Goal: Information Seeking & Learning: Learn about a topic

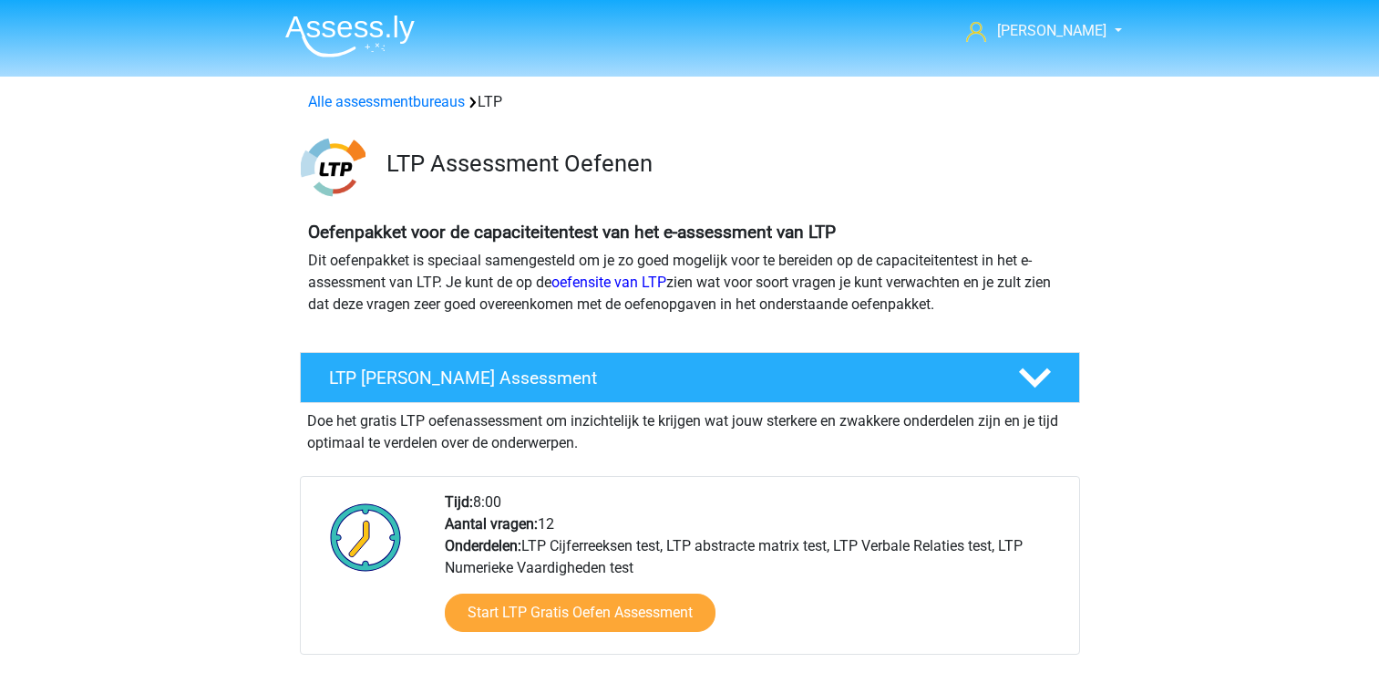
scroll to position [1203, 0]
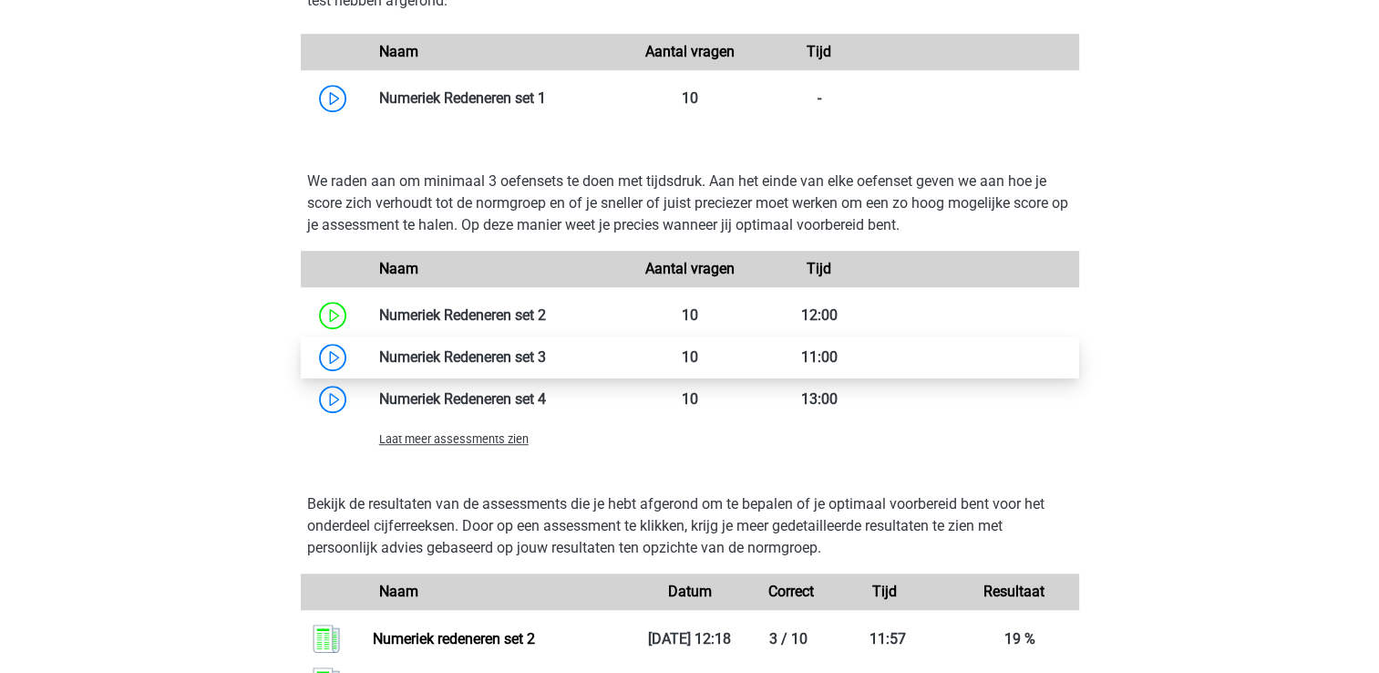
click at [546, 355] on link at bounding box center [546, 356] width 0 height 17
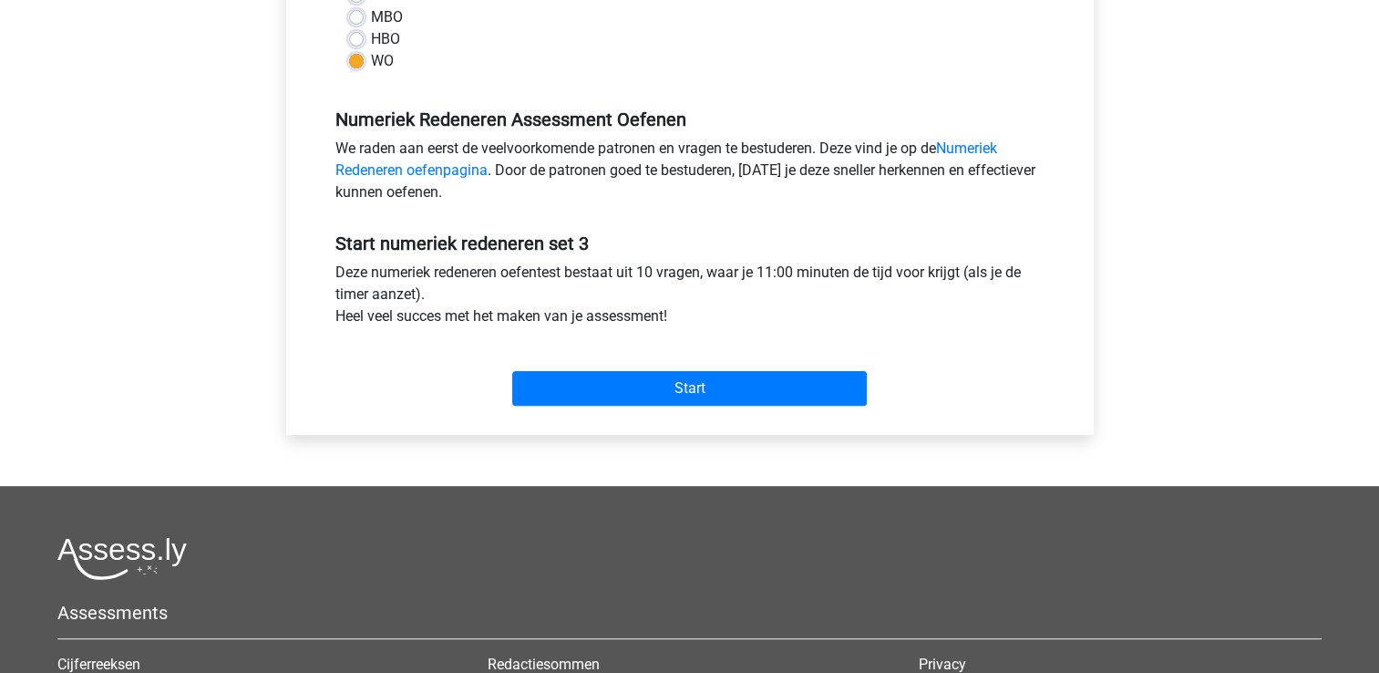
scroll to position [544, 0]
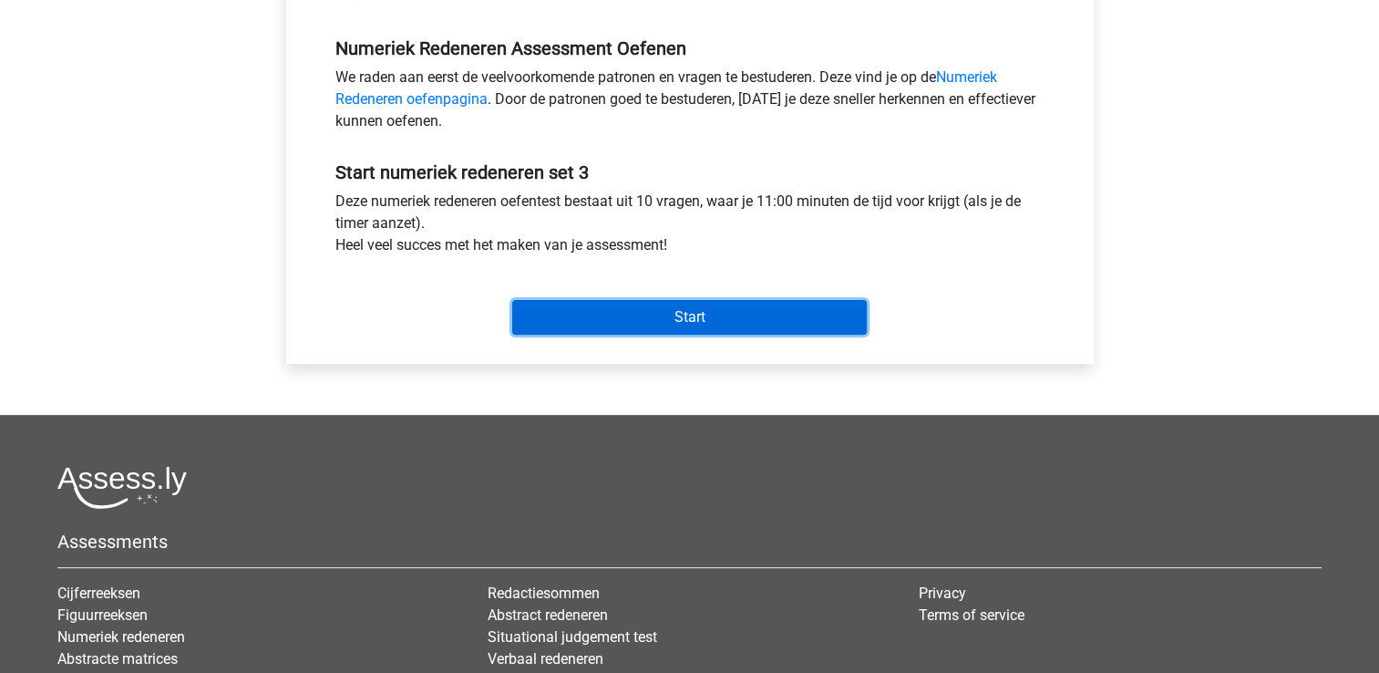
click at [842, 318] on input "Start" at bounding box center [689, 317] width 355 height 35
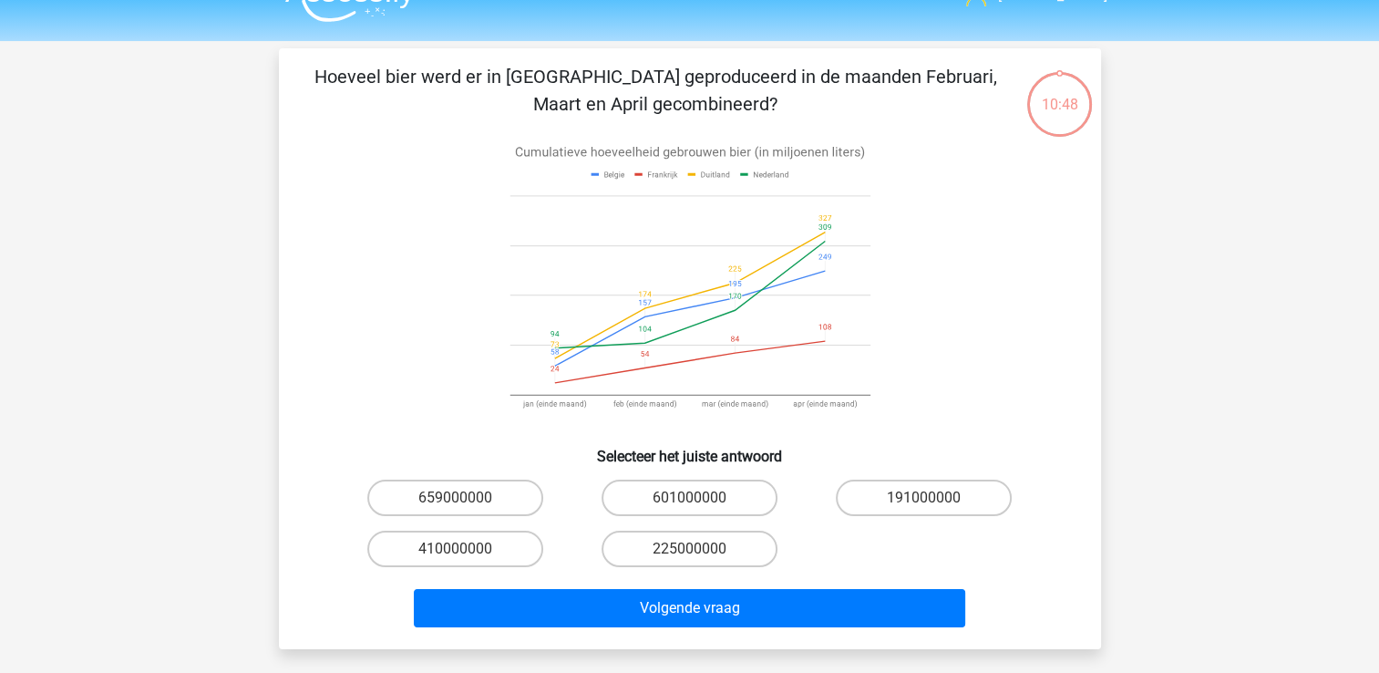
scroll to position [36, 0]
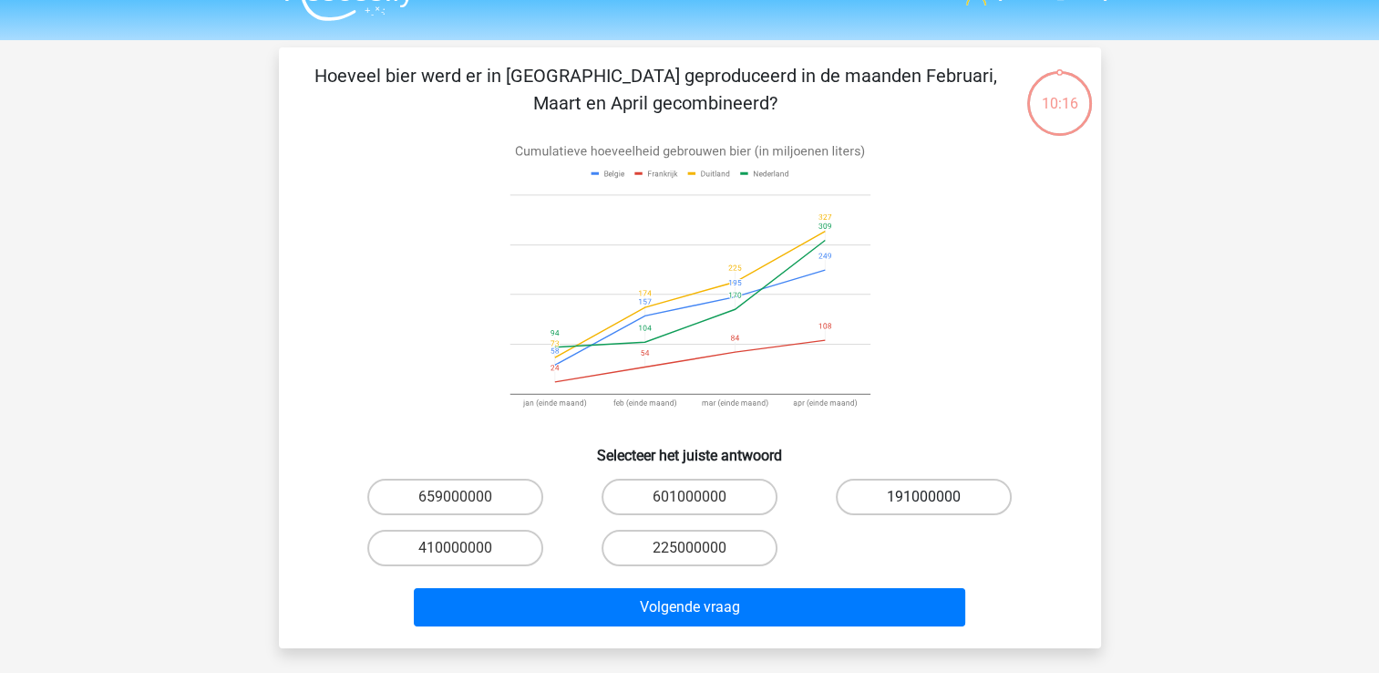
click at [916, 498] on label "191000000" at bounding box center [924, 496] width 176 height 36
click at [924, 498] on input "191000000" at bounding box center [930, 503] width 12 height 12
radio input "true"
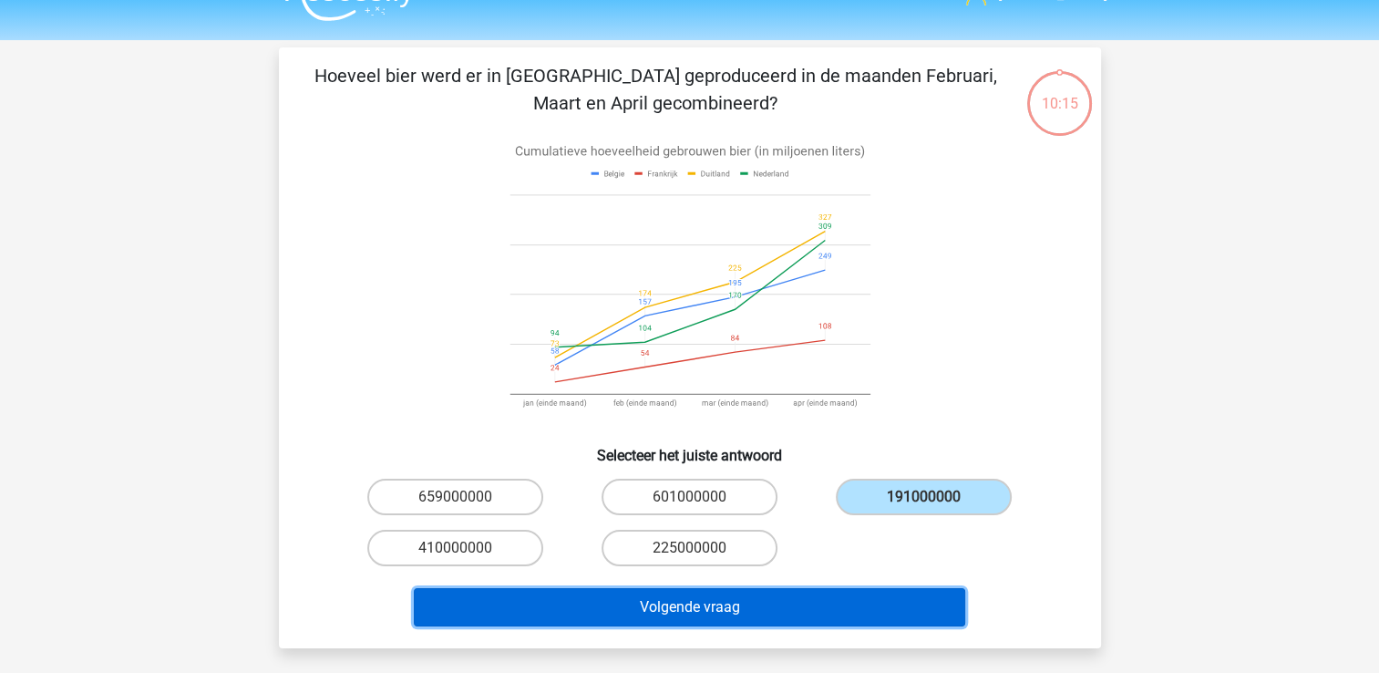
click at [822, 605] on button "Volgende vraag" at bounding box center [689, 607] width 551 height 38
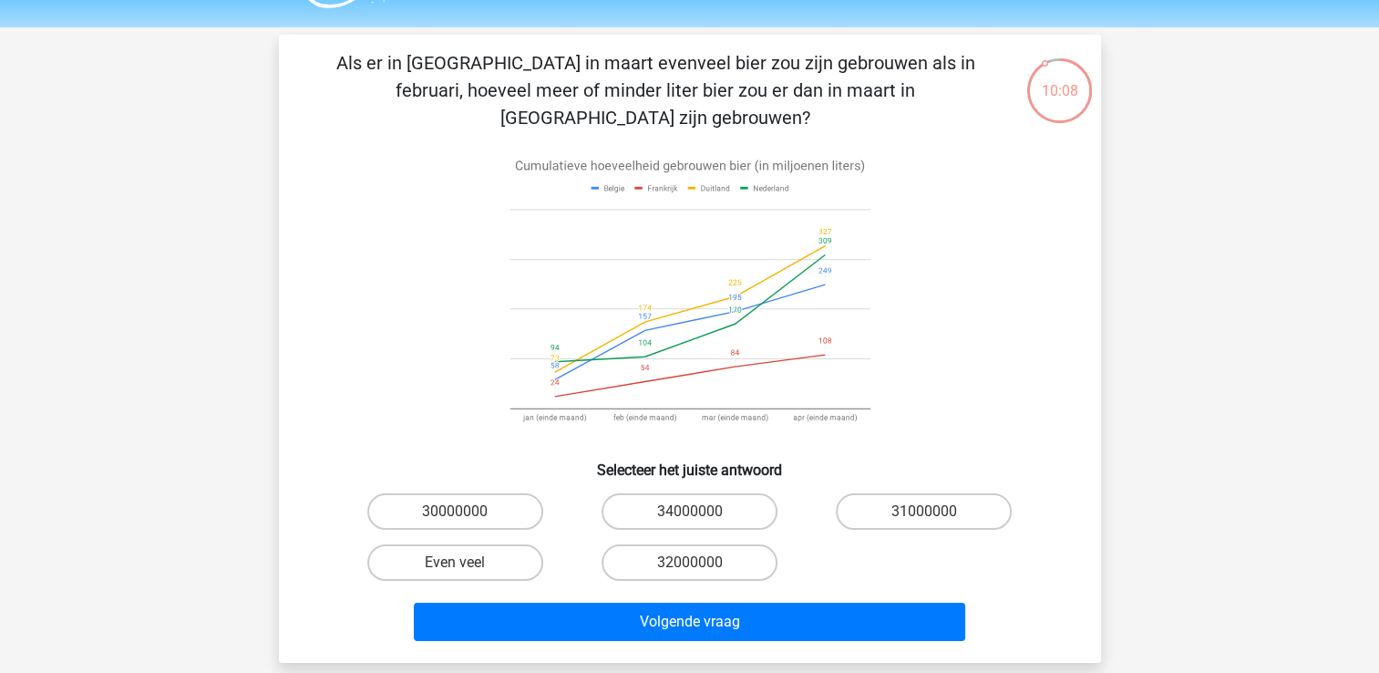
scroll to position [47, 0]
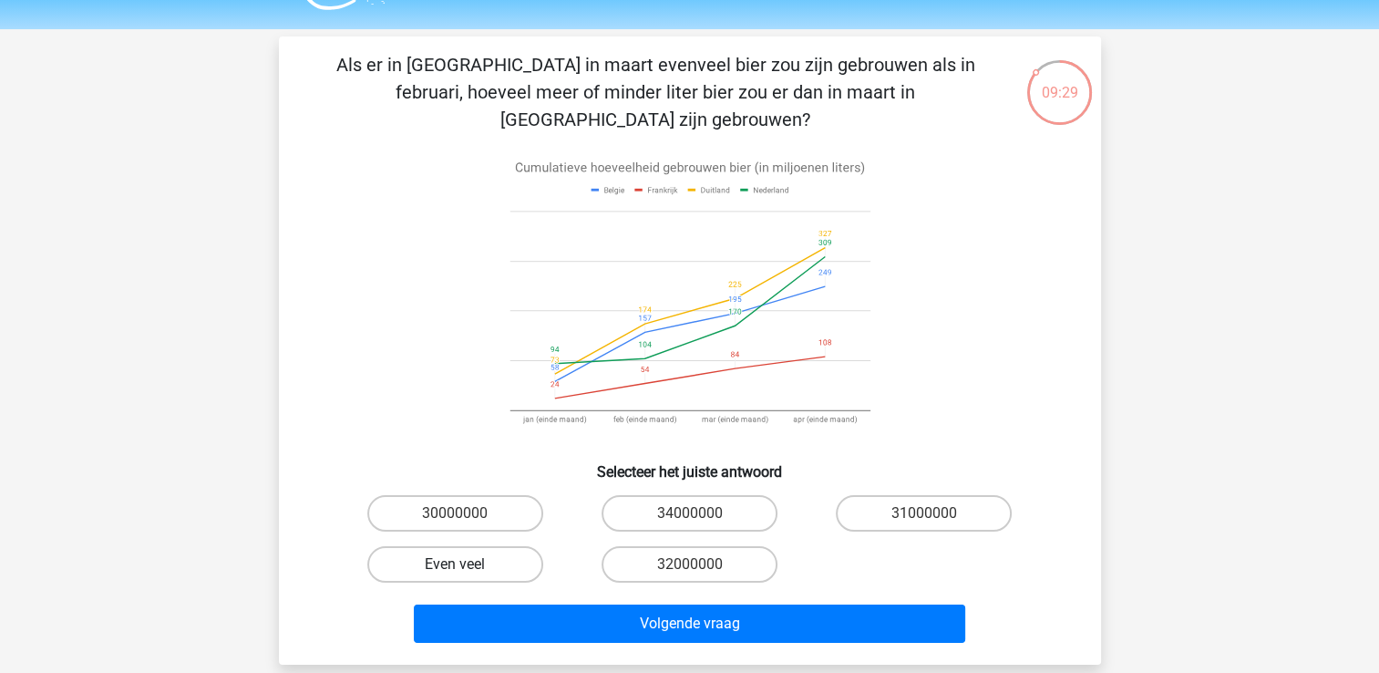
click at [471, 546] on label "Even veel" at bounding box center [455, 564] width 176 height 36
click at [467, 564] on input "Even veel" at bounding box center [461, 570] width 12 height 12
radio input "true"
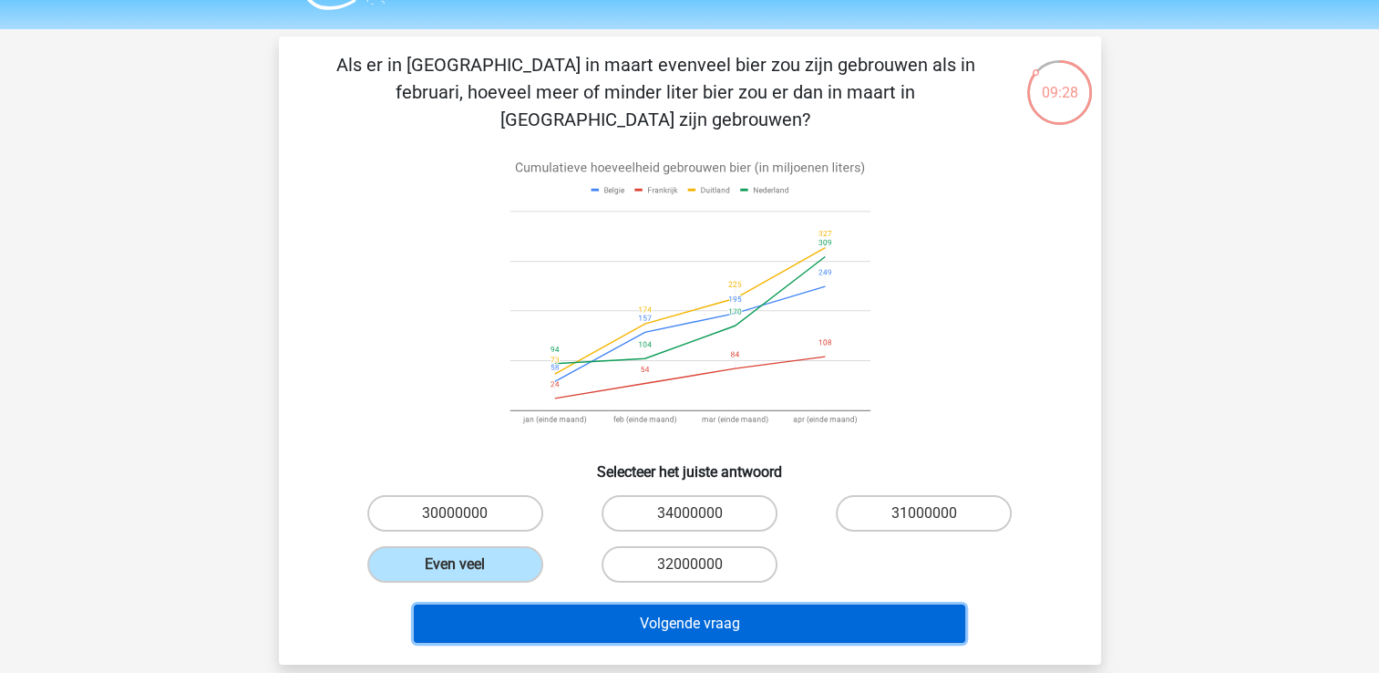
click at [540, 604] on button "Volgende vraag" at bounding box center [689, 623] width 551 height 38
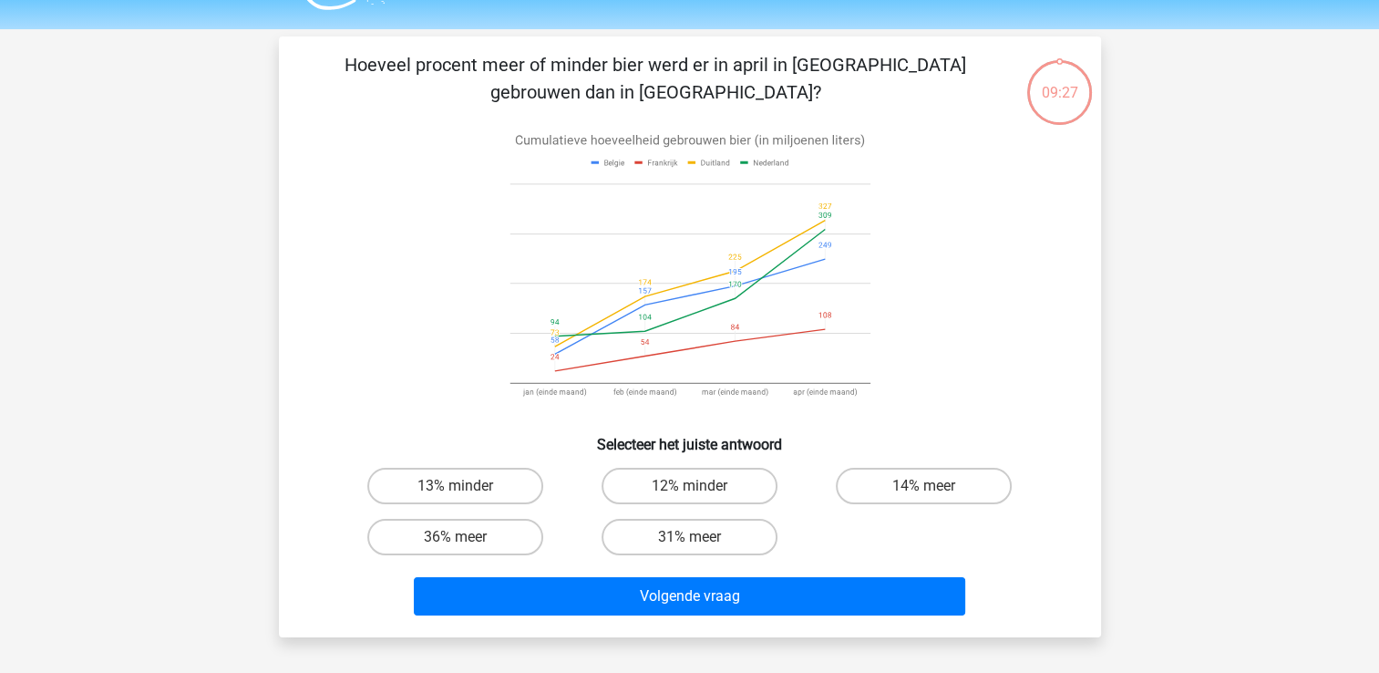
scroll to position [84, 0]
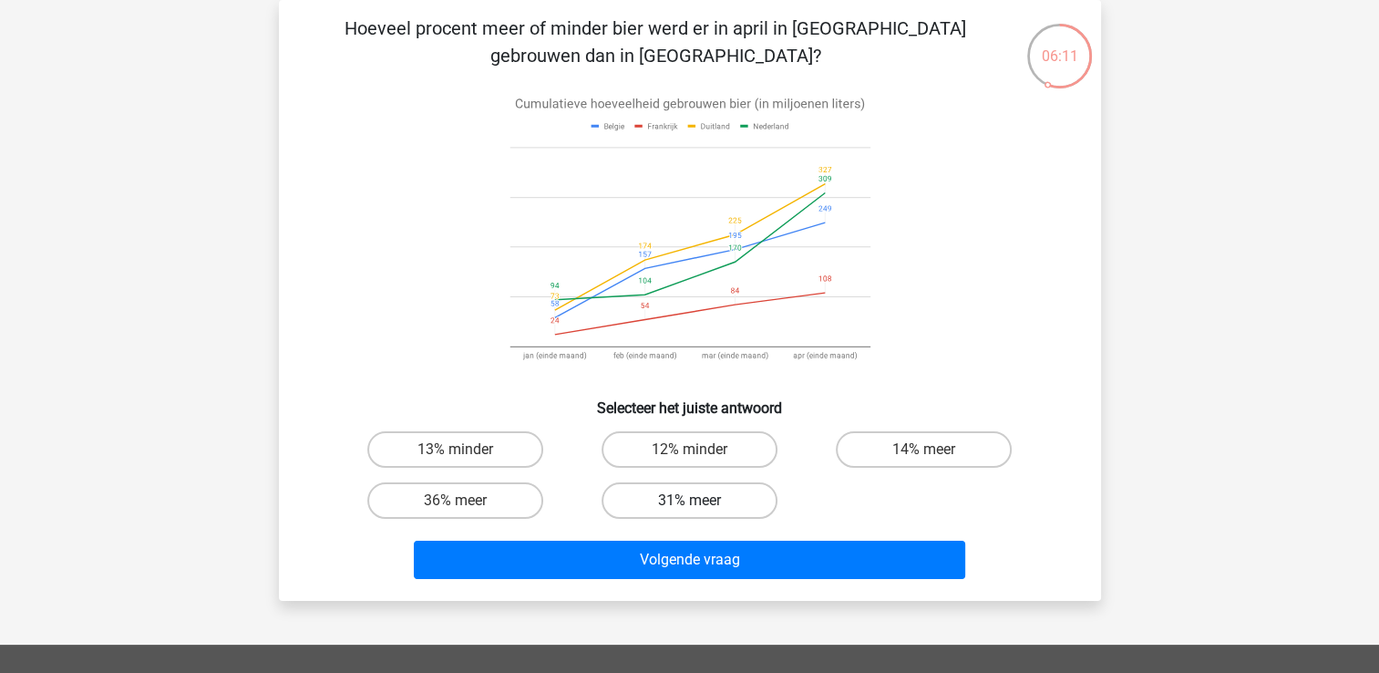
click at [643, 498] on label "31% meer" at bounding box center [689, 500] width 176 height 36
click at [689, 500] on input "31% meer" at bounding box center [695, 506] width 12 height 12
radio input "true"
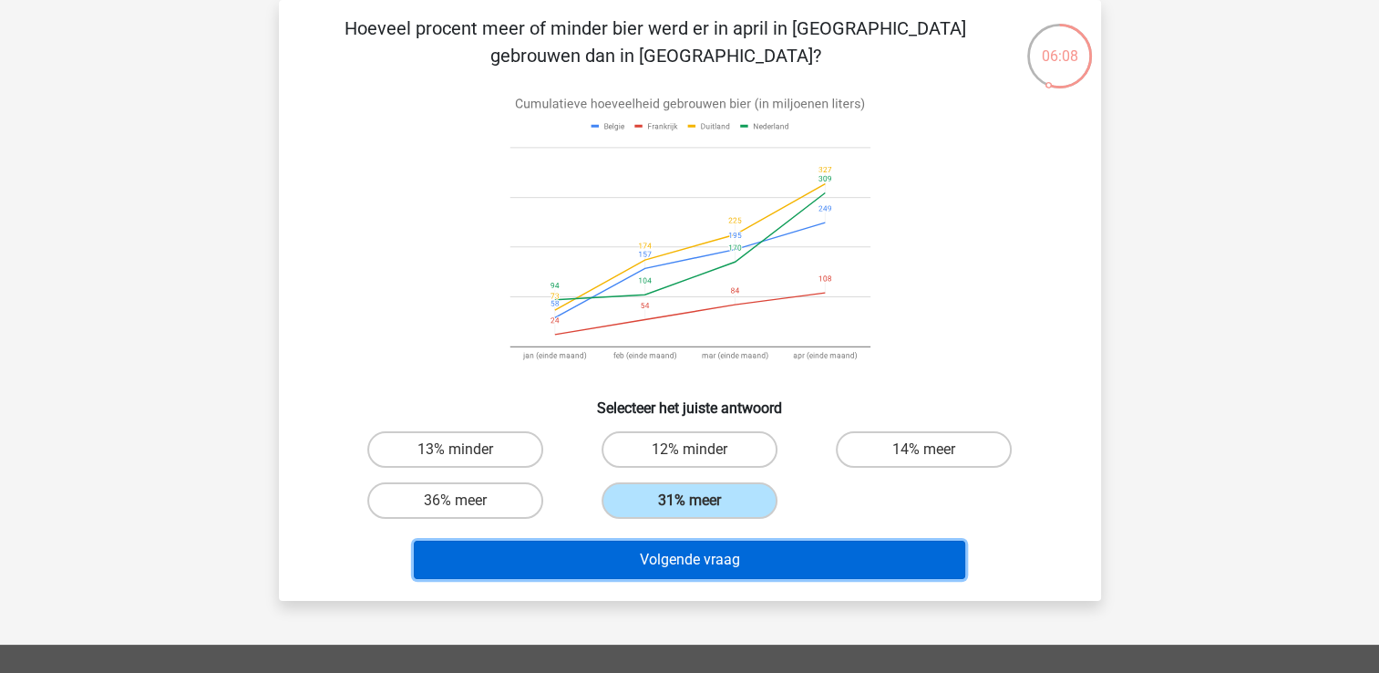
click at [634, 559] on button "Volgende vraag" at bounding box center [689, 559] width 551 height 38
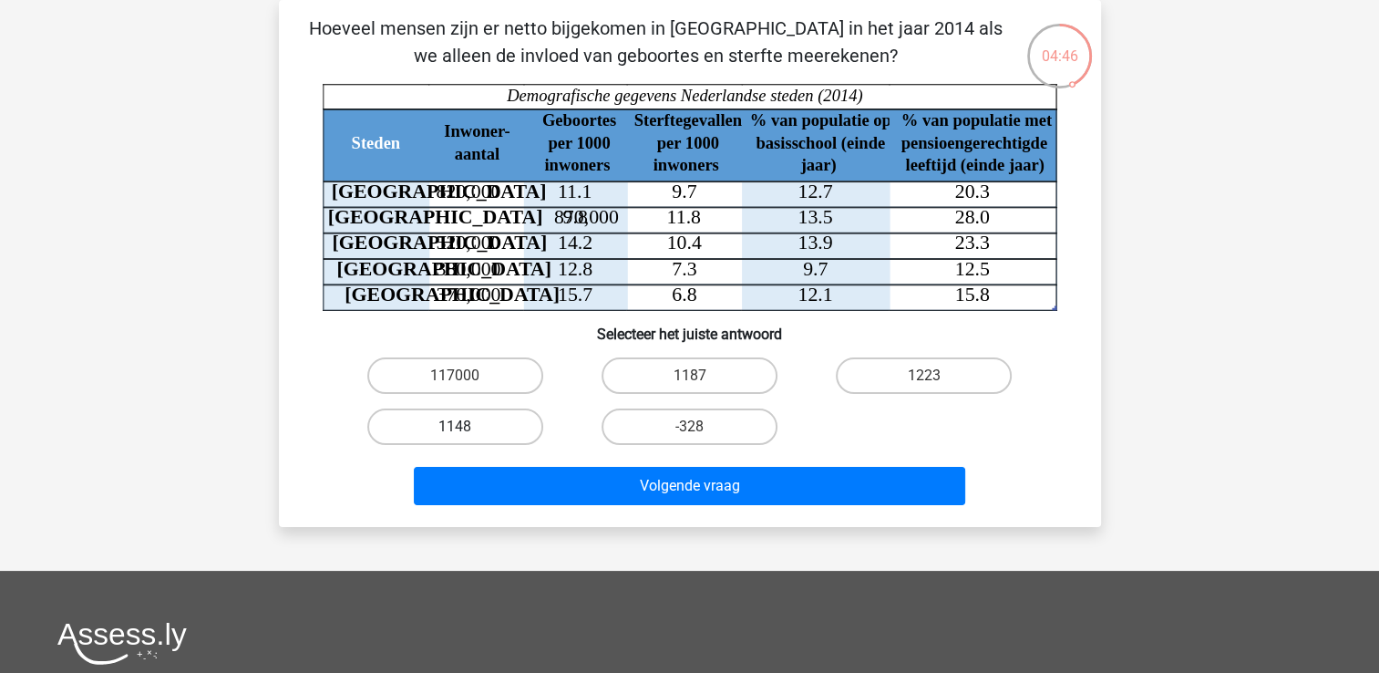
click at [509, 433] on label "1148" at bounding box center [455, 426] width 176 height 36
click at [467, 433] on input "1148" at bounding box center [461, 432] width 12 height 12
radio input "true"
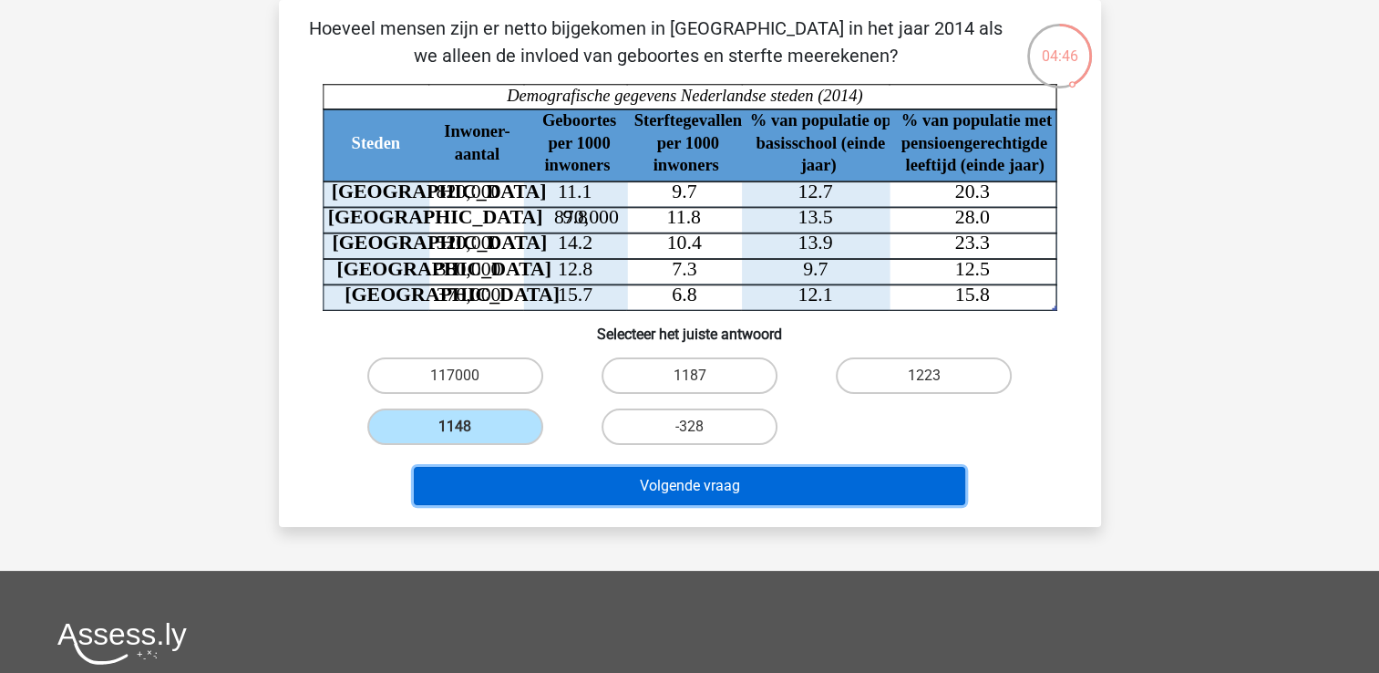
click at [535, 488] on button "Volgende vraag" at bounding box center [689, 486] width 551 height 38
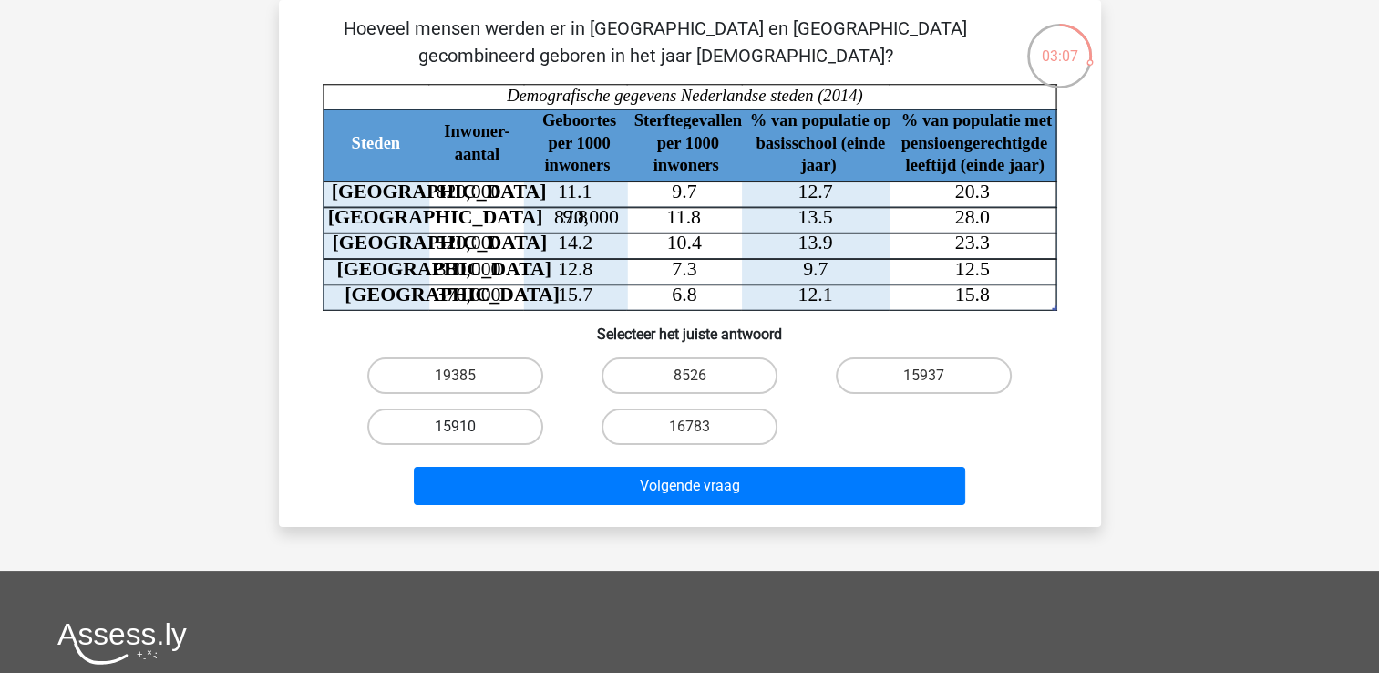
click at [520, 419] on label "15910" at bounding box center [455, 426] width 176 height 36
click at [467, 426] on input "15910" at bounding box center [461, 432] width 12 height 12
radio input "true"
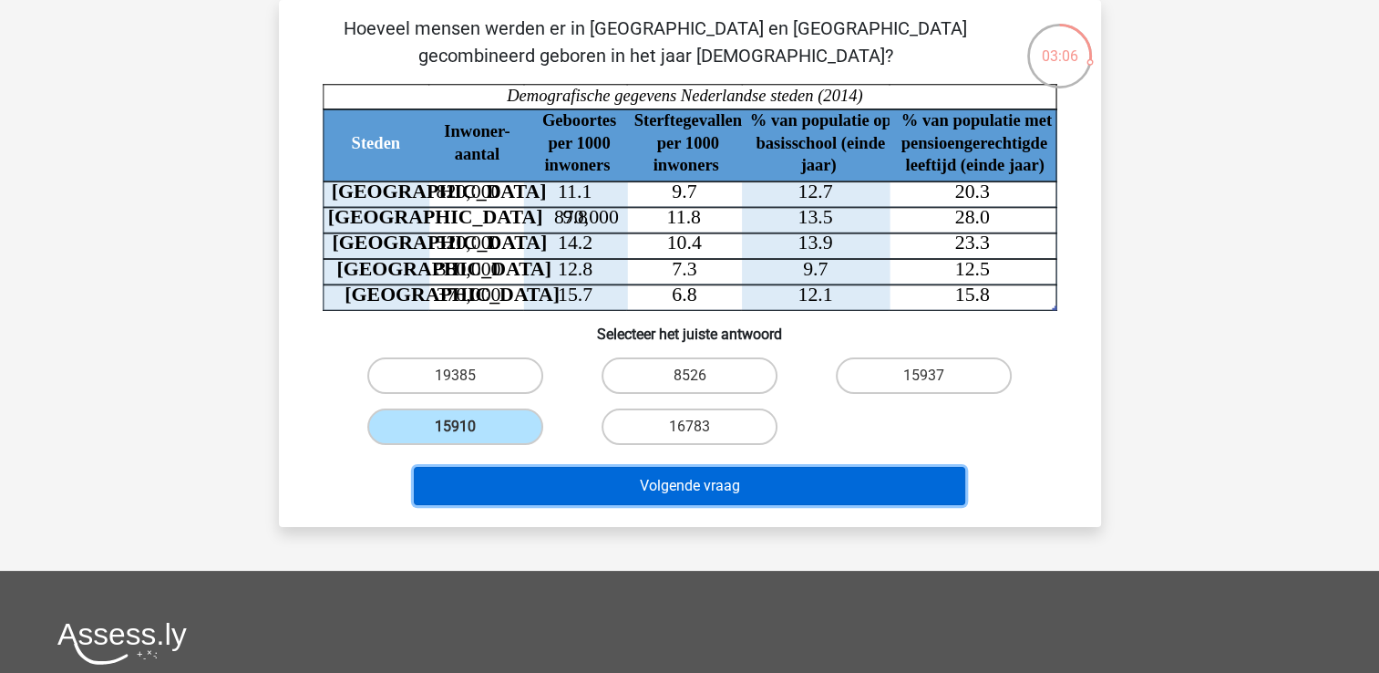
click at [525, 487] on button "Volgende vraag" at bounding box center [689, 486] width 551 height 38
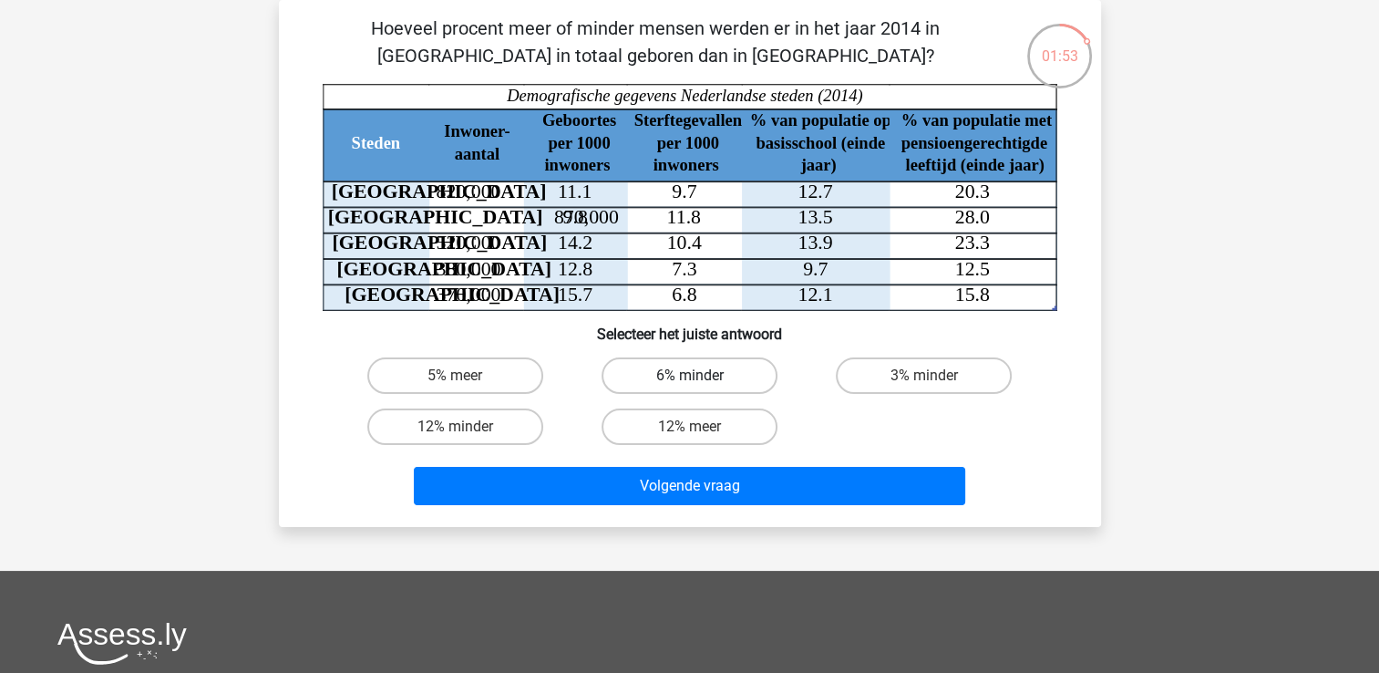
click at [664, 388] on label "6% minder" at bounding box center [689, 375] width 176 height 36
click at [689, 387] on input "6% minder" at bounding box center [695, 381] width 12 height 12
radio input "true"
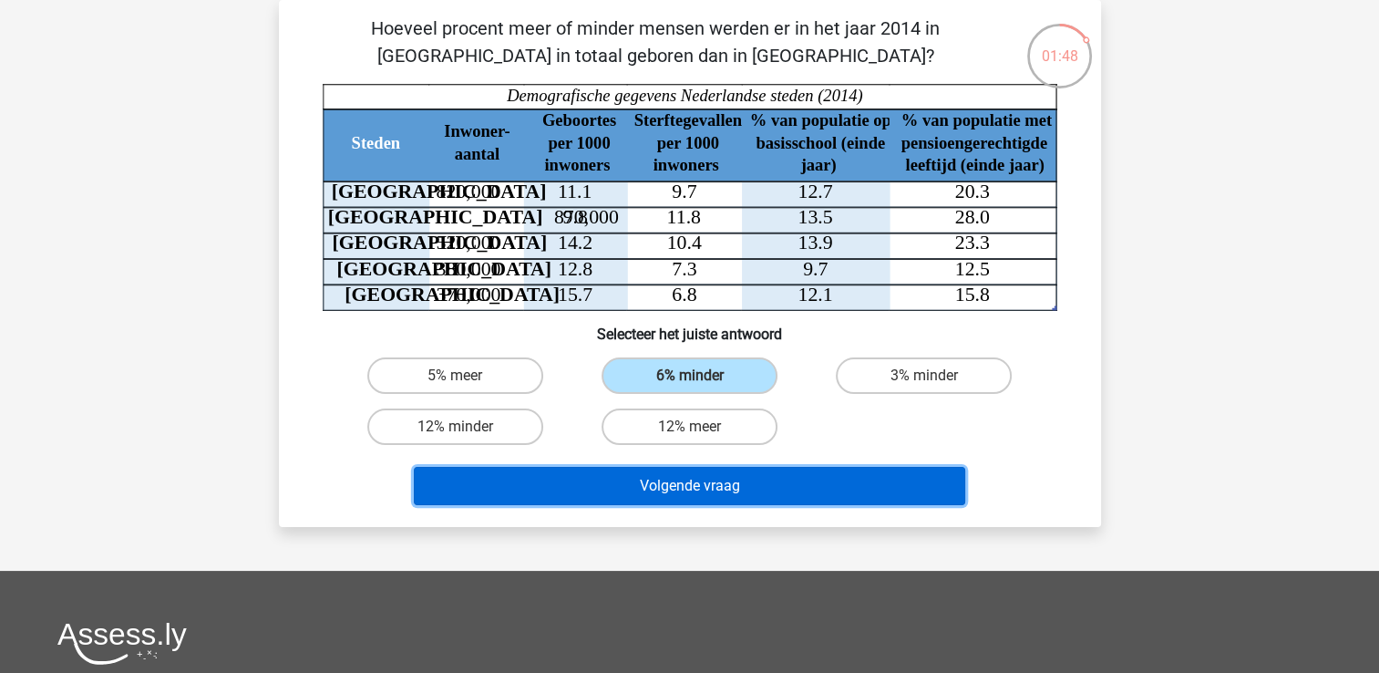
click at [659, 468] on button "Volgende vraag" at bounding box center [689, 486] width 551 height 38
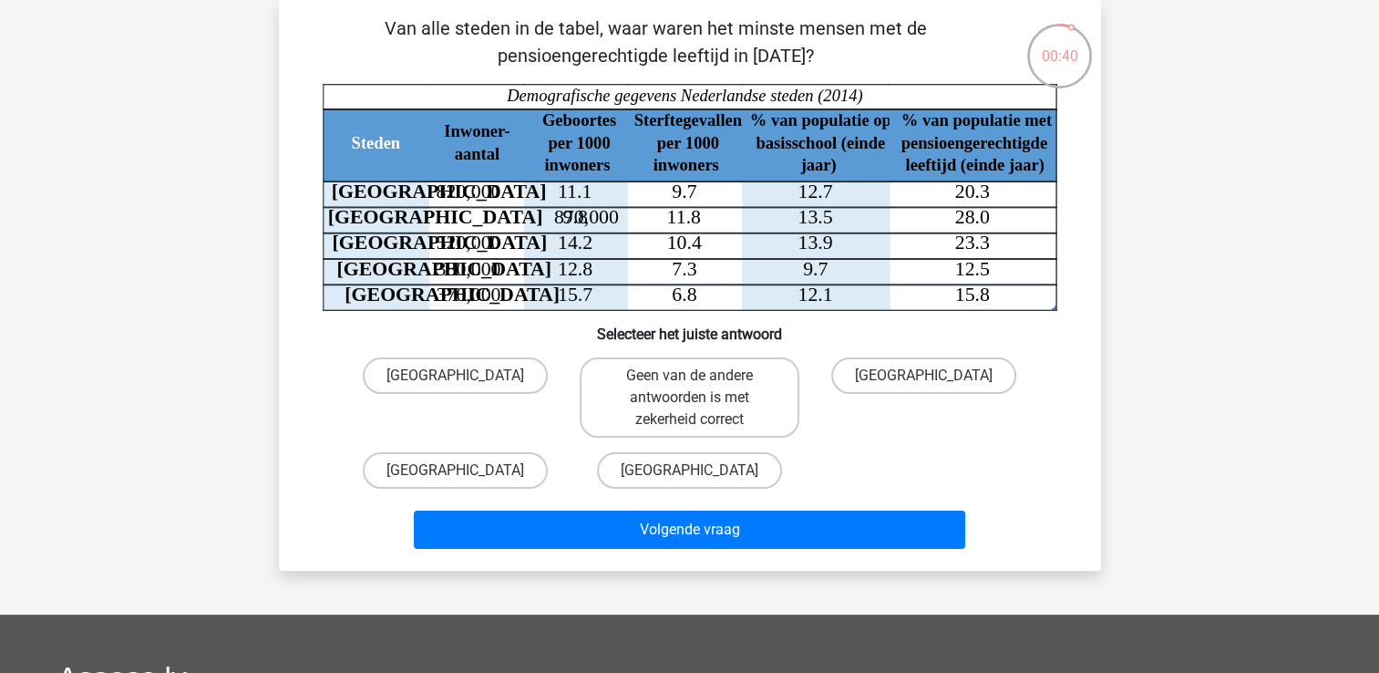
click at [464, 470] on input "Utrecht" at bounding box center [461, 476] width 12 height 12
radio input "true"
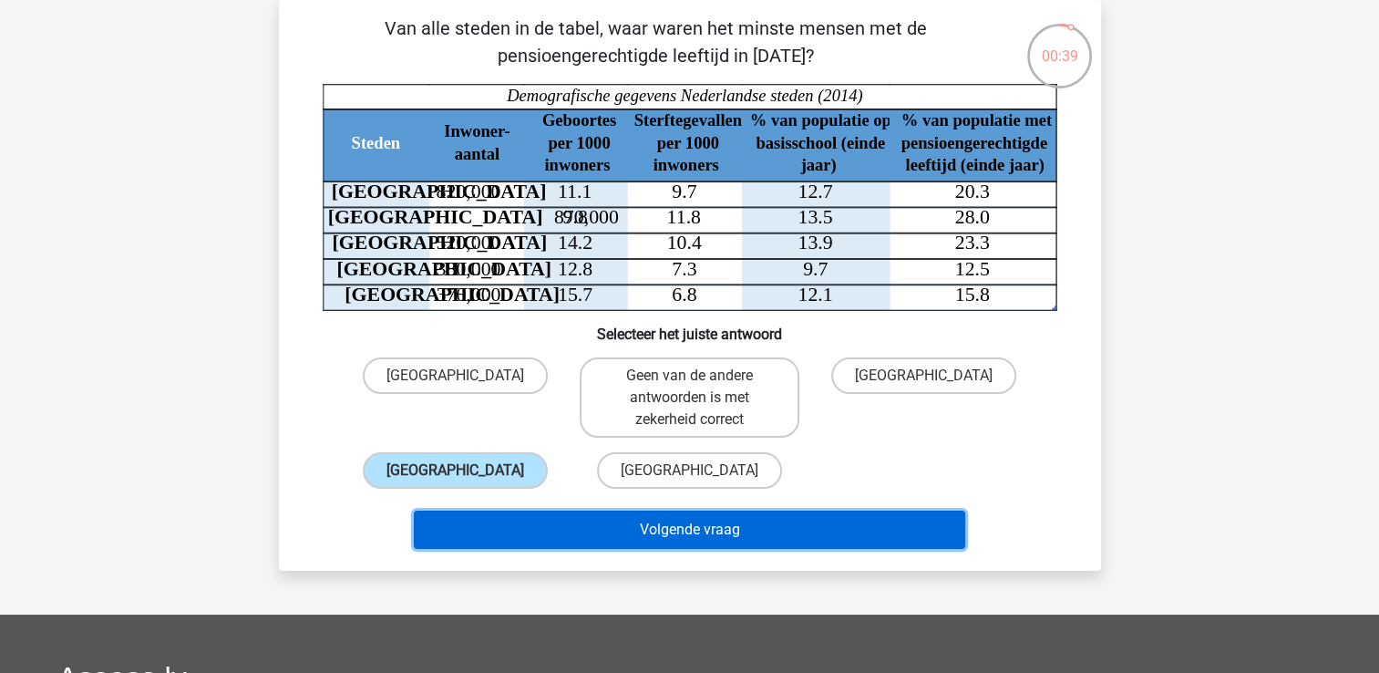
click at [503, 529] on button "Volgende vraag" at bounding box center [689, 529] width 551 height 38
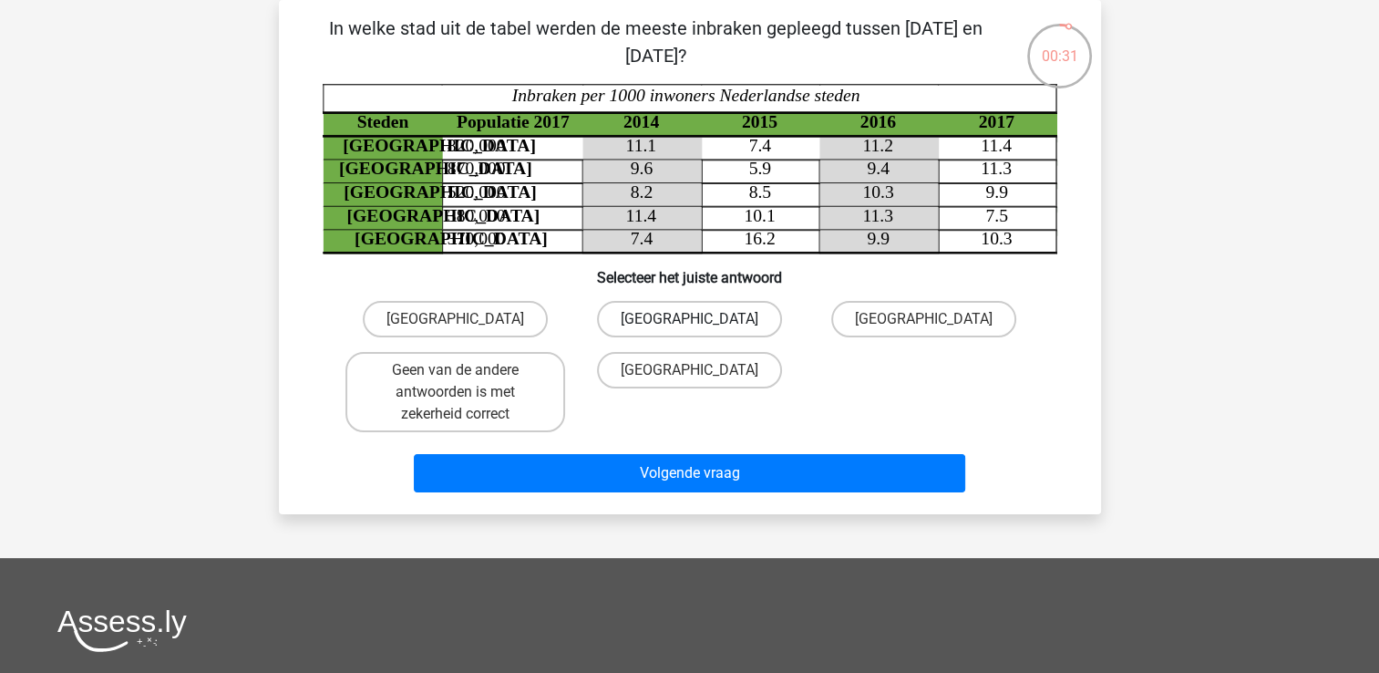
click at [673, 325] on label "Amsterdam" at bounding box center [689, 319] width 185 height 36
click at [689, 325] on input "Amsterdam" at bounding box center [695, 325] width 12 height 12
radio input "true"
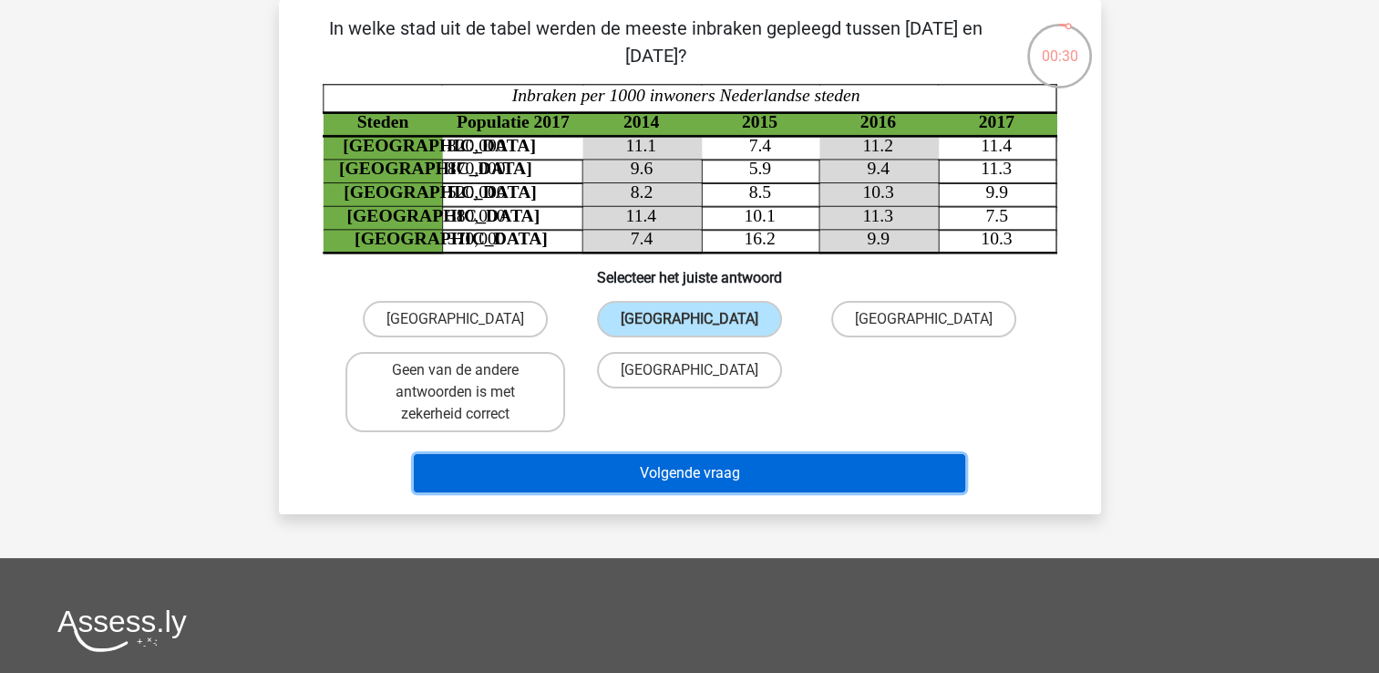
click at [671, 461] on button "Volgende vraag" at bounding box center [689, 473] width 551 height 38
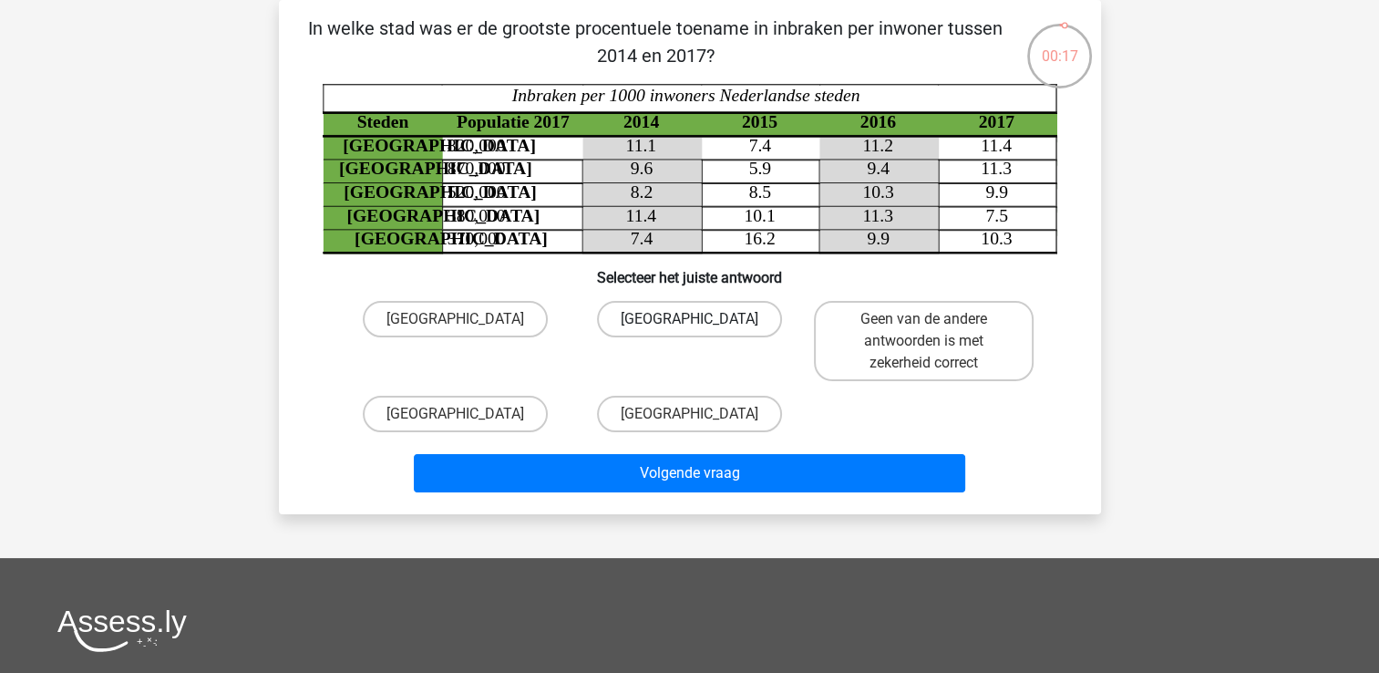
click at [642, 318] on label "Amsterdam" at bounding box center [689, 319] width 185 height 36
click at [689, 319] on input "Amsterdam" at bounding box center [695, 325] width 12 height 12
radio input "true"
click at [510, 330] on label "Eindhoven" at bounding box center [455, 319] width 185 height 36
click at [467, 330] on input "Eindhoven" at bounding box center [461, 325] width 12 height 12
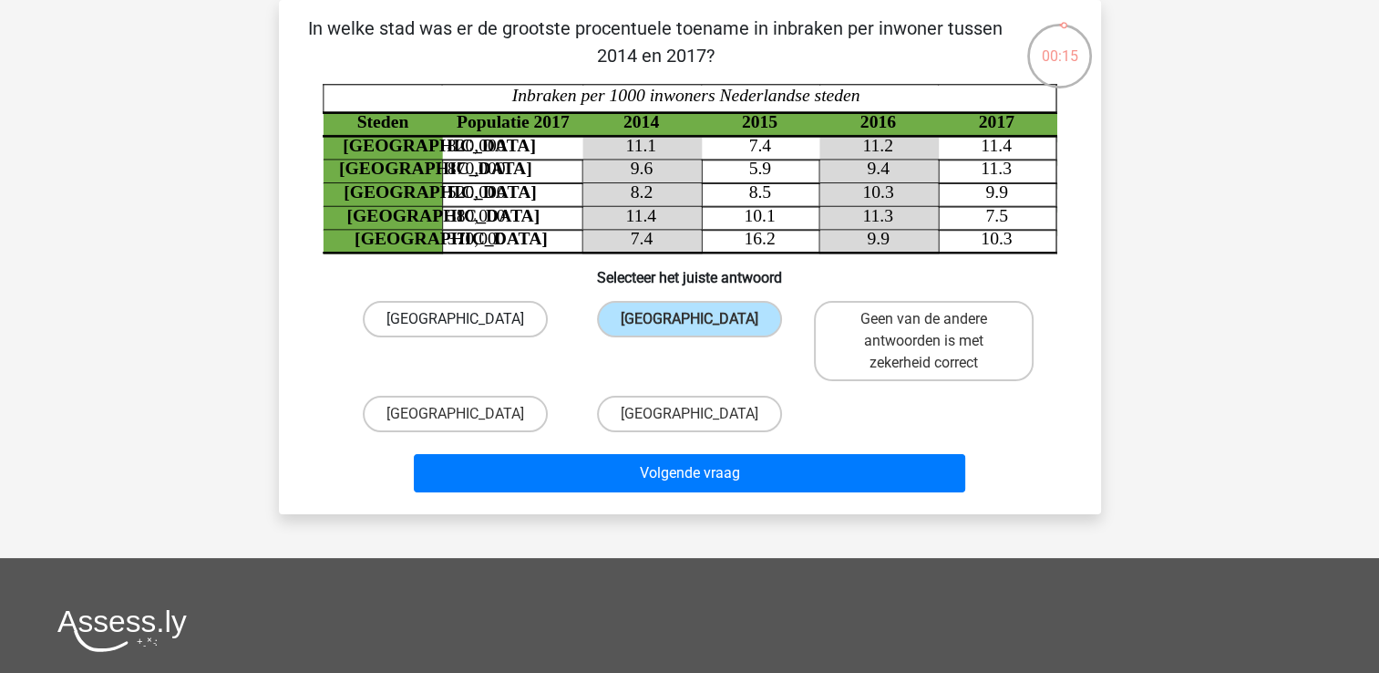
radio input "true"
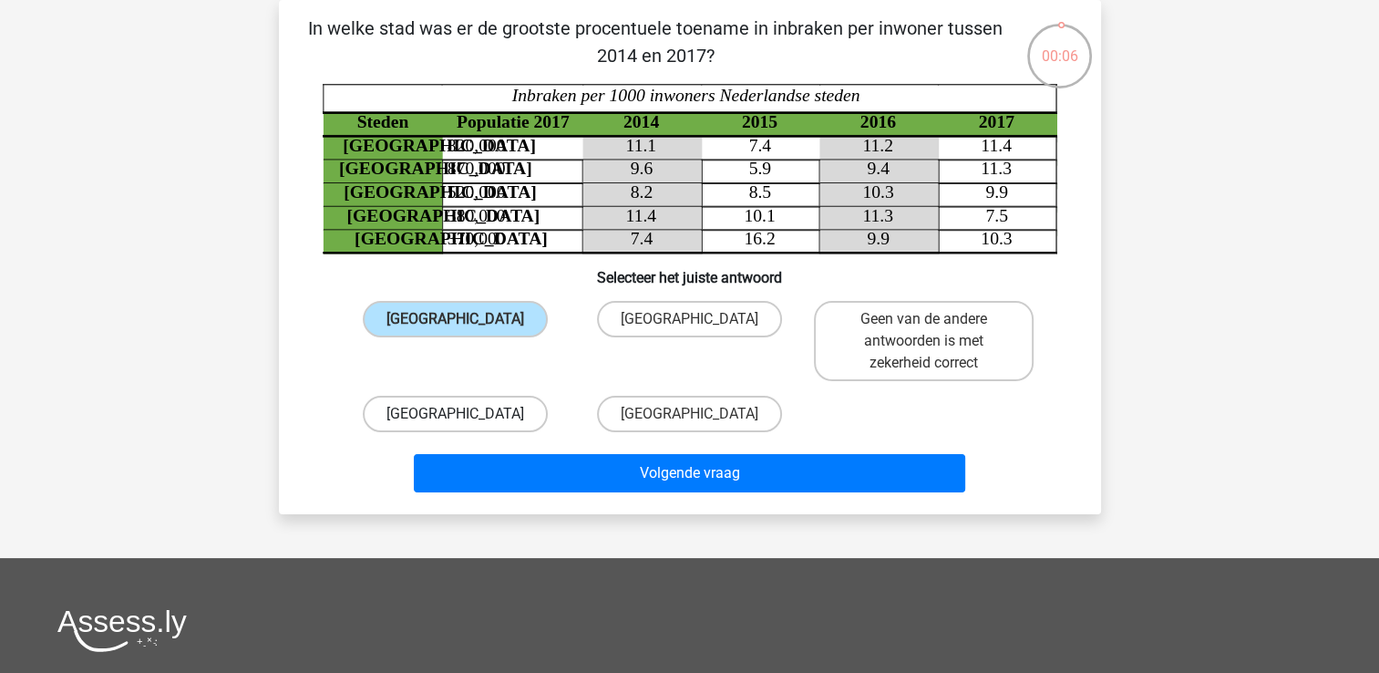
click at [474, 402] on label "Rotterdam" at bounding box center [455, 414] width 185 height 36
click at [467, 414] on input "Rotterdam" at bounding box center [461, 420] width 12 height 12
radio input "true"
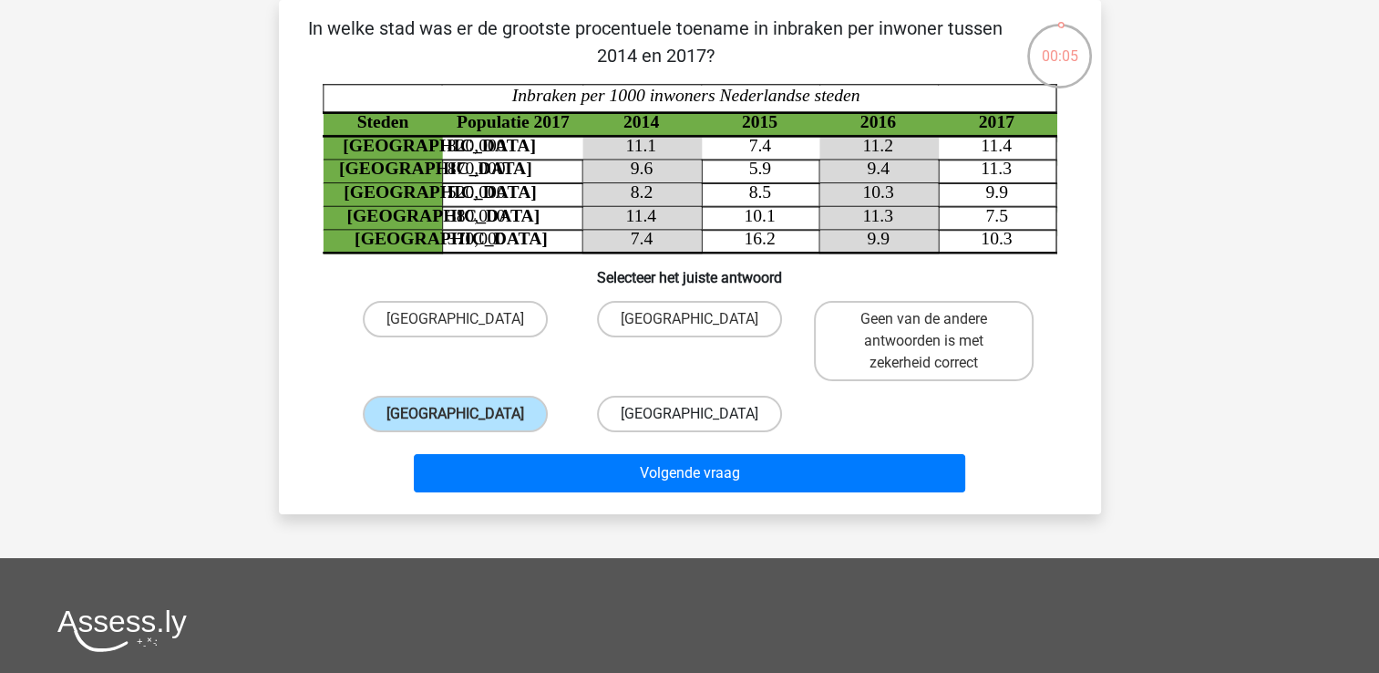
click at [729, 420] on label "Utrecht" at bounding box center [689, 414] width 185 height 36
click at [701, 420] on input "Utrecht" at bounding box center [695, 420] width 12 height 12
radio input "true"
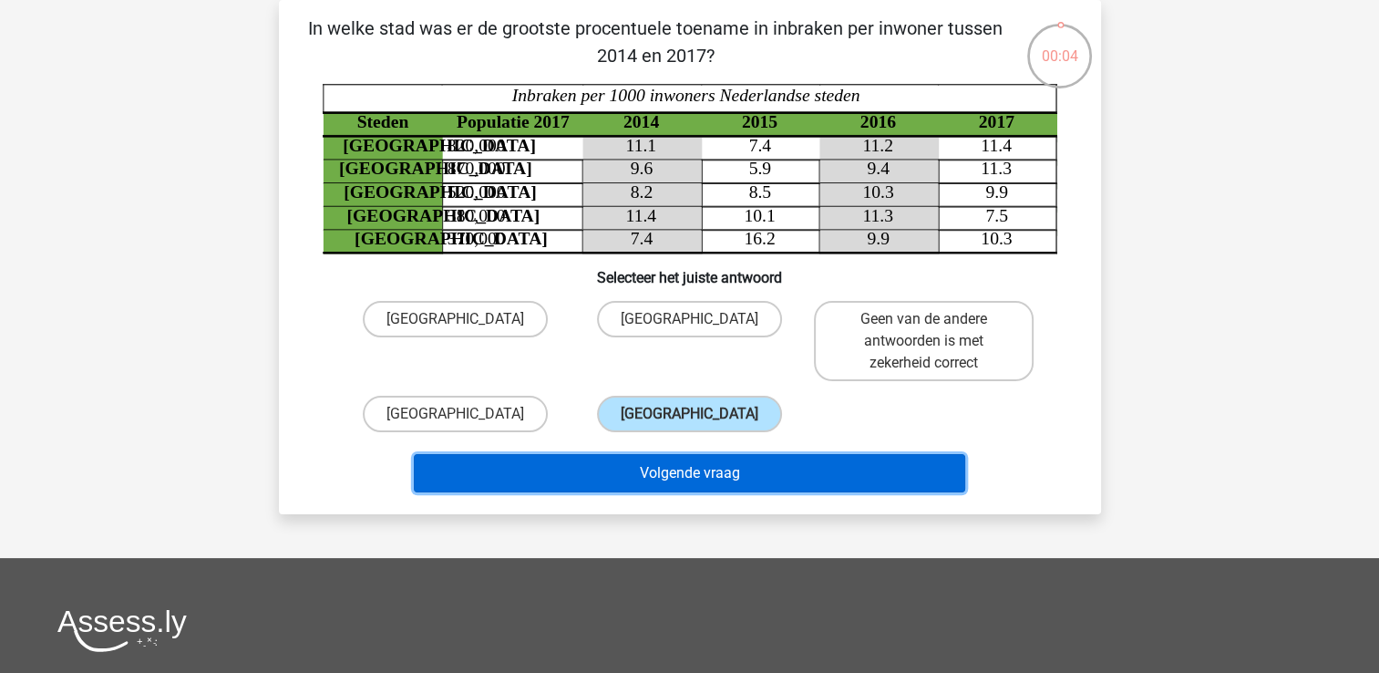
click at [697, 458] on button "Volgende vraag" at bounding box center [689, 473] width 551 height 38
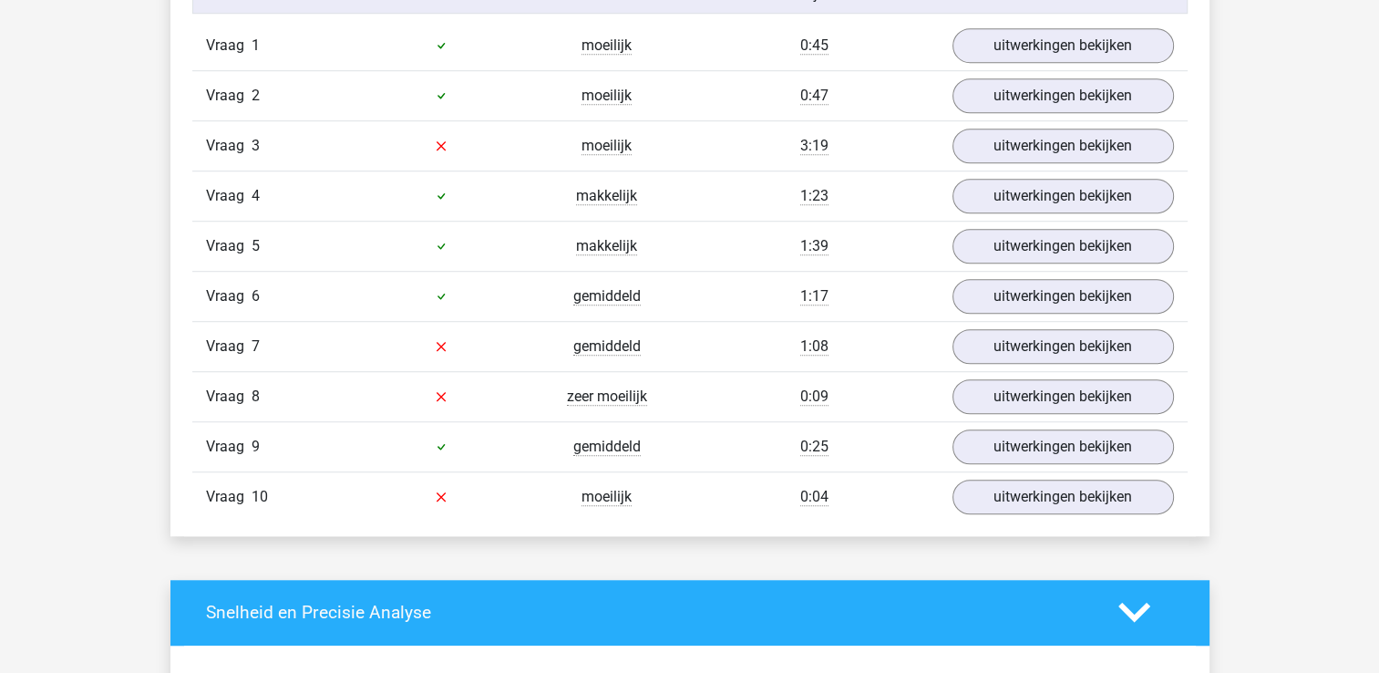
scroll to position [1239, 0]
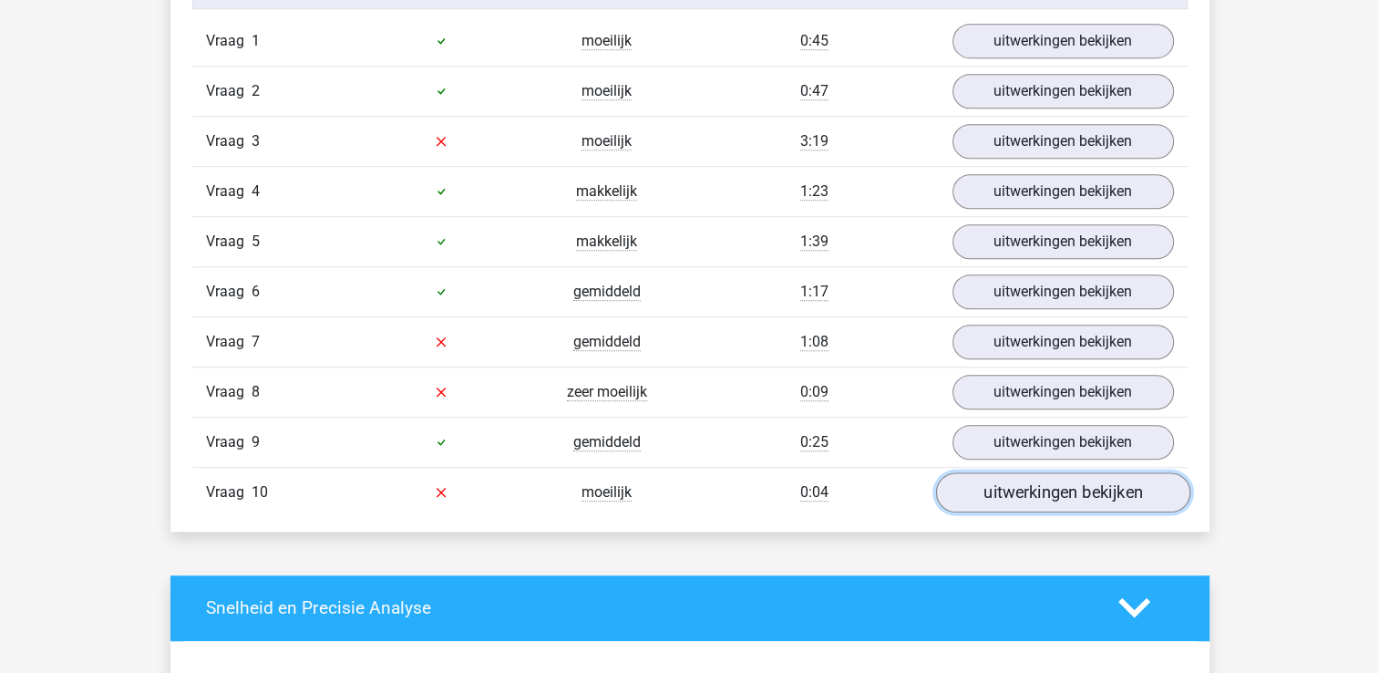
click at [973, 489] on link "uitwerkingen bekijken" at bounding box center [1062, 492] width 254 height 40
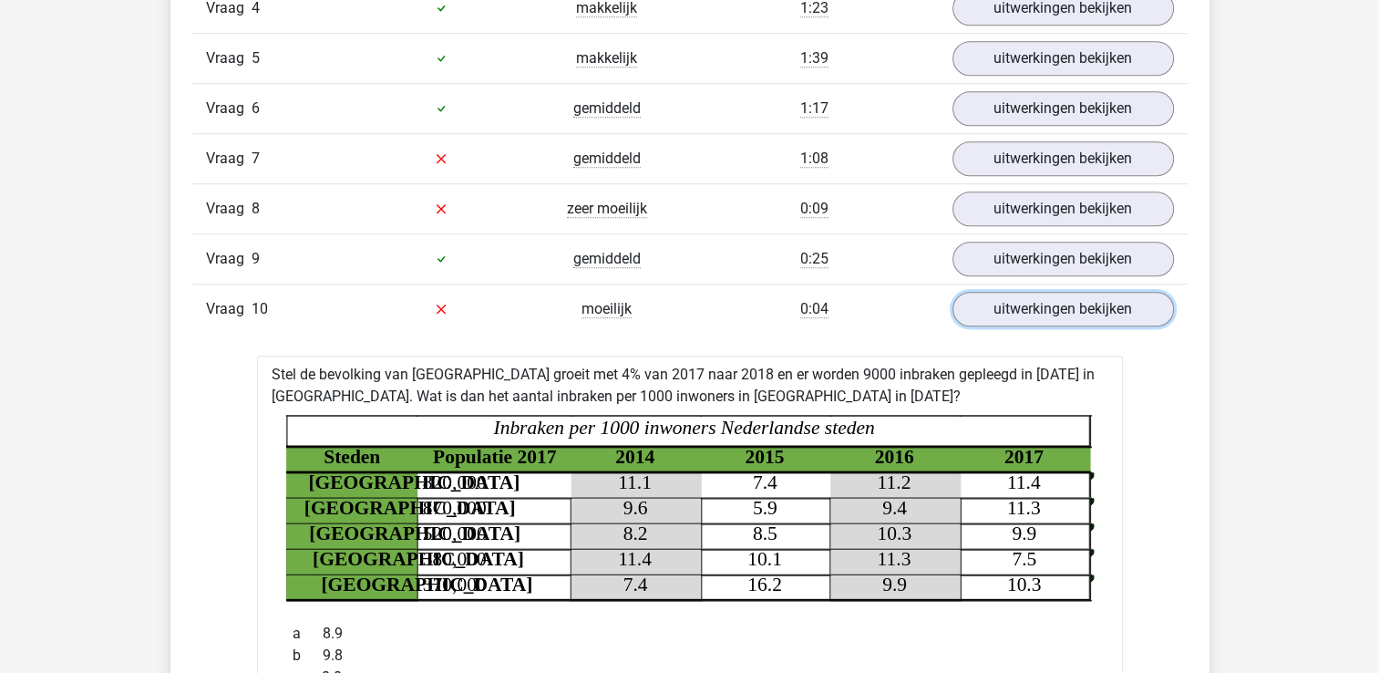
scroll to position [1422, 0]
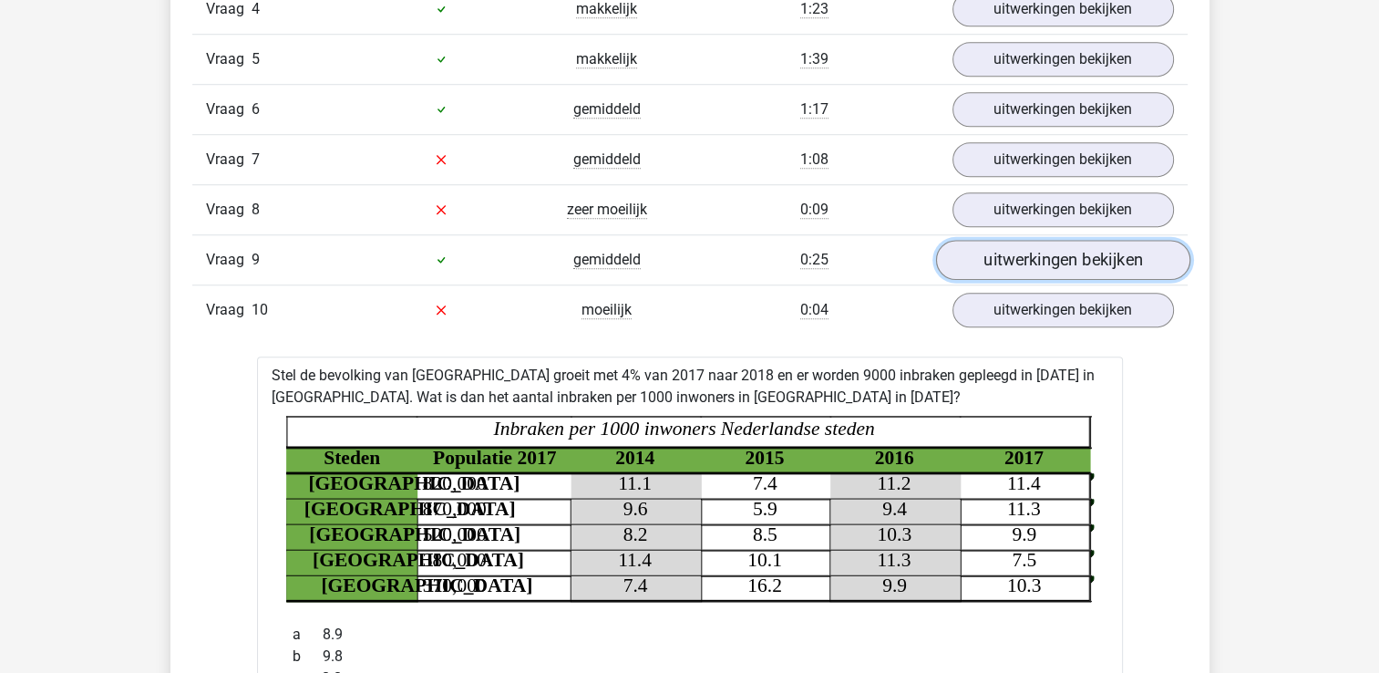
click at [1024, 263] on link "uitwerkingen bekijken" at bounding box center [1062, 260] width 254 height 40
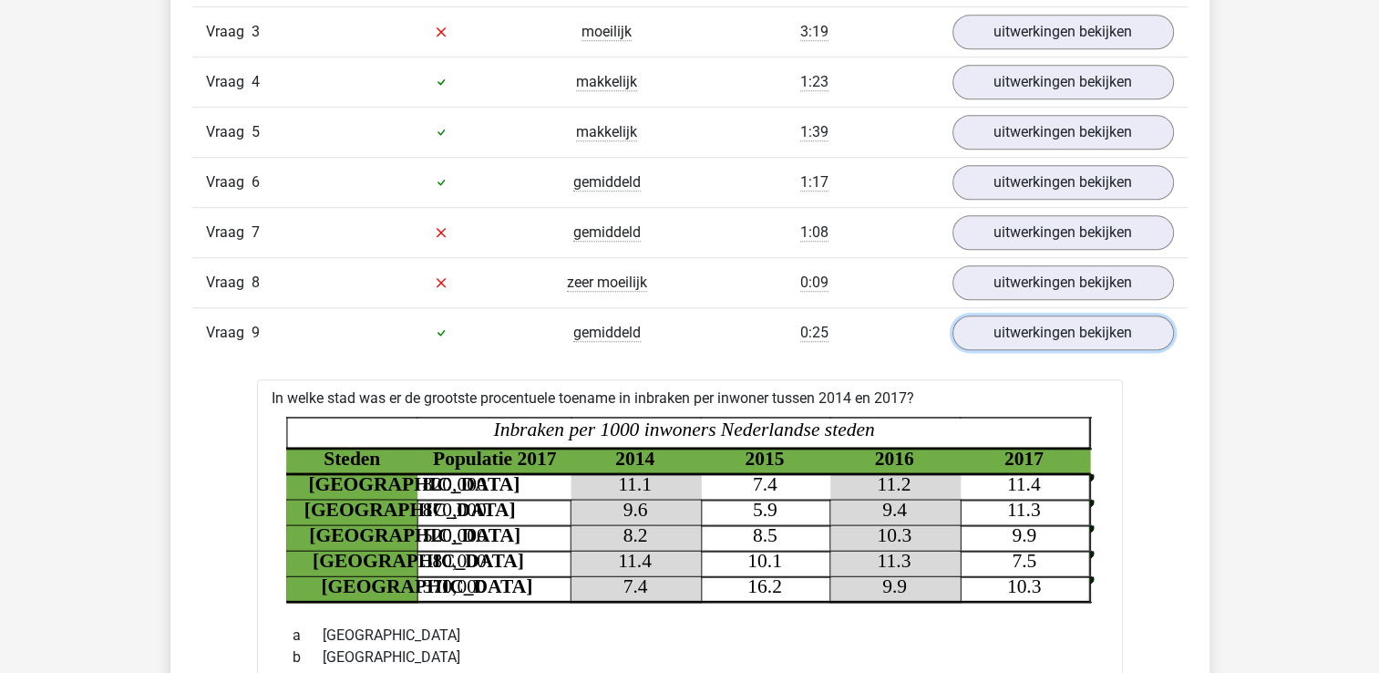
scroll to position [1312, 0]
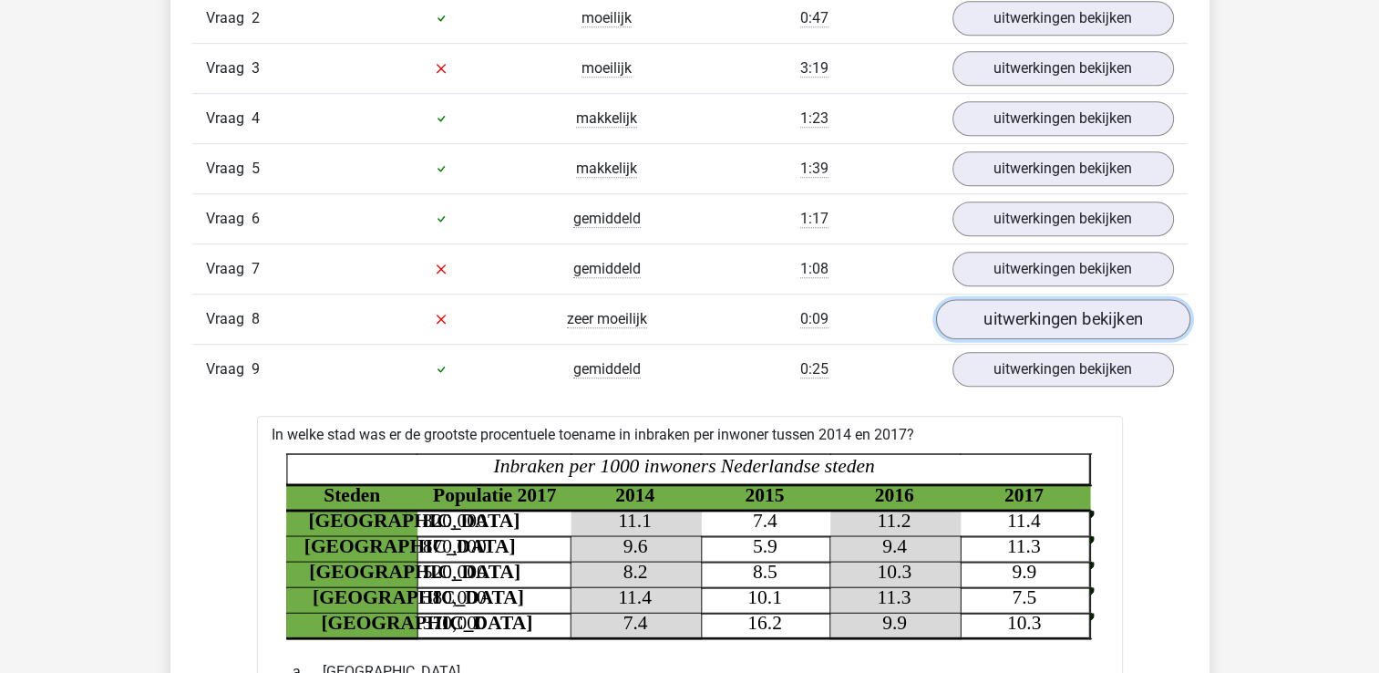
click at [1005, 324] on link "uitwerkingen bekijken" at bounding box center [1062, 319] width 254 height 40
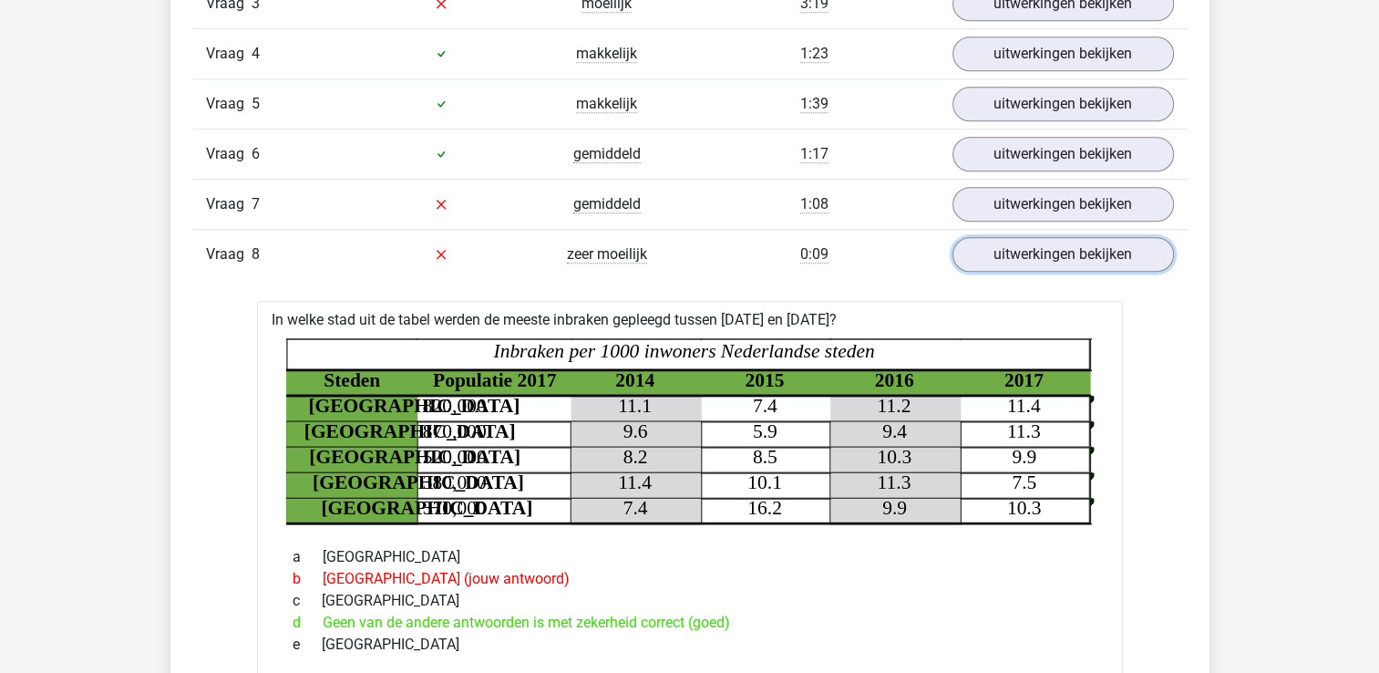
scroll to position [1349, 0]
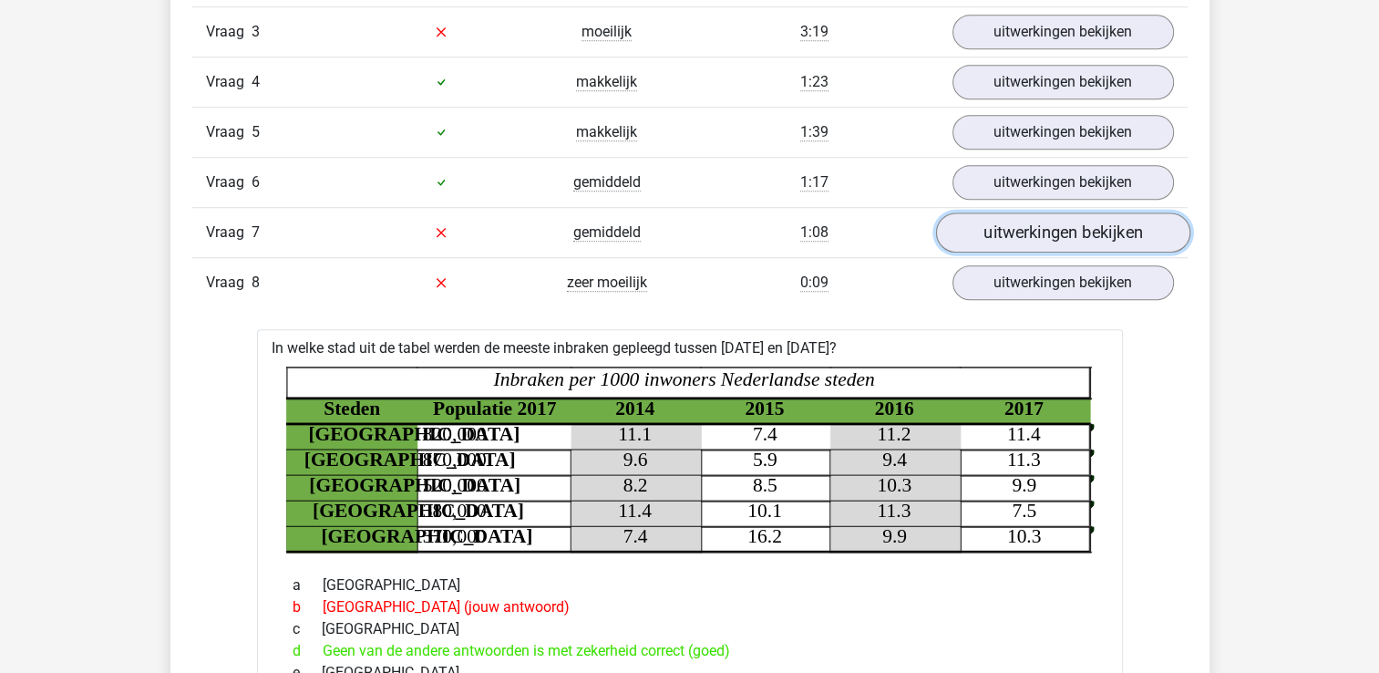
click at [995, 239] on link "uitwerkingen bekijken" at bounding box center [1062, 232] width 254 height 40
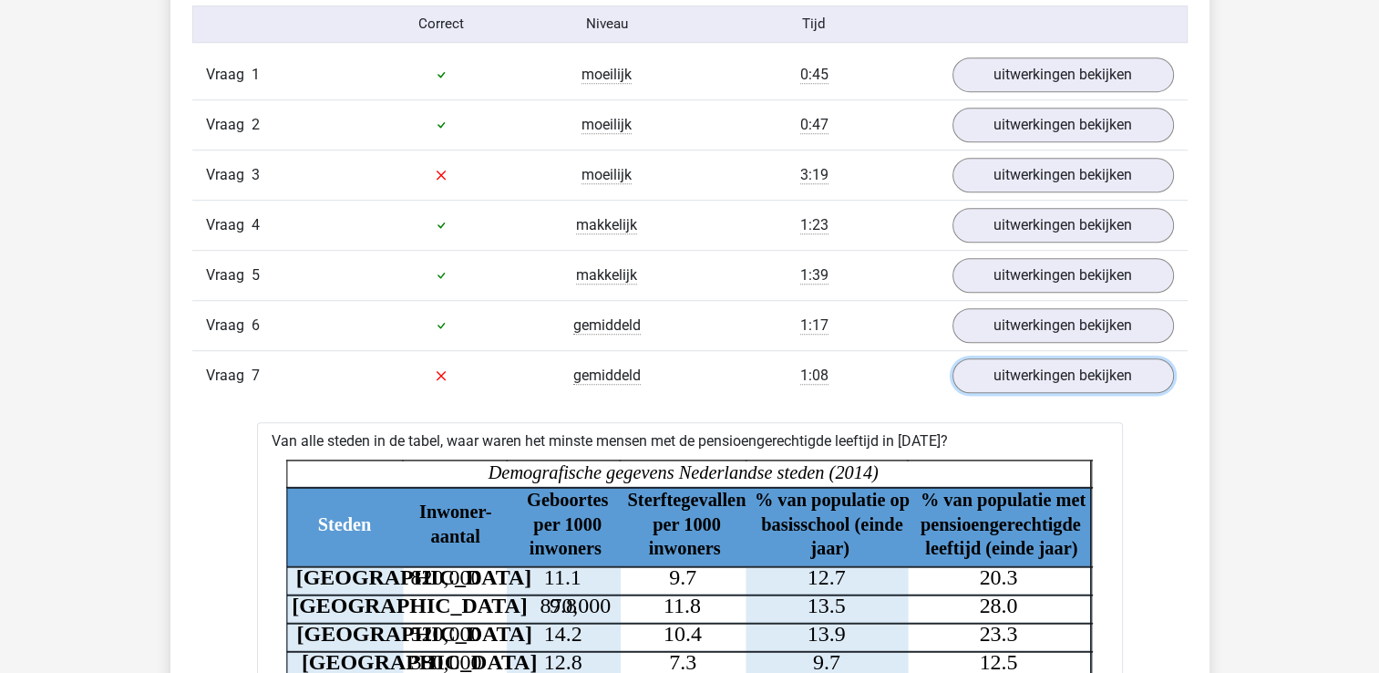
scroll to position [1203, 0]
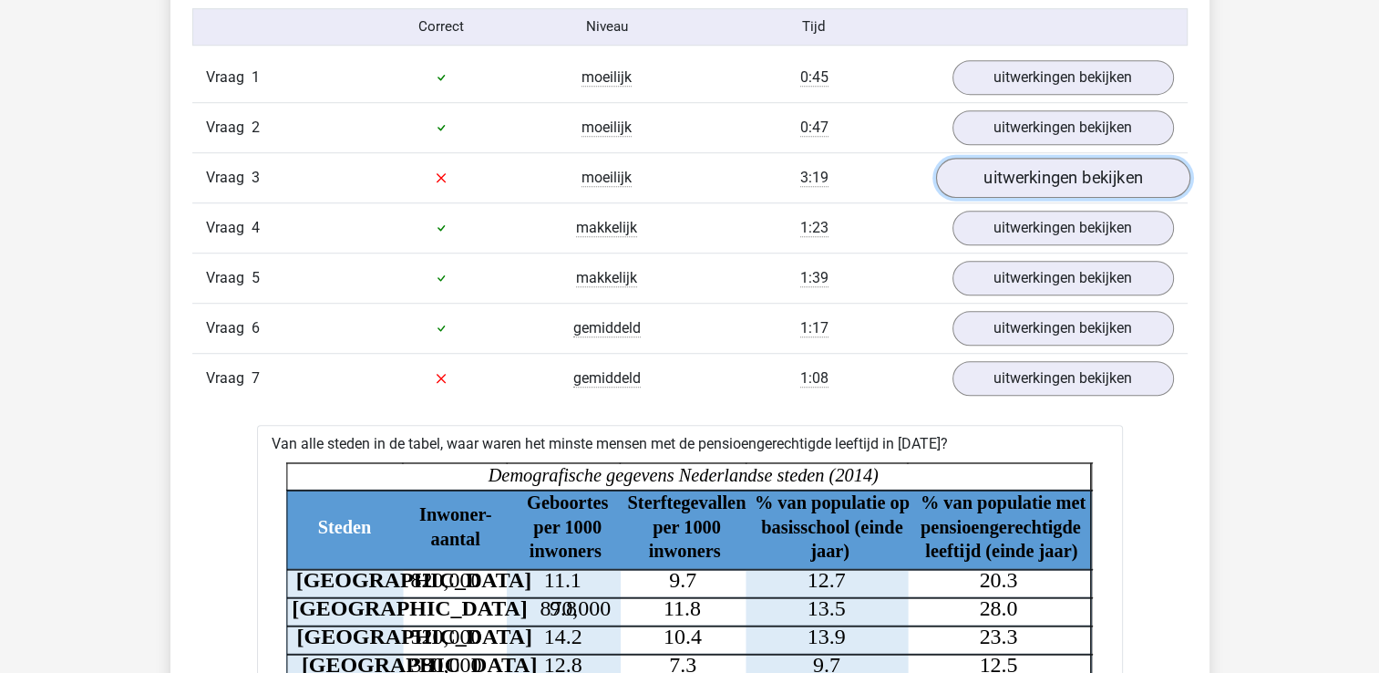
click at [1016, 172] on link "uitwerkingen bekijken" at bounding box center [1062, 178] width 254 height 40
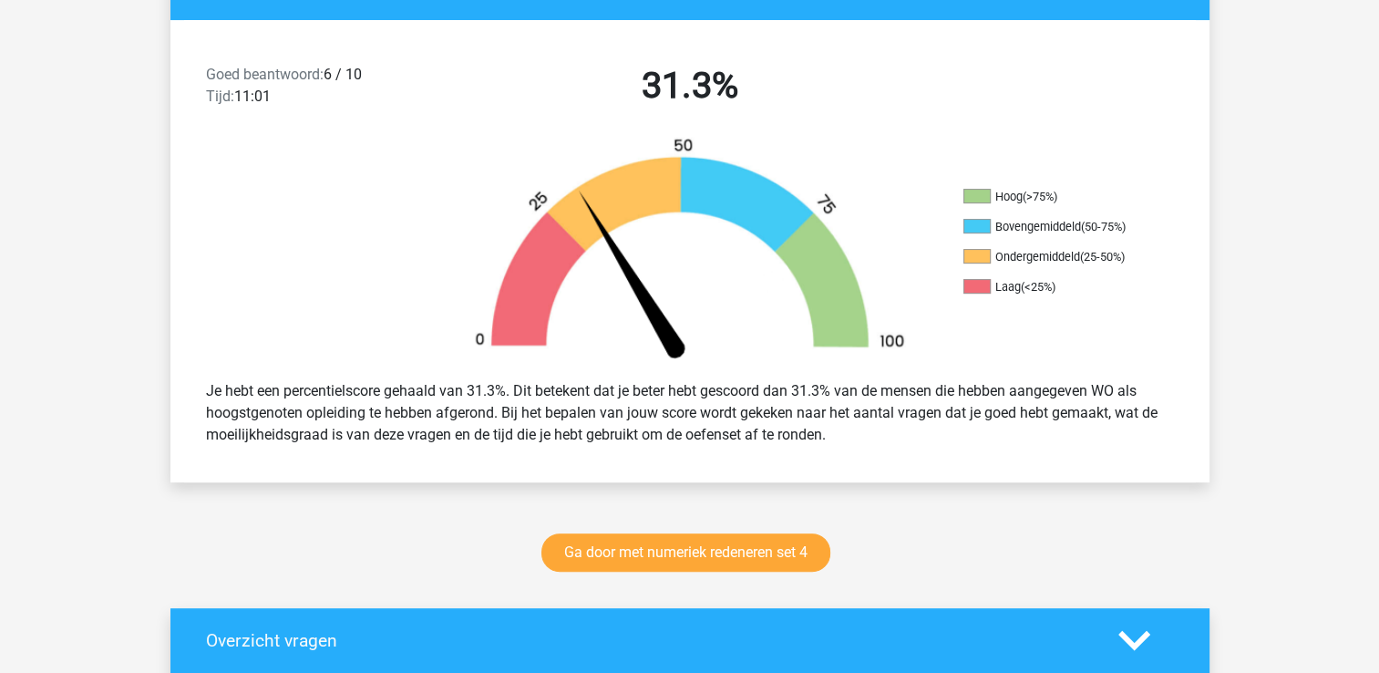
scroll to position [547, 0]
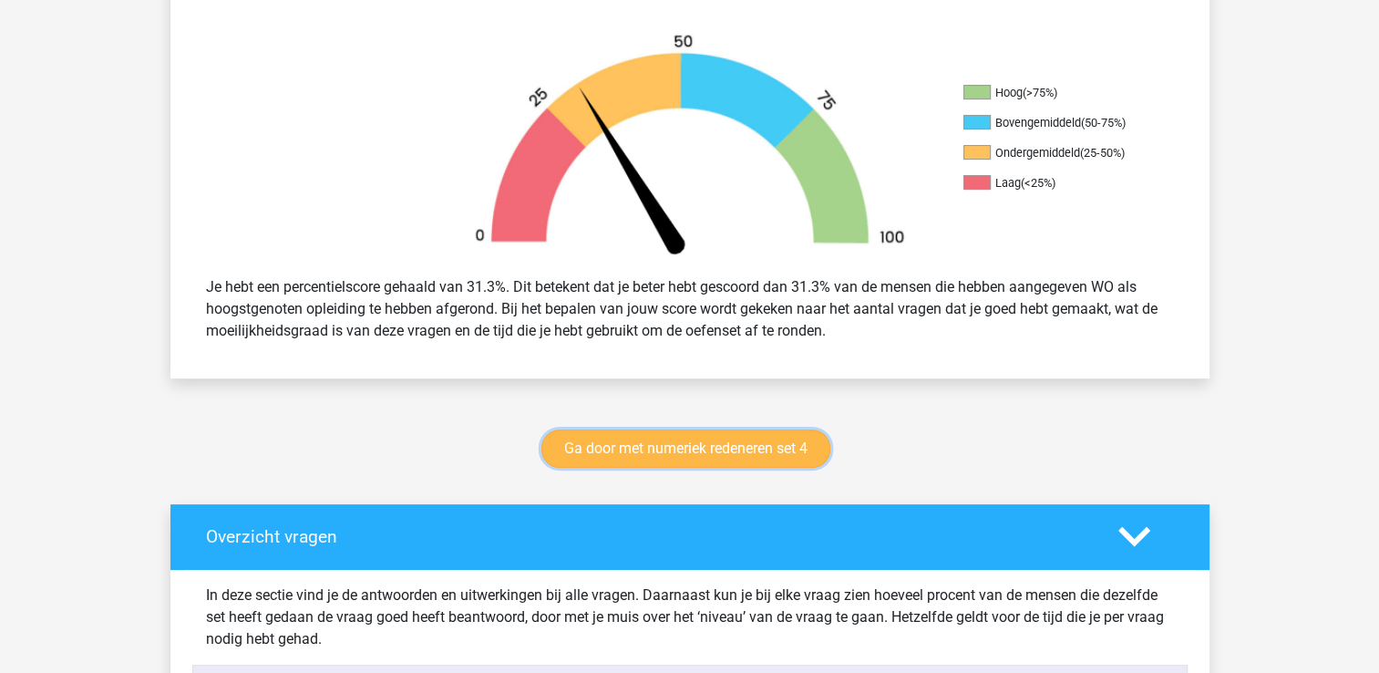
click at [587, 449] on link "Ga door met numeriek redeneren set 4" at bounding box center [685, 448] width 289 height 38
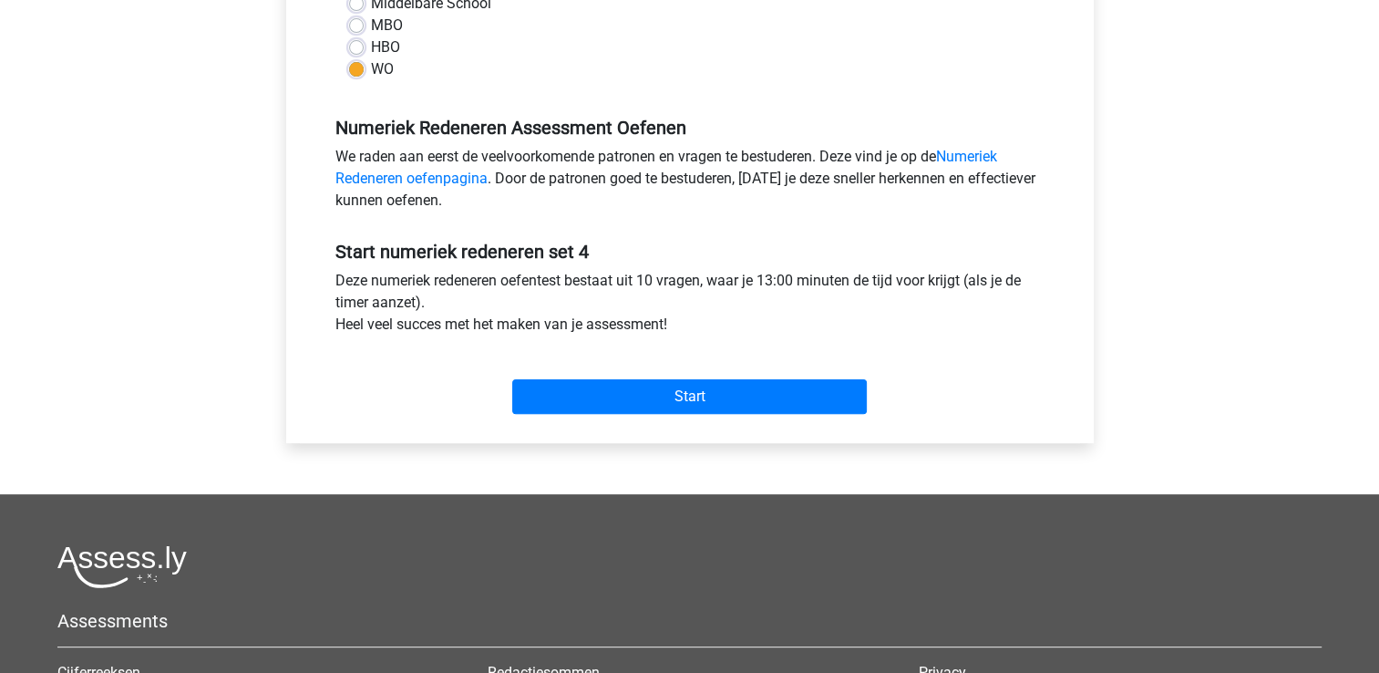
scroll to position [547, 0]
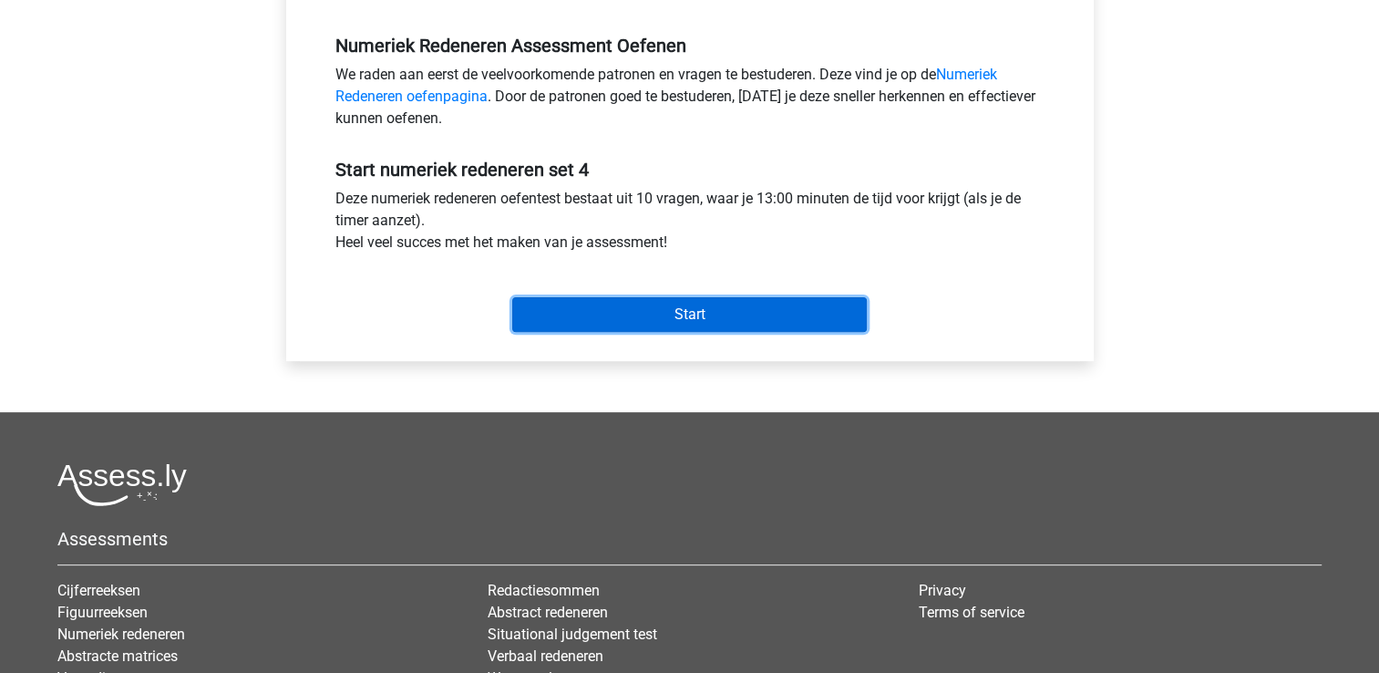
click at [693, 314] on input "Start" at bounding box center [689, 314] width 355 height 35
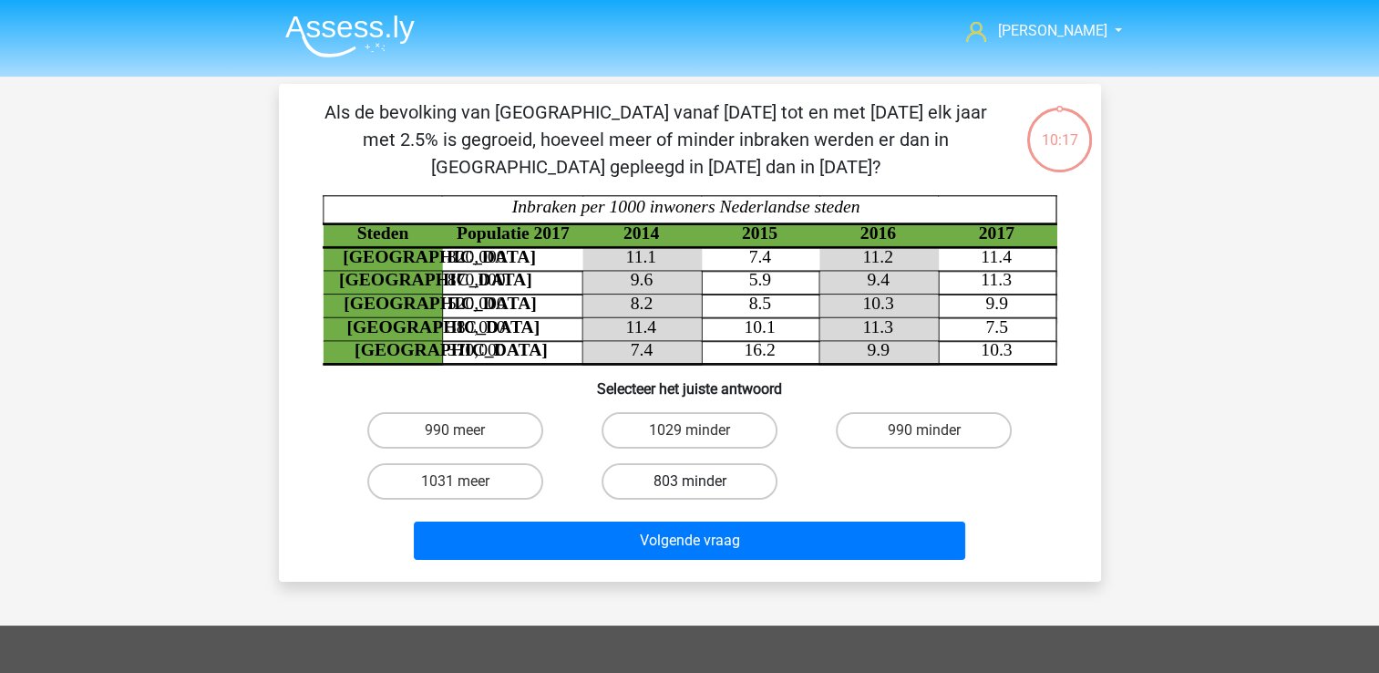
click at [745, 465] on label "803 minder" at bounding box center [689, 481] width 176 height 36
click at [701, 481] on input "803 minder" at bounding box center [695, 487] width 12 height 12
radio input "true"
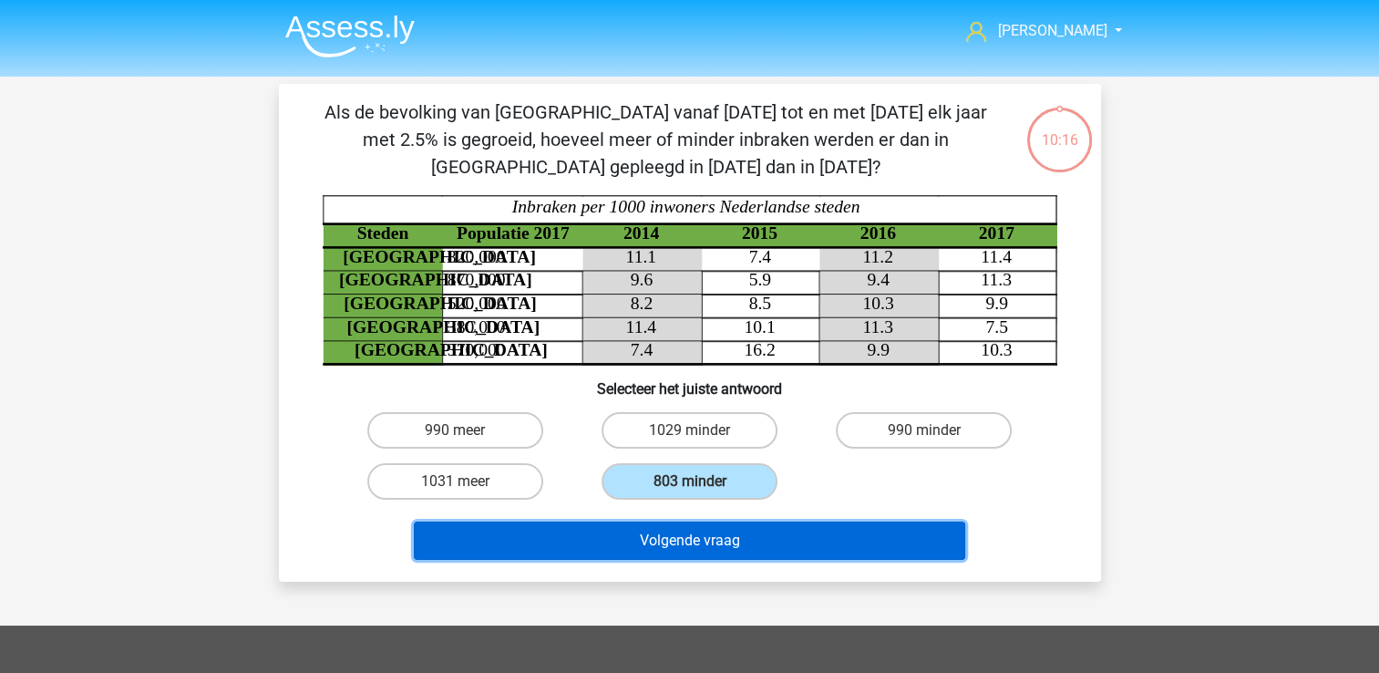
click at [711, 550] on button "Volgende vraag" at bounding box center [689, 540] width 551 height 38
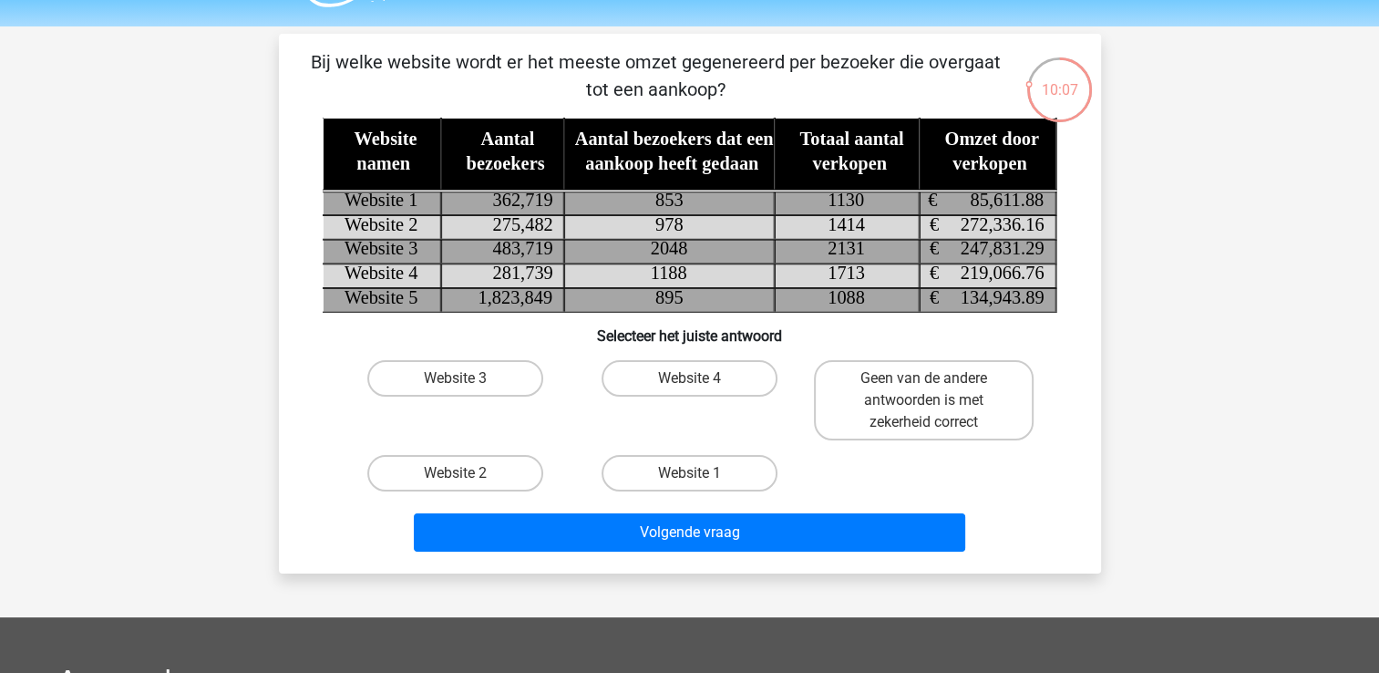
scroll to position [47, 0]
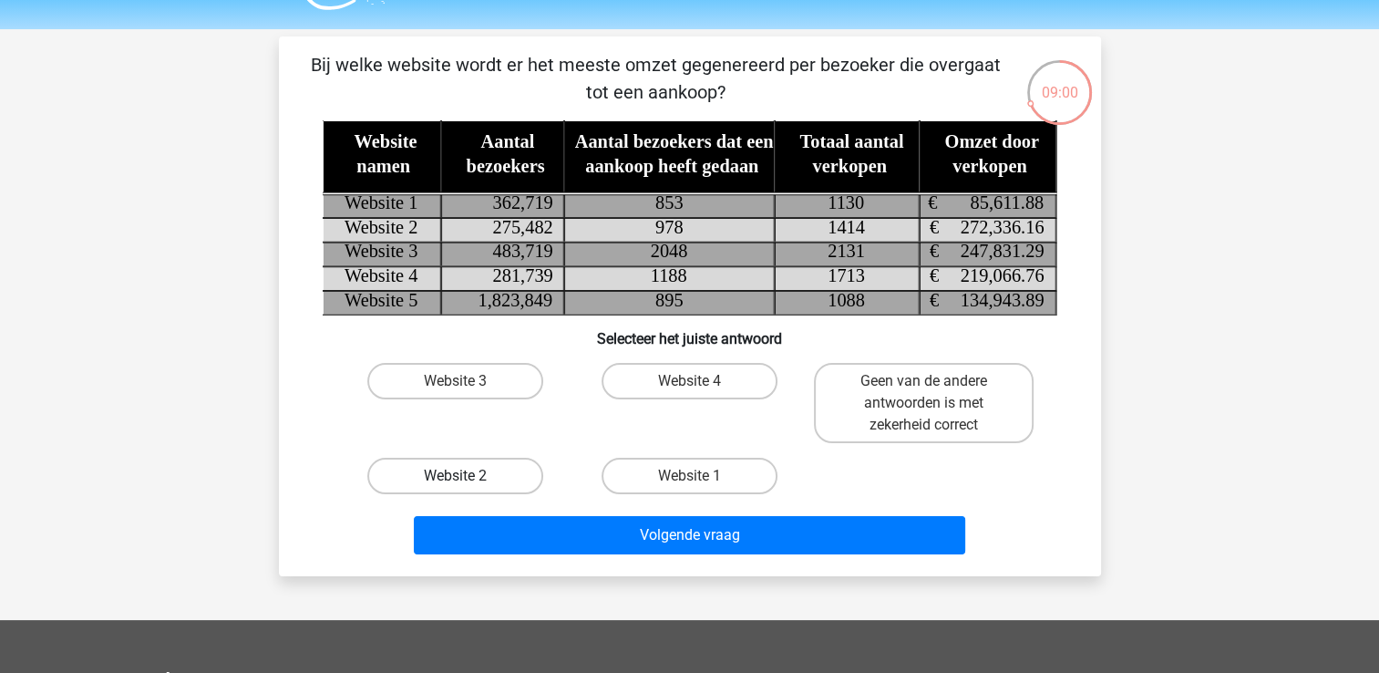
click at [510, 488] on label "Website 2" at bounding box center [455, 475] width 176 height 36
click at [467, 488] on input "Website 2" at bounding box center [461, 482] width 12 height 12
radio input "true"
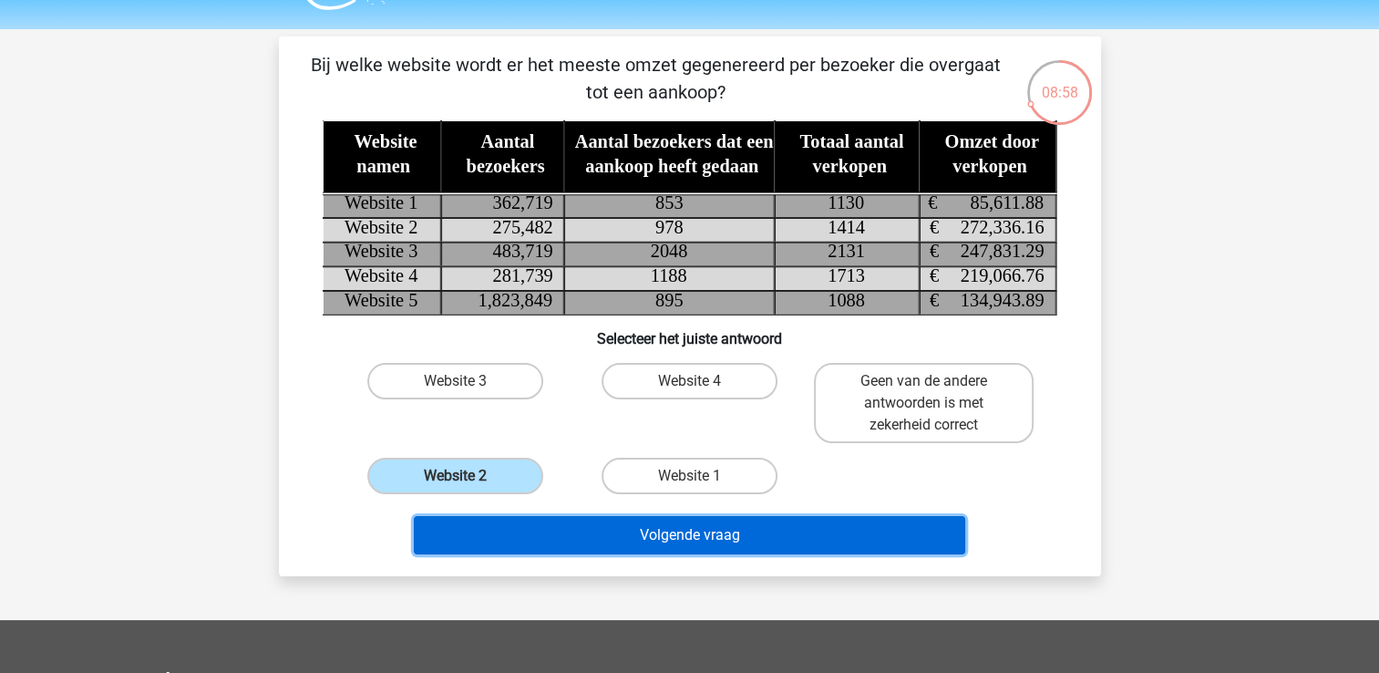
drag, startPoint x: 525, startPoint y: 529, endPoint x: 492, endPoint y: 540, distance: 34.6
click at [492, 540] on button "Volgende vraag" at bounding box center [689, 535] width 551 height 38
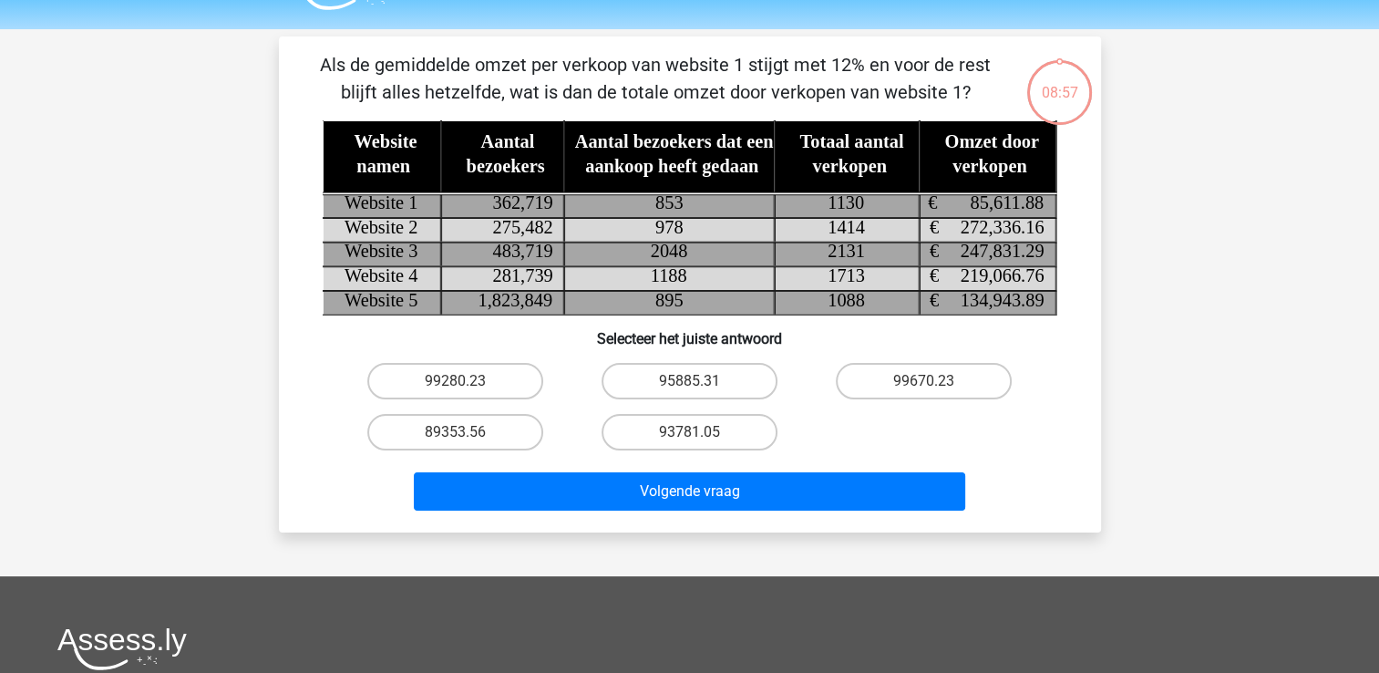
scroll to position [84, 0]
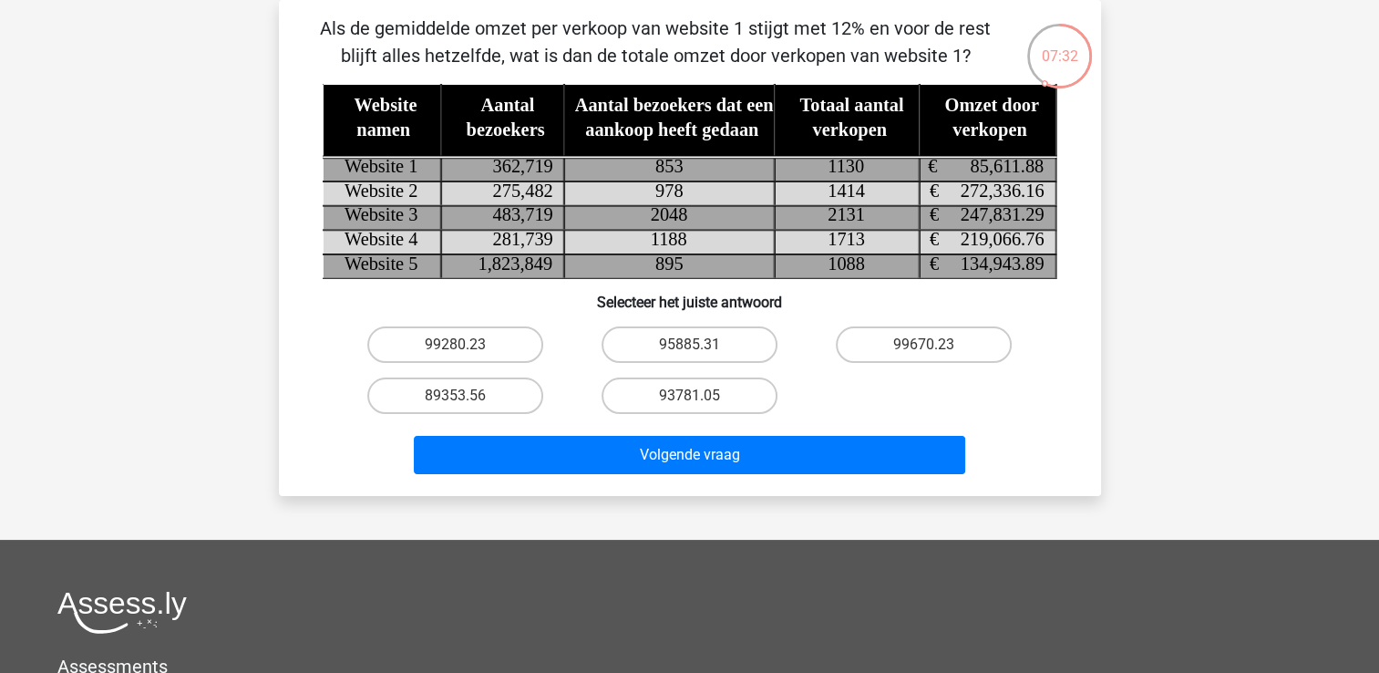
click at [696, 351] on input "95885.31" at bounding box center [695, 350] width 12 height 12
radio input "true"
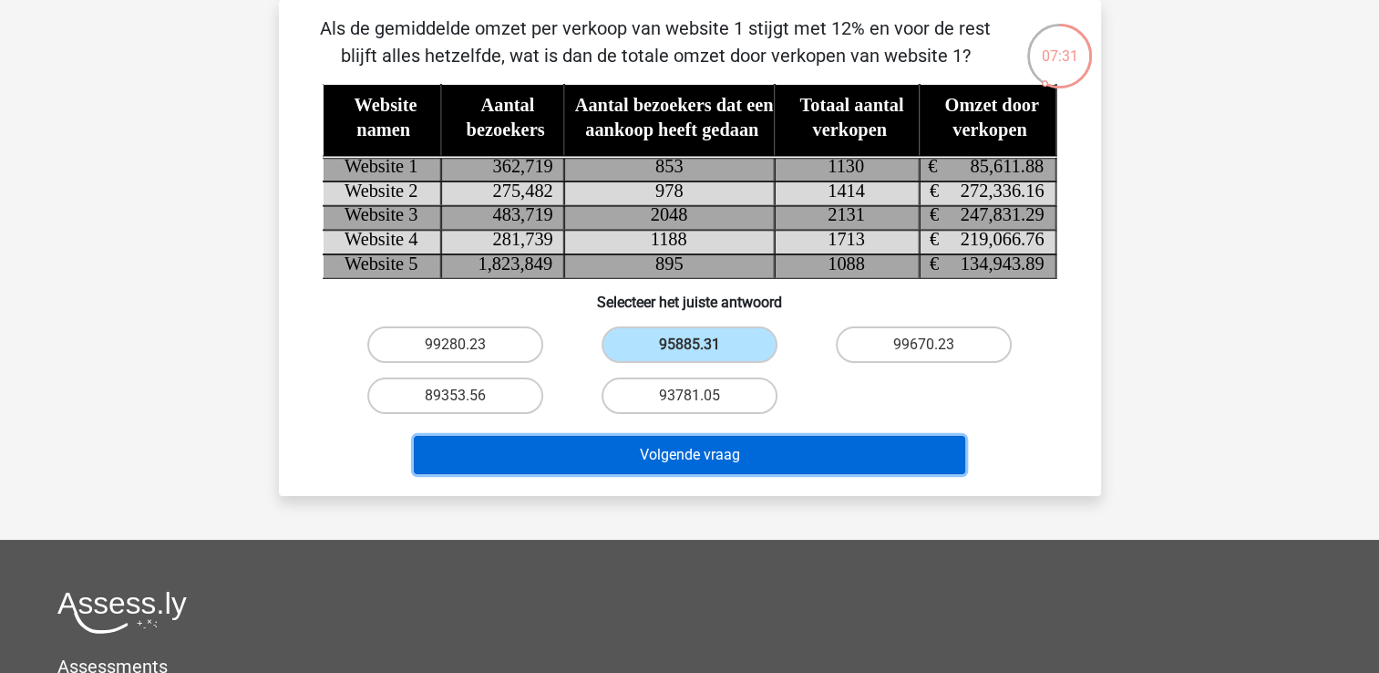
click at [697, 446] on button "Volgende vraag" at bounding box center [689, 455] width 551 height 38
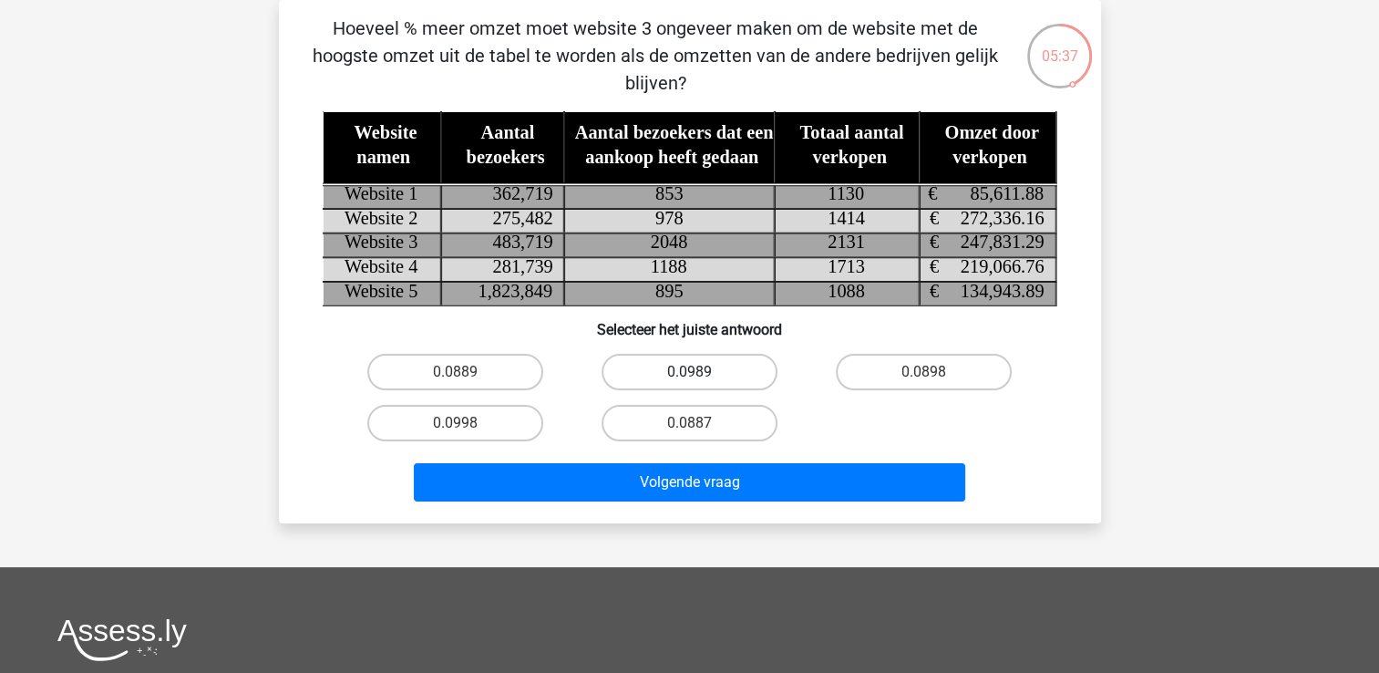
click at [736, 363] on label "0.0989" at bounding box center [689, 372] width 176 height 36
click at [701, 372] on input "0.0989" at bounding box center [695, 378] width 12 height 12
radio input "true"
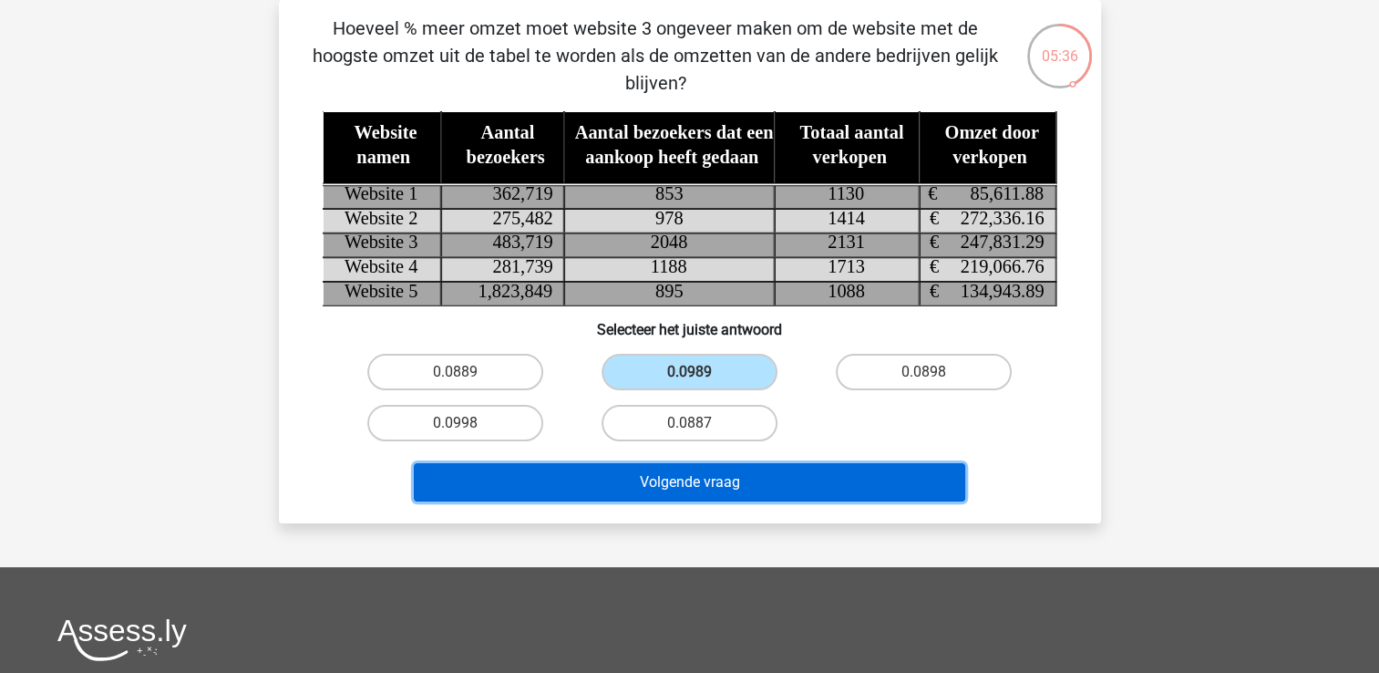
click at [793, 481] on button "Volgende vraag" at bounding box center [689, 482] width 551 height 38
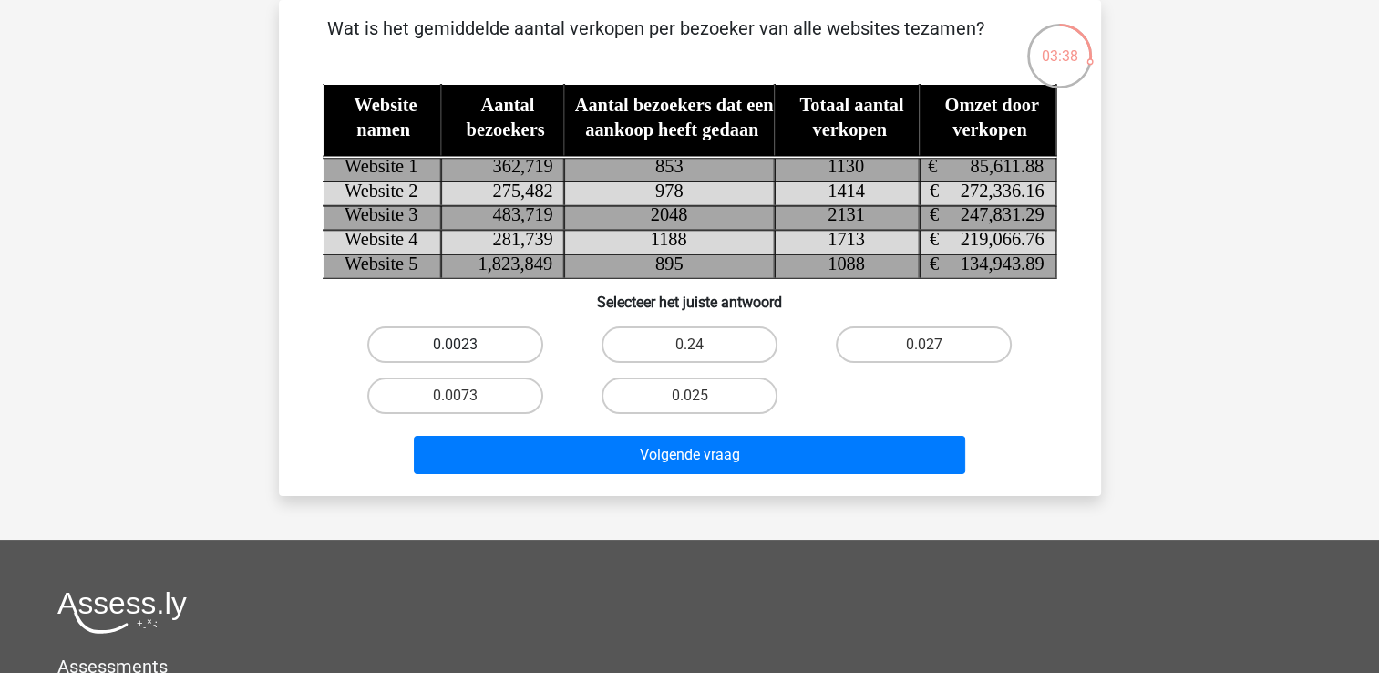
click at [440, 344] on label "0.0023" at bounding box center [455, 344] width 176 height 36
click at [455, 344] on input "0.0023" at bounding box center [461, 350] width 12 height 12
radio input "true"
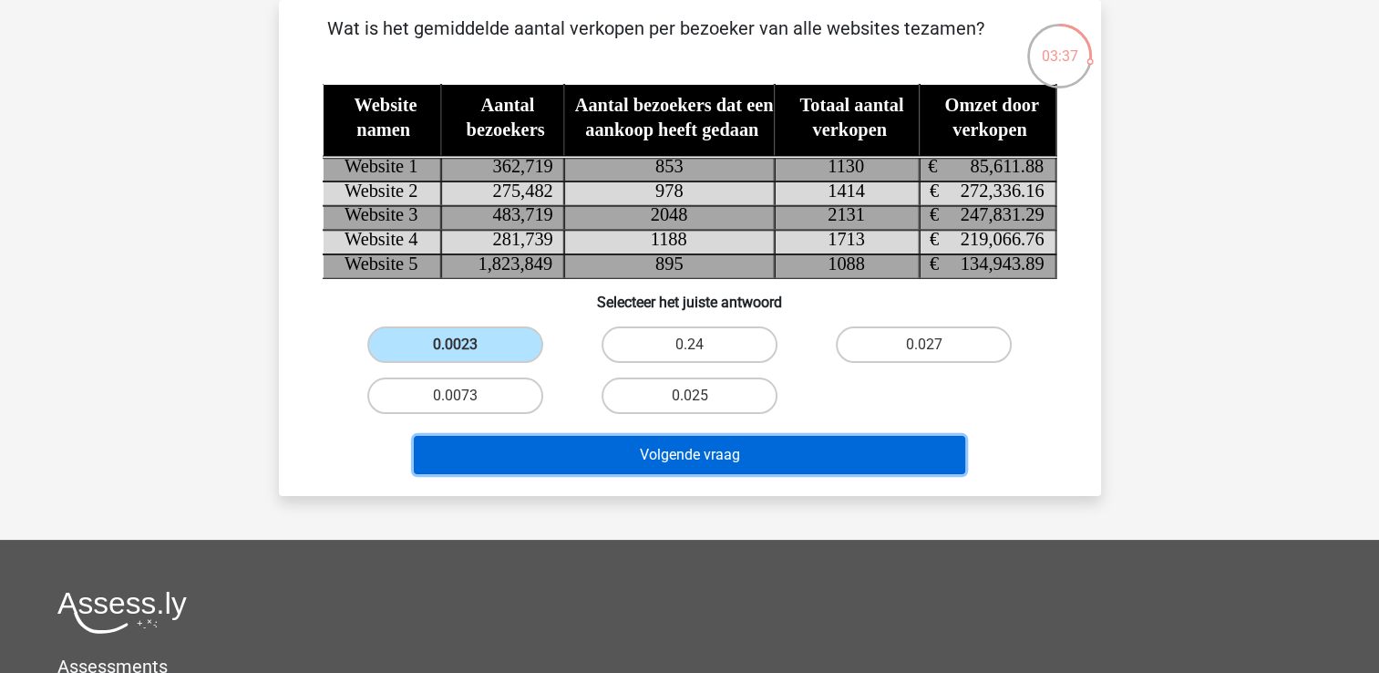
click at [507, 454] on button "Volgende vraag" at bounding box center [689, 455] width 551 height 38
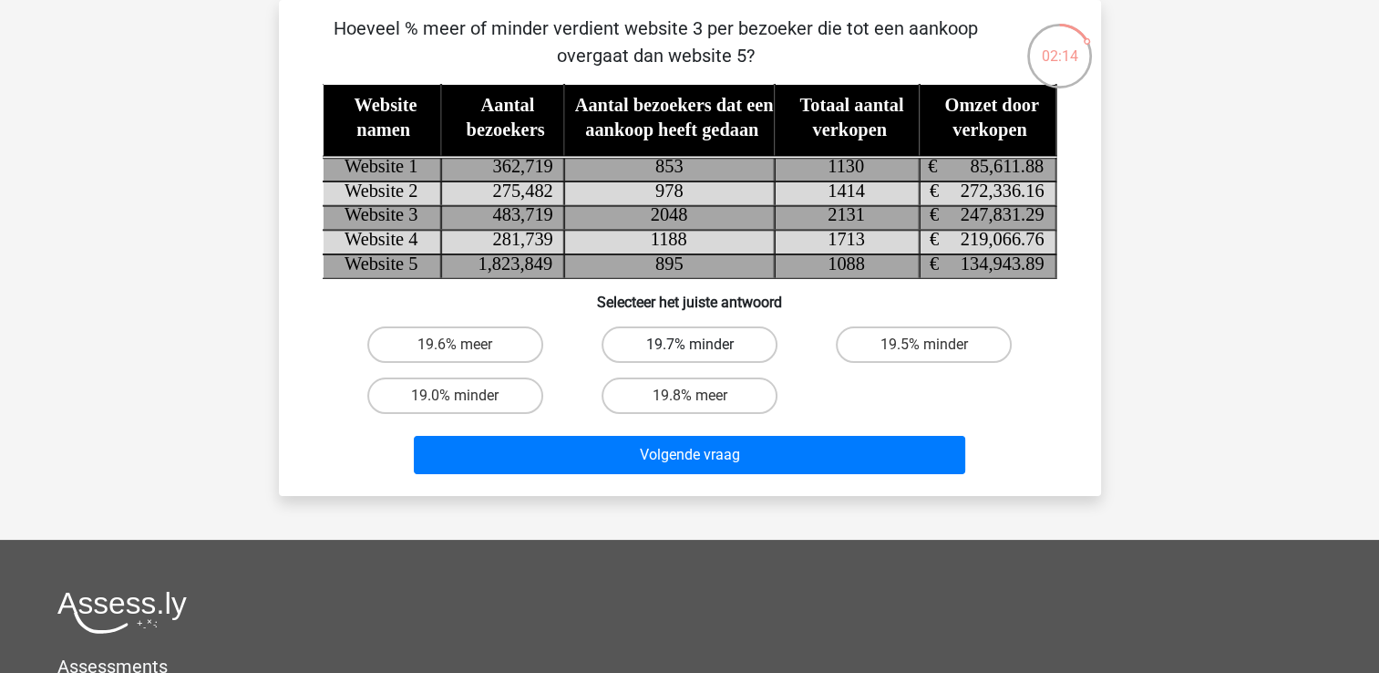
click at [724, 341] on label "19.7% minder" at bounding box center [689, 344] width 176 height 36
click at [701, 344] on input "19.7% minder" at bounding box center [695, 350] width 12 height 12
radio input "true"
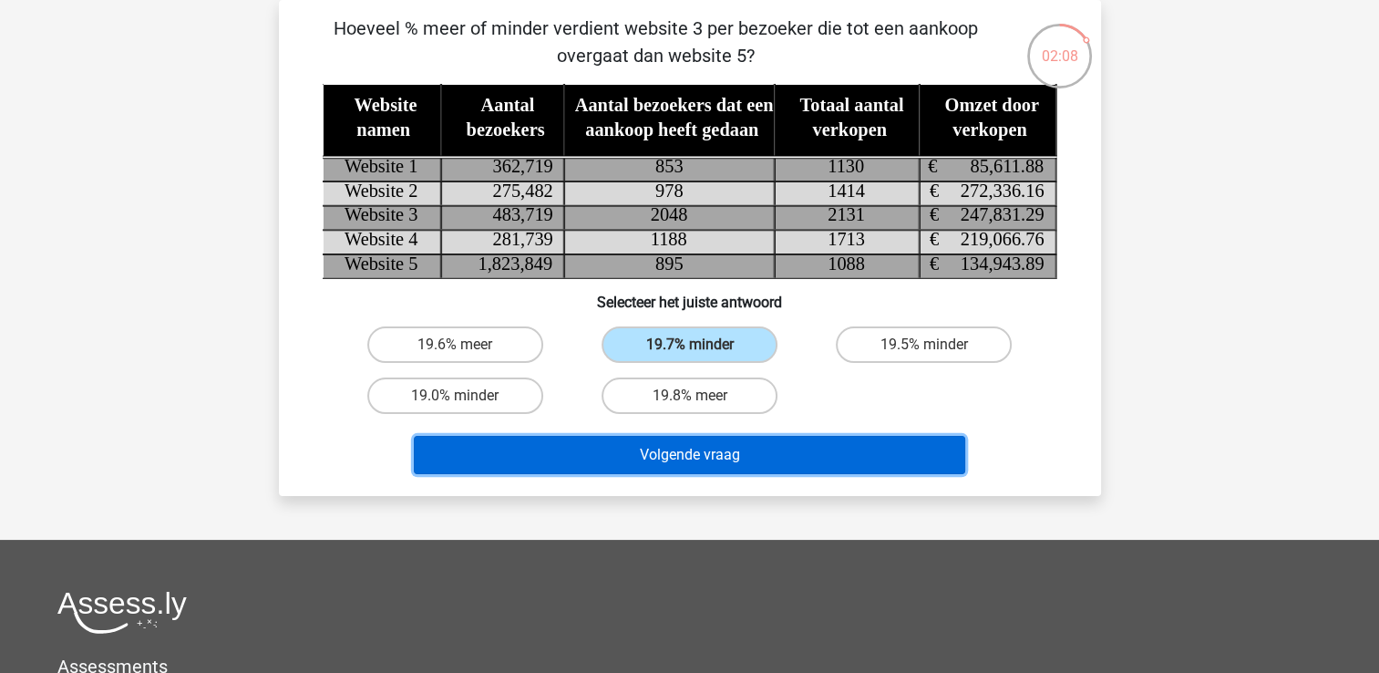
click at [776, 454] on button "Volgende vraag" at bounding box center [689, 455] width 551 height 38
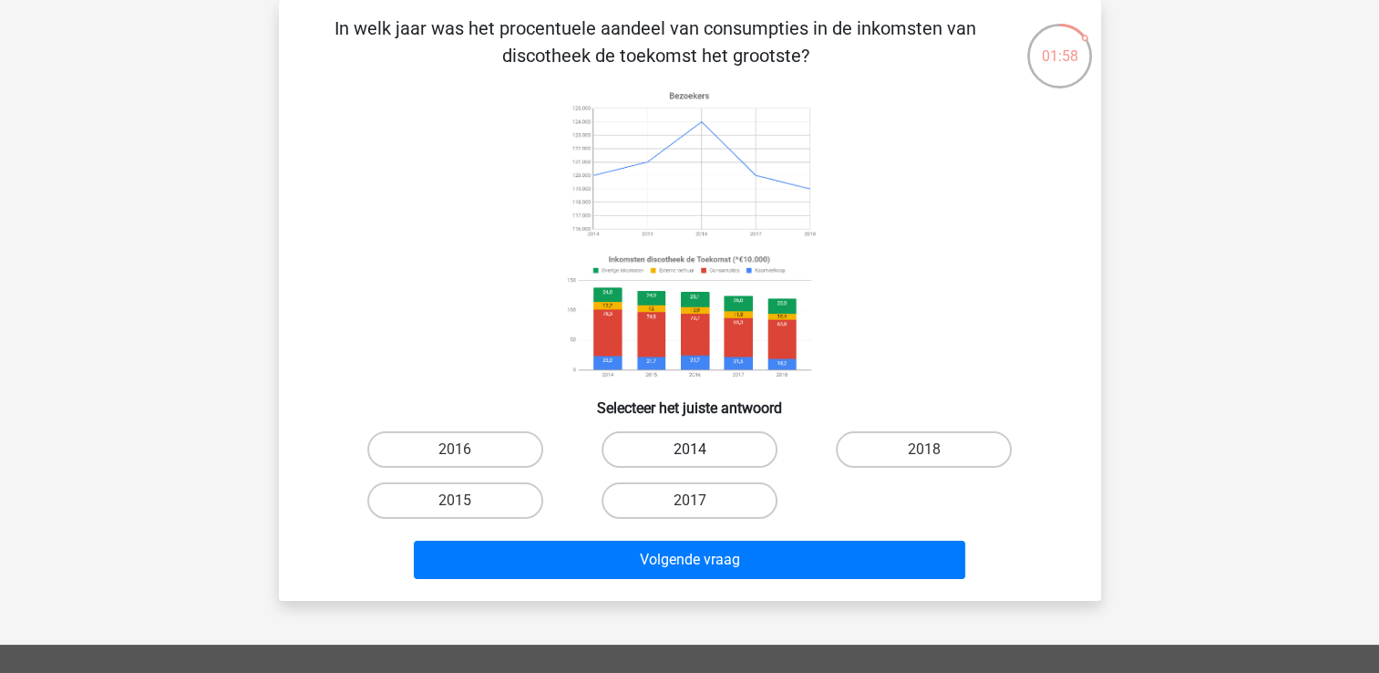
click at [686, 432] on label "2014" at bounding box center [689, 449] width 176 height 36
click at [689, 449] on input "2014" at bounding box center [695, 455] width 12 height 12
radio input "true"
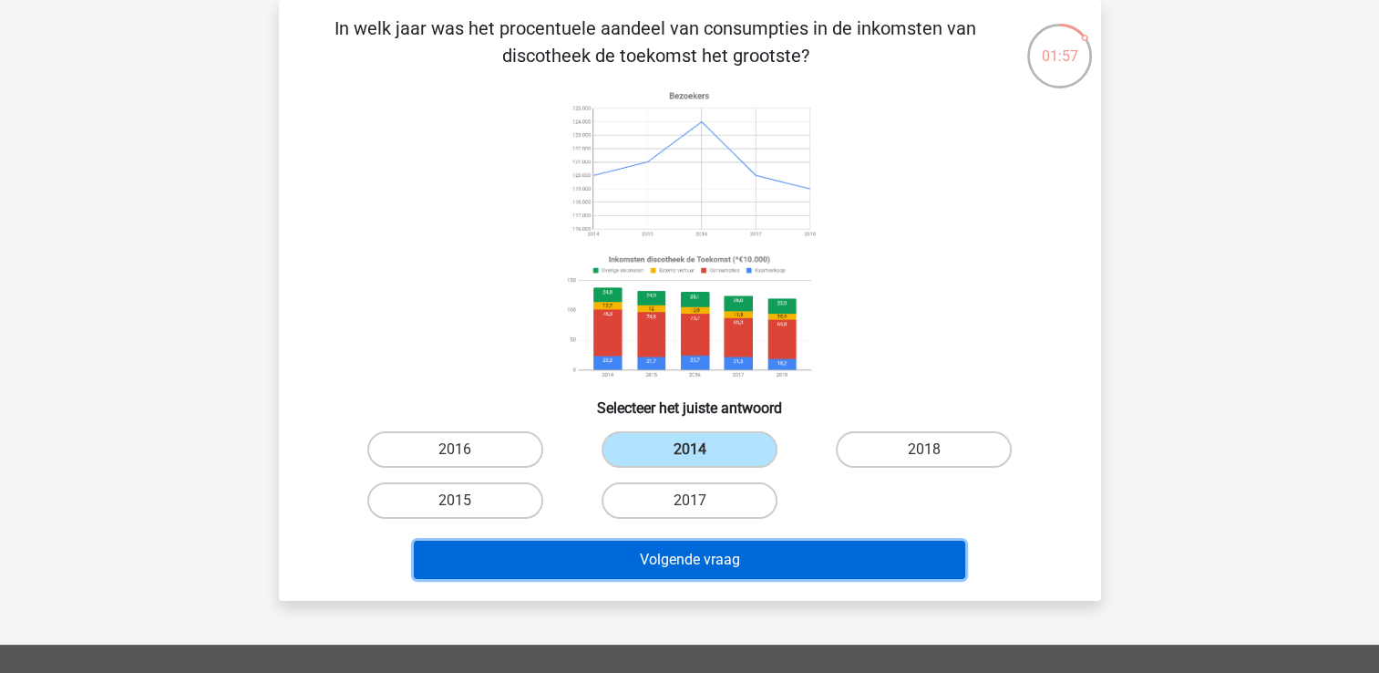
click at [687, 573] on button "Volgende vraag" at bounding box center [689, 559] width 551 height 38
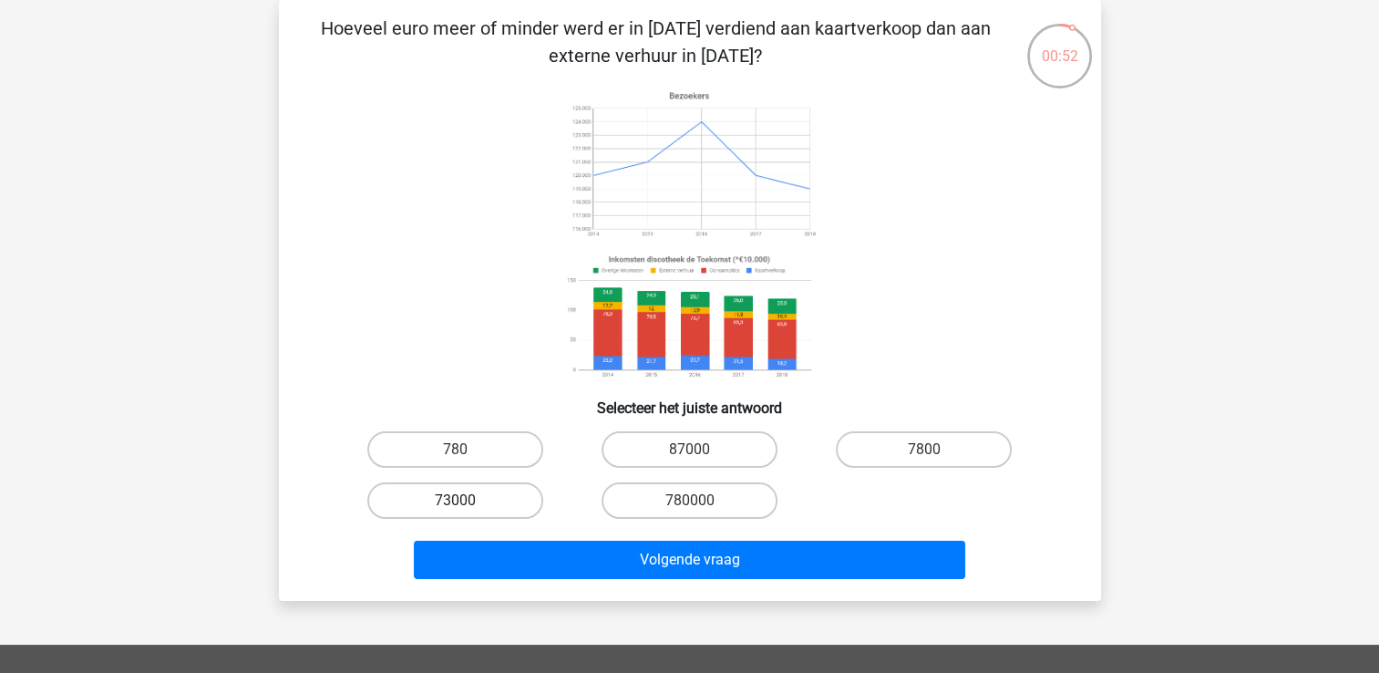
click at [510, 494] on label "73000" at bounding box center [455, 500] width 176 height 36
click at [467, 500] on input "73000" at bounding box center [461, 506] width 12 height 12
radio input "true"
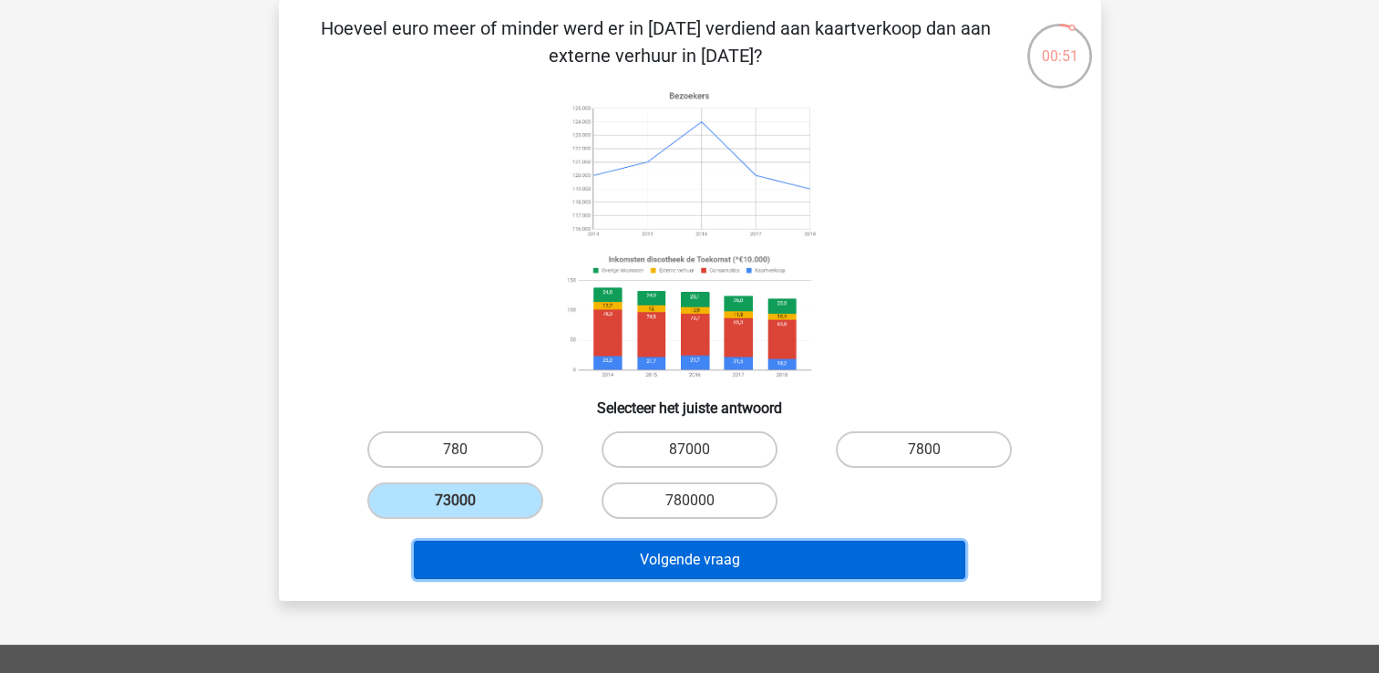
click at [557, 556] on button "Volgende vraag" at bounding box center [689, 559] width 551 height 38
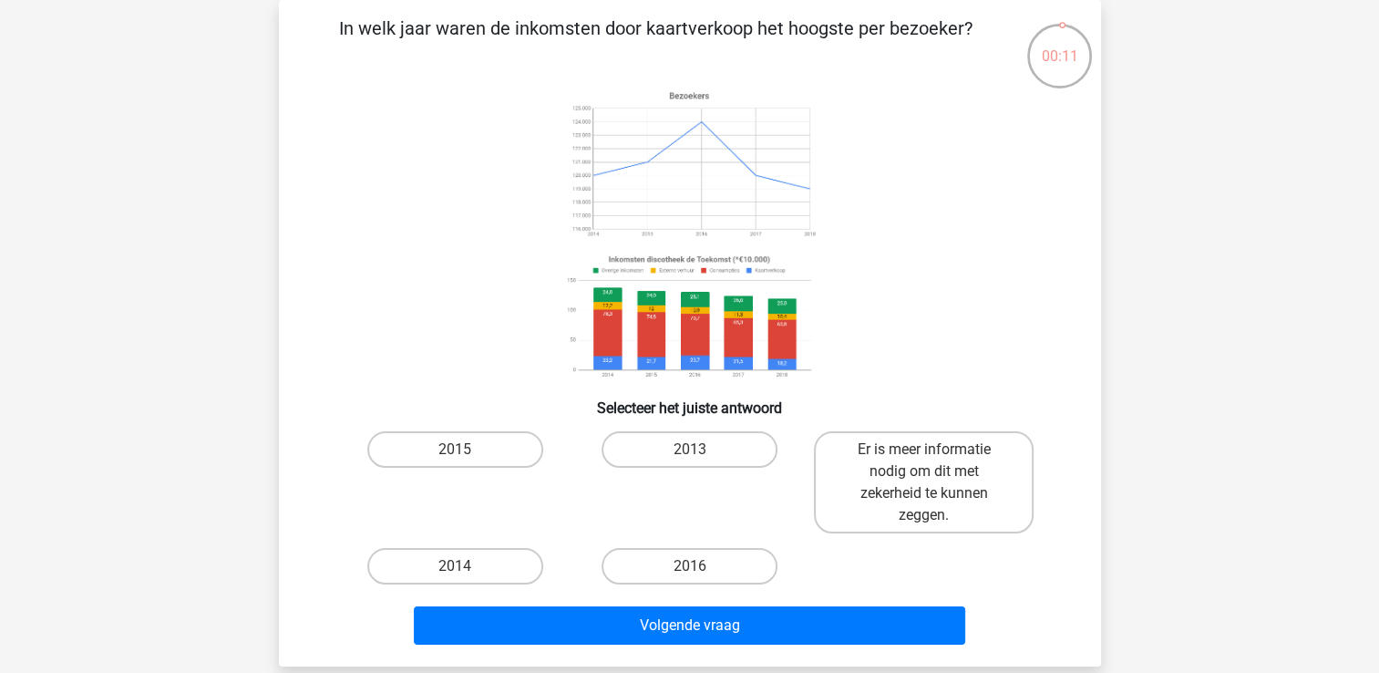
click at [488, 589] on div "2014" at bounding box center [455, 565] width 234 height 51
click at [460, 570] on input "2014" at bounding box center [461, 572] width 12 height 12
radio input "true"
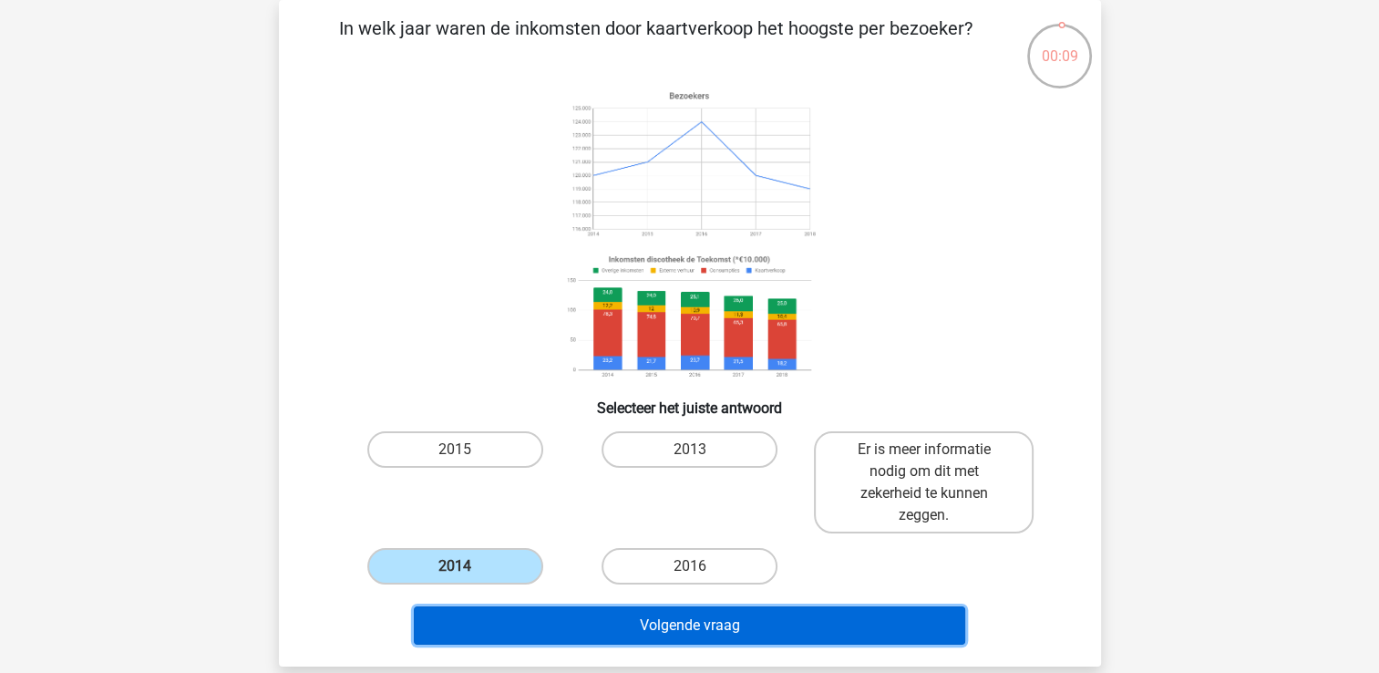
click at [497, 636] on button "Volgende vraag" at bounding box center [689, 625] width 551 height 38
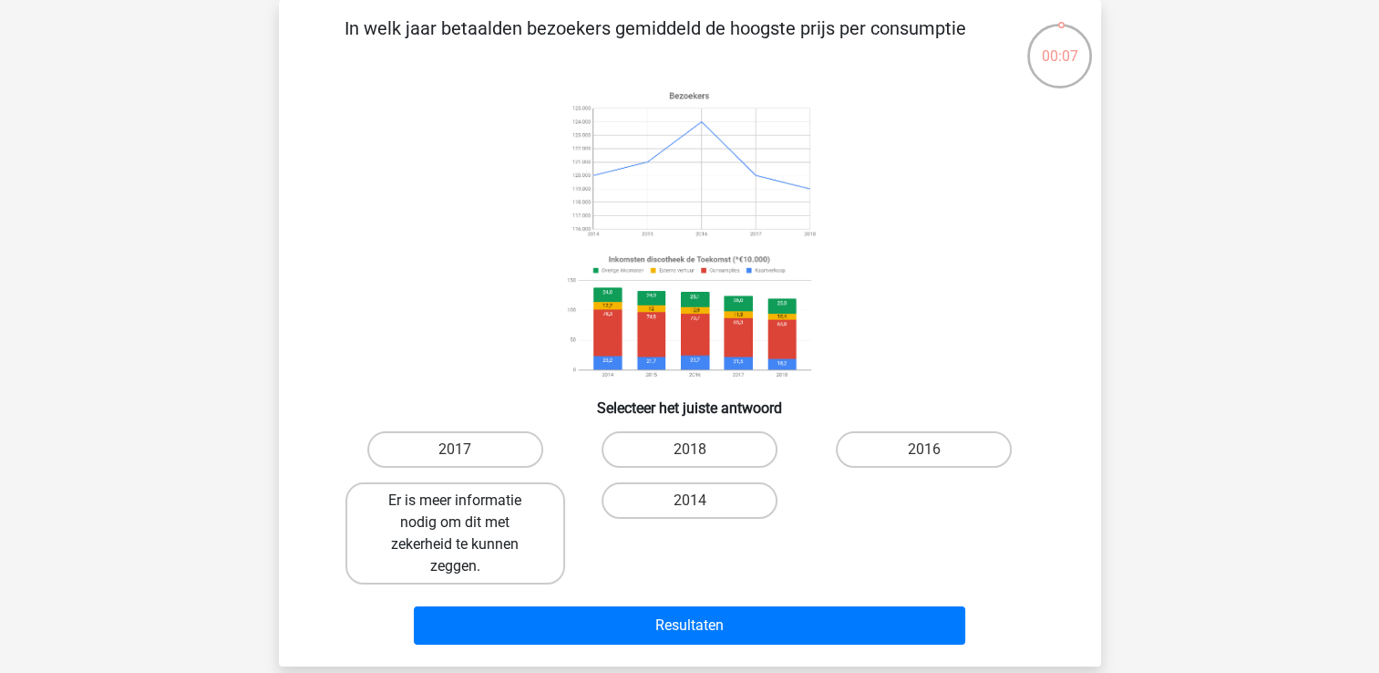
click at [454, 545] on label "Er is meer informatie nodig om dit met zekerheid te kunnen zeggen." at bounding box center [455, 533] width 220 height 102
click at [455, 512] on input "Er is meer informatie nodig om dit met zekerheid te kunnen zeggen." at bounding box center [461, 506] width 12 height 12
radio input "true"
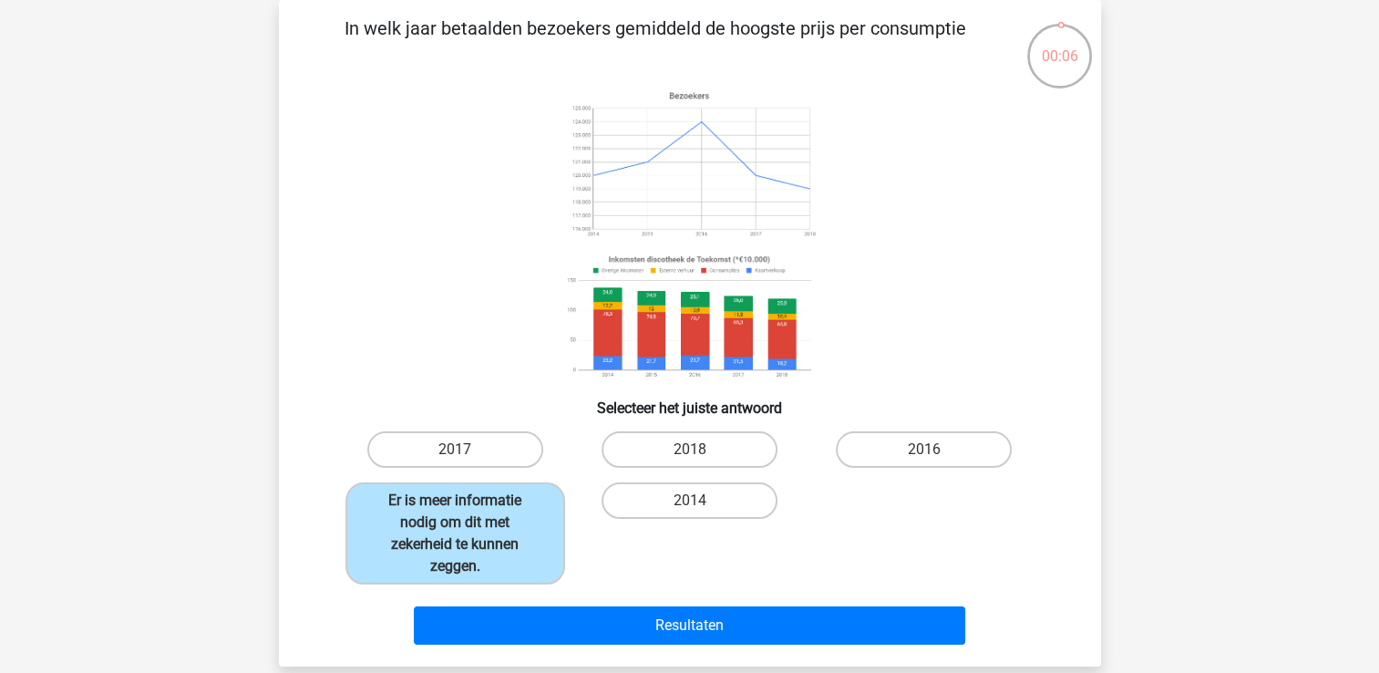
click at [514, 644] on div "Resultaten" at bounding box center [690, 629] width 704 height 46
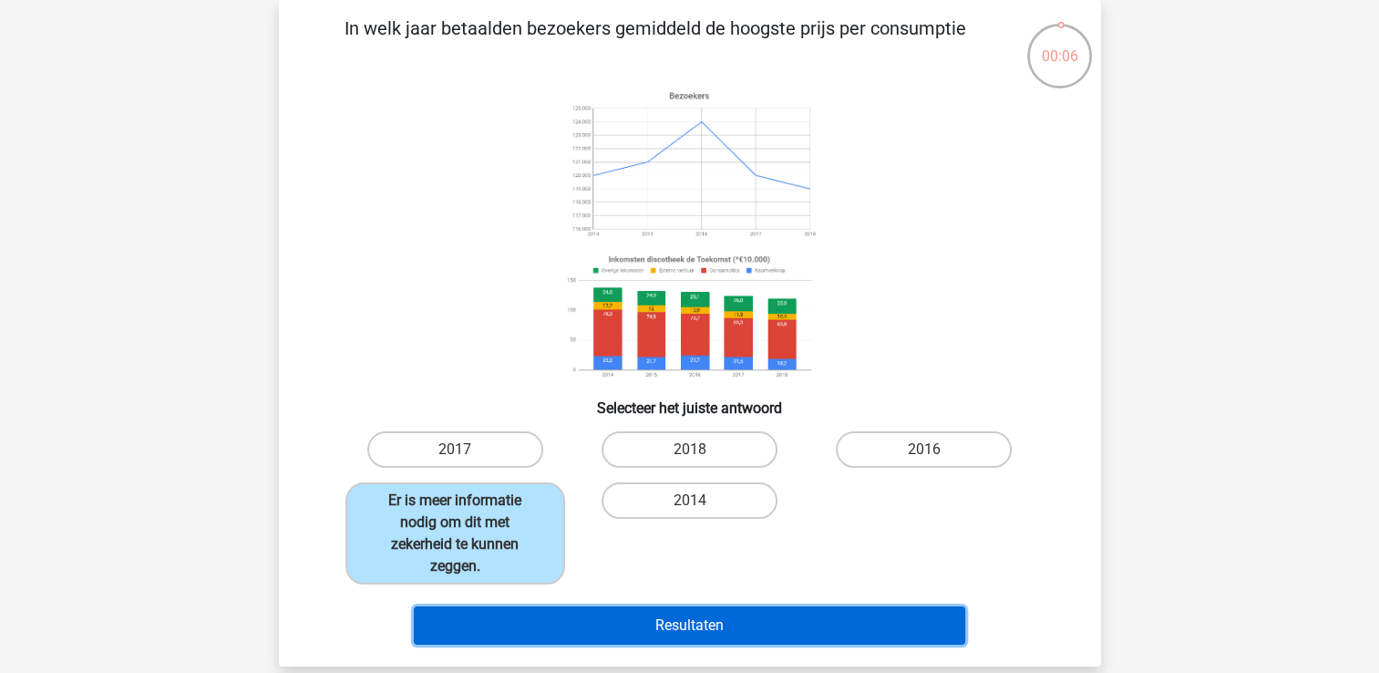
click at [508, 627] on button "Resultaten" at bounding box center [689, 625] width 551 height 38
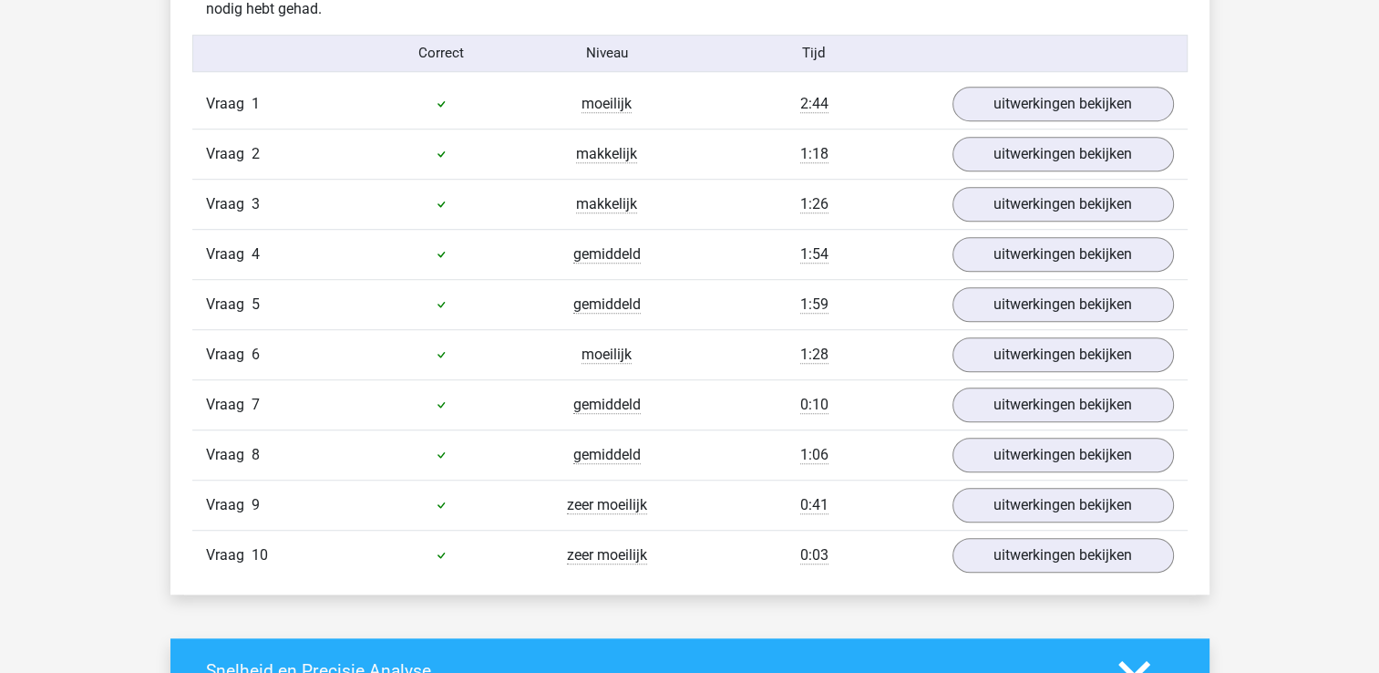
scroll to position [1213, 0]
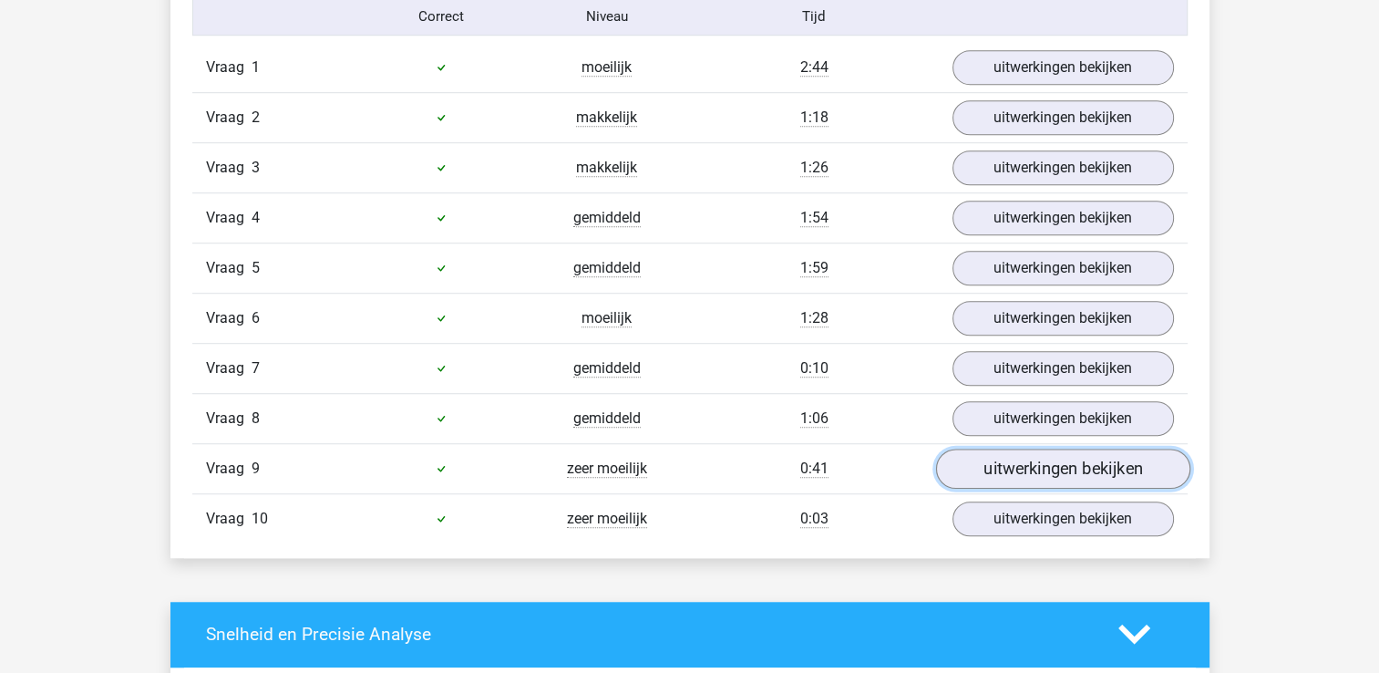
click at [1014, 468] on link "uitwerkingen bekijken" at bounding box center [1062, 468] width 254 height 40
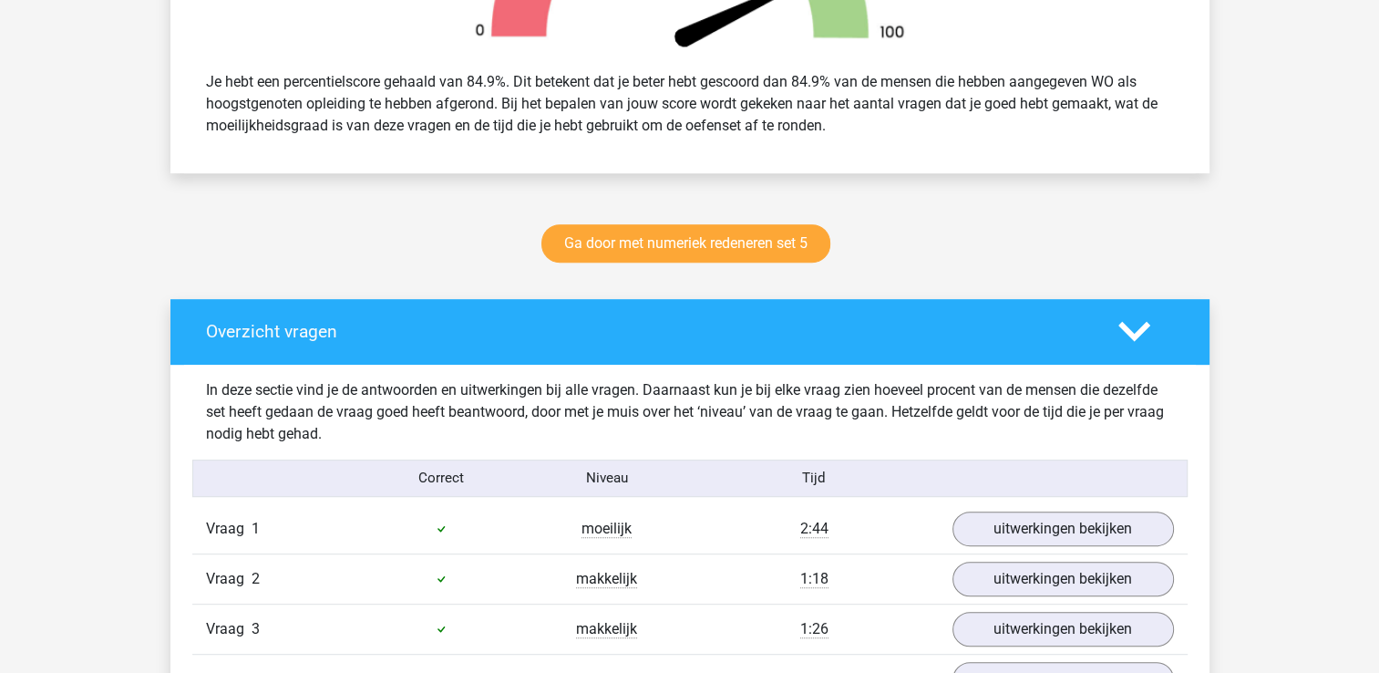
scroll to position [766, 0]
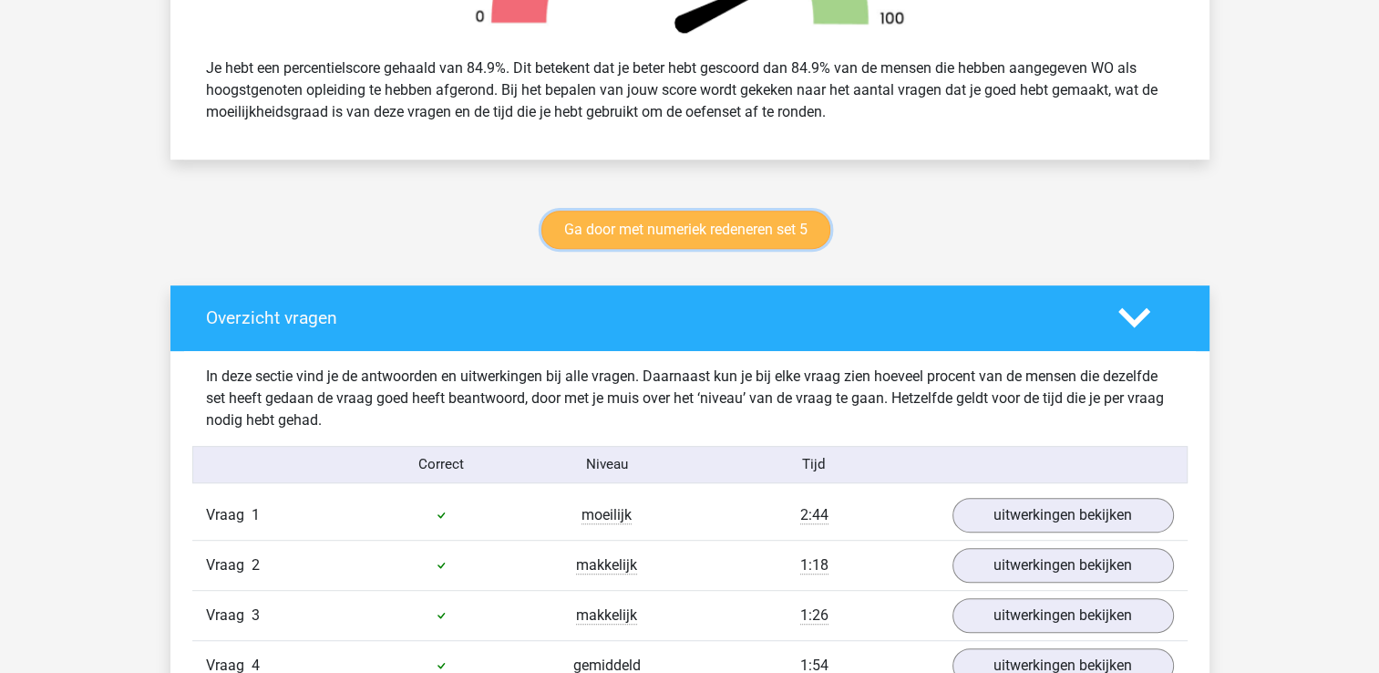
click at [696, 242] on link "Ga door met numeriek redeneren set 5" at bounding box center [685, 230] width 289 height 38
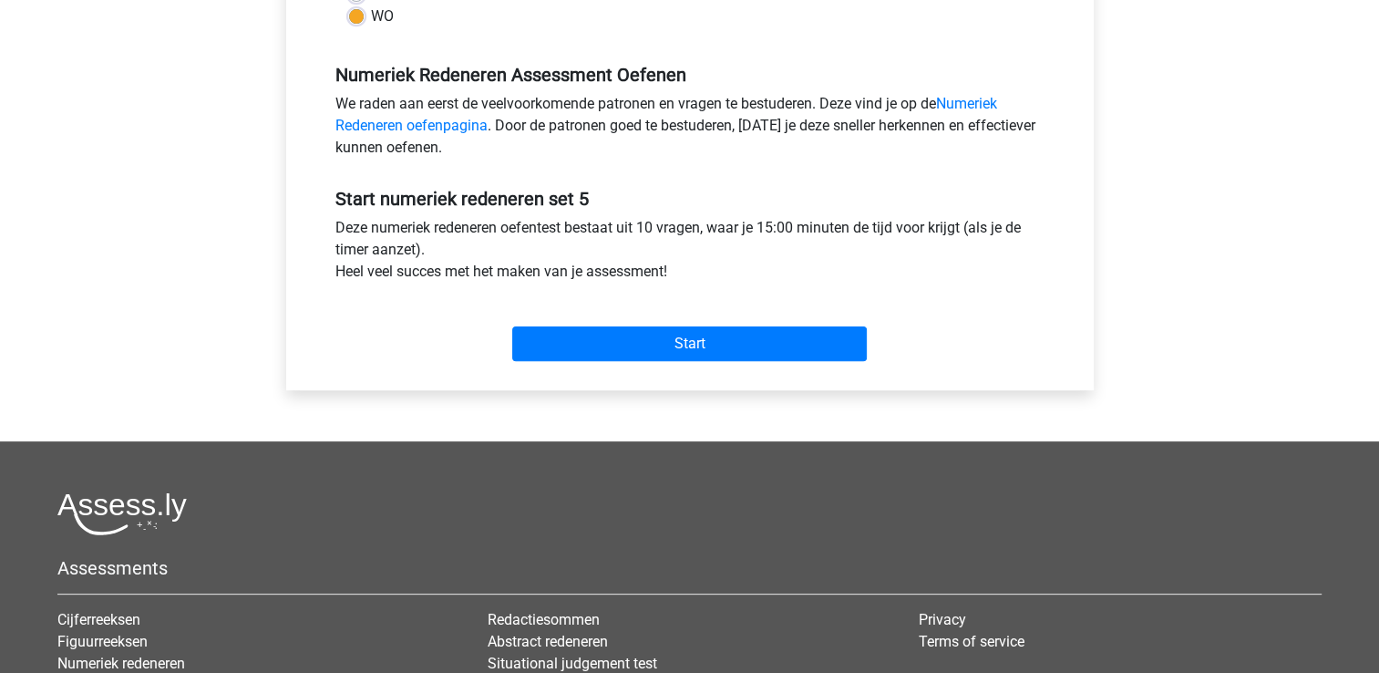
scroll to position [583, 0]
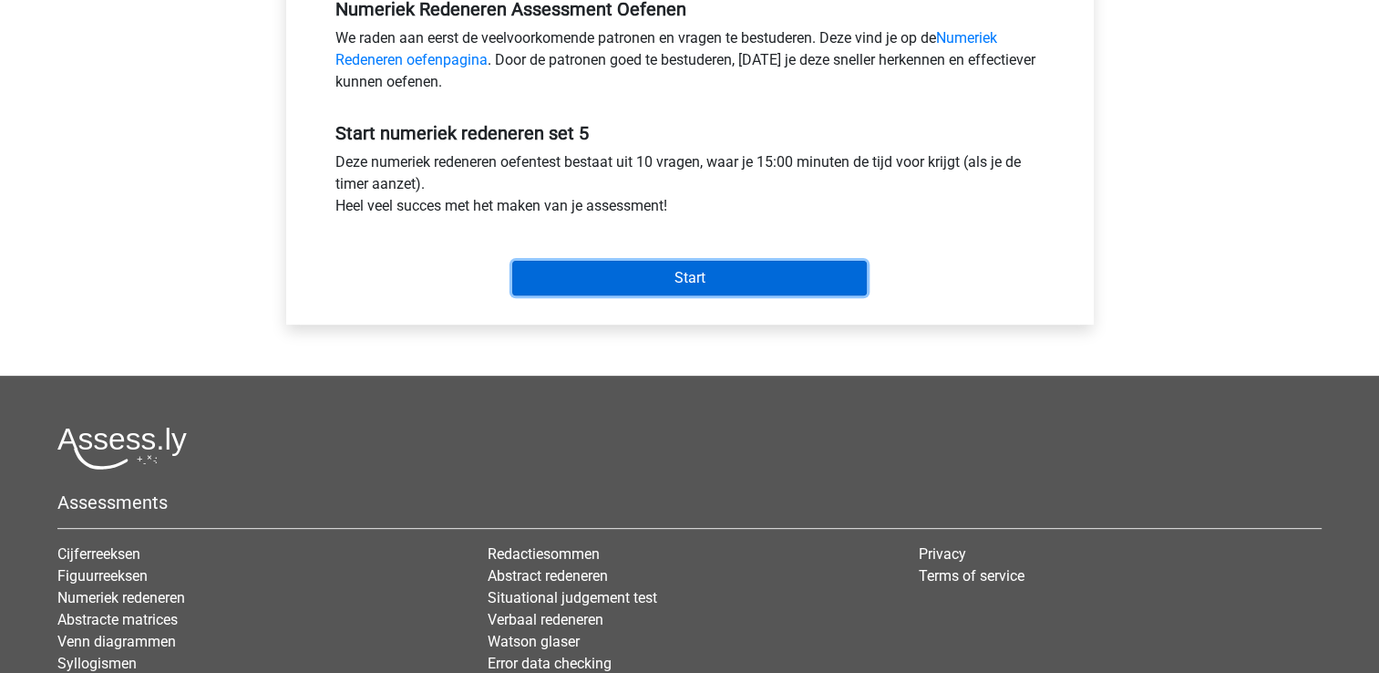
click at [652, 272] on input "Start" at bounding box center [689, 278] width 355 height 35
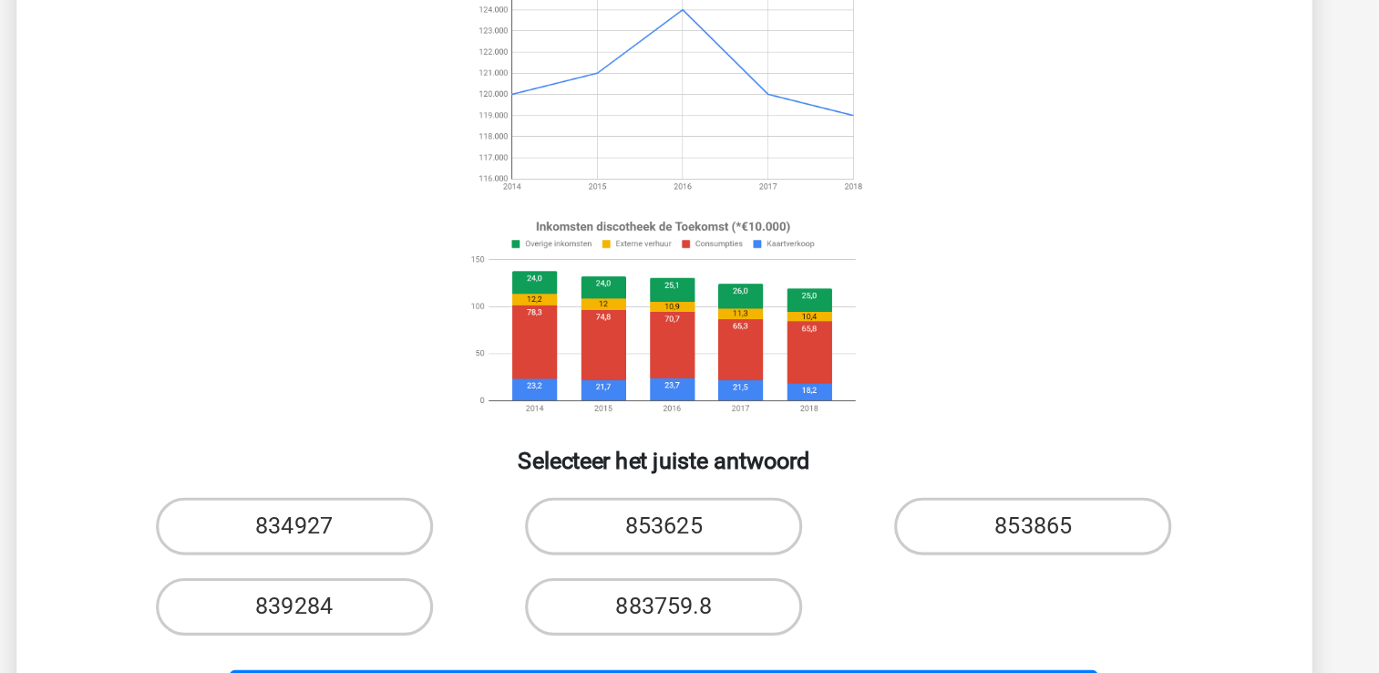
scroll to position [9, 0]
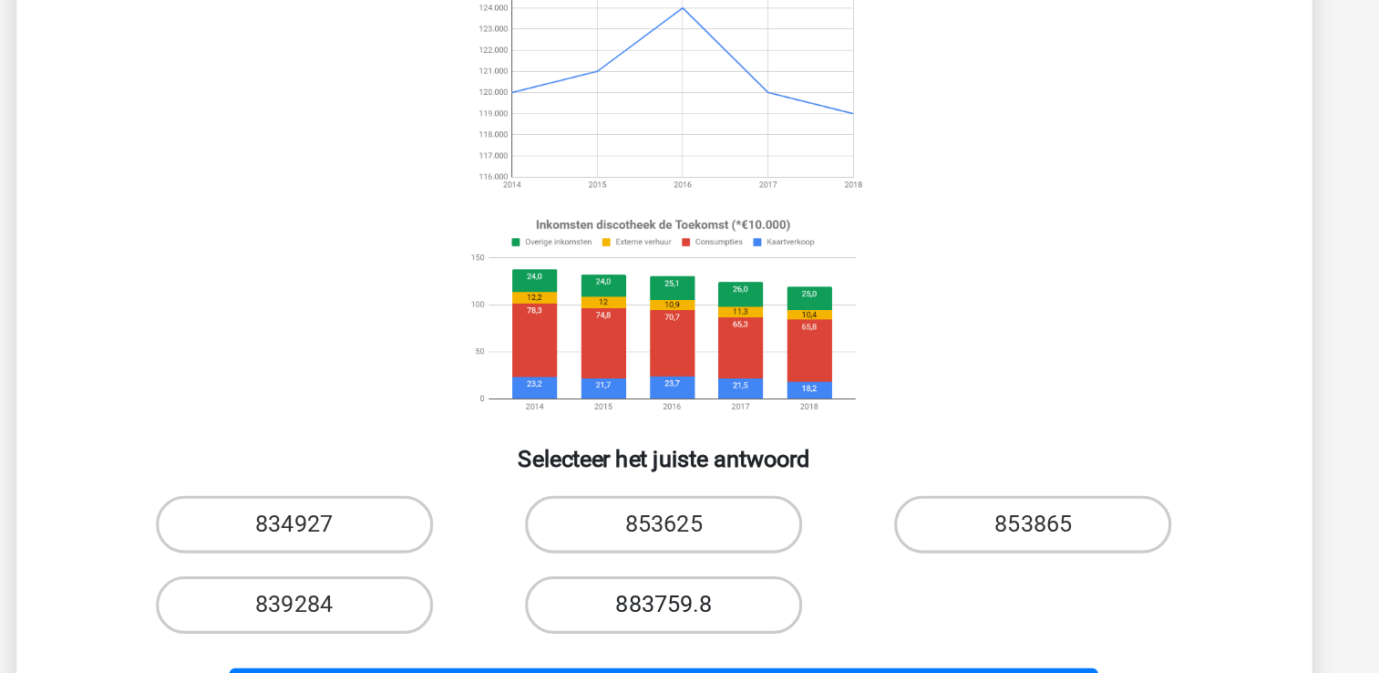
click at [637, 601] on label "883759.8" at bounding box center [689, 602] width 176 height 36
click at [689, 602] on input "883759.8" at bounding box center [695, 608] width 12 height 12
radio input "true"
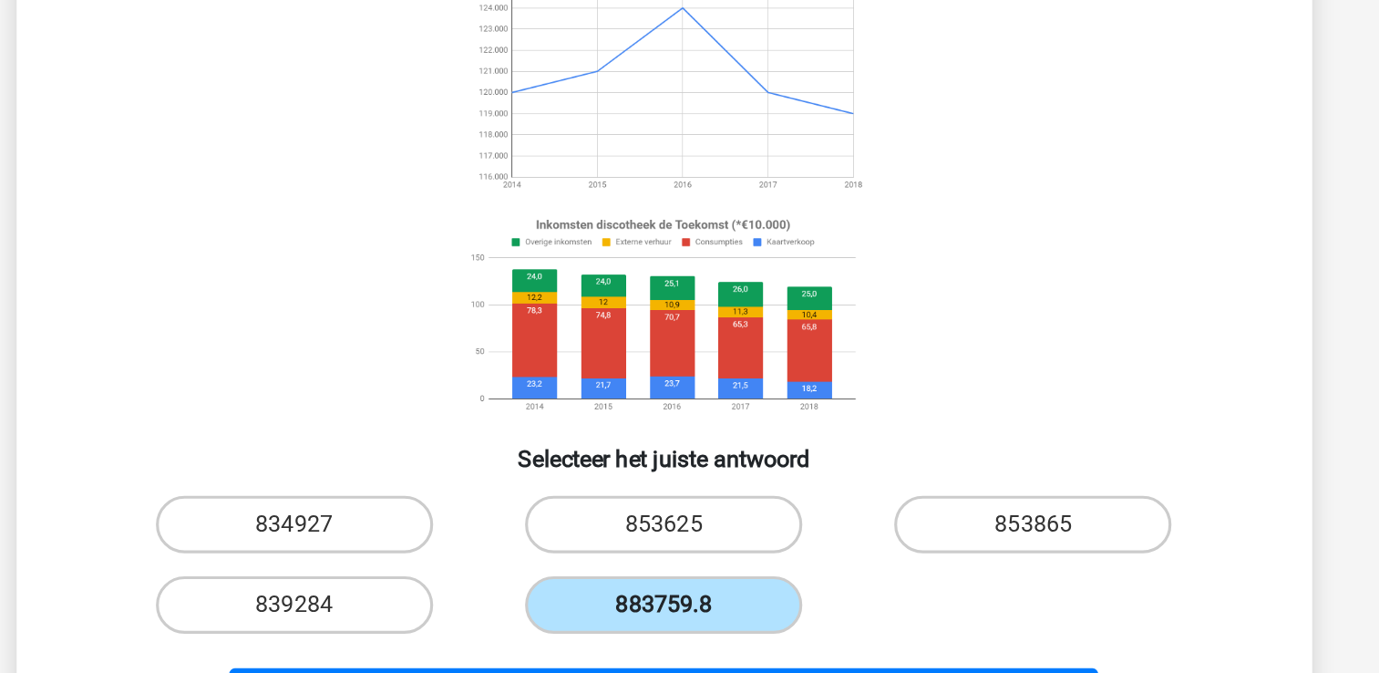
click at [455, 551] on input "834927" at bounding box center [461, 557] width 12 height 12
radio input "true"
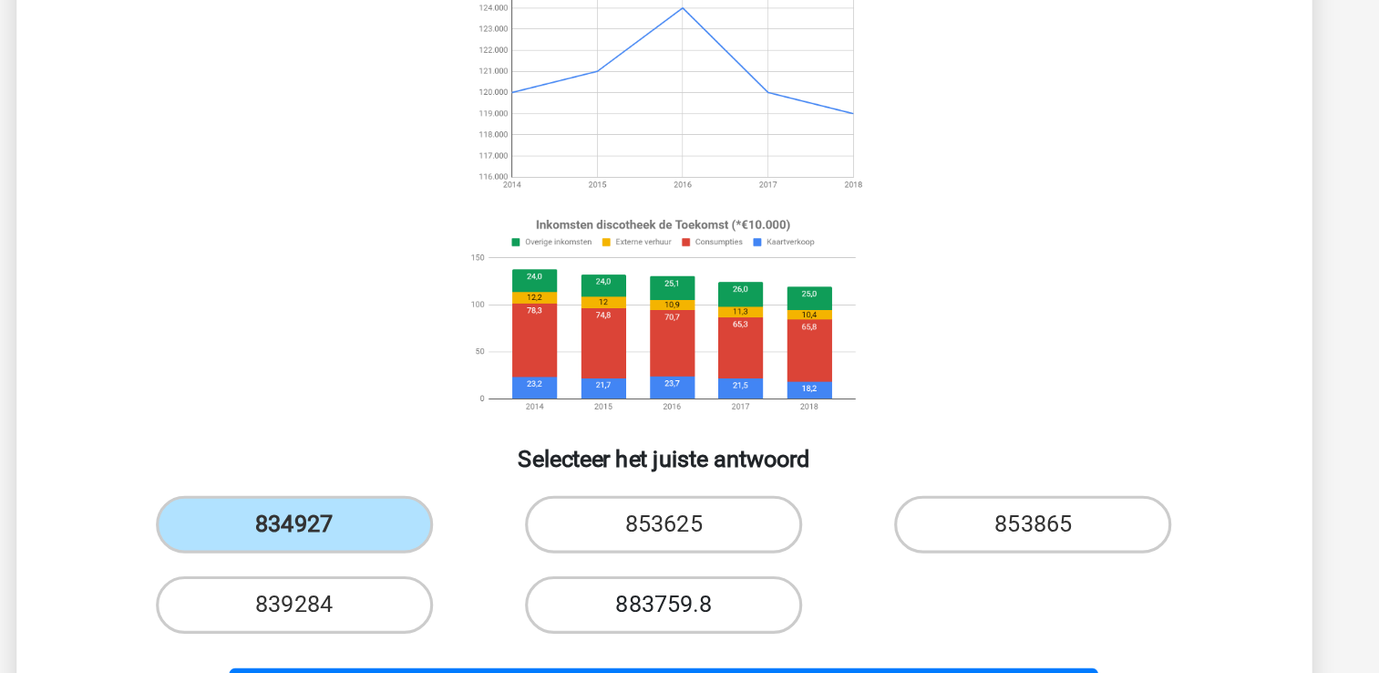
click at [637, 601] on label "883759.8" at bounding box center [689, 602] width 176 height 36
click at [689, 602] on input "883759.8" at bounding box center [695, 608] width 12 height 12
radio input "true"
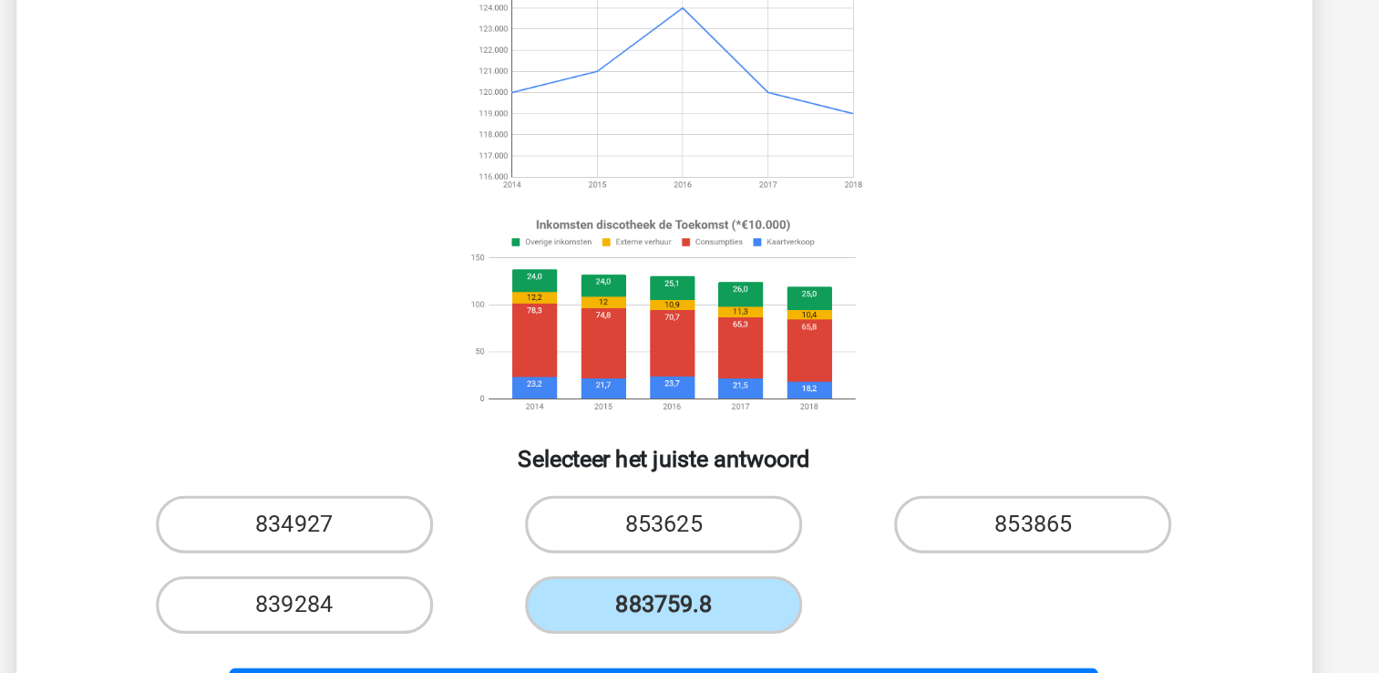
scroll to position [170, 0]
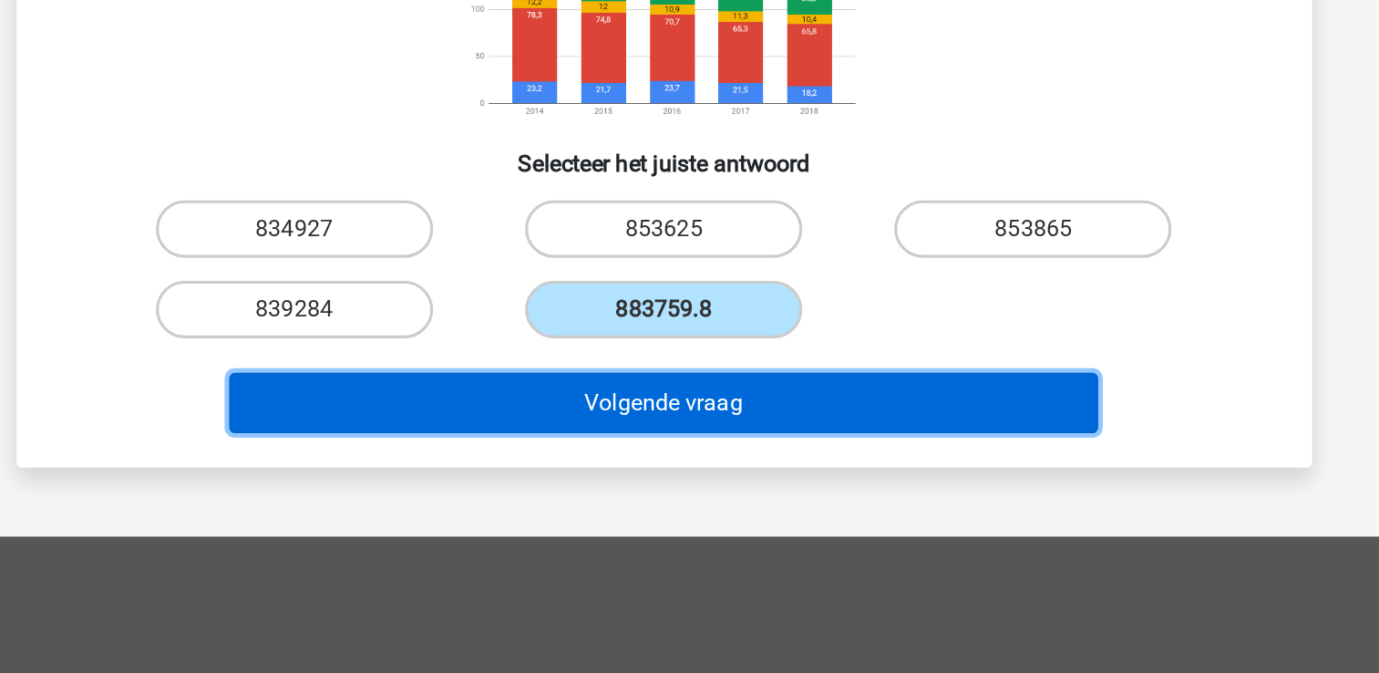
click at [925, 488] on button "Volgende vraag" at bounding box center [689, 501] width 551 height 38
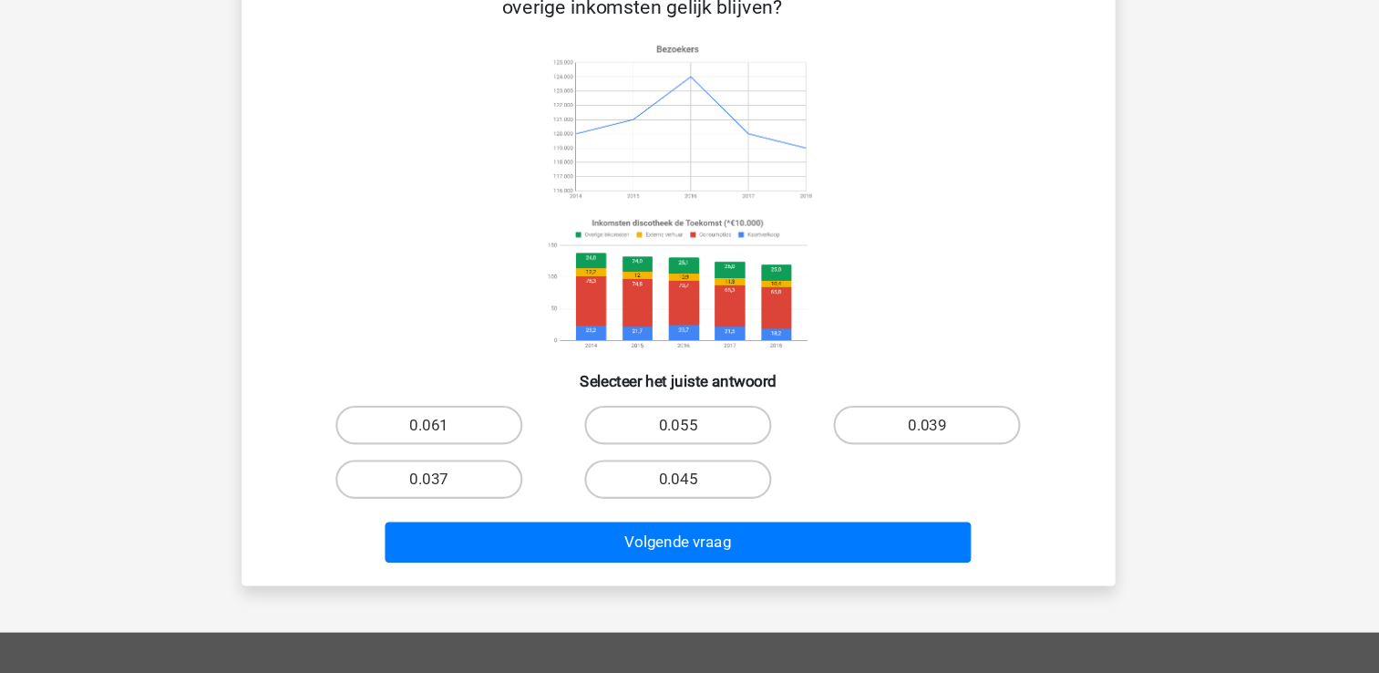
scroll to position [205, 0]
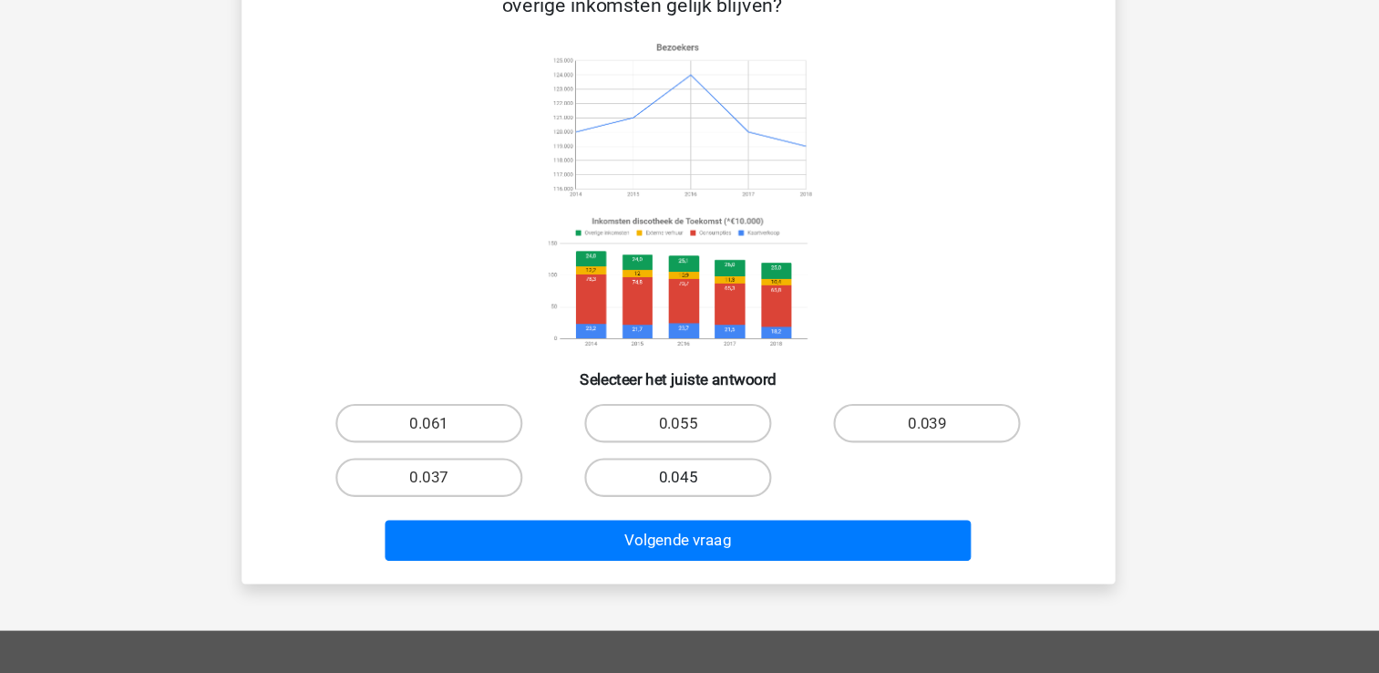
click at [748, 479] on label "0.045" at bounding box center [689, 488] width 176 height 36
click at [701, 488] on input "0.045" at bounding box center [695, 494] width 12 height 12
radio input "true"
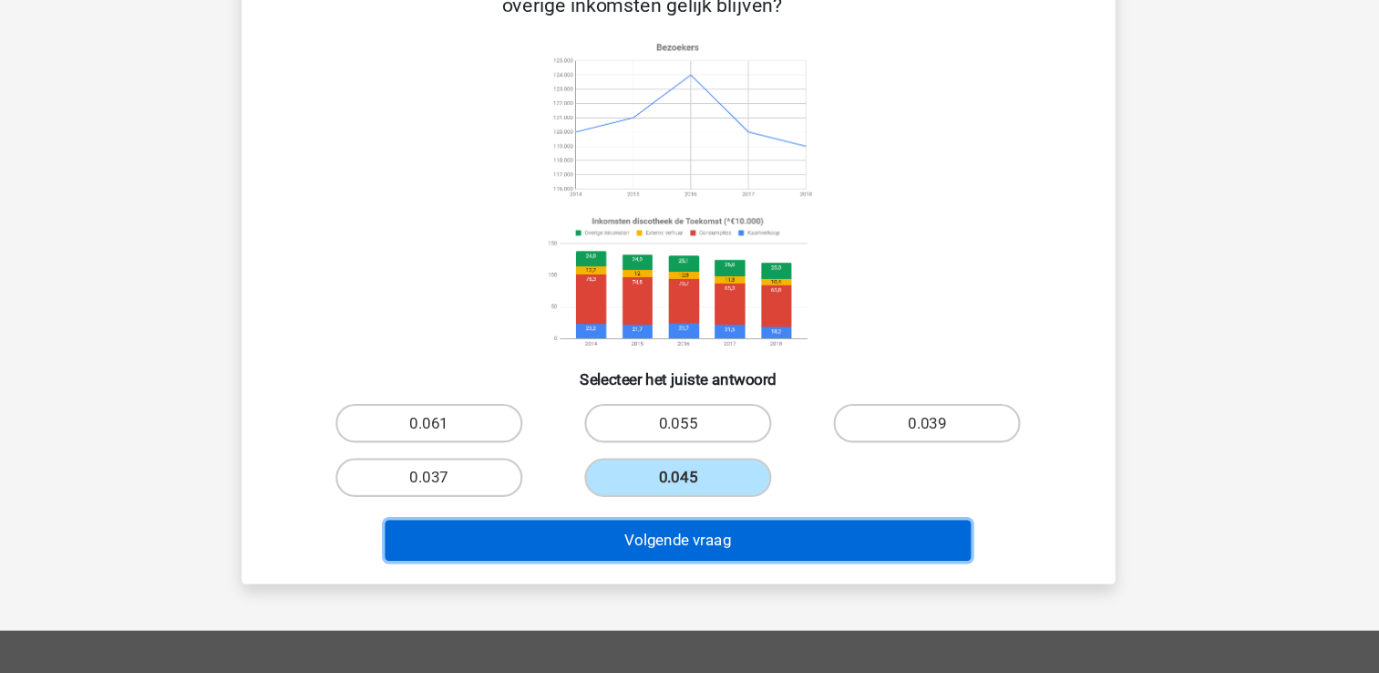
click at [747, 539] on button "Volgende vraag" at bounding box center [689, 548] width 551 height 38
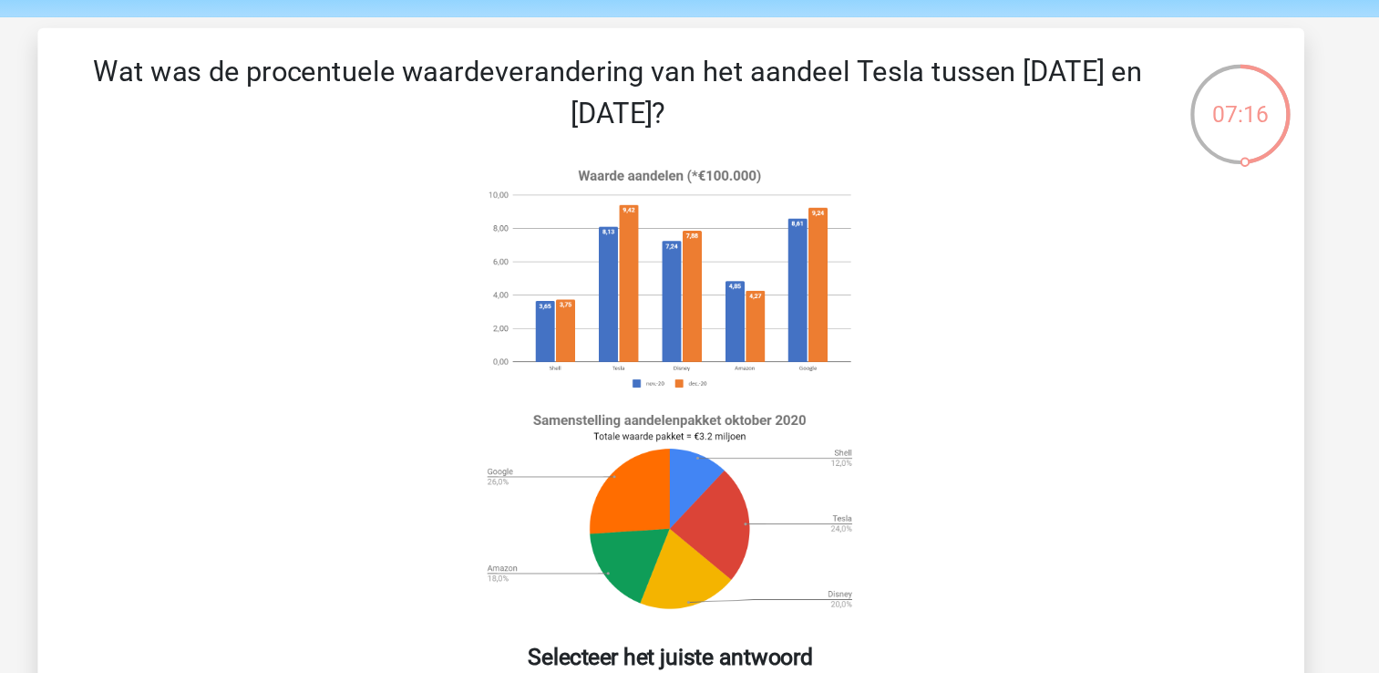
scroll to position [62, 0]
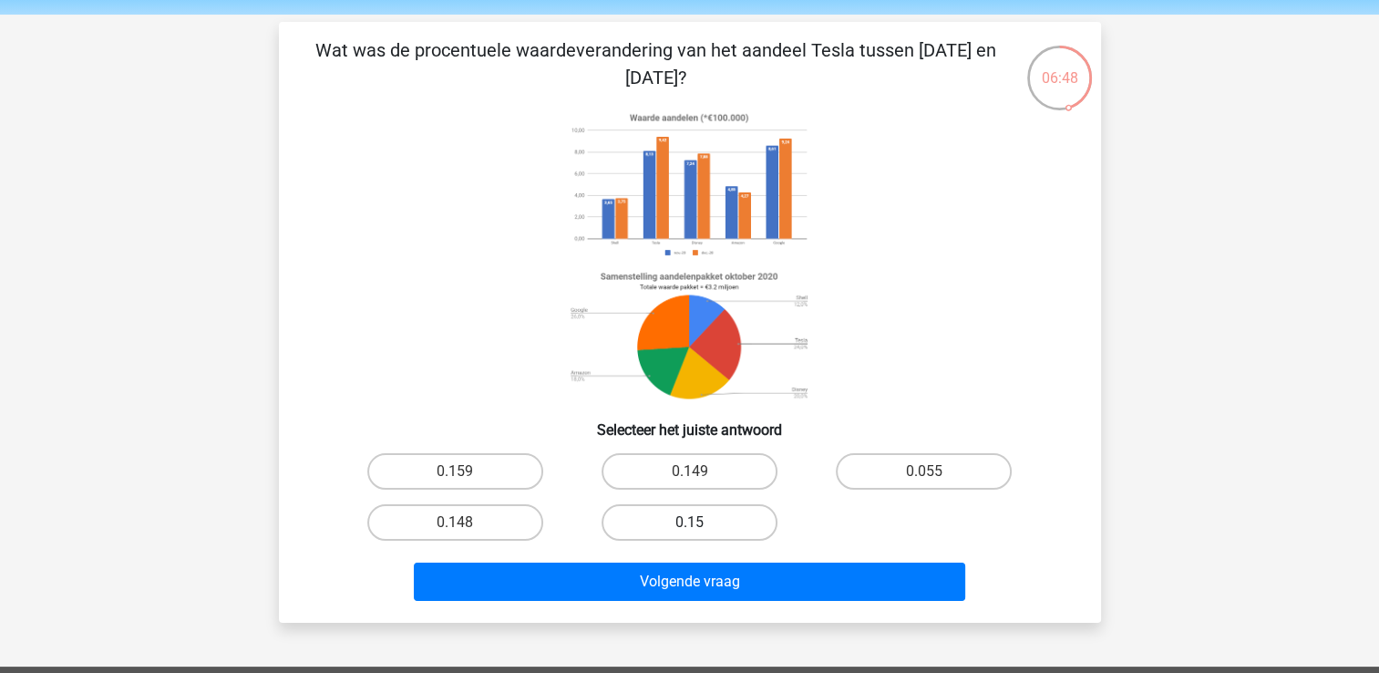
click at [739, 524] on label "0.15" at bounding box center [689, 522] width 176 height 36
click at [701, 524] on input "0.15" at bounding box center [695, 528] width 12 height 12
radio input "true"
click at [497, 472] on label "0.159" at bounding box center [455, 471] width 176 height 36
click at [467, 472] on input "0.159" at bounding box center [461, 477] width 12 height 12
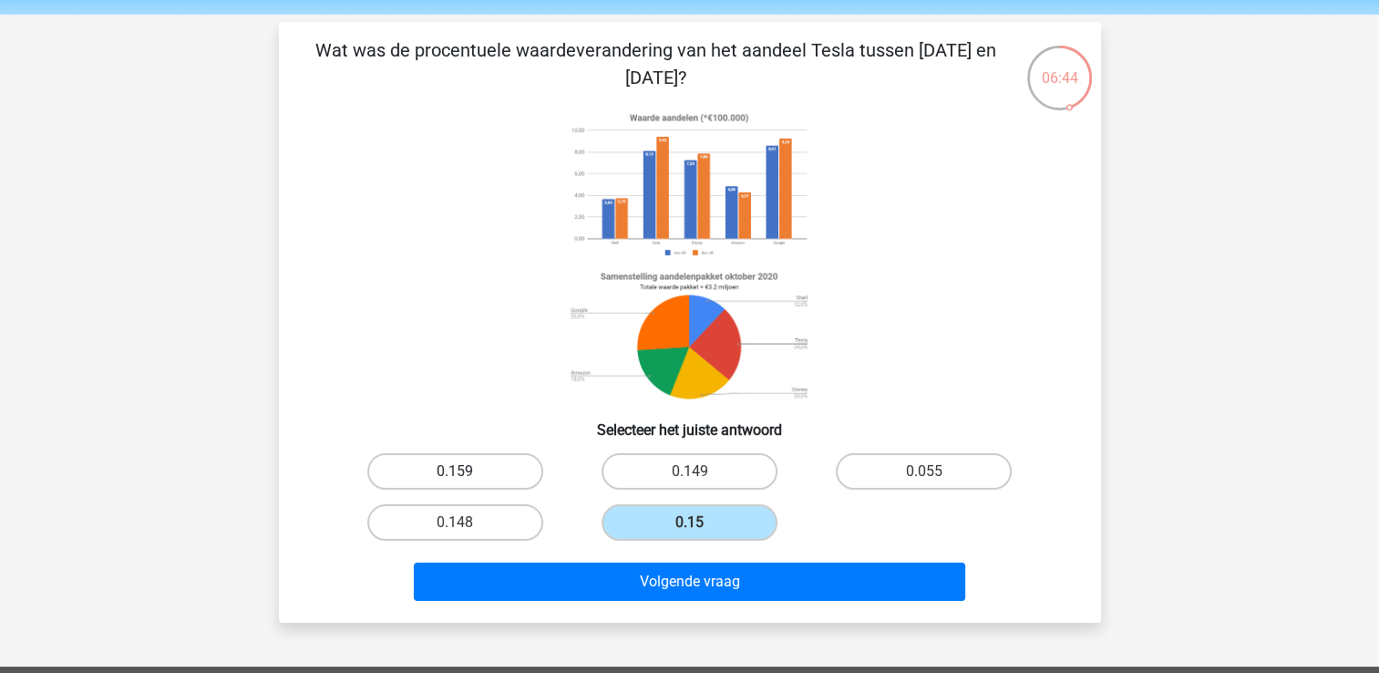
radio input "true"
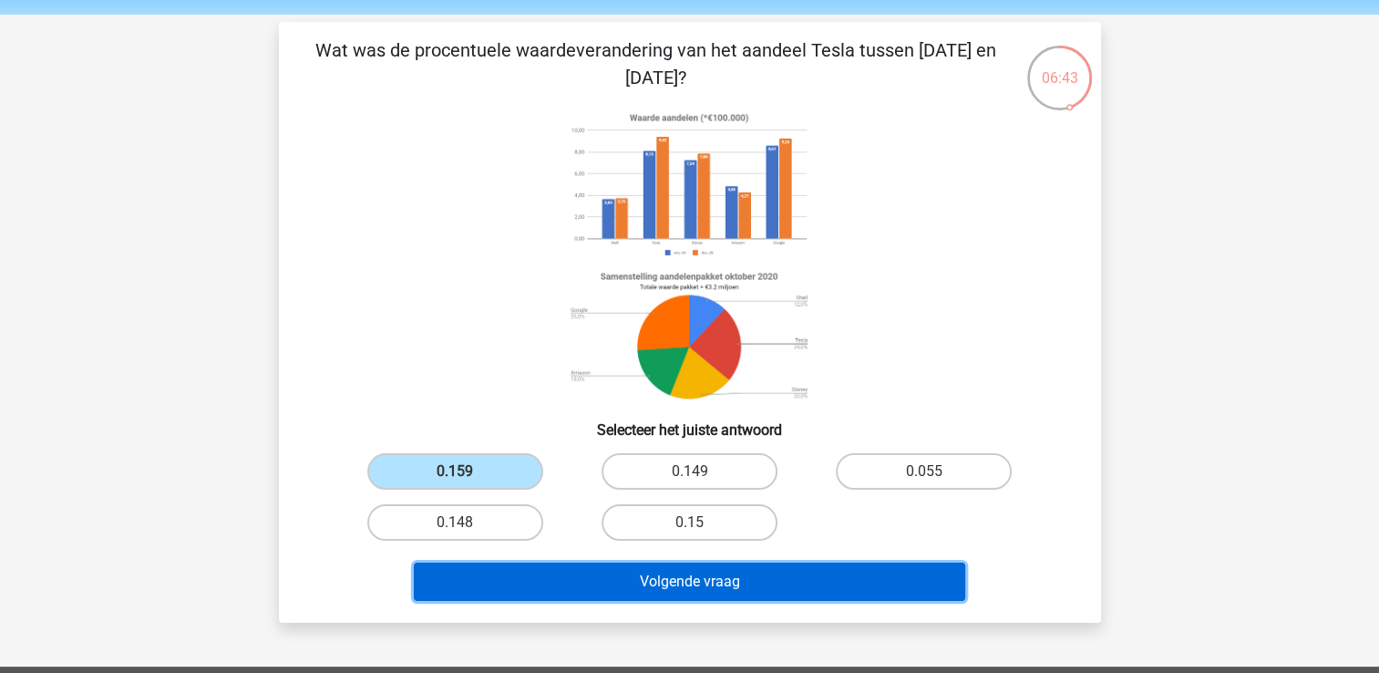
click at [571, 589] on button "Volgende vraag" at bounding box center [689, 581] width 551 height 38
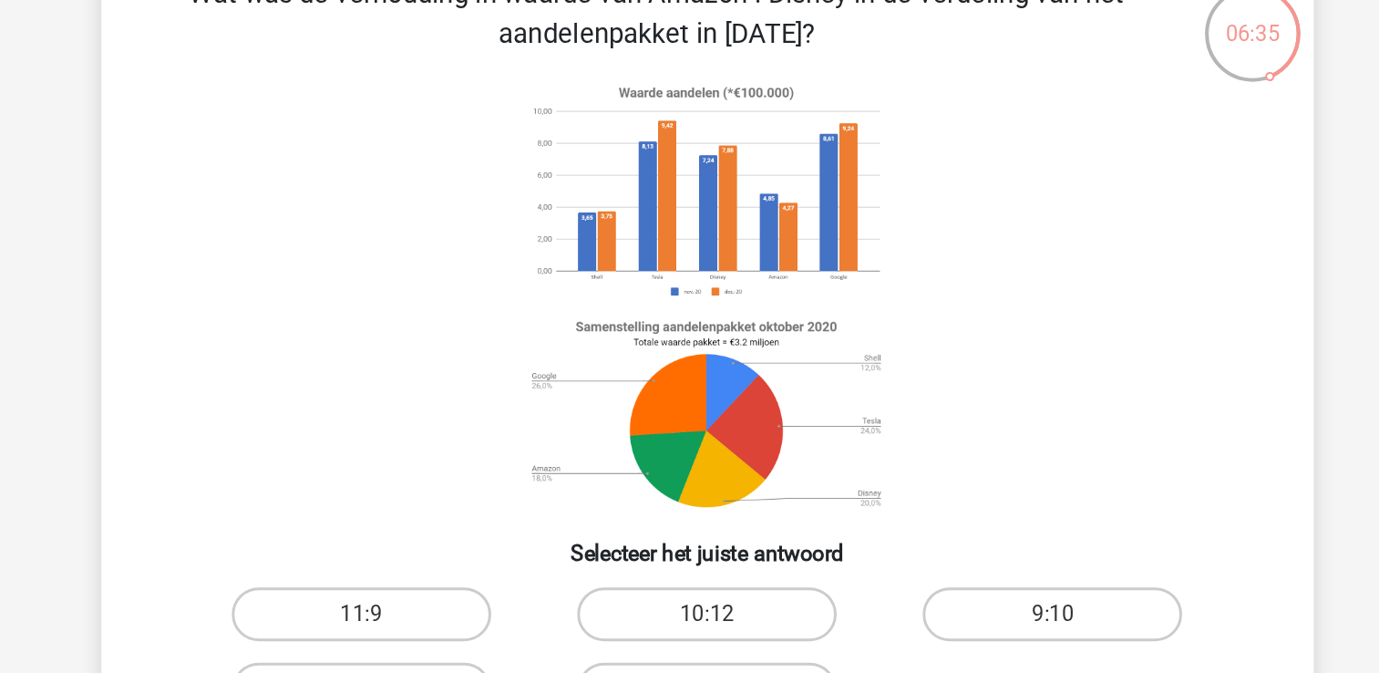
scroll to position [0, 0]
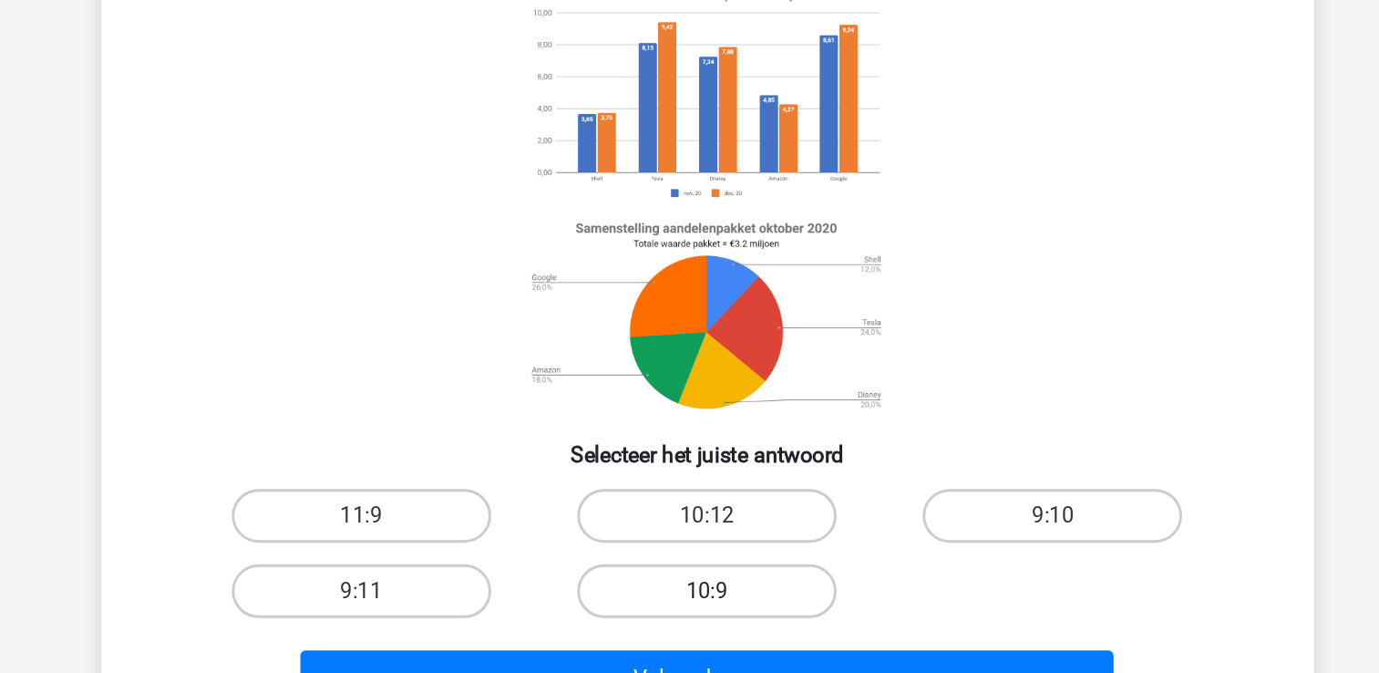
click at [741, 589] on label "10:9" at bounding box center [689, 584] width 176 height 36
click at [701, 589] on input "10:9" at bounding box center [695, 590] width 12 height 12
radio input "true"
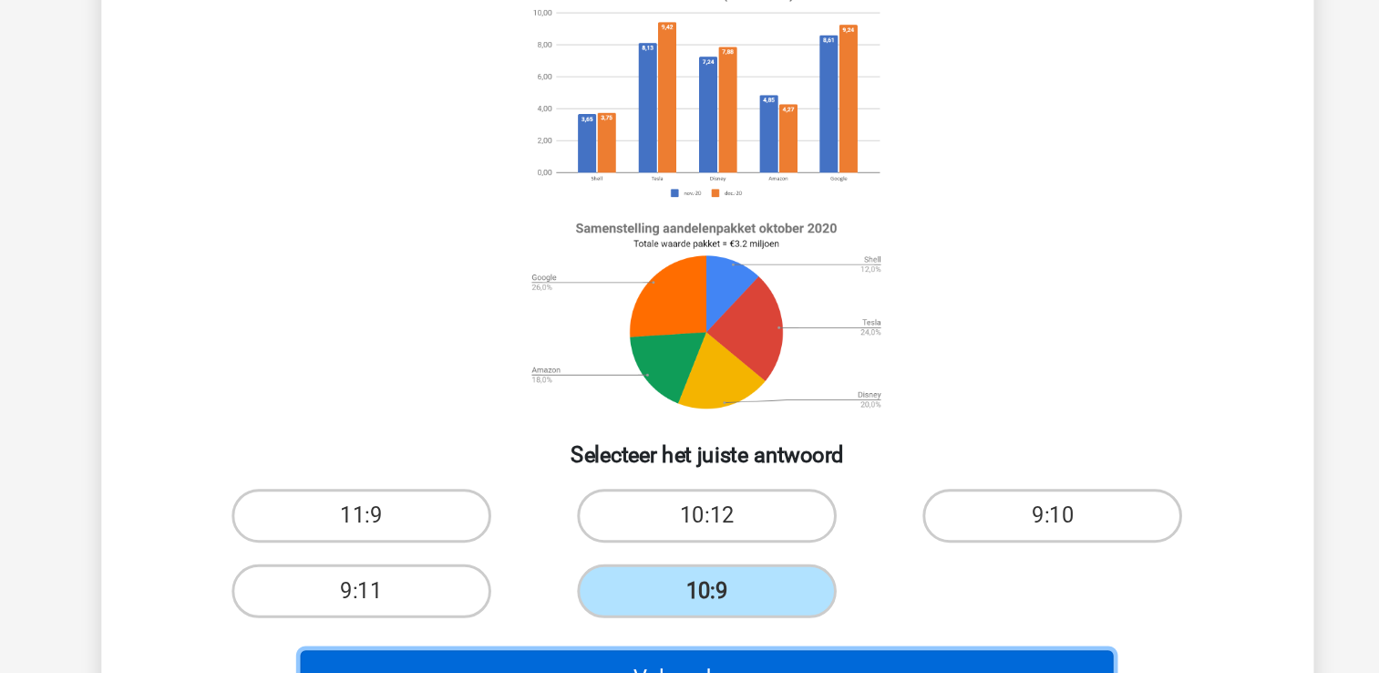
click at [735, 627] on button "Volgende vraag" at bounding box center [689, 643] width 551 height 38
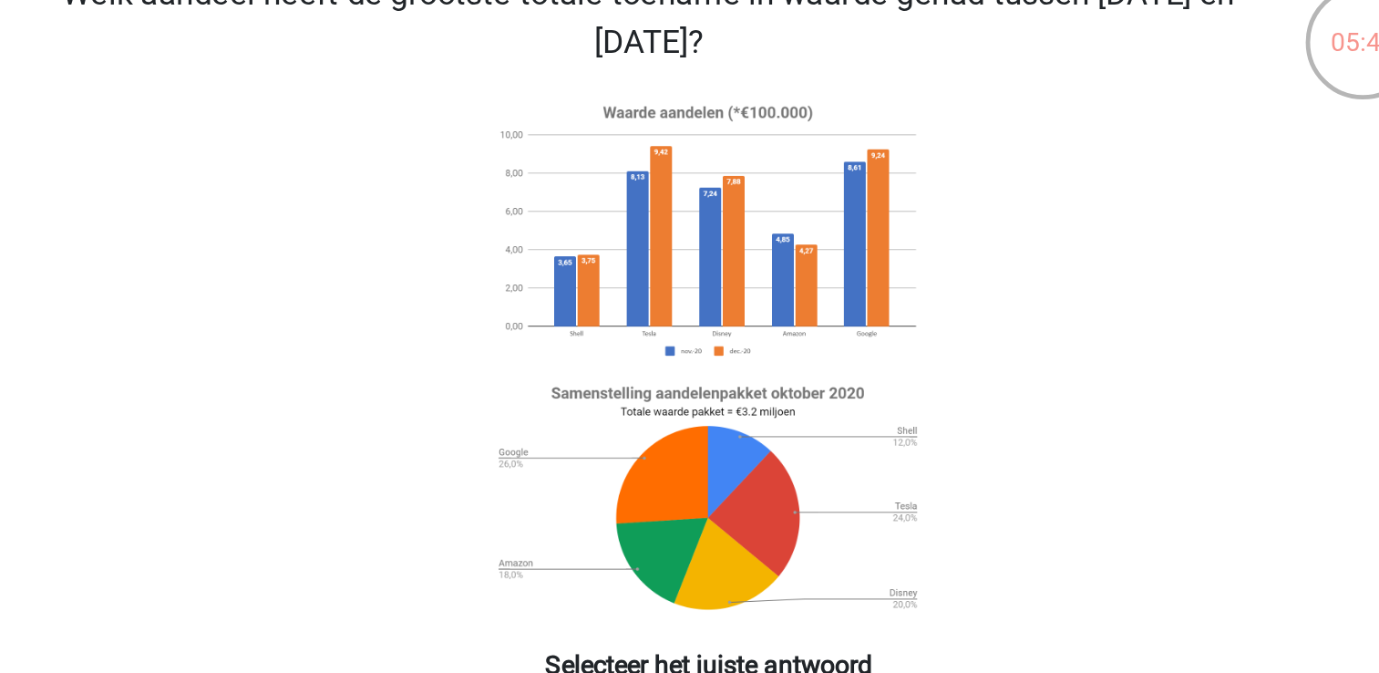
scroll to position [139, 0]
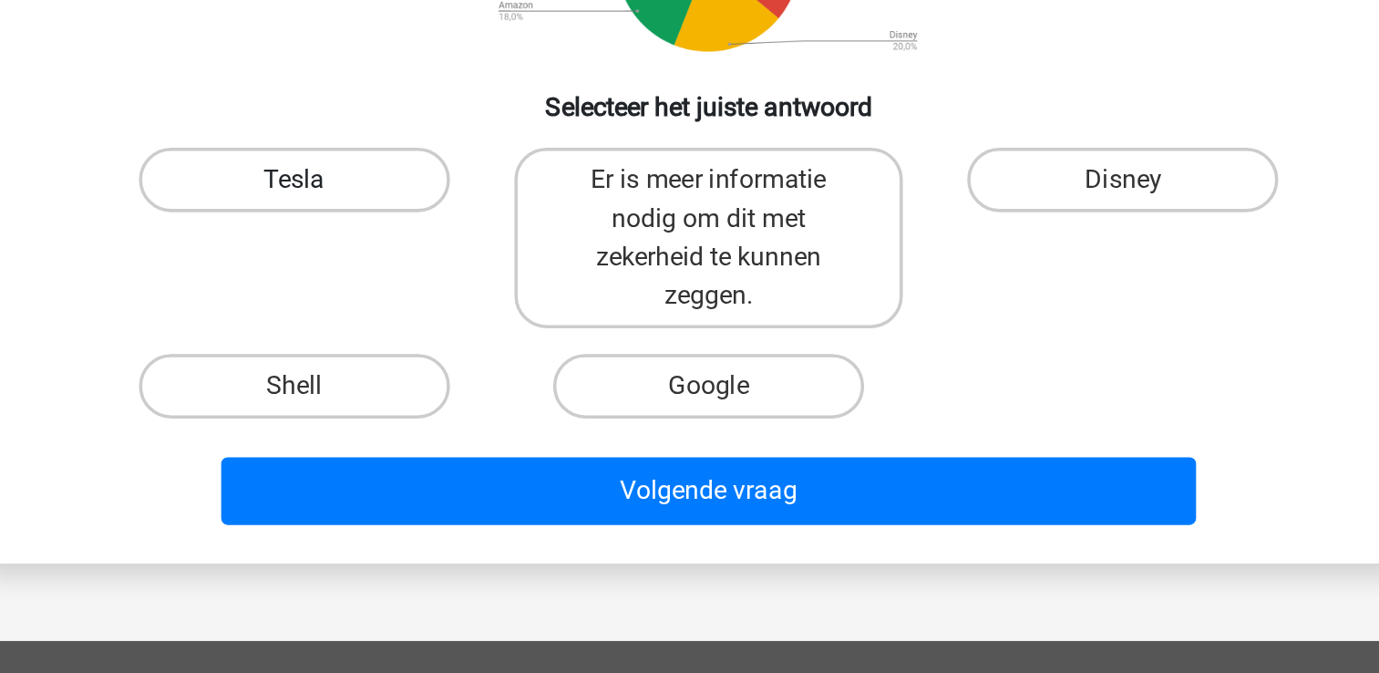
click at [505, 402] on label "Tesla" at bounding box center [455, 393] width 176 height 36
click at [467, 402] on input "Tesla" at bounding box center [461, 400] width 12 height 12
radio input "true"
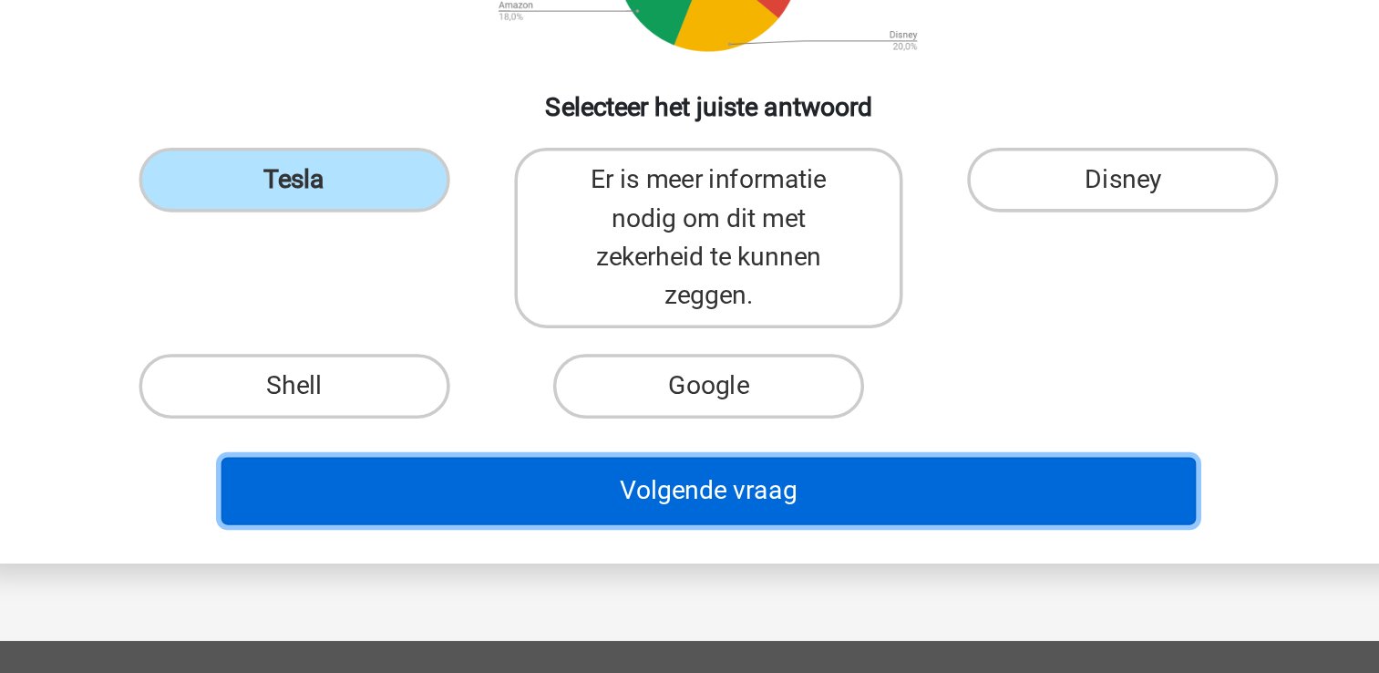
click at [618, 558] on button "Volgende vraag" at bounding box center [689, 569] width 551 height 38
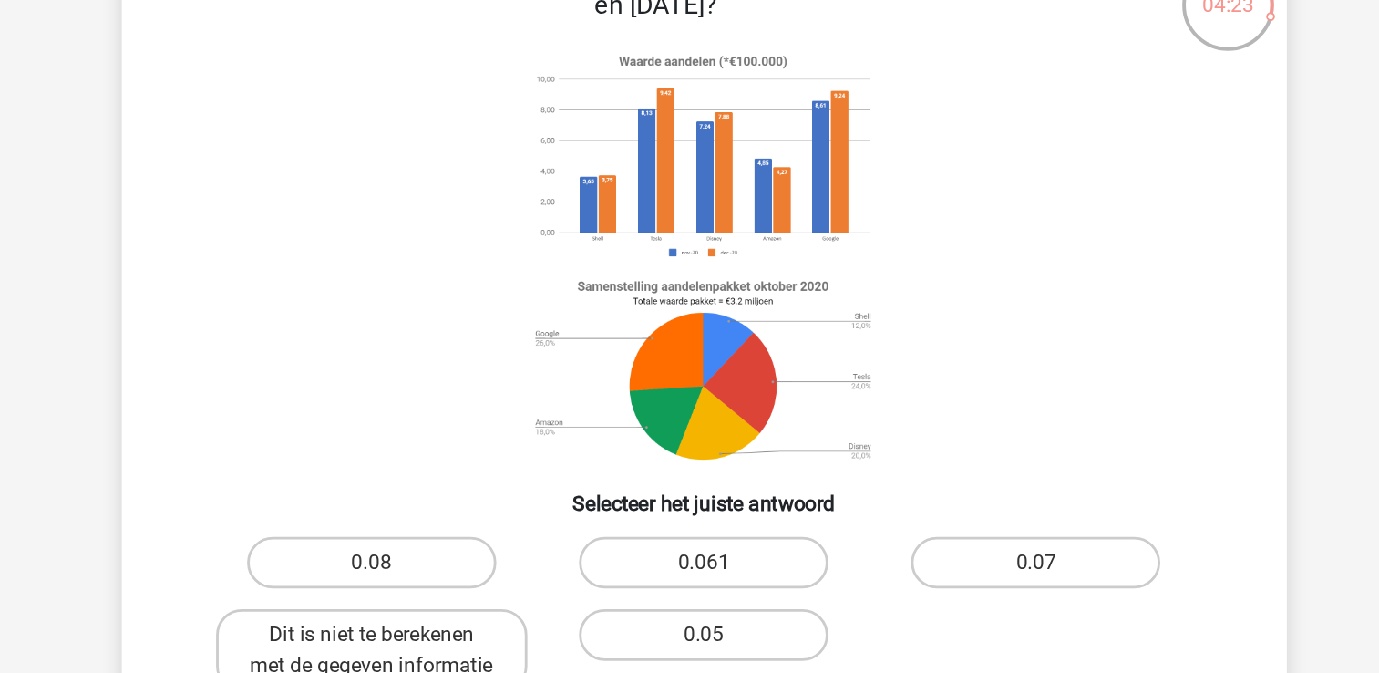
scroll to position [84, 0]
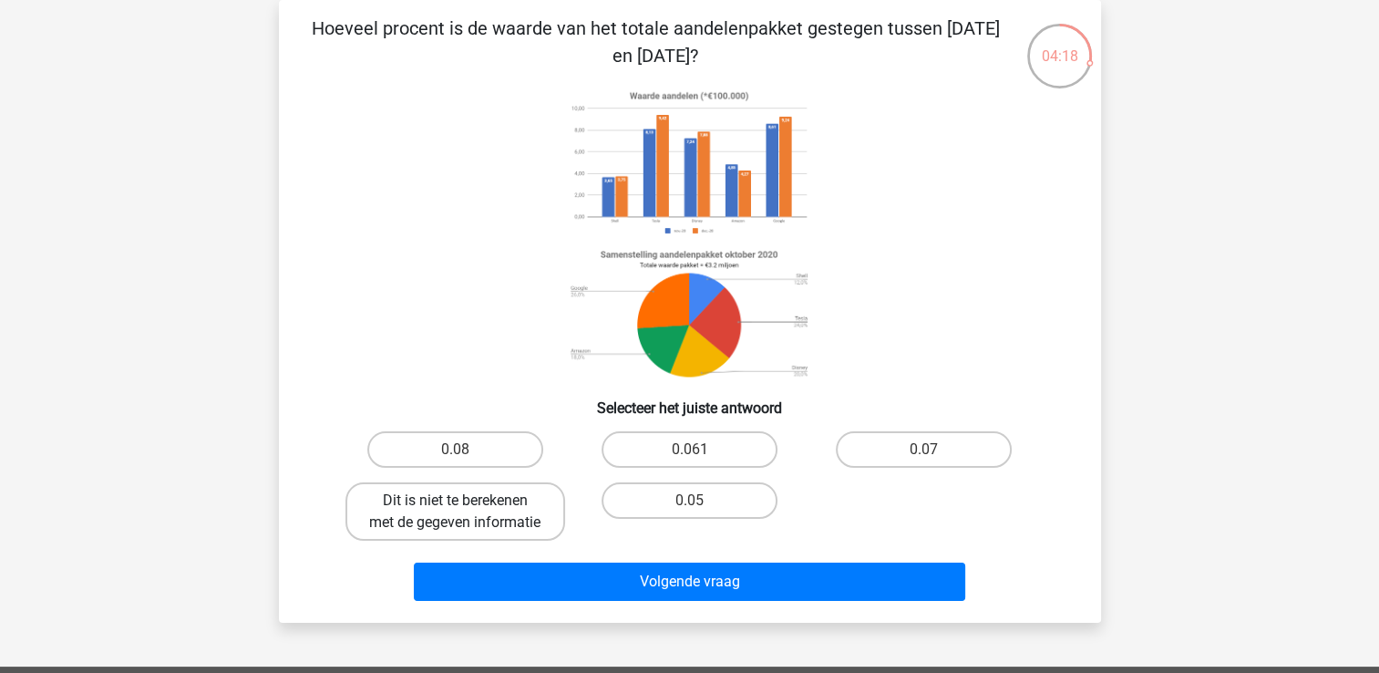
click at [438, 538] on label "Dit is niet te berekenen met de gegeven informatie" at bounding box center [455, 511] width 220 height 58
click at [455, 512] on input "Dit is niet te berekenen met de gegeven informatie" at bounding box center [461, 506] width 12 height 12
radio input "true"
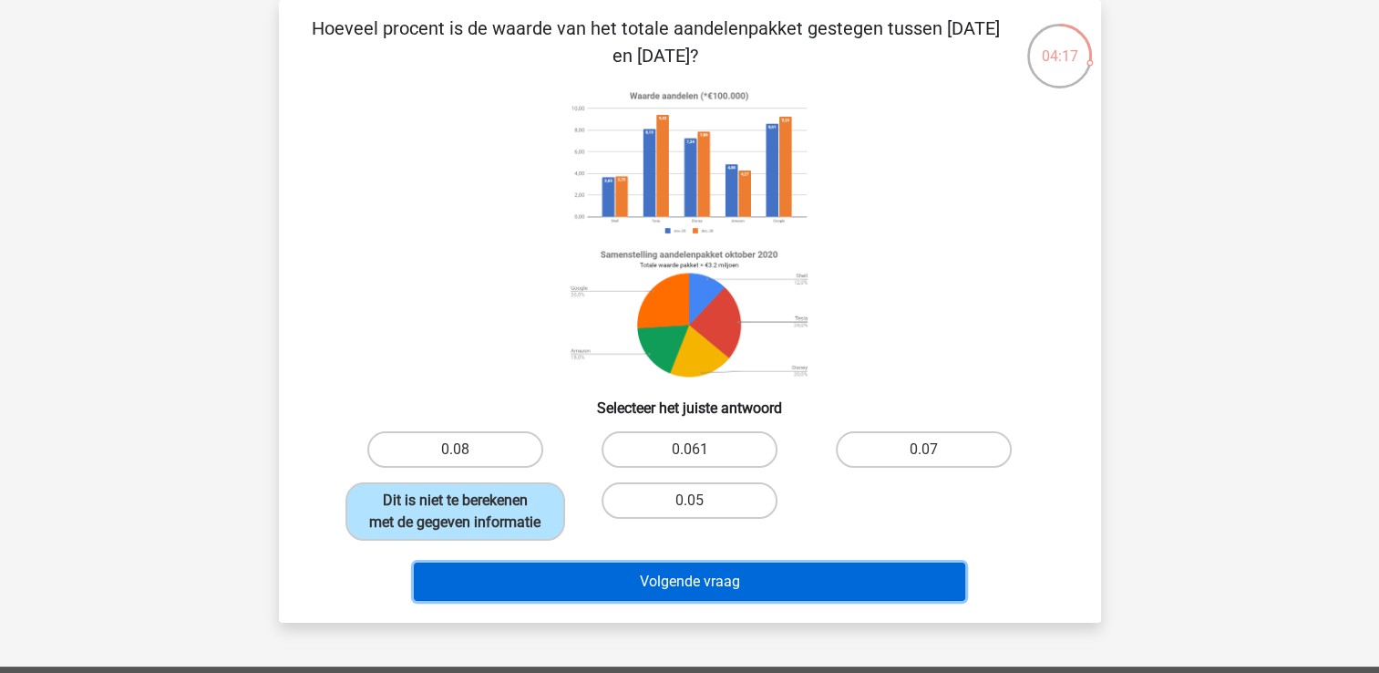
click at [489, 588] on button "Volgende vraag" at bounding box center [689, 581] width 551 height 38
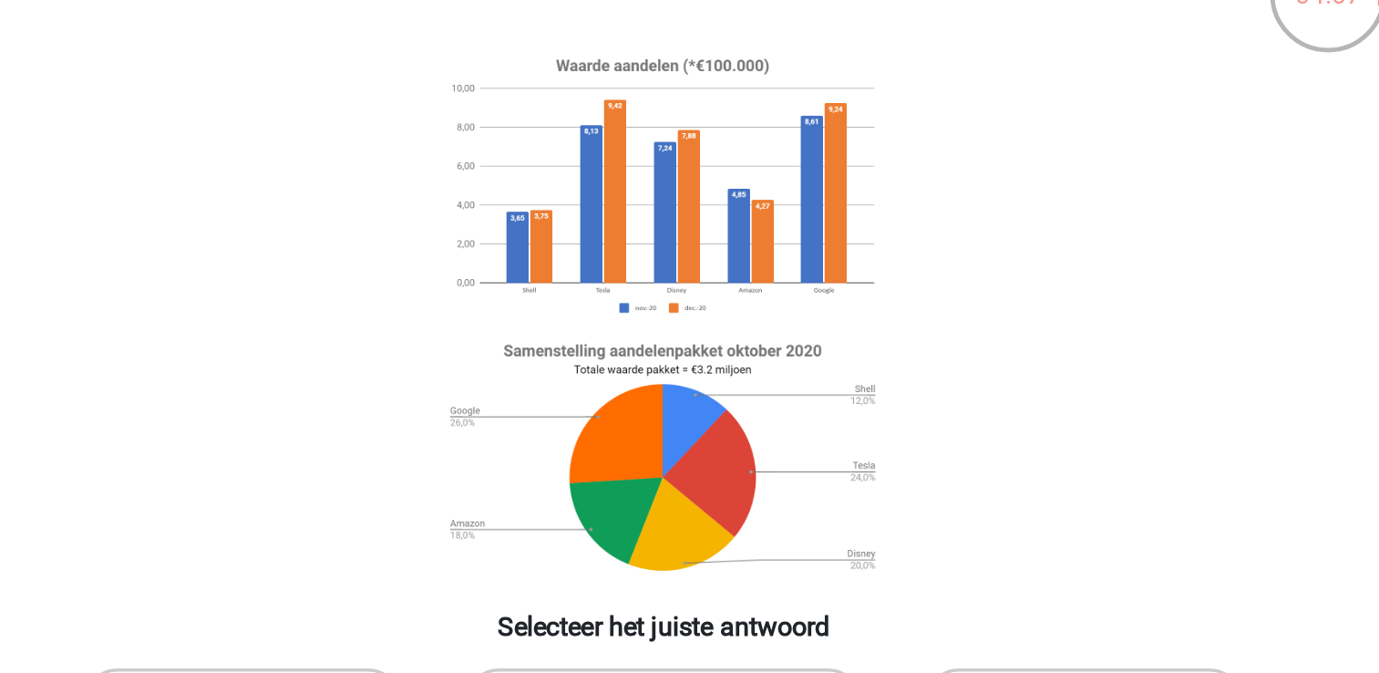
scroll to position [83, 0]
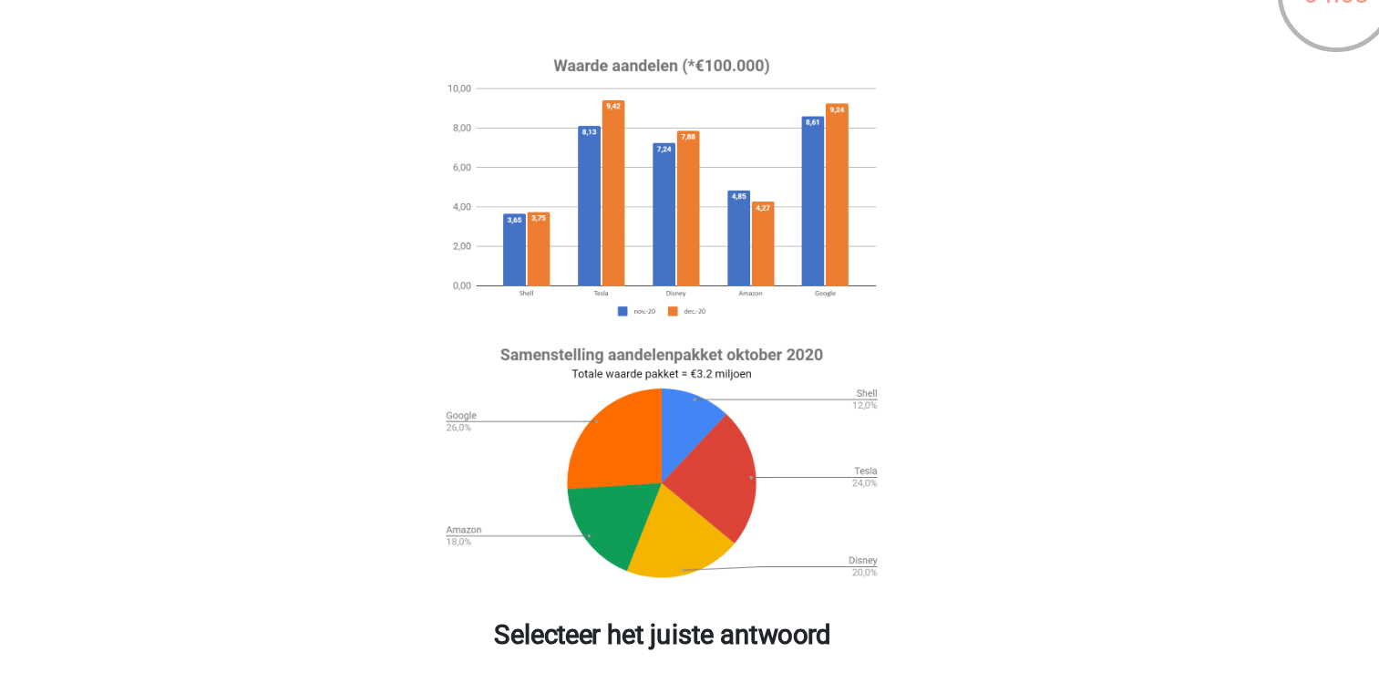
click at [722, 134] on image at bounding box center [688, 164] width 251 height 158
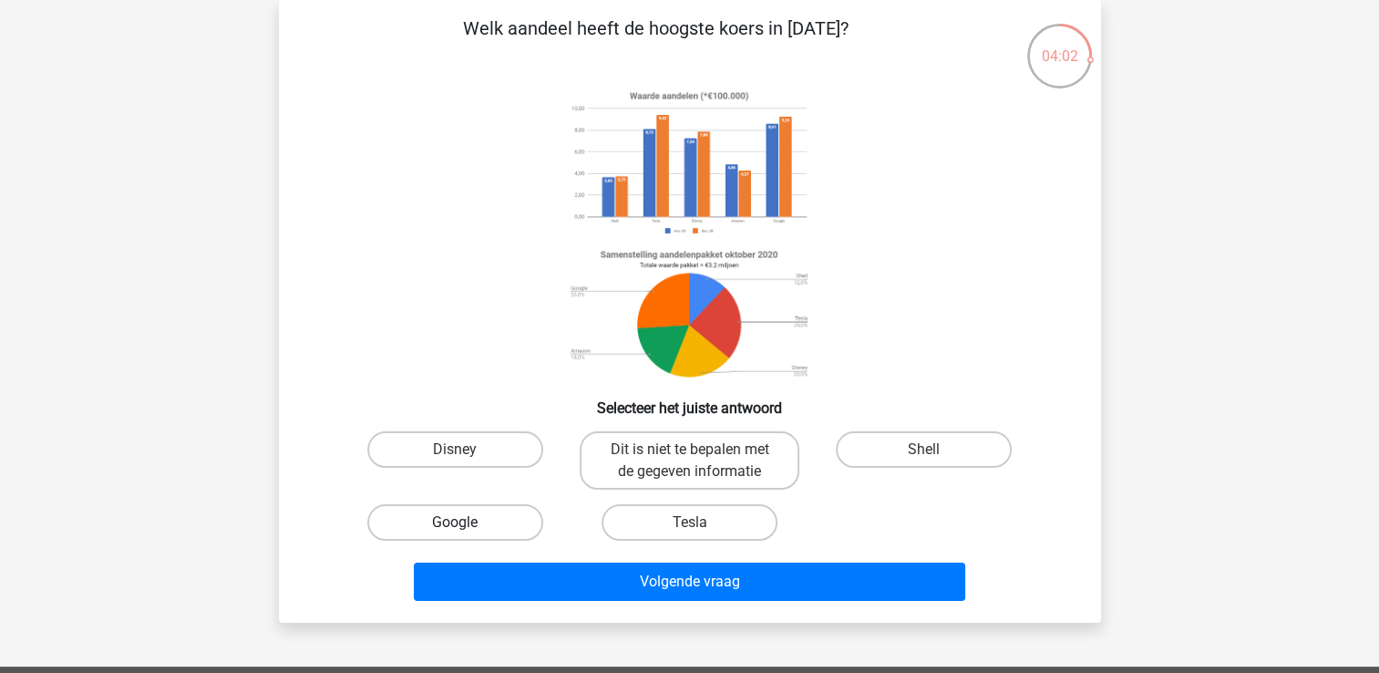
click at [495, 527] on label "Google" at bounding box center [455, 522] width 176 height 36
click at [467, 527] on input "Google" at bounding box center [461, 528] width 12 height 12
radio input "true"
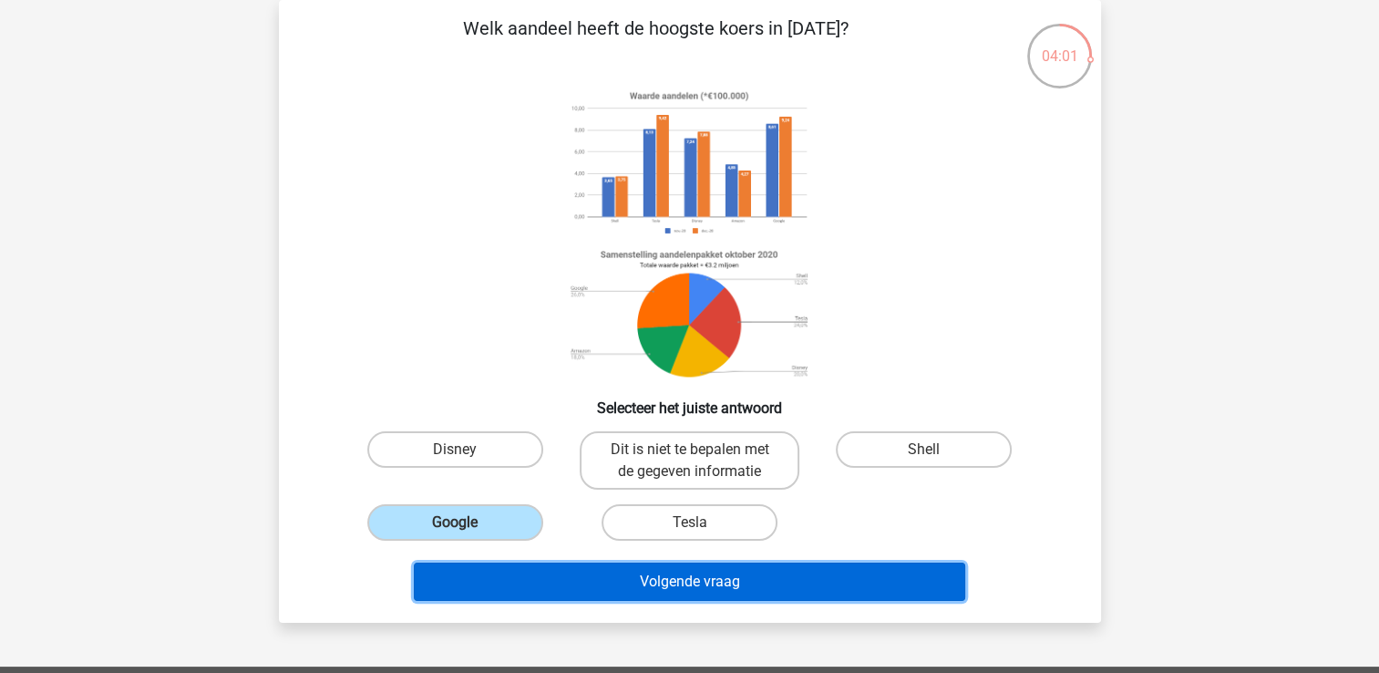
click at [577, 579] on button "Volgende vraag" at bounding box center [689, 581] width 551 height 38
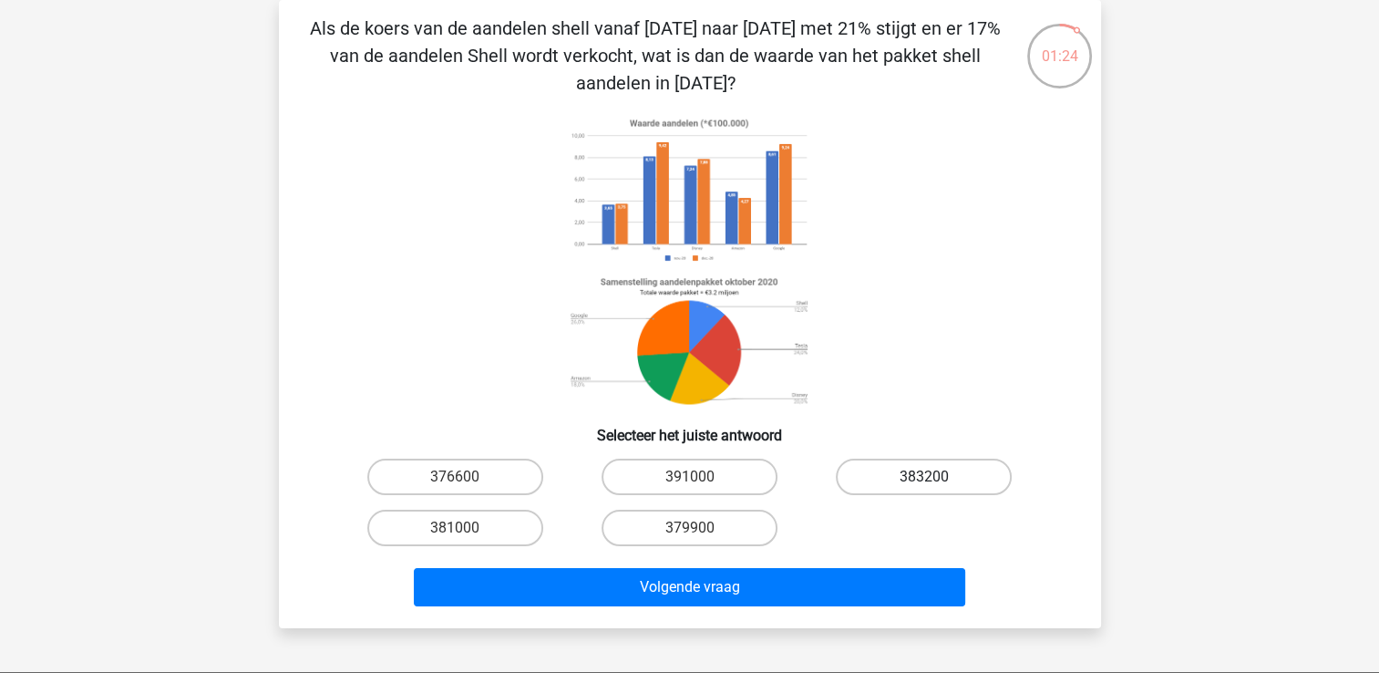
click at [909, 472] on label "383200" at bounding box center [924, 476] width 176 height 36
click at [924, 477] on input "383200" at bounding box center [930, 483] width 12 height 12
radio input "true"
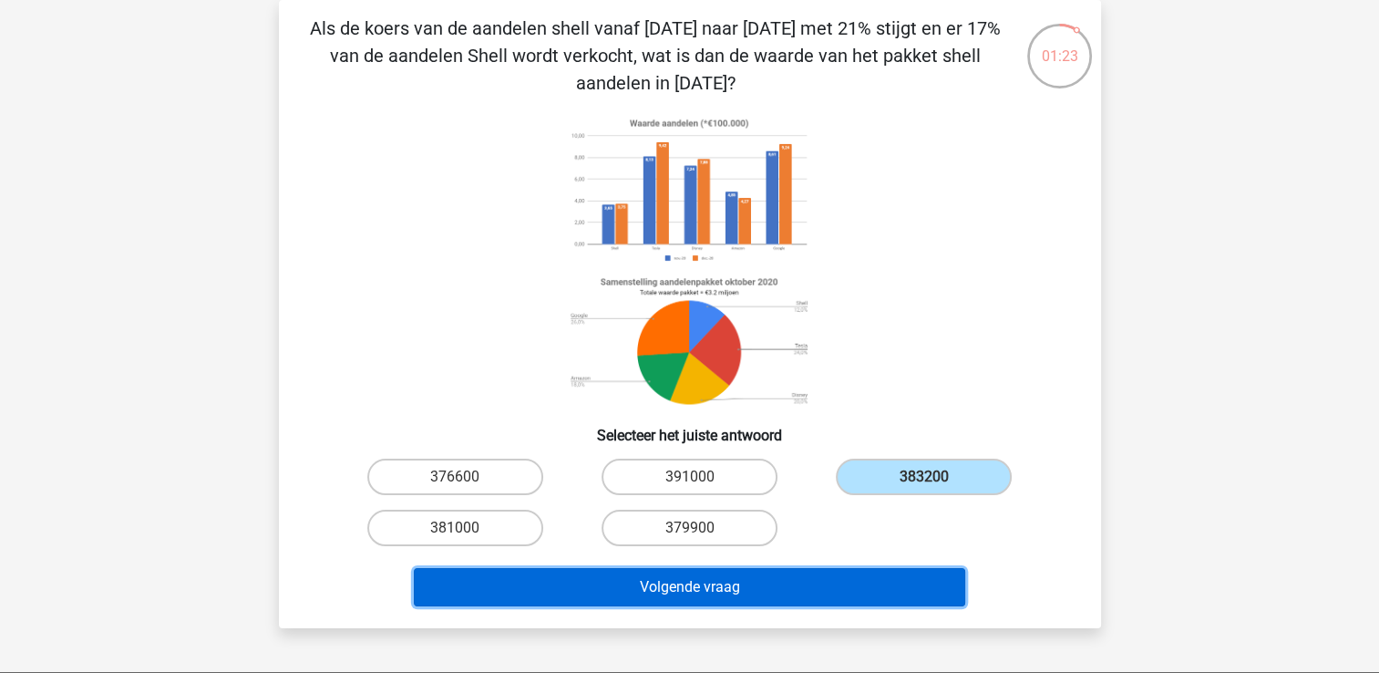
click at [792, 578] on button "Volgende vraag" at bounding box center [689, 587] width 551 height 38
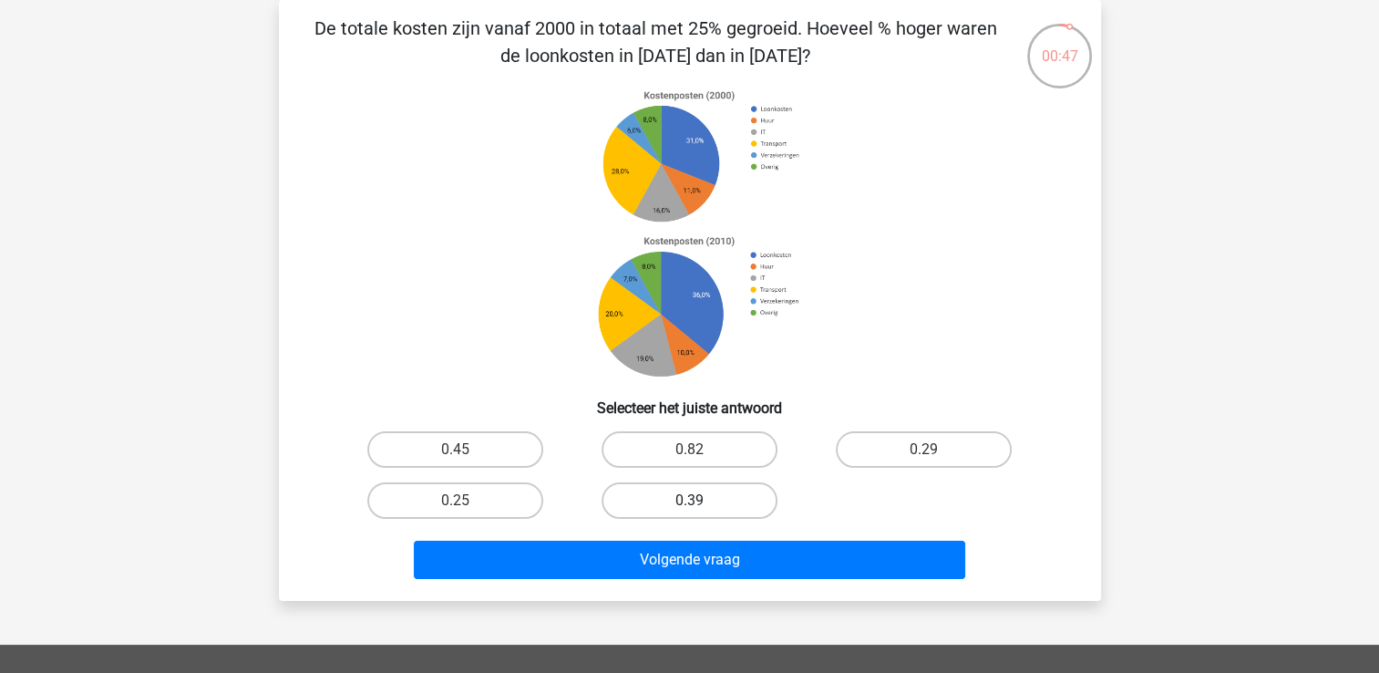
click at [726, 501] on label "0.39" at bounding box center [689, 500] width 176 height 36
click at [701, 501] on input "0.39" at bounding box center [695, 506] width 12 height 12
radio input "true"
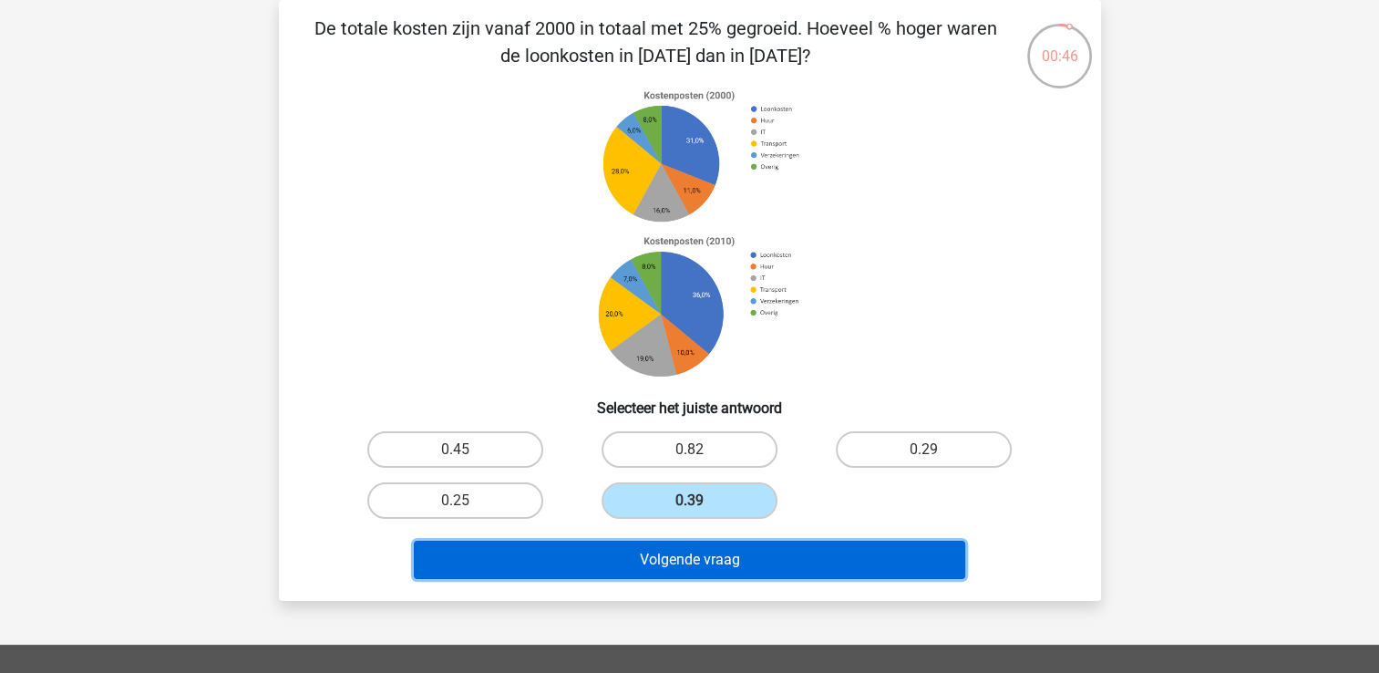
click at [714, 557] on button "Volgende vraag" at bounding box center [689, 559] width 551 height 38
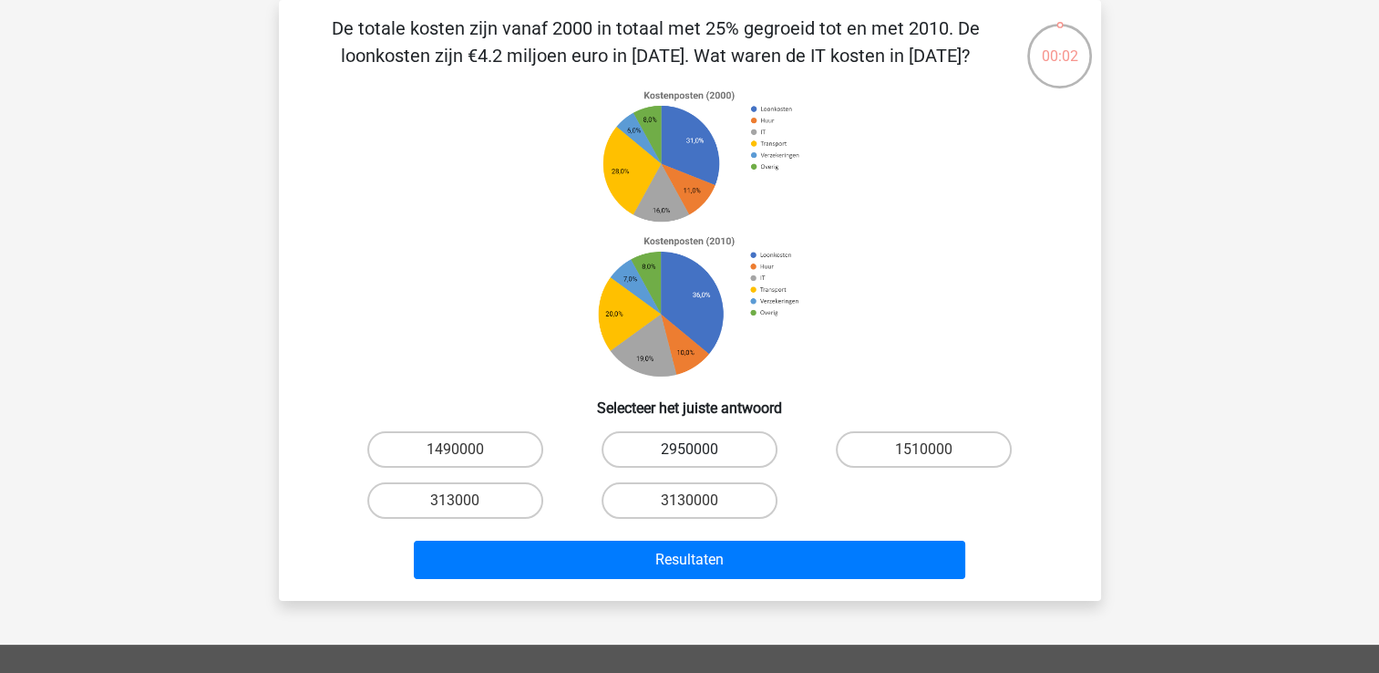
click at [689, 463] on label "2950000" at bounding box center [689, 449] width 176 height 36
click at [689, 461] on input "2950000" at bounding box center [695, 455] width 12 height 12
radio input "true"
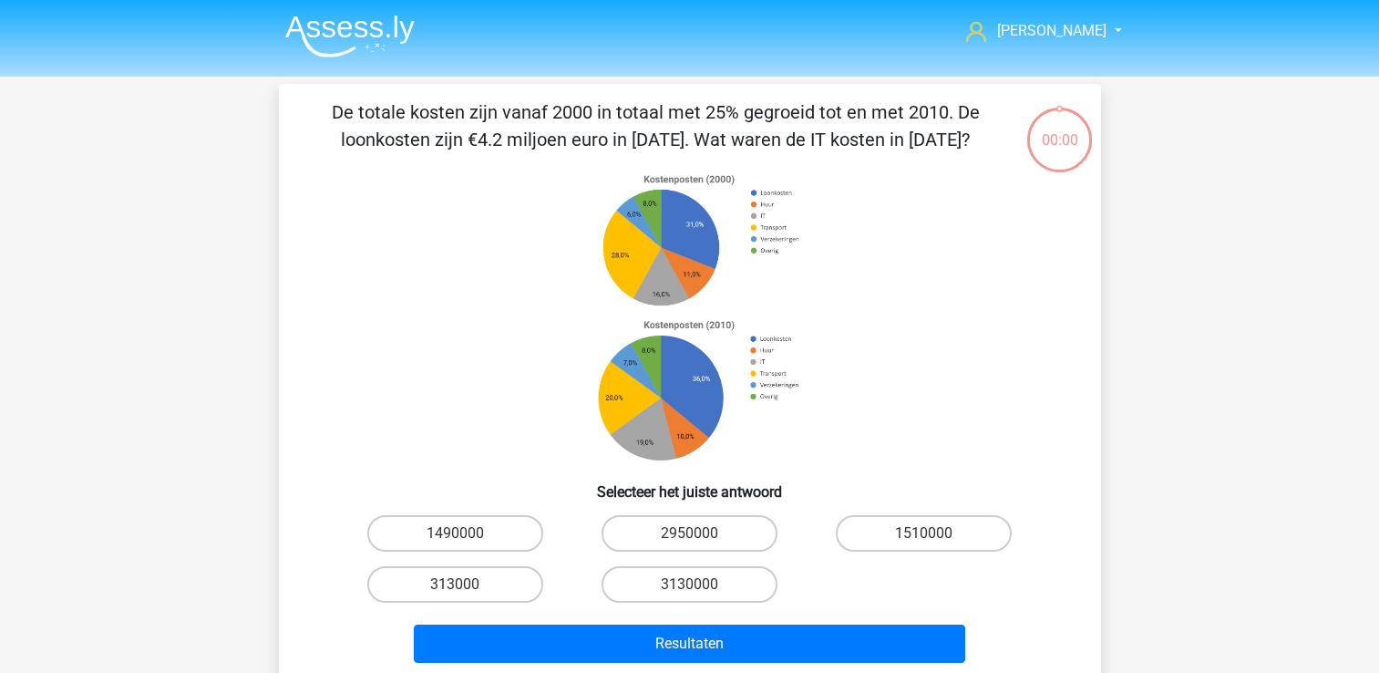
scroll to position [84, 0]
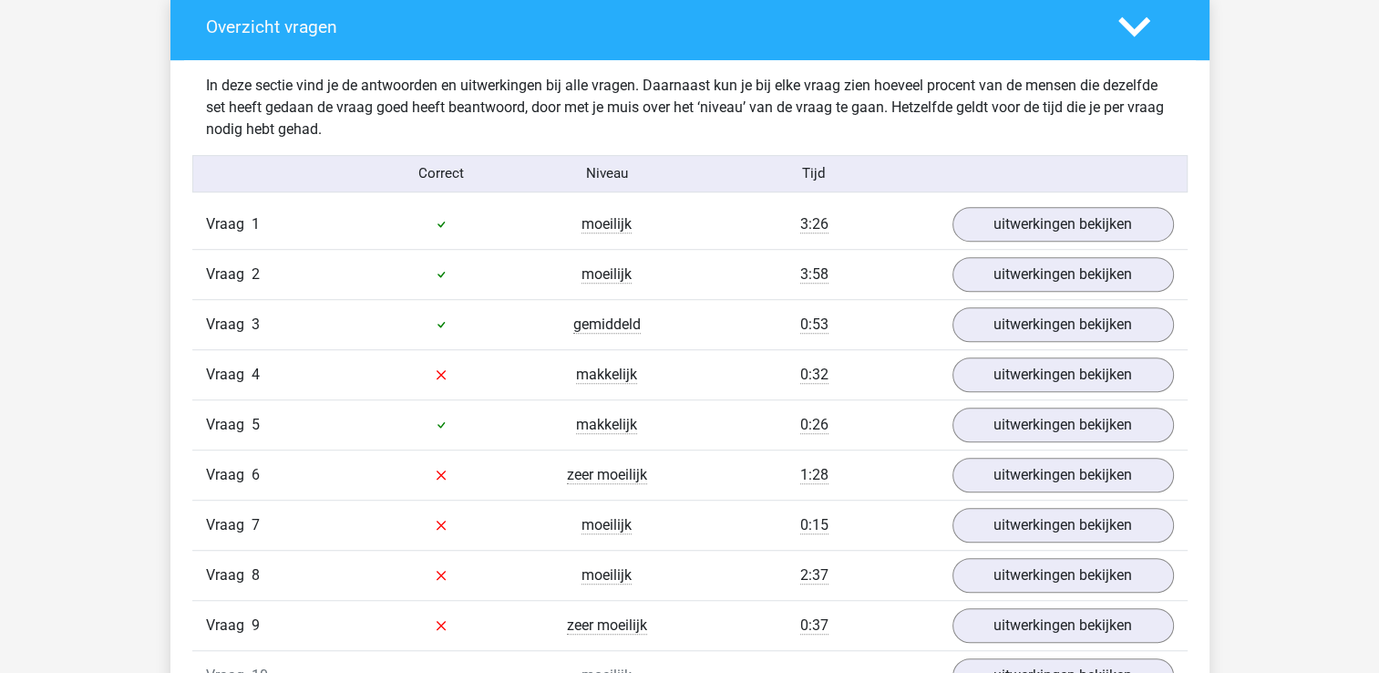
scroll to position [1057, 0]
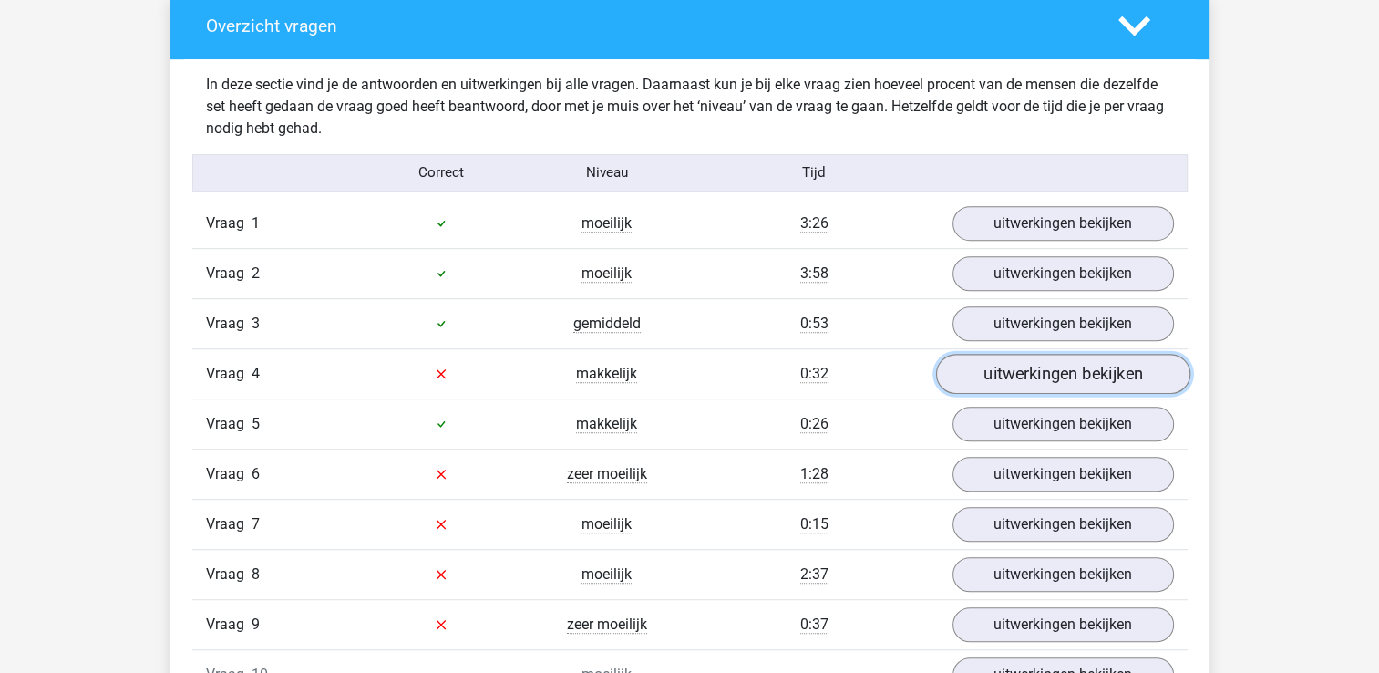
click at [1018, 374] on link "uitwerkingen bekijken" at bounding box center [1062, 374] width 254 height 40
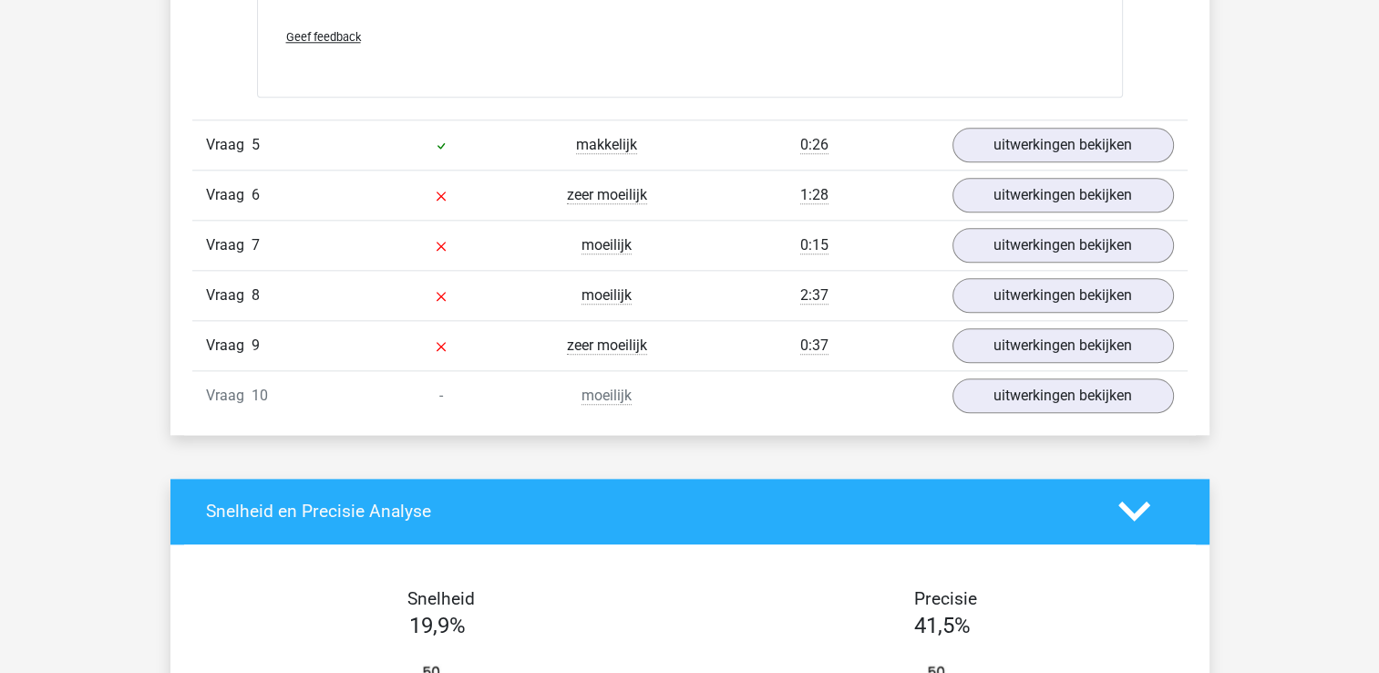
scroll to position [2005, 0]
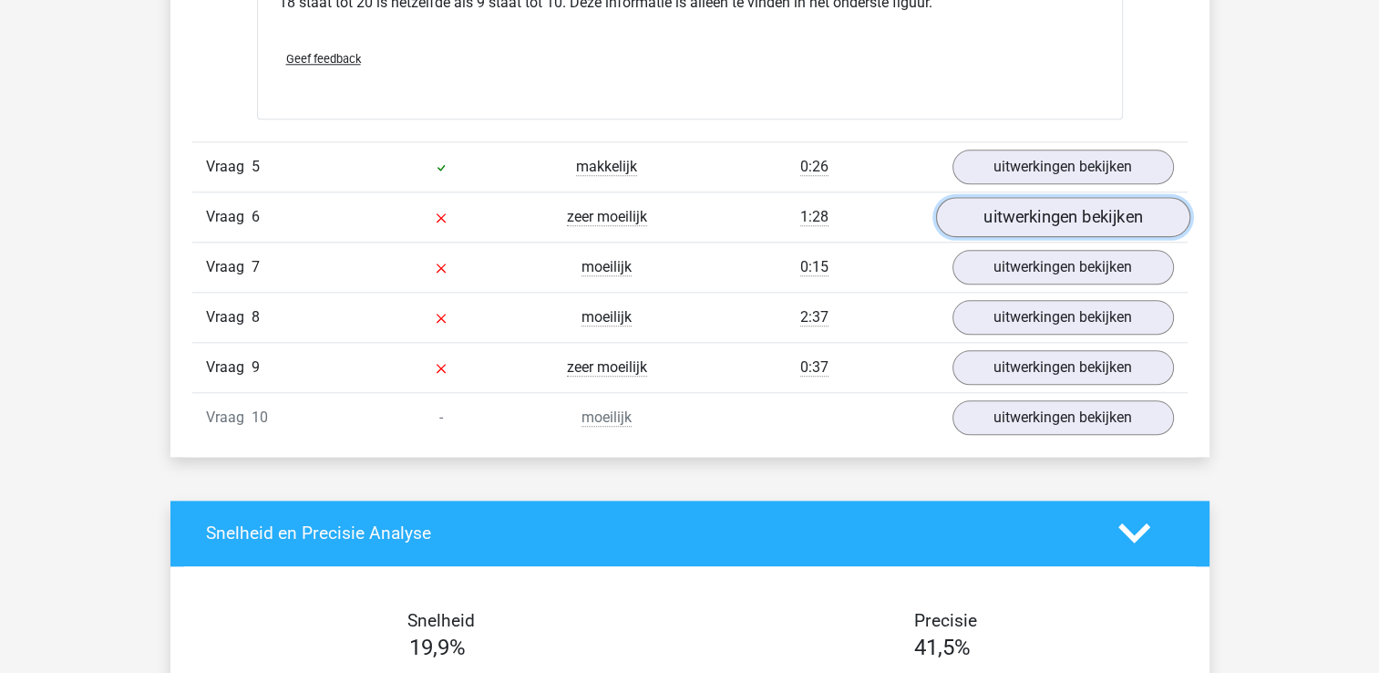
click at [1013, 211] on link "uitwerkingen bekijken" at bounding box center [1062, 217] width 254 height 40
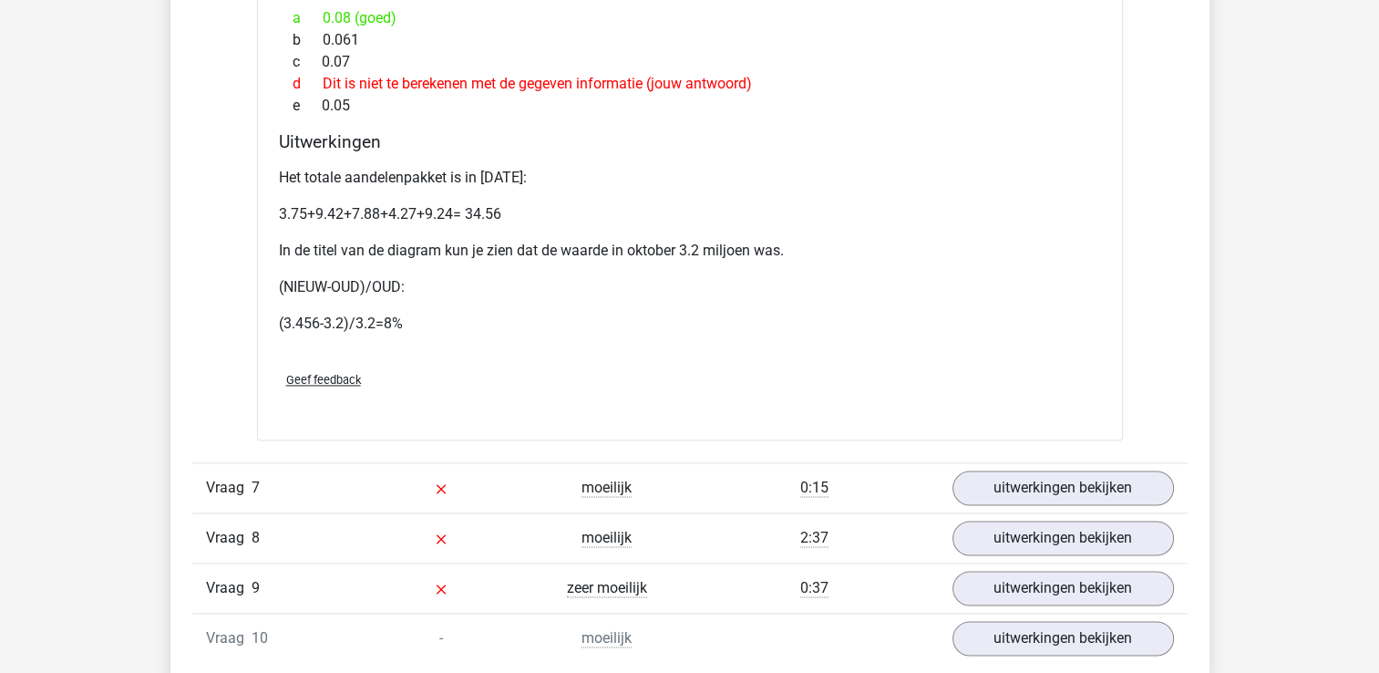
scroll to position [2661, 0]
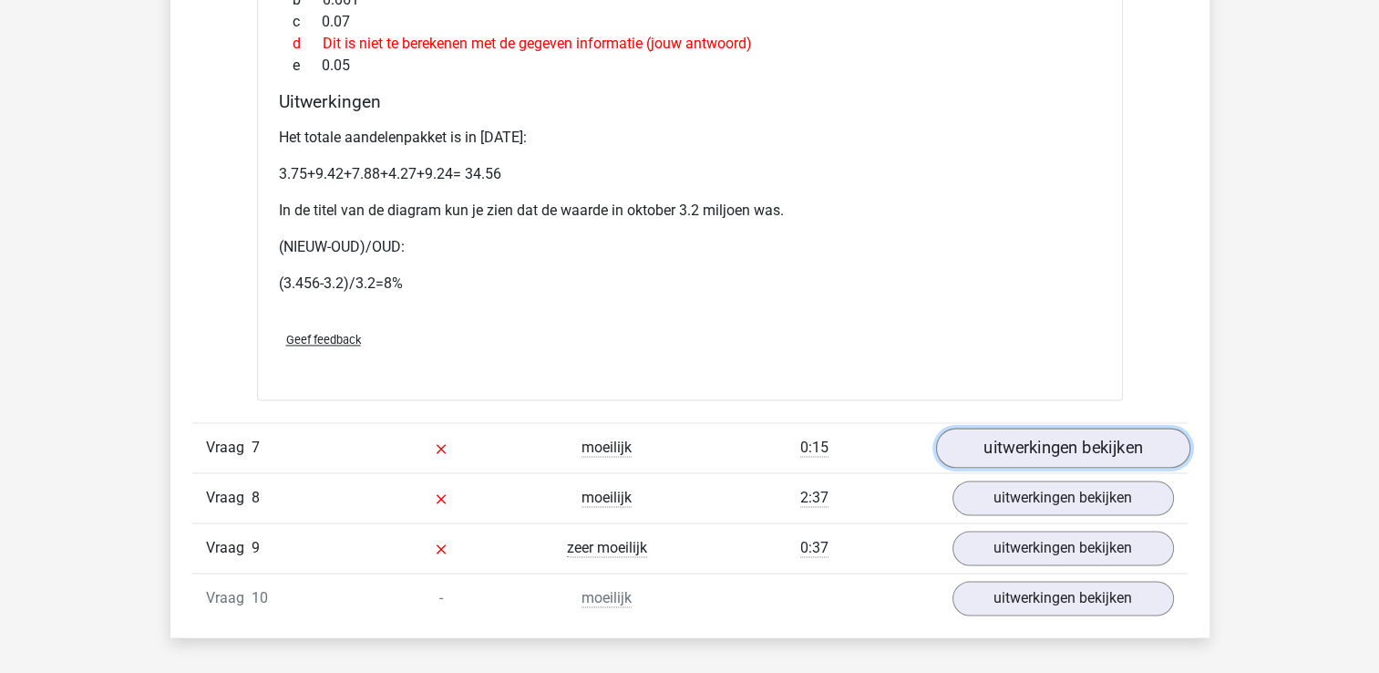
click at [1039, 450] on link "uitwerkingen bekijken" at bounding box center [1062, 447] width 254 height 40
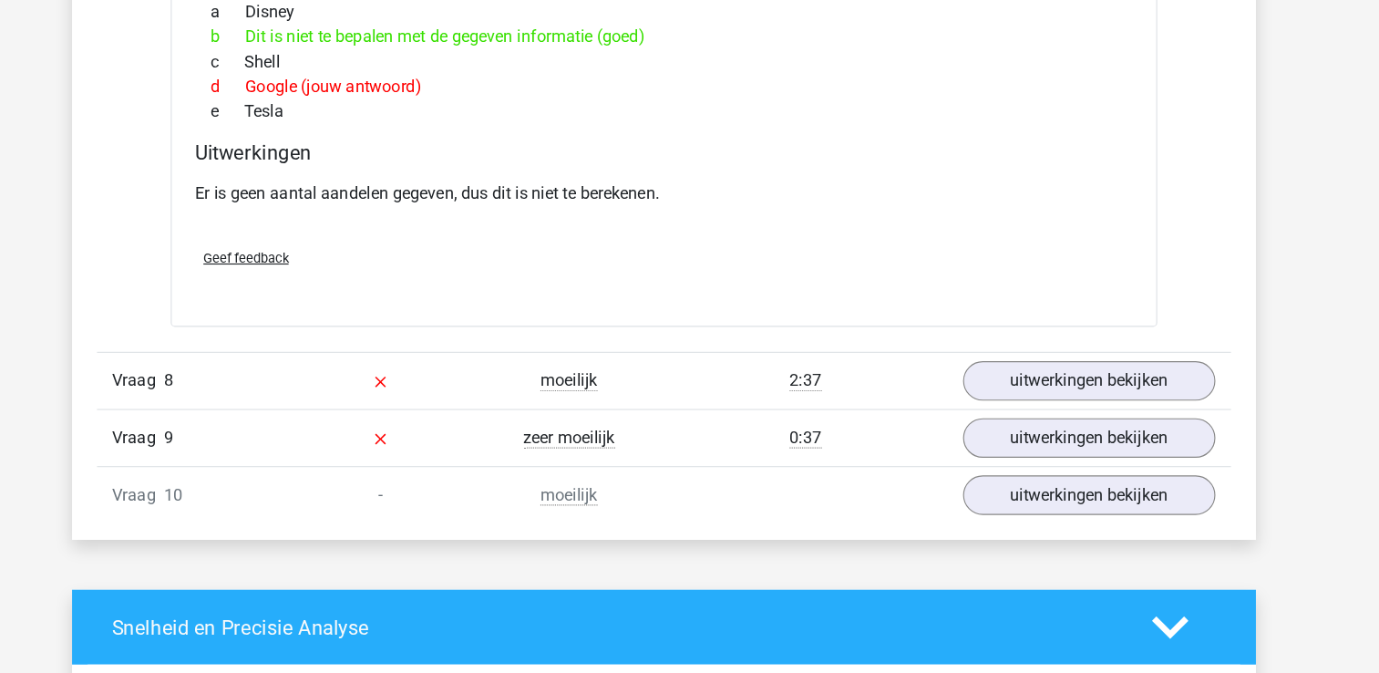
scroll to position [3445, 0]
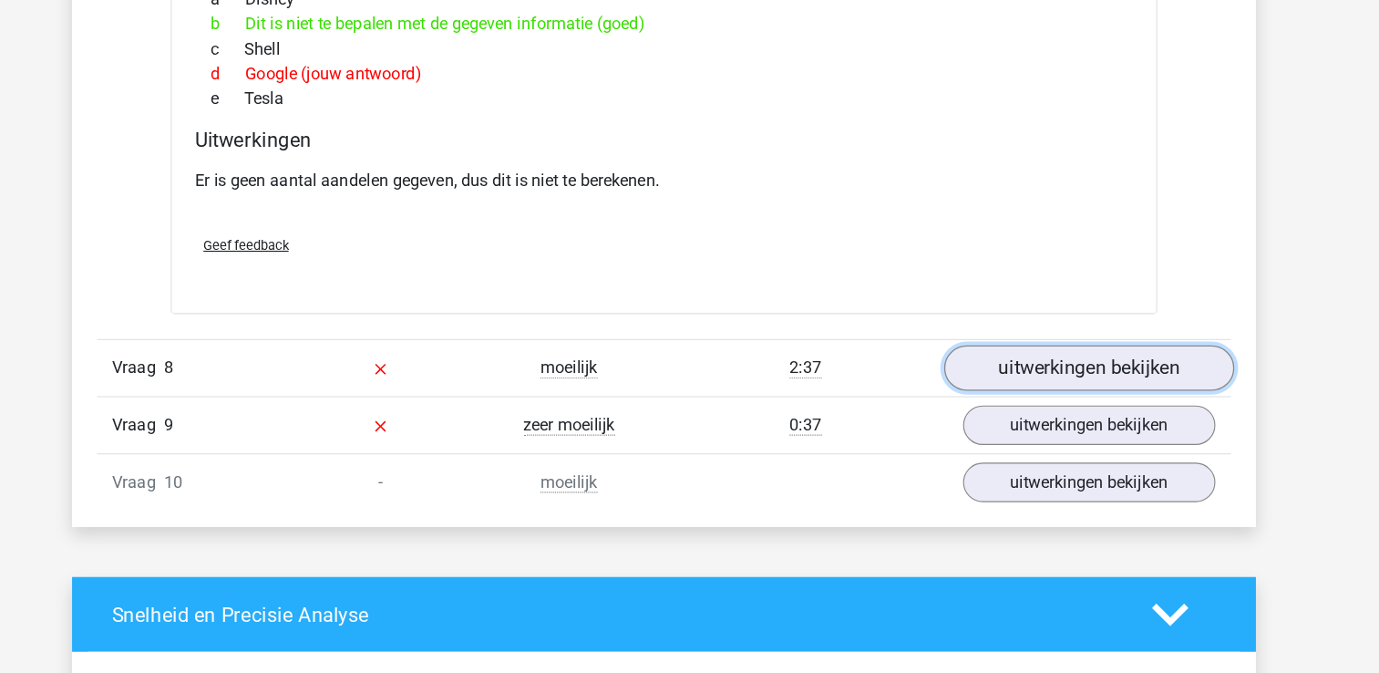
click at [1036, 389] on link "uitwerkingen bekijken" at bounding box center [1062, 405] width 254 height 40
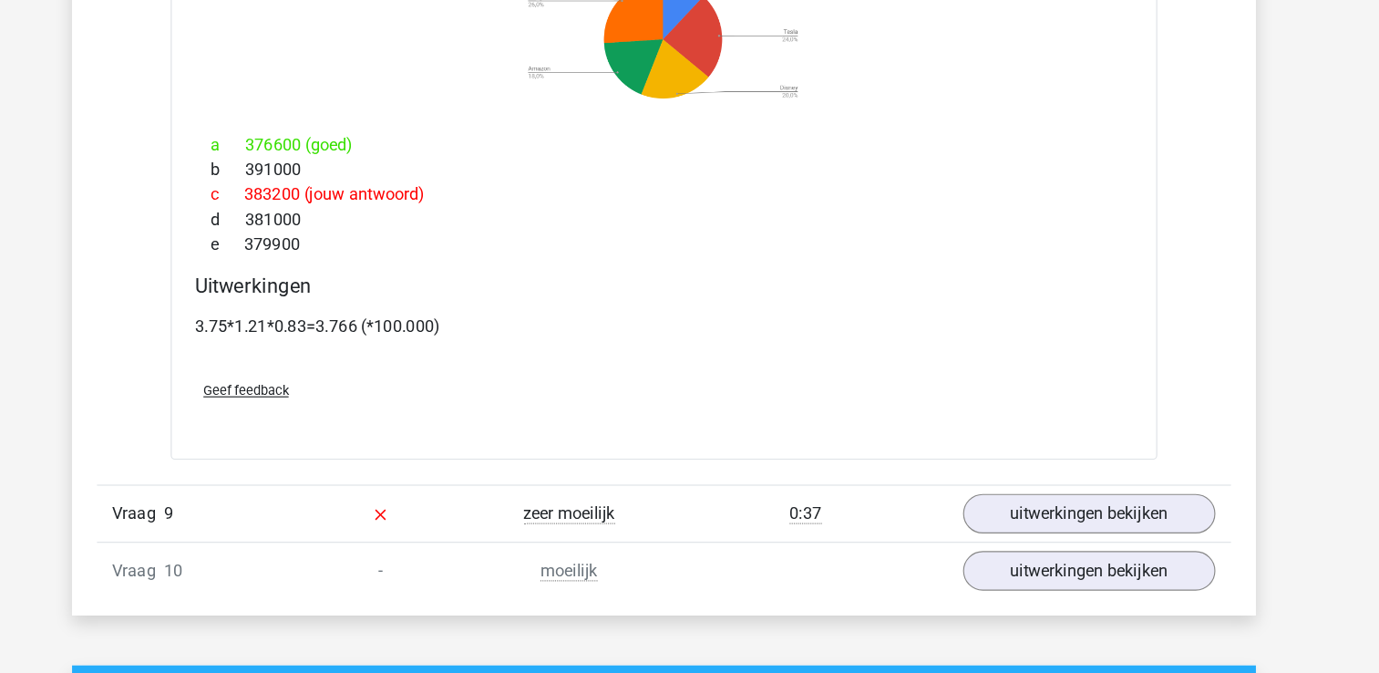
scroll to position [4172, 0]
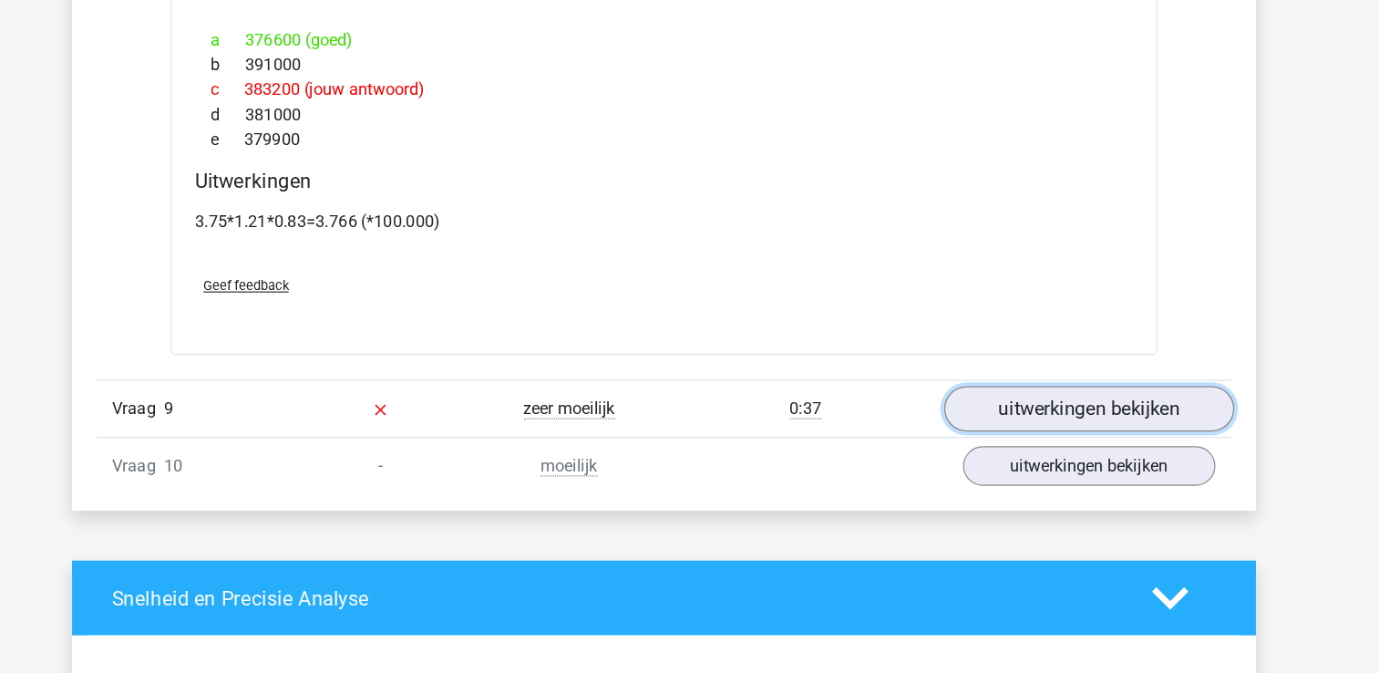
click at [1069, 425] on link "uitwerkingen bekijken" at bounding box center [1062, 441] width 254 height 40
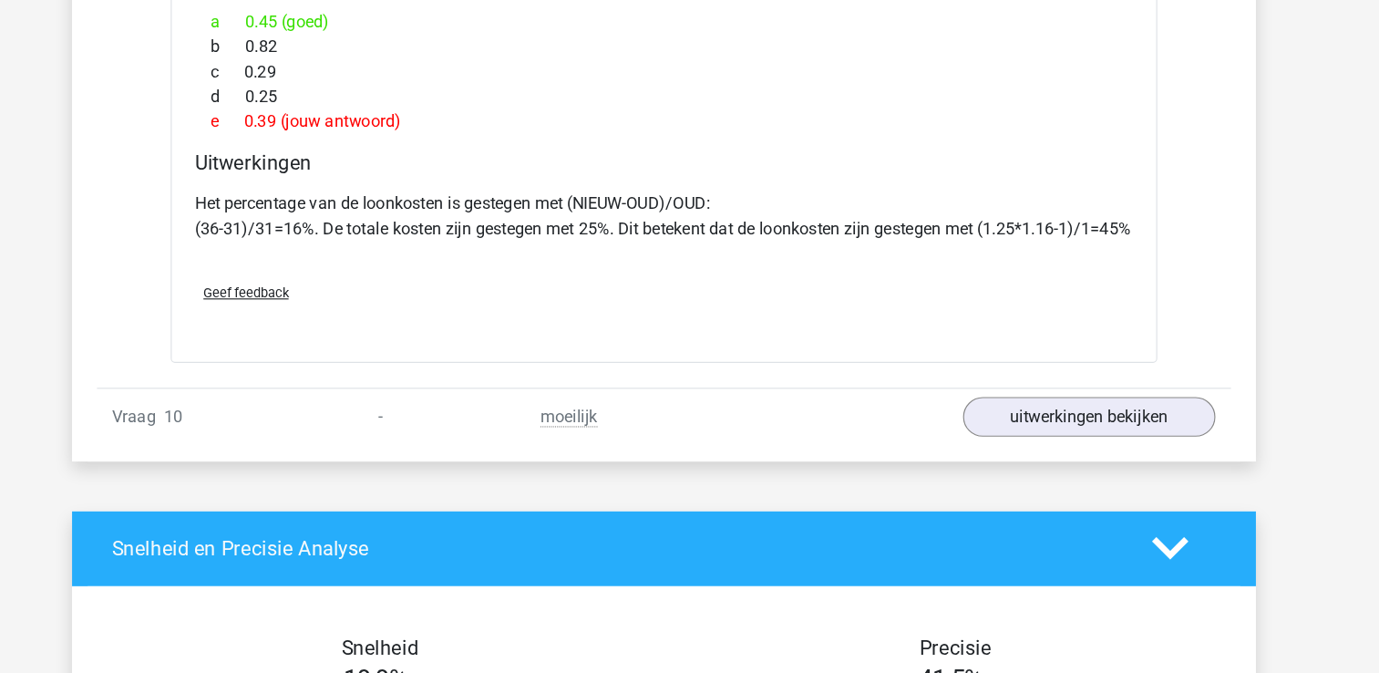
scroll to position [4982, 0]
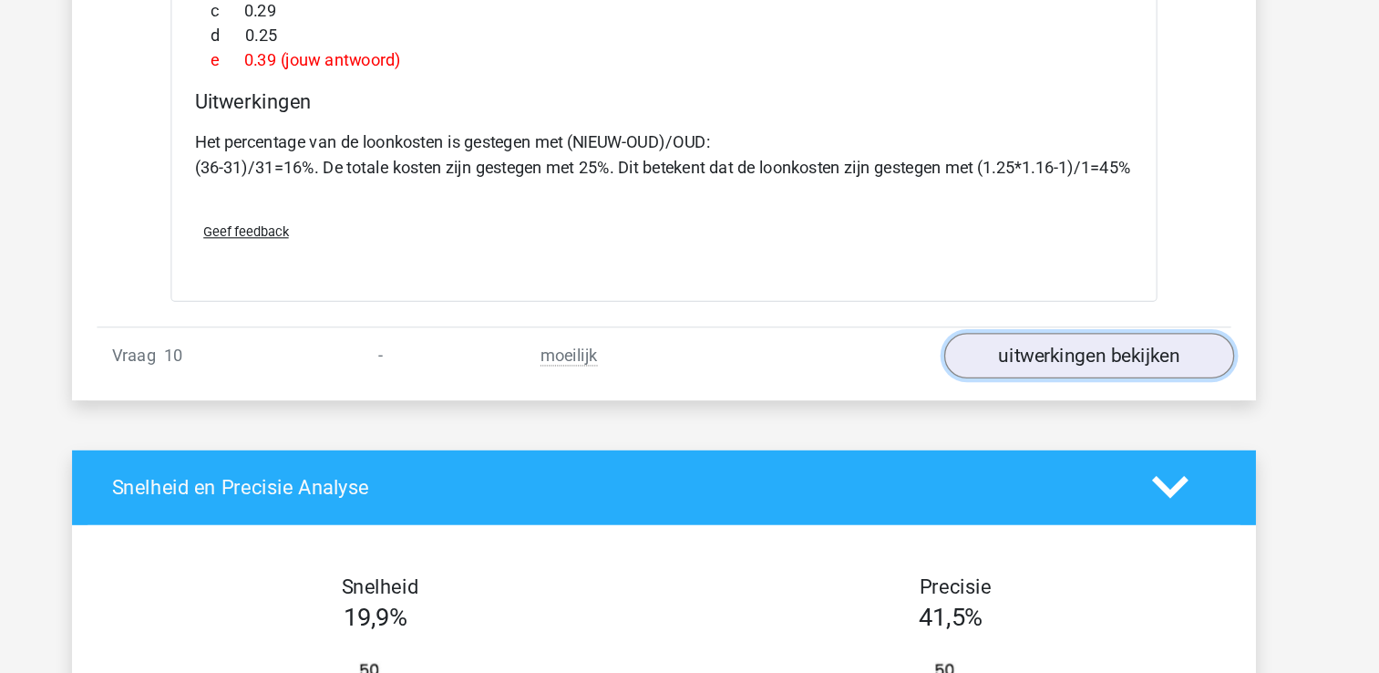
click at [1012, 414] on link "uitwerkingen bekijken" at bounding box center [1062, 394] width 254 height 40
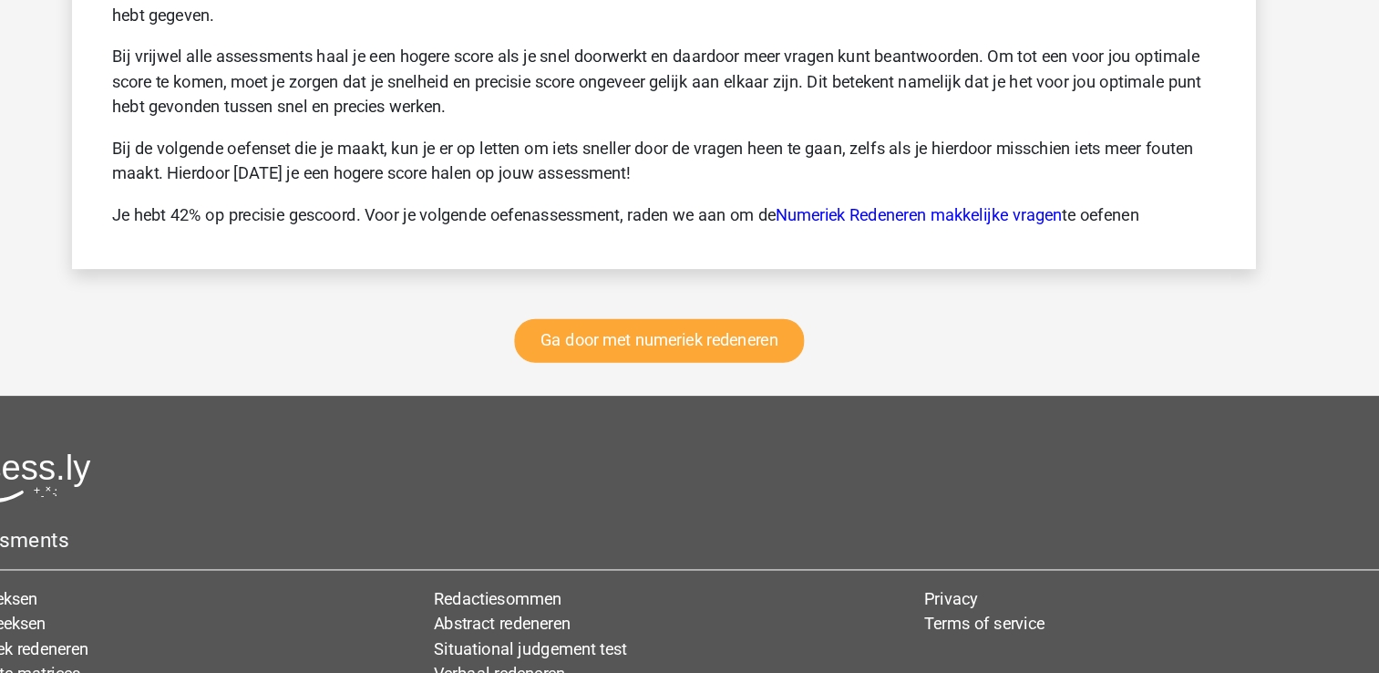
scroll to position [6984, 0]
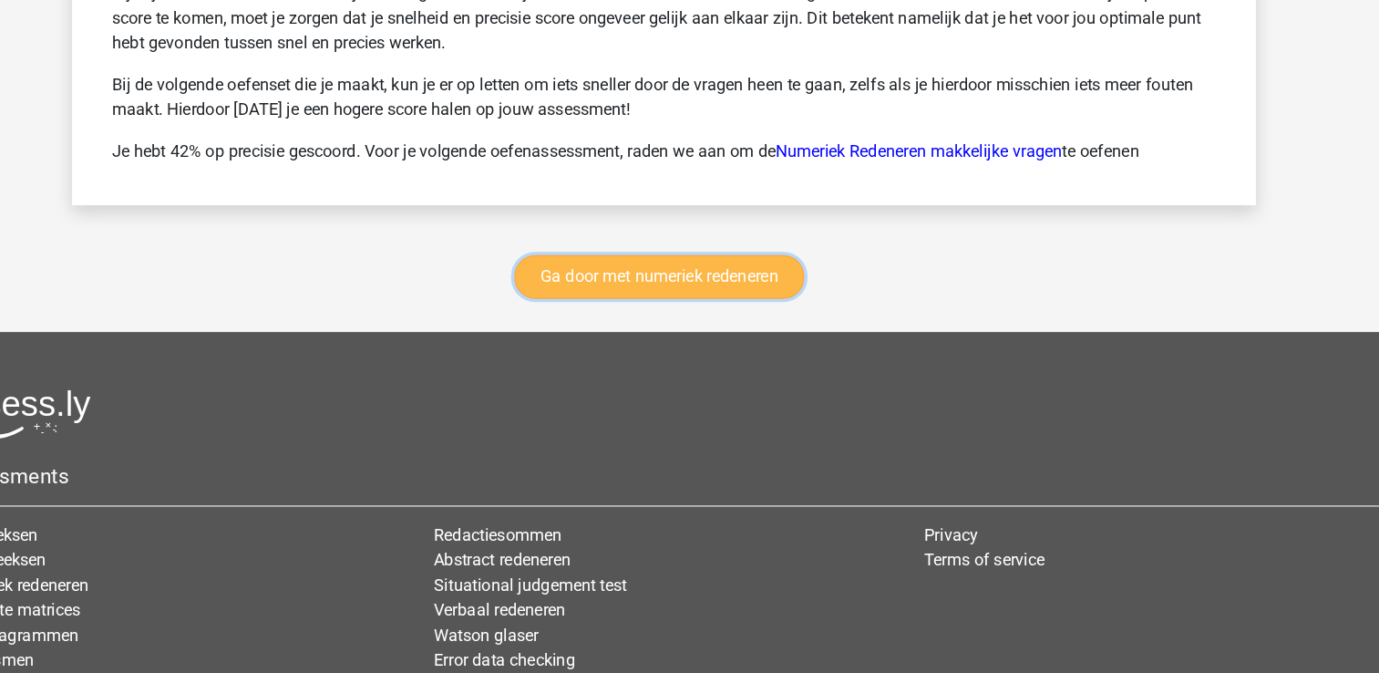
click at [709, 344] on link "Ga door met numeriek redeneren" at bounding box center [686, 324] width 254 height 38
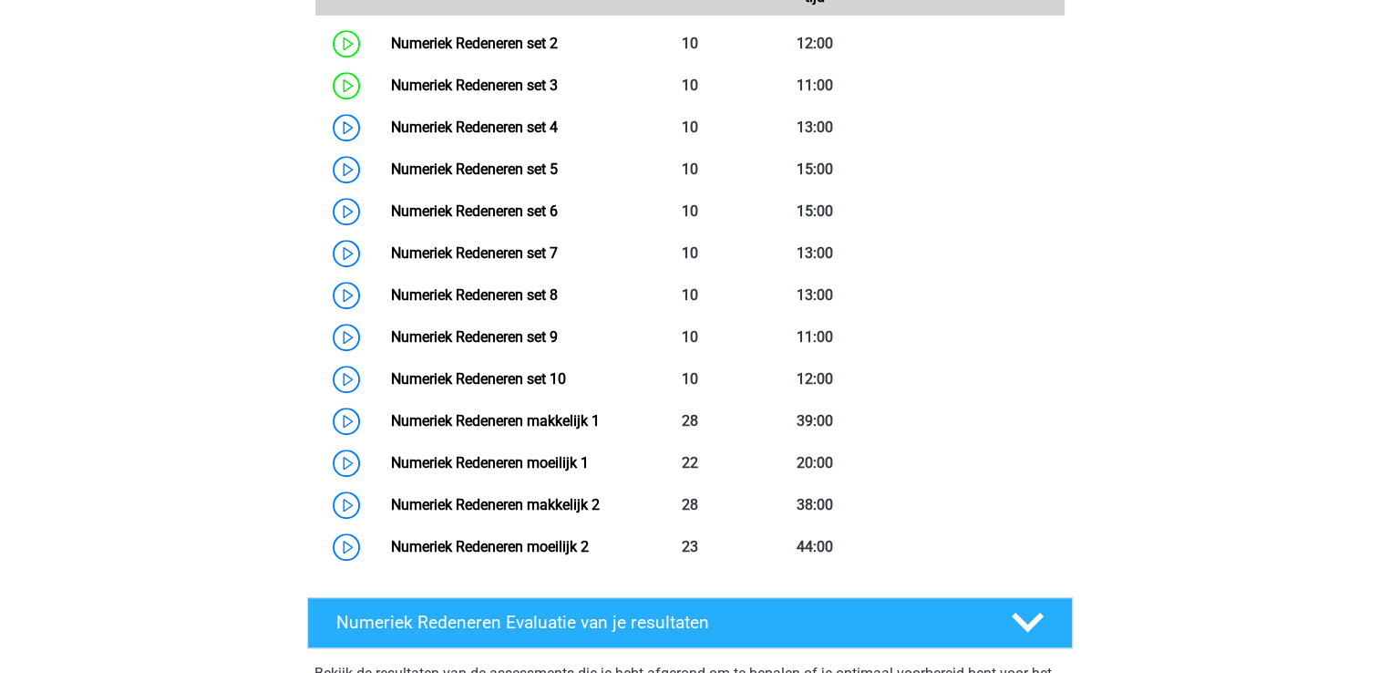
scroll to position [981, 0]
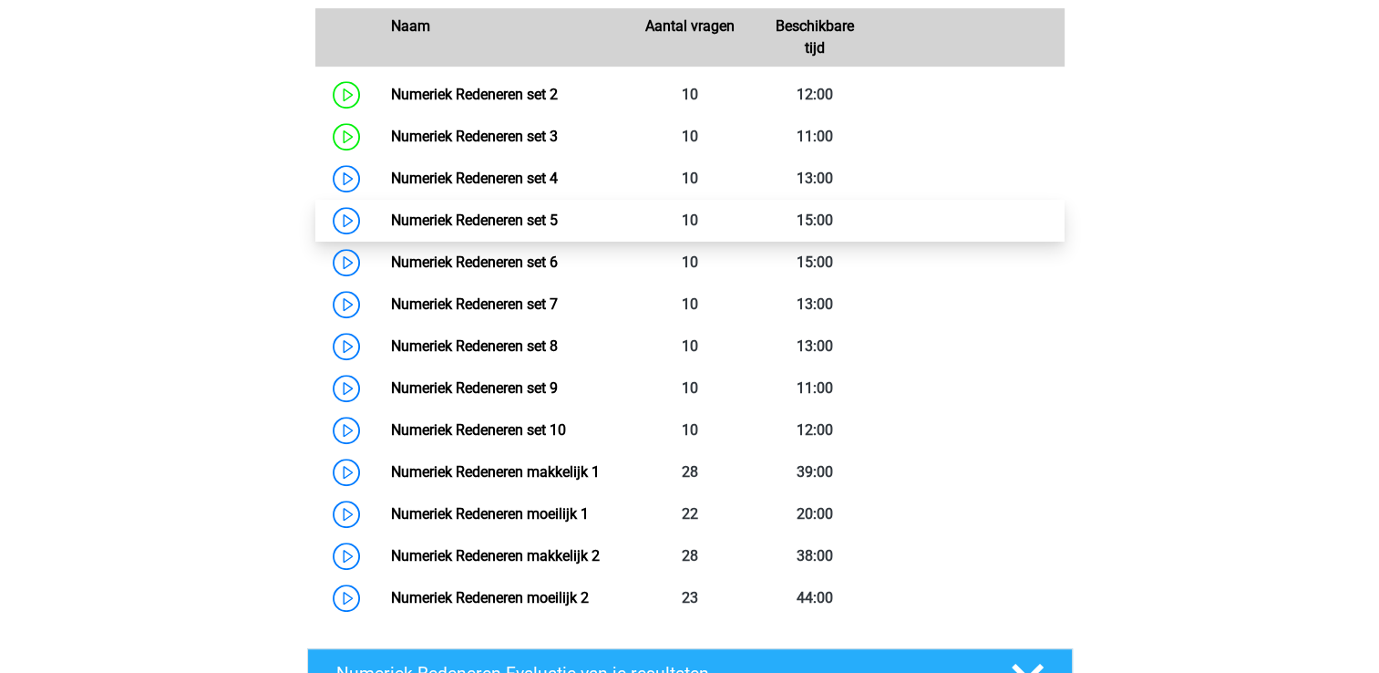
click at [434, 220] on link "Numeriek Redeneren set 5" at bounding box center [474, 219] width 167 height 17
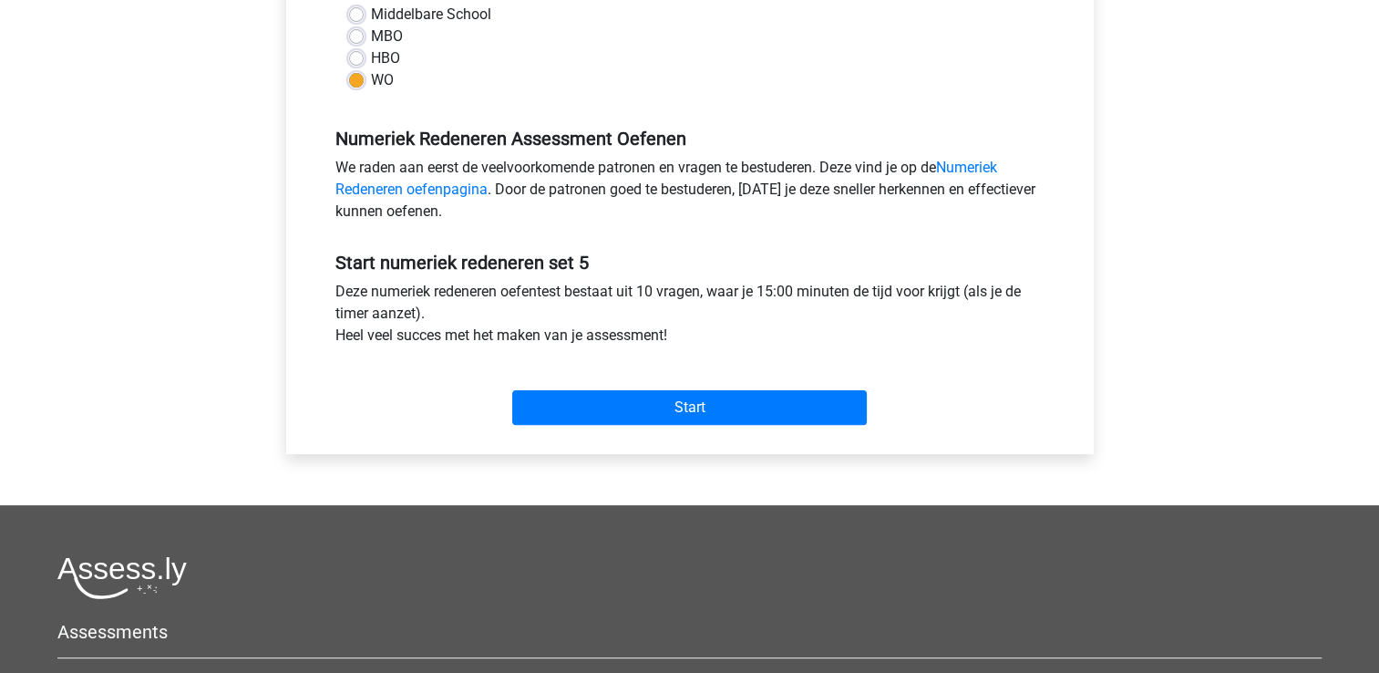
scroll to position [474, 0]
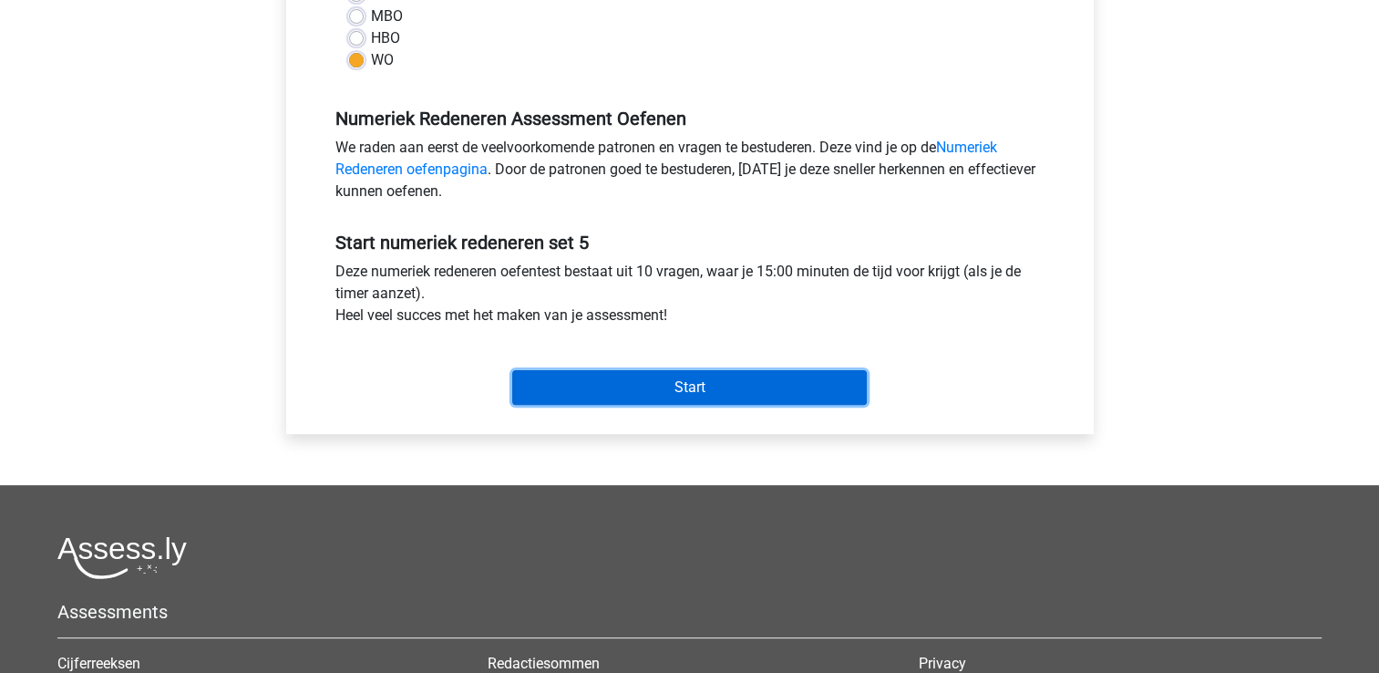
click at [711, 389] on input "Start" at bounding box center [689, 387] width 355 height 35
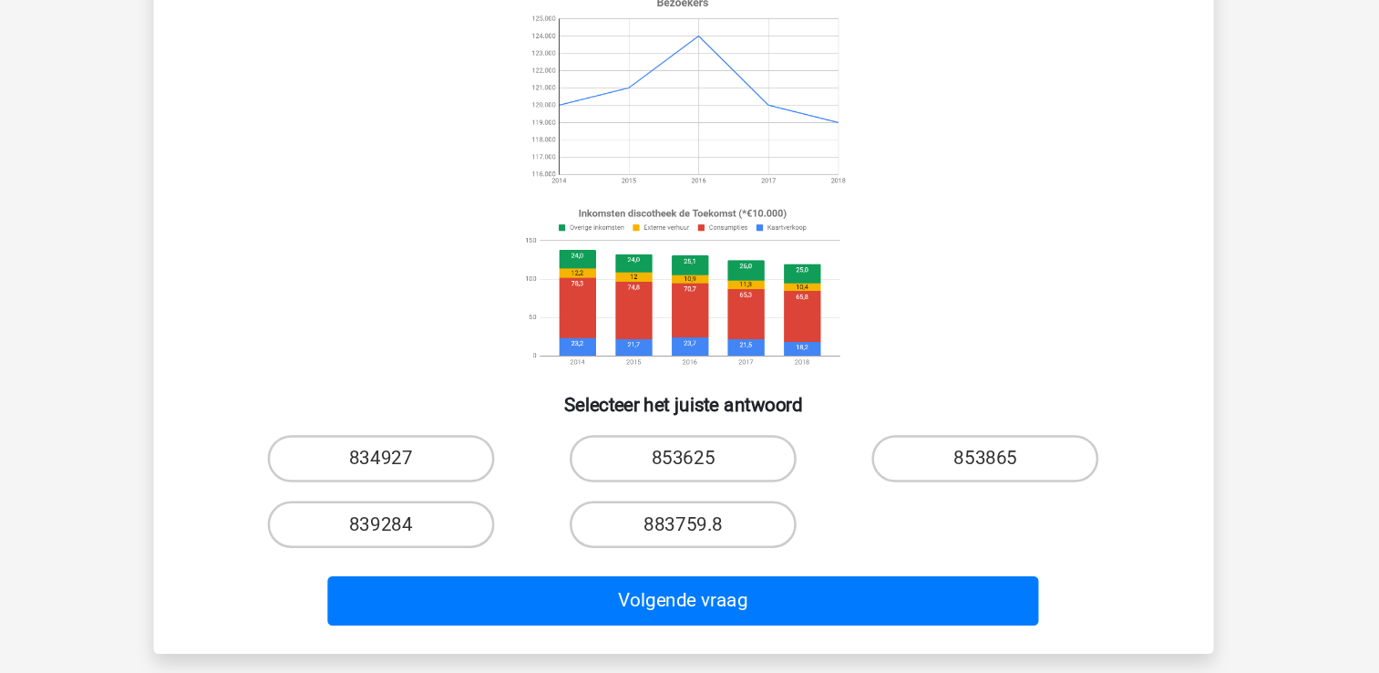
scroll to position [57, 0]
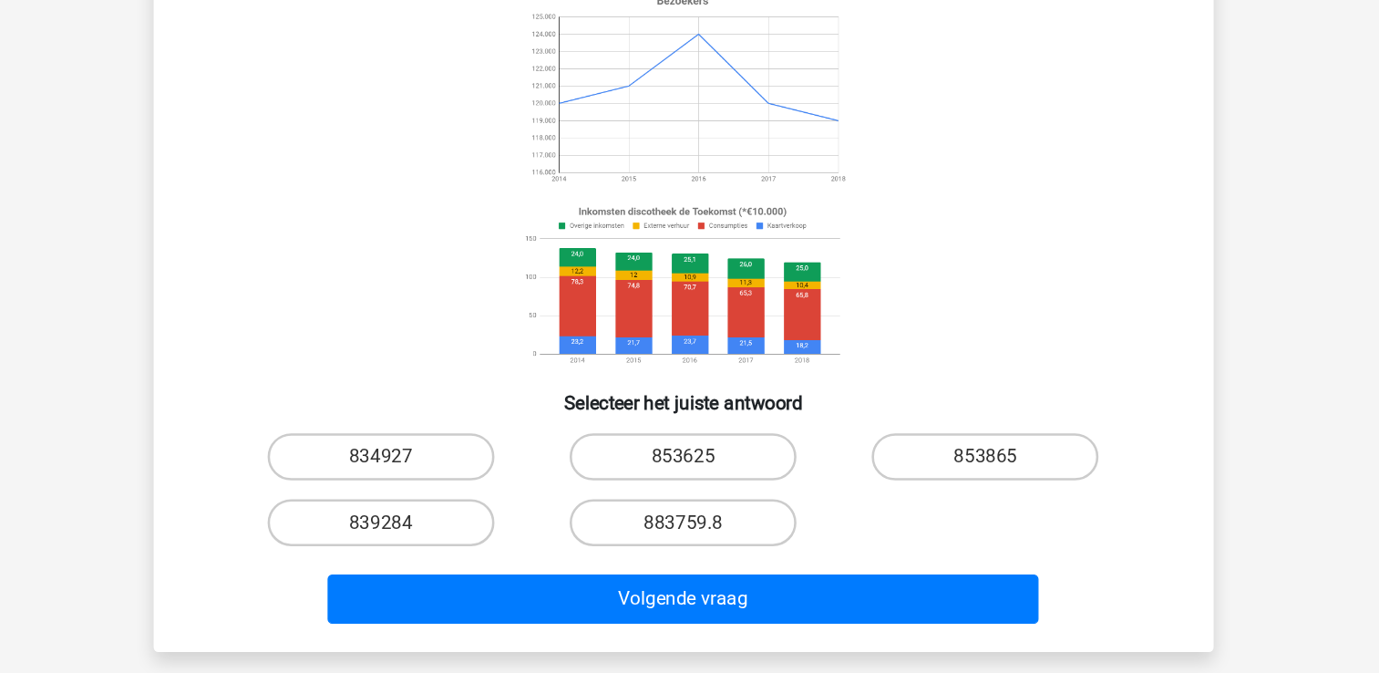
click at [696, 556] on input "883759.8" at bounding box center [695, 561] width 12 height 12
radio input "true"
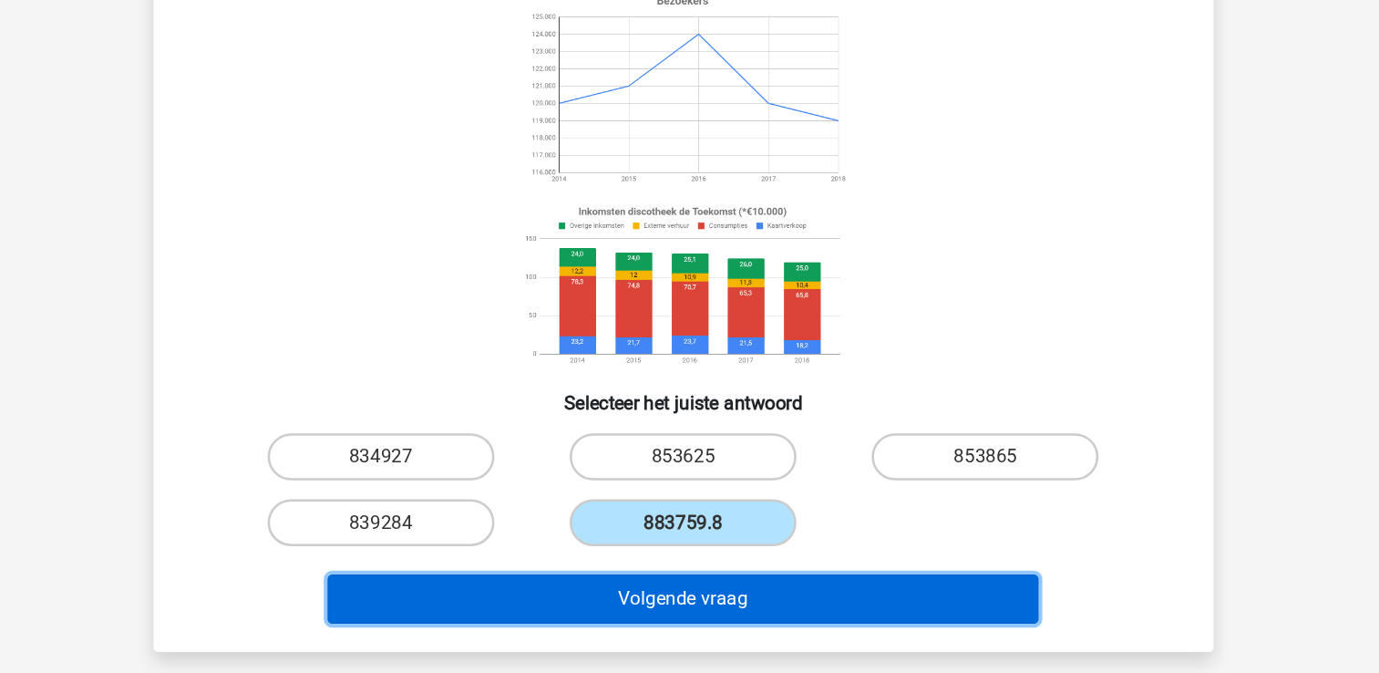
click at [696, 605] on button "Volgende vraag" at bounding box center [689, 614] width 551 height 38
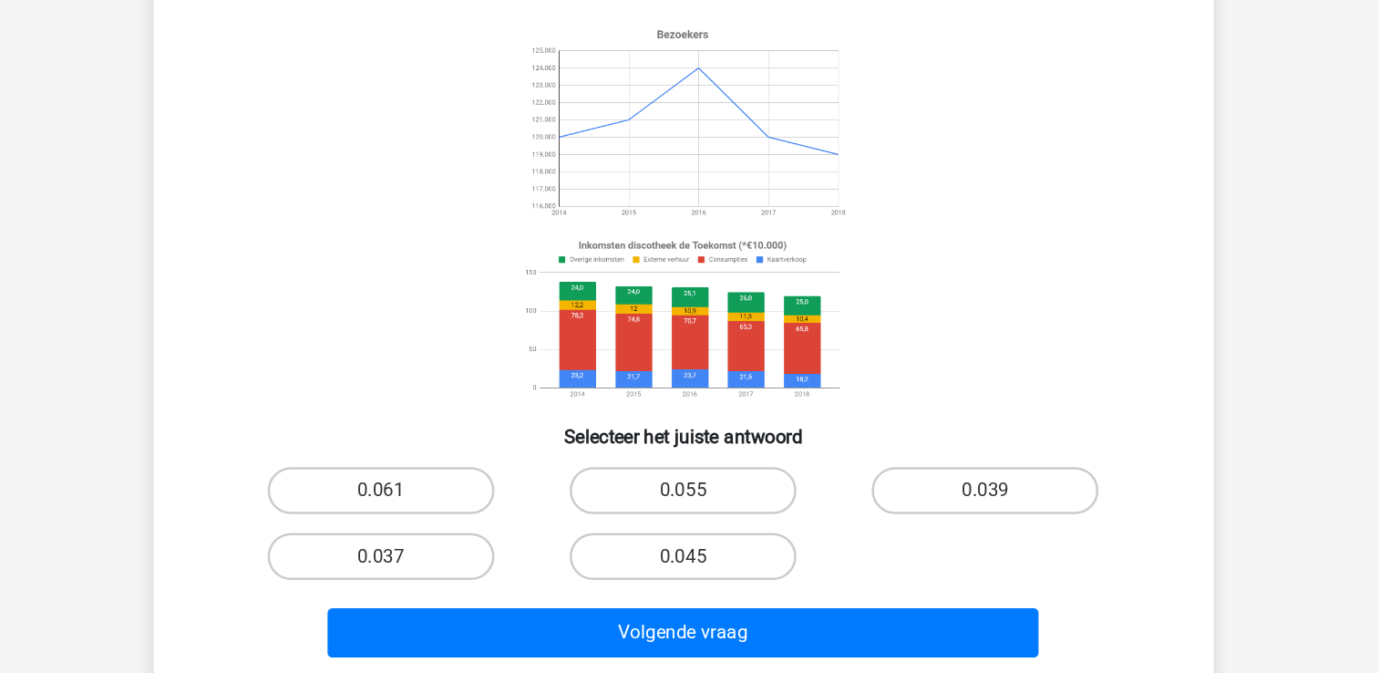
scroll to position [116, 0]
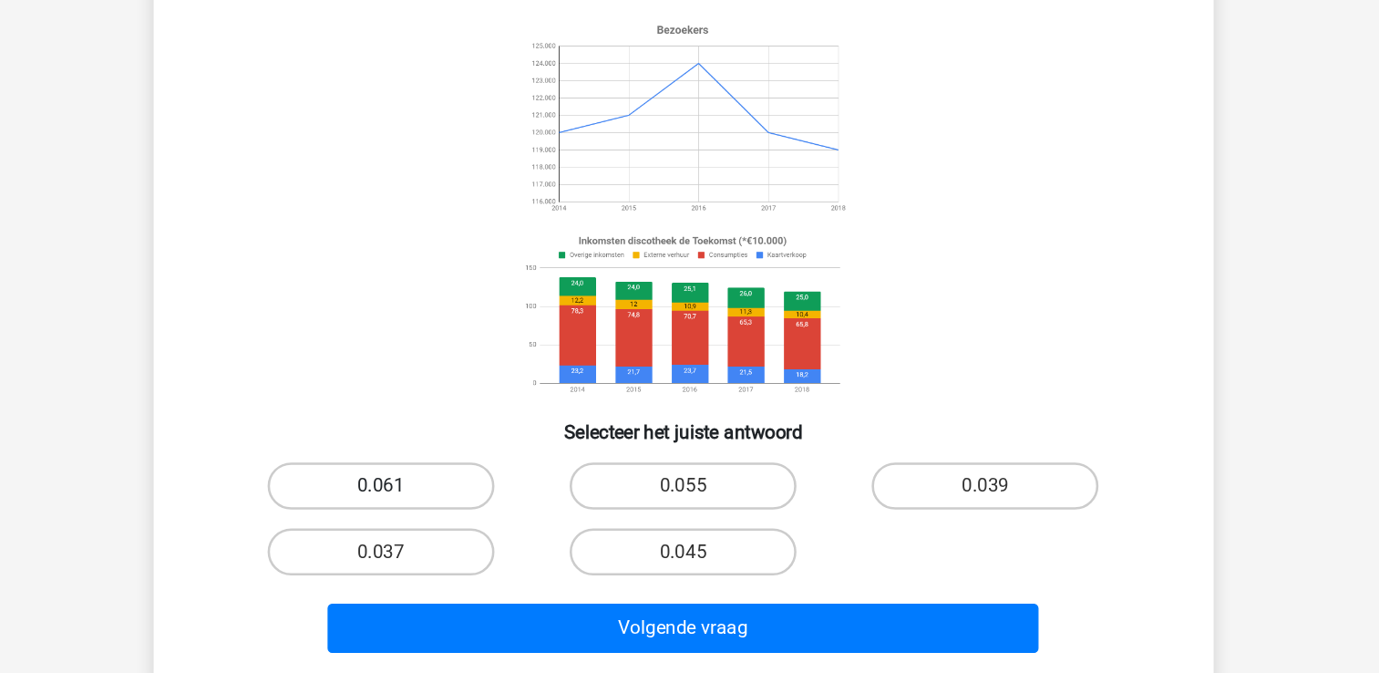
click at [513, 516] on label "0.061" at bounding box center [455, 527] width 176 height 36
click at [467, 527] on input "0.061" at bounding box center [461, 533] width 12 height 12
radio input "true"
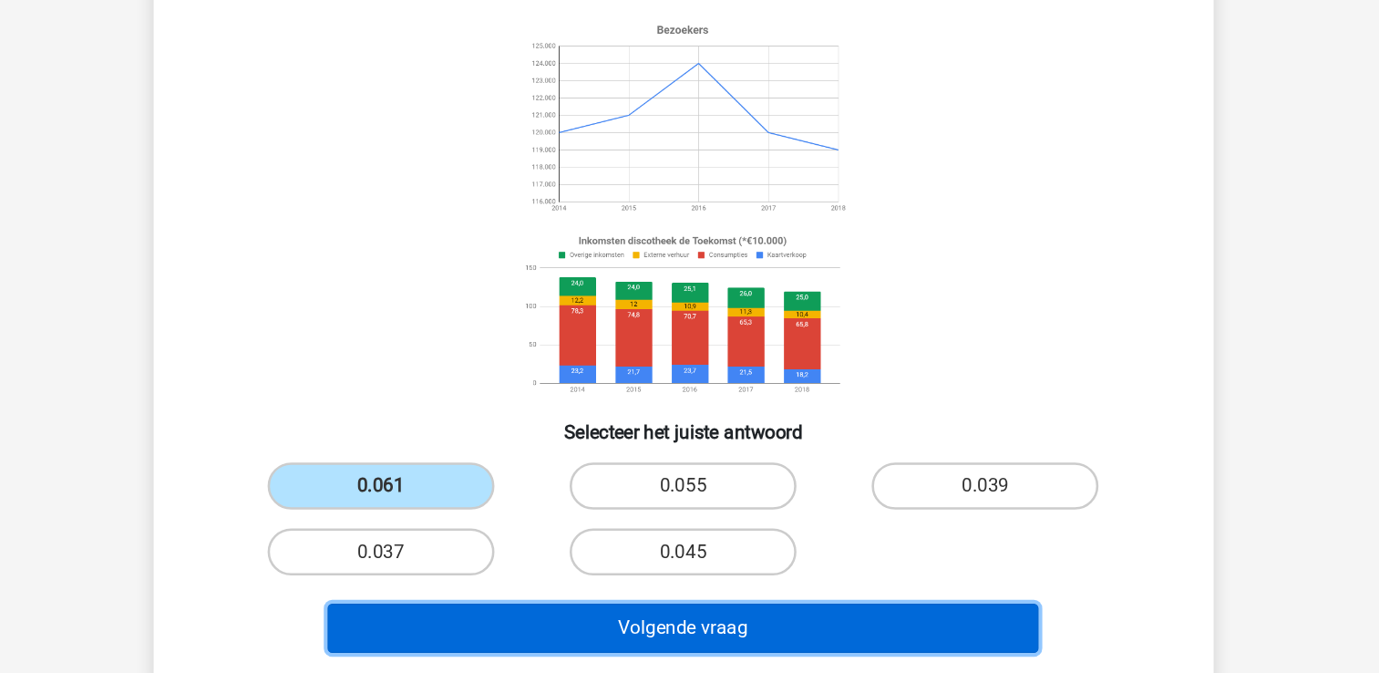
click at [605, 645] on button "Volgende vraag" at bounding box center [689, 637] width 551 height 38
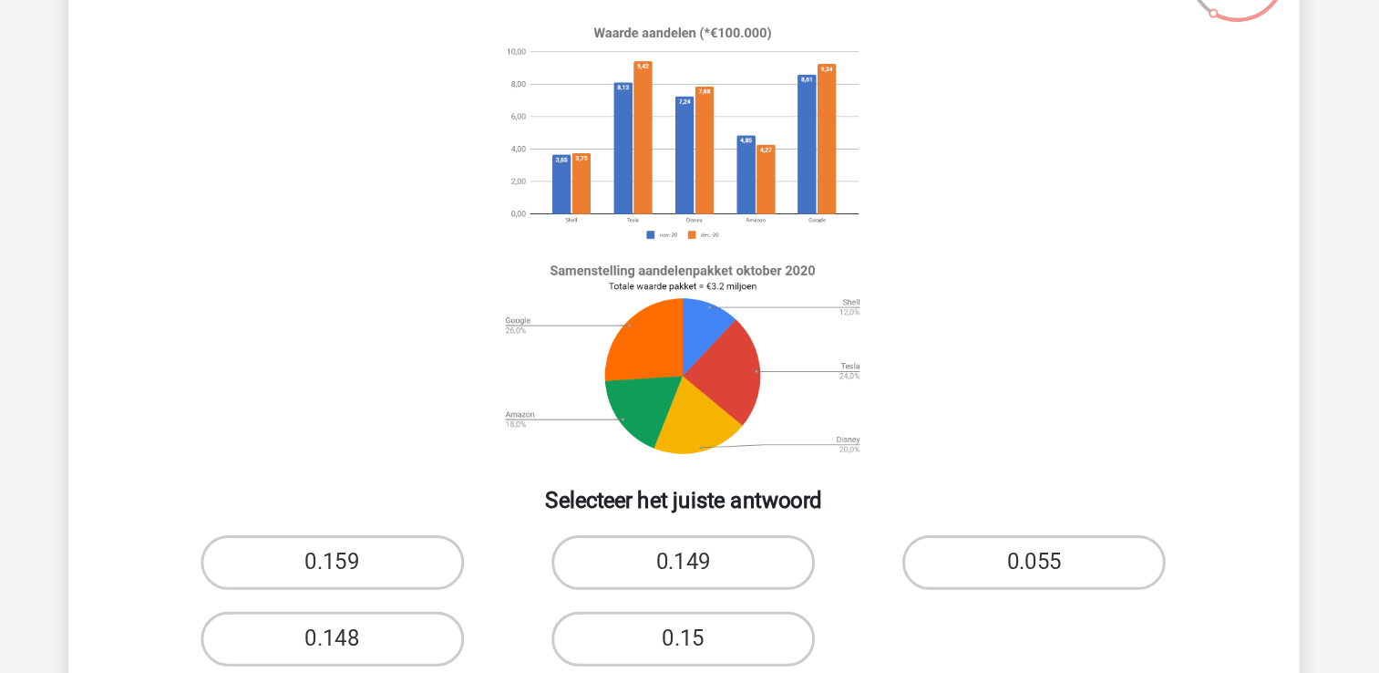
scroll to position [38, 0]
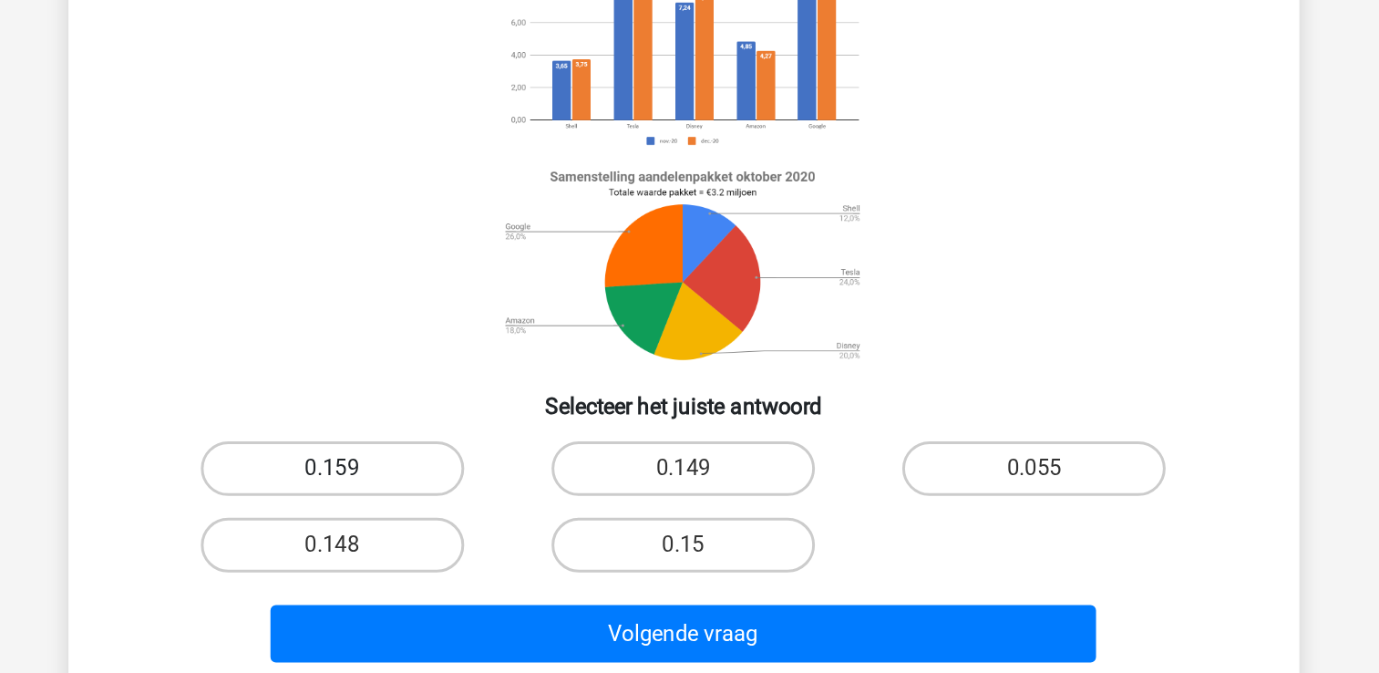
click at [473, 482] on label "0.159" at bounding box center [455, 495] width 176 height 36
click at [467, 495] on input "0.159" at bounding box center [461, 501] width 12 height 12
radio input "true"
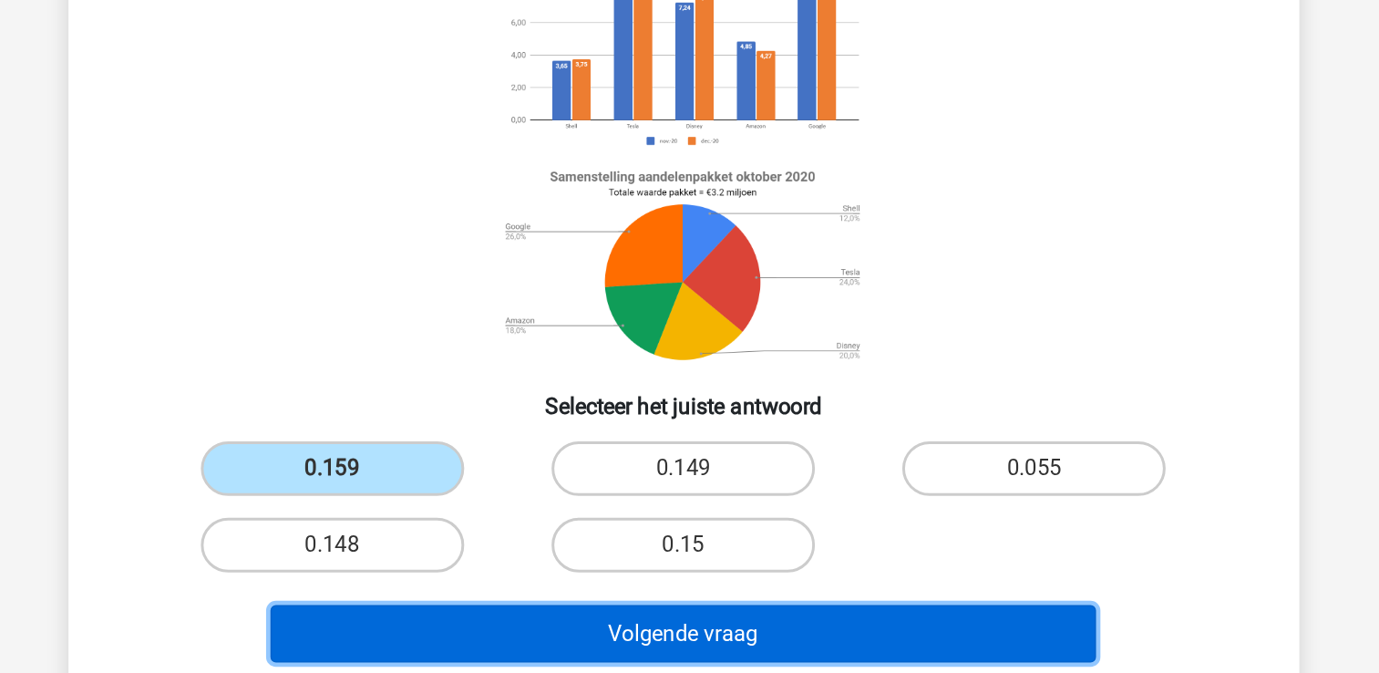
click at [548, 595] on button "Volgende vraag" at bounding box center [689, 605] width 551 height 38
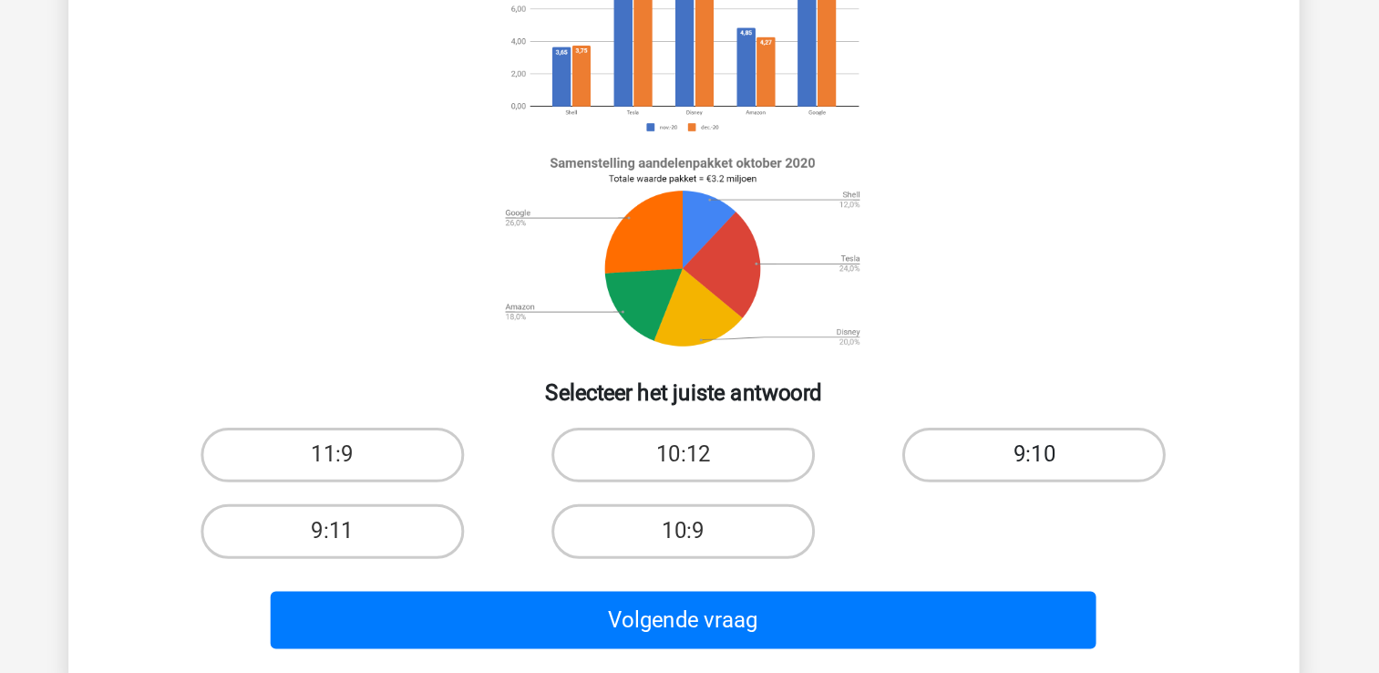
click at [921, 485] on label "9:10" at bounding box center [924, 495] width 176 height 36
click at [924, 495] on input "9:10" at bounding box center [930, 501] width 12 height 12
radio input "true"
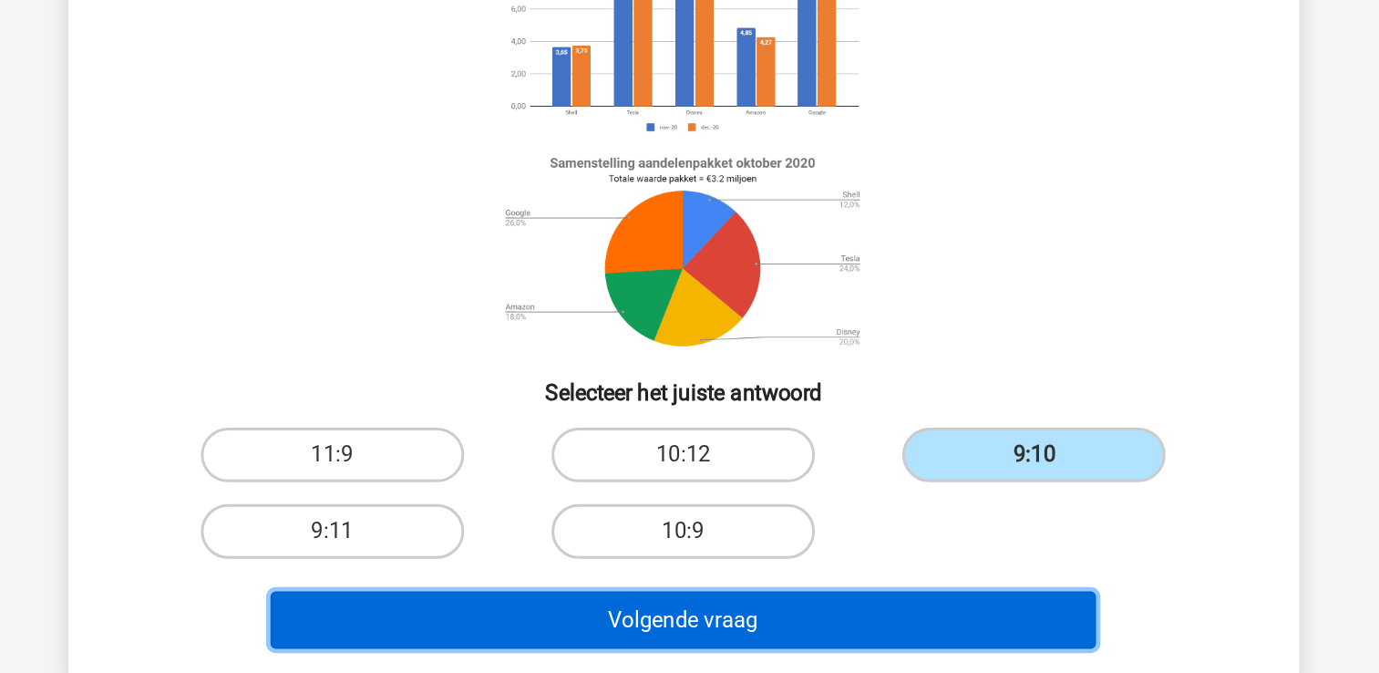
click at [836, 609] on button "Volgende vraag" at bounding box center [689, 605] width 551 height 38
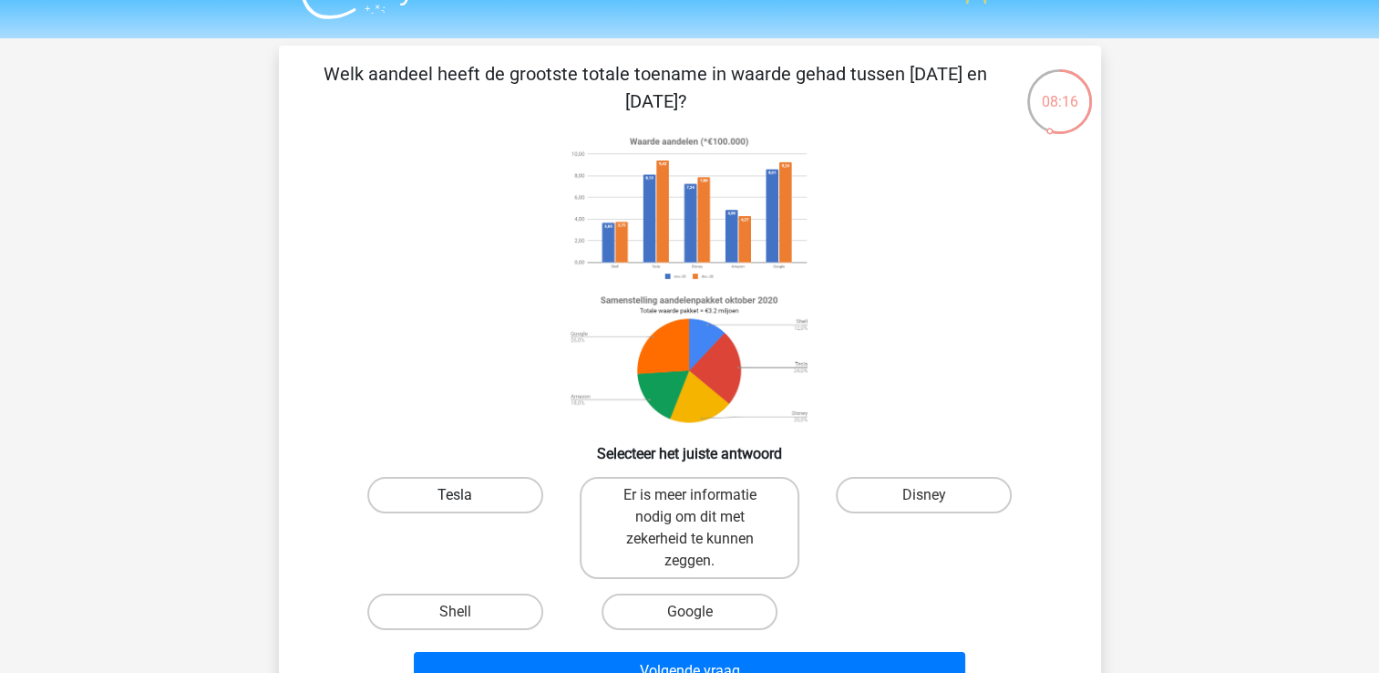
click at [478, 496] on label "Tesla" at bounding box center [455, 495] width 176 height 36
click at [467, 496] on input "Tesla" at bounding box center [461, 501] width 12 height 12
radio input "true"
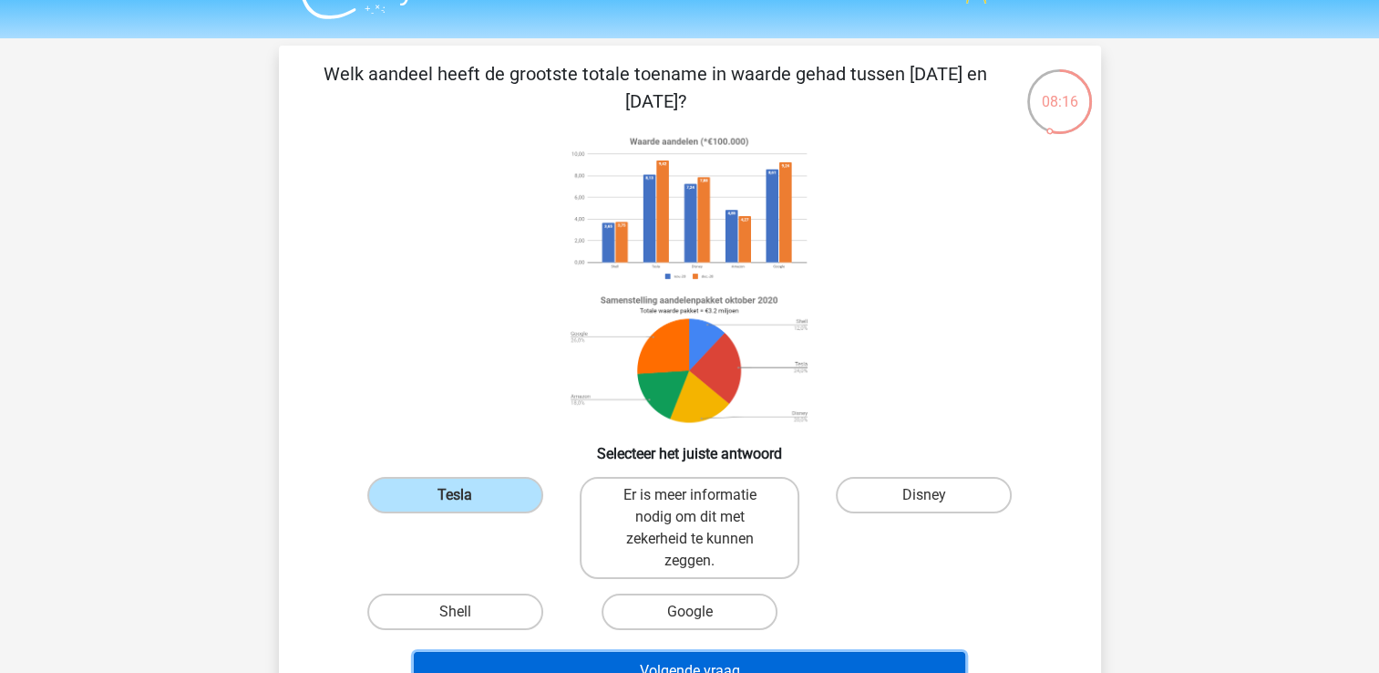
click at [539, 654] on button "Volgende vraag" at bounding box center [689, 671] width 551 height 38
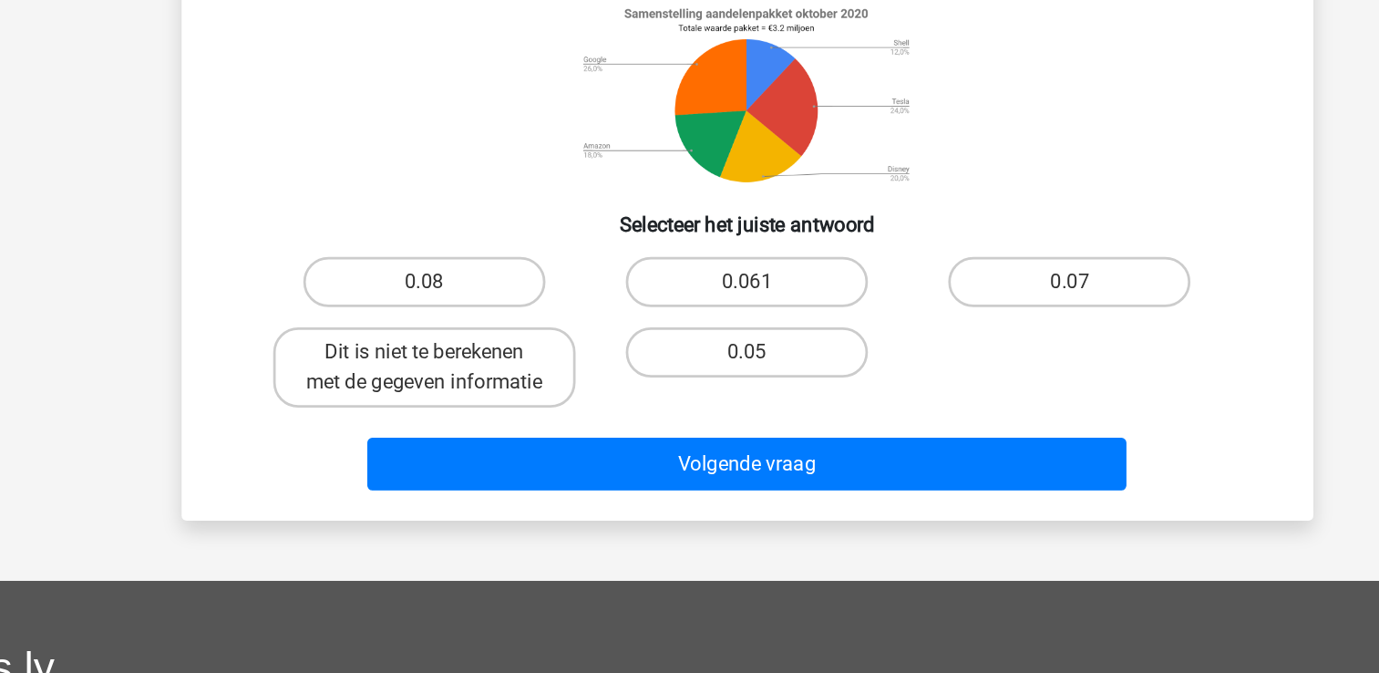
scroll to position [148, 0]
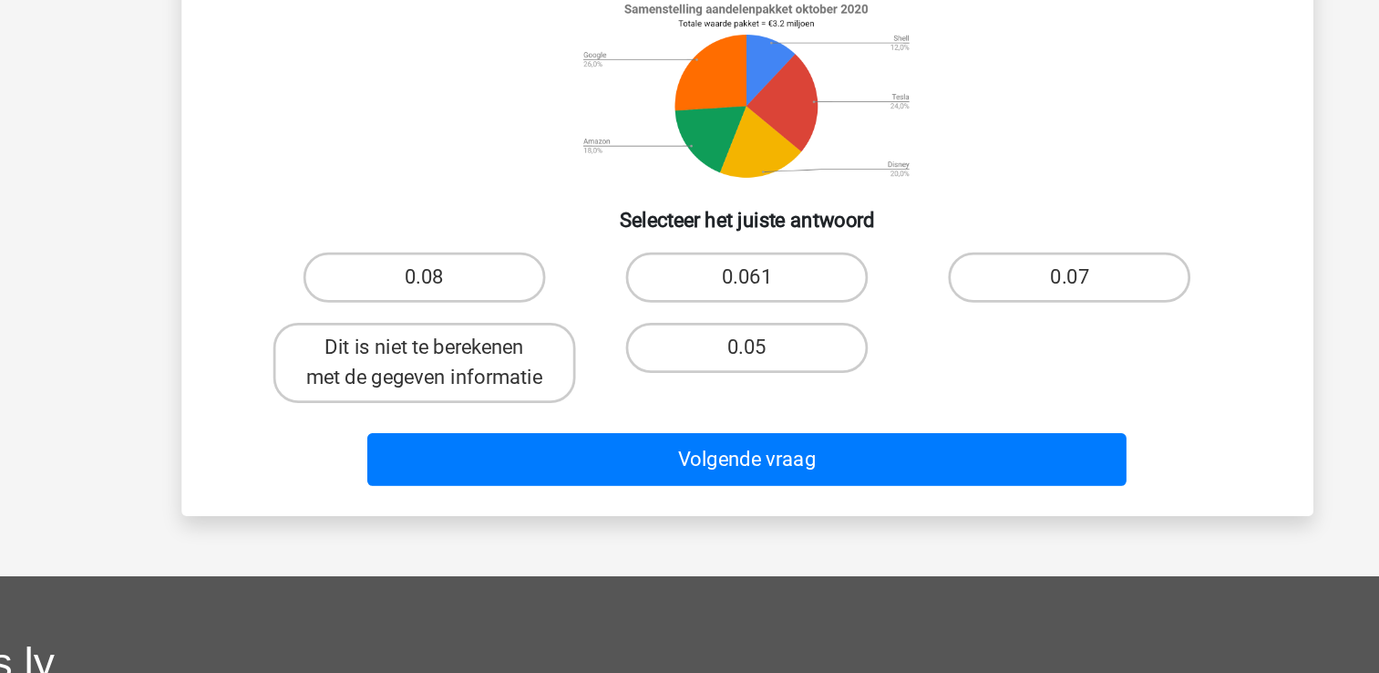
click at [457, 362] on div "0.08" at bounding box center [455, 385] width 234 height 51
click at [468, 377] on label "0.08" at bounding box center [455, 385] width 176 height 36
click at [467, 385] on input "0.08" at bounding box center [461, 391] width 12 height 12
radio input "true"
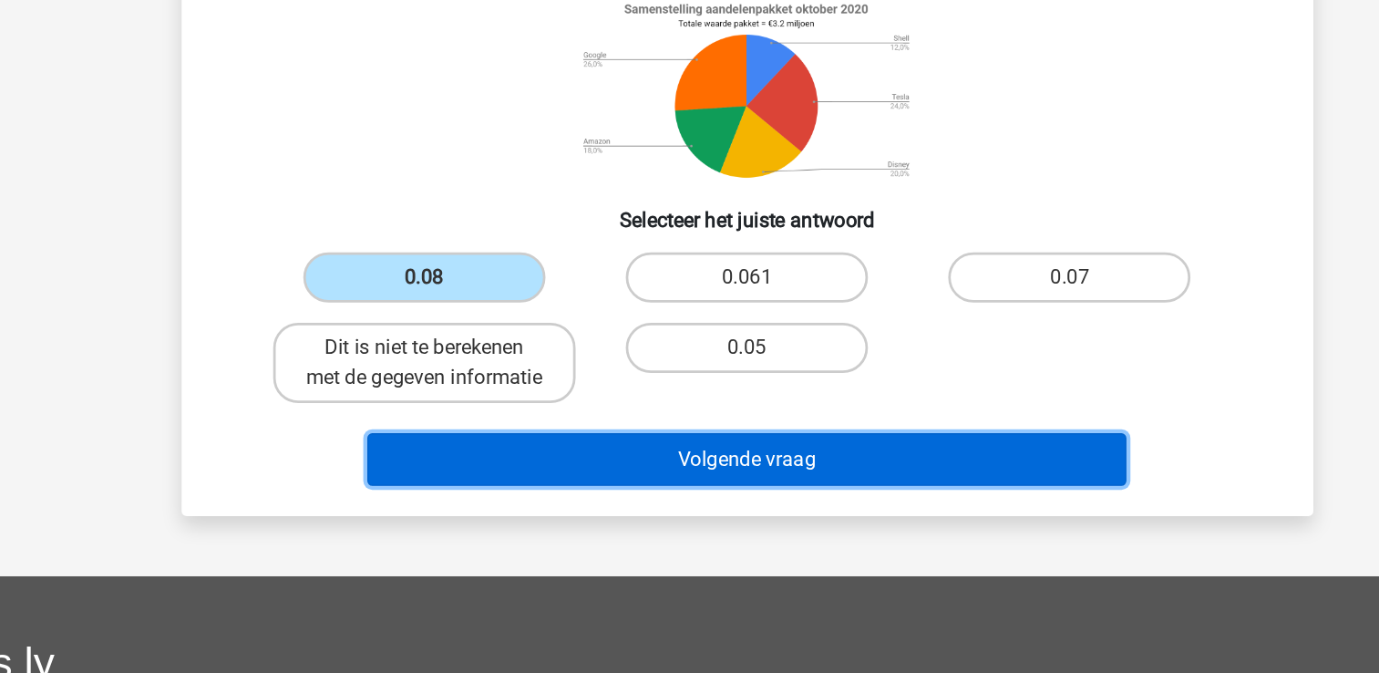
click at [548, 537] on button "Volgende vraag" at bounding box center [689, 517] width 551 height 38
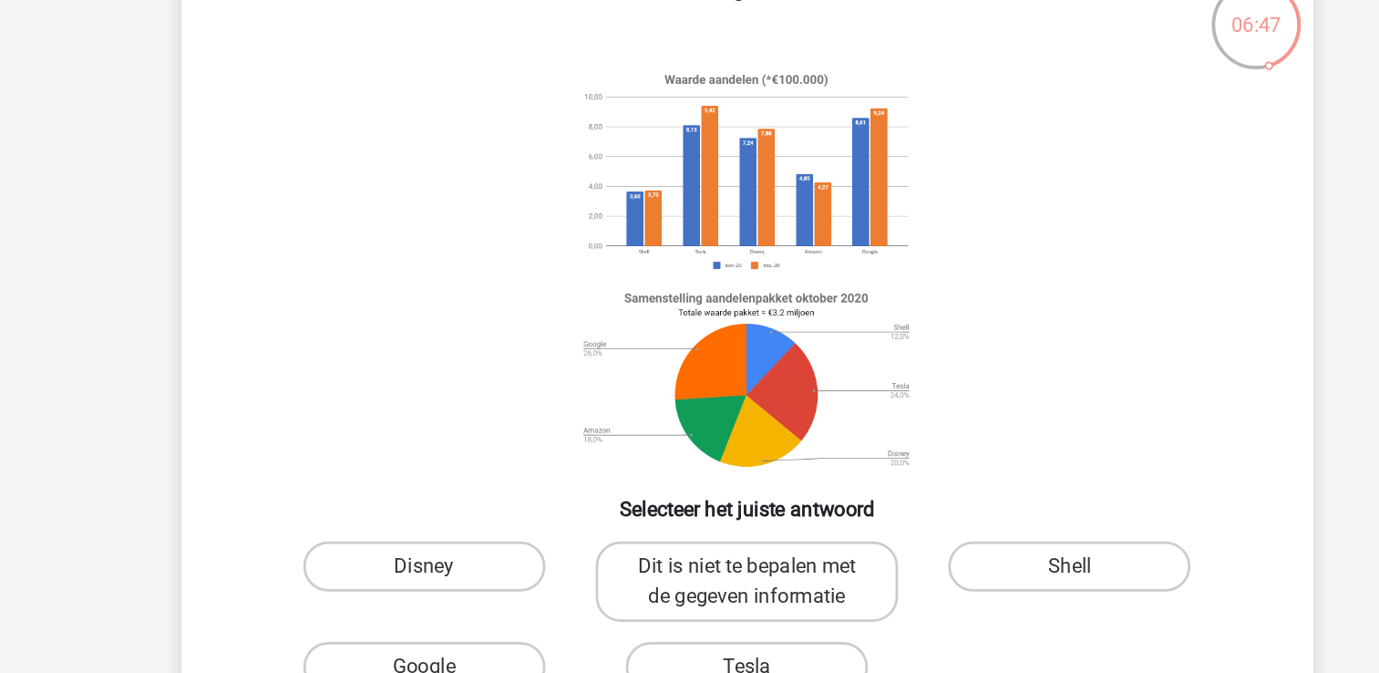
scroll to position [84, 0]
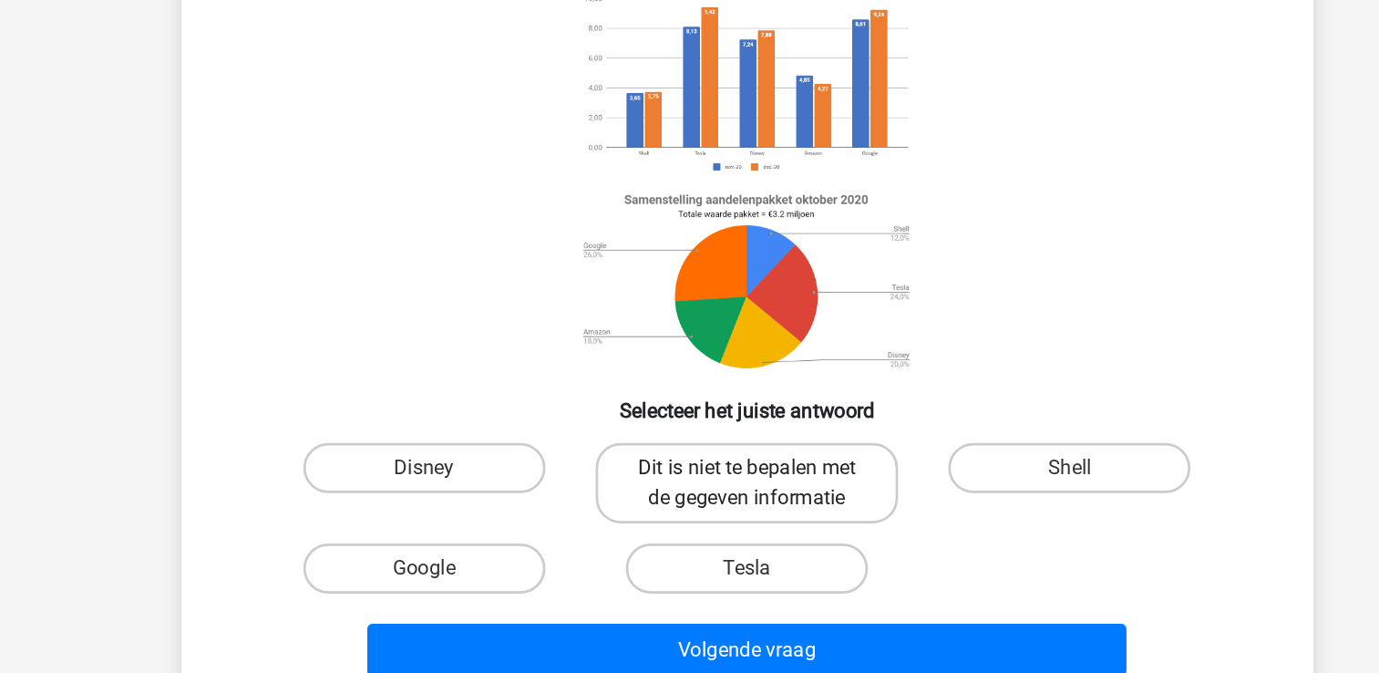
click at [653, 470] on label "Dit is niet te bepalen met de gegeven informatie" at bounding box center [690, 460] width 220 height 58
click at [689, 461] on input "Dit is niet te bepalen met de gegeven informatie" at bounding box center [695, 455] width 12 height 12
radio input "true"
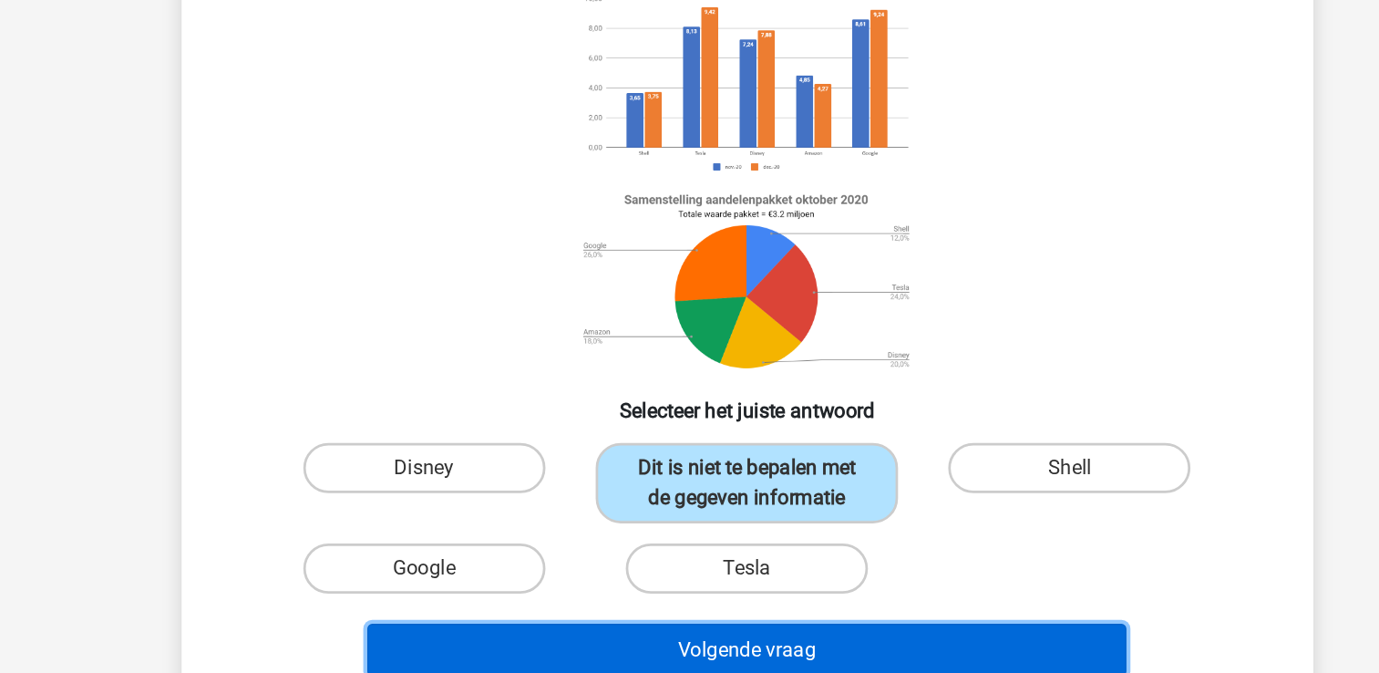
click at [613, 584] on button "Volgende vraag" at bounding box center [689, 581] width 551 height 38
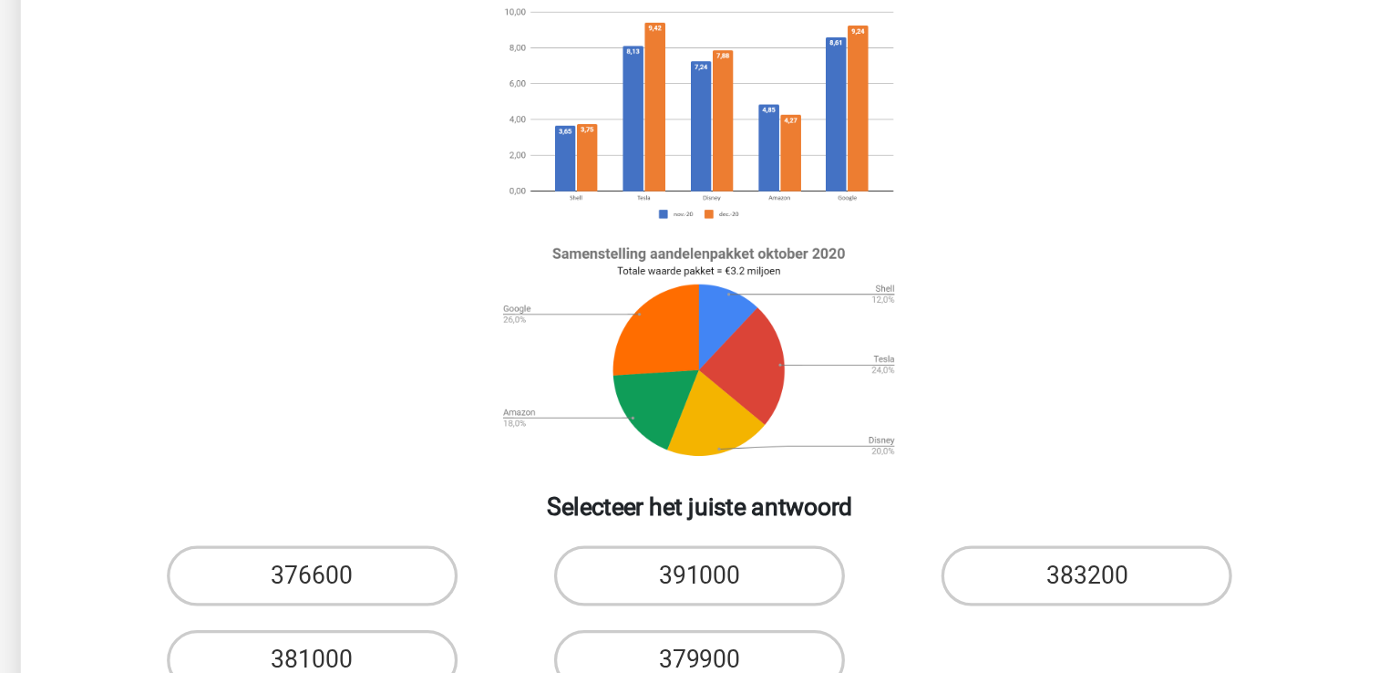
scroll to position [109, 0]
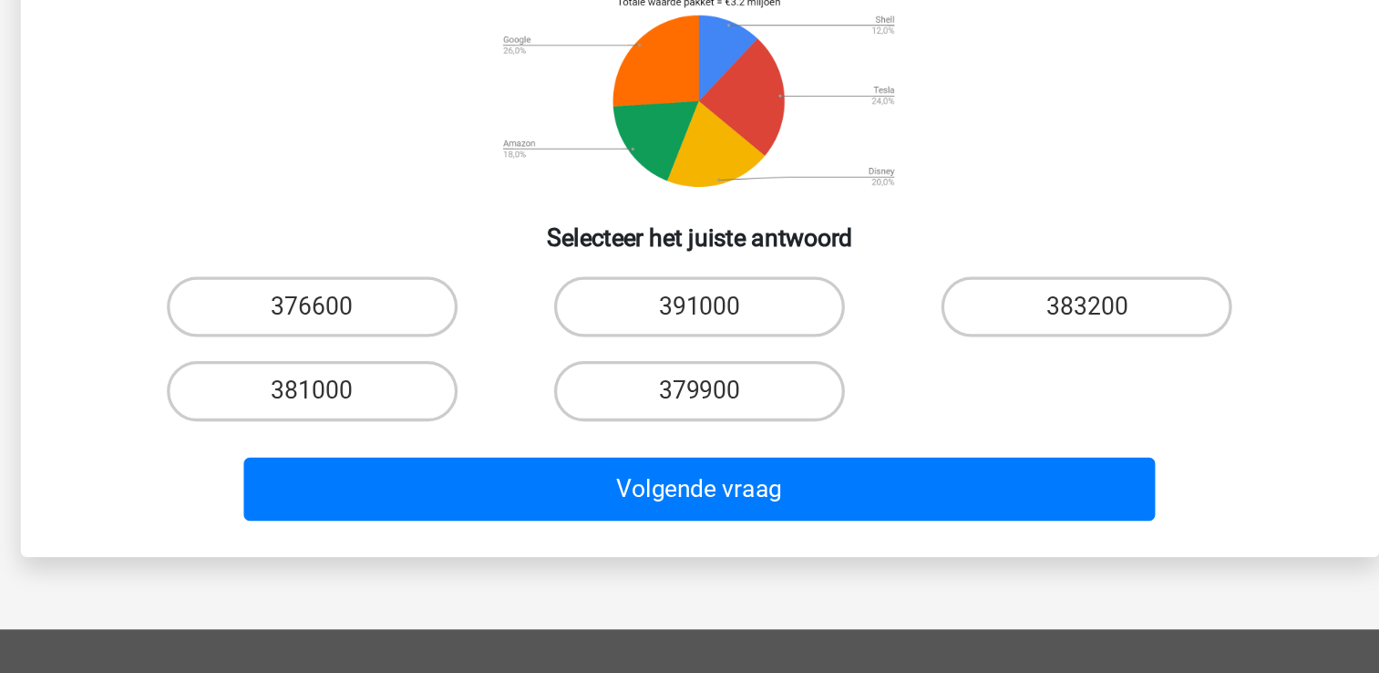
click at [557, 495] on div "381000" at bounding box center [455, 502] width 220 height 36
click at [512, 493] on label "381000" at bounding box center [455, 502] width 176 height 36
click at [467, 502] on input "381000" at bounding box center [461, 508] width 12 height 12
radio input "true"
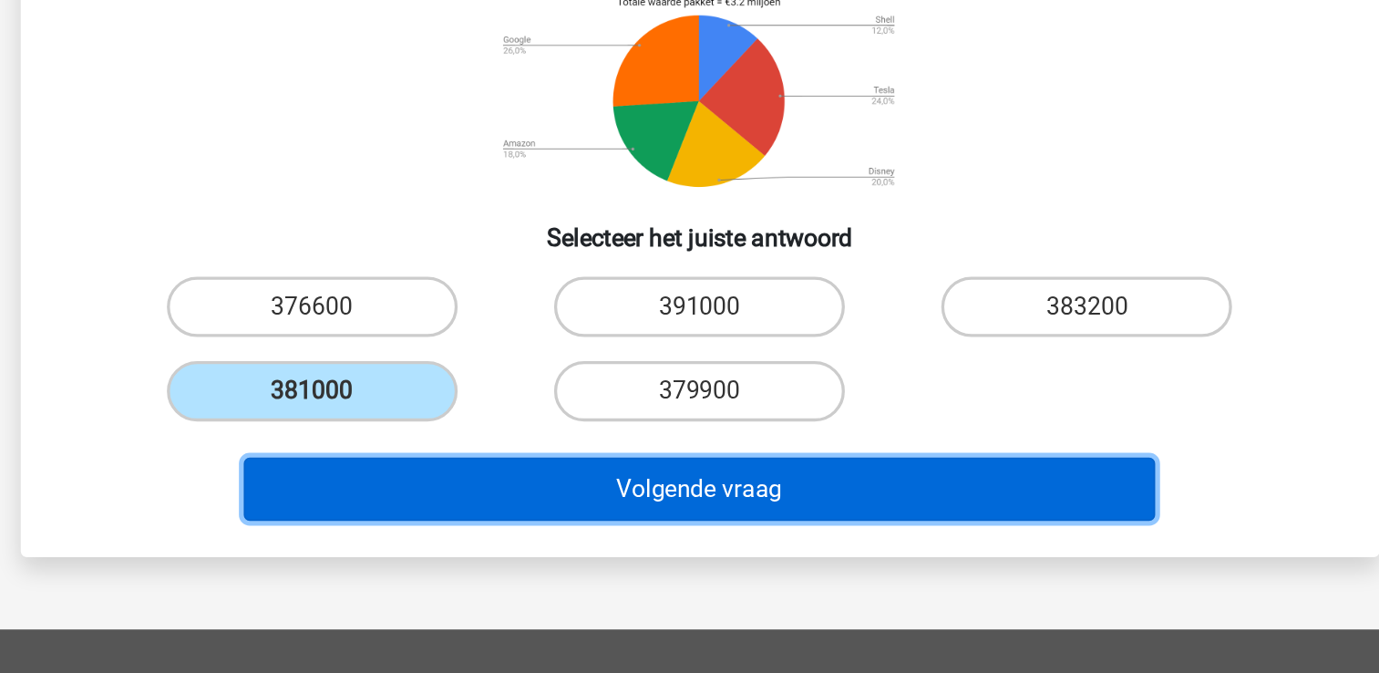
click at [539, 547] on button "Volgende vraag" at bounding box center [689, 561] width 551 height 38
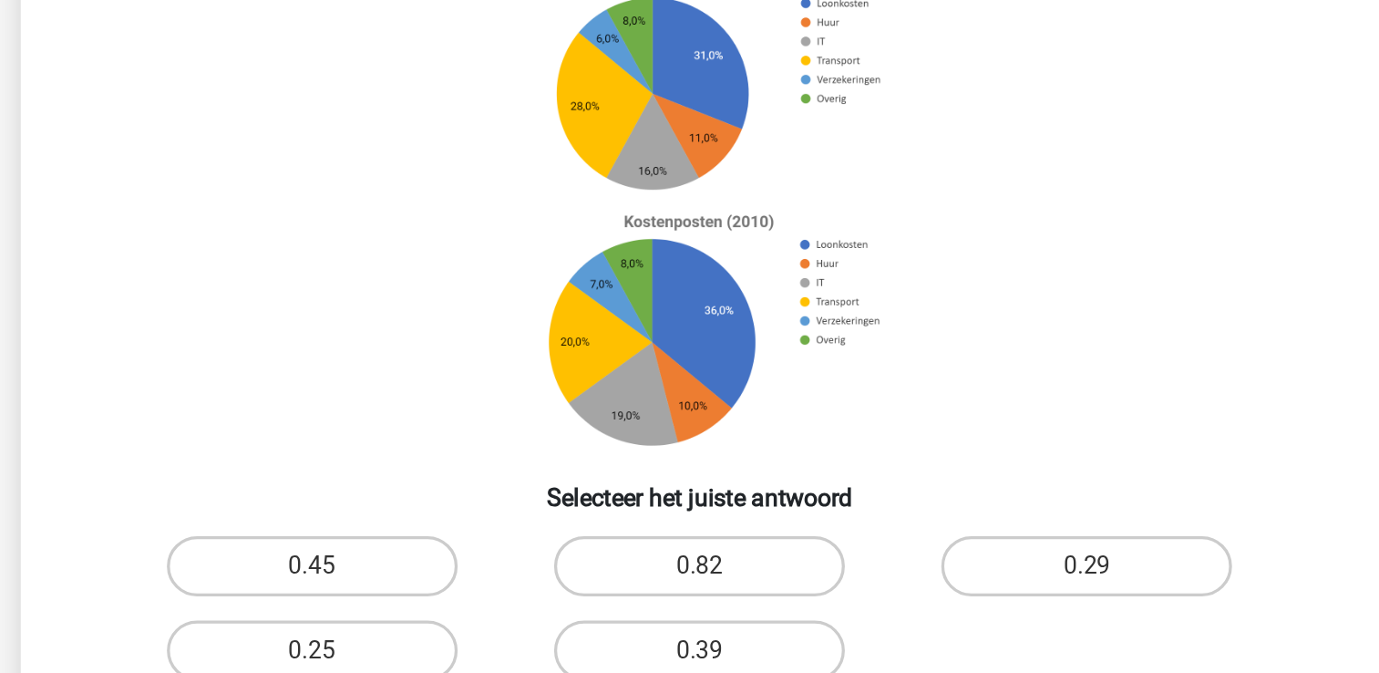
scroll to position [84, 0]
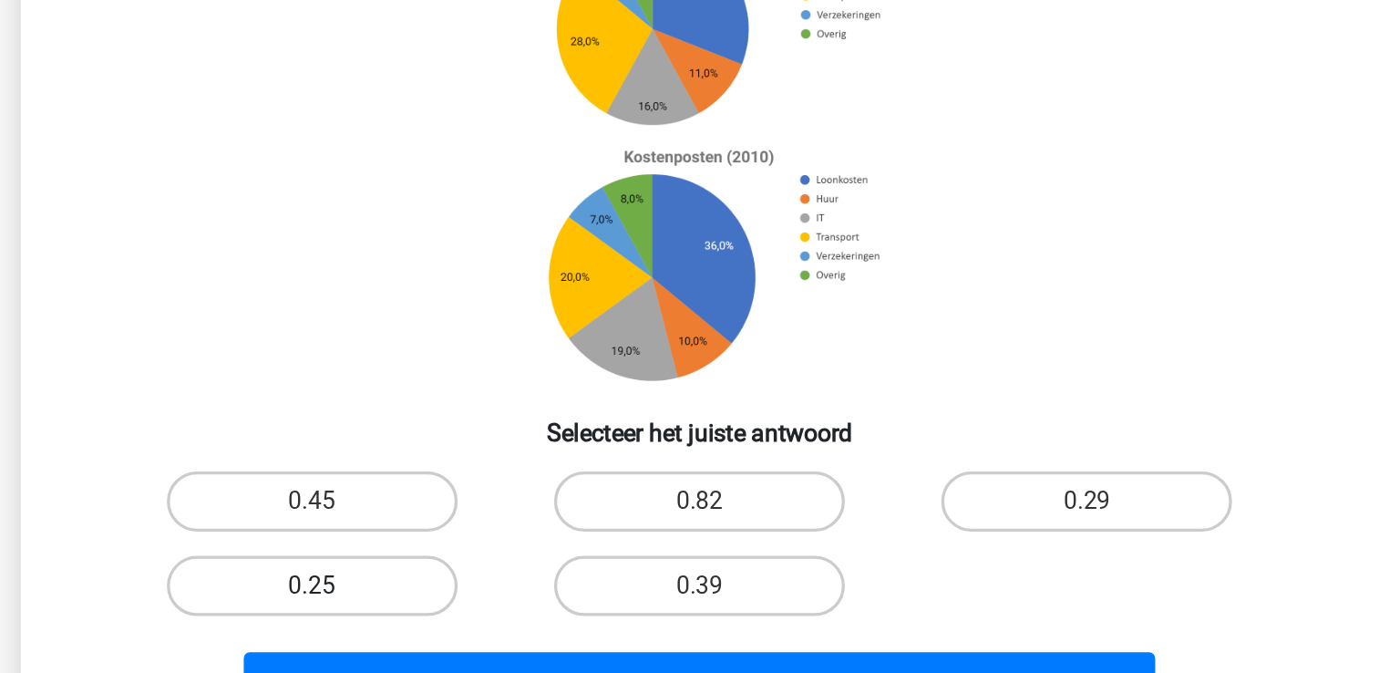
click at [473, 508] on label "0.25" at bounding box center [455, 500] width 176 height 36
click at [467, 508] on input "0.25" at bounding box center [461, 506] width 12 height 12
radio input "true"
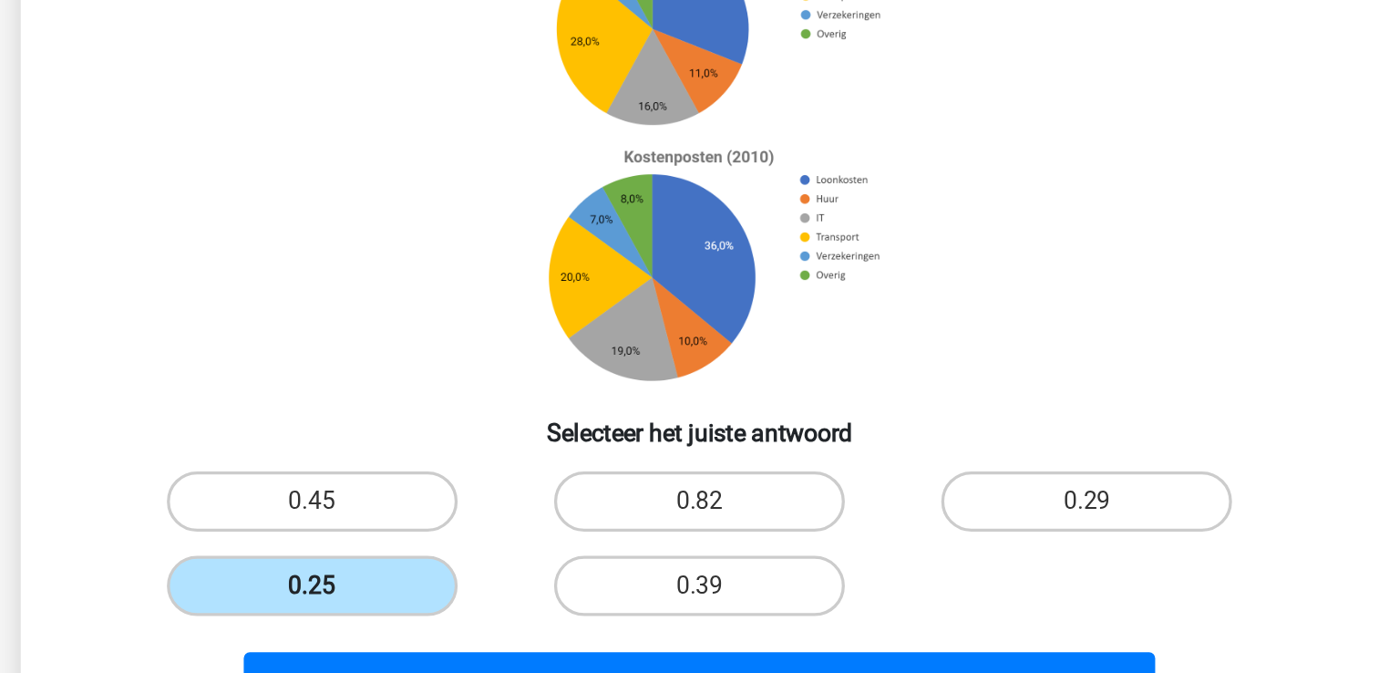
click at [689, 500] on input "0.39" at bounding box center [695, 506] width 12 height 12
radio input "true"
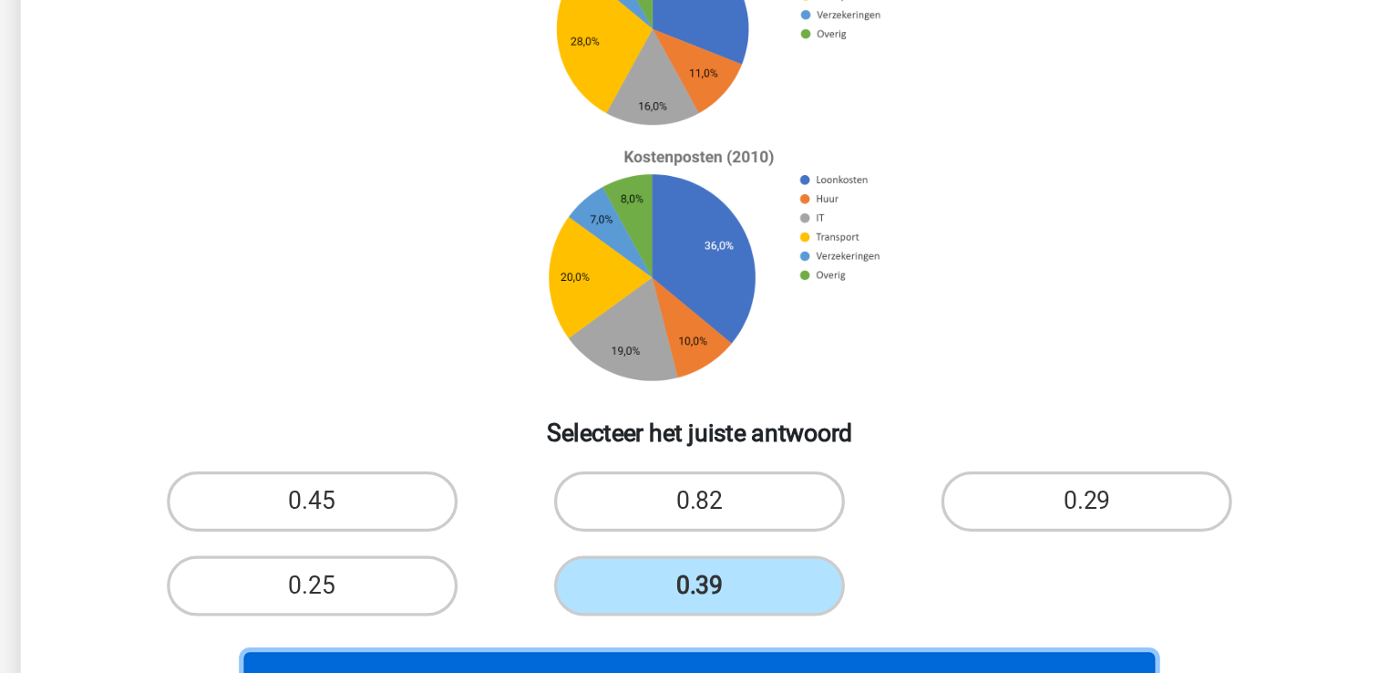
click at [501, 550] on button "Volgende vraag" at bounding box center [689, 559] width 551 height 38
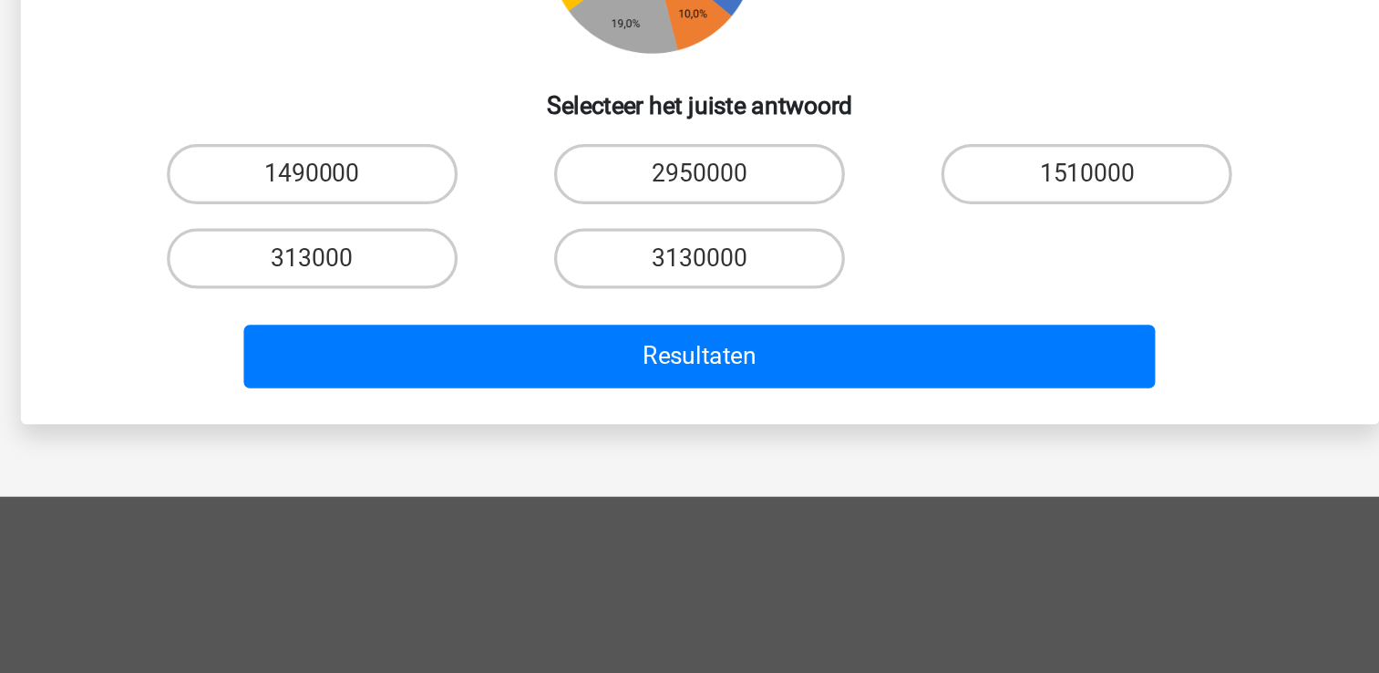
scroll to position [198, 0]
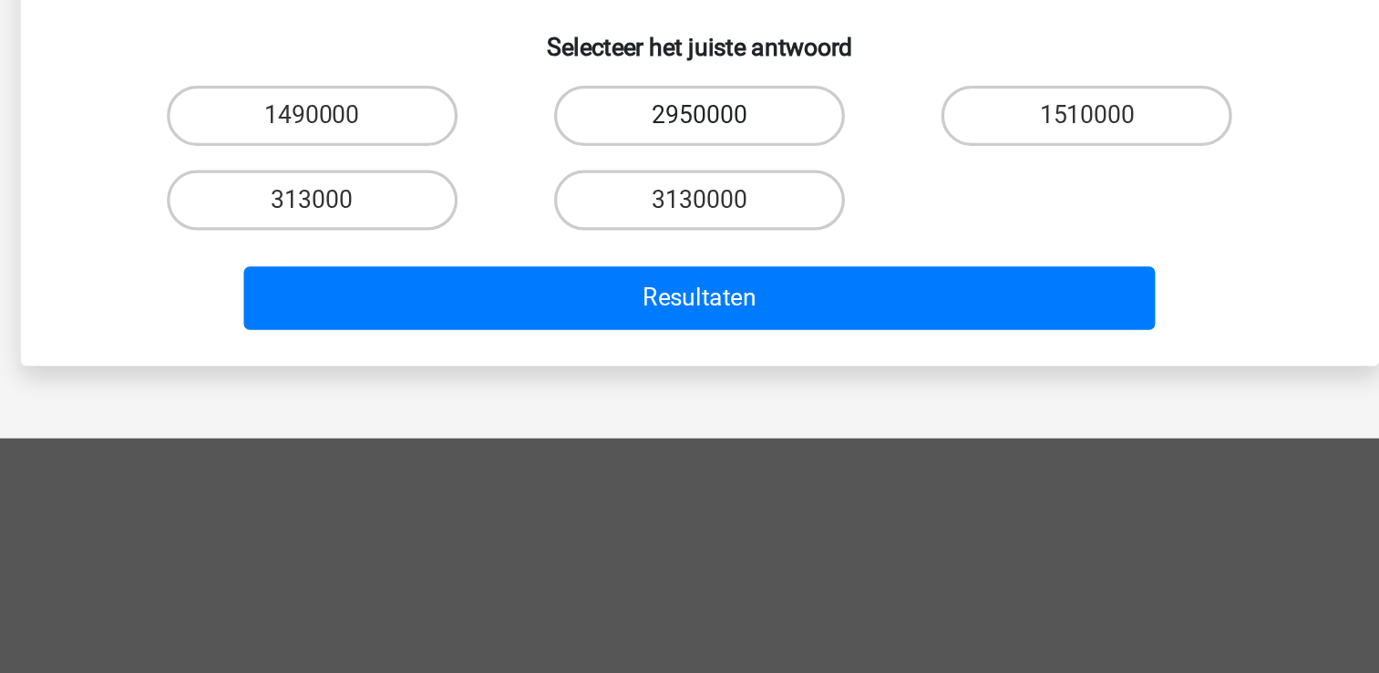
click at [734, 339] on label "2950000" at bounding box center [689, 335] width 176 height 36
click at [701, 339] on input "2950000" at bounding box center [695, 341] width 12 height 12
radio input "true"
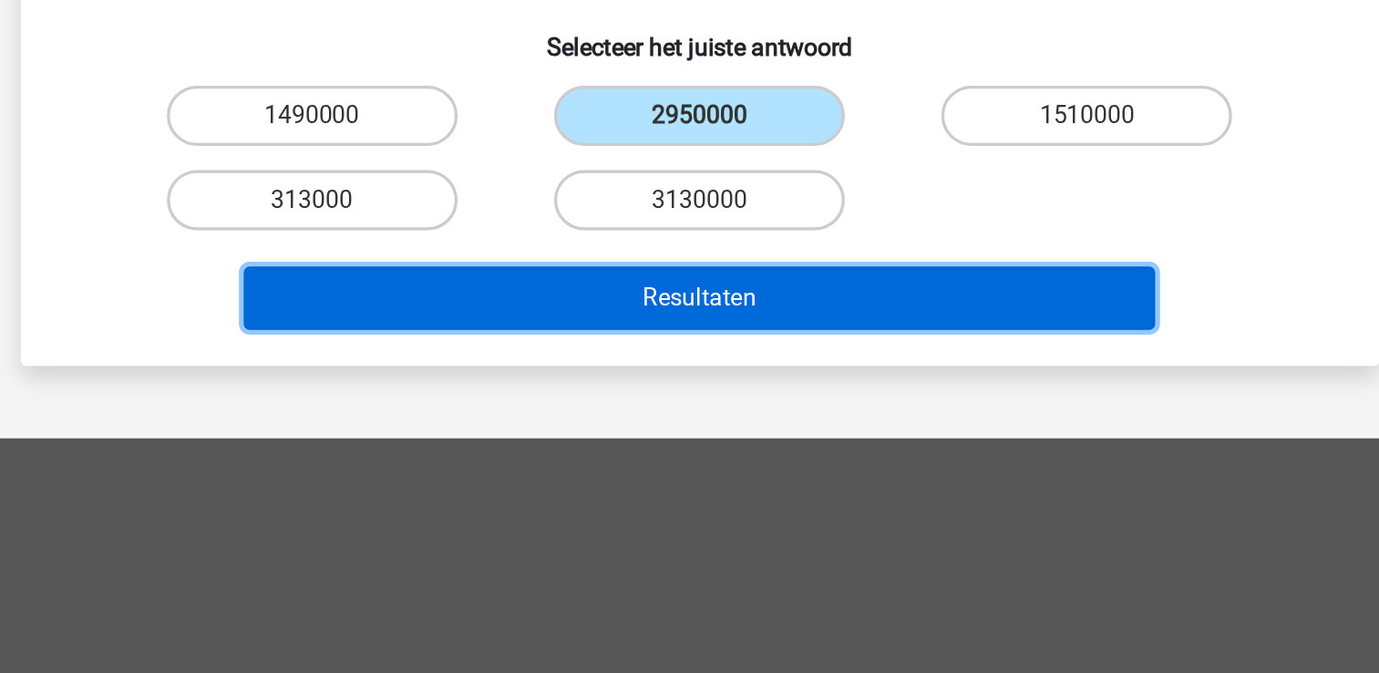
click at [749, 457] on button "Resultaten" at bounding box center [689, 445] width 551 height 38
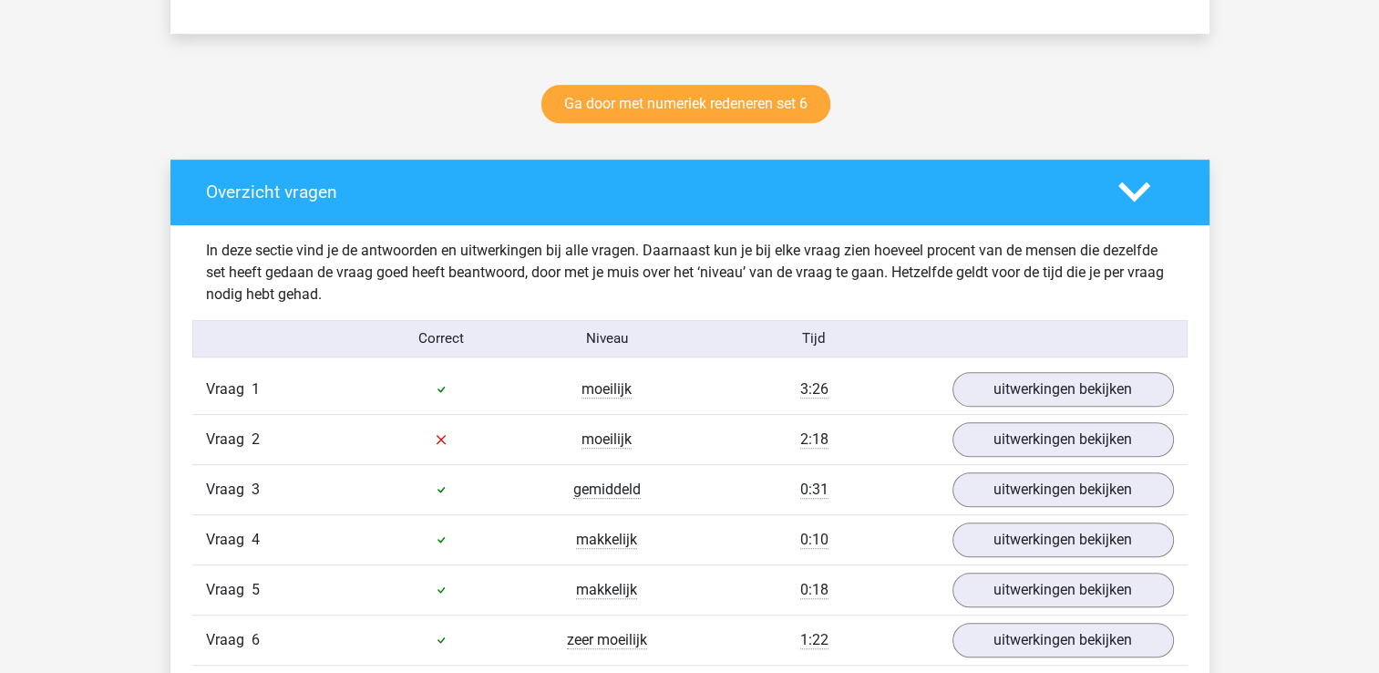
scroll to position [1094, 0]
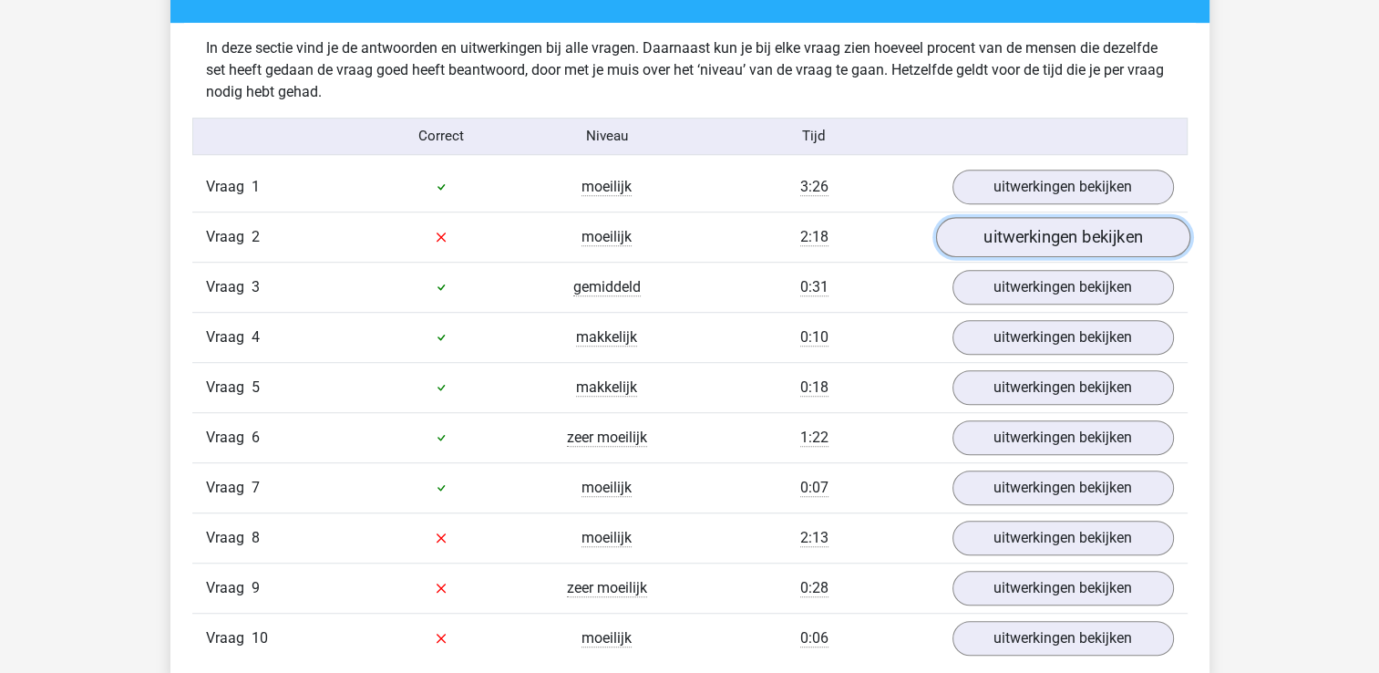
click at [1022, 246] on link "uitwerkingen bekijken" at bounding box center [1062, 237] width 254 height 40
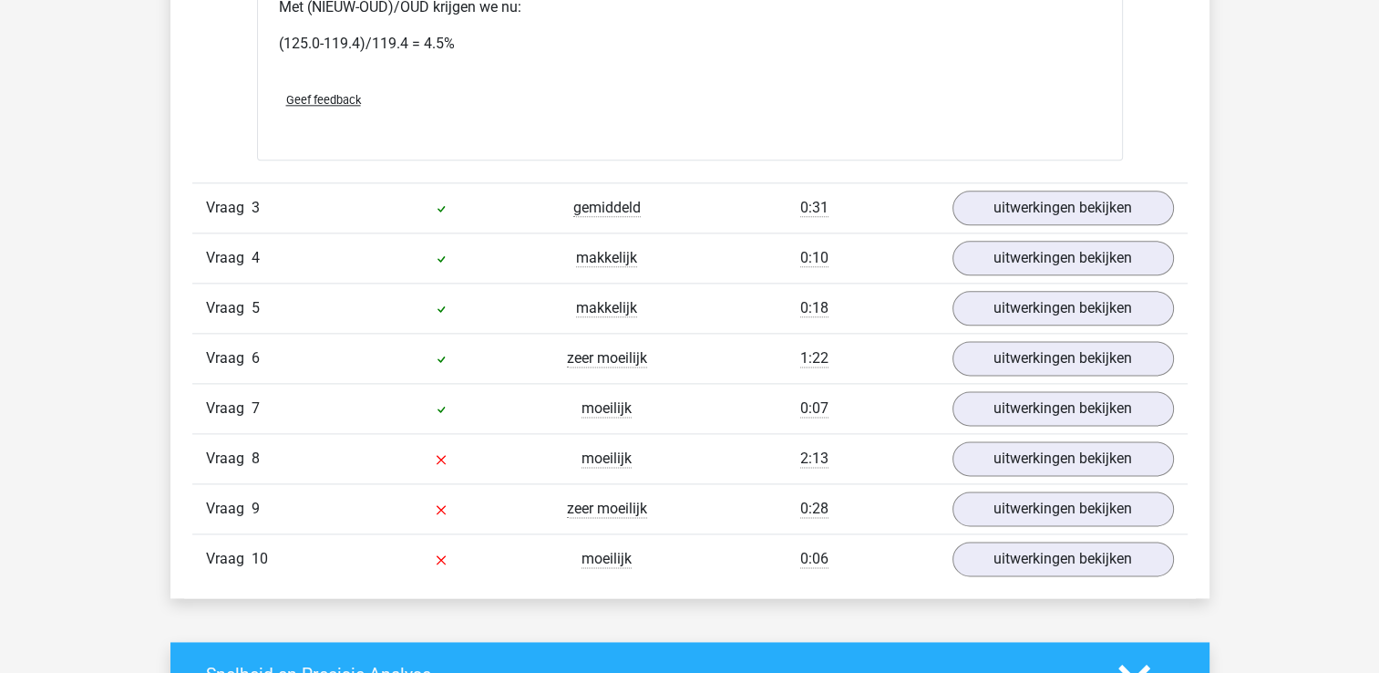
scroll to position [2260, 0]
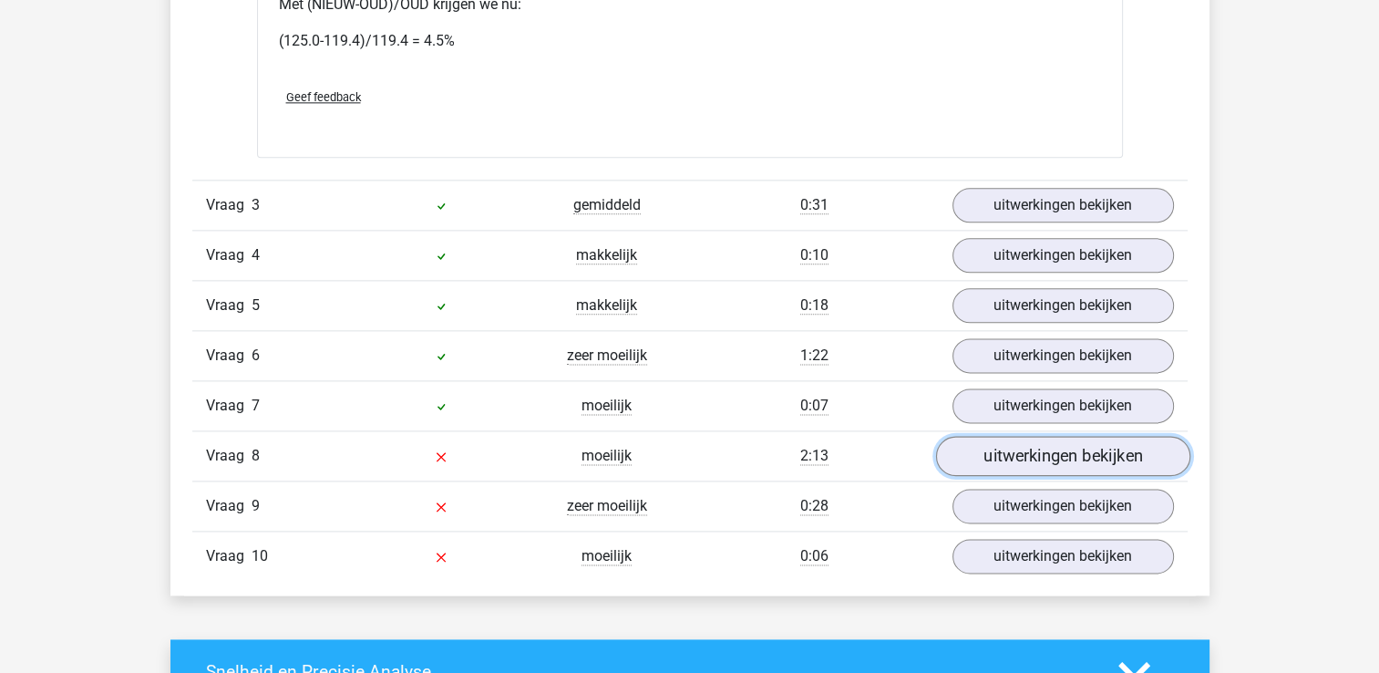
click at [1091, 448] on link "uitwerkingen bekijken" at bounding box center [1062, 456] width 254 height 40
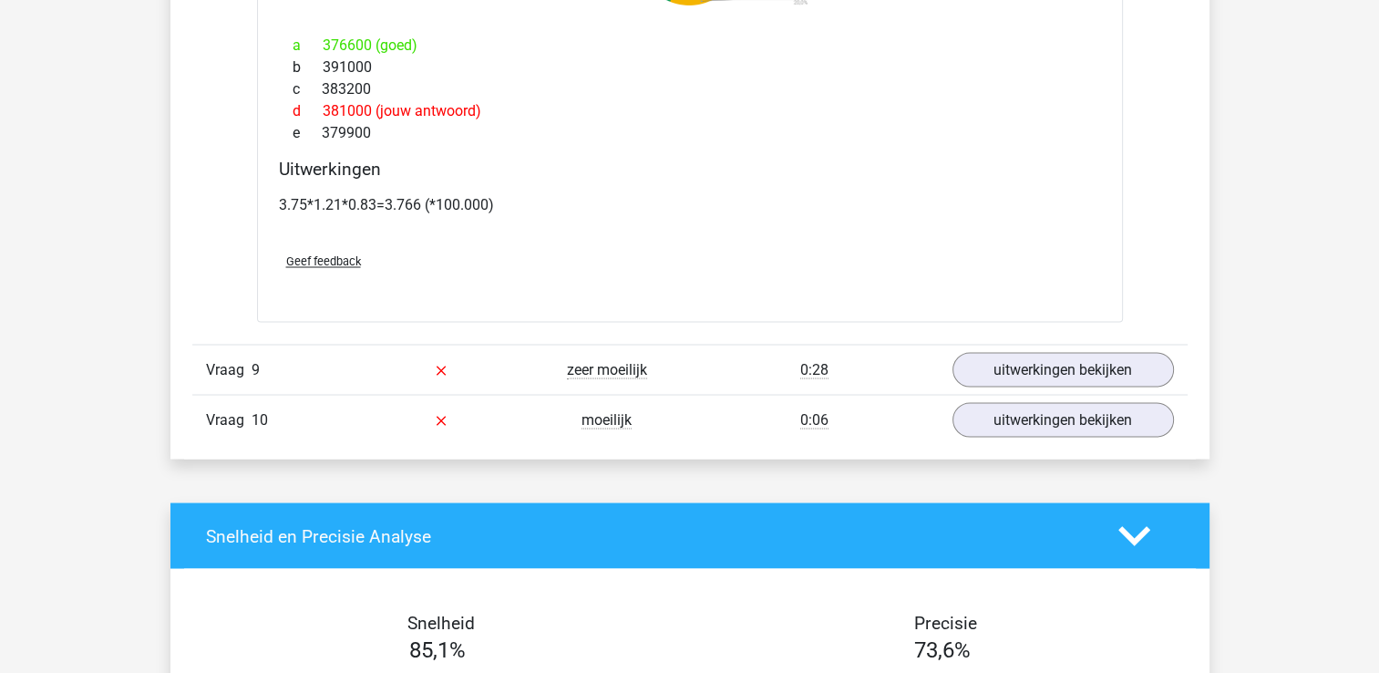
scroll to position [3135, 0]
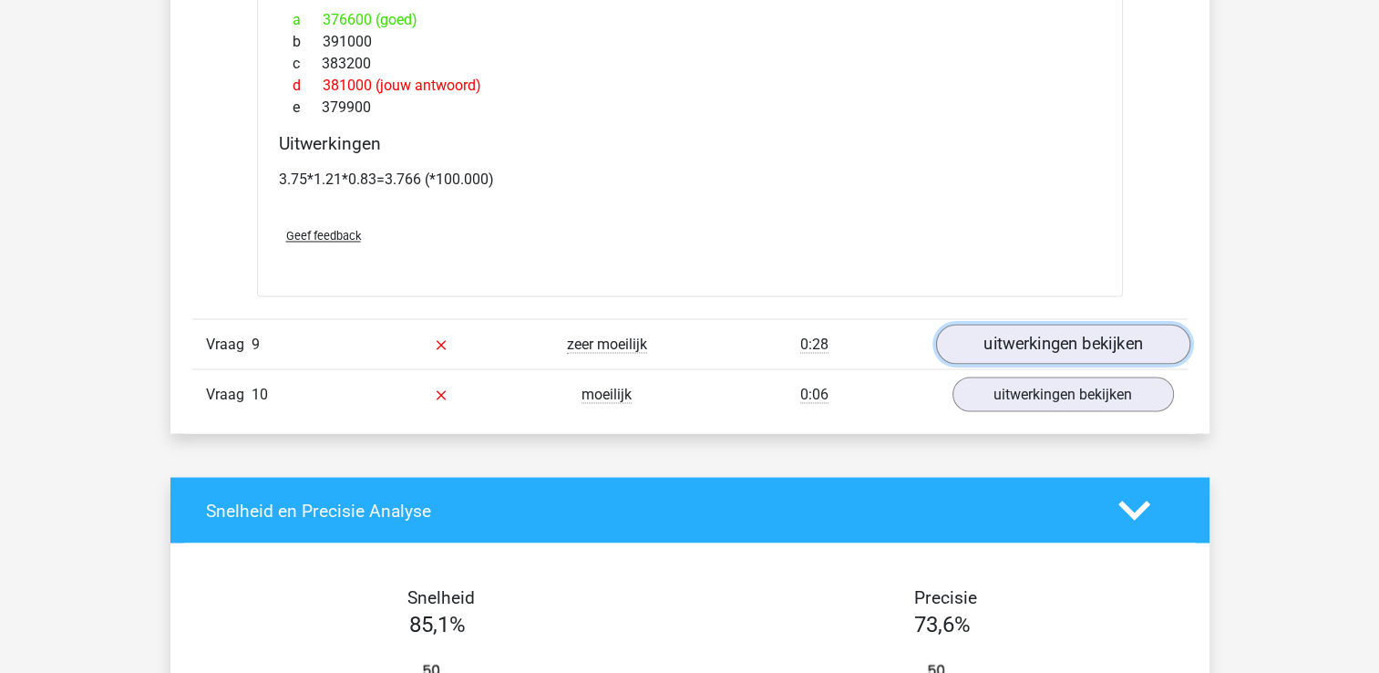
click at [1072, 341] on link "uitwerkingen bekijken" at bounding box center [1062, 344] width 254 height 40
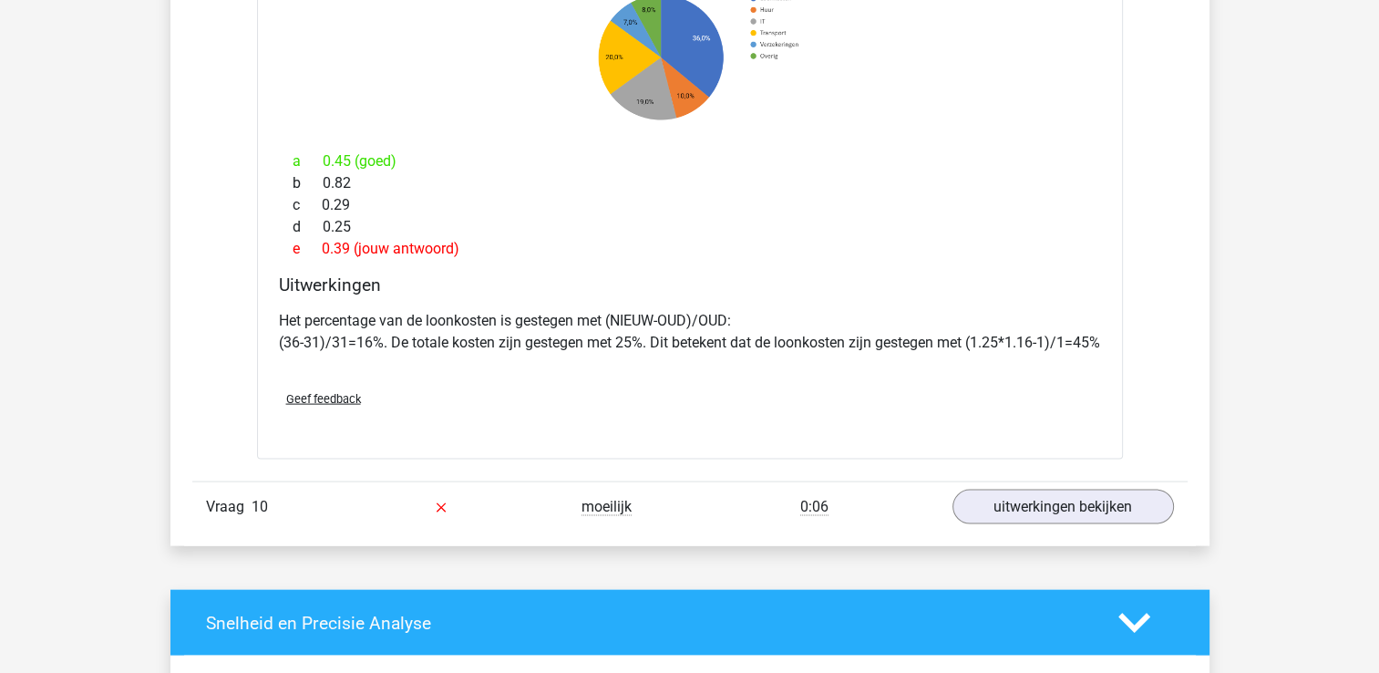
scroll to position [3755, 0]
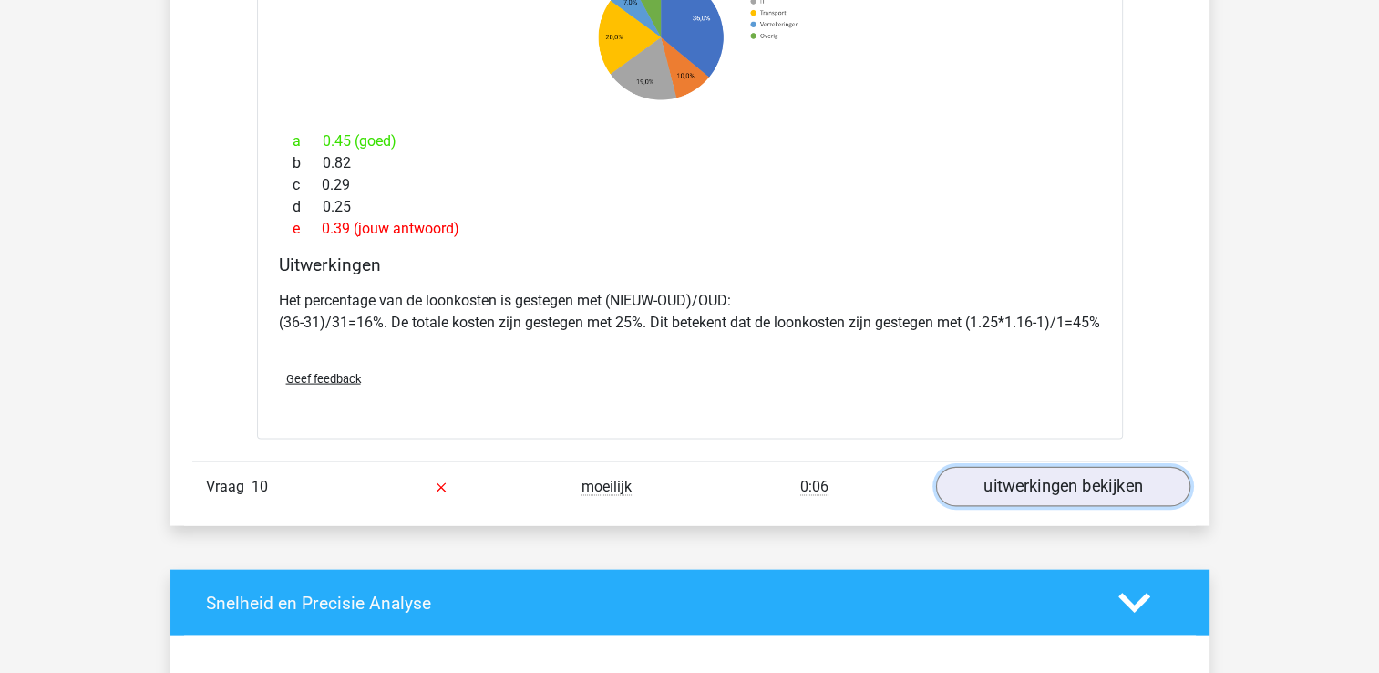
click at [985, 490] on link "uitwerkingen bekijken" at bounding box center [1062, 487] width 254 height 40
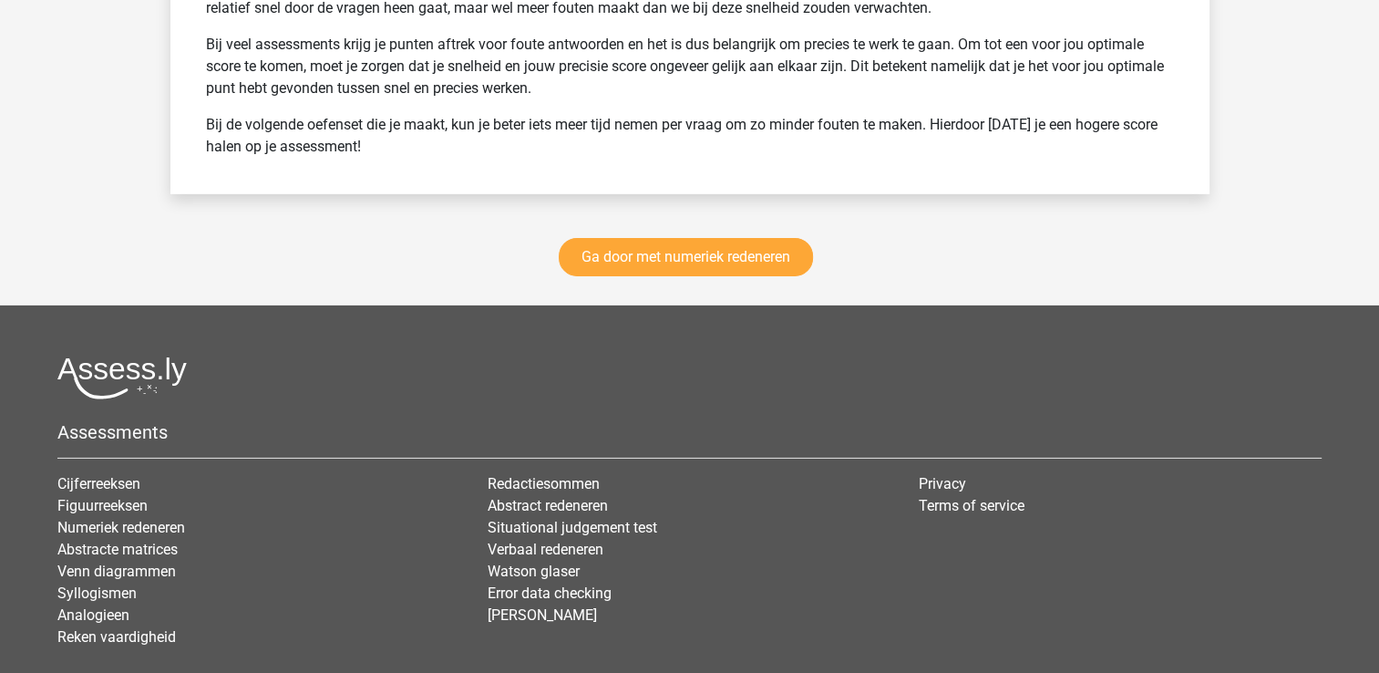
scroll to position [5869, 0]
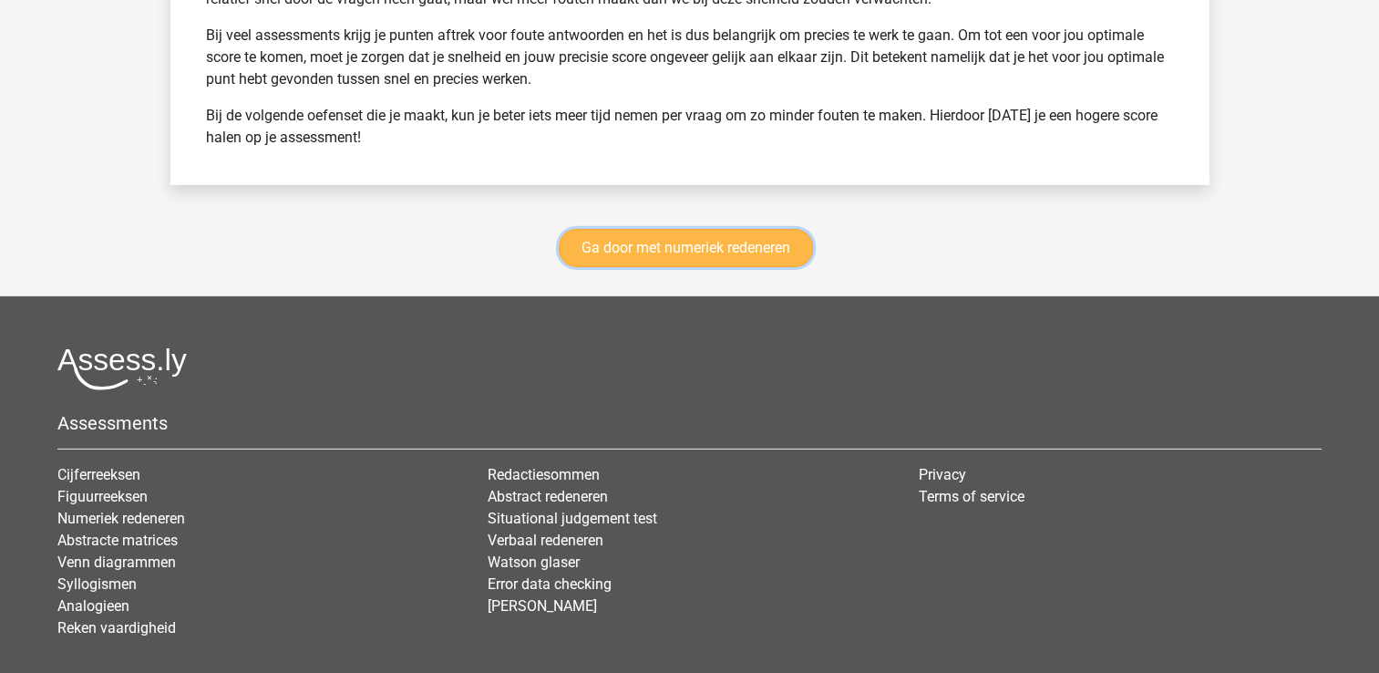
click at [723, 257] on link "Ga door met numeriek redeneren" at bounding box center [686, 248] width 254 height 38
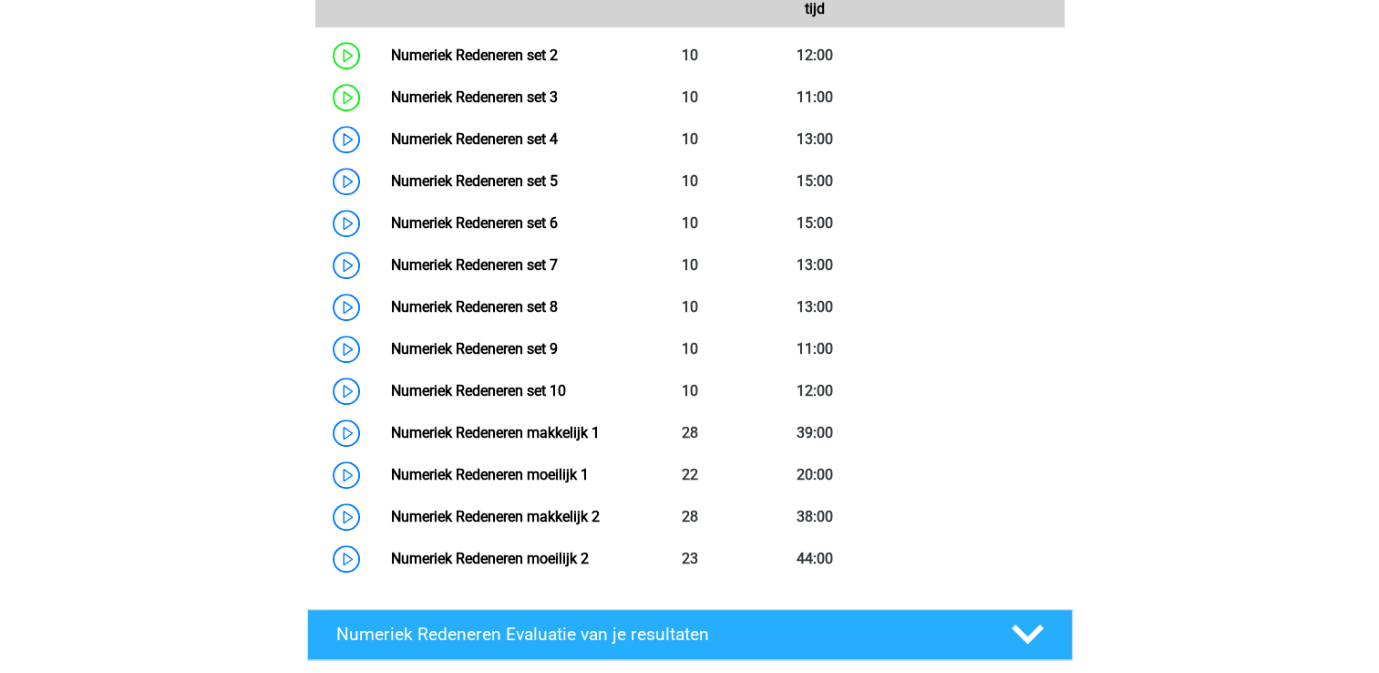
scroll to position [1017, 0]
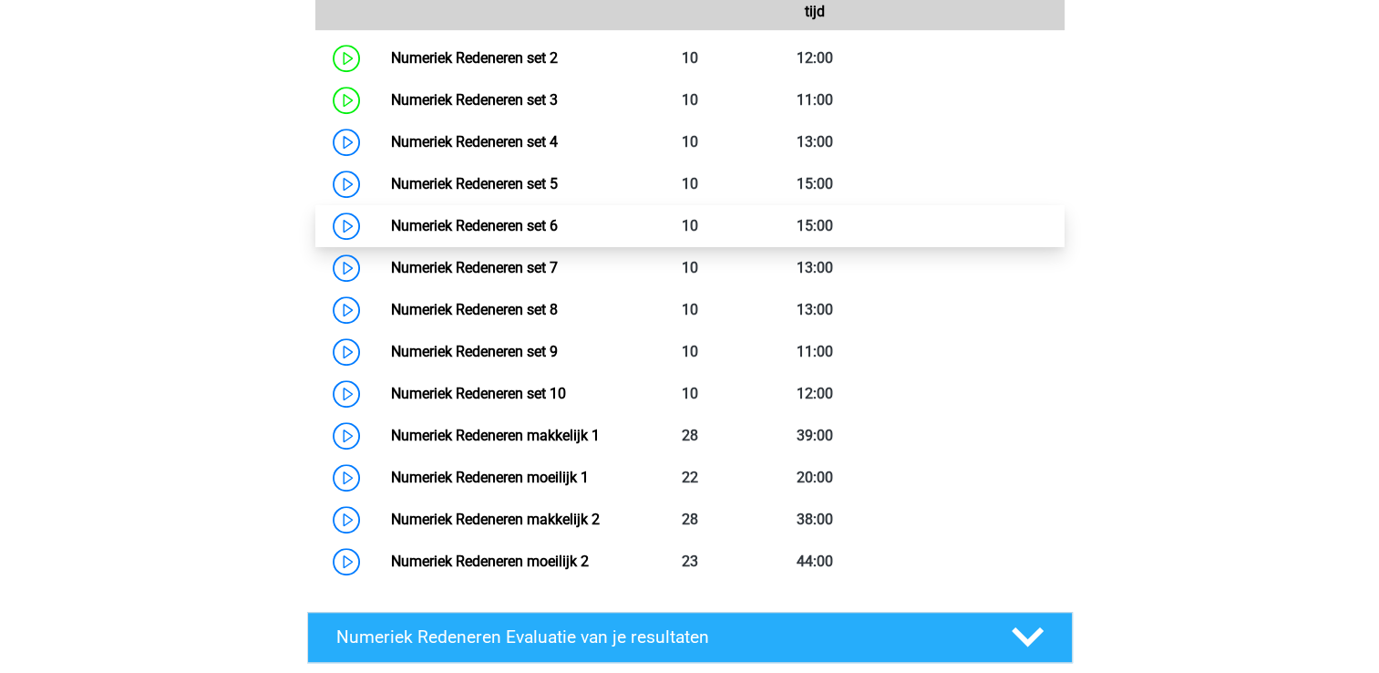
click at [511, 224] on link "Numeriek Redeneren set 6" at bounding box center [474, 225] width 167 height 17
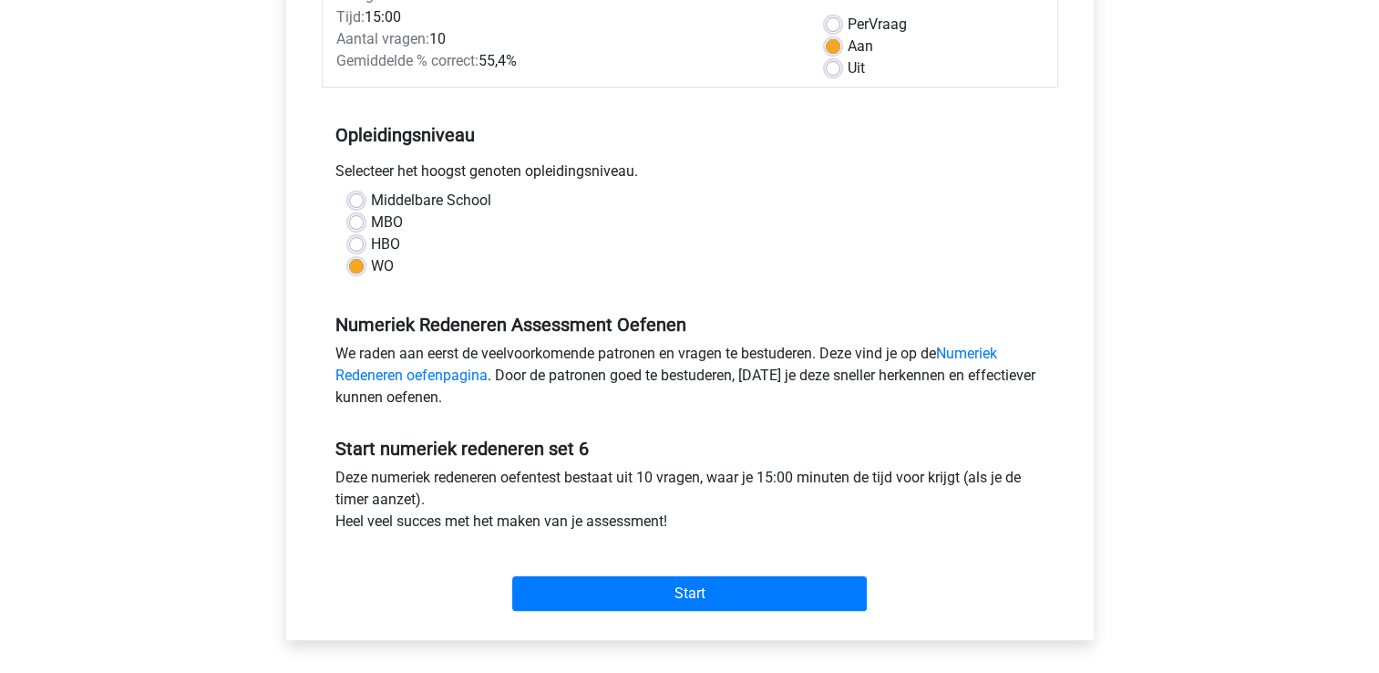
scroll to position [463, 0]
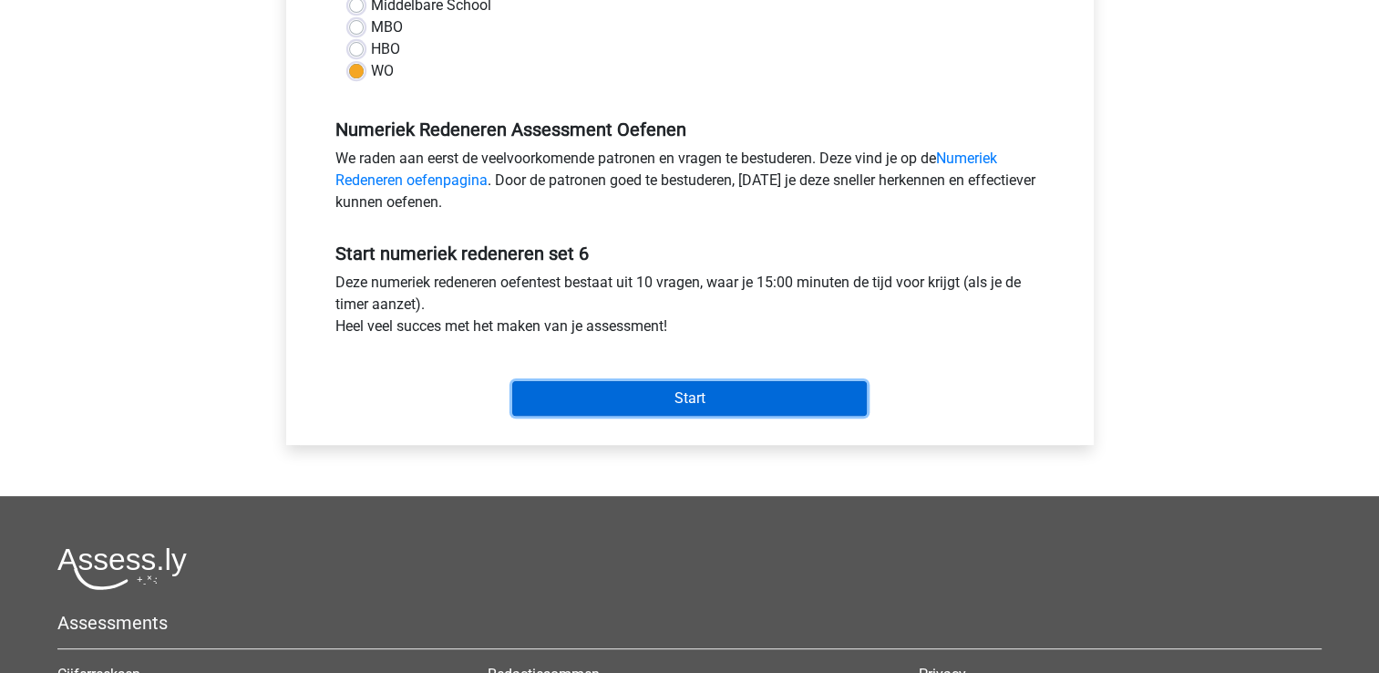
click at [763, 411] on input "Start" at bounding box center [689, 398] width 355 height 35
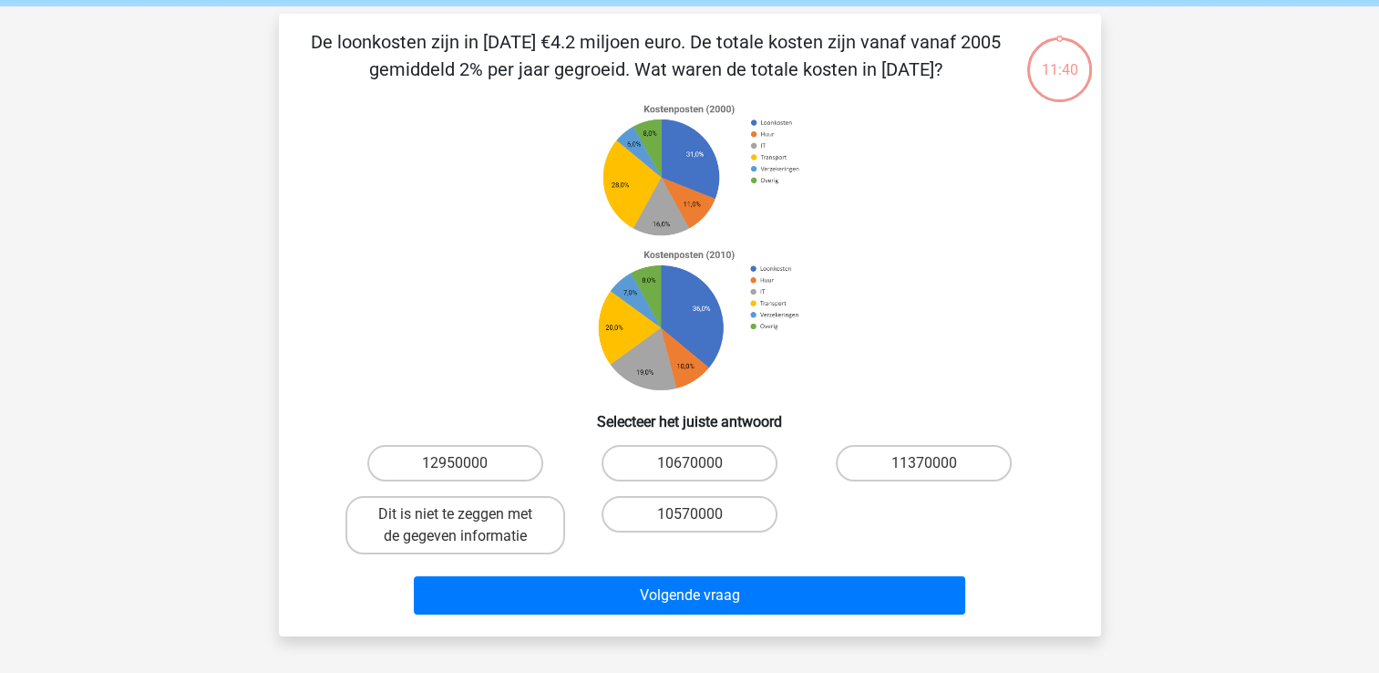
scroll to position [73, 0]
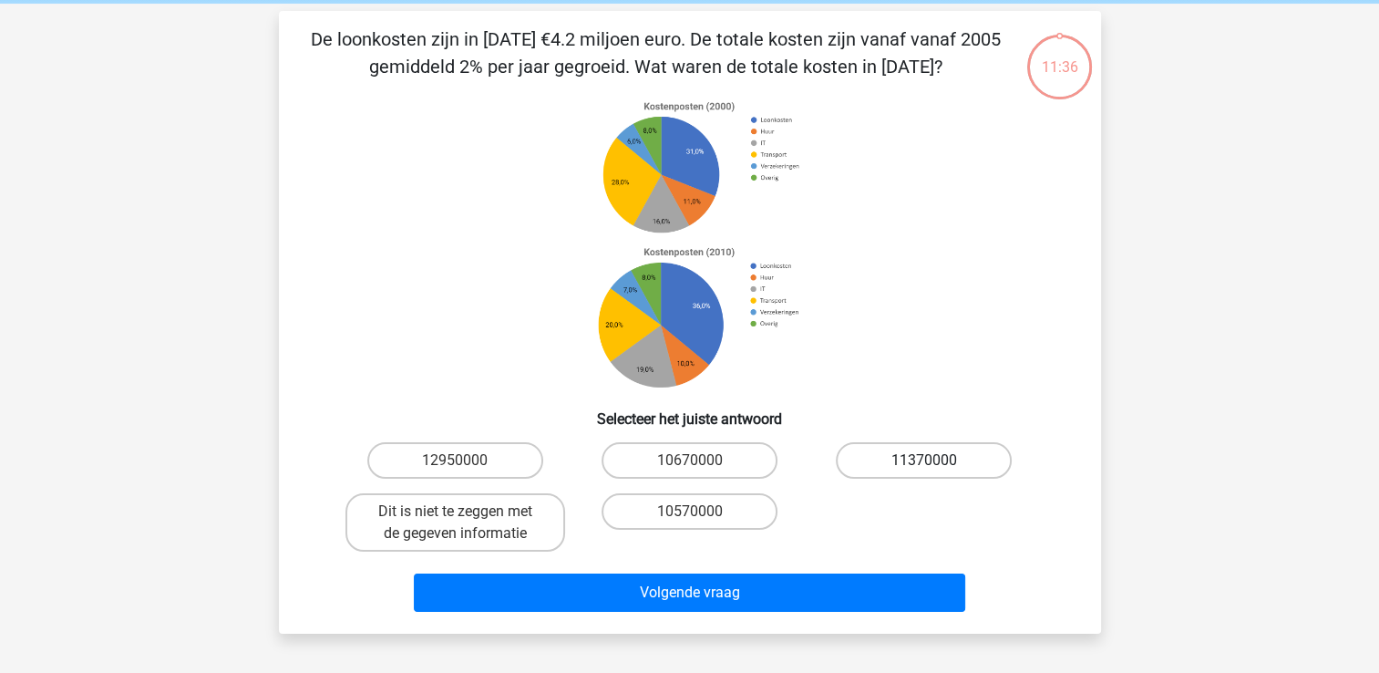
click at [891, 469] on label "11370000" at bounding box center [924, 460] width 176 height 36
click at [924, 469] on input "11370000" at bounding box center [930, 466] width 12 height 12
radio input "true"
click at [485, 464] on label "12950000" at bounding box center [455, 460] width 176 height 36
click at [467, 464] on input "12950000" at bounding box center [461, 466] width 12 height 12
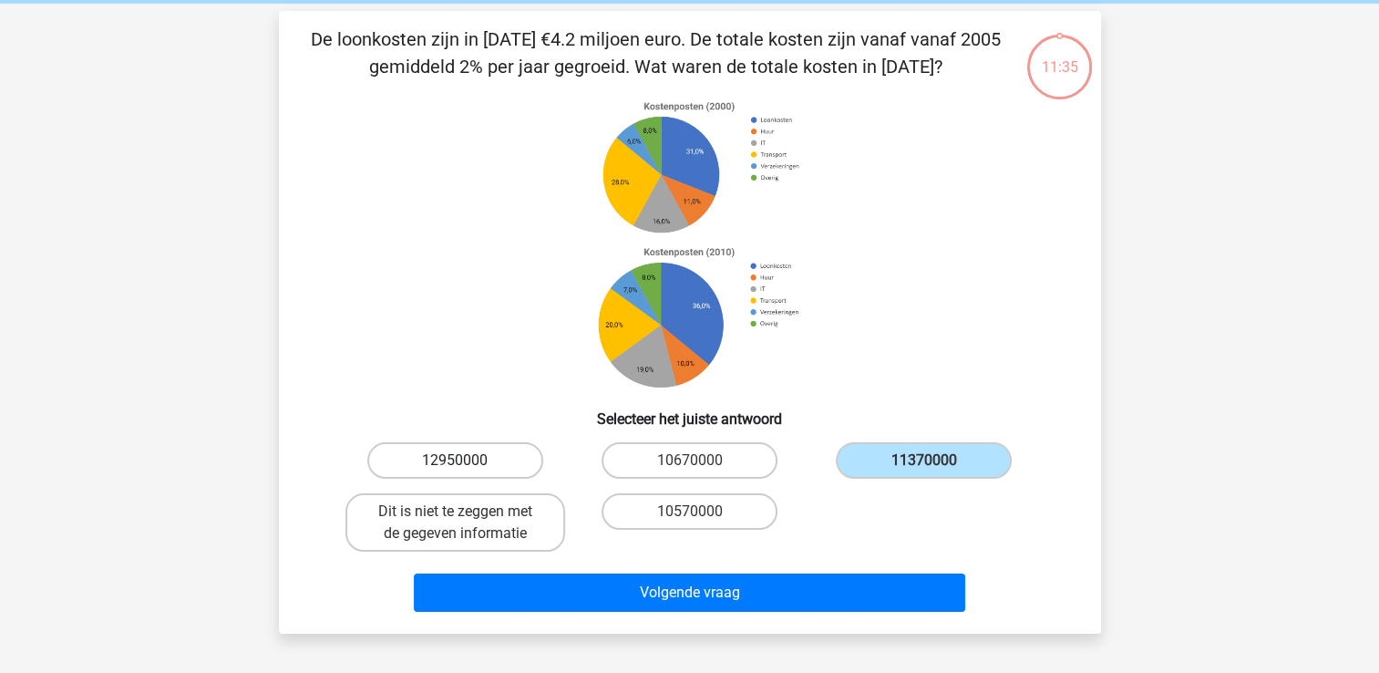
radio input "true"
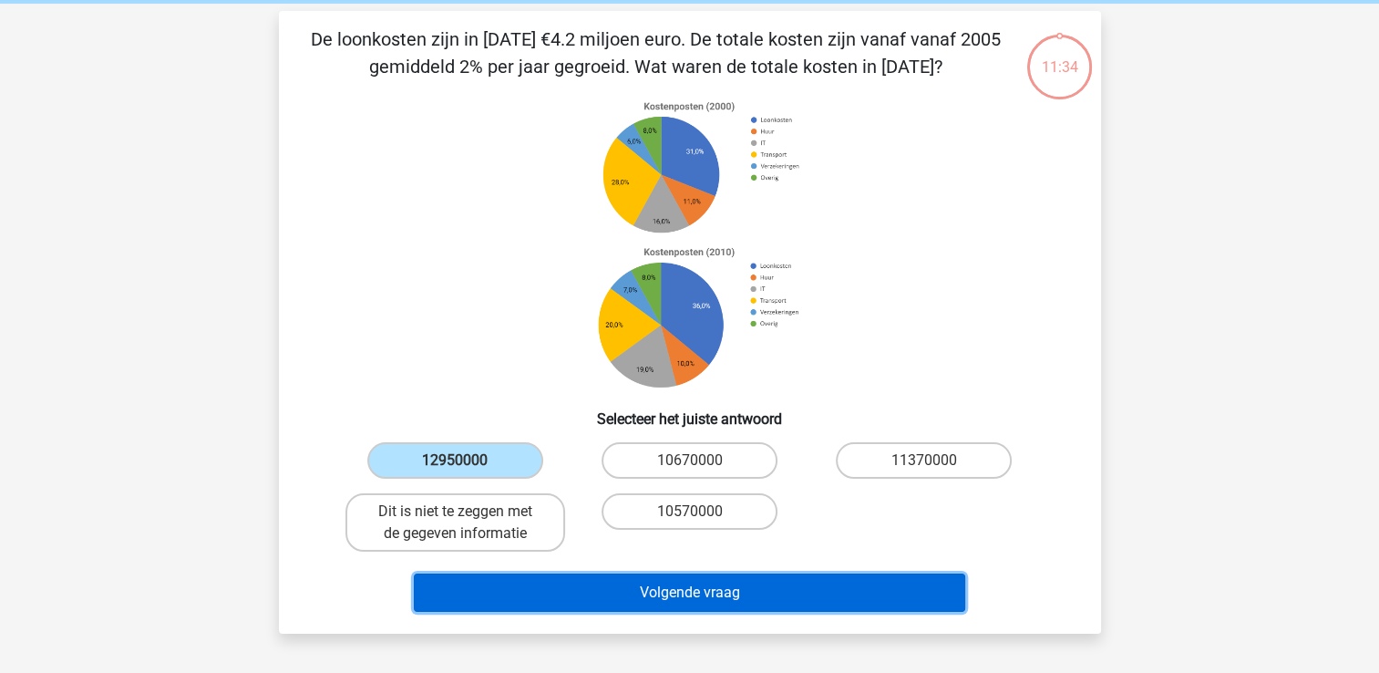
click at [594, 585] on button "Volgende vraag" at bounding box center [689, 592] width 551 height 38
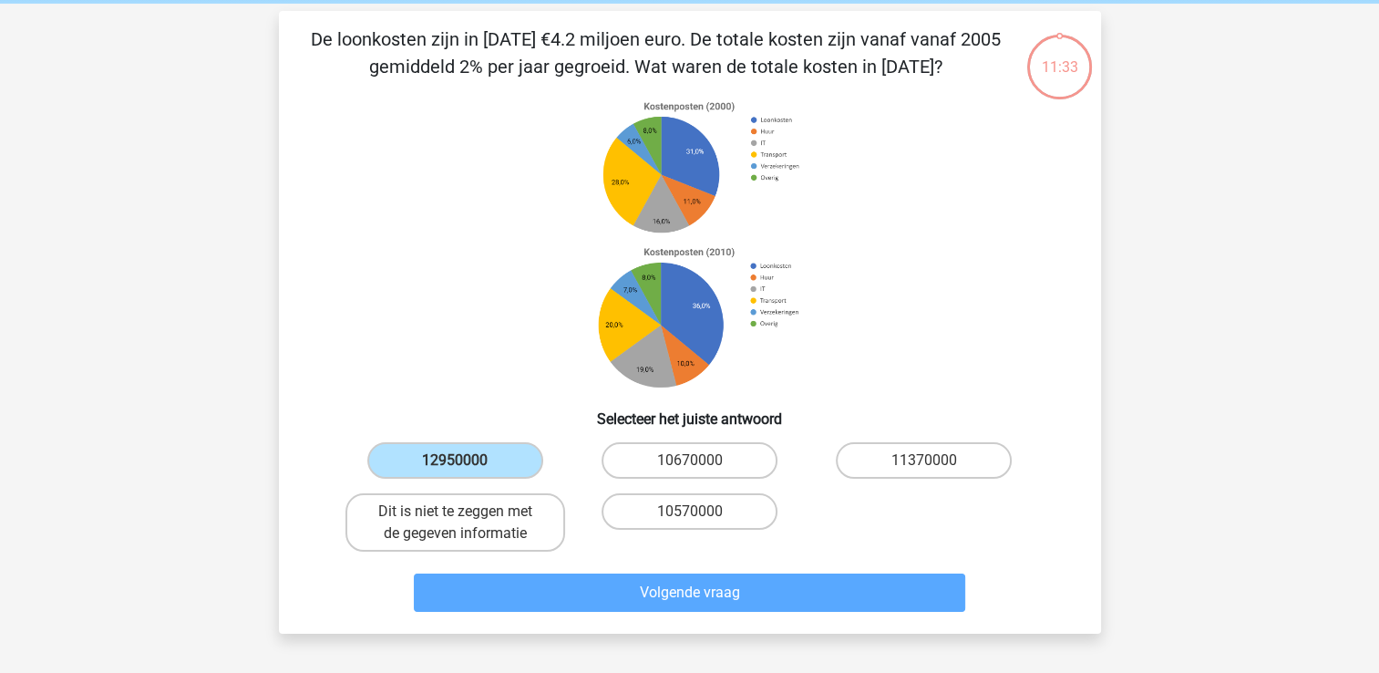
scroll to position [84, 0]
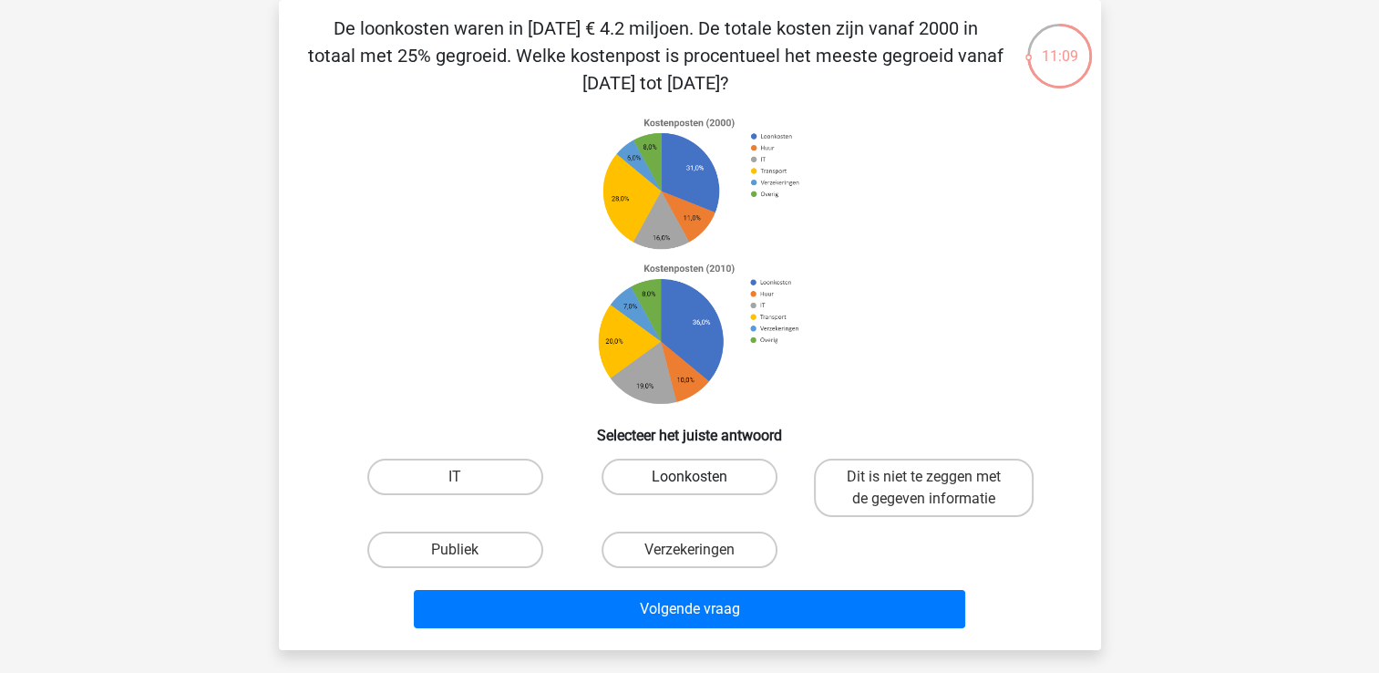
click at [651, 478] on label "Loonkosten" at bounding box center [689, 476] width 176 height 36
click at [689, 478] on input "Loonkosten" at bounding box center [695, 483] width 12 height 12
radio input "true"
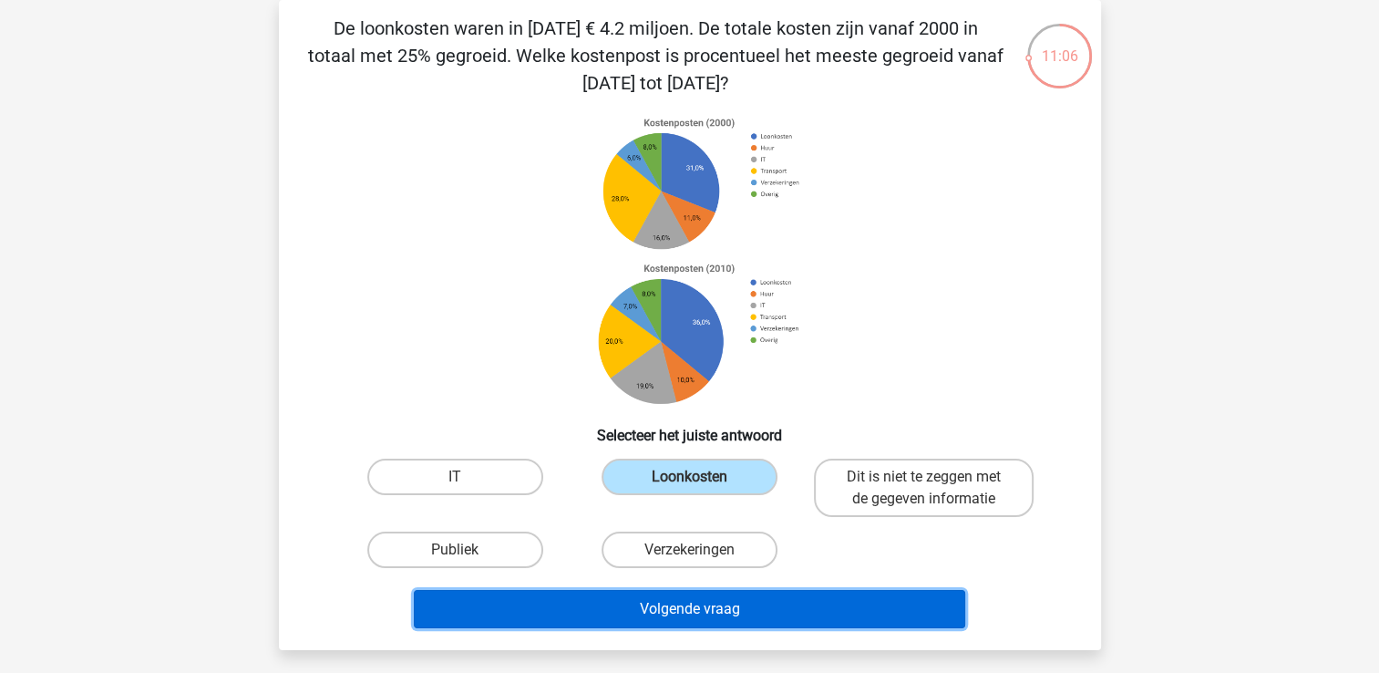
click at [622, 602] on button "Volgende vraag" at bounding box center [689, 609] width 551 height 38
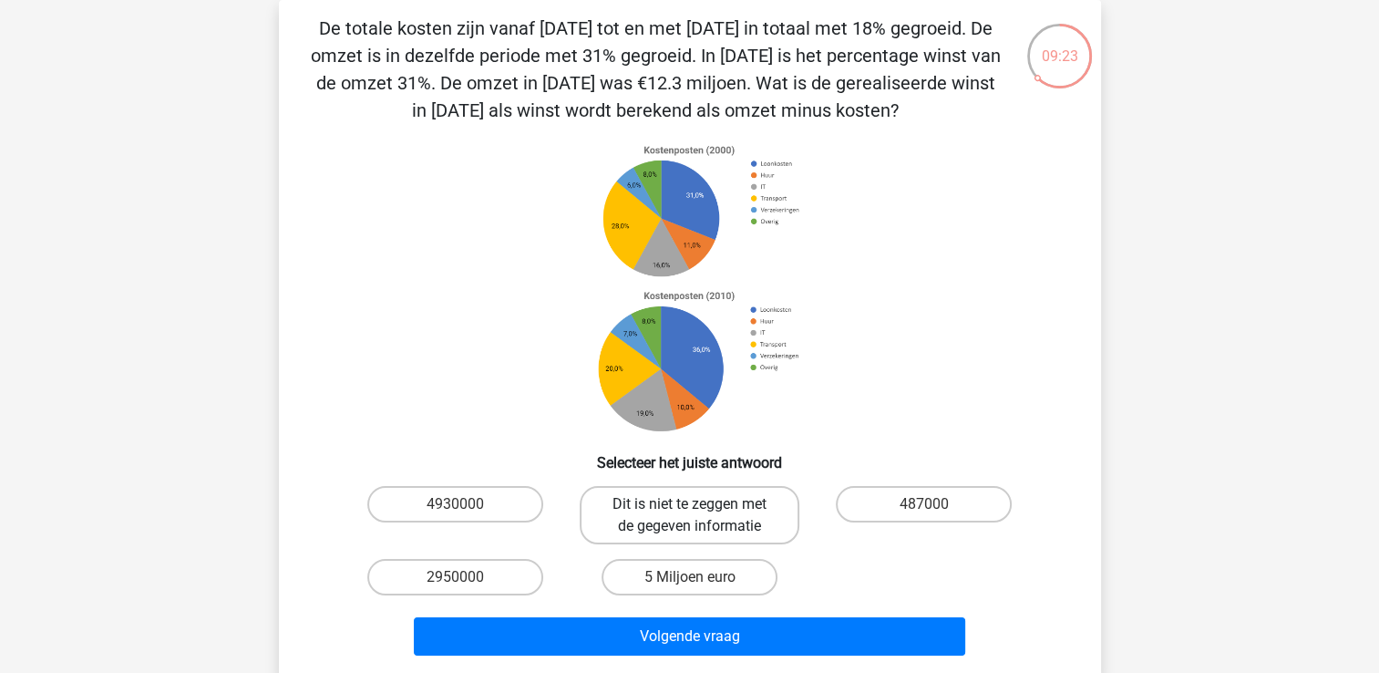
click at [741, 523] on label "Dit is niet te zeggen met de gegeven informatie" at bounding box center [690, 515] width 220 height 58
click at [701, 516] on input "Dit is niet te zeggen met de gegeven informatie" at bounding box center [695, 510] width 12 height 12
radio input "true"
click at [492, 500] on label "4930000" at bounding box center [455, 504] width 176 height 36
click at [467, 504] on input "4930000" at bounding box center [461, 510] width 12 height 12
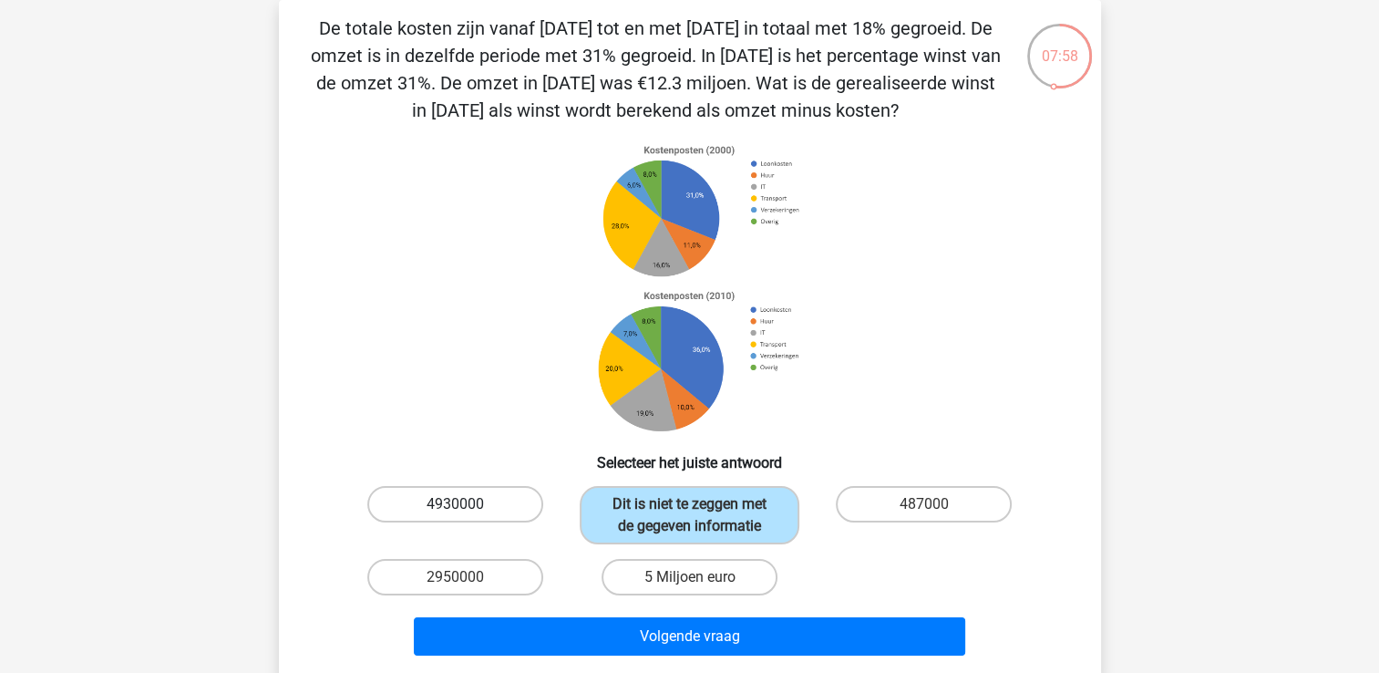
radio input "true"
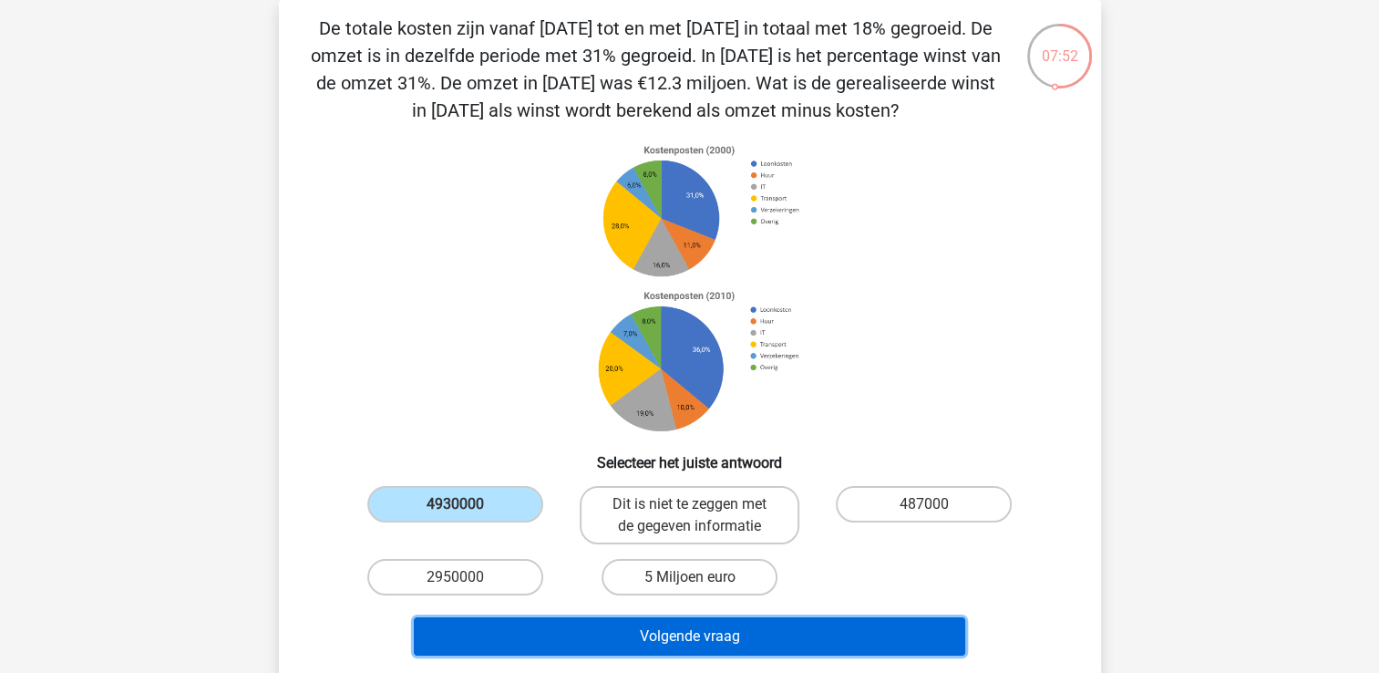
click at [598, 630] on button "Volgende vraag" at bounding box center [689, 636] width 551 height 38
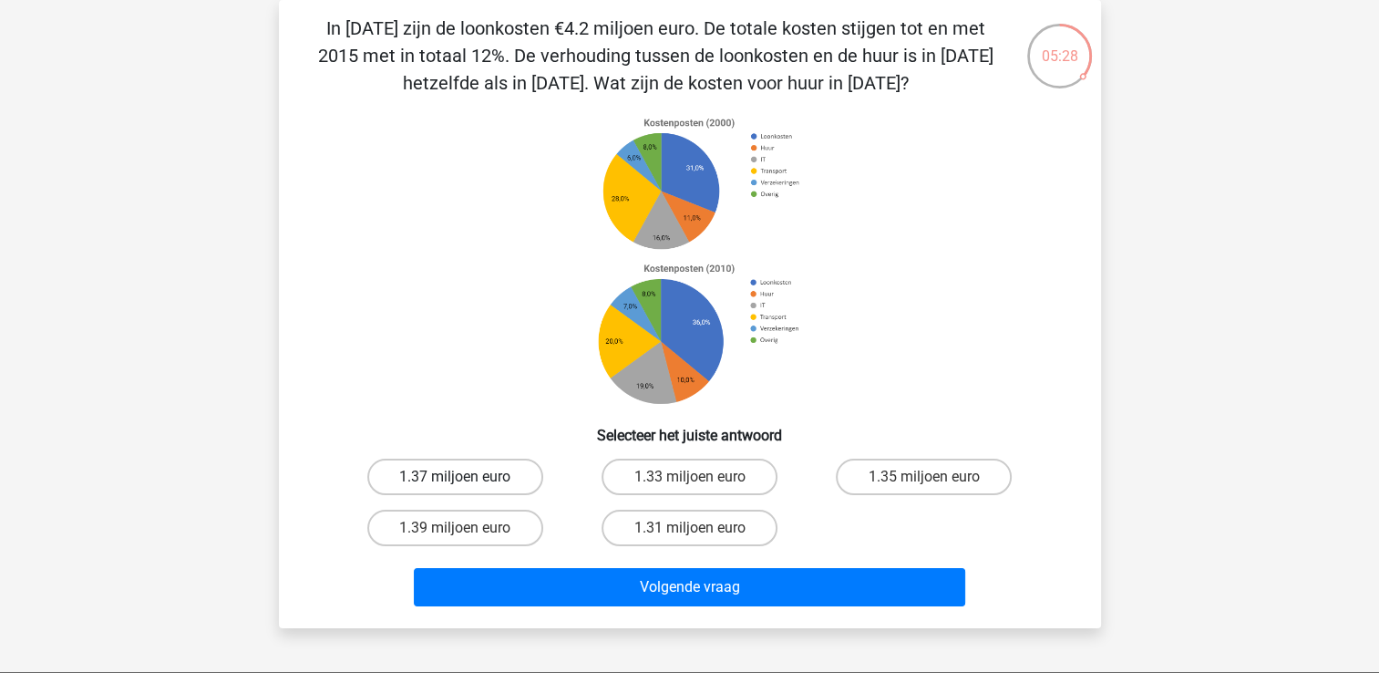
click at [474, 474] on label "1.37 miljoen euro" at bounding box center [455, 476] width 176 height 36
click at [467, 477] on input "1.37 miljoen euro" at bounding box center [461, 483] width 12 height 12
radio input "true"
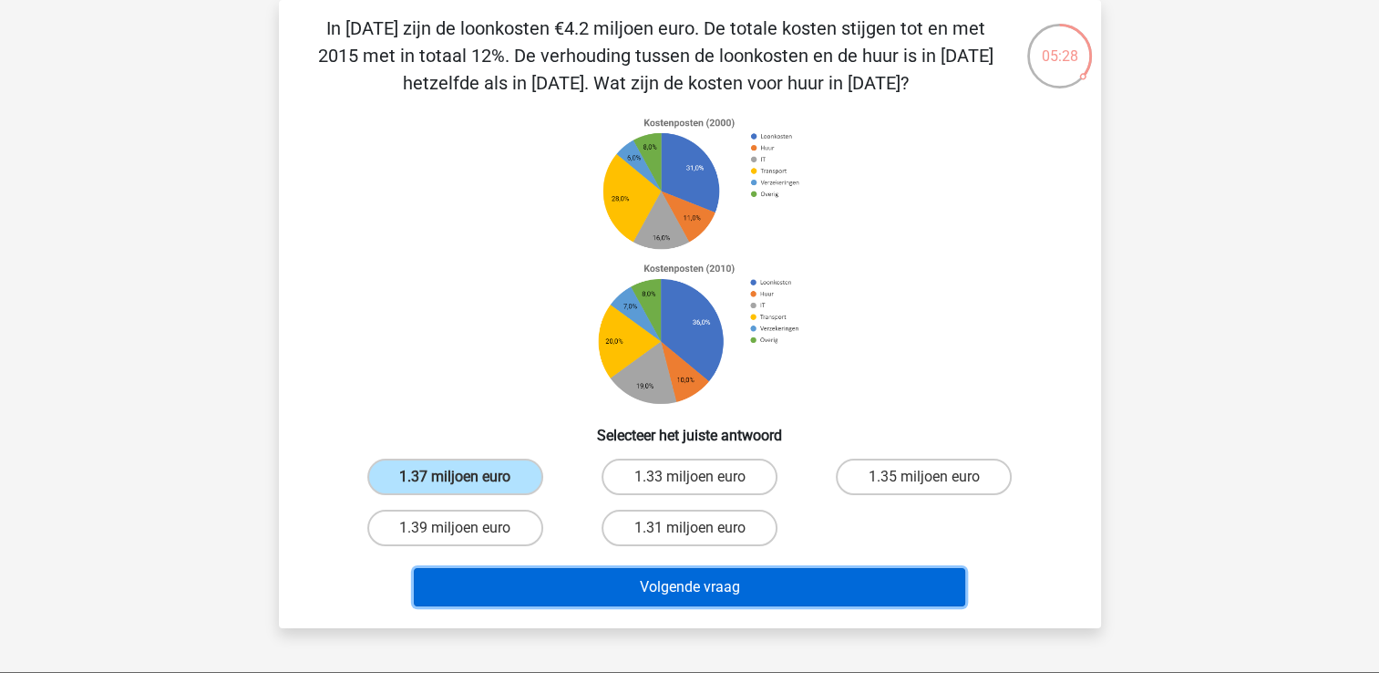
click at [503, 583] on button "Volgende vraag" at bounding box center [689, 587] width 551 height 38
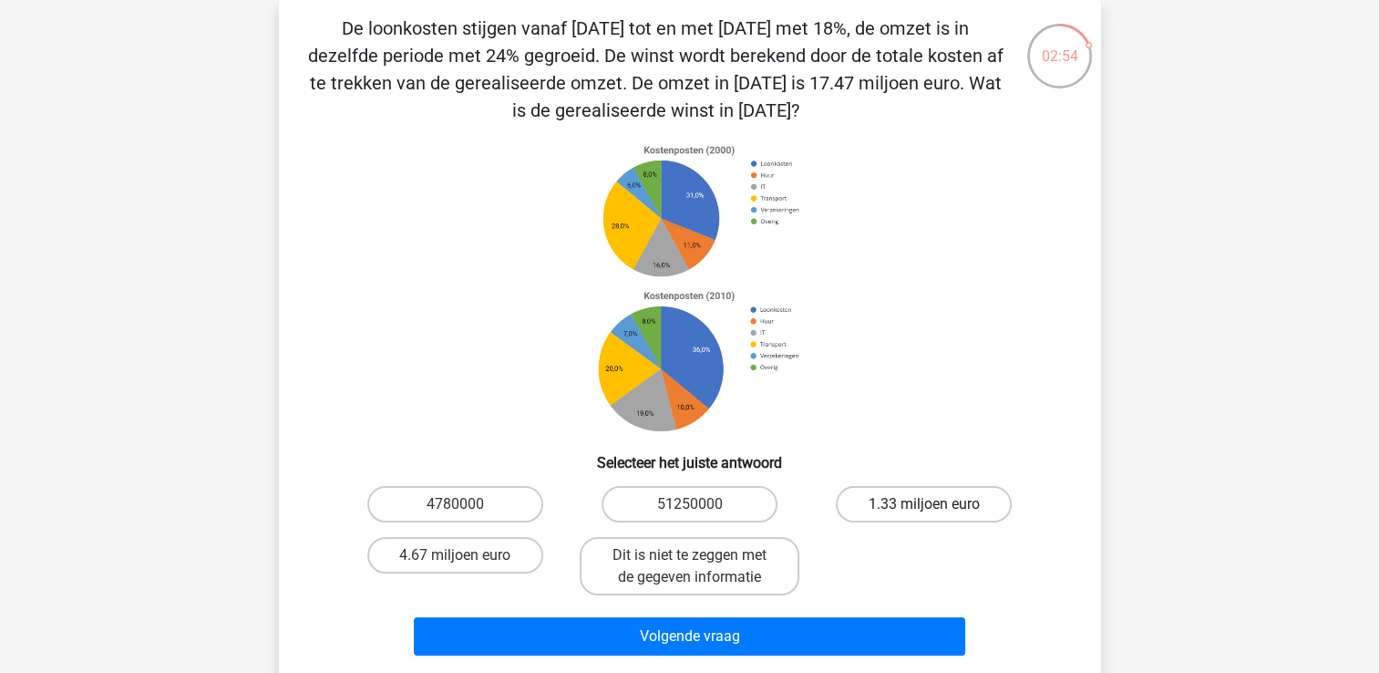
click at [920, 493] on label "1.33 miljoen euro" at bounding box center [924, 504] width 176 height 36
click at [924, 504] on input "1.33 miljoen euro" at bounding box center [930, 510] width 12 height 12
radio input "true"
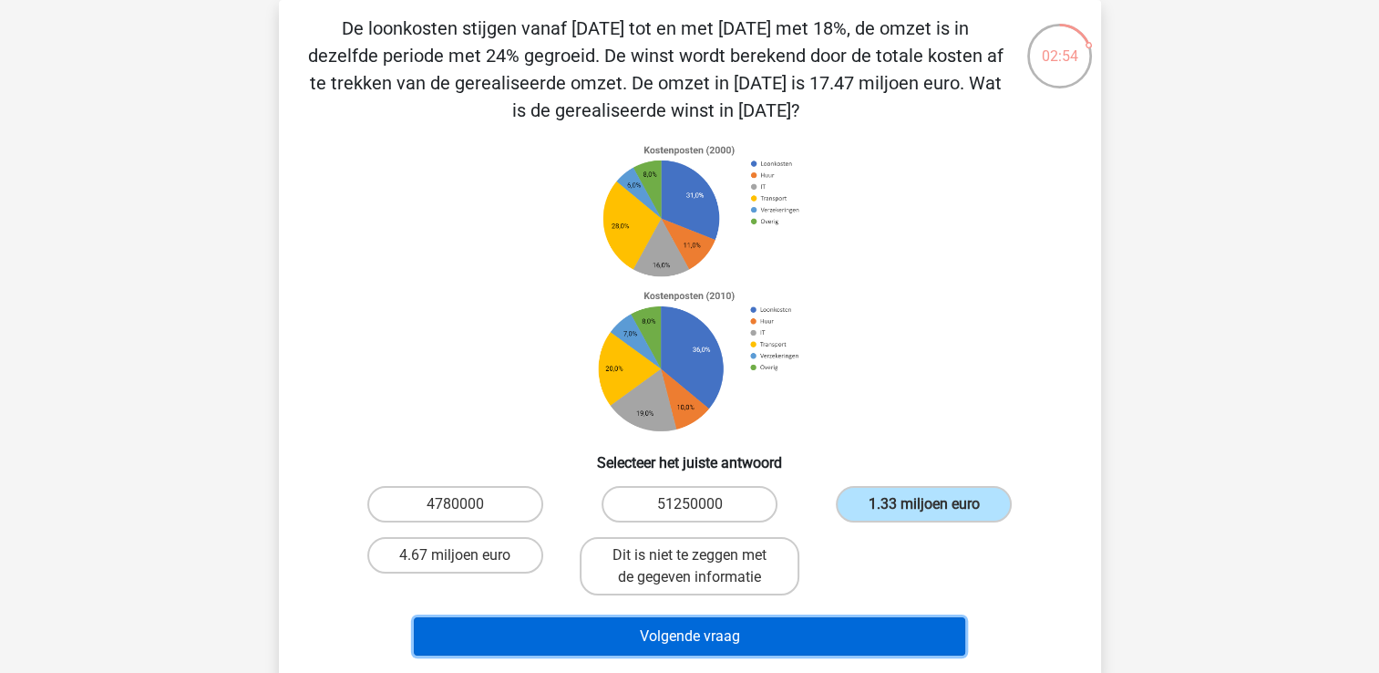
click at [821, 636] on button "Volgende vraag" at bounding box center [689, 636] width 551 height 38
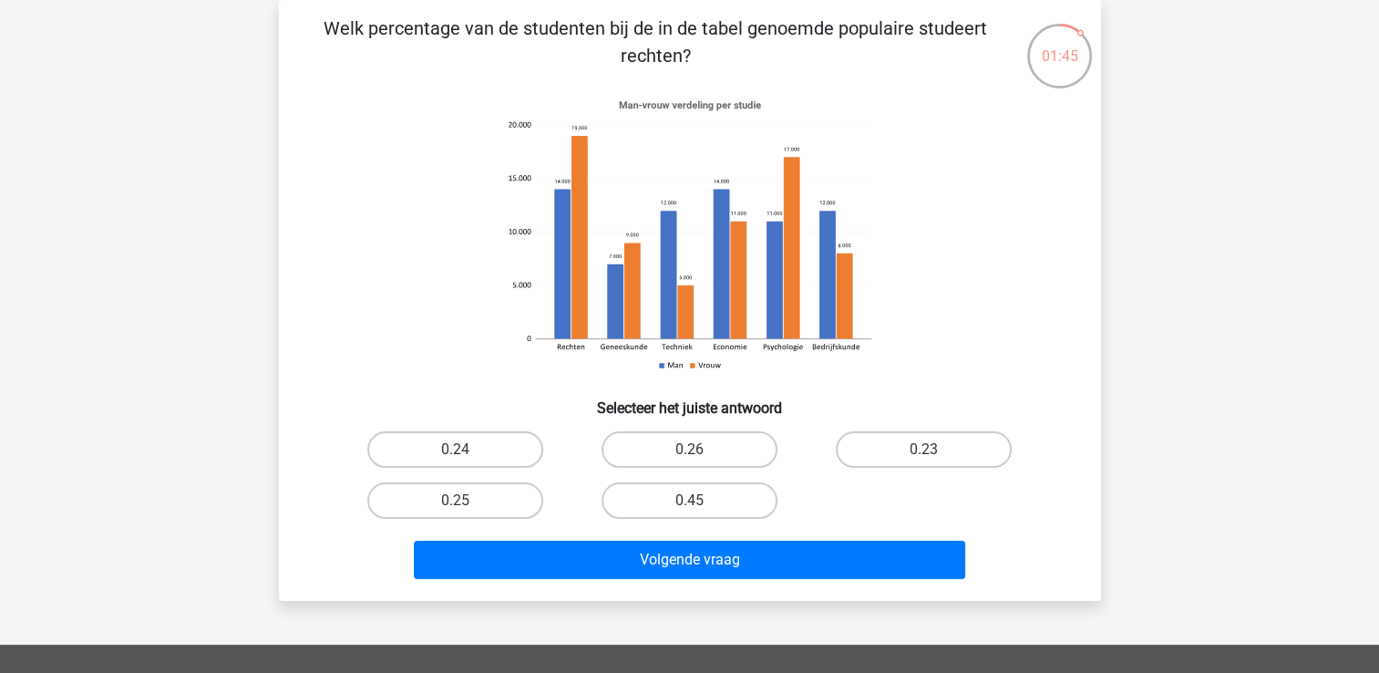
click at [459, 455] on input "0.24" at bounding box center [461, 455] width 12 height 12
radio input "true"
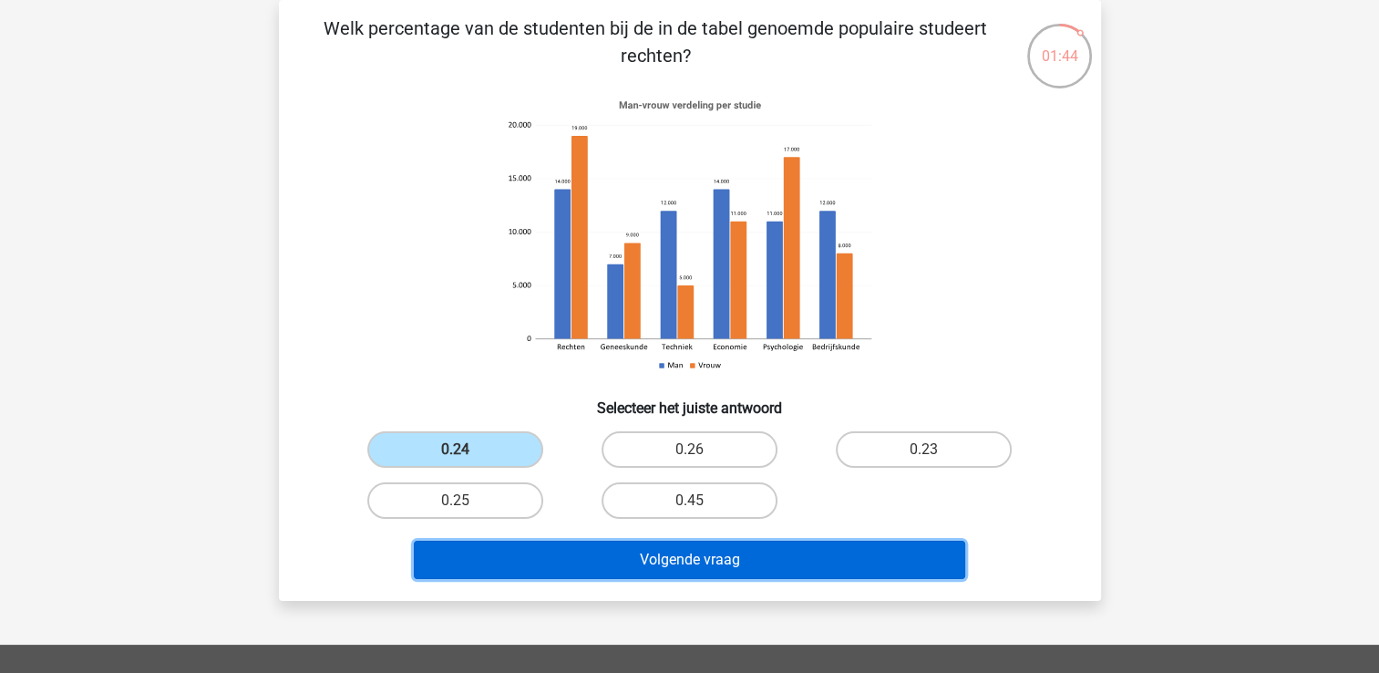
click at [561, 568] on button "Volgende vraag" at bounding box center [689, 559] width 551 height 38
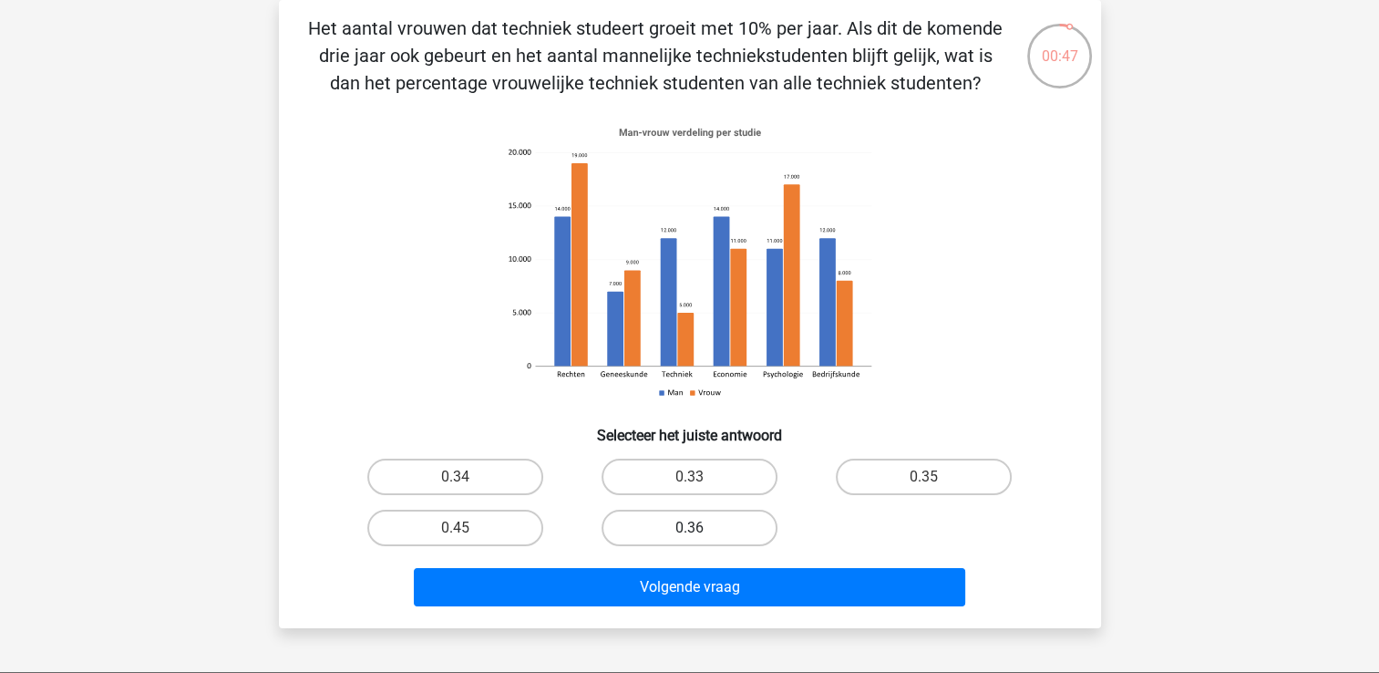
click at [685, 531] on label "0.36" at bounding box center [689, 527] width 176 height 36
click at [689, 531] on input "0.36" at bounding box center [695, 534] width 12 height 12
radio input "true"
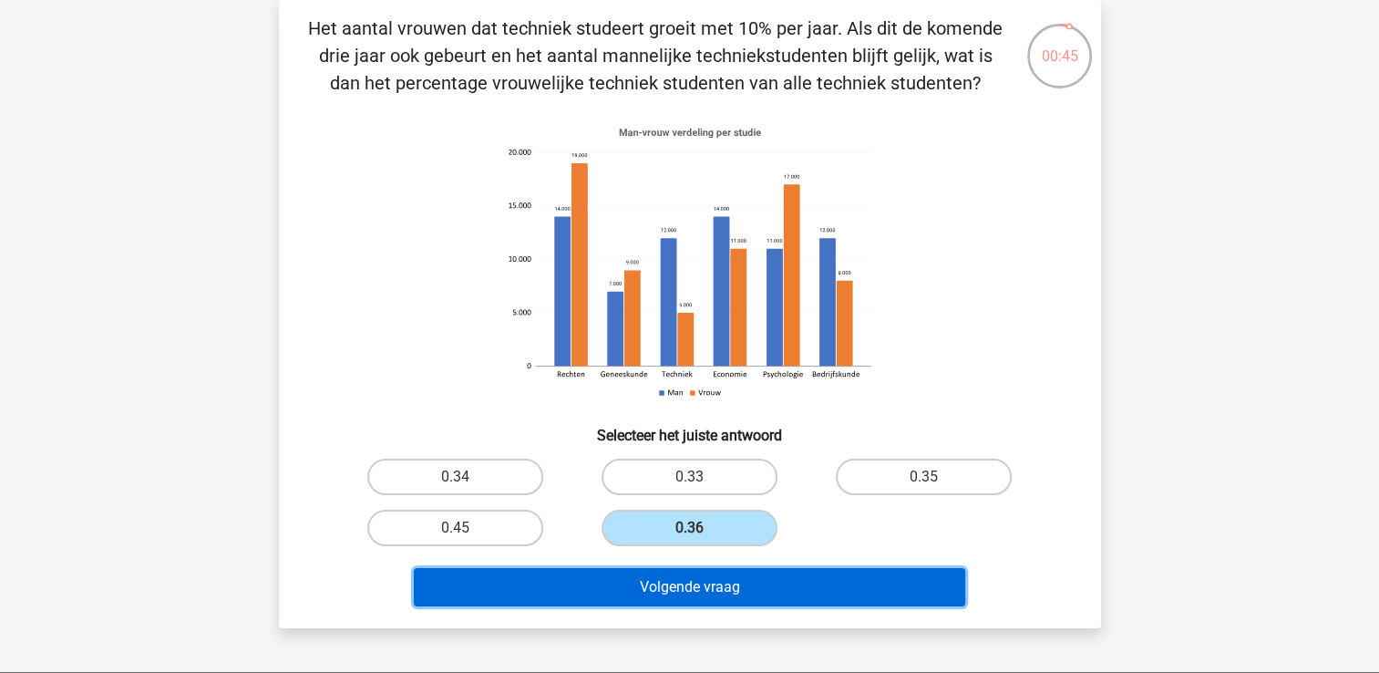
click at [695, 591] on button "Volgende vraag" at bounding box center [689, 587] width 551 height 38
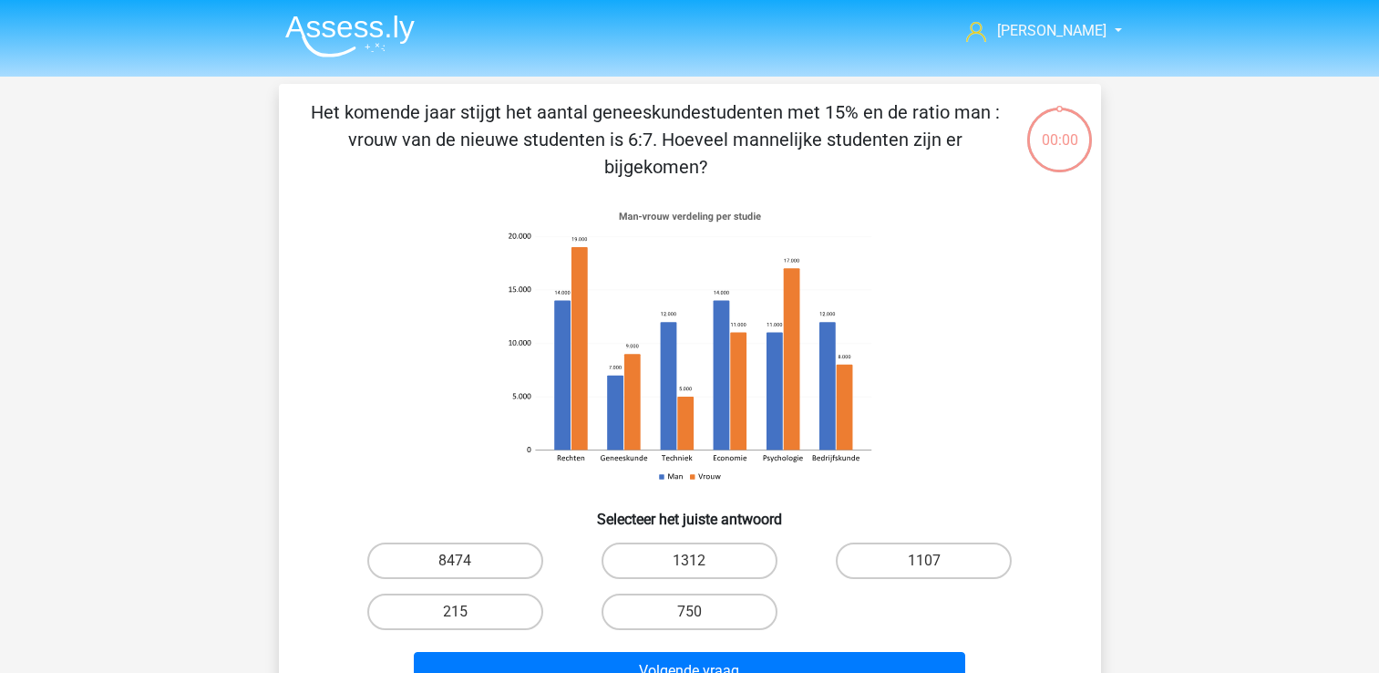
scroll to position [84, 0]
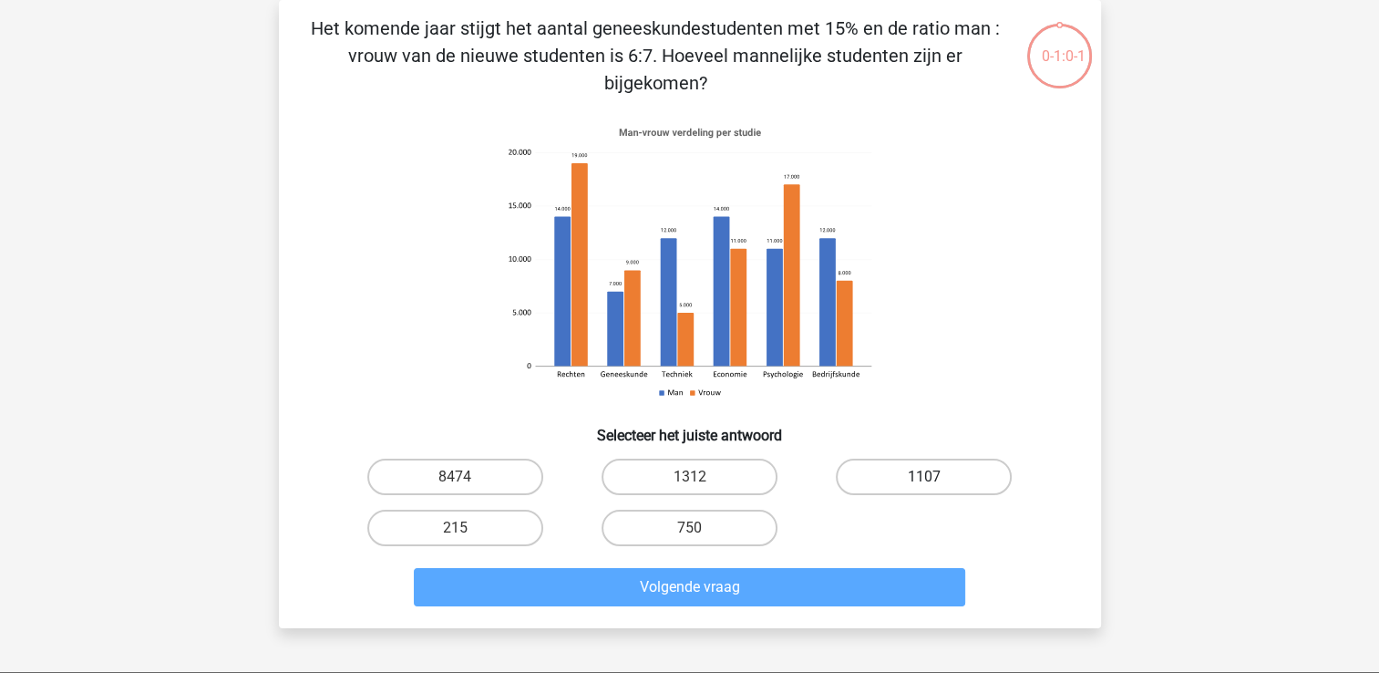
click at [899, 481] on label "1107" at bounding box center [924, 476] width 176 height 36
click at [924, 481] on input "1107" at bounding box center [930, 483] width 12 height 12
radio input "true"
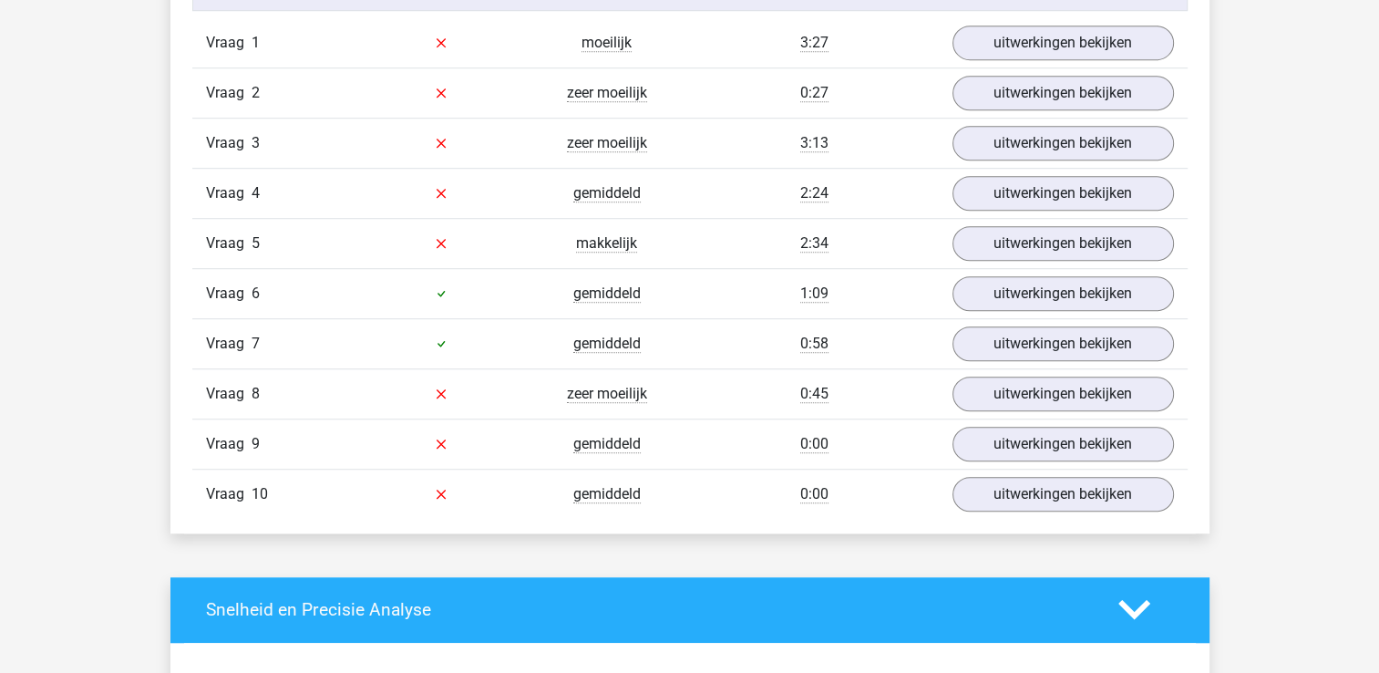
scroll to position [1239, 0]
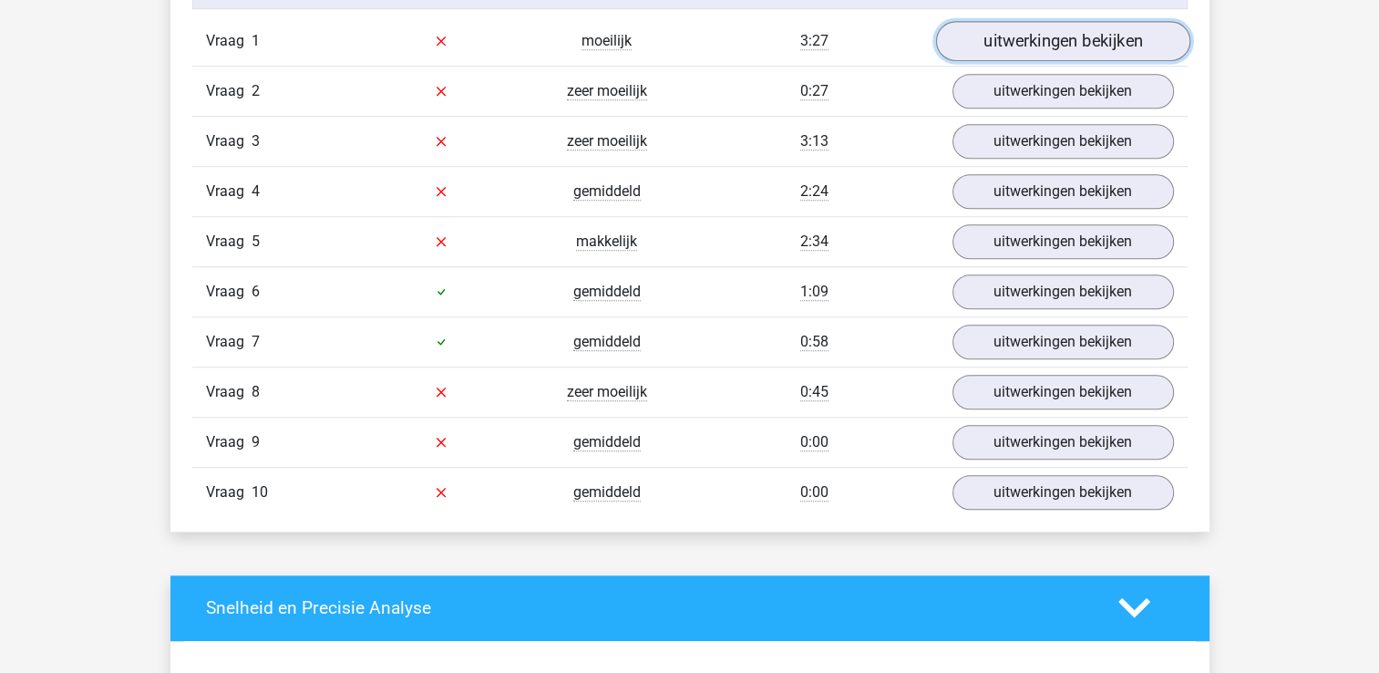
click at [1013, 41] on link "uitwerkingen bekijken" at bounding box center [1062, 41] width 254 height 40
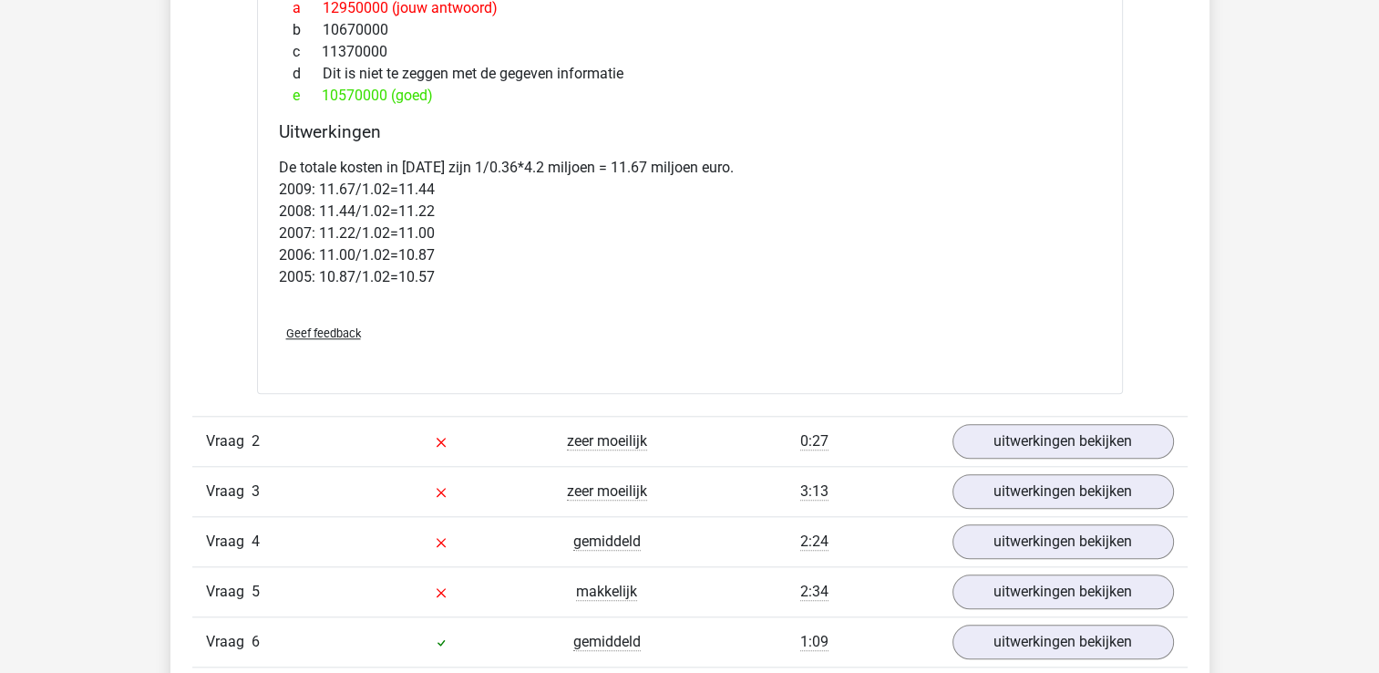
scroll to position [1713, 0]
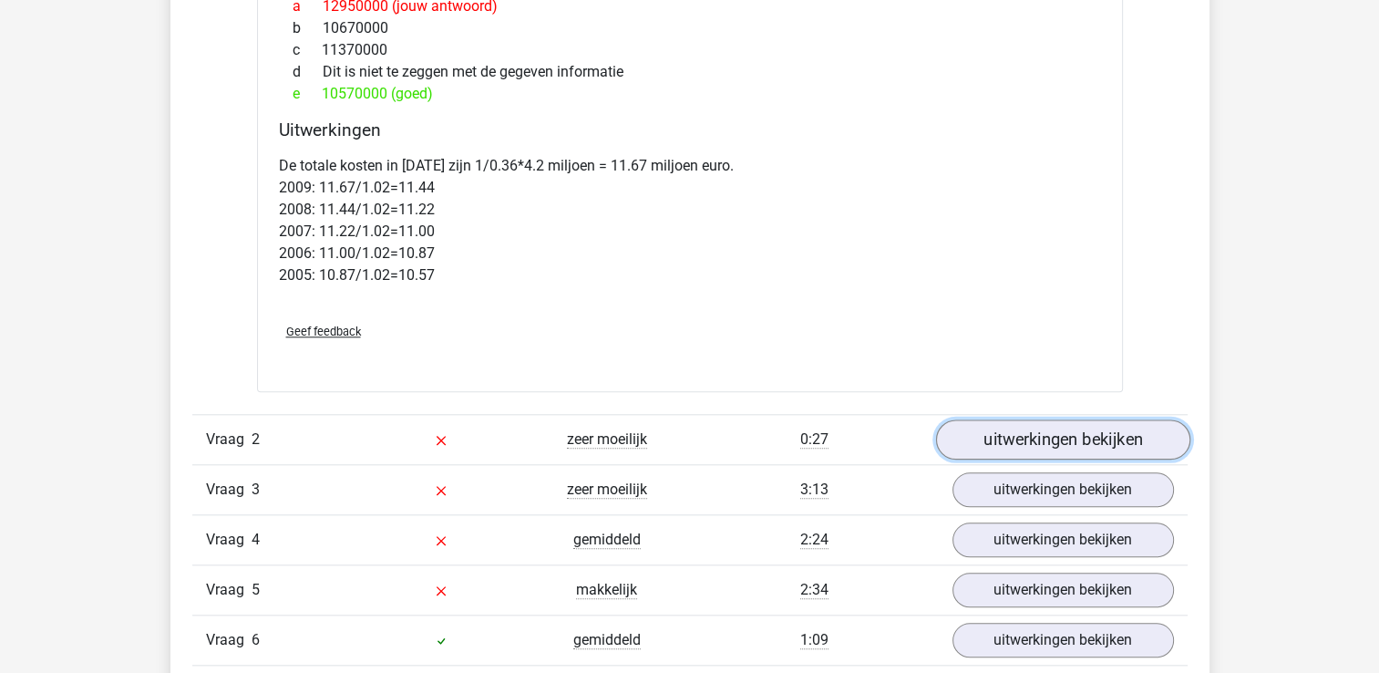
click at [1075, 419] on link "uitwerkingen bekijken" at bounding box center [1062, 439] width 254 height 40
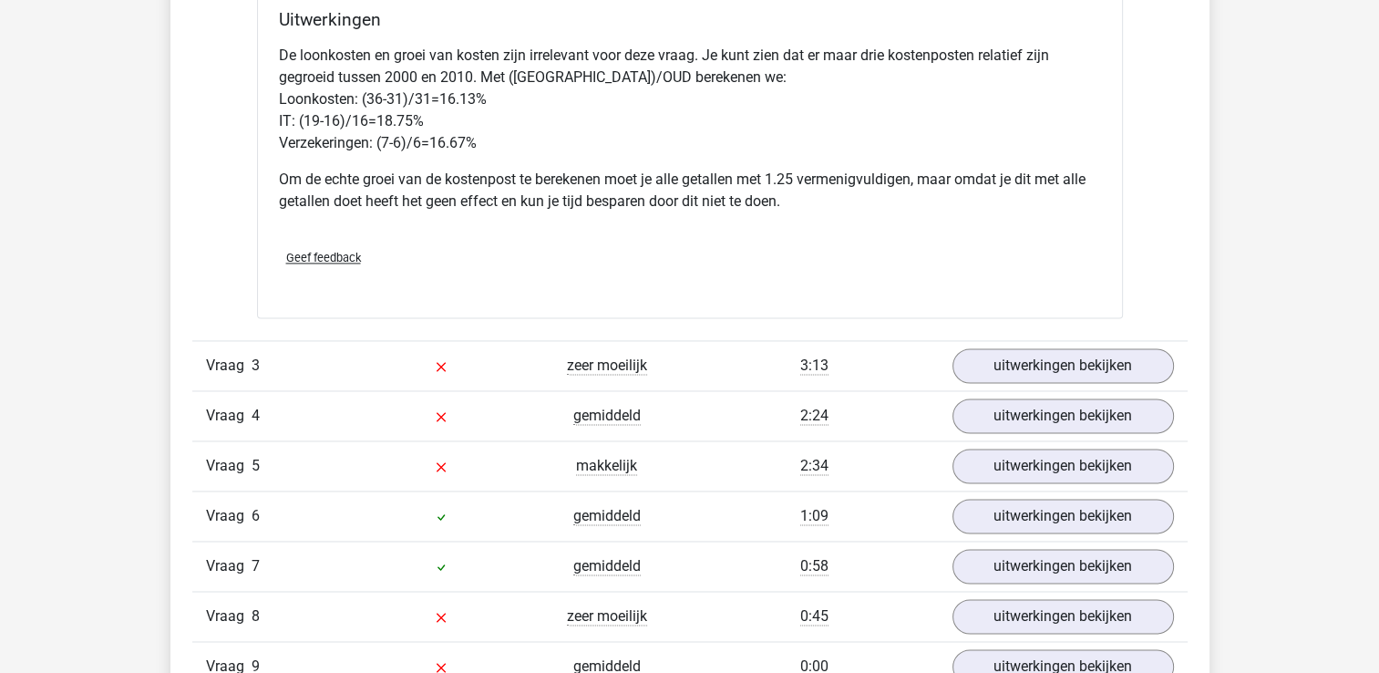
scroll to position [2697, 0]
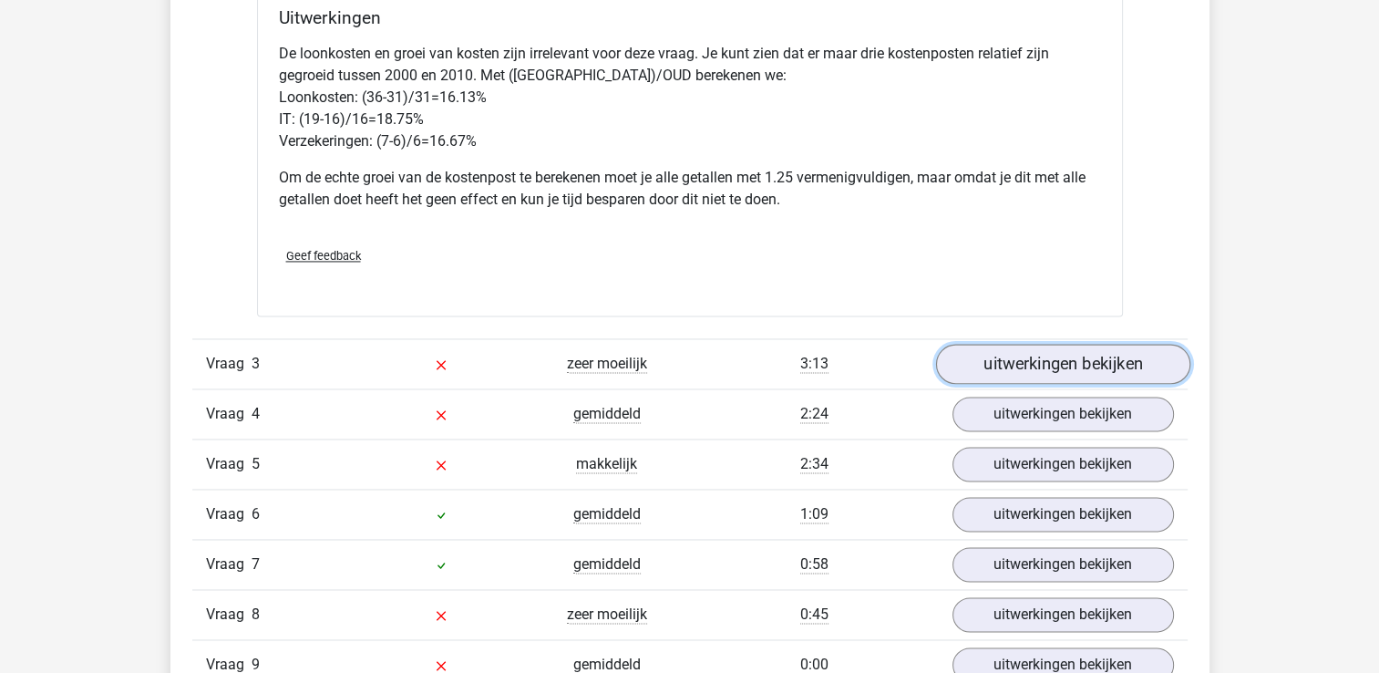
click at [1099, 366] on link "uitwerkingen bekijken" at bounding box center [1062, 364] width 254 height 40
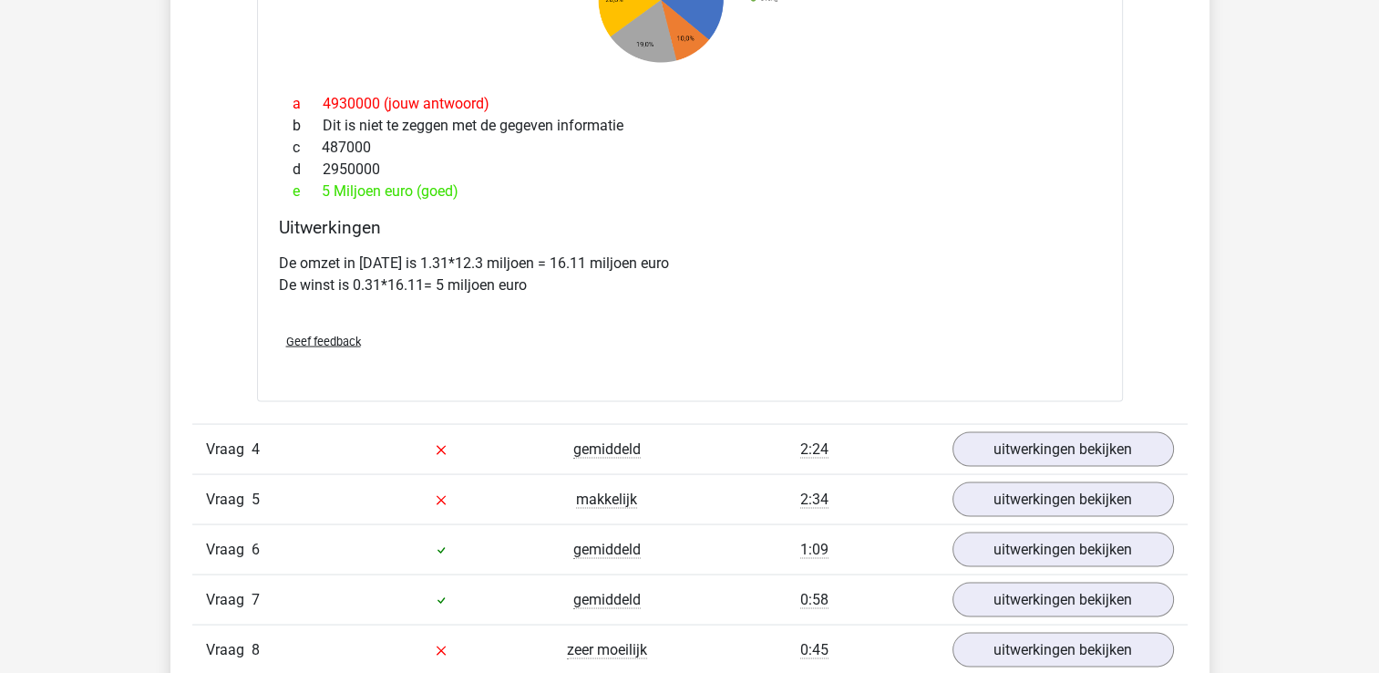
scroll to position [3427, 0]
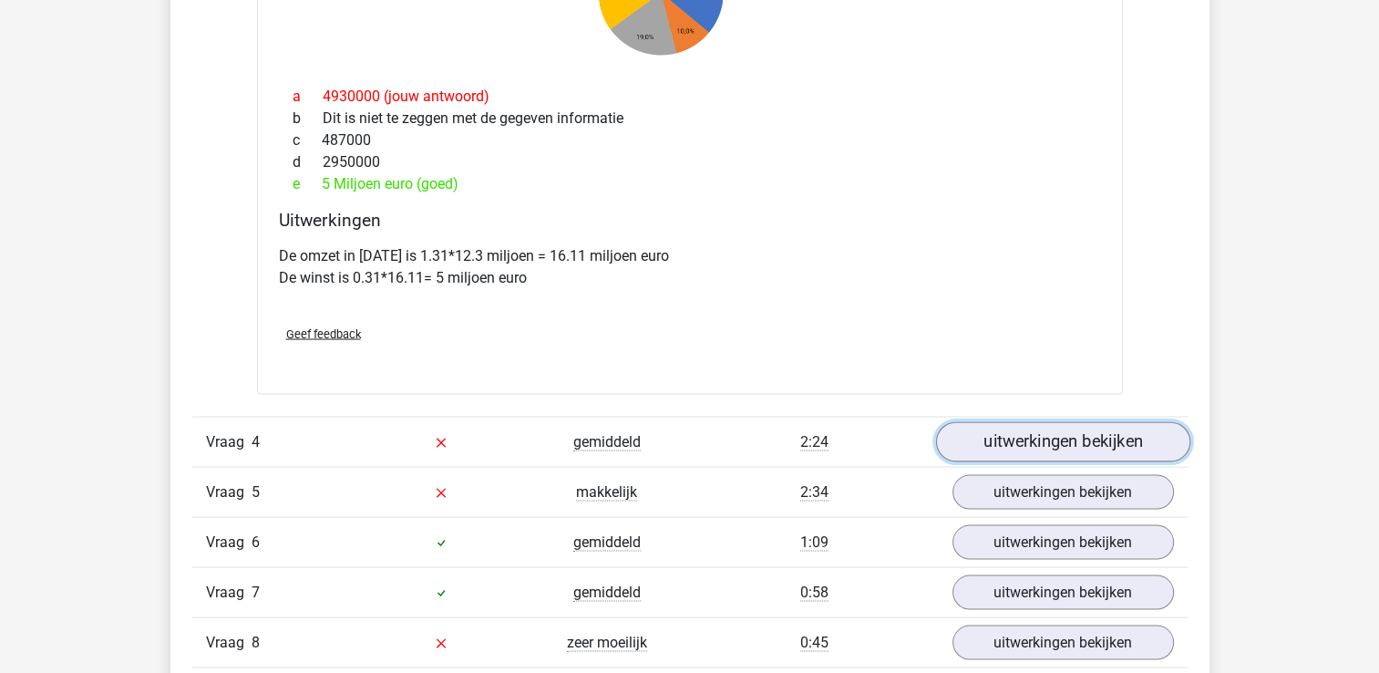
click at [1142, 436] on link "uitwerkingen bekijken" at bounding box center [1062, 441] width 254 height 40
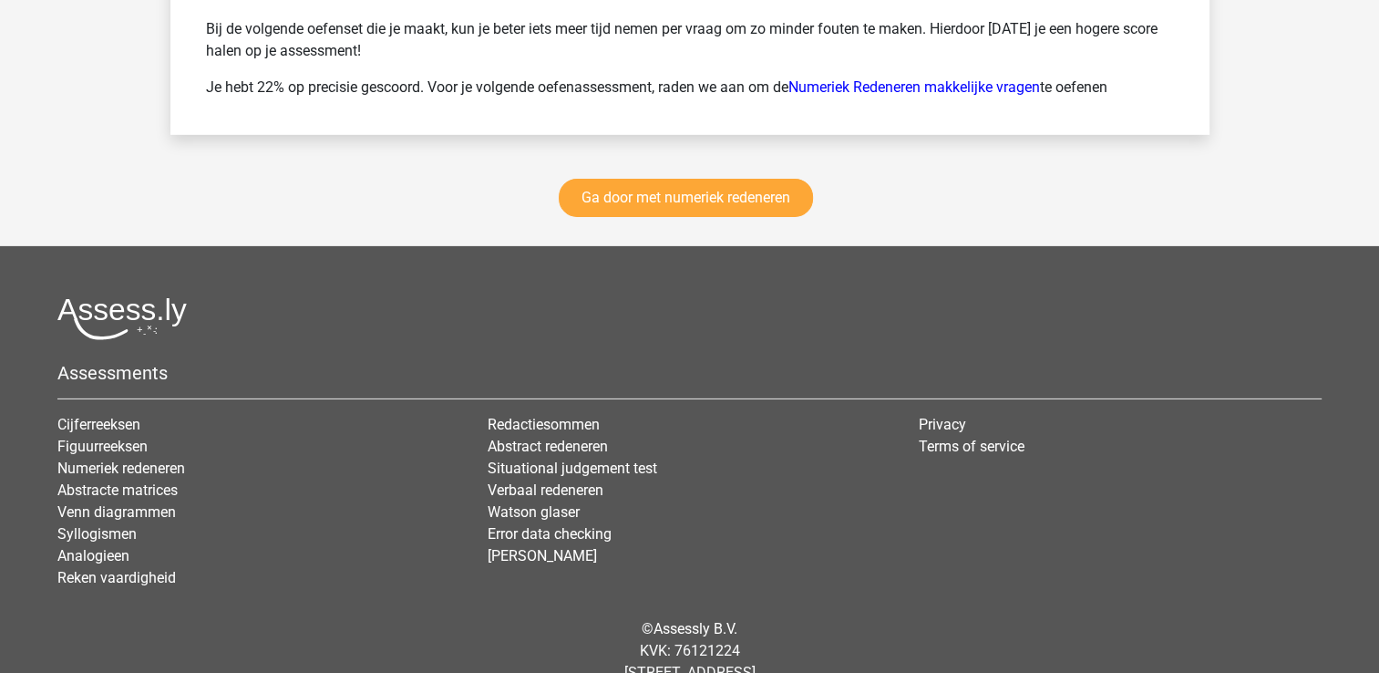
scroll to position [5900, 0]
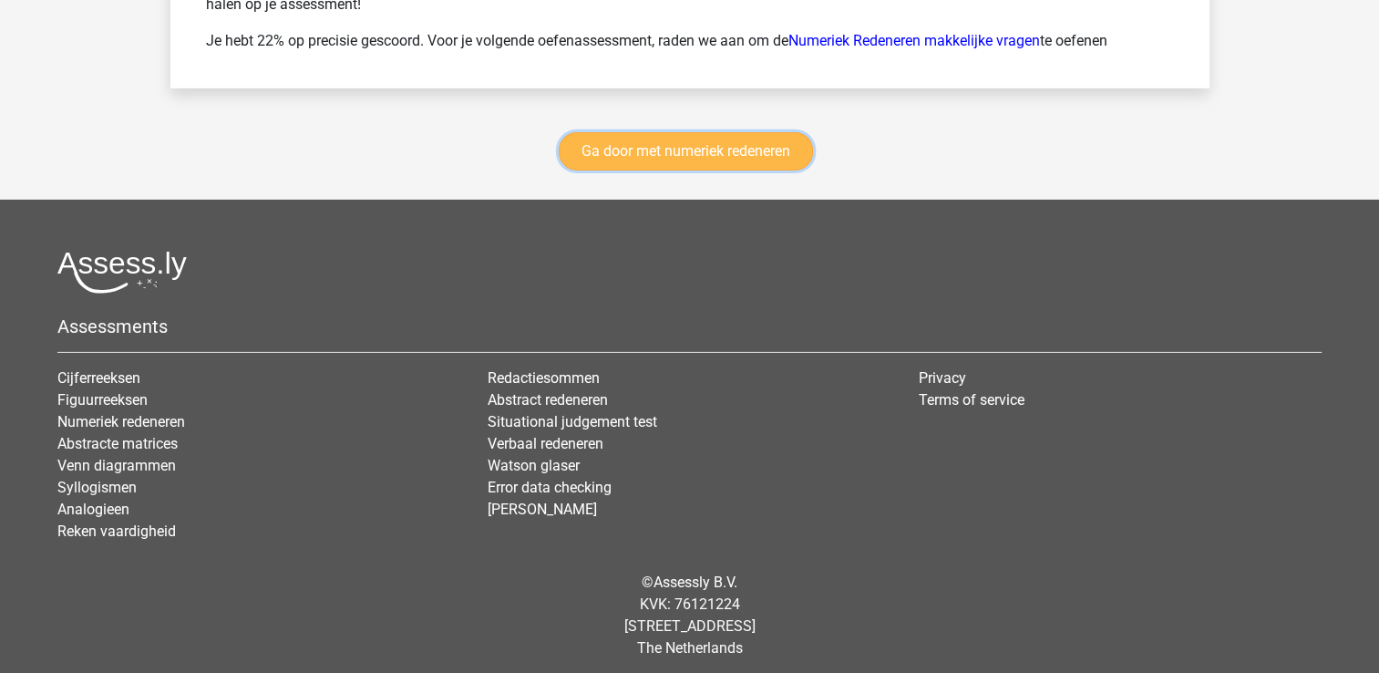
click at [737, 149] on link "Ga door met numeriek redeneren" at bounding box center [686, 151] width 254 height 38
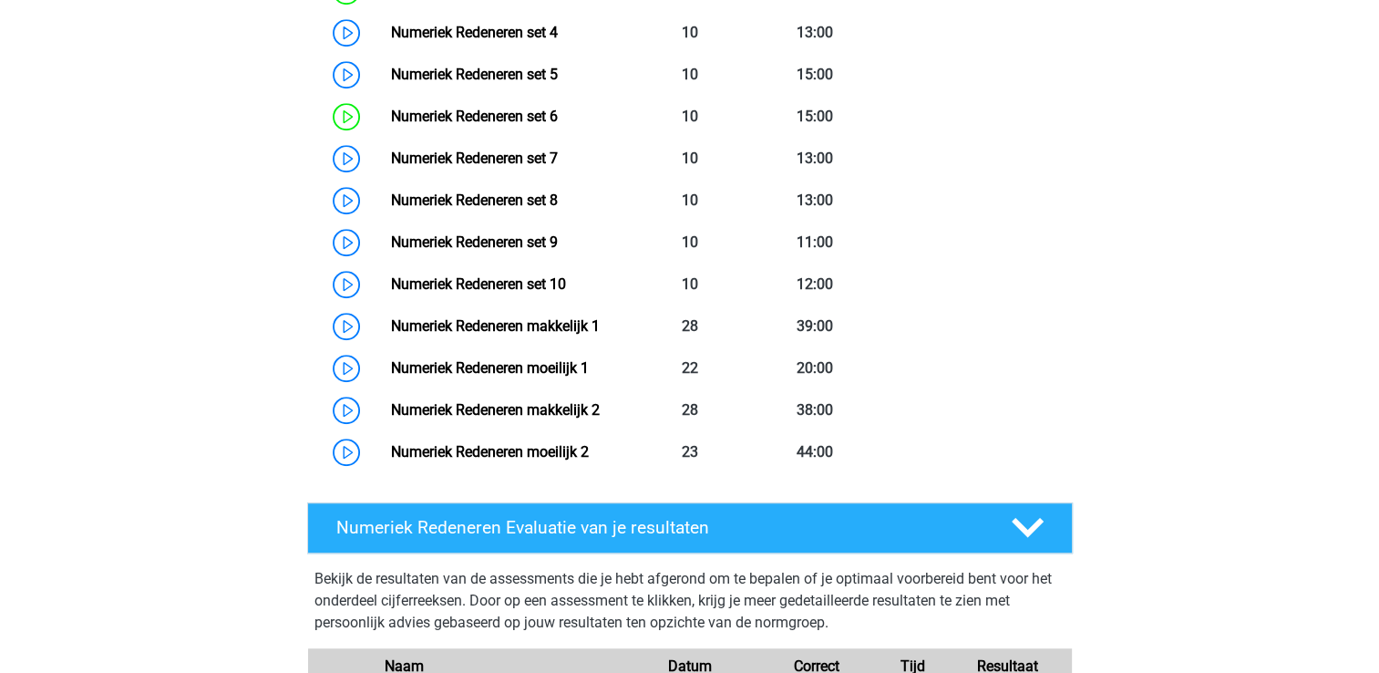
scroll to position [1123, 0]
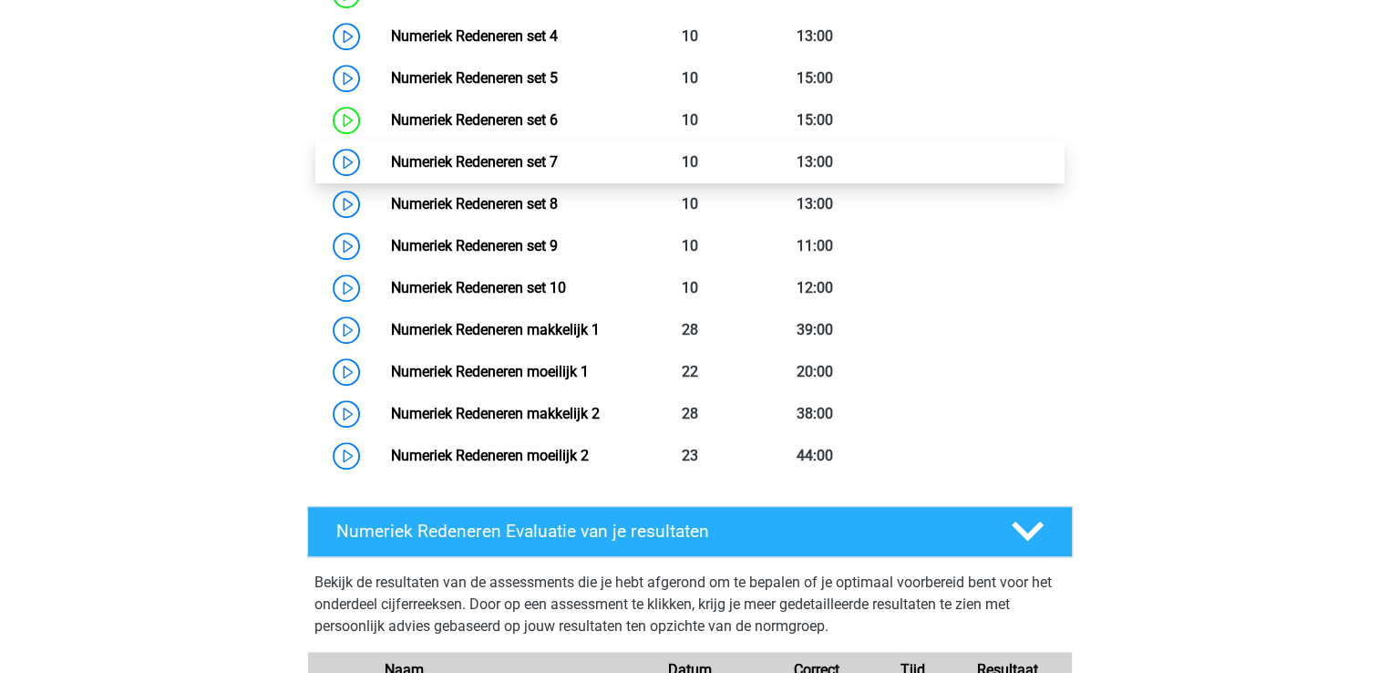
click at [519, 153] on link "Numeriek Redeneren set 7" at bounding box center [474, 161] width 167 height 17
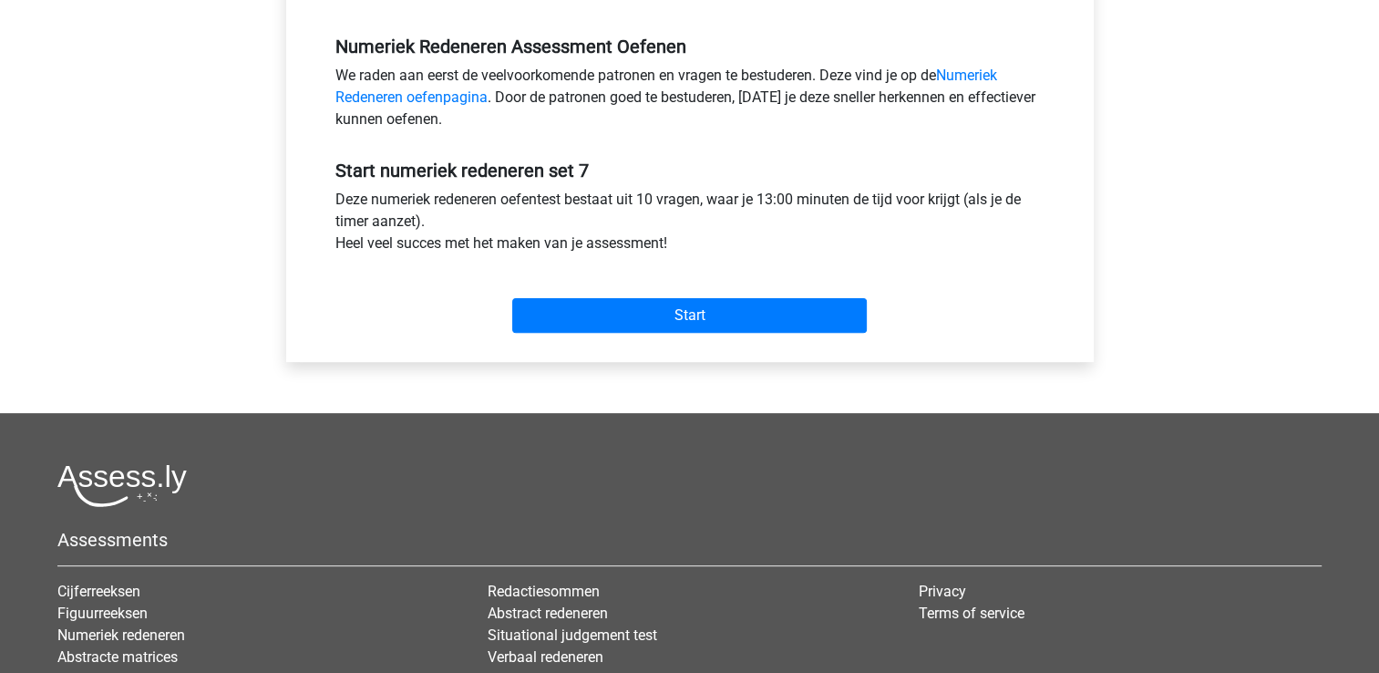
scroll to position [547, 0]
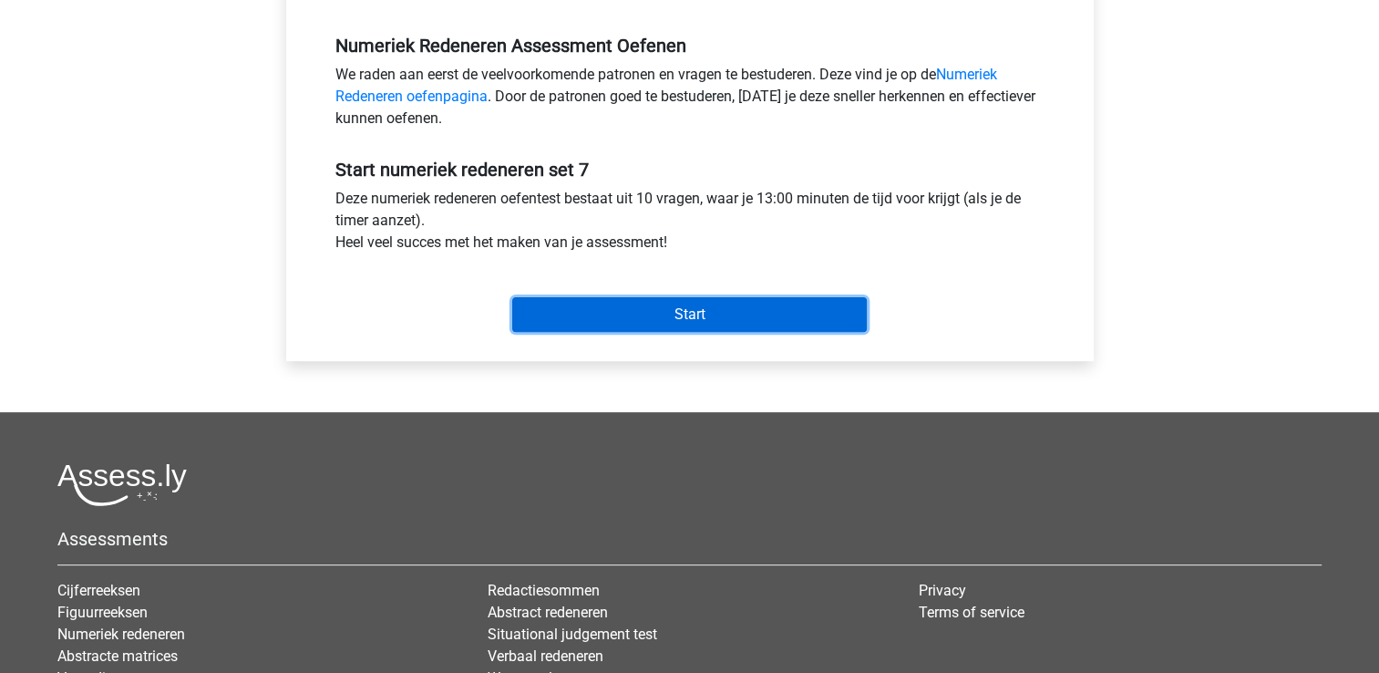
click at [685, 304] on input "Start" at bounding box center [689, 314] width 355 height 35
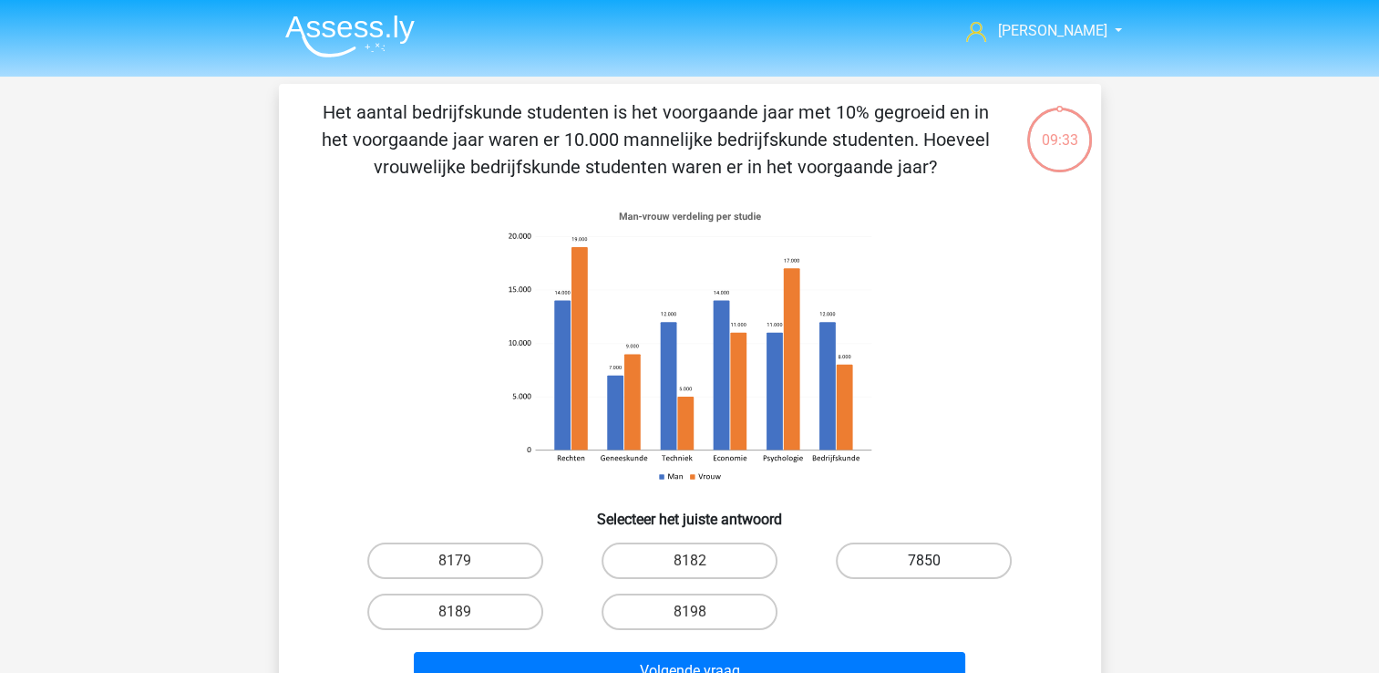
click at [914, 565] on label "7850" at bounding box center [924, 560] width 176 height 36
click at [924, 565] on input "7850" at bounding box center [930, 566] width 12 height 12
radio input "true"
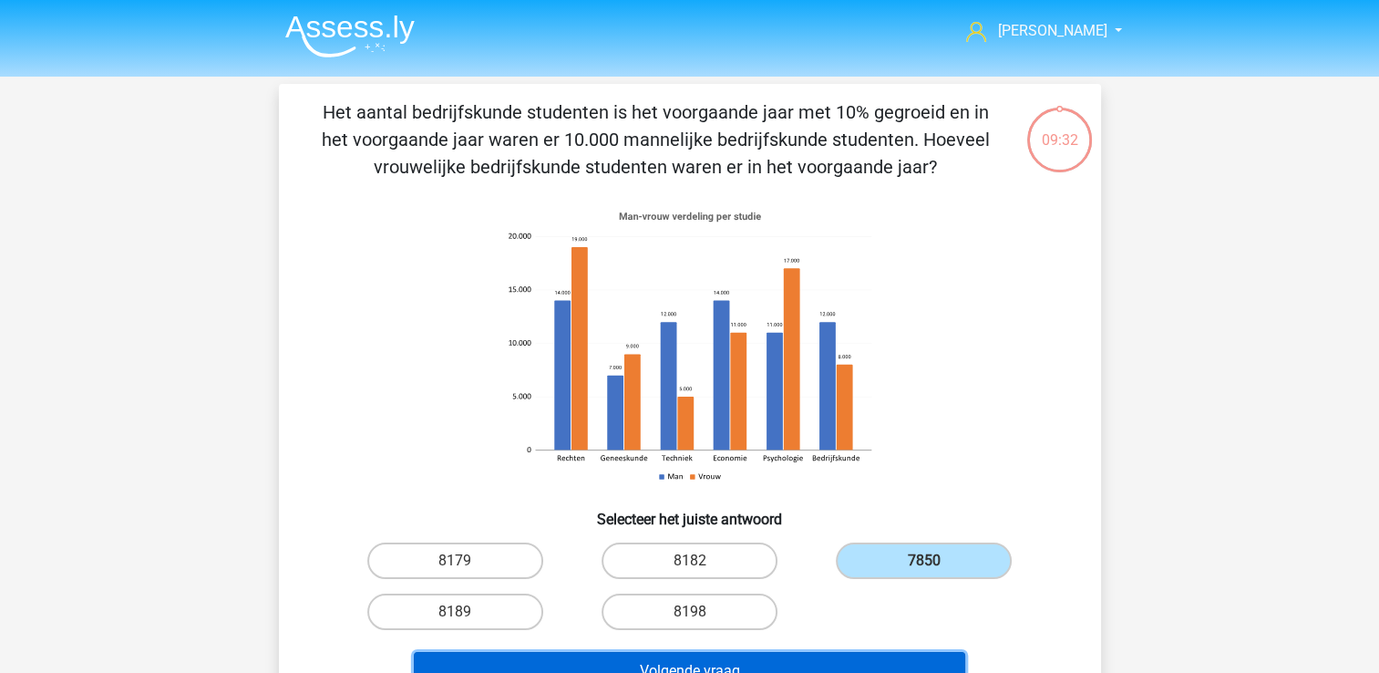
click at [761, 665] on button "Volgende vraag" at bounding box center [689, 671] width 551 height 38
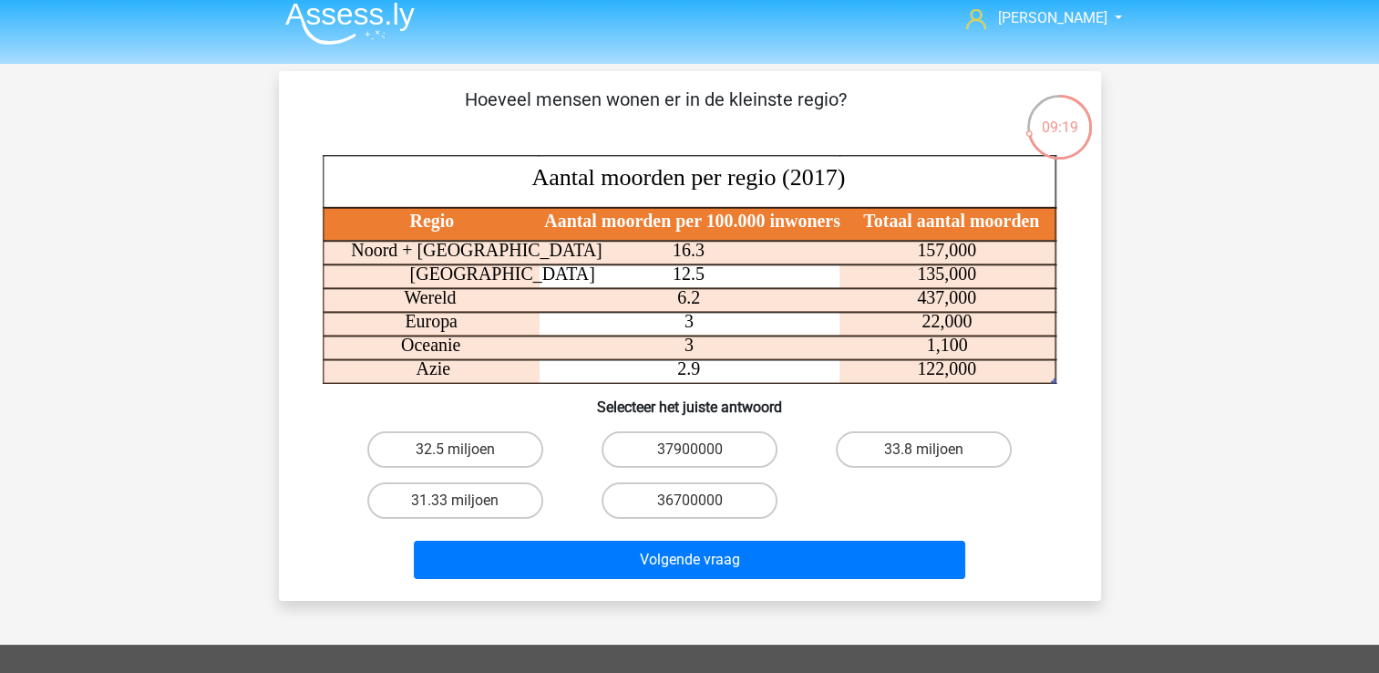
scroll to position [11, 0]
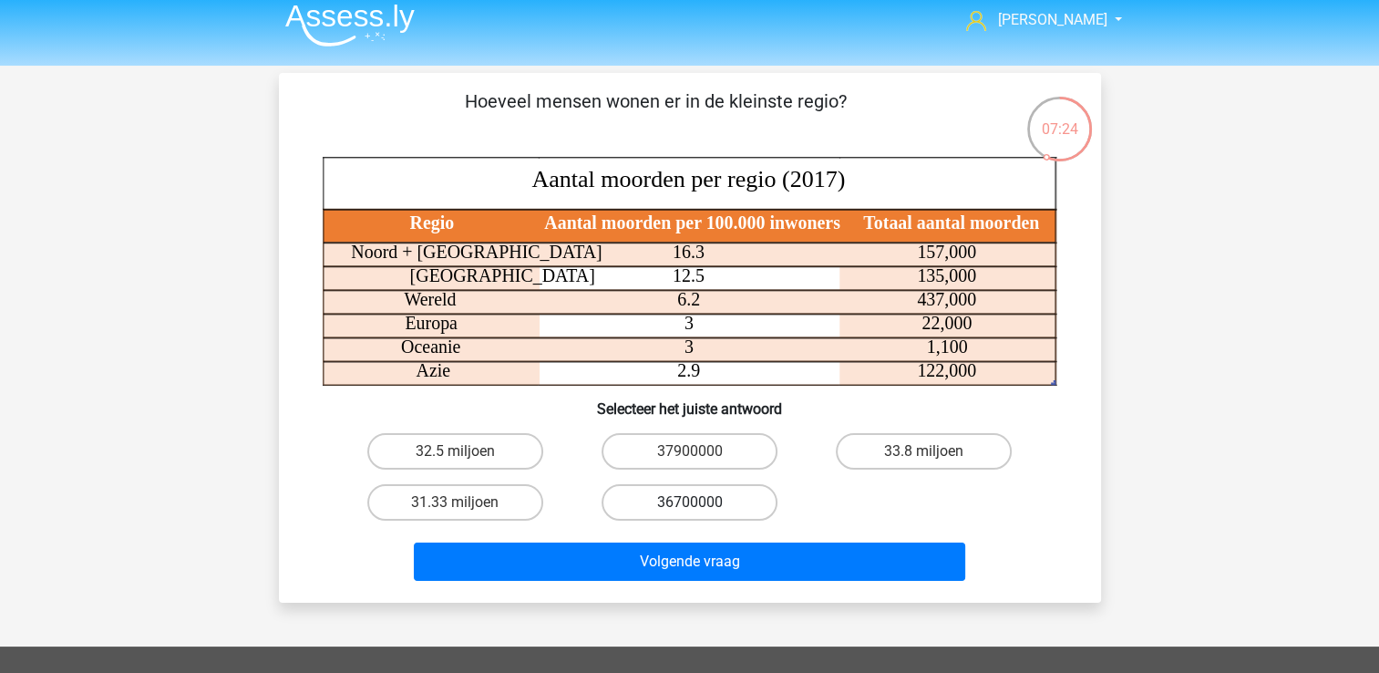
click at [685, 491] on label "36700000" at bounding box center [689, 502] width 176 height 36
click at [689, 502] on input "36700000" at bounding box center [695, 508] width 12 height 12
radio input "true"
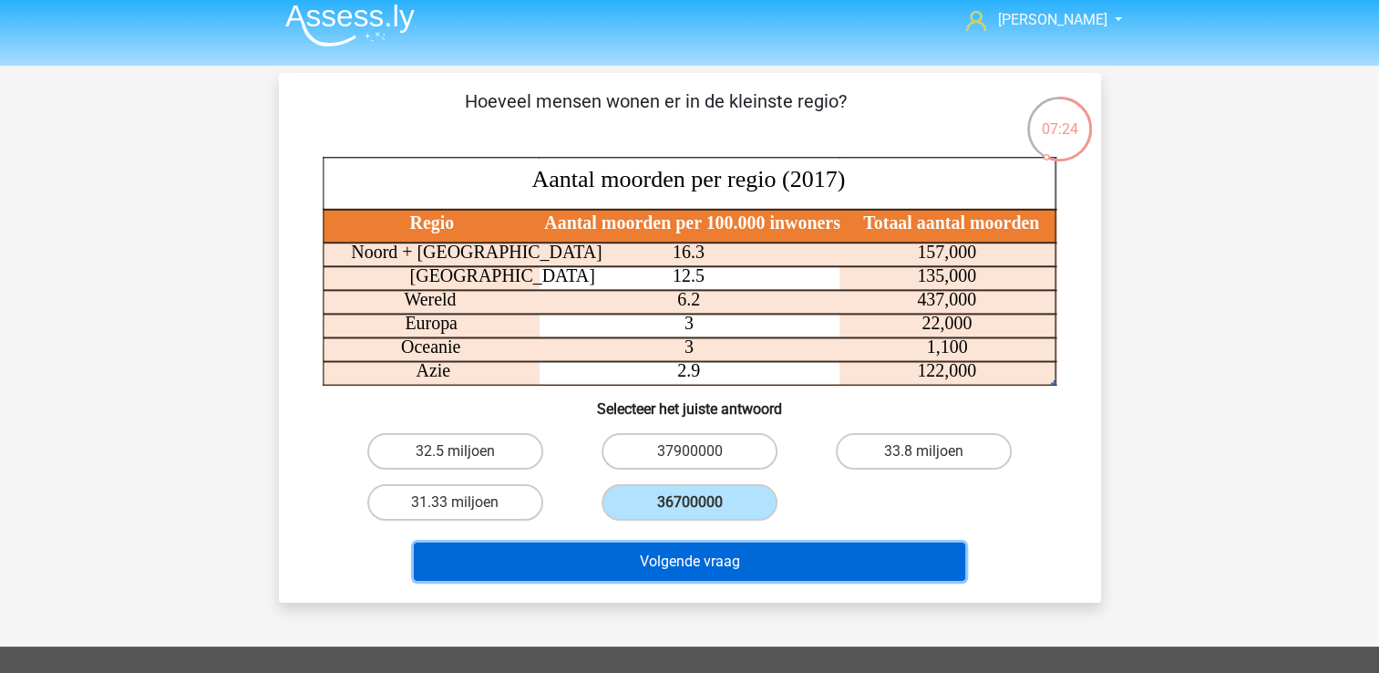
click at [676, 565] on button "Volgende vraag" at bounding box center [689, 561] width 551 height 38
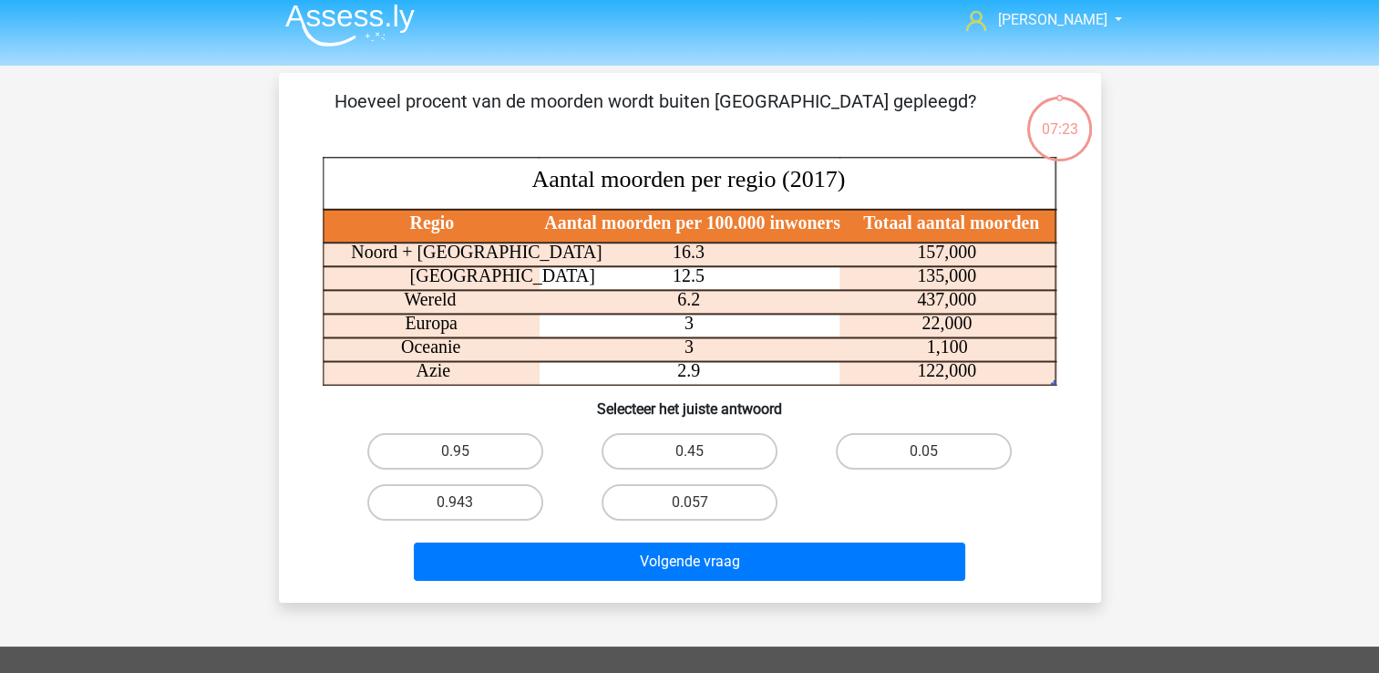
scroll to position [84, 0]
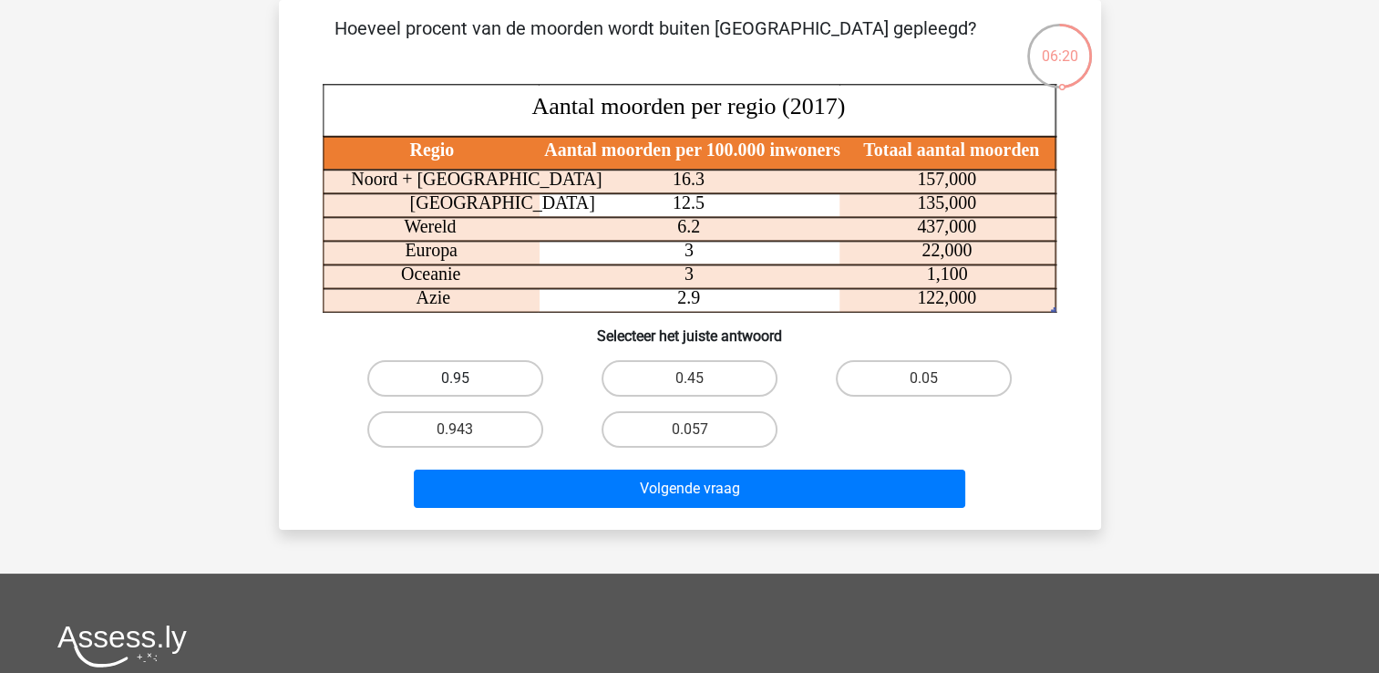
click at [454, 375] on label "0.95" at bounding box center [455, 378] width 176 height 36
click at [455, 378] on input "0.95" at bounding box center [461, 384] width 12 height 12
radio input "true"
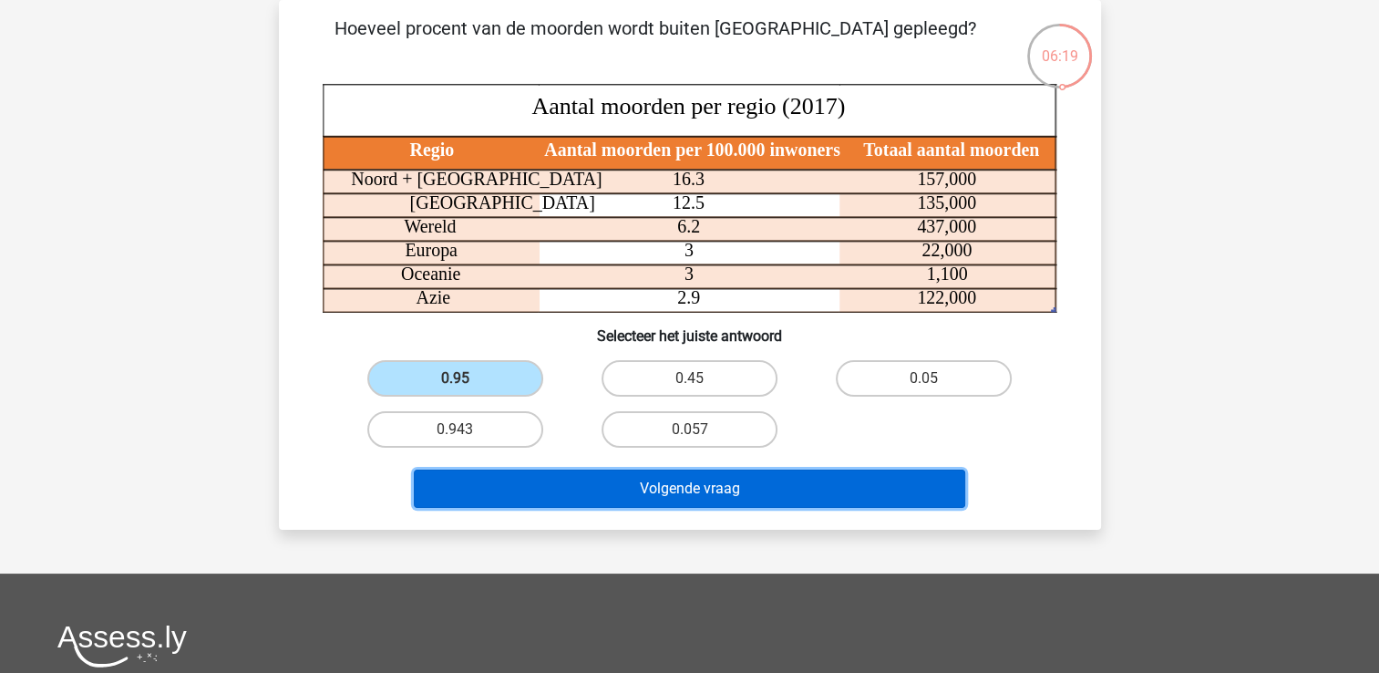
click at [579, 485] on button "Volgende vraag" at bounding box center [689, 488] width 551 height 38
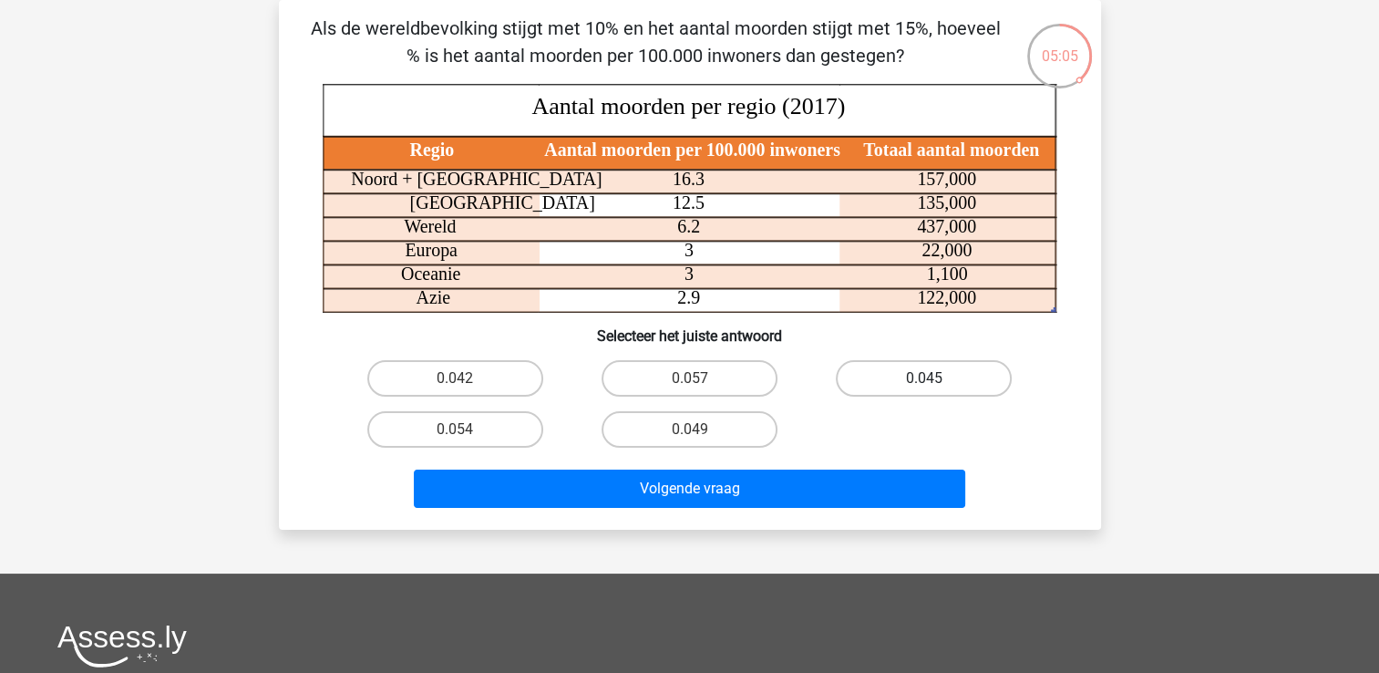
click at [911, 379] on label "0.045" at bounding box center [924, 378] width 176 height 36
click at [924, 379] on input "0.045" at bounding box center [930, 384] width 12 height 12
radio input "true"
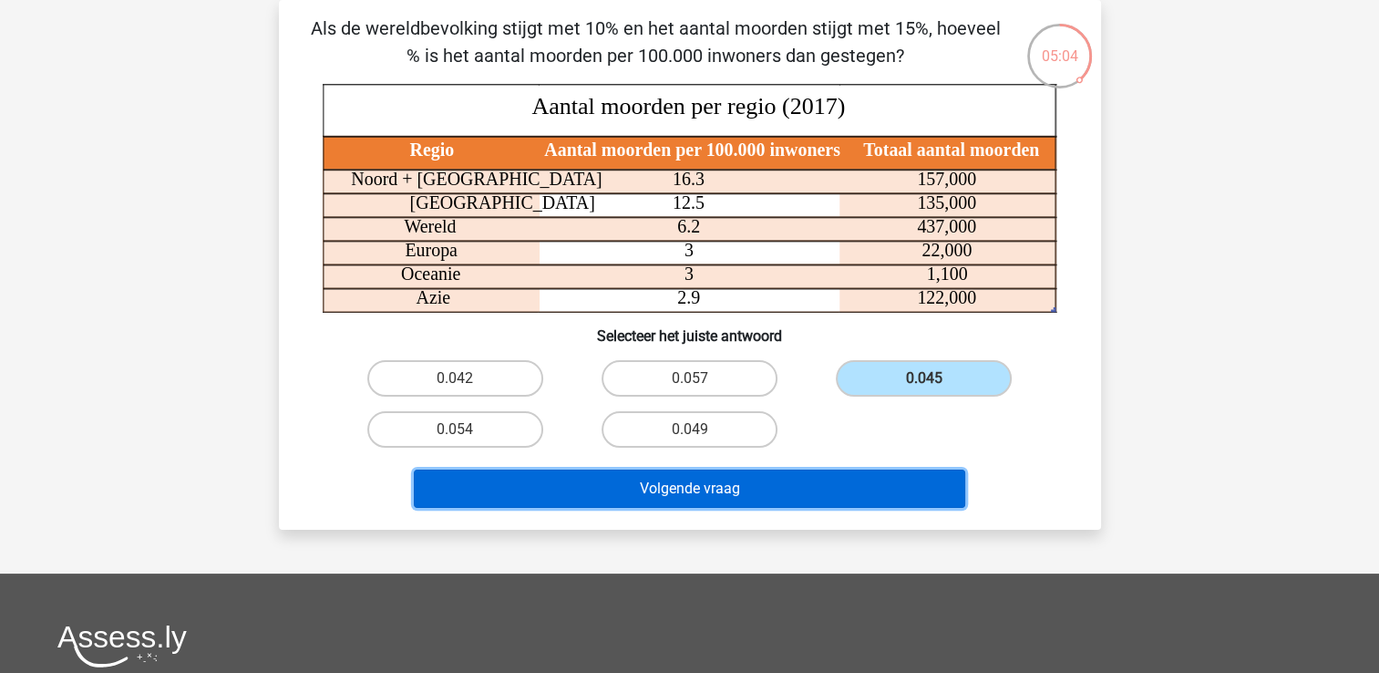
click at [814, 489] on button "Volgende vraag" at bounding box center [689, 488] width 551 height 38
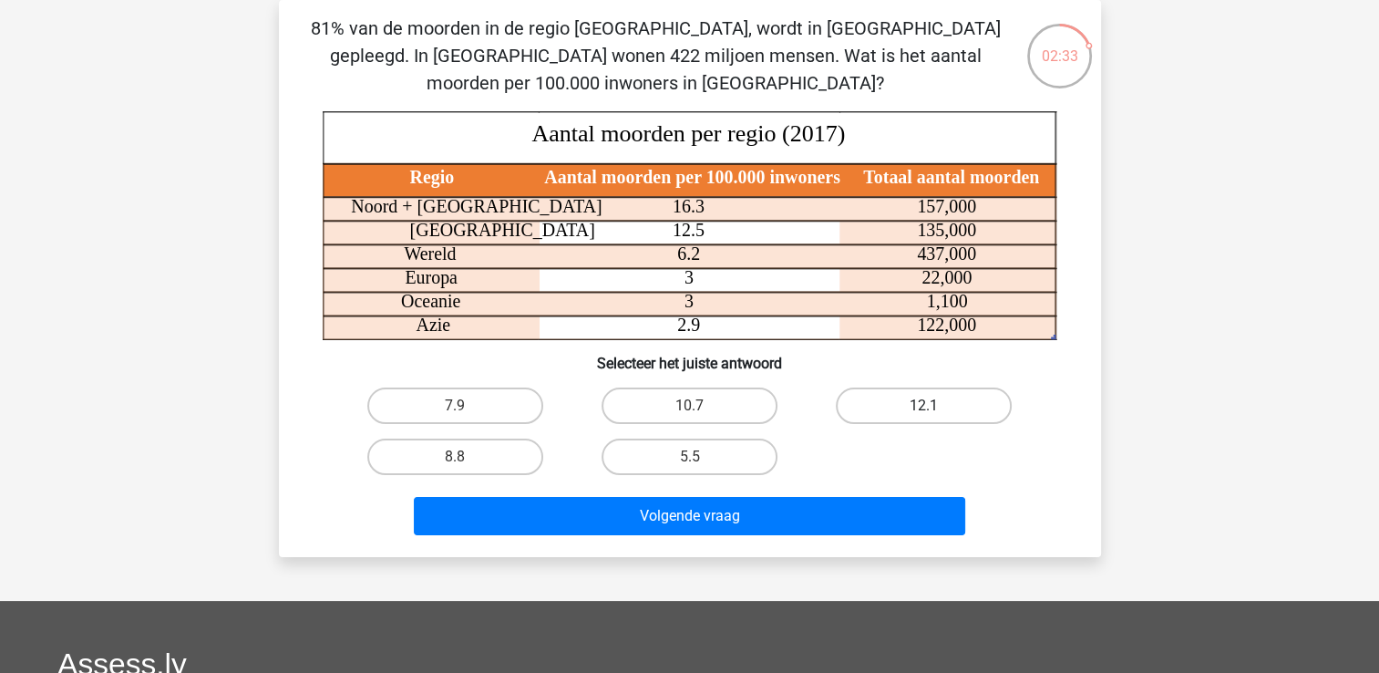
click at [963, 406] on label "12.1" at bounding box center [924, 405] width 176 height 36
click at [936, 406] on input "12.1" at bounding box center [930, 412] width 12 height 12
radio input "true"
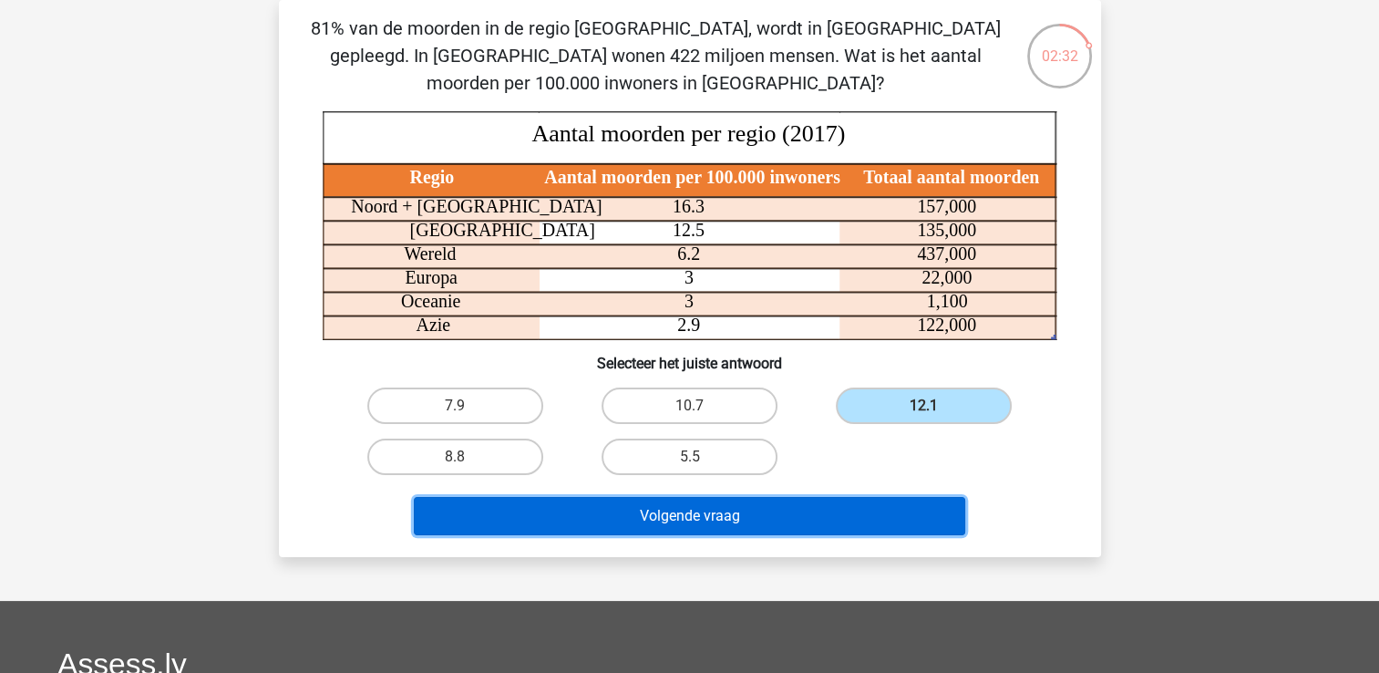
click at [893, 499] on button "Volgende vraag" at bounding box center [689, 516] width 551 height 38
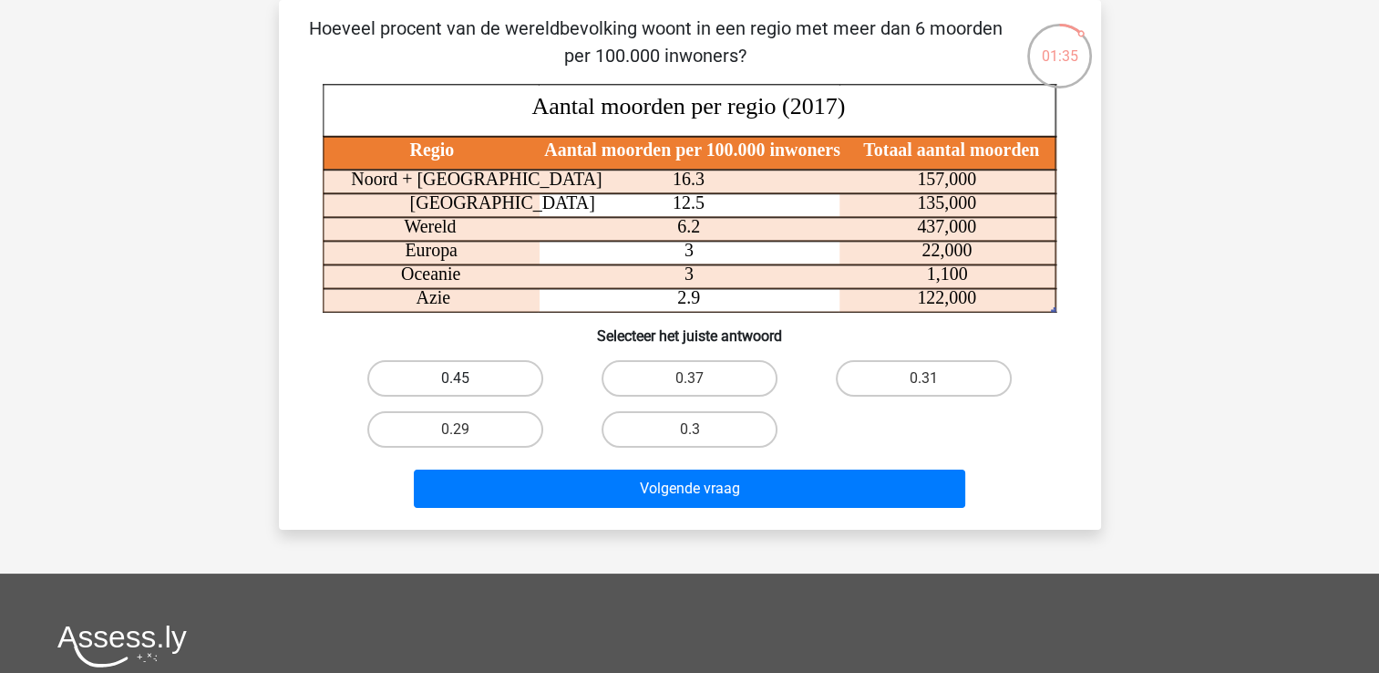
click at [515, 381] on label "0.45" at bounding box center [455, 378] width 176 height 36
click at [467, 381] on input "0.45" at bounding box center [461, 384] width 12 height 12
radio input "true"
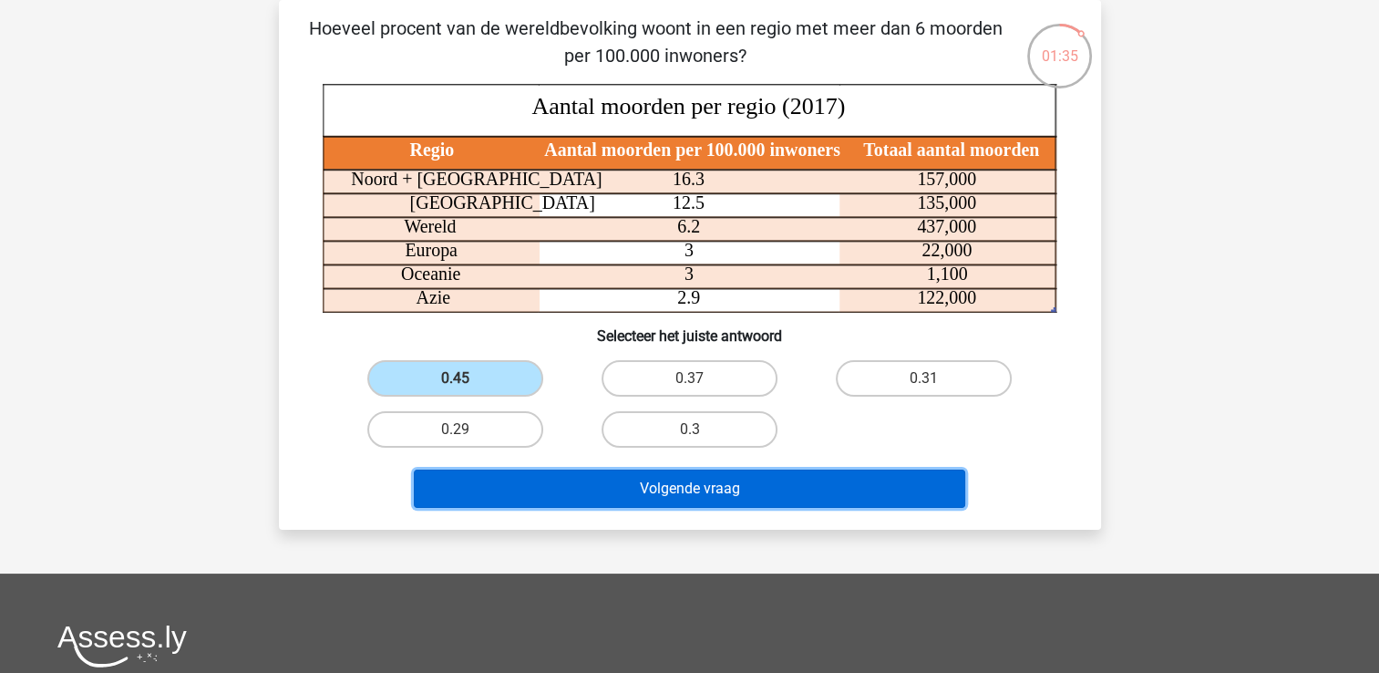
click at [608, 490] on button "Volgende vraag" at bounding box center [689, 488] width 551 height 38
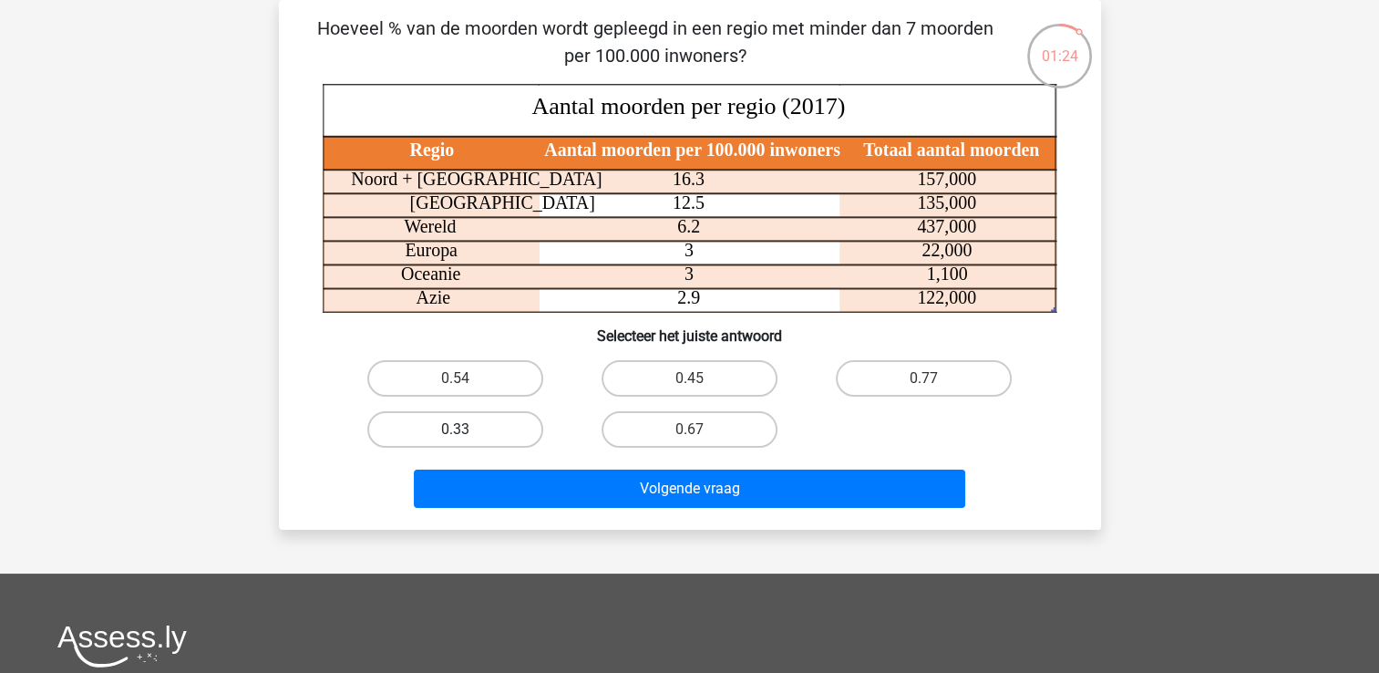
click at [521, 427] on label "0.33" at bounding box center [455, 429] width 176 height 36
click at [467, 429] on input "0.33" at bounding box center [461, 435] width 12 height 12
radio input "true"
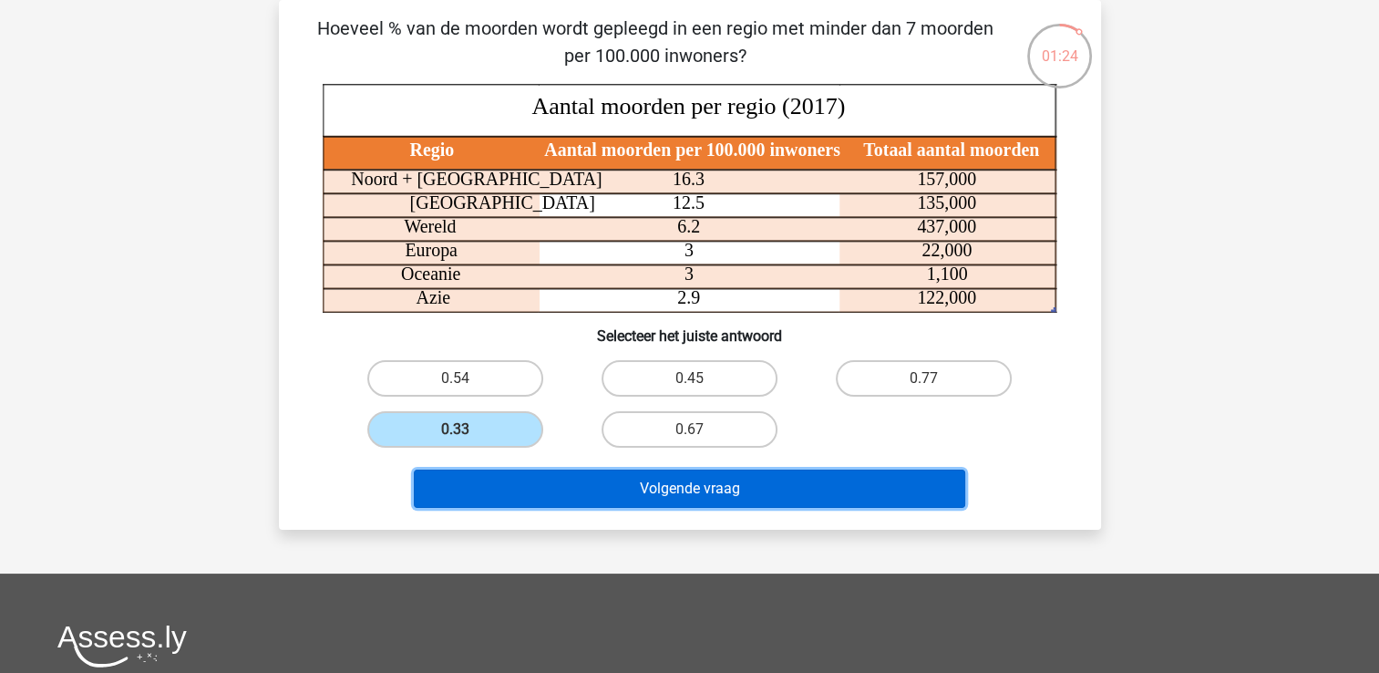
click at [547, 469] on button "Volgende vraag" at bounding box center [689, 488] width 551 height 38
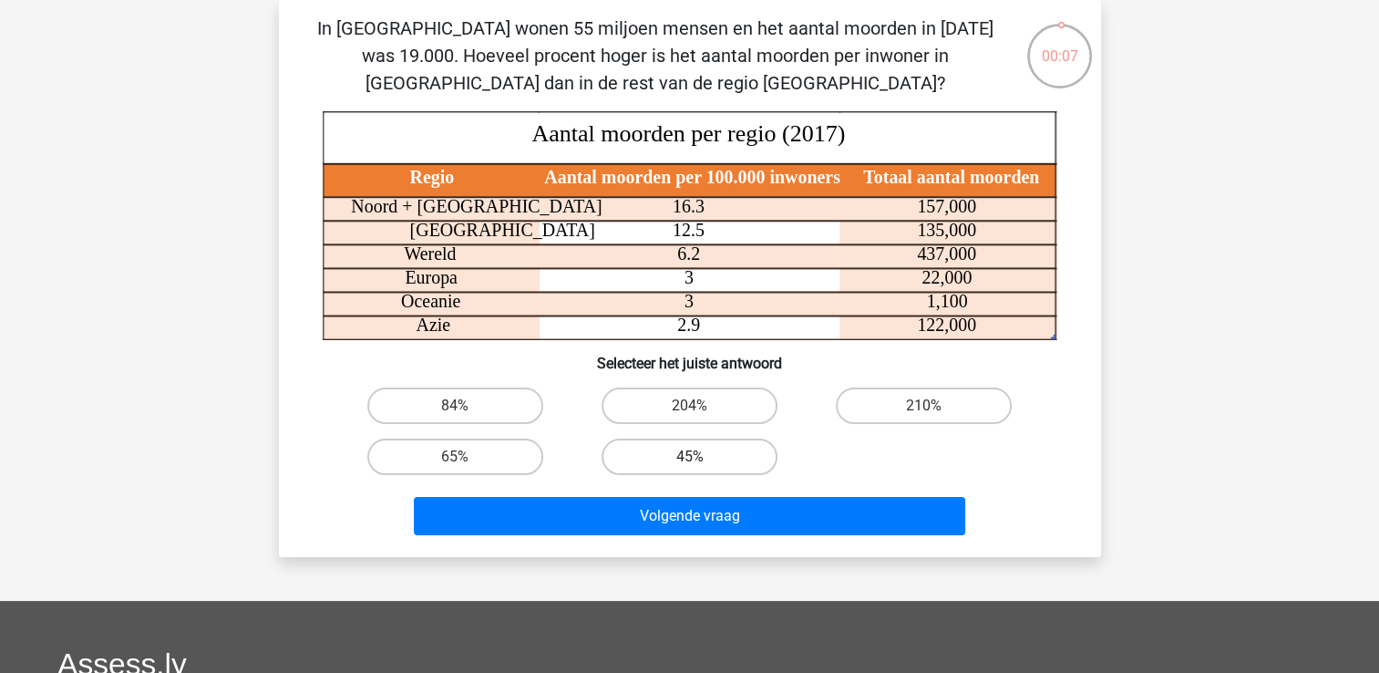
click at [642, 468] on label "45%" at bounding box center [689, 456] width 176 height 36
click at [689, 468] on input "45%" at bounding box center [695, 463] width 12 height 12
radio input "true"
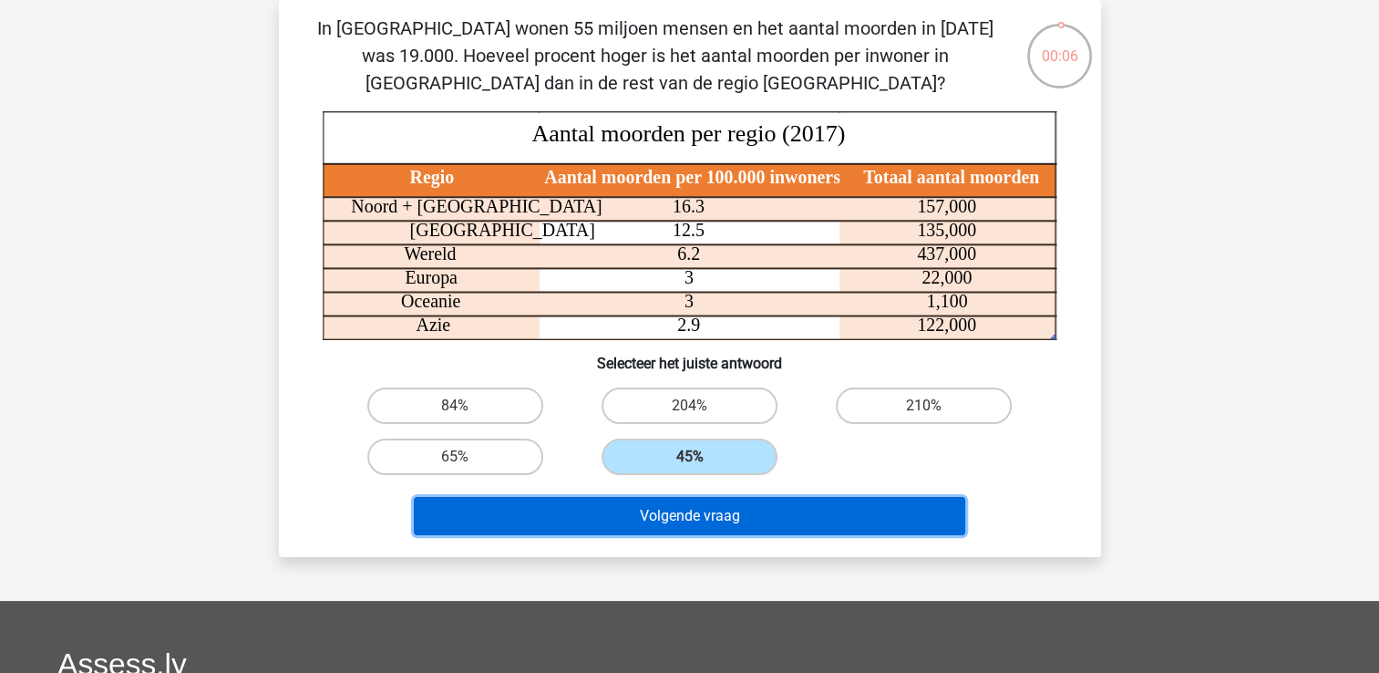
click at [642, 510] on button "Volgende vraag" at bounding box center [689, 516] width 551 height 38
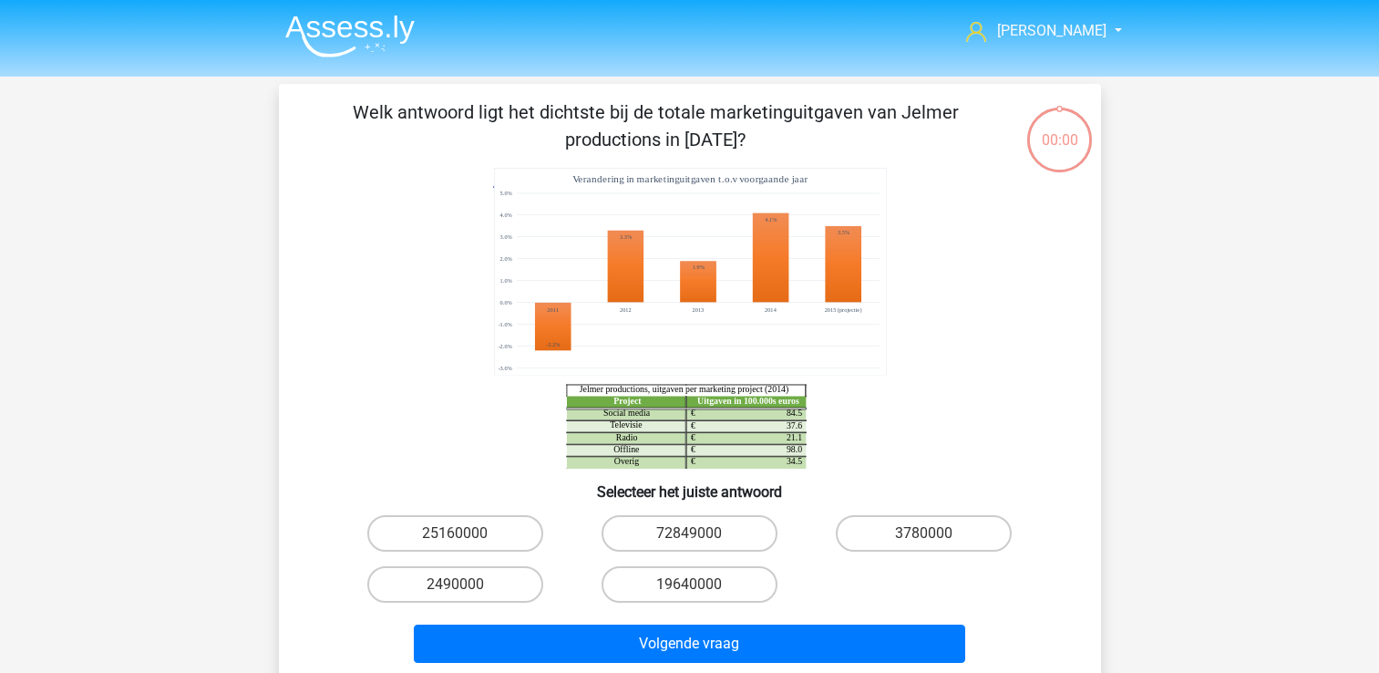
scroll to position [84, 0]
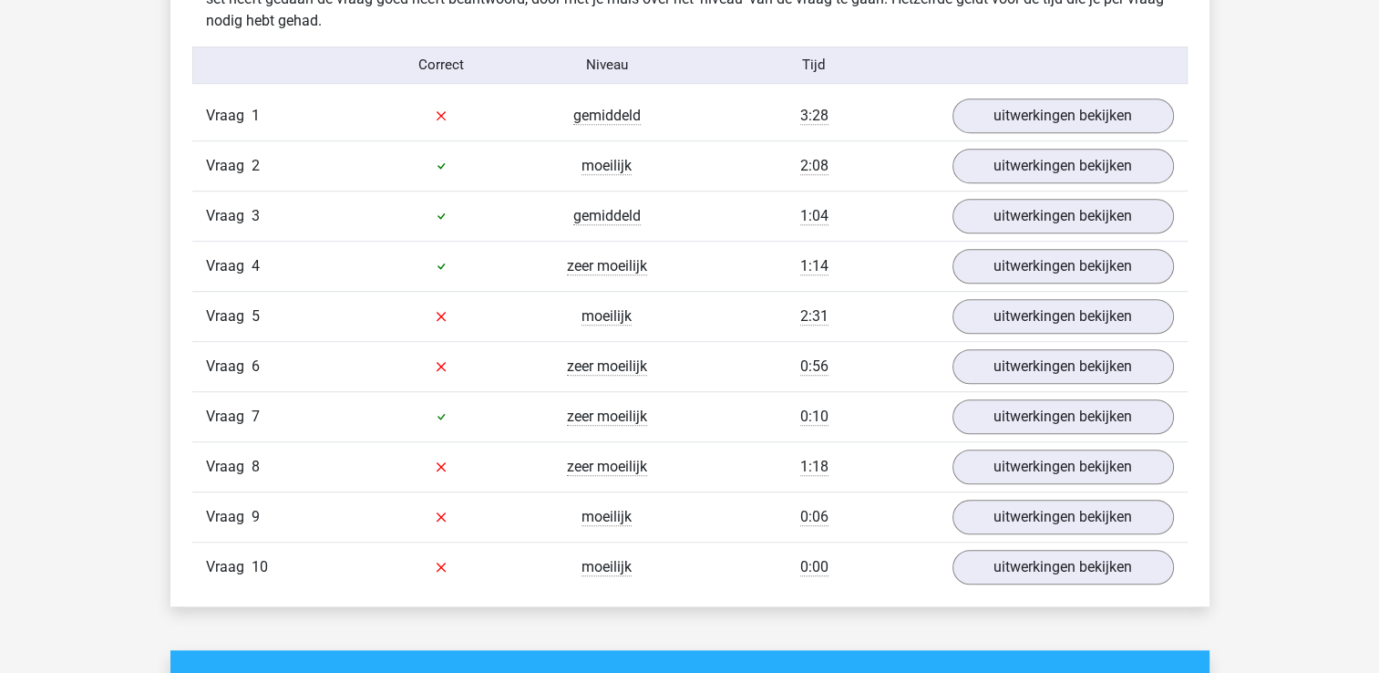
scroll to position [1177, 0]
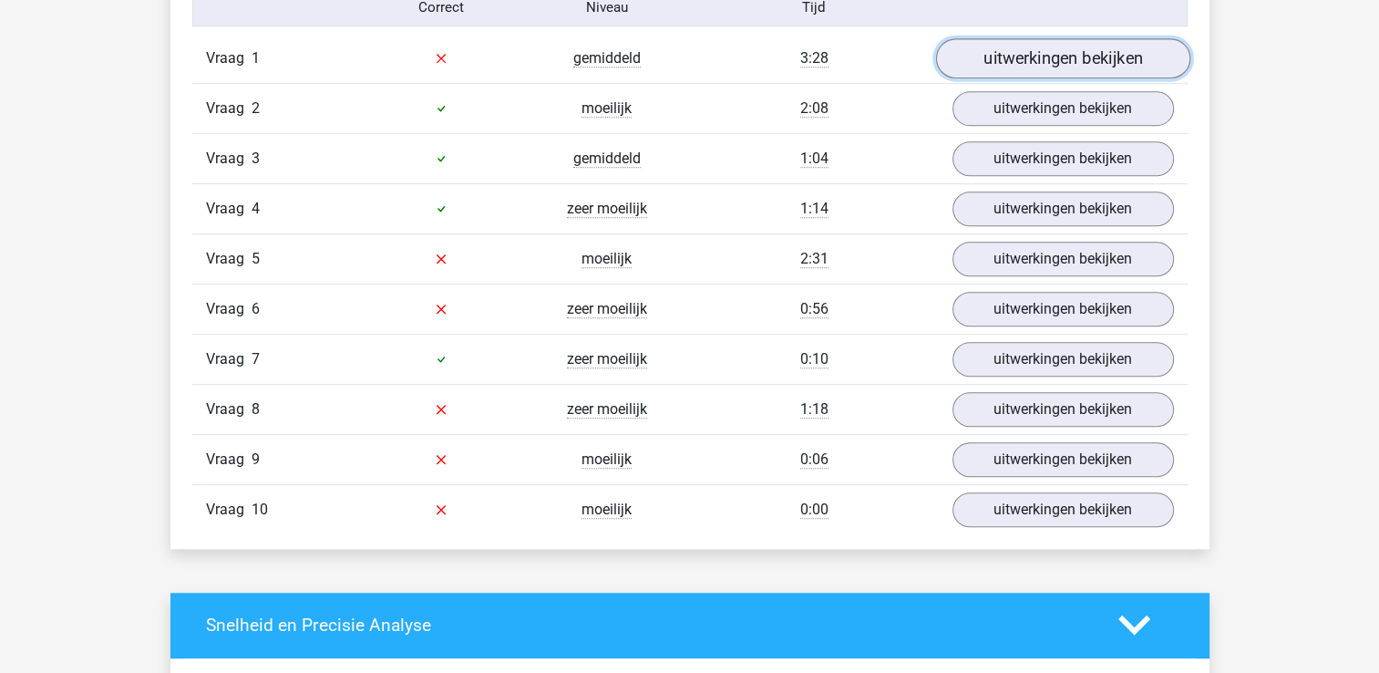
click at [1028, 64] on link "uitwerkingen bekijken" at bounding box center [1062, 58] width 254 height 40
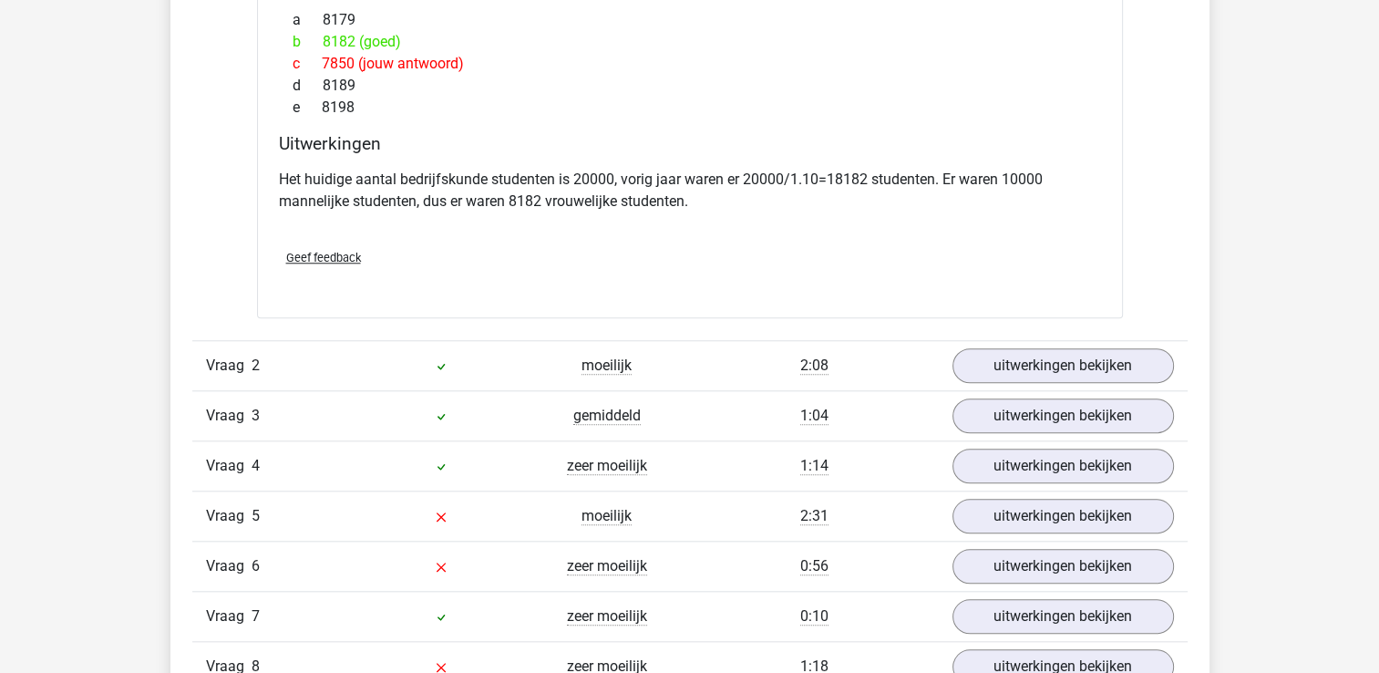
scroll to position [1687, 0]
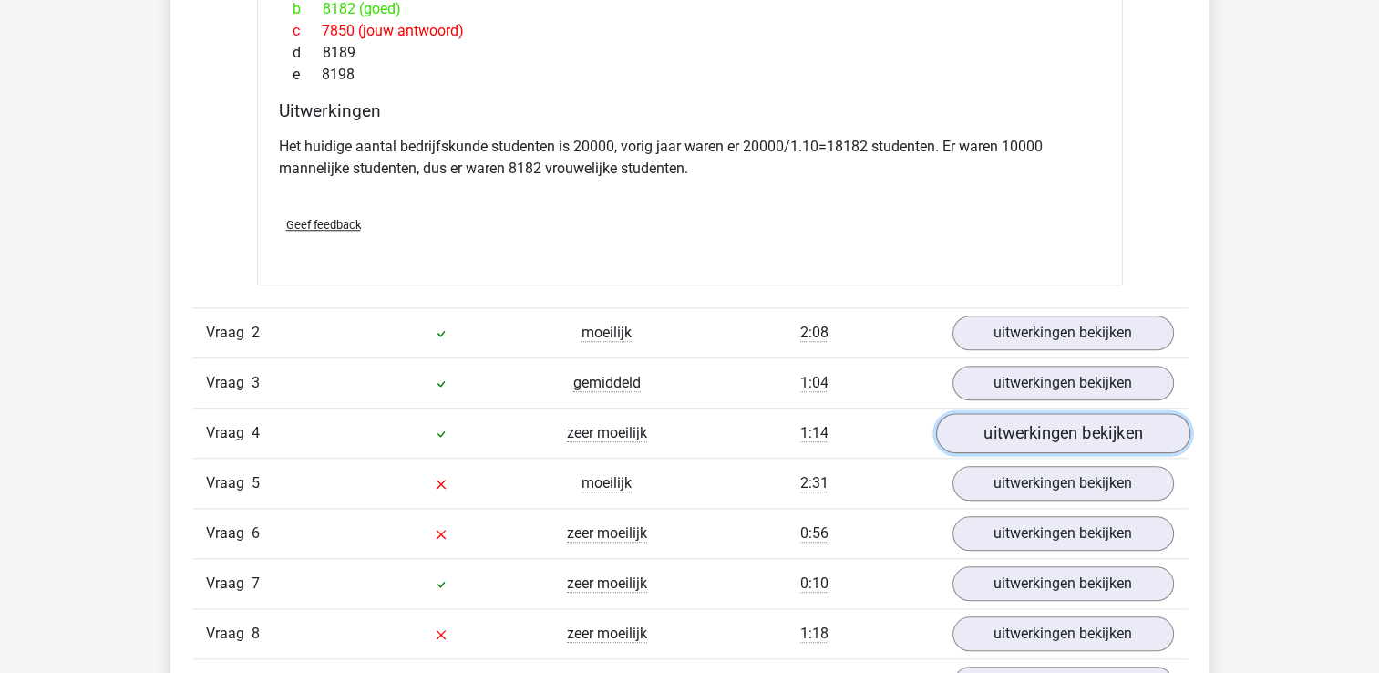
click at [981, 430] on link "uitwerkingen bekijken" at bounding box center [1062, 433] width 254 height 40
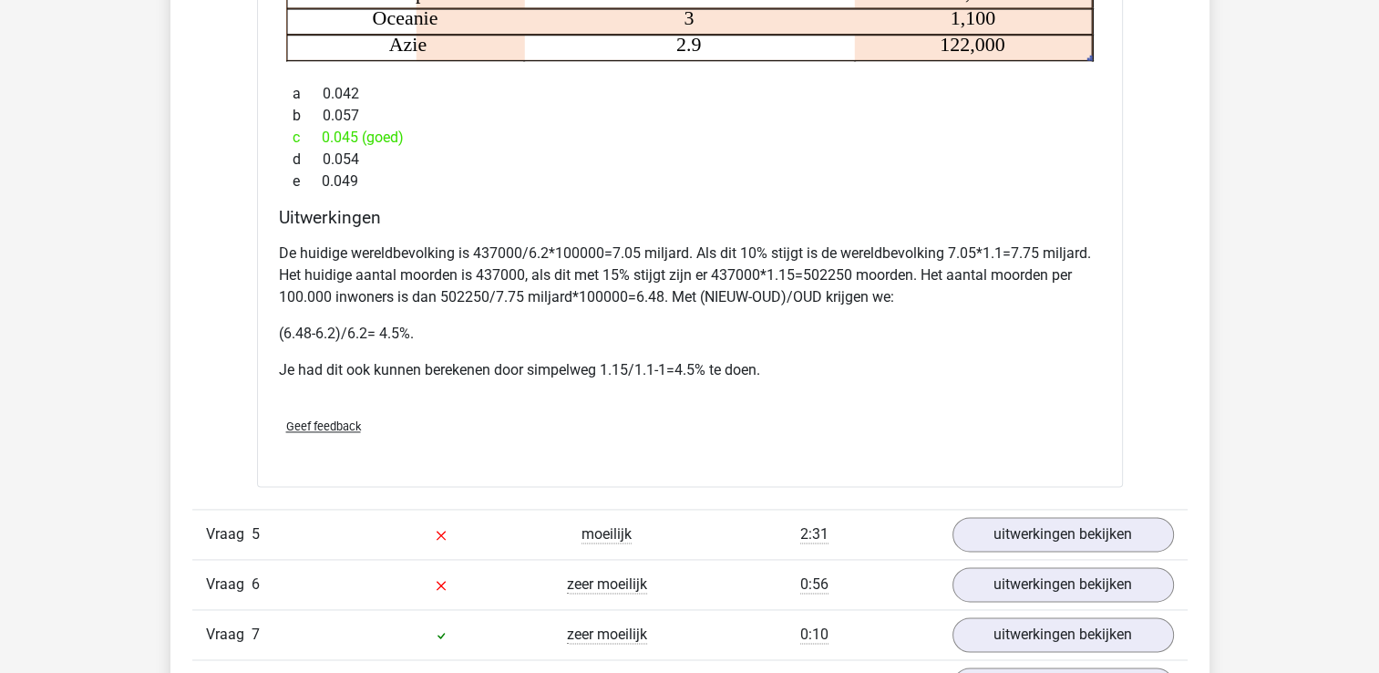
scroll to position [2452, 0]
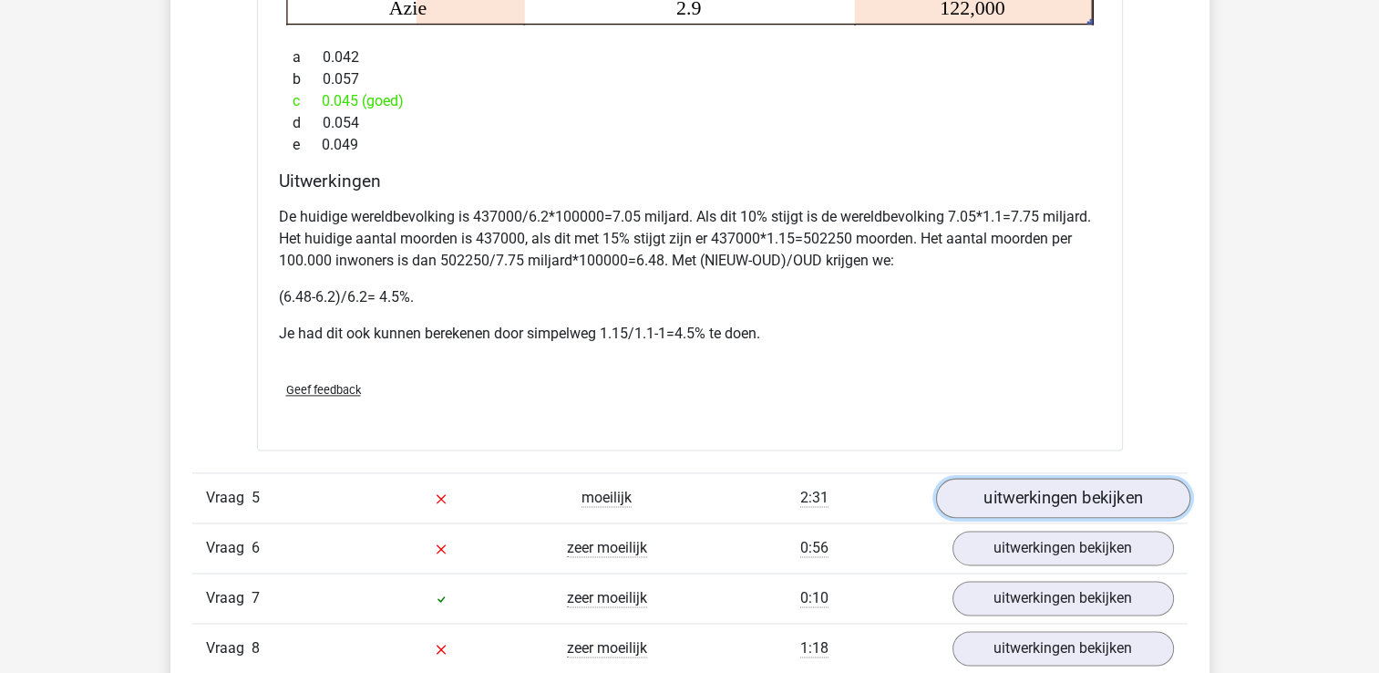
click at [980, 491] on link "uitwerkingen bekijken" at bounding box center [1062, 498] width 254 height 40
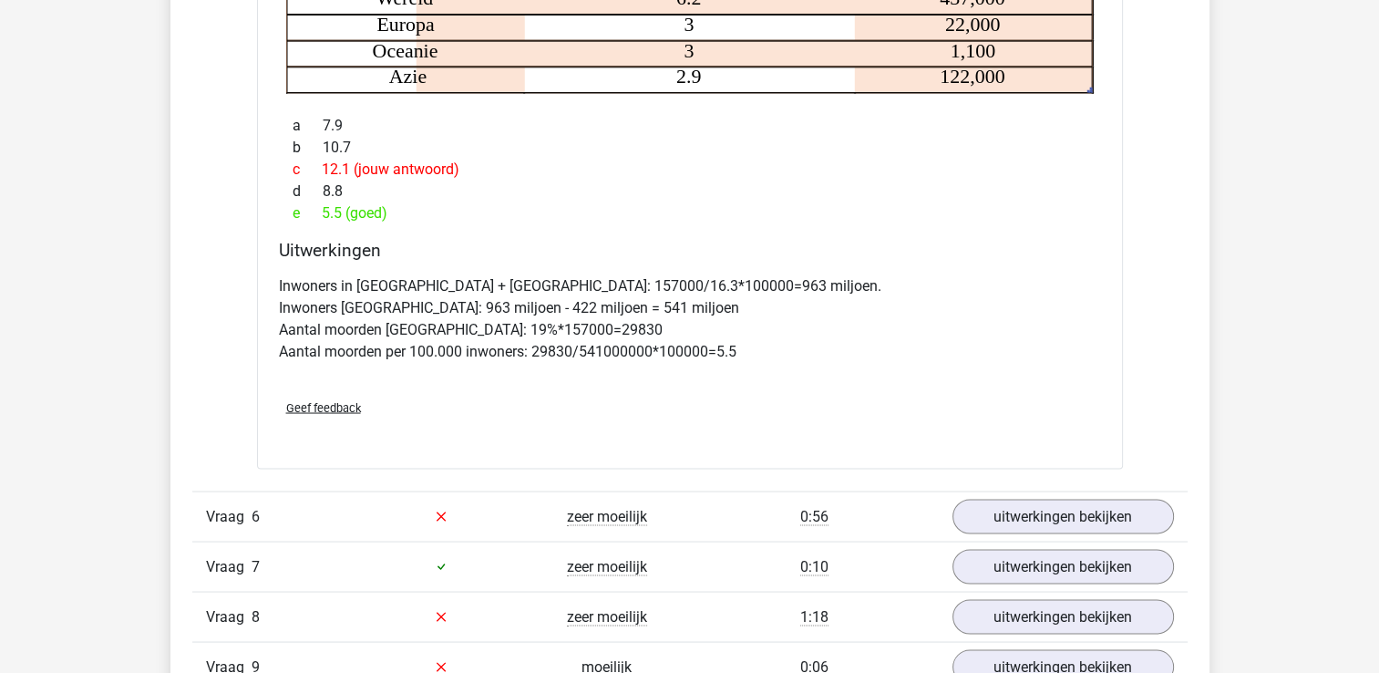
scroll to position [3218, 0]
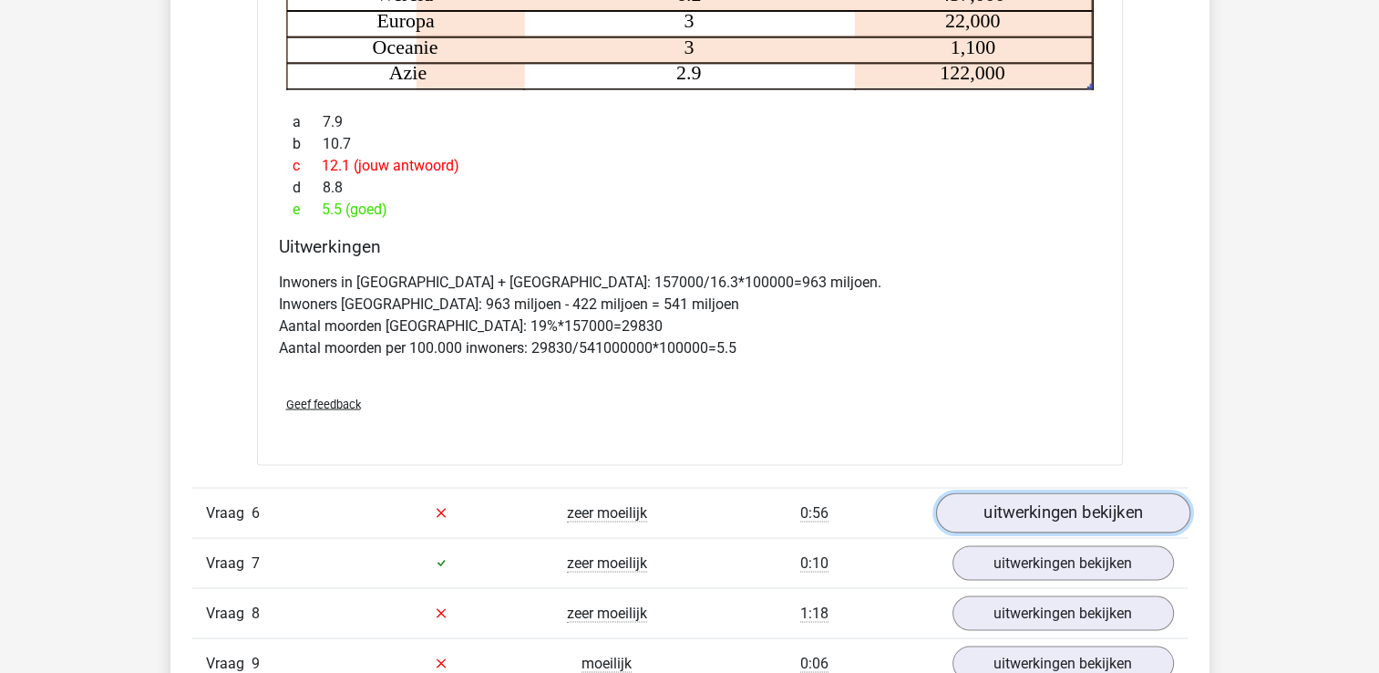
click at [1030, 511] on link "uitwerkingen bekijken" at bounding box center [1062, 512] width 254 height 40
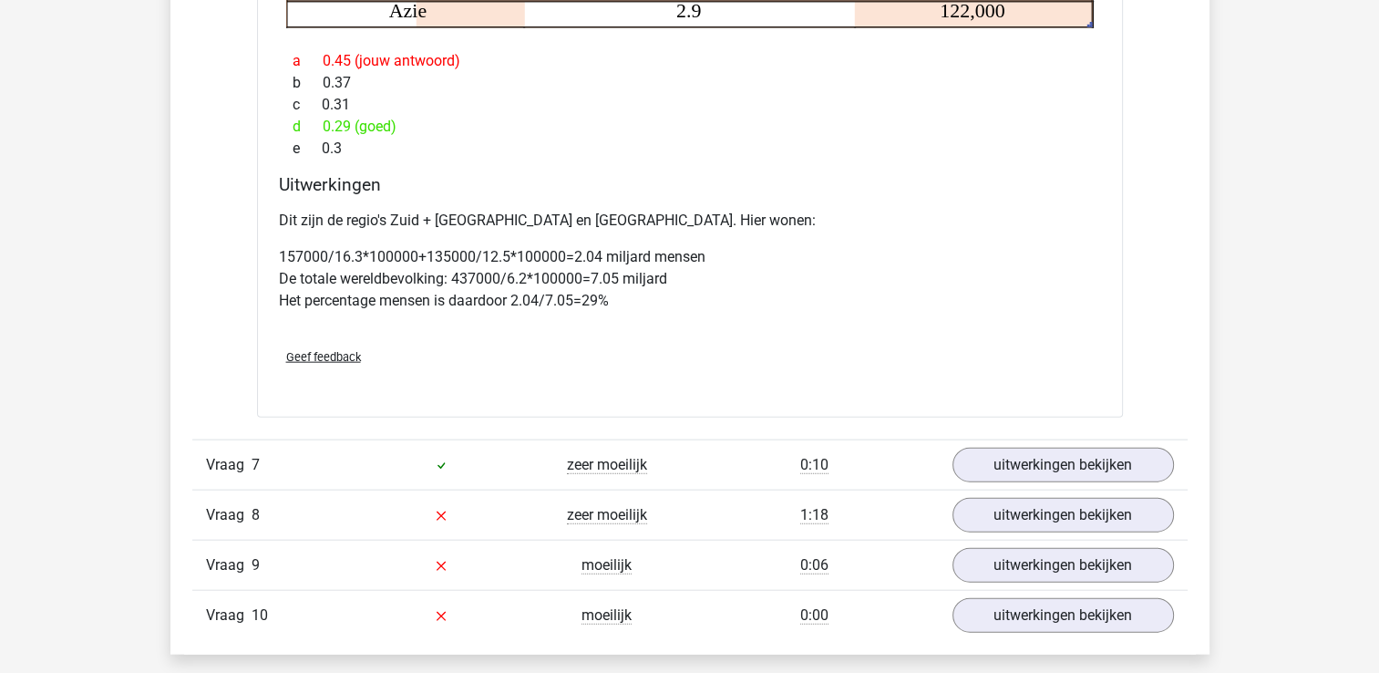
scroll to position [4093, 0]
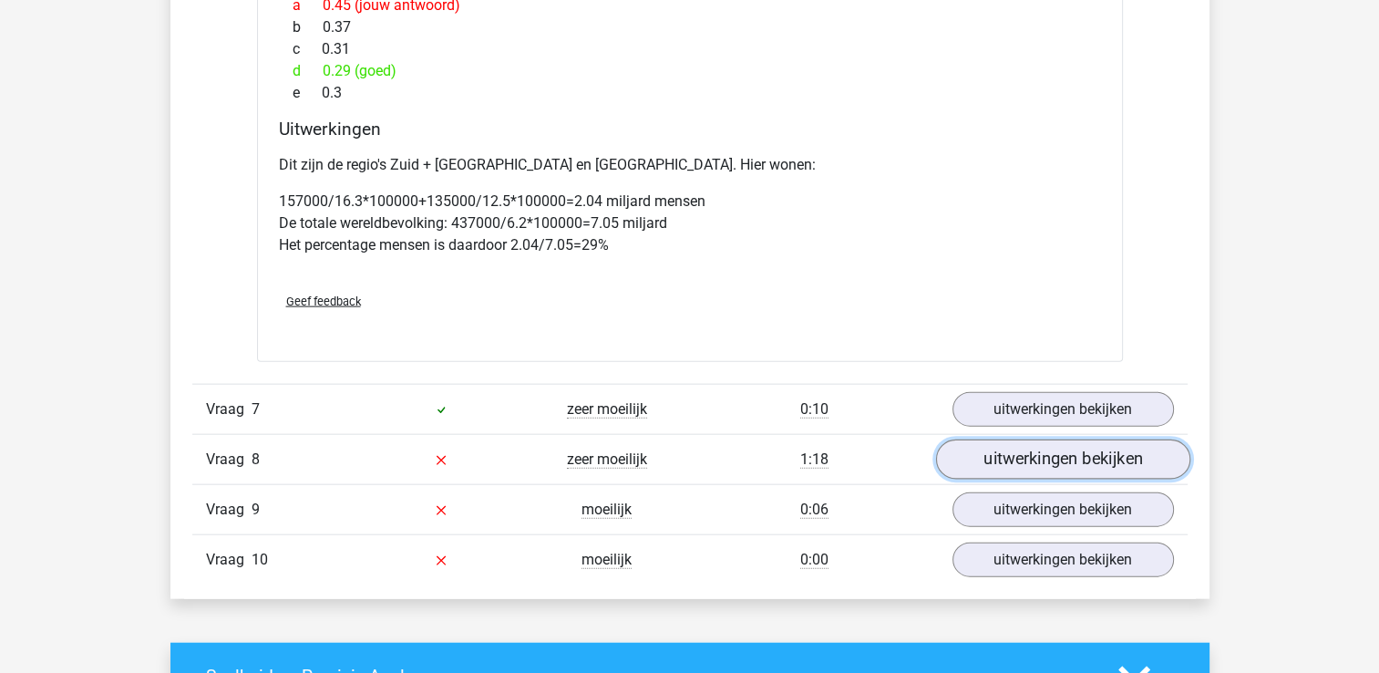
click at [1032, 468] on link "uitwerkingen bekijken" at bounding box center [1062, 459] width 254 height 40
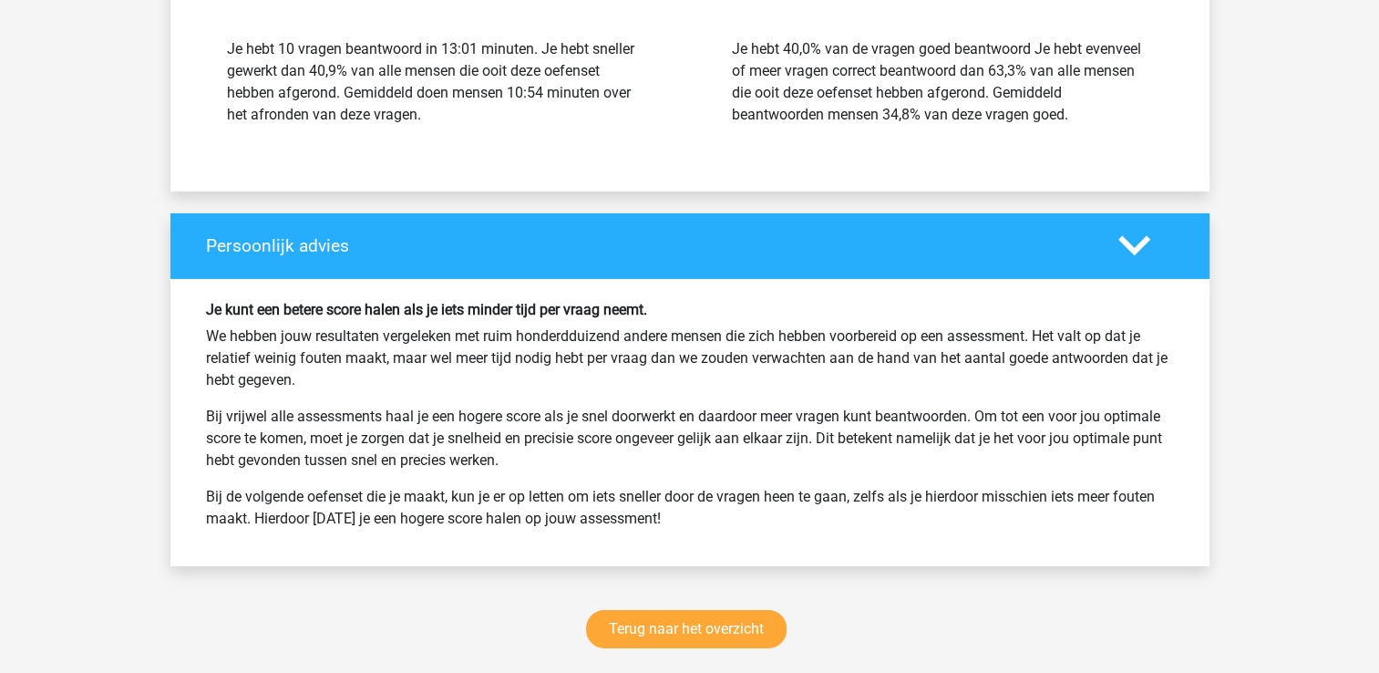
scroll to position [6386, 0]
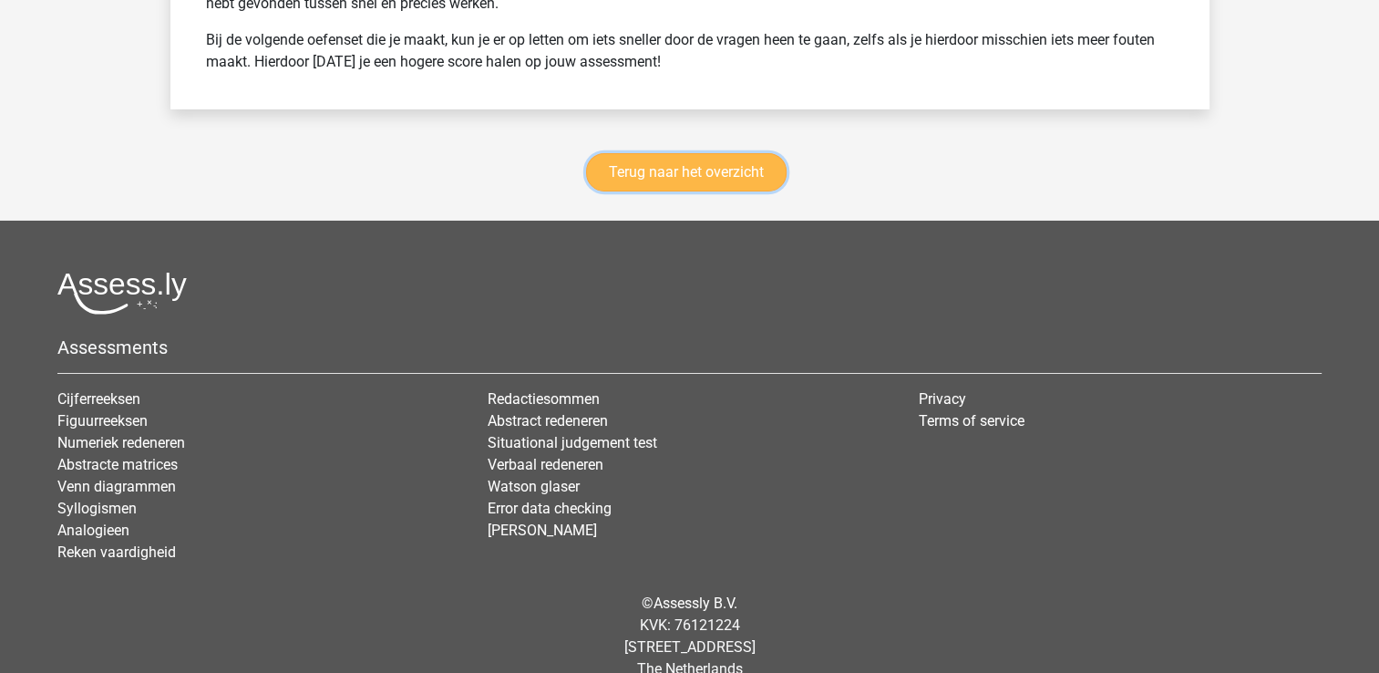
click at [682, 155] on link "Terug naar het overzicht" at bounding box center [686, 172] width 200 height 38
click at [623, 153] on link "Terug naar het overzicht" at bounding box center [686, 172] width 200 height 38
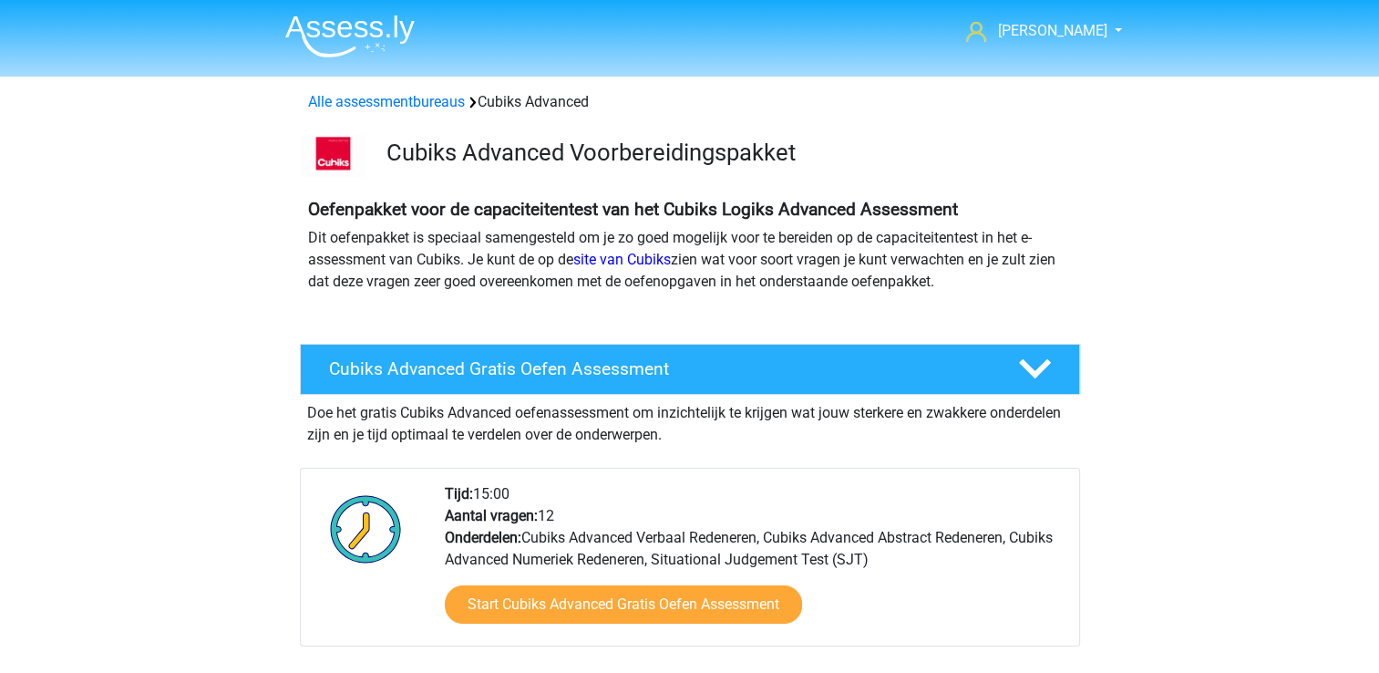
click at [1082, 42] on nav "Clarissa clarissavanoijen@gmail.com Nederlands" at bounding box center [690, 32] width 838 height 59
click at [422, 98] on link "Alle assessmentbureaus" at bounding box center [386, 101] width 157 height 17
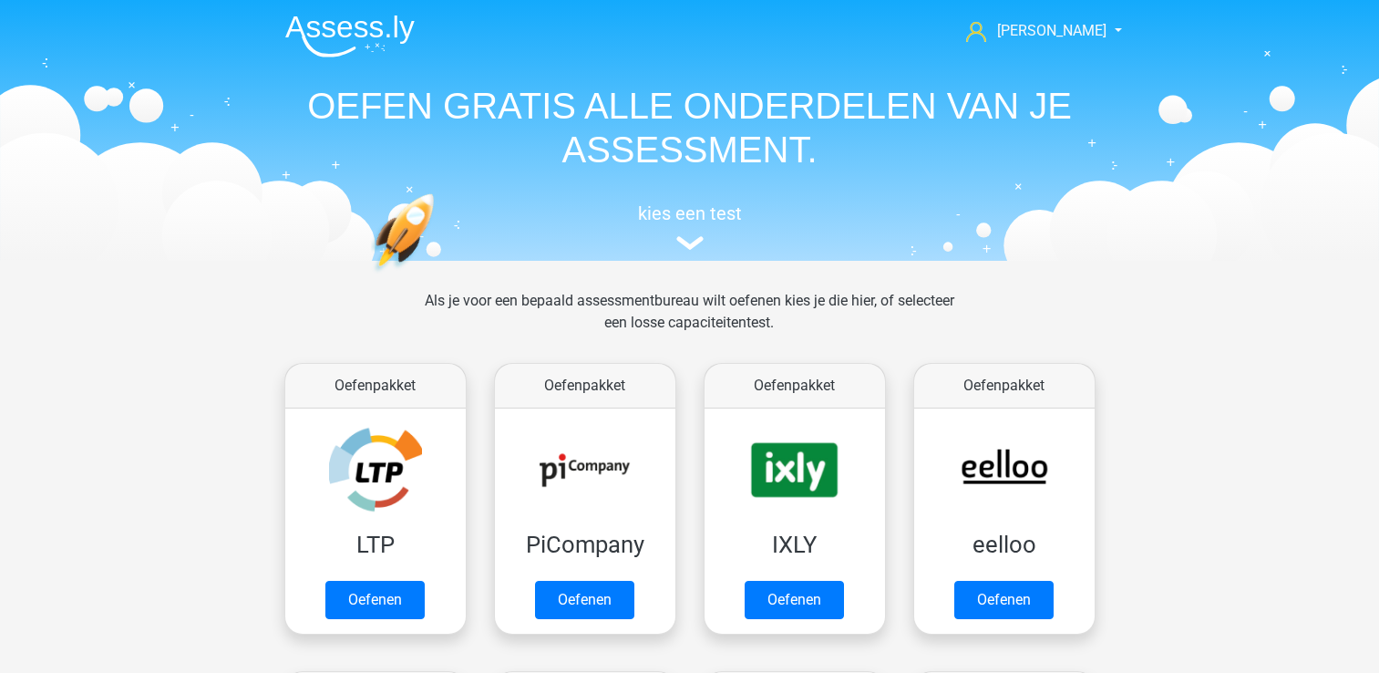
scroll to position [290, 0]
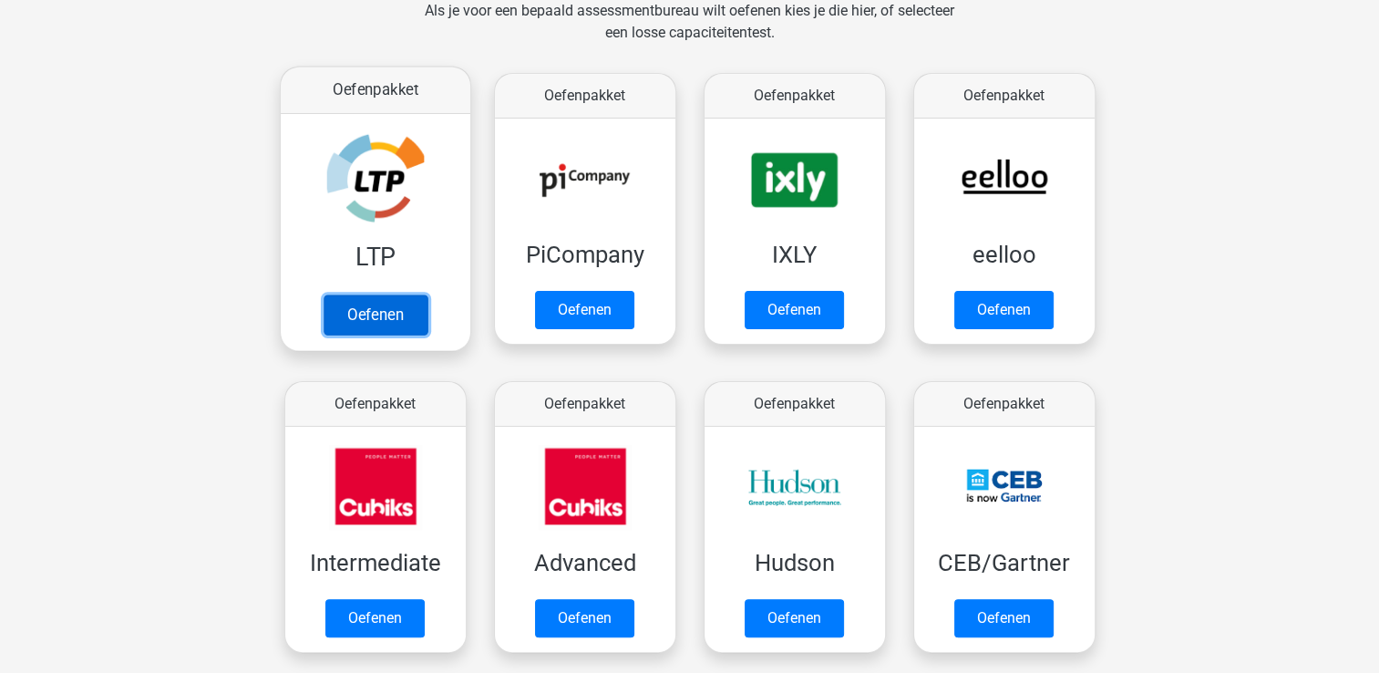
click at [357, 328] on link "Oefenen" at bounding box center [375, 314] width 104 height 40
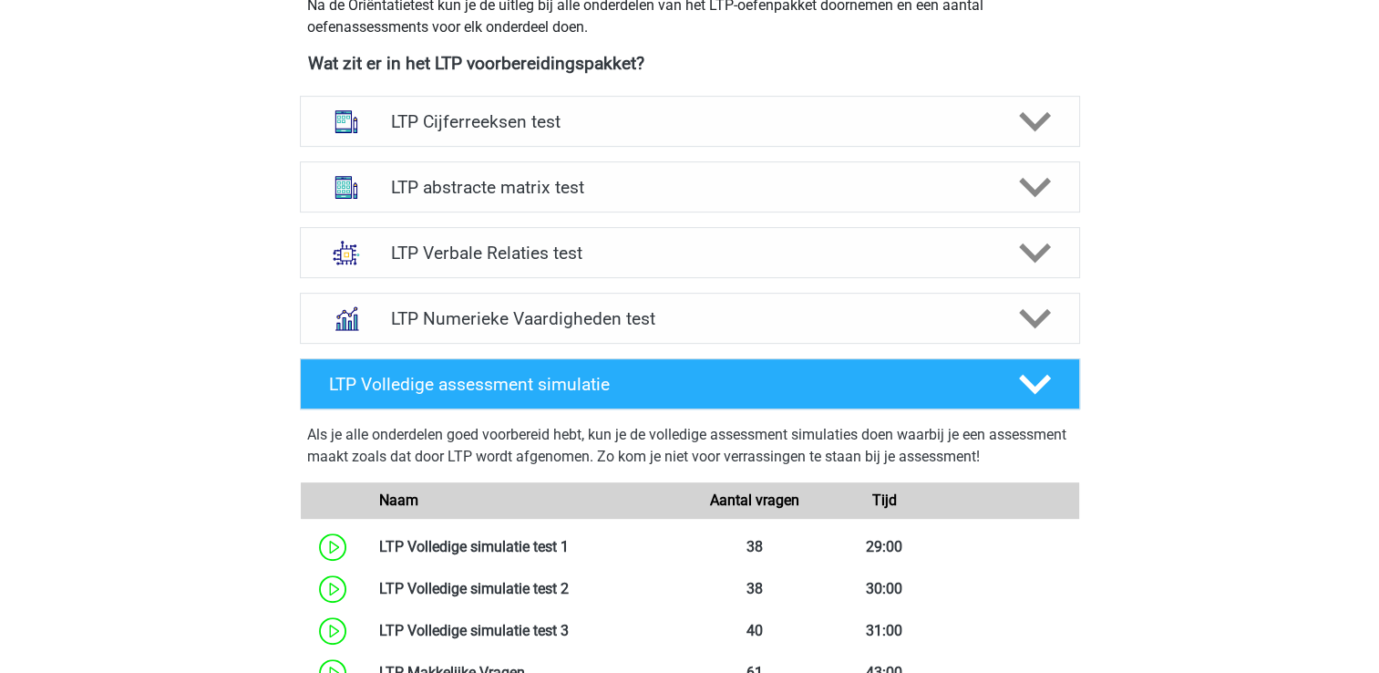
scroll to position [693, 0]
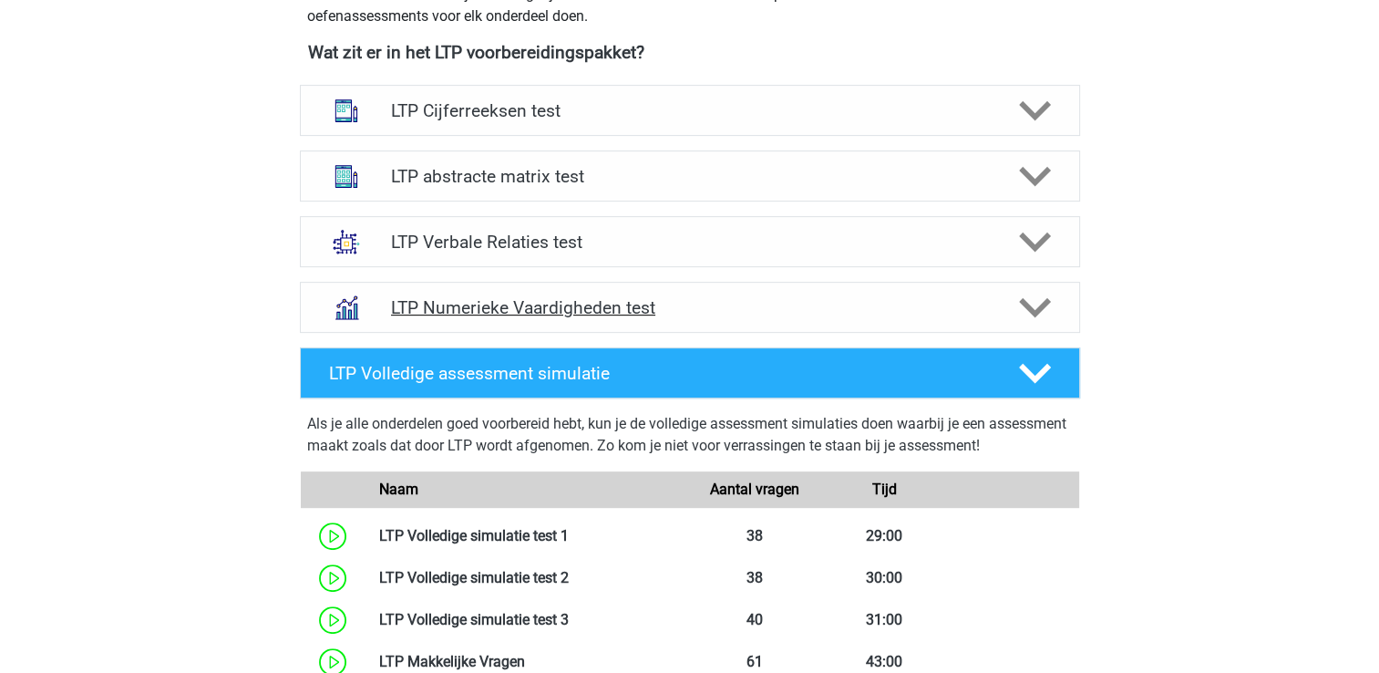
click at [400, 304] on h4 "LTP Numerieke Vaardigheden test" at bounding box center [689, 307] width 597 height 21
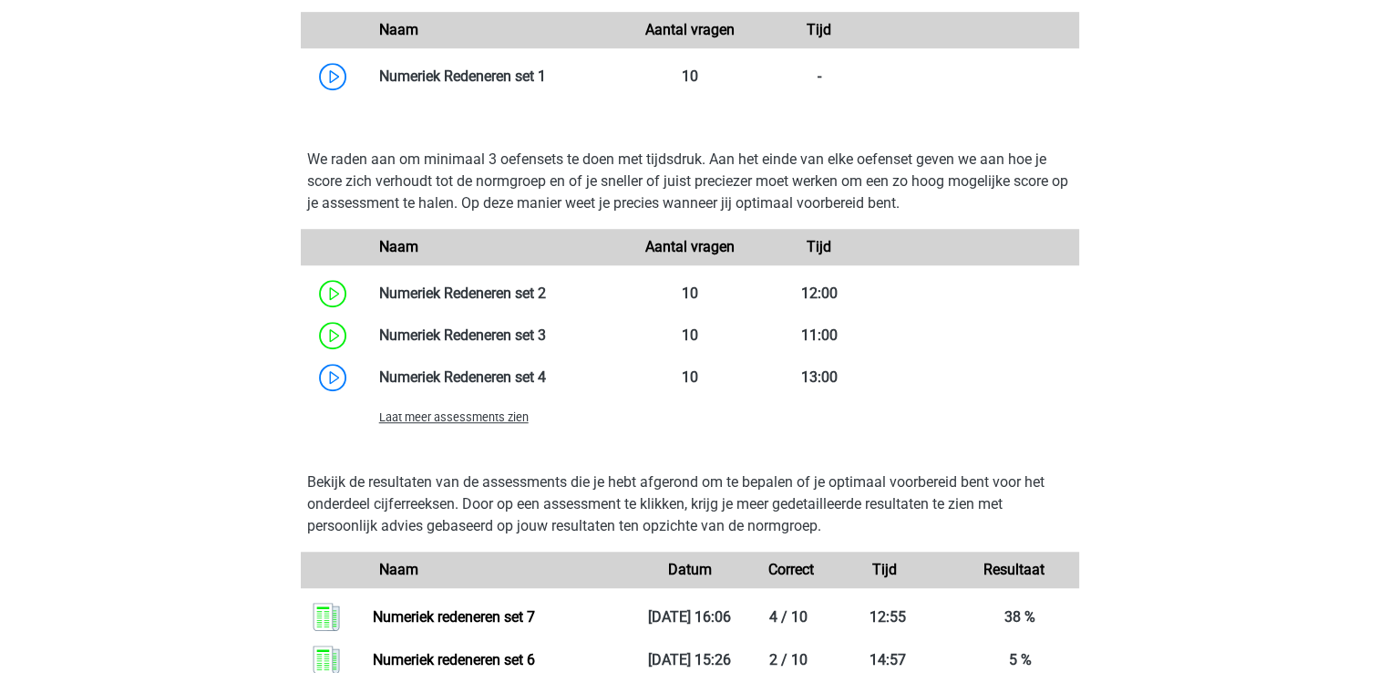
scroll to position [1276, 0]
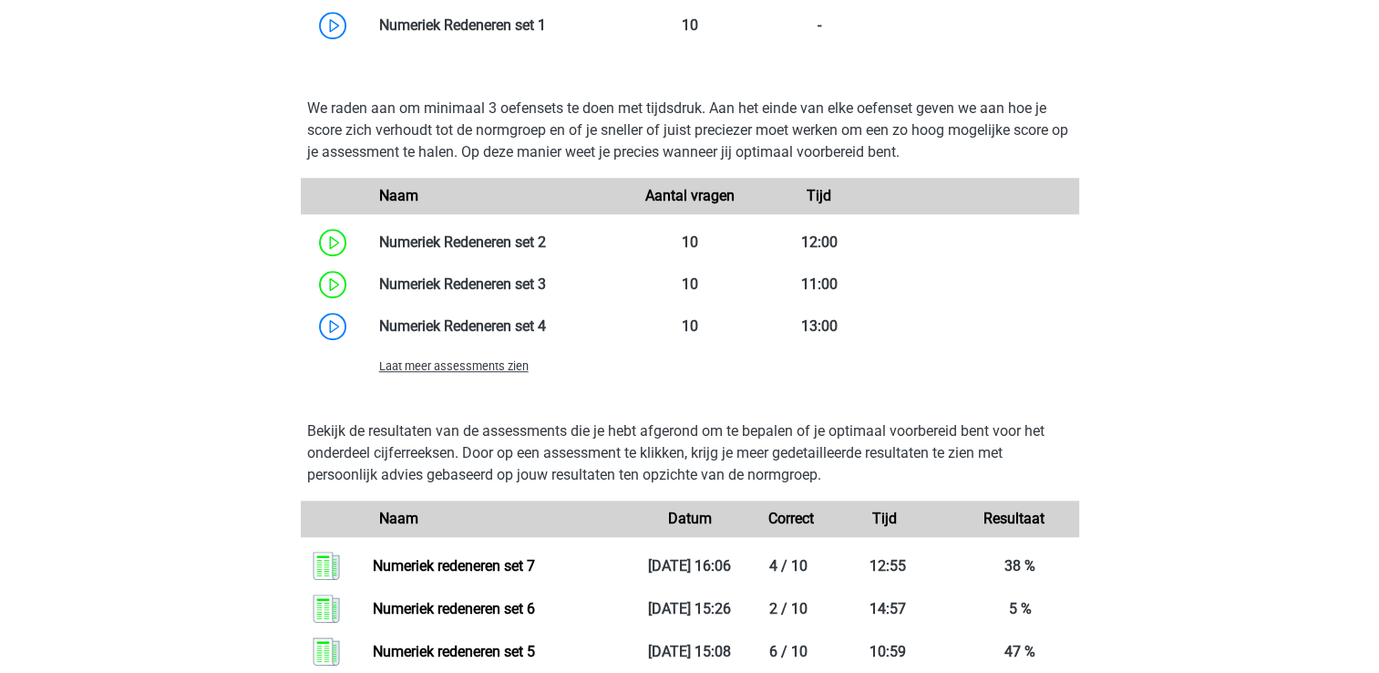
click at [448, 356] on div "Laat meer assessments zien" at bounding box center [495, 366] width 260 height 22
click at [430, 363] on span "Laat meer assessments zien" at bounding box center [453, 366] width 149 height 14
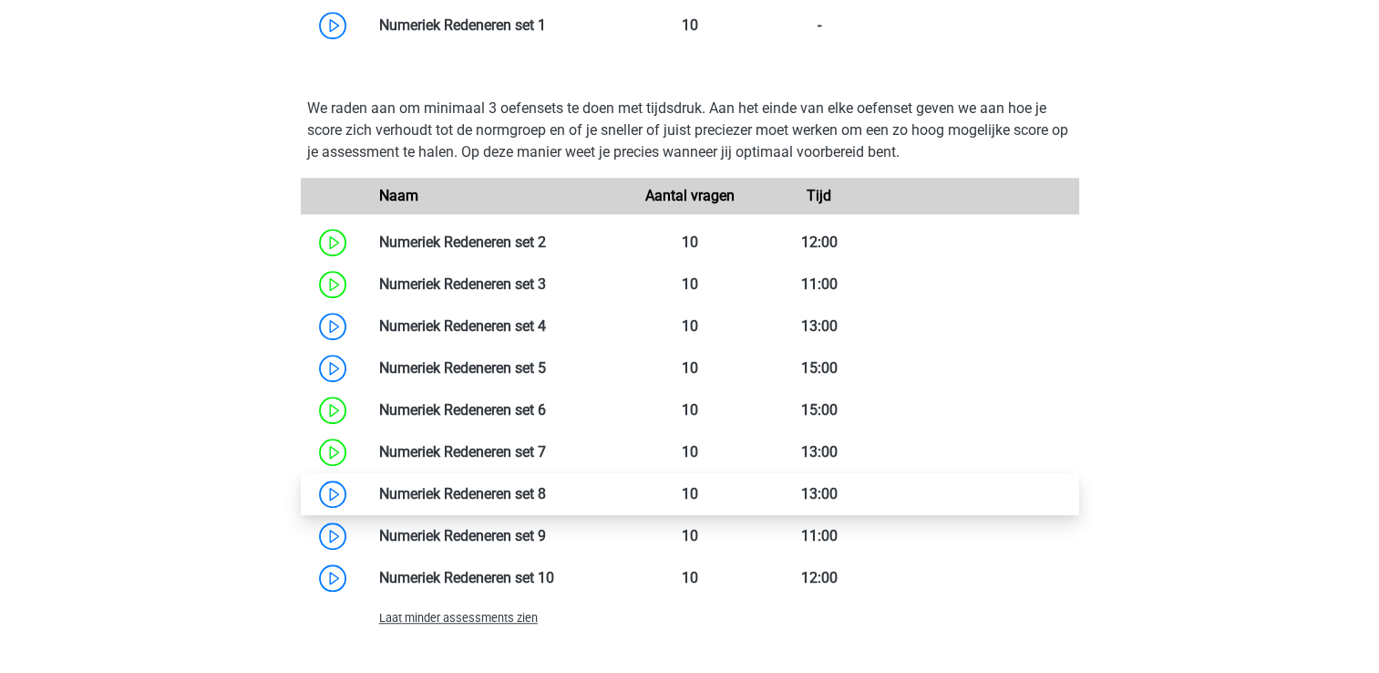
click at [546, 488] on link at bounding box center [546, 493] width 0 height 17
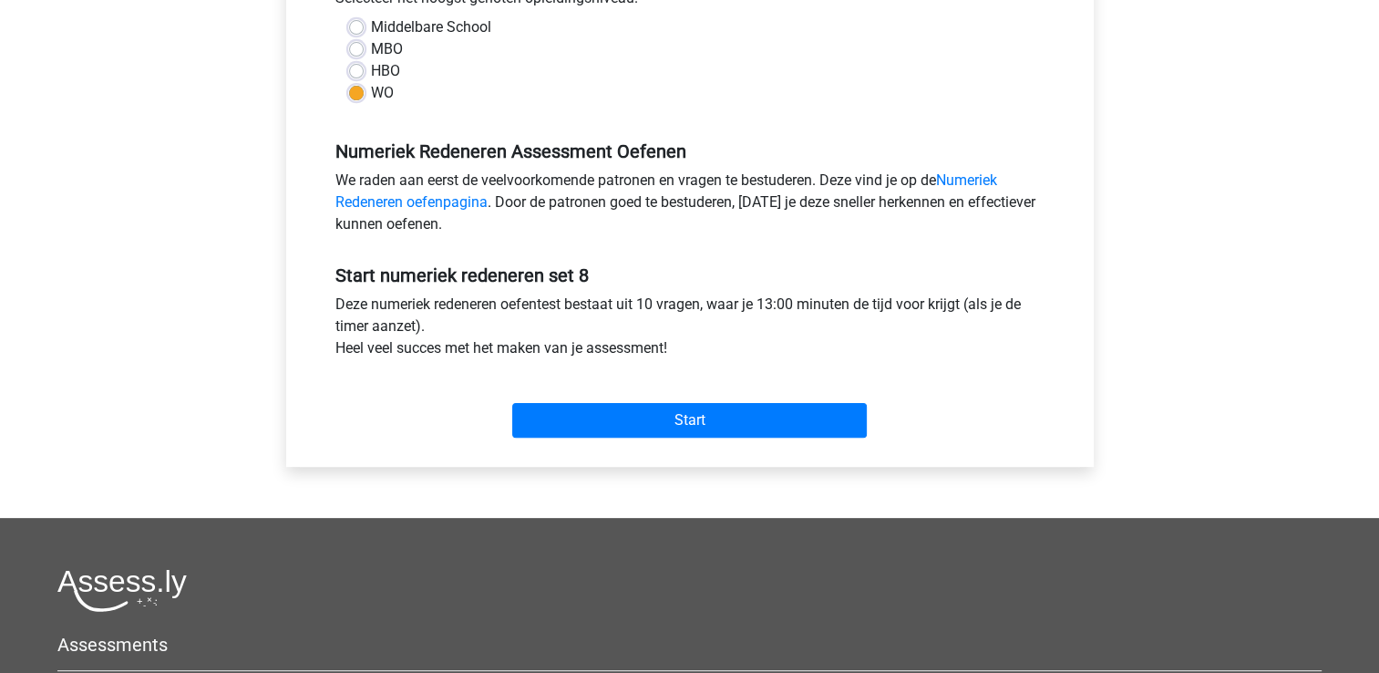
scroll to position [474, 0]
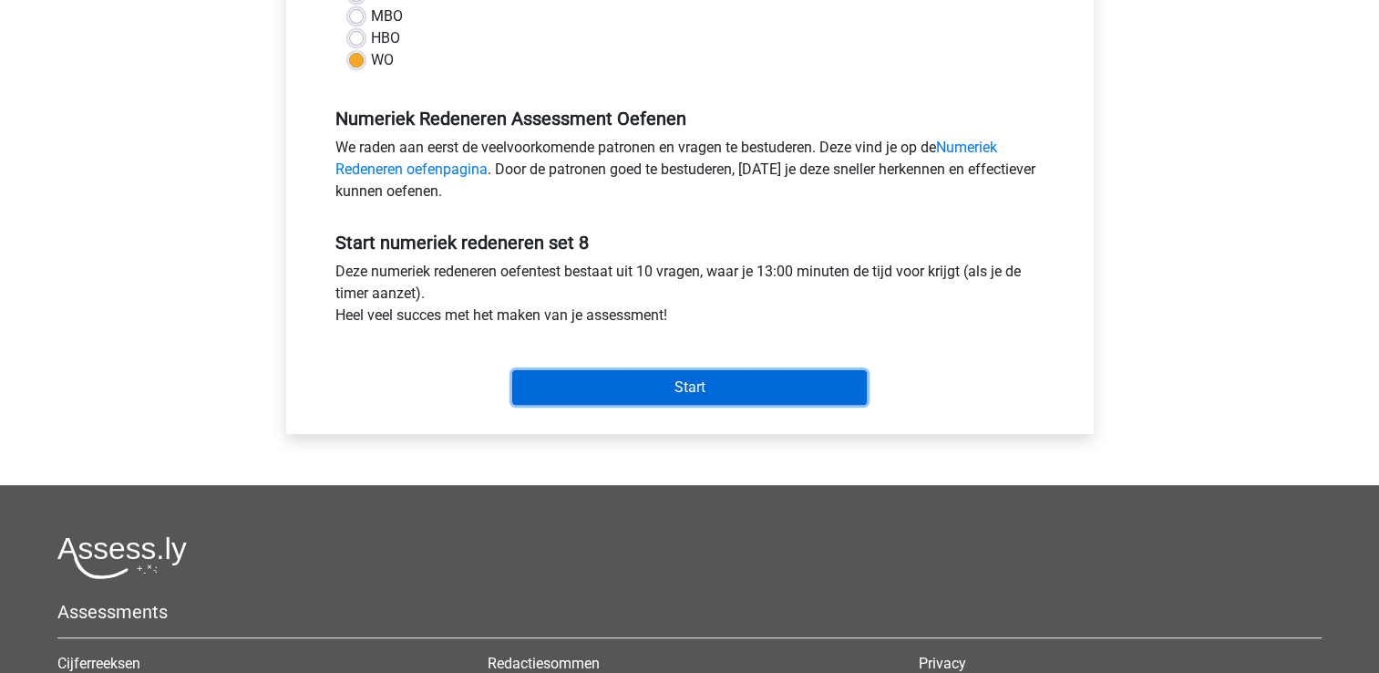
click at [649, 379] on input "Start" at bounding box center [689, 387] width 355 height 35
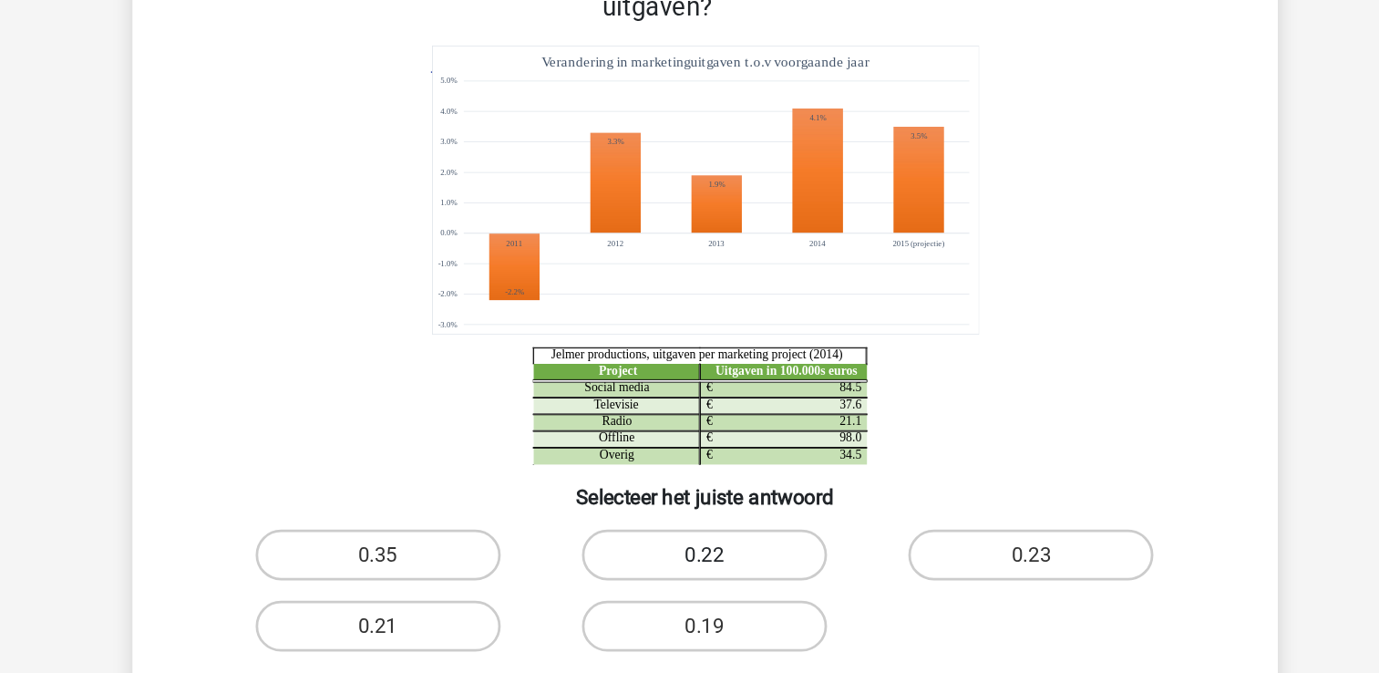
click at [680, 570] on label "0.22" at bounding box center [689, 588] width 176 height 36
click at [689, 588] on input "0.22" at bounding box center [695, 594] width 12 height 12
radio input "true"
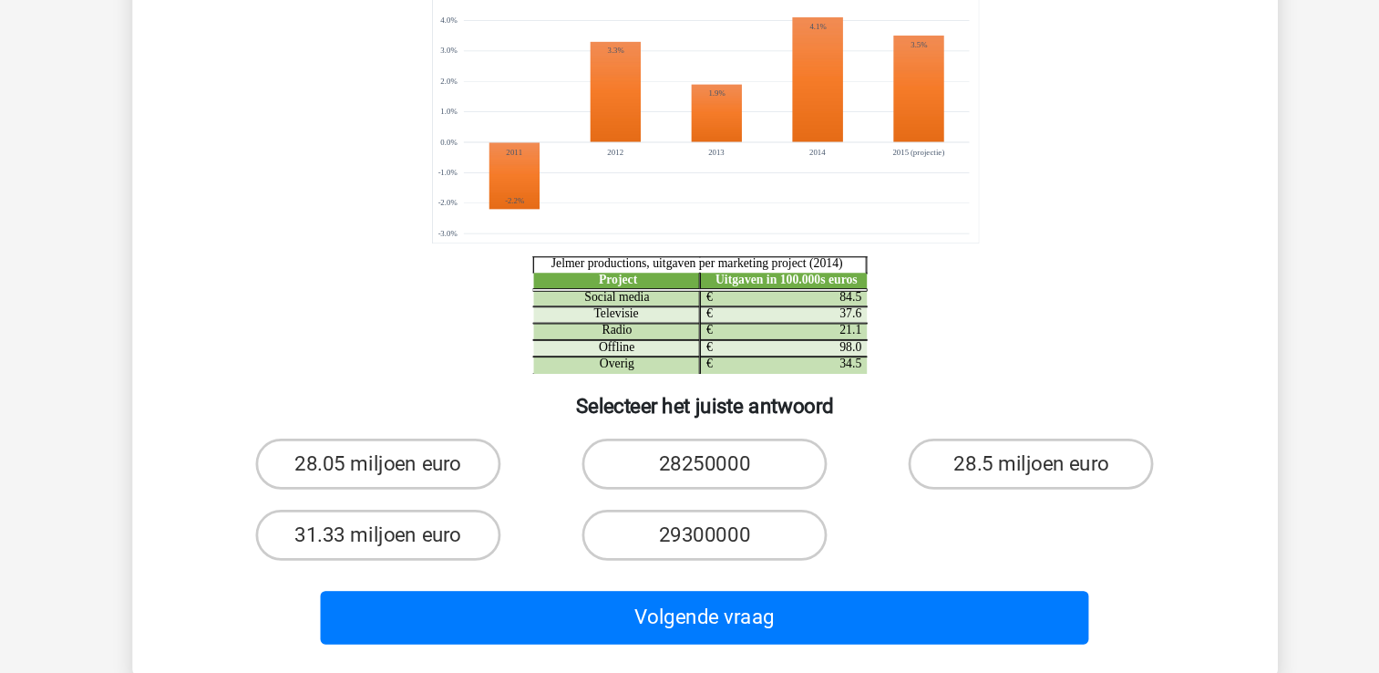
scroll to position [41, 0]
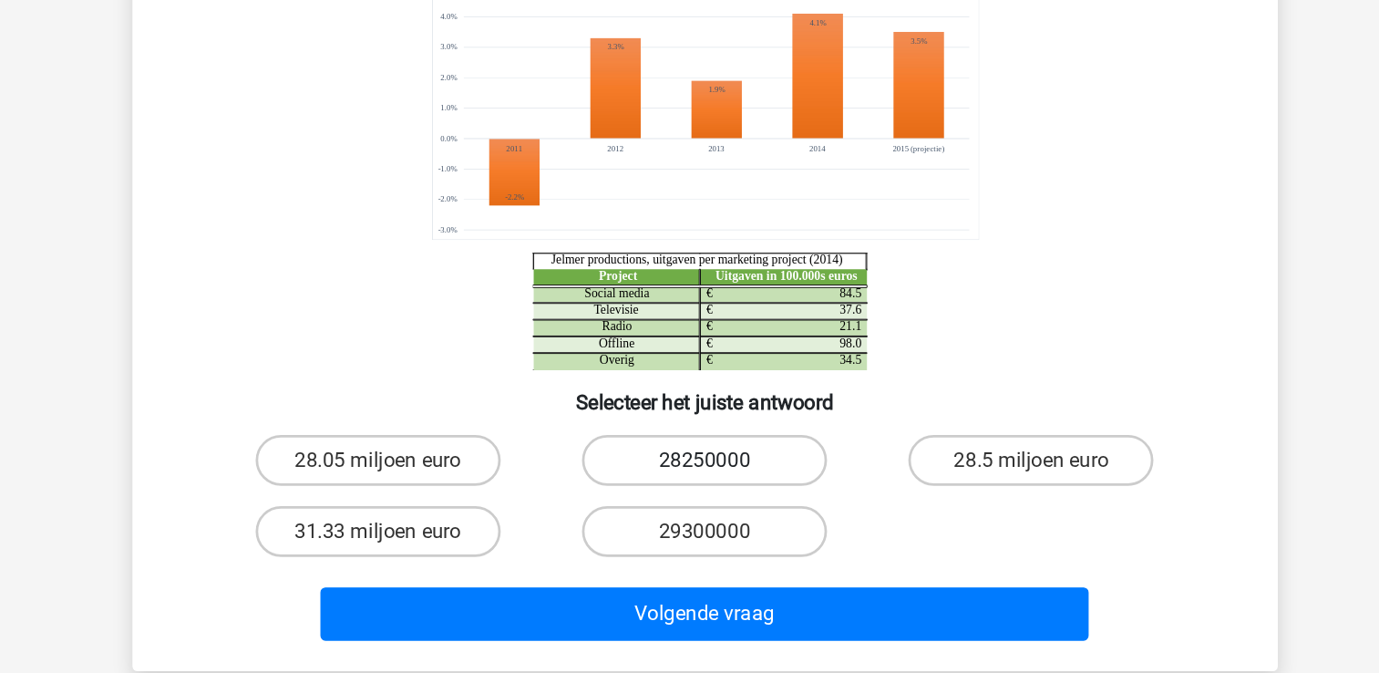
click at [642, 503] on label "28250000" at bounding box center [689, 519] width 176 height 36
click at [689, 519] on input "28250000" at bounding box center [695, 525] width 12 height 12
radio input "true"
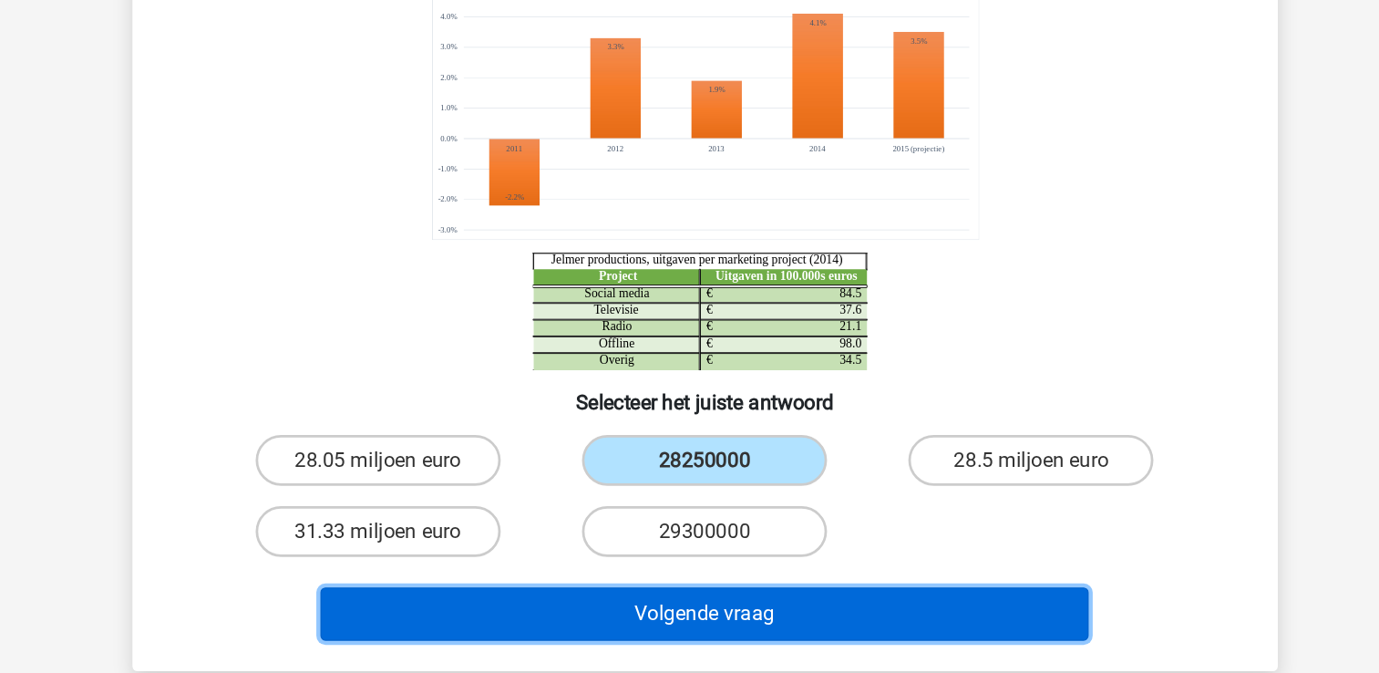
click at [622, 626] on button "Volgende vraag" at bounding box center [689, 630] width 551 height 38
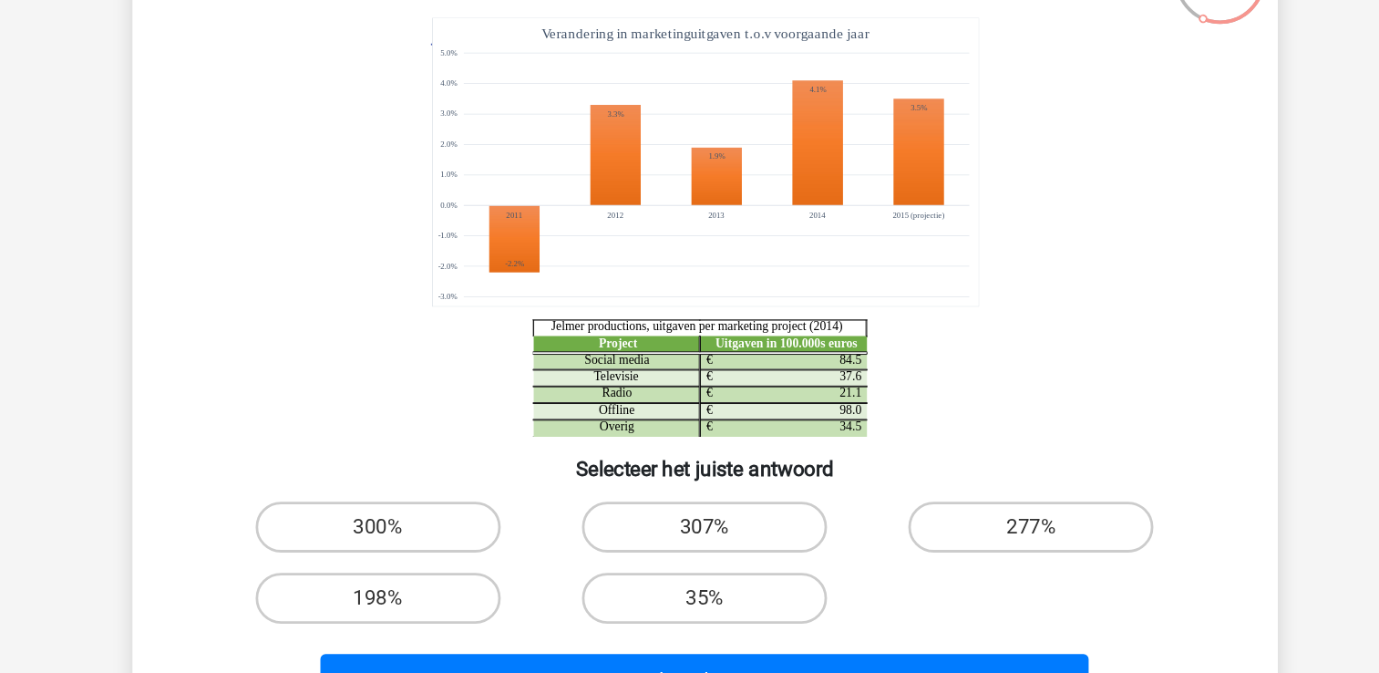
scroll to position [40, 0]
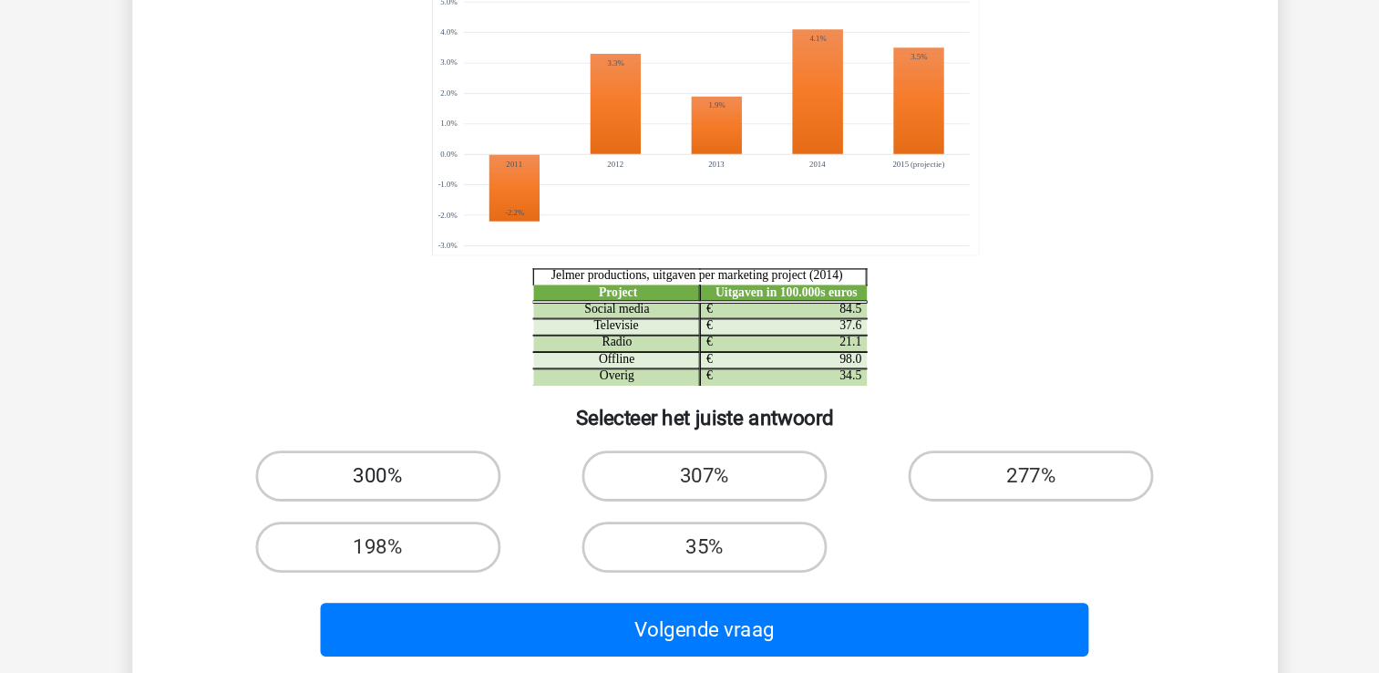
click at [458, 489] on label "300%" at bounding box center [455, 493] width 176 height 36
click at [458, 493] on input "300%" at bounding box center [461, 499] width 12 height 12
radio input "true"
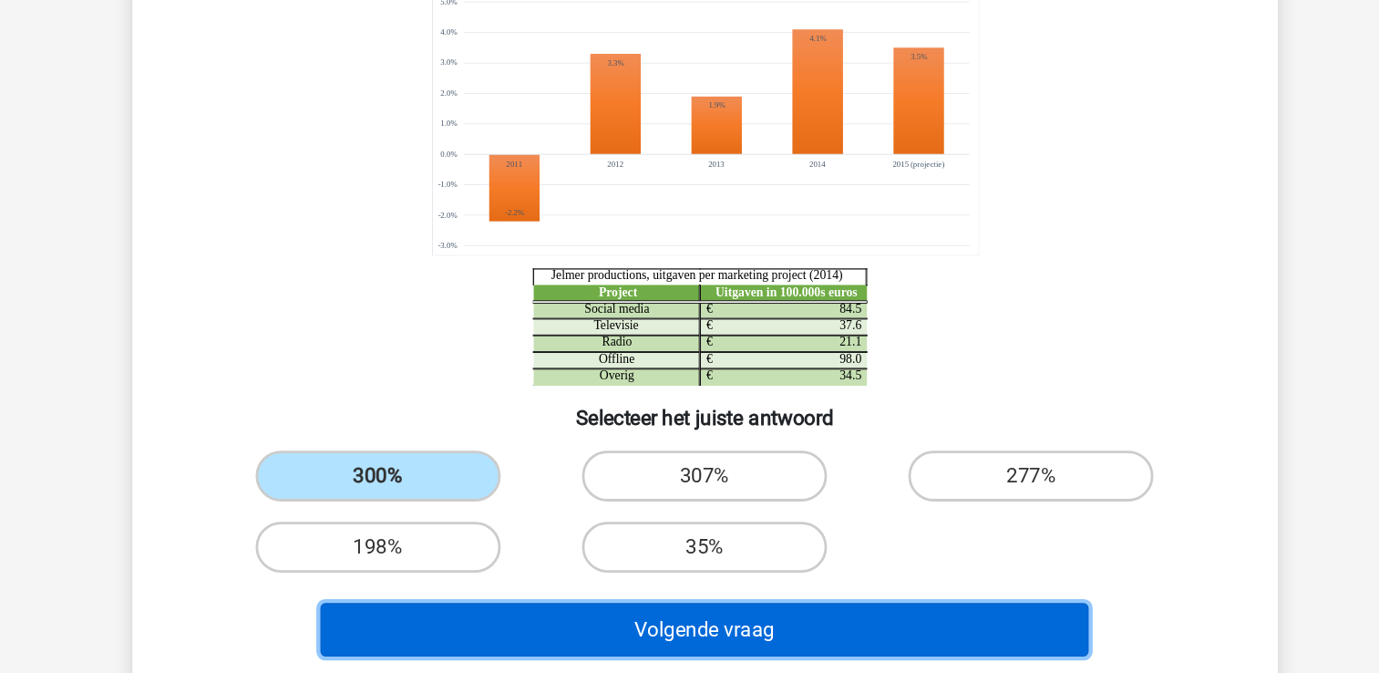
click at [520, 609] on button "Volgende vraag" at bounding box center [689, 603] width 551 height 38
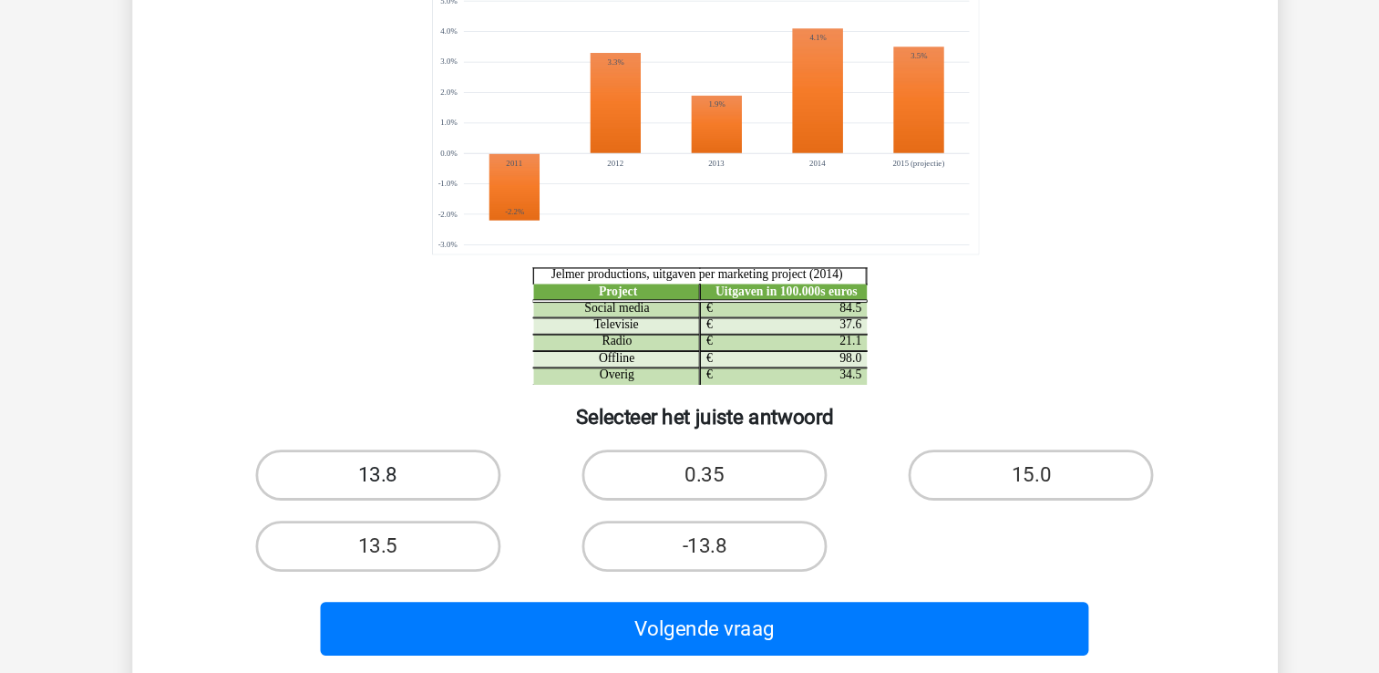
click at [484, 481] on label "13.8" at bounding box center [455, 493] width 176 height 36
click at [467, 493] on input "13.8" at bounding box center [461, 499] width 12 height 12
radio input "true"
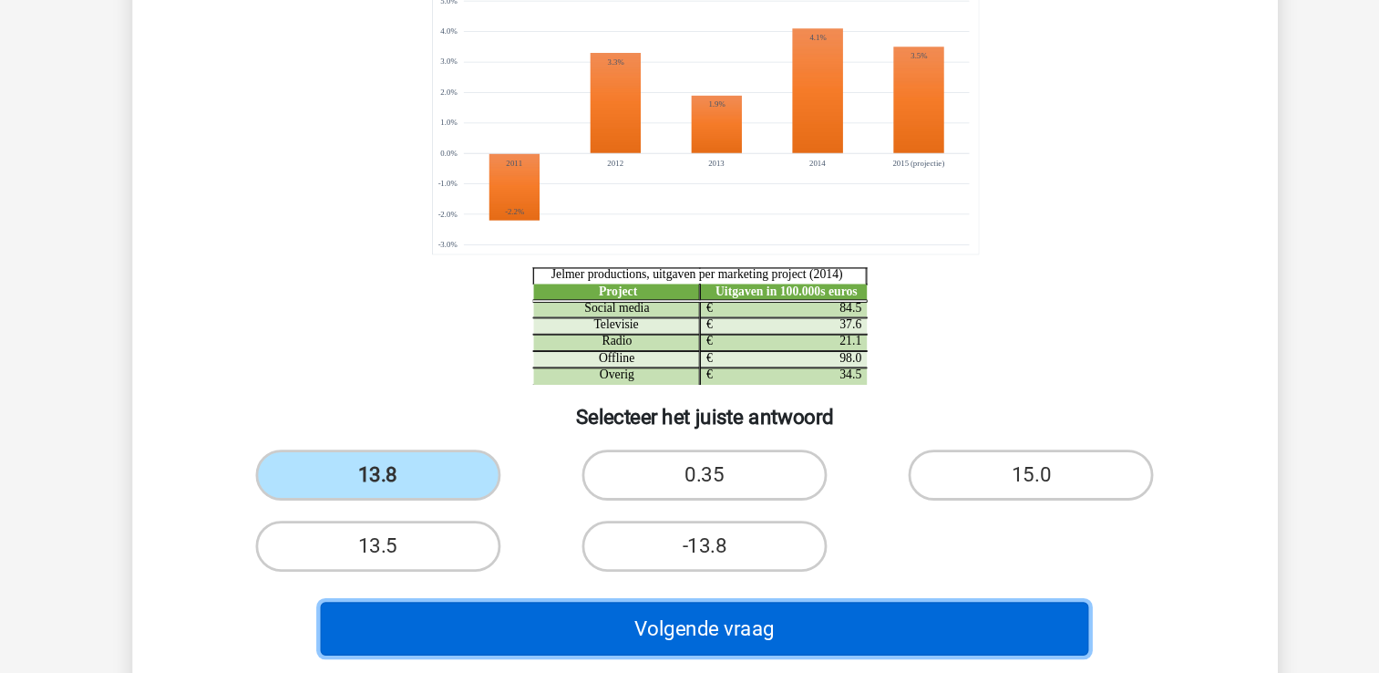
click at [559, 602] on button "Volgende vraag" at bounding box center [689, 603] width 551 height 38
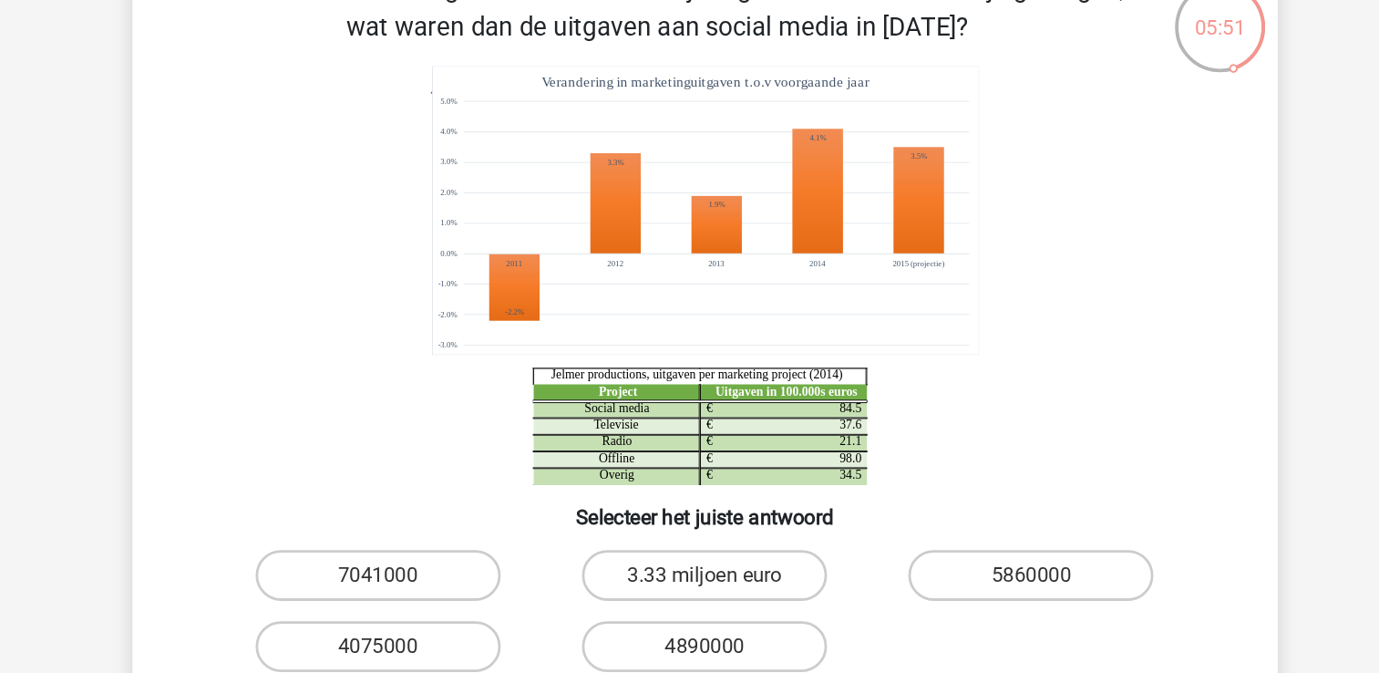
scroll to position [5, 0]
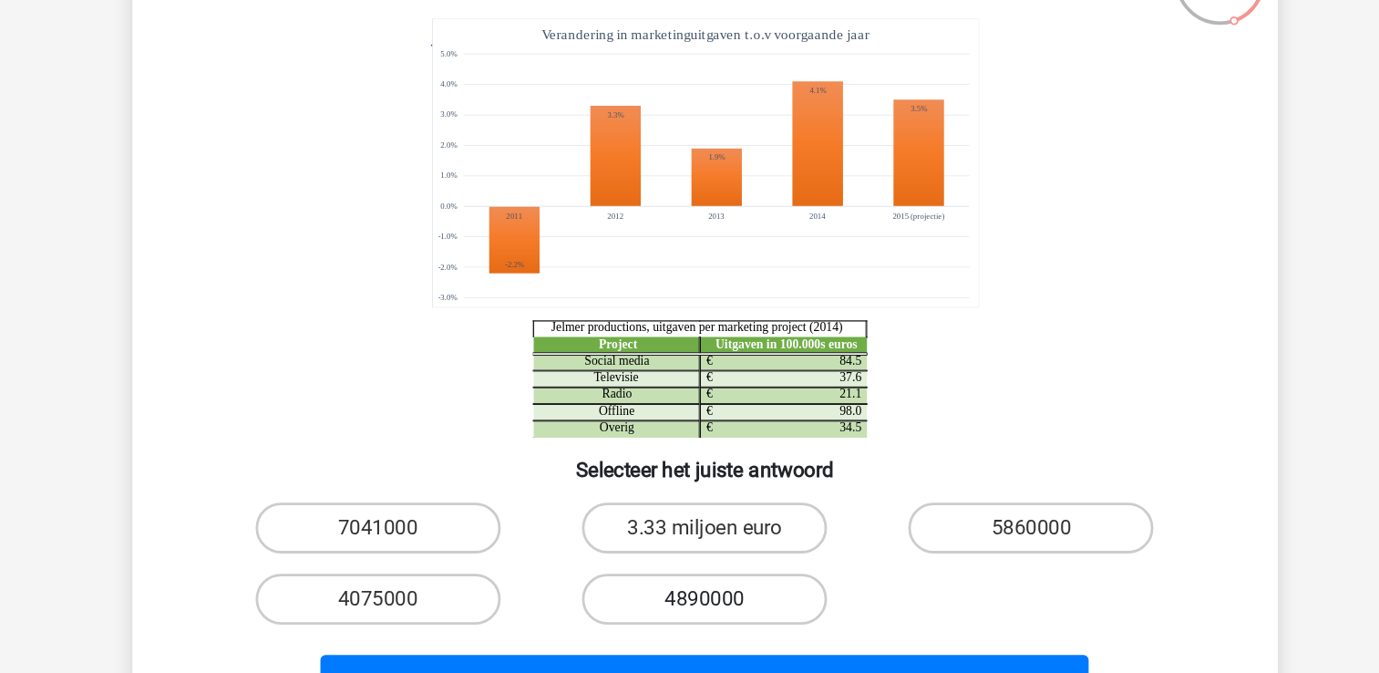
click at [738, 571] on label "4890000" at bounding box center [689, 578] width 176 height 36
click at [701, 579] on input "4890000" at bounding box center [695, 585] width 12 height 12
radio input "true"
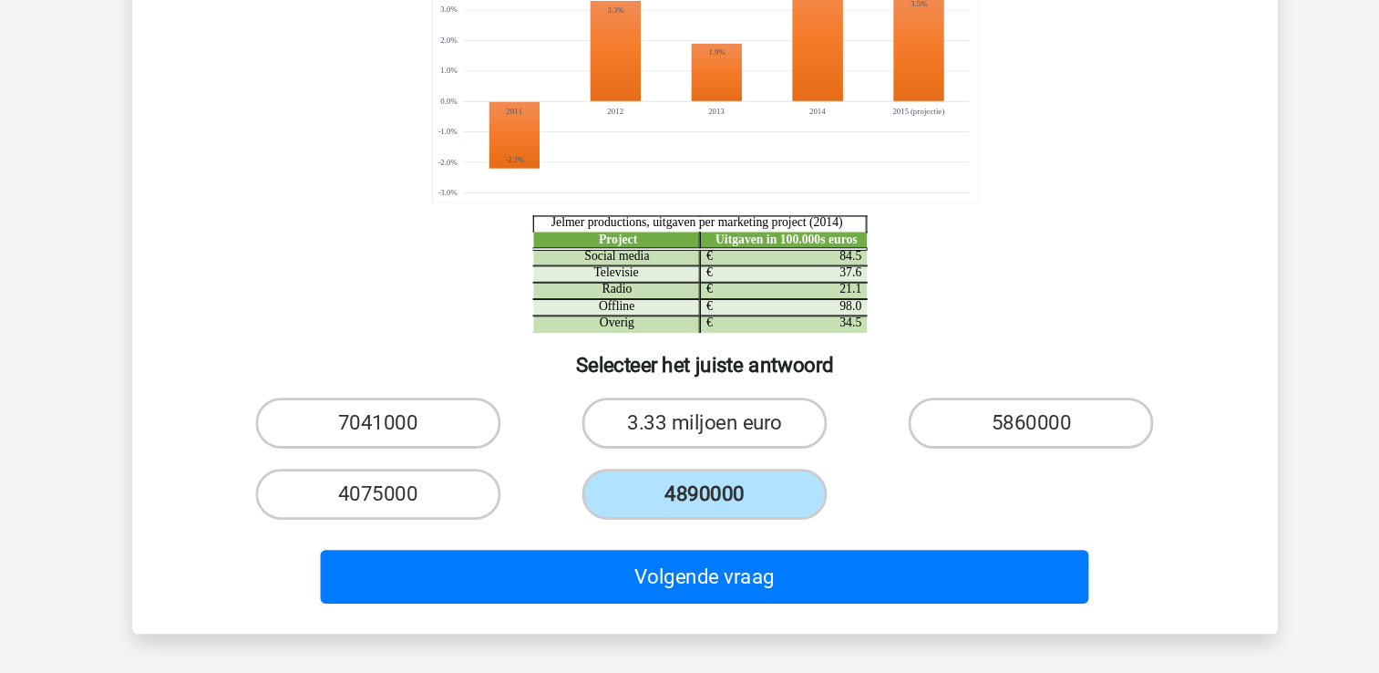
scroll to position [53, 0]
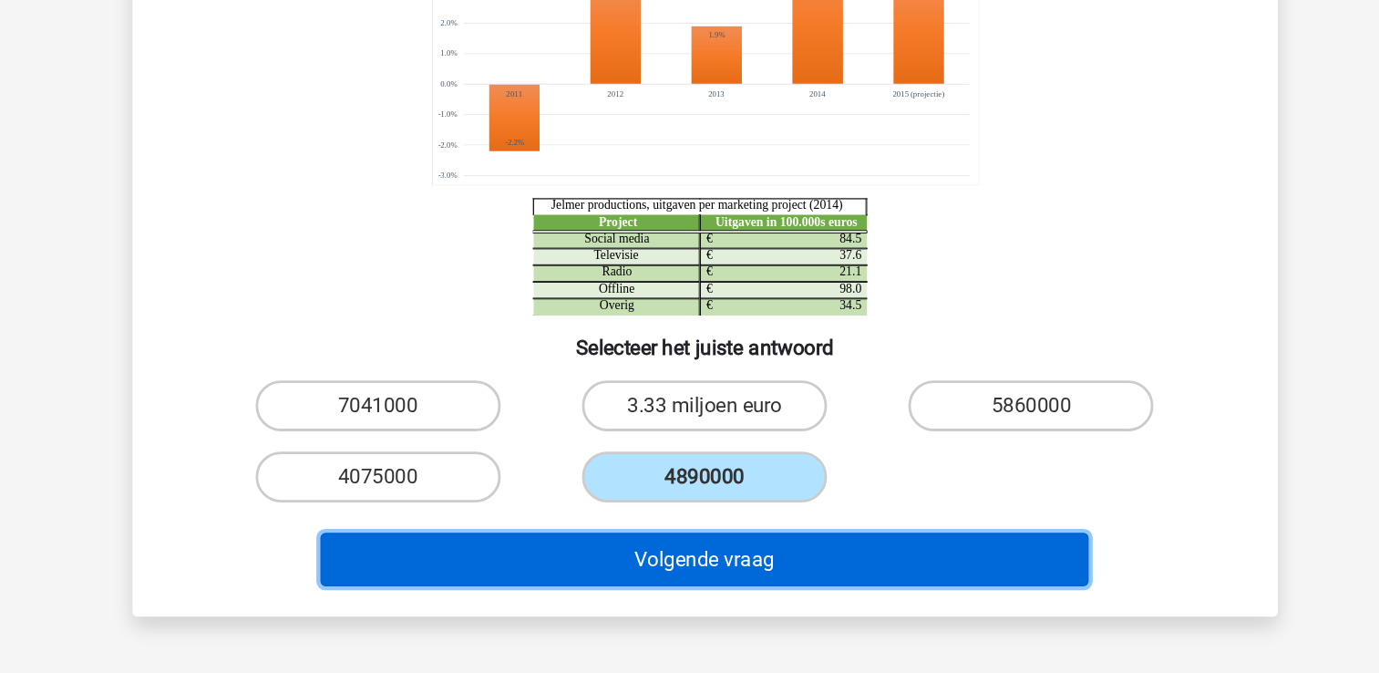
click at [909, 584] on button "Volgende vraag" at bounding box center [689, 590] width 551 height 38
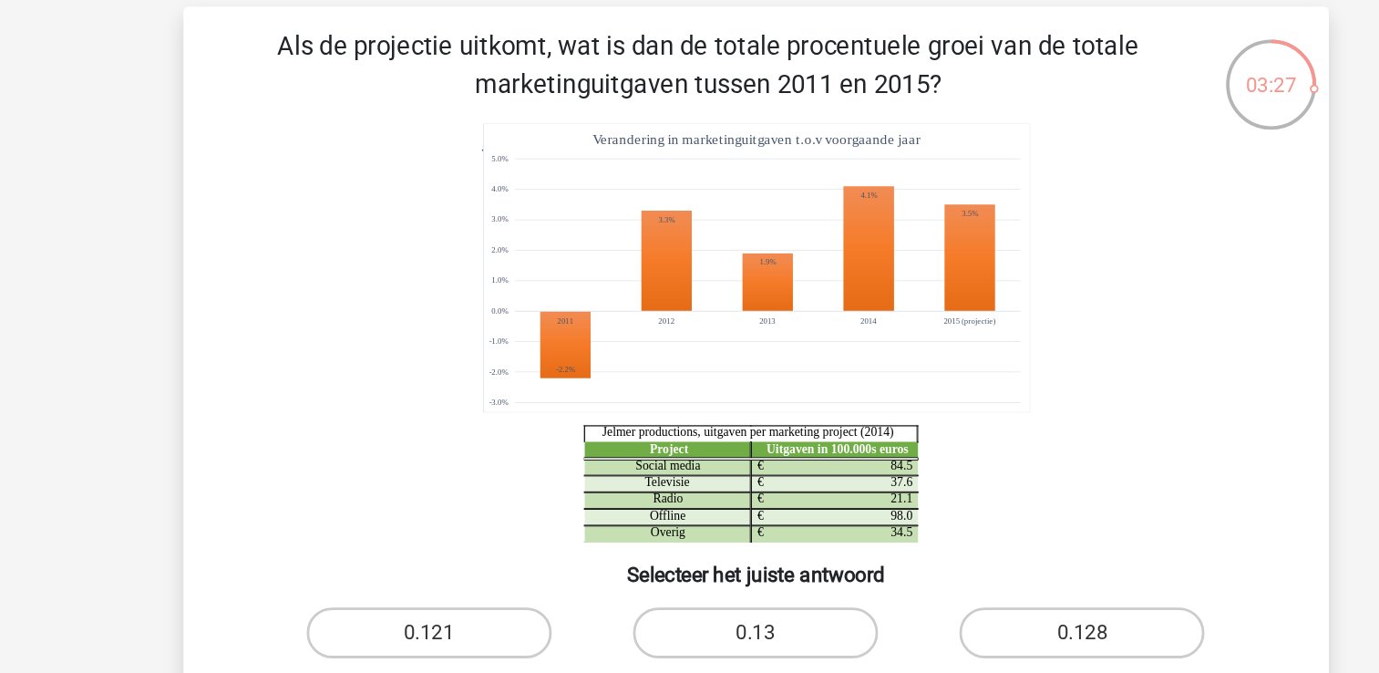
scroll to position [43, 0]
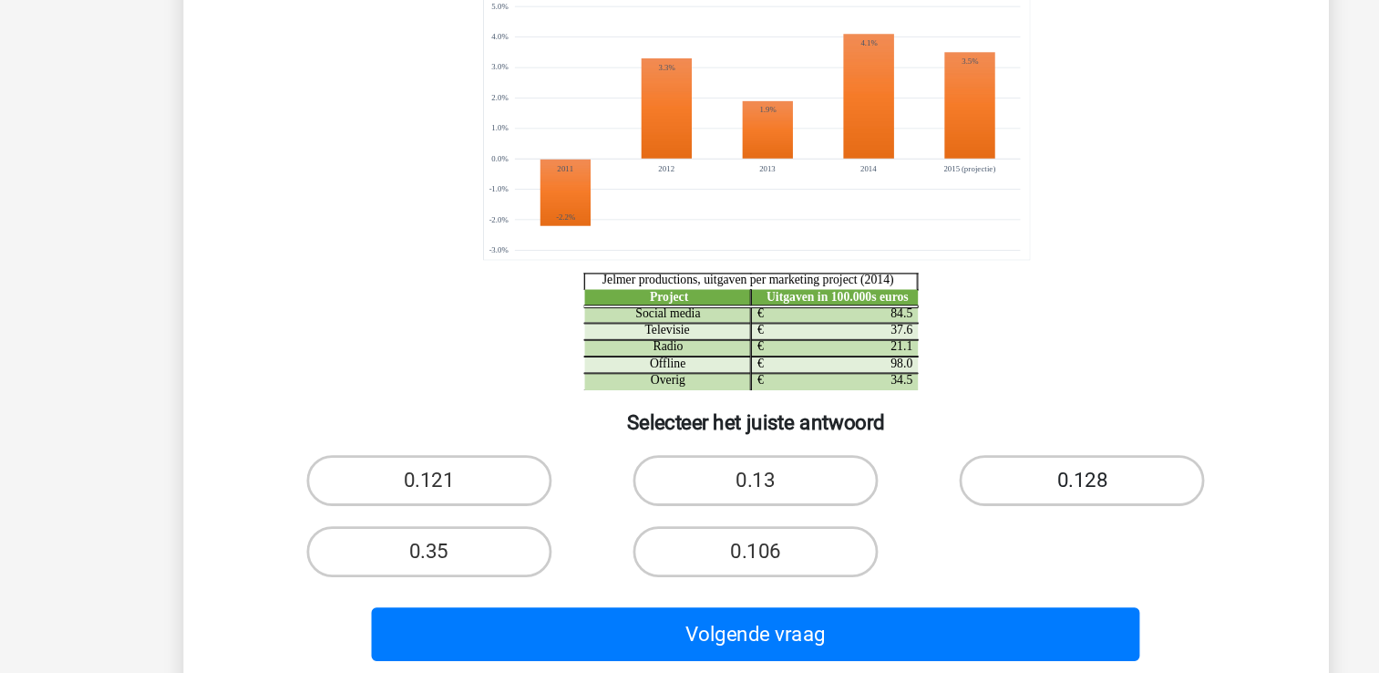
click at [964, 502] on label "0.128" at bounding box center [924, 490] width 176 height 36
click at [936, 502] on input "0.128" at bounding box center [930, 496] width 12 height 12
radio input "true"
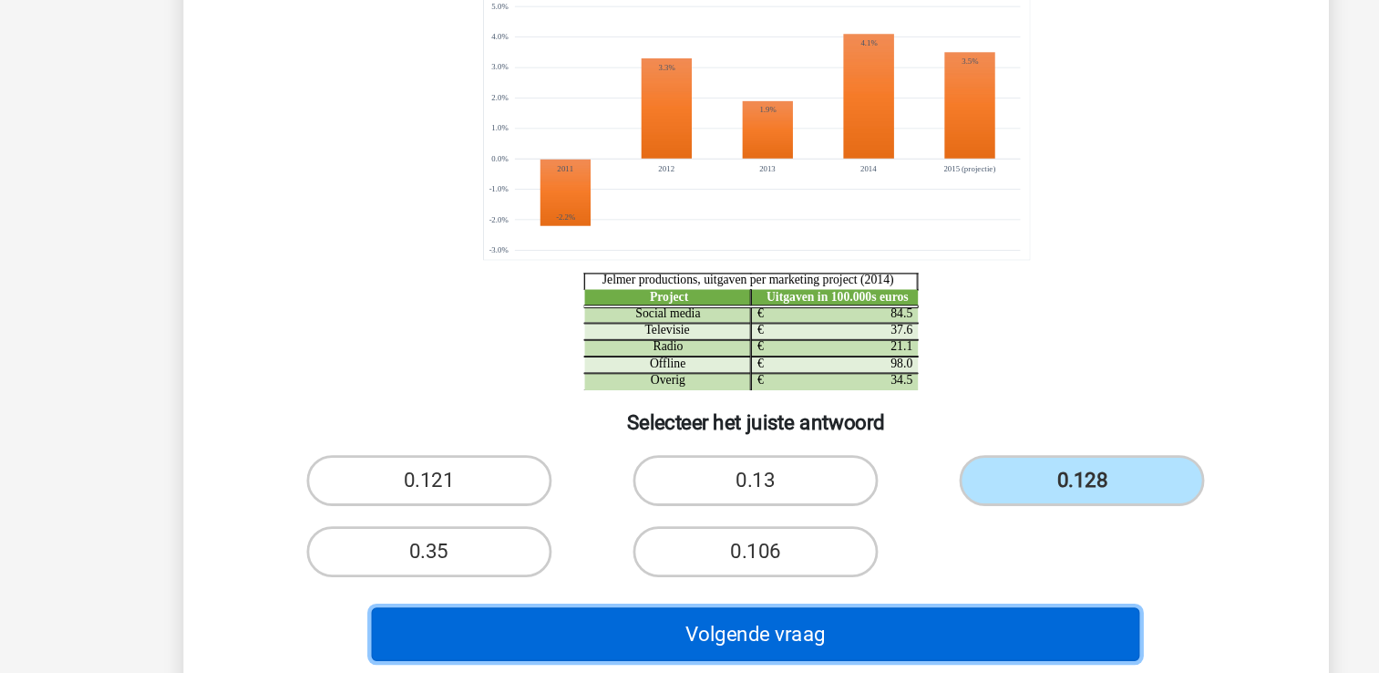
click at [876, 589] on button "Volgende vraag" at bounding box center [689, 600] width 551 height 38
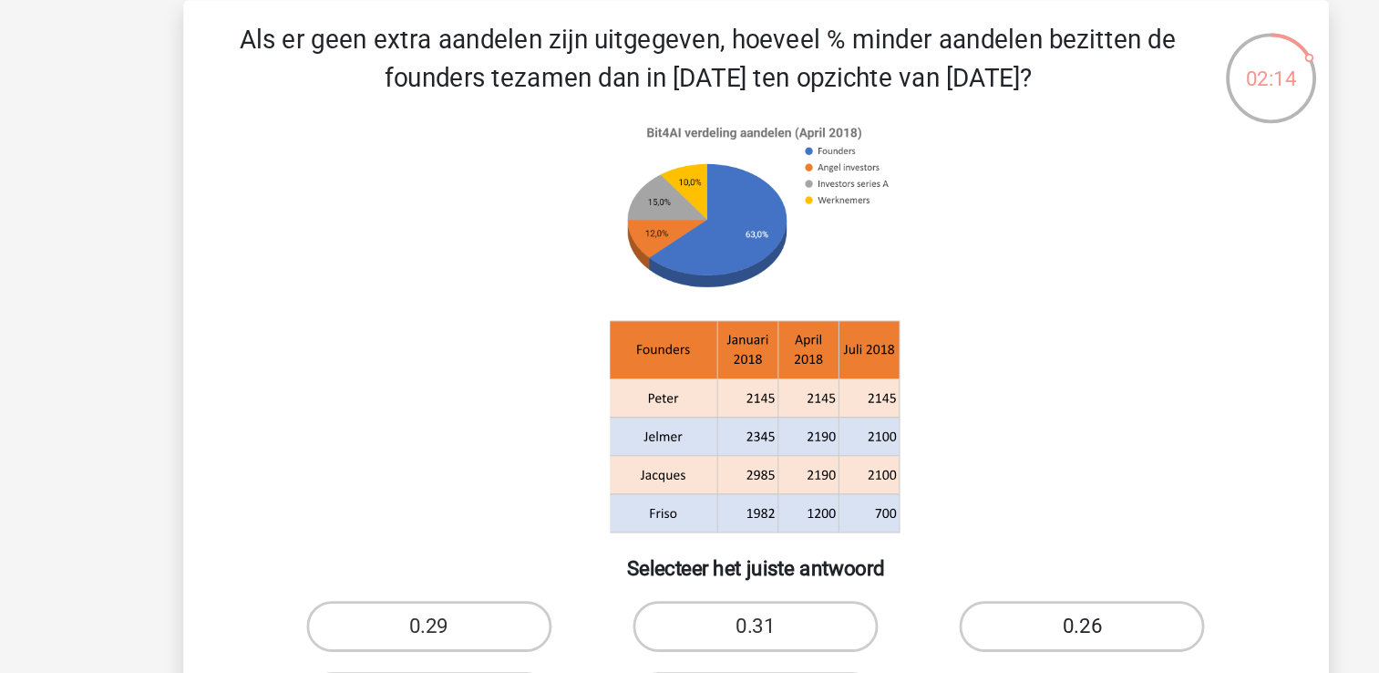
click at [950, 489] on label "0.26" at bounding box center [924, 490] width 176 height 36
click at [936, 490] on input "0.26" at bounding box center [930, 496] width 12 height 12
radio input "true"
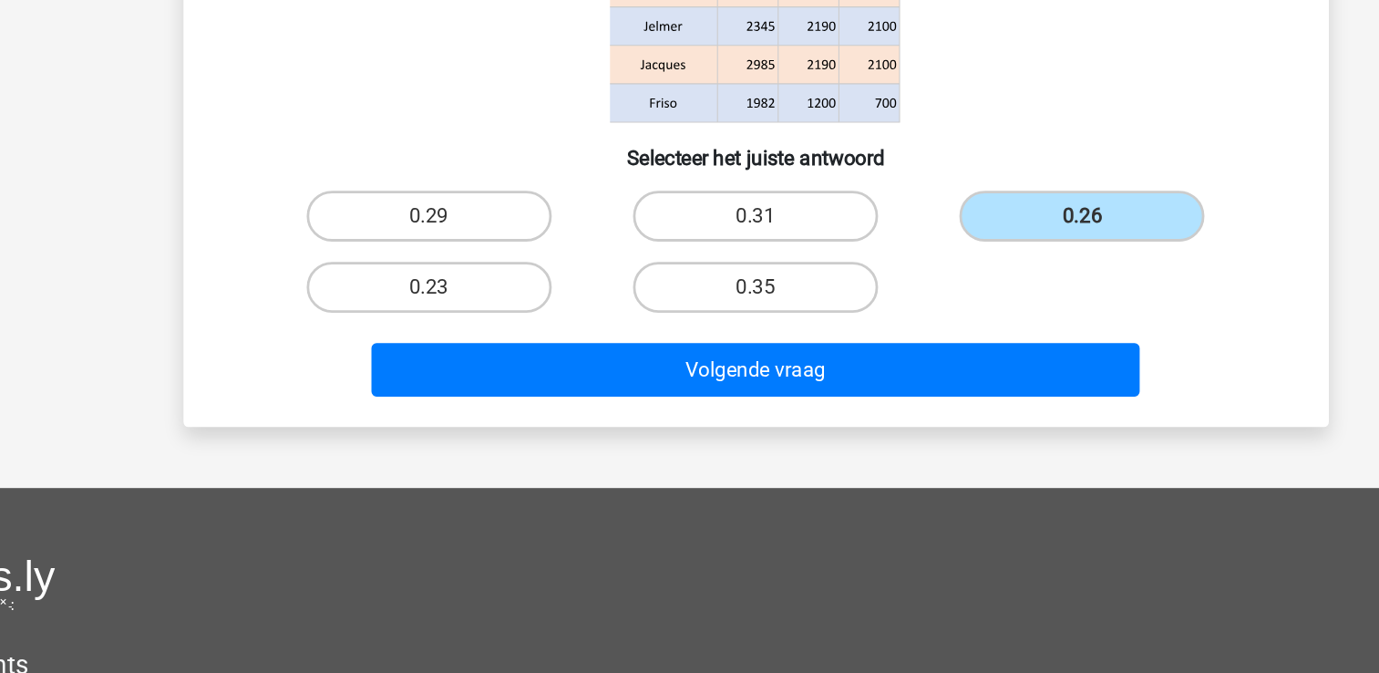
scroll to position [309, 0]
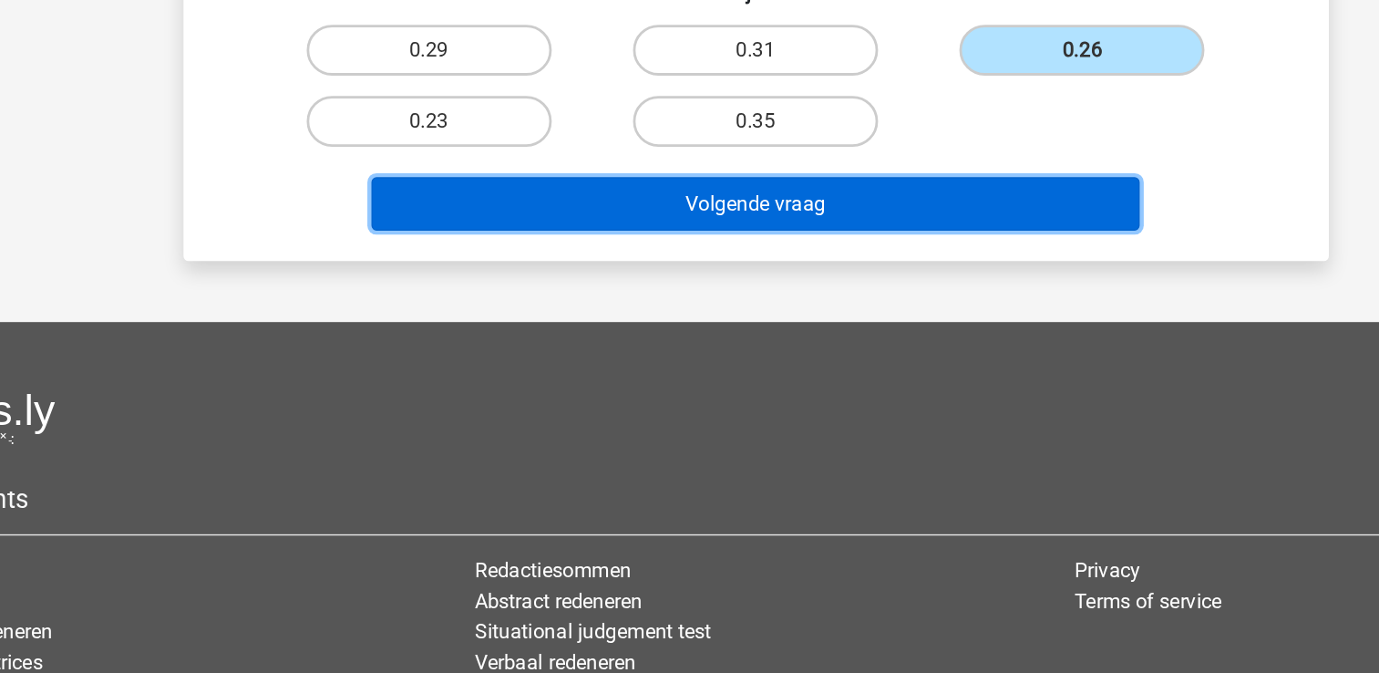
click at [776, 341] on button "Volgende vraag" at bounding box center [689, 334] width 551 height 38
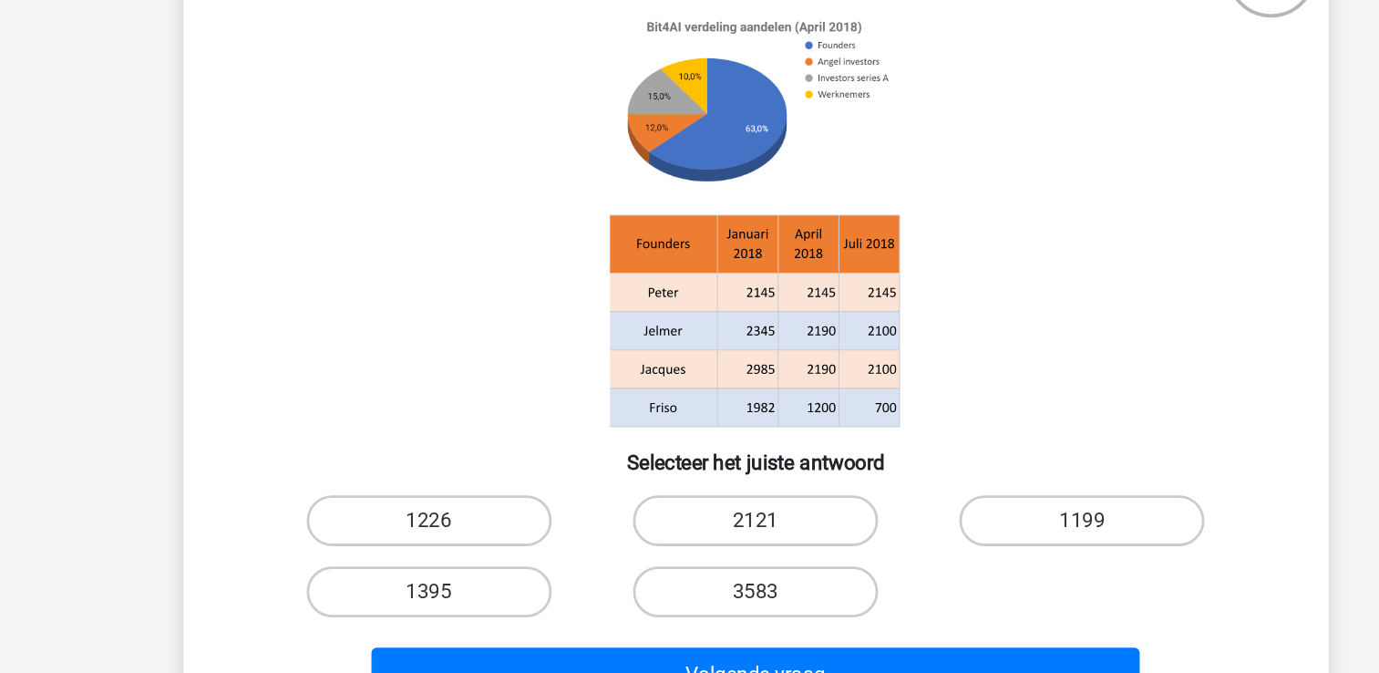
scroll to position [84, 0]
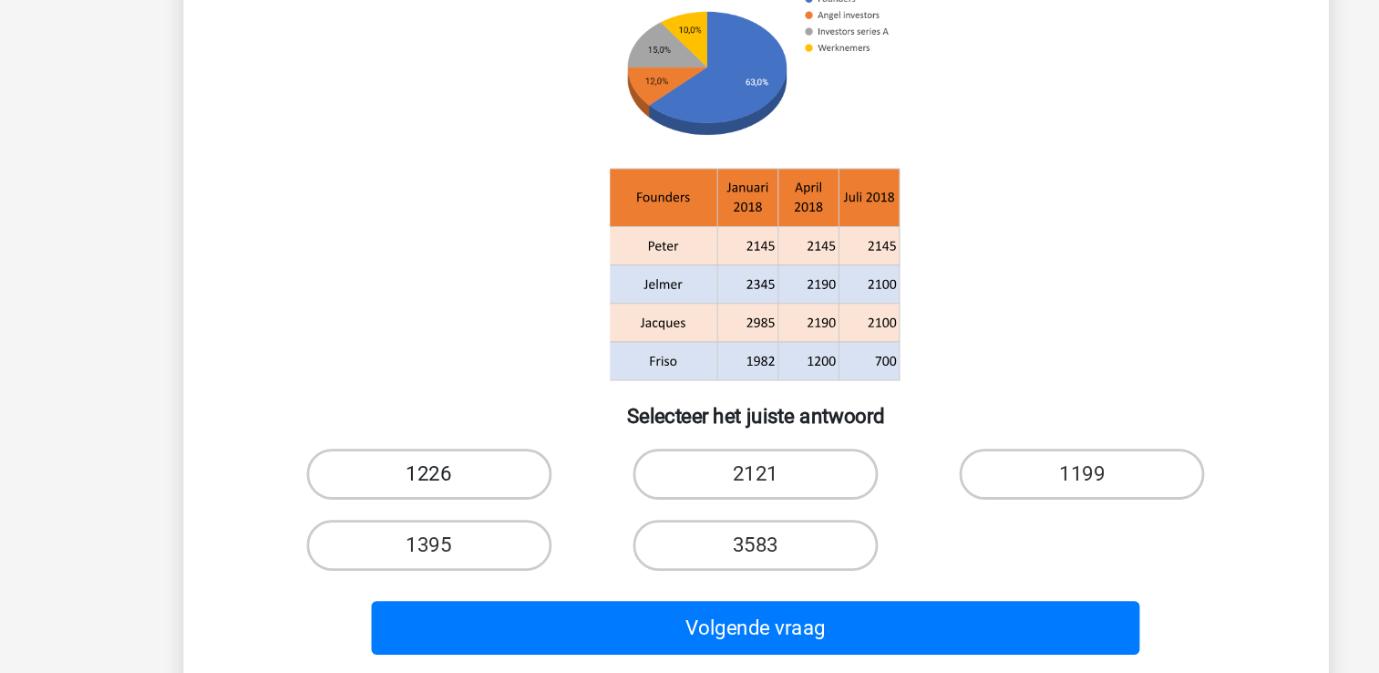
click at [407, 450] on label "1226" at bounding box center [455, 449] width 176 height 36
click at [455, 450] on input "1226" at bounding box center [461, 455] width 12 height 12
radio input "true"
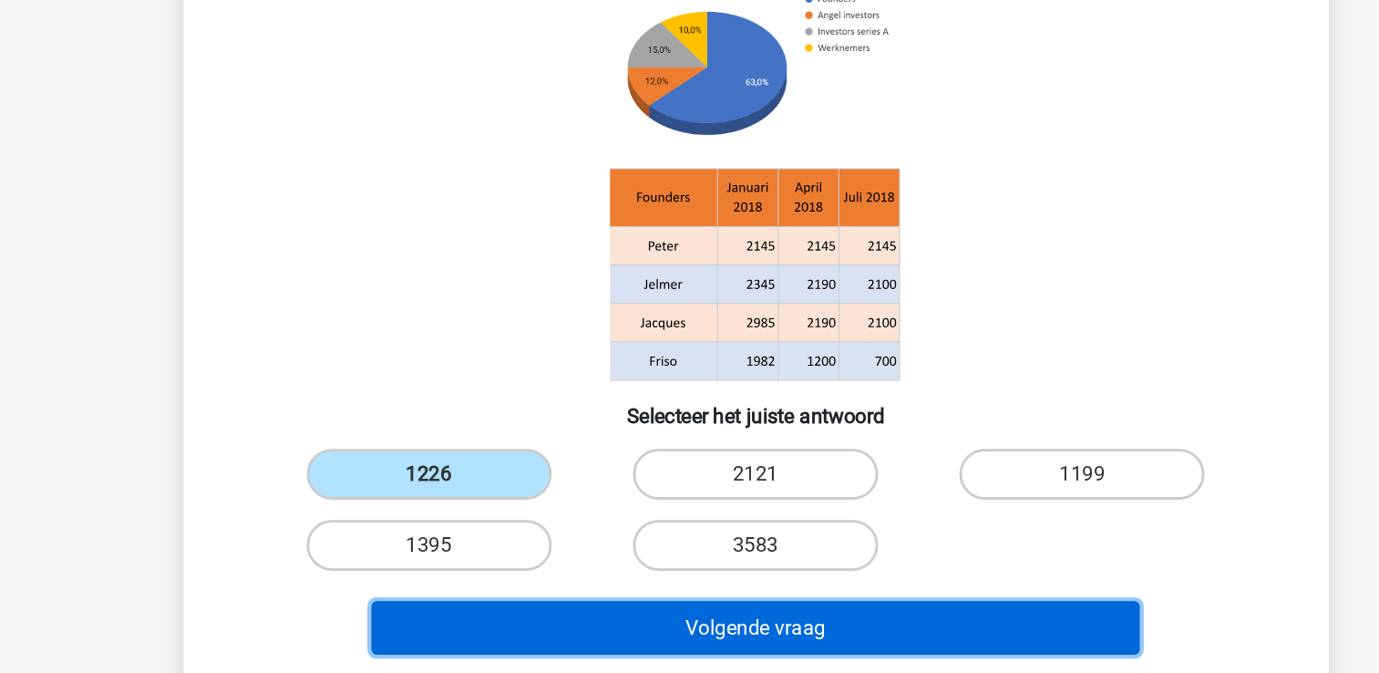
click at [454, 562] on button "Volgende vraag" at bounding box center [689, 559] width 551 height 38
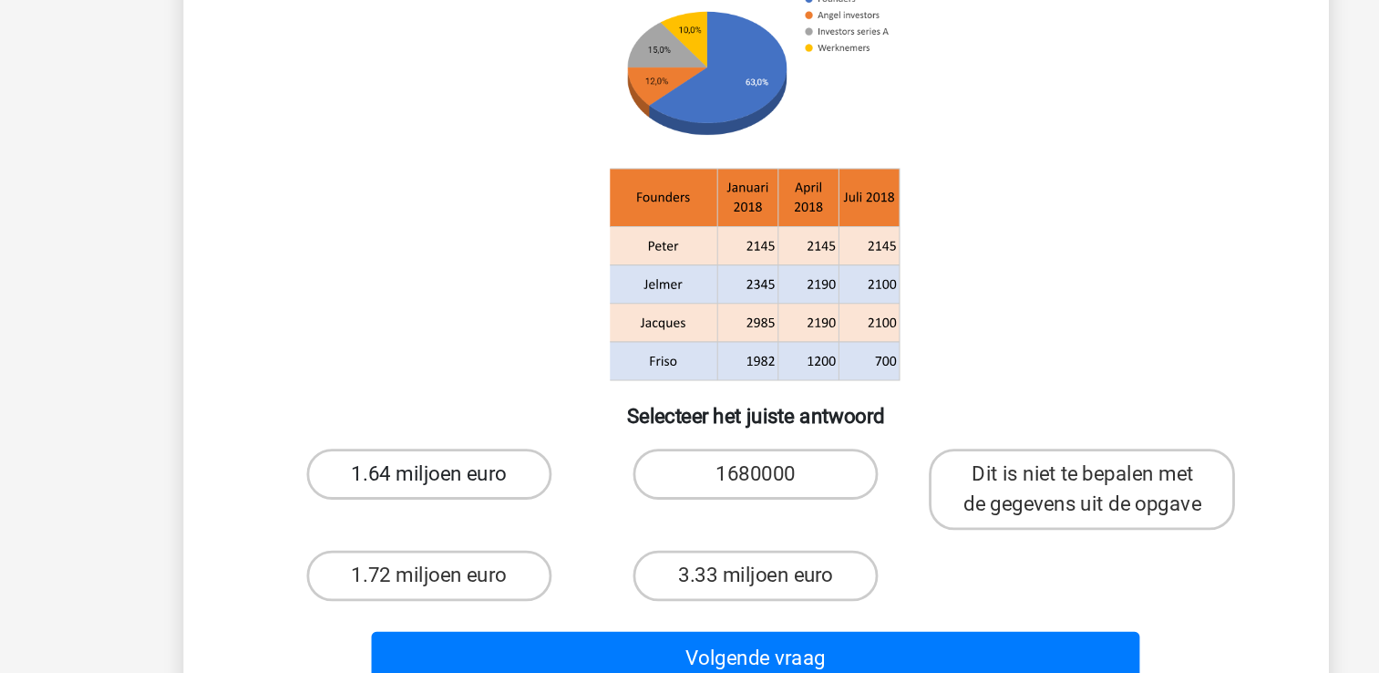
click at [500, 437] on label "1.64 miljoen euro" at bounding box center [455, 449] width 176 height 36
click at [467, 449] on input "1.64 miljoen euro" at bounding box center [461, 455] width 12 height 12
radio input "true"
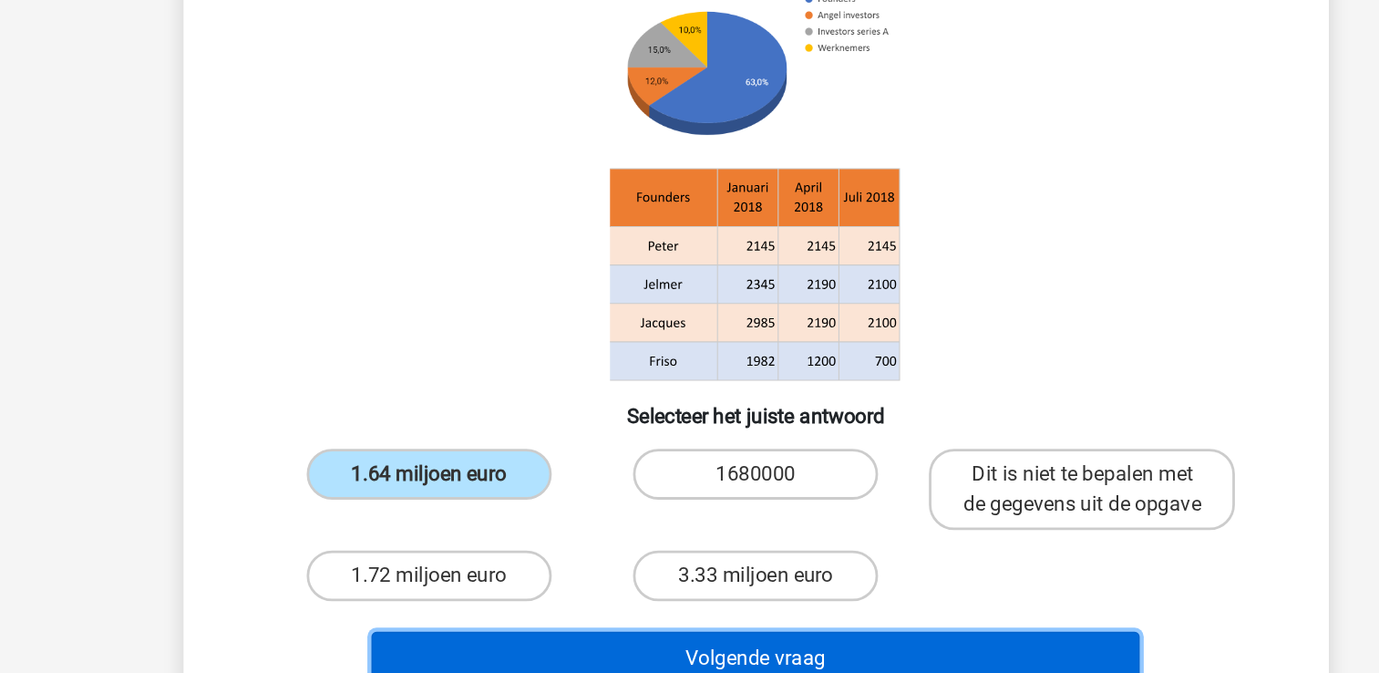
click at [550, 577] on button "Volgende vraag" at bounding box center [689, 581] width 551 height 38
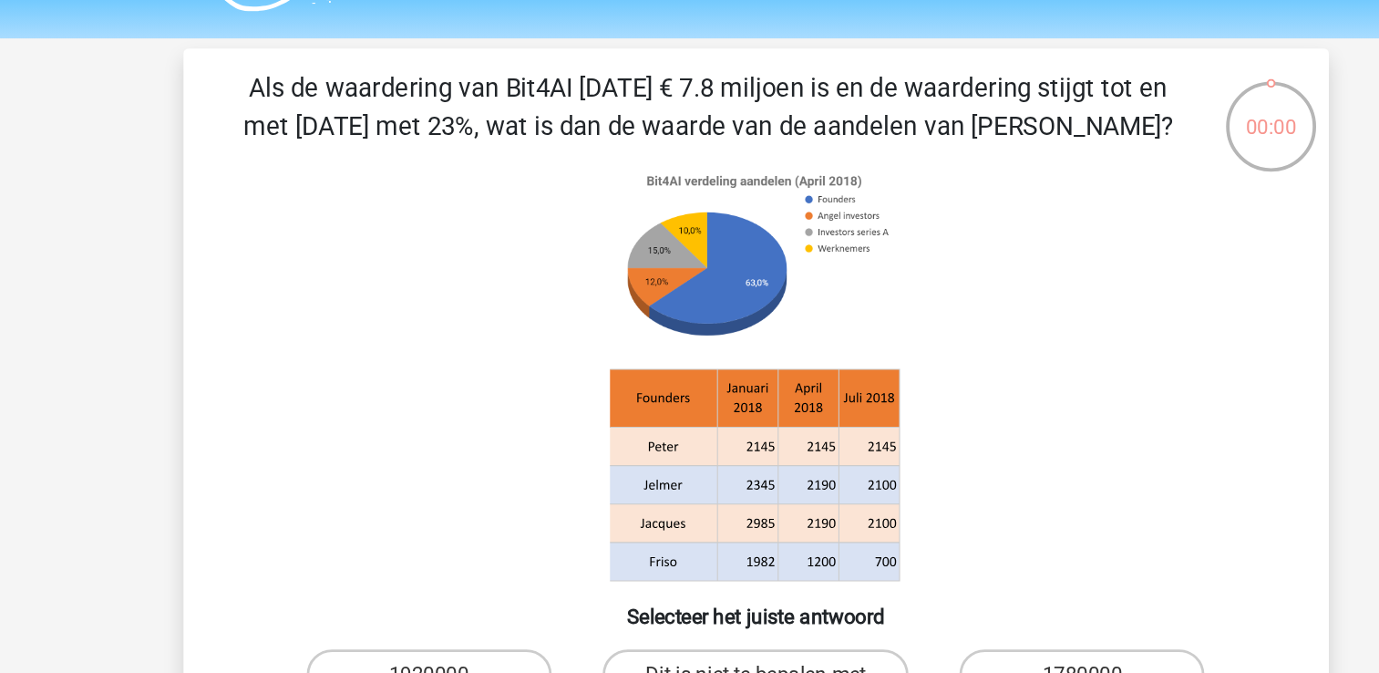
scroll to position [47, 0]
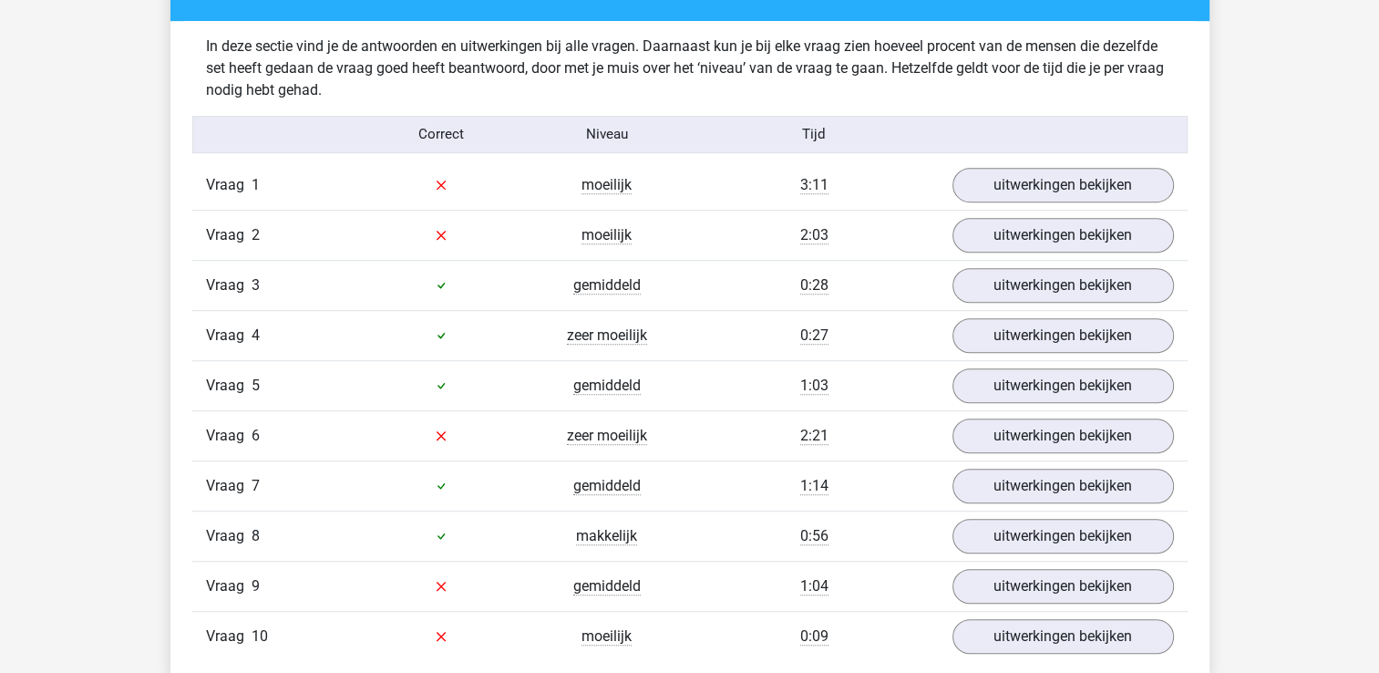
scroll to position [1092, 0]
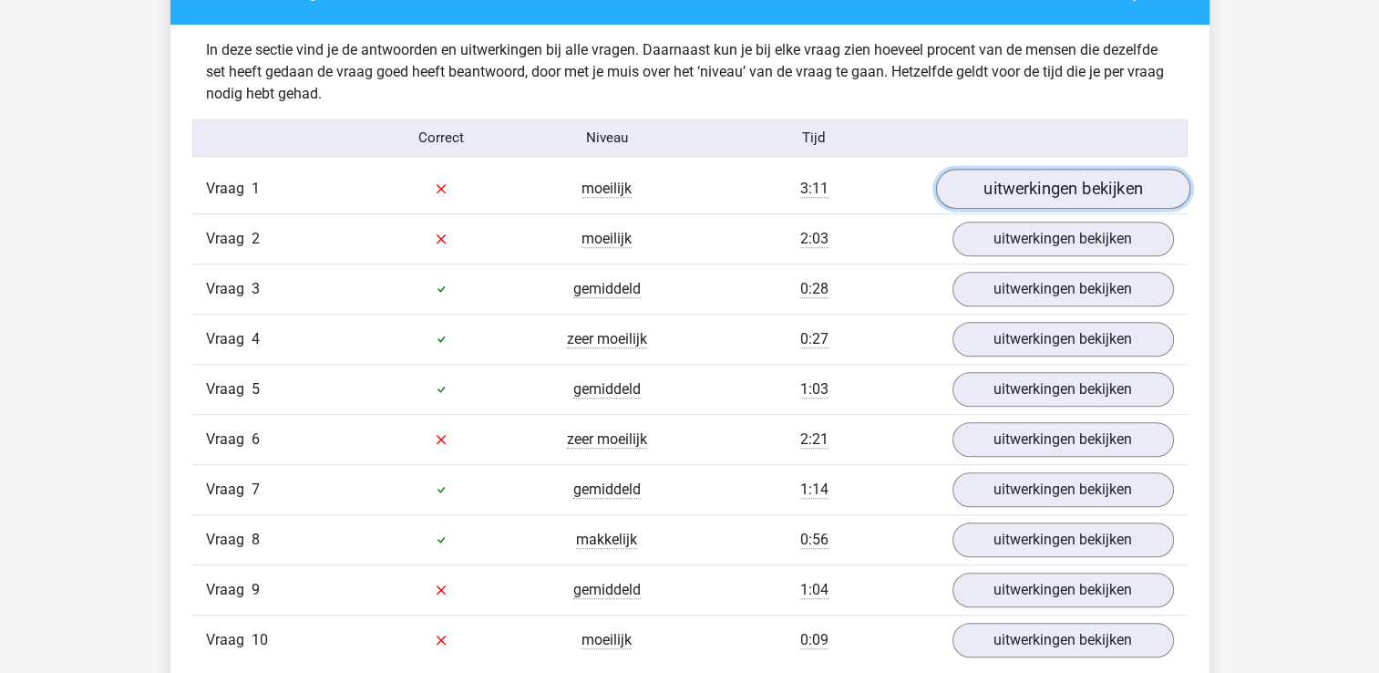
click at [1063, 178] on link "uitwerkingen bekijken" at bounding box center [1062, 189] width 254 height 40
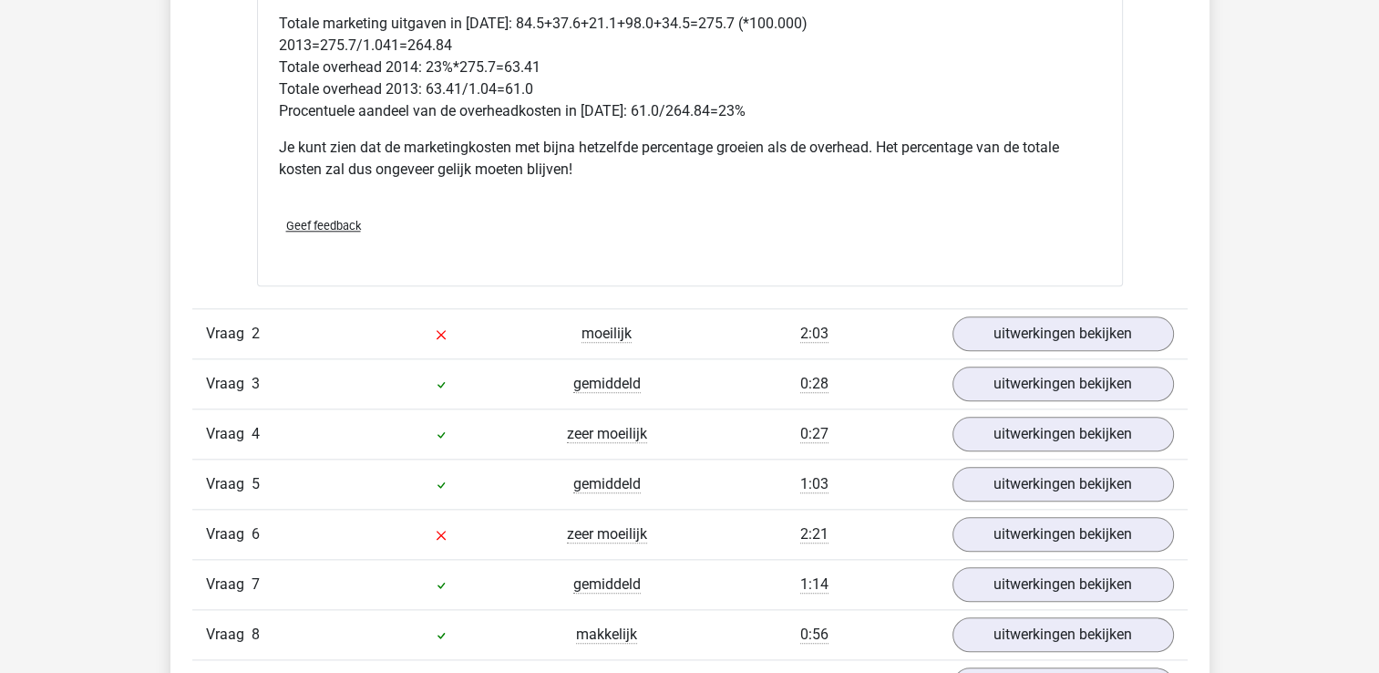
scroll to position [1857, 0]
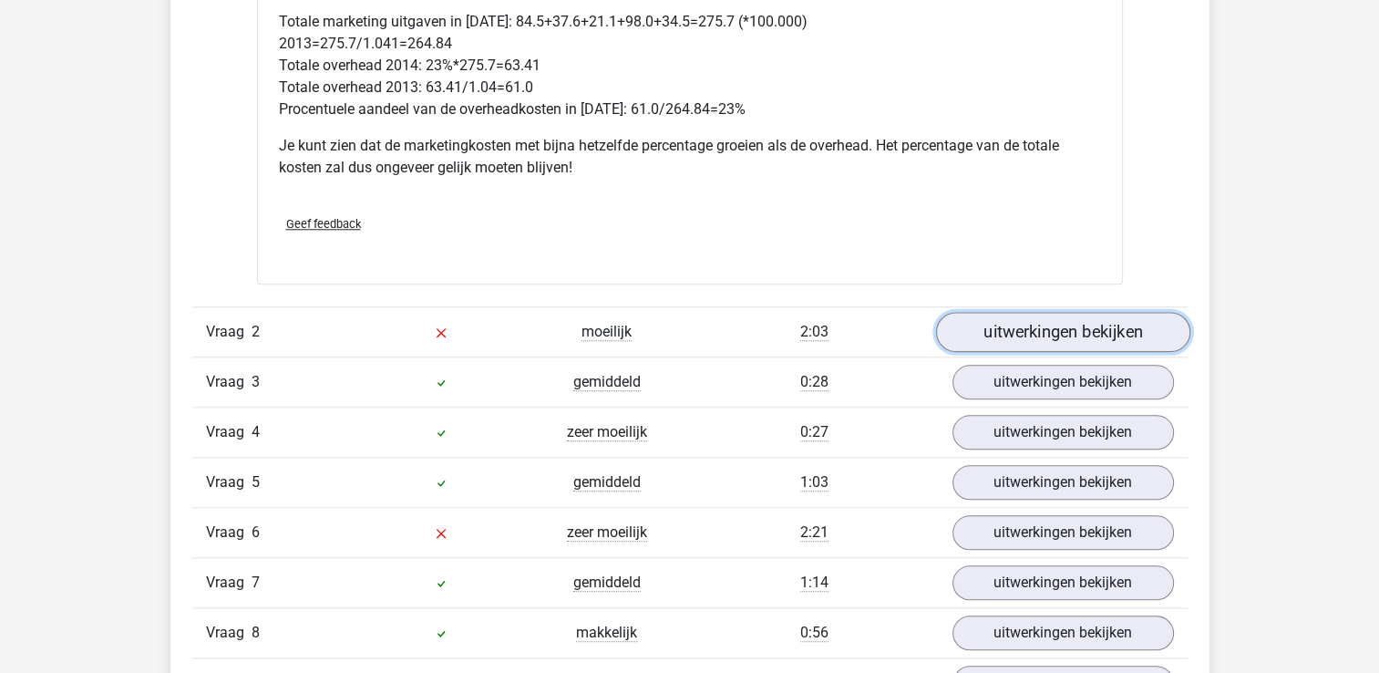
click at [1017, 328] on link "uitwerkingen bekijken" at bounding box center [1062, 332] width 254 height 40
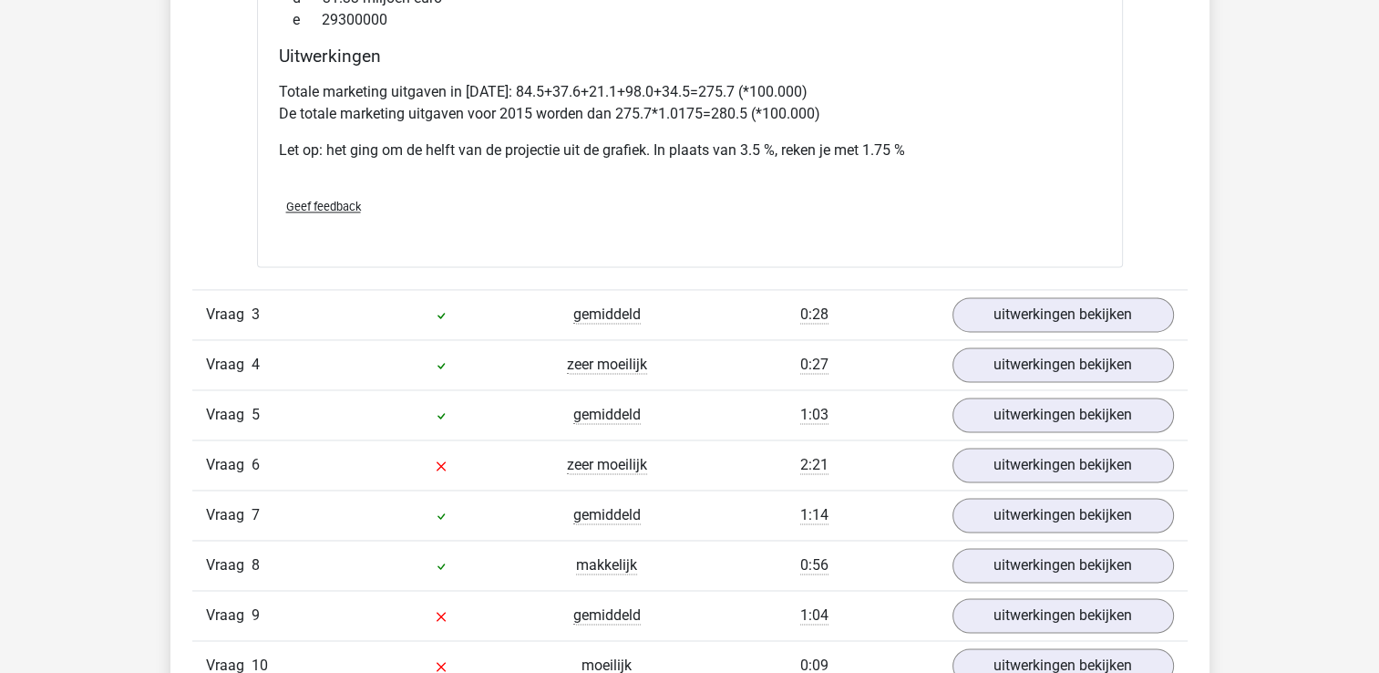
scroll to position [2769, 0]
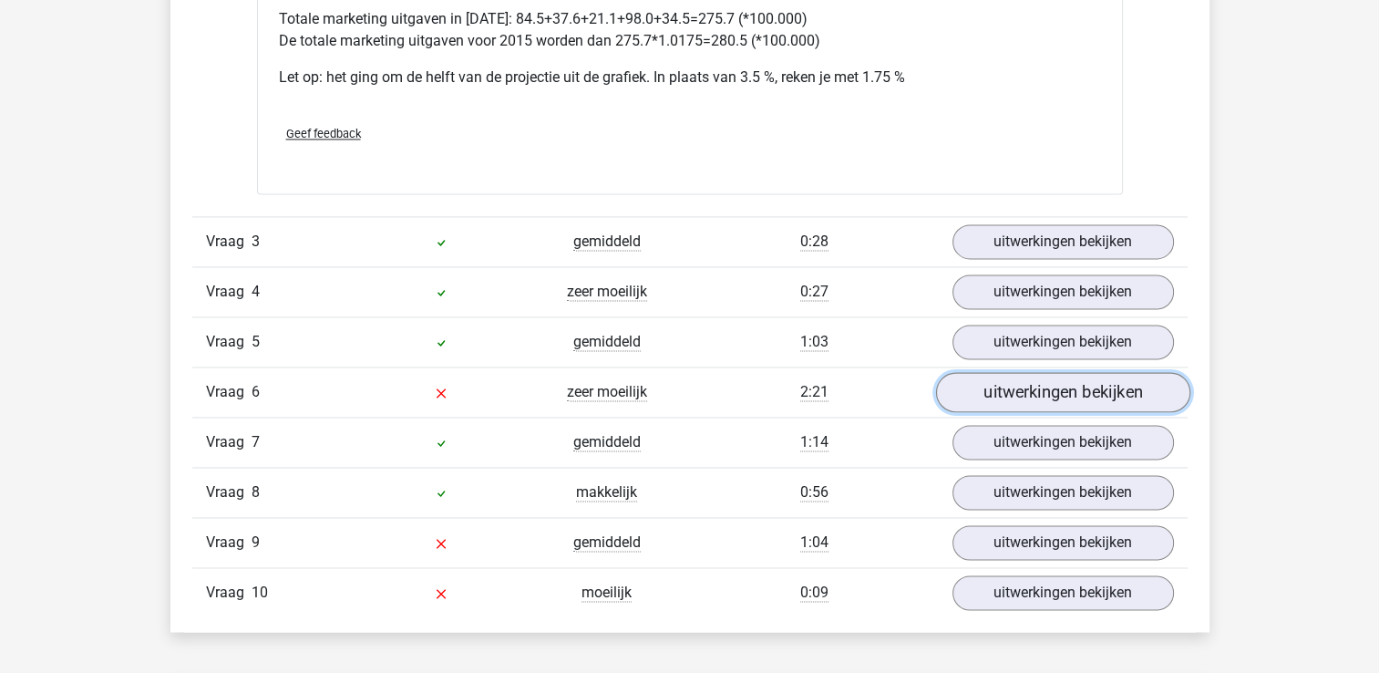
click at [1025, 388] on link "uitwerkingen bekijken" at bounding box center [1062, 392] width 254 height 40
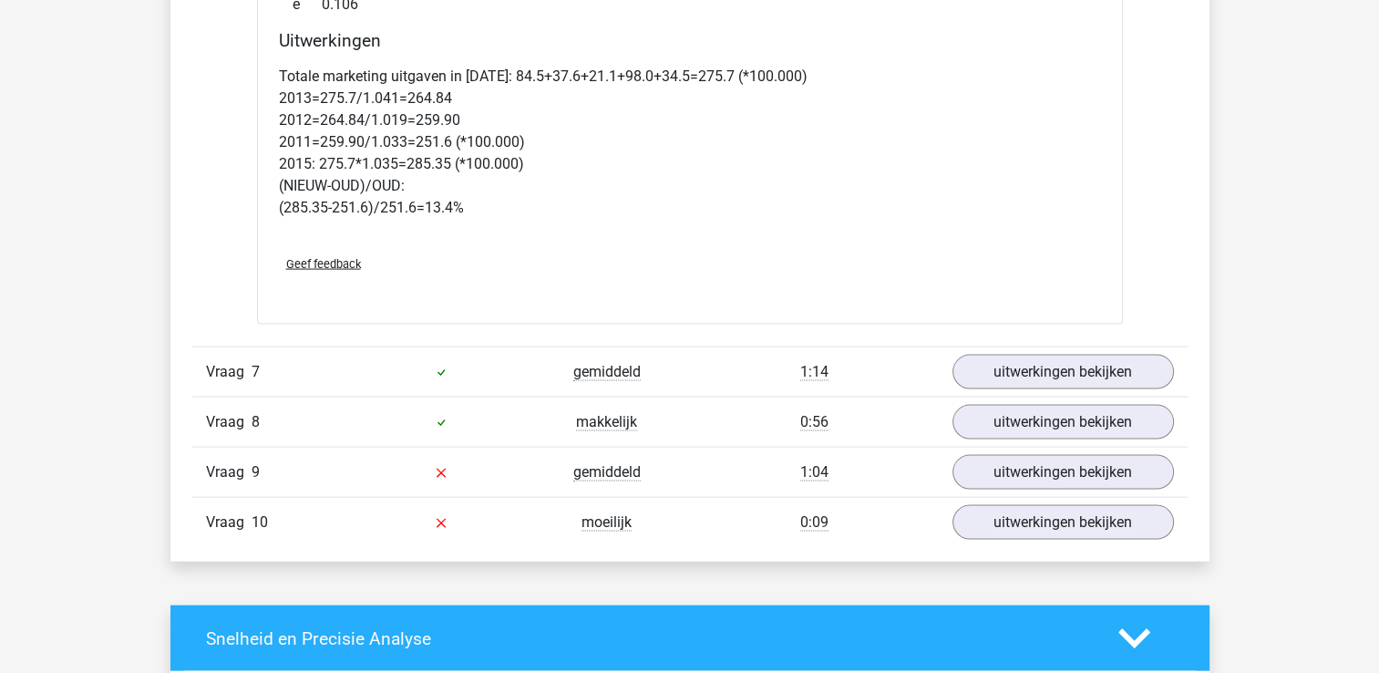
scroll to position [3716, 0]
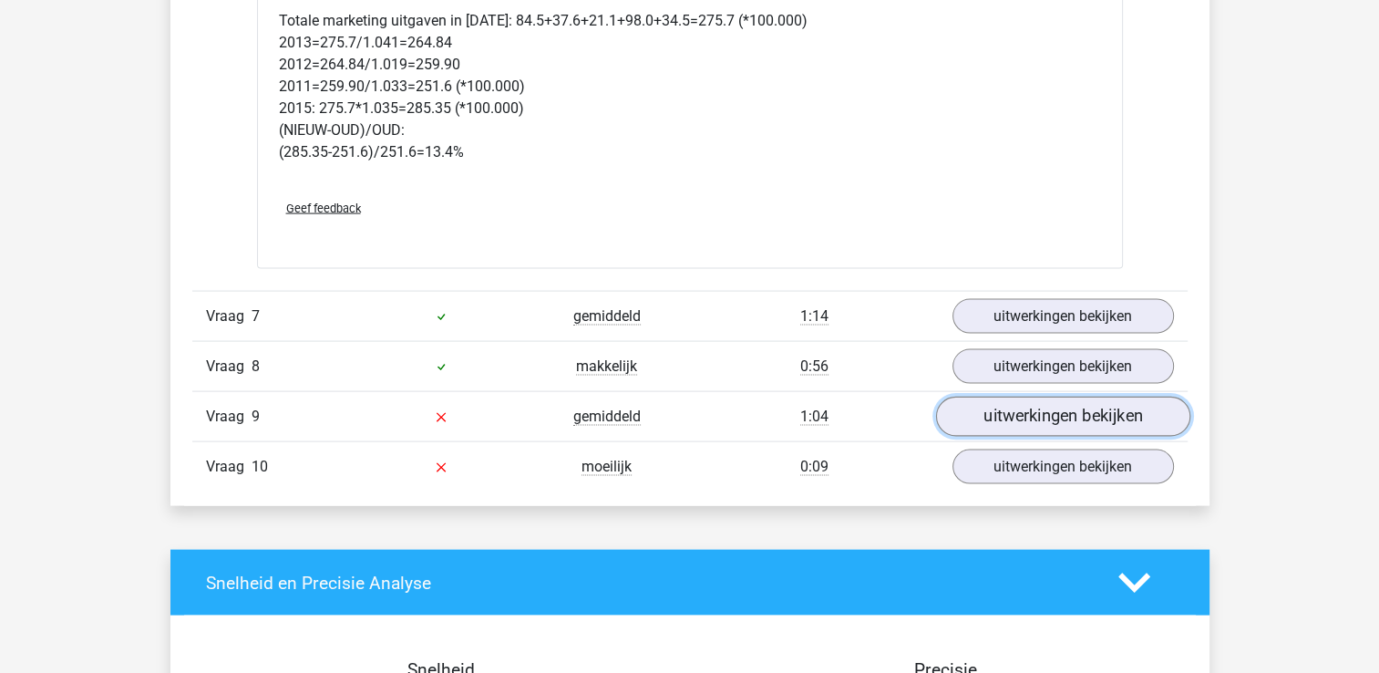
click at [1038, 415] on link "uitwerkingen bekijken" at bounding box center [1062, 416] width 254 height 40
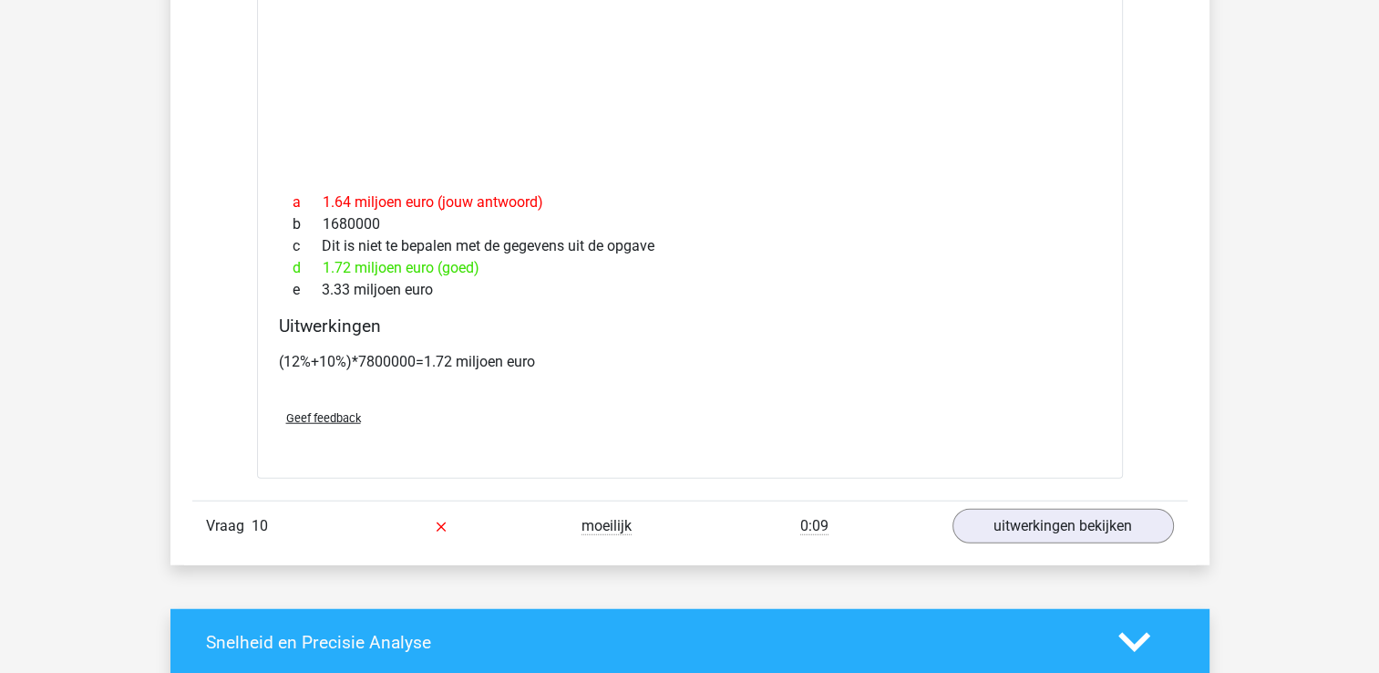
scroll to position [4372, 0]
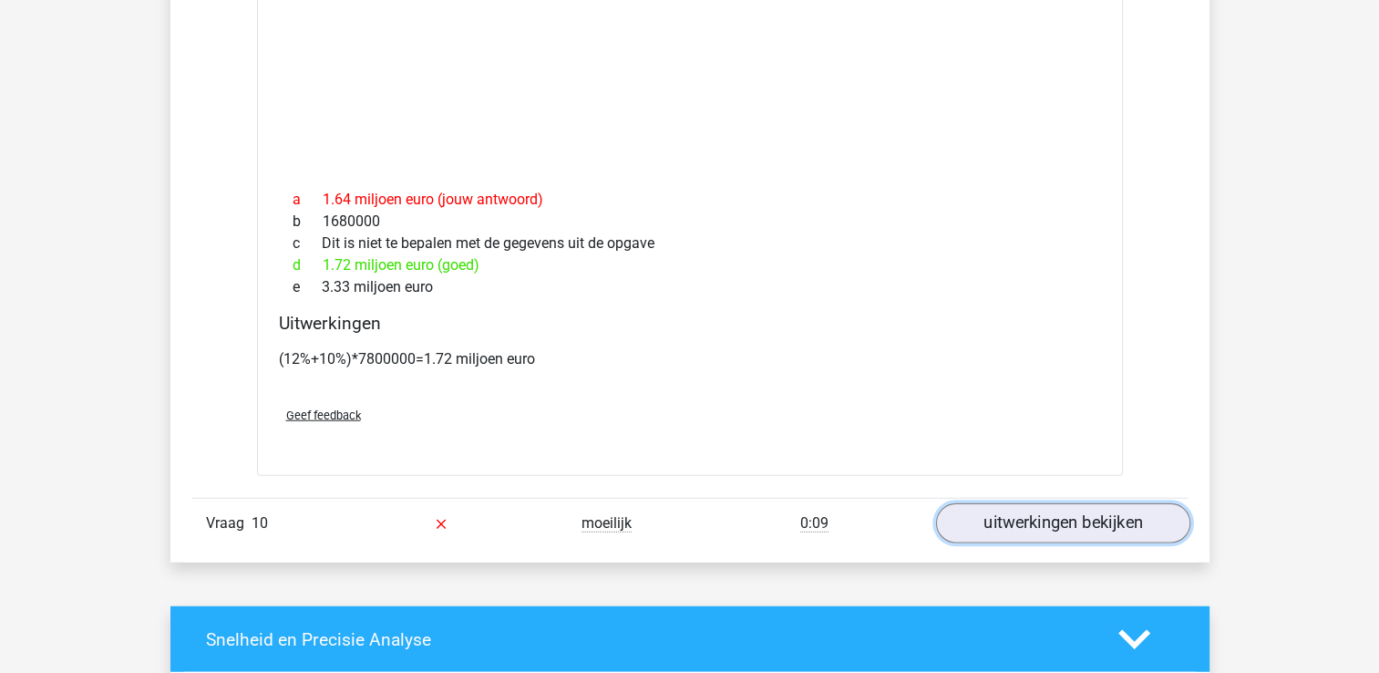
click at [1045, 512] on link "uitwerkingen bekijken" at bounding box center [1062, 524] width 254 height 40
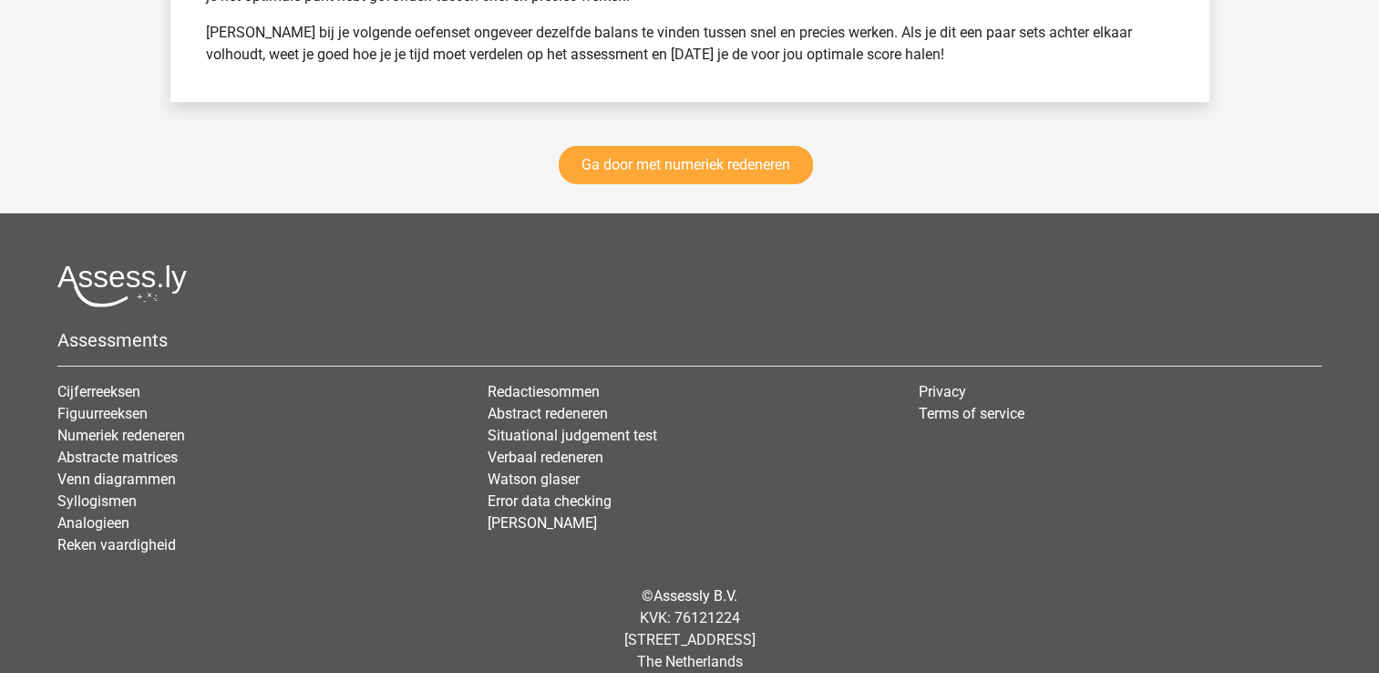
scroll to position [6547, 0]
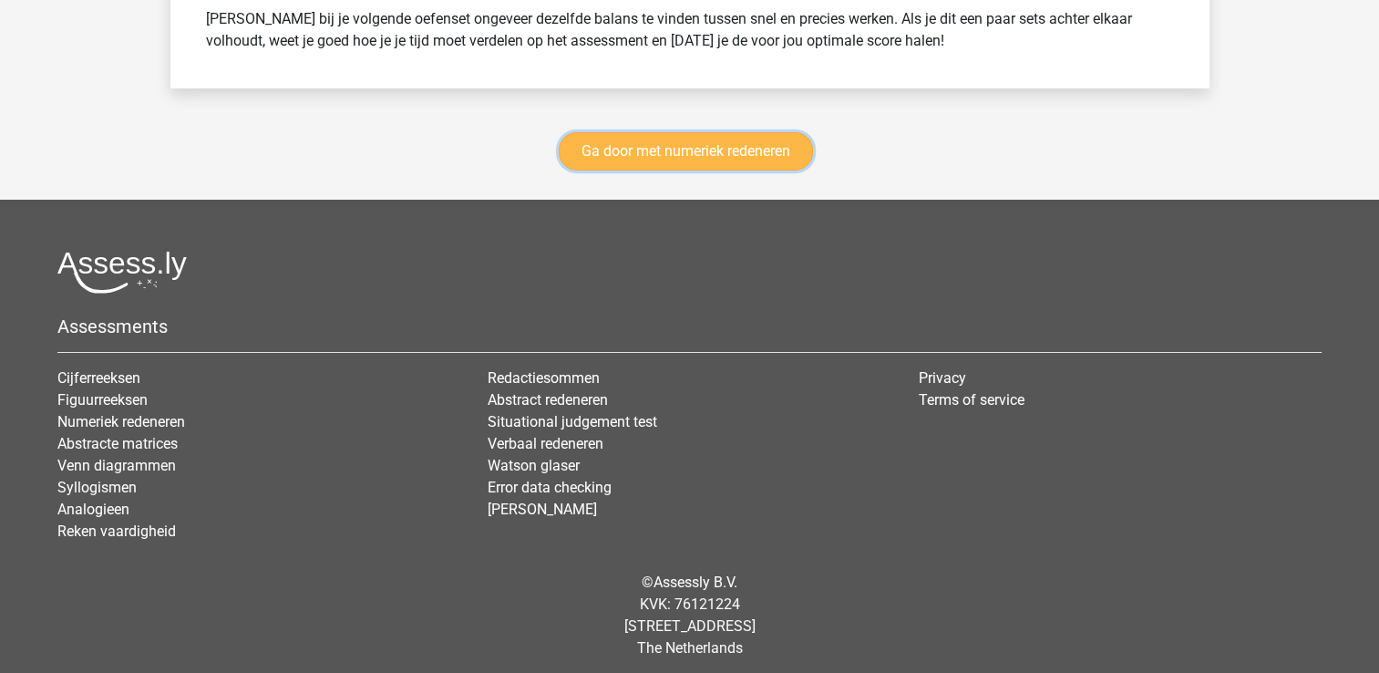
click at [750, 141] on link "Ga door met numeriek redeneren" at bounding box center [686, 151] width 254 height 38
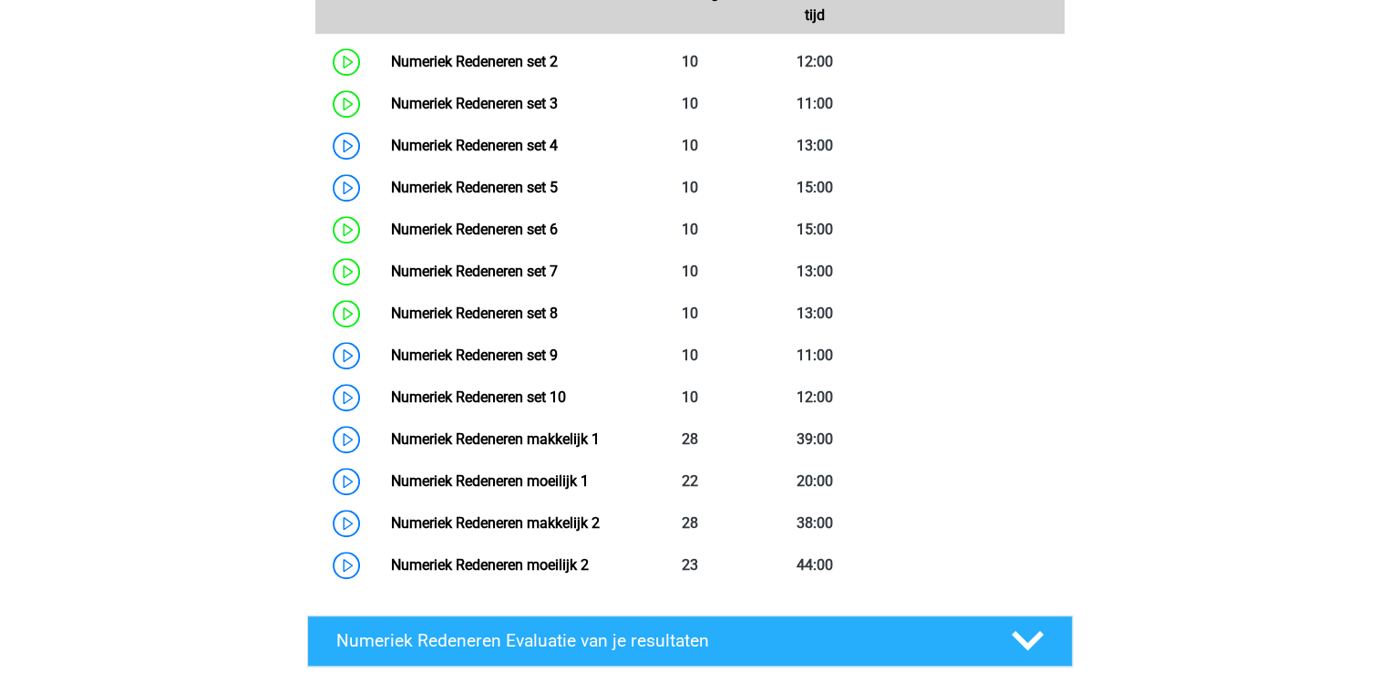
scroll to position [1017, 0]
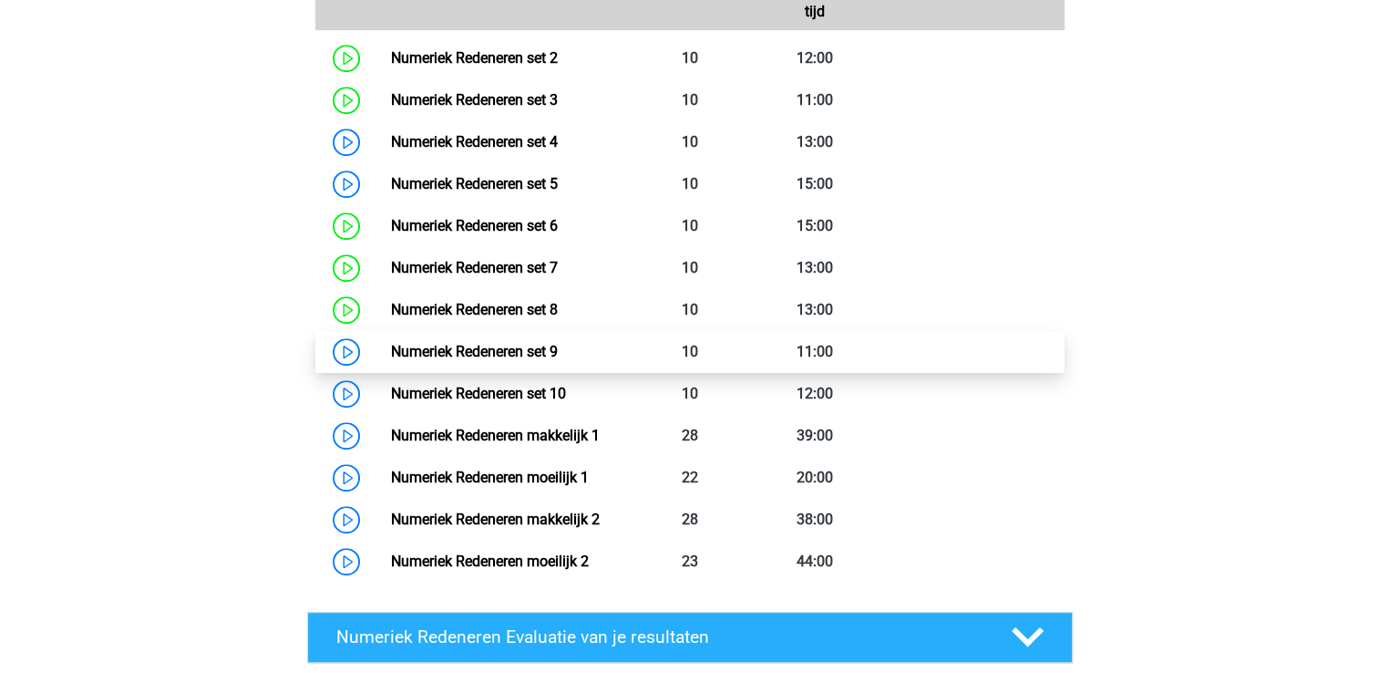
click at [467, 345] on link "Numeriek Redeneren set 9" at bounding box center [474, 351] width 167 height 17
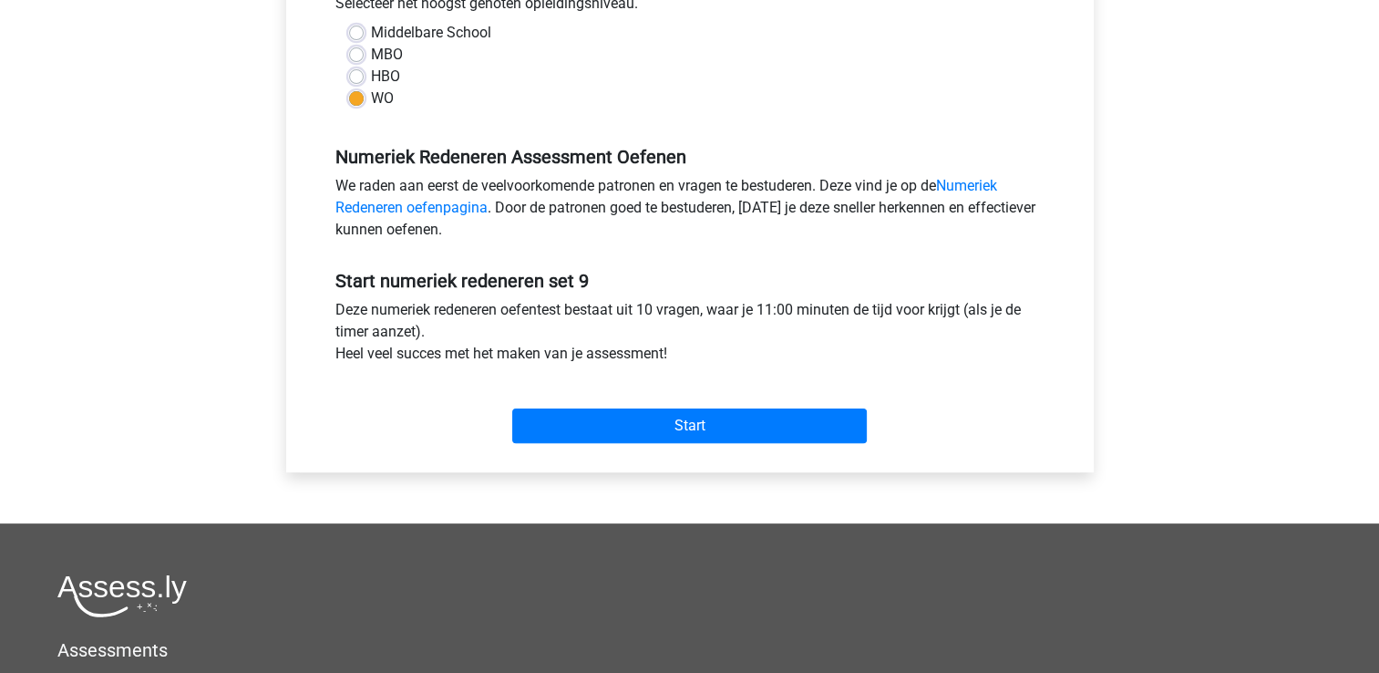
scroll to position [474, 0]
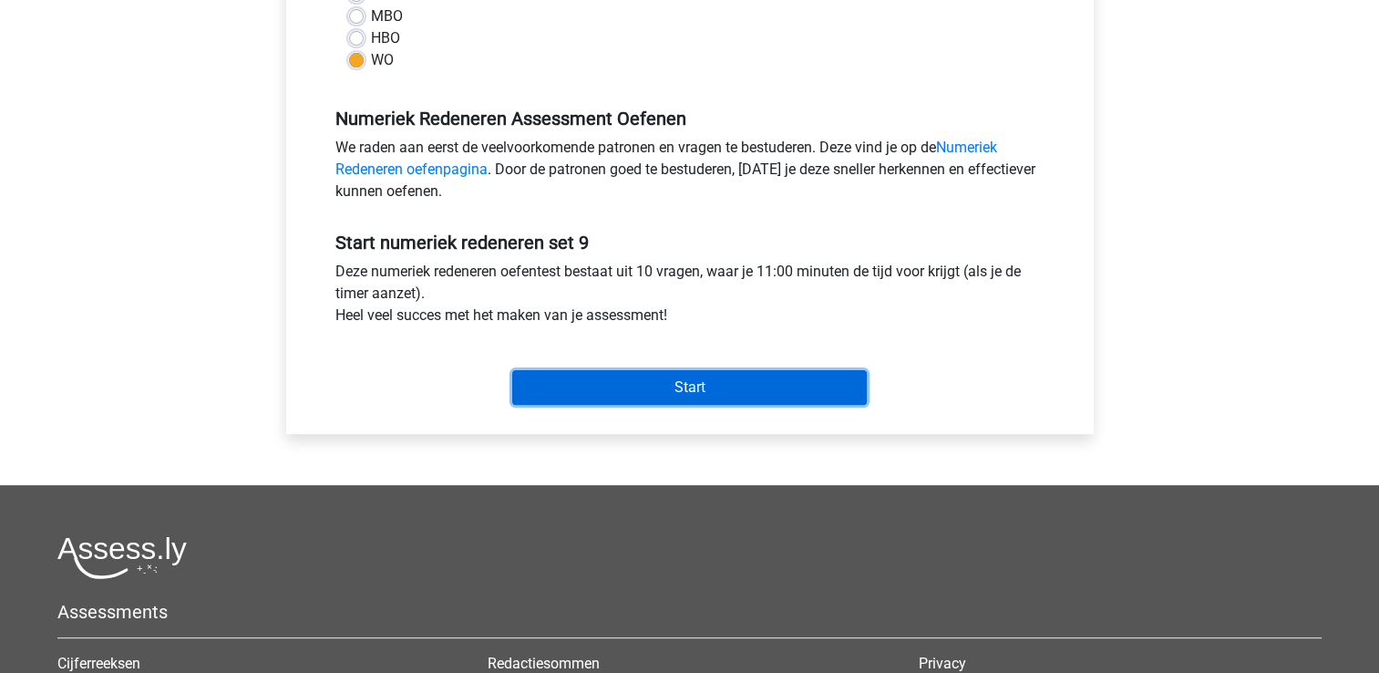
click at [646, 388] on input "Start" at bounding box center [689, 387] width 355 height 35
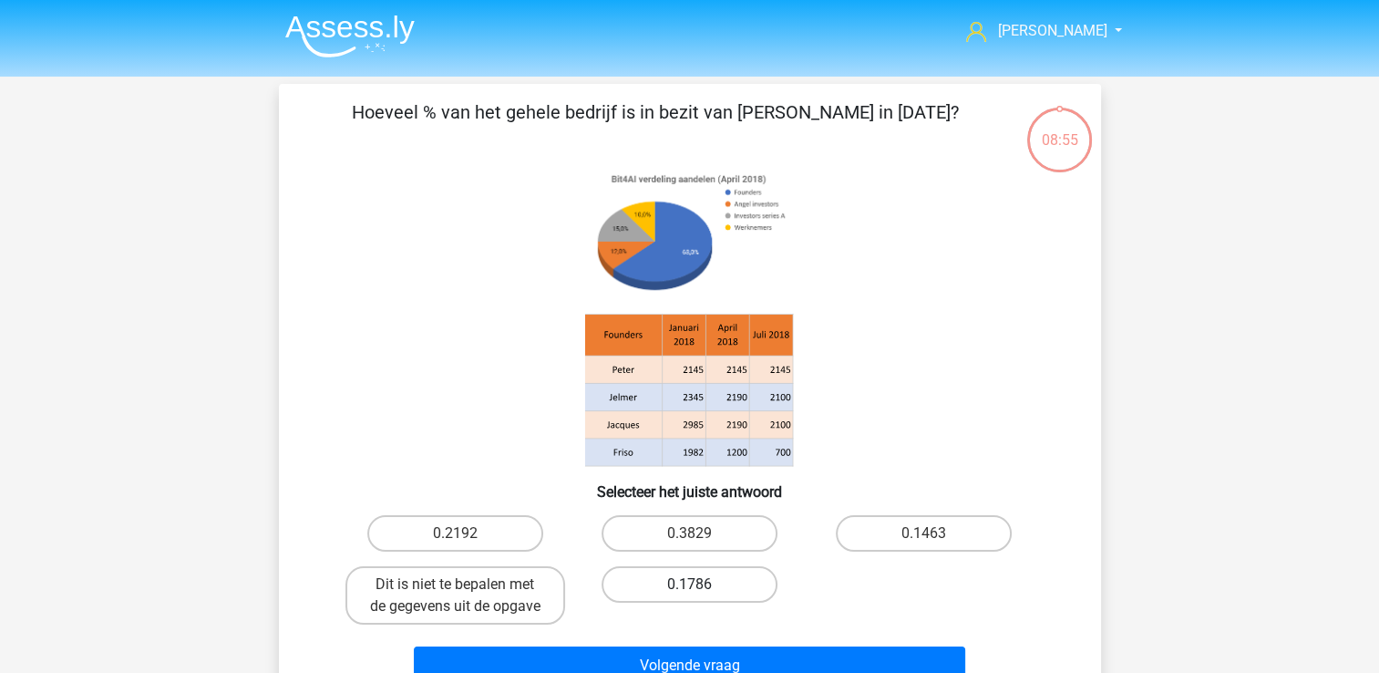
click at [646, 591] on label "0.1786" at bounding box center [689, 584] width 176 height 36
click at [689, 591] on input "0.1786" at bounding box center [695, 590] width 12 height 12
radio input "true"
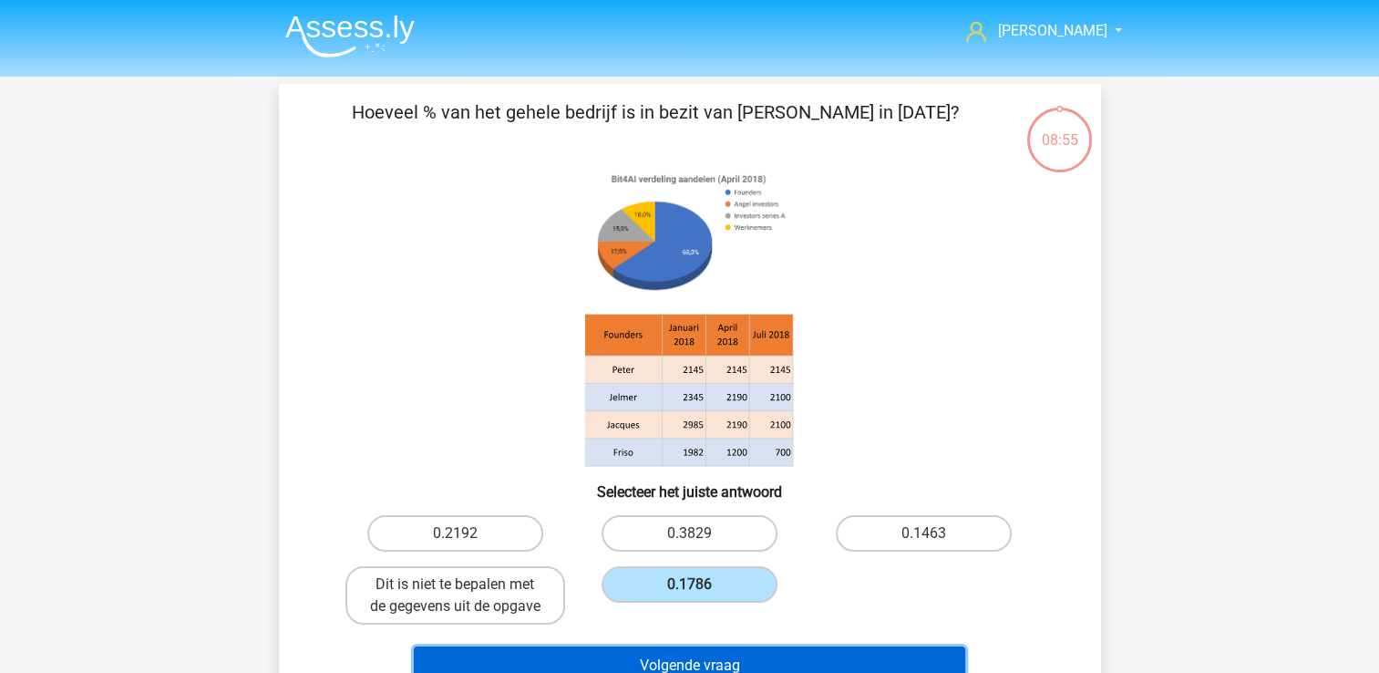
click at [611, 660] on button "Volgende vraag" at bounding box center [689, 665] width 551 height 38
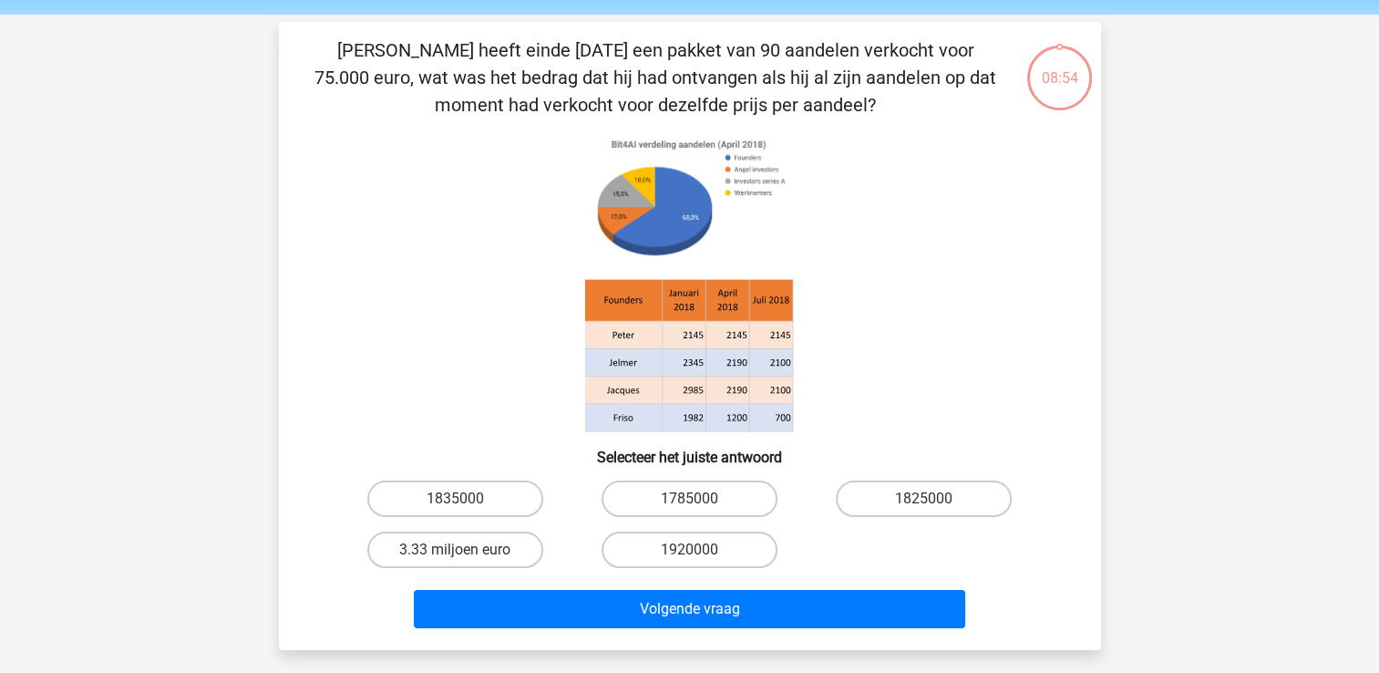
scroll to position [84, 0]
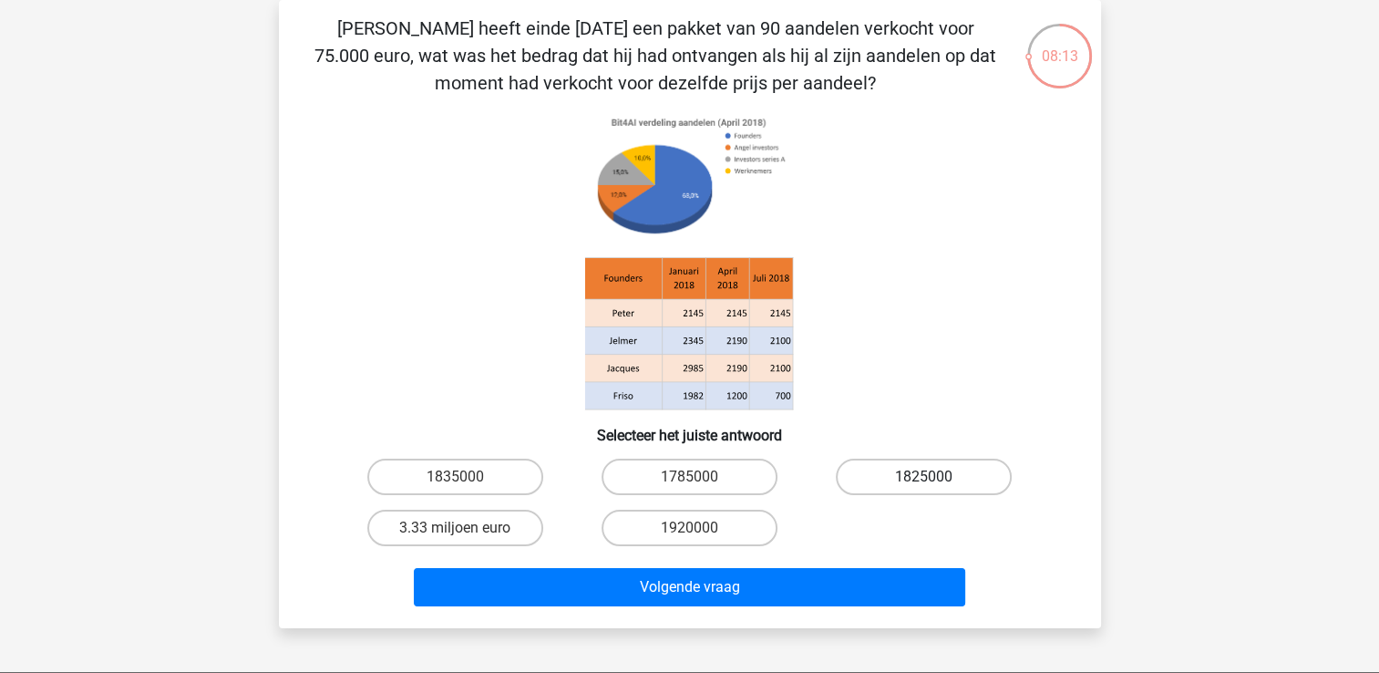
click at [916, 484] on label "1825000" at bounding box center [924, 476] width 176 height 36
click at [924, 484] on input "1825000" at bounding box center [930, 483] width 12 height 12
radio input "true"
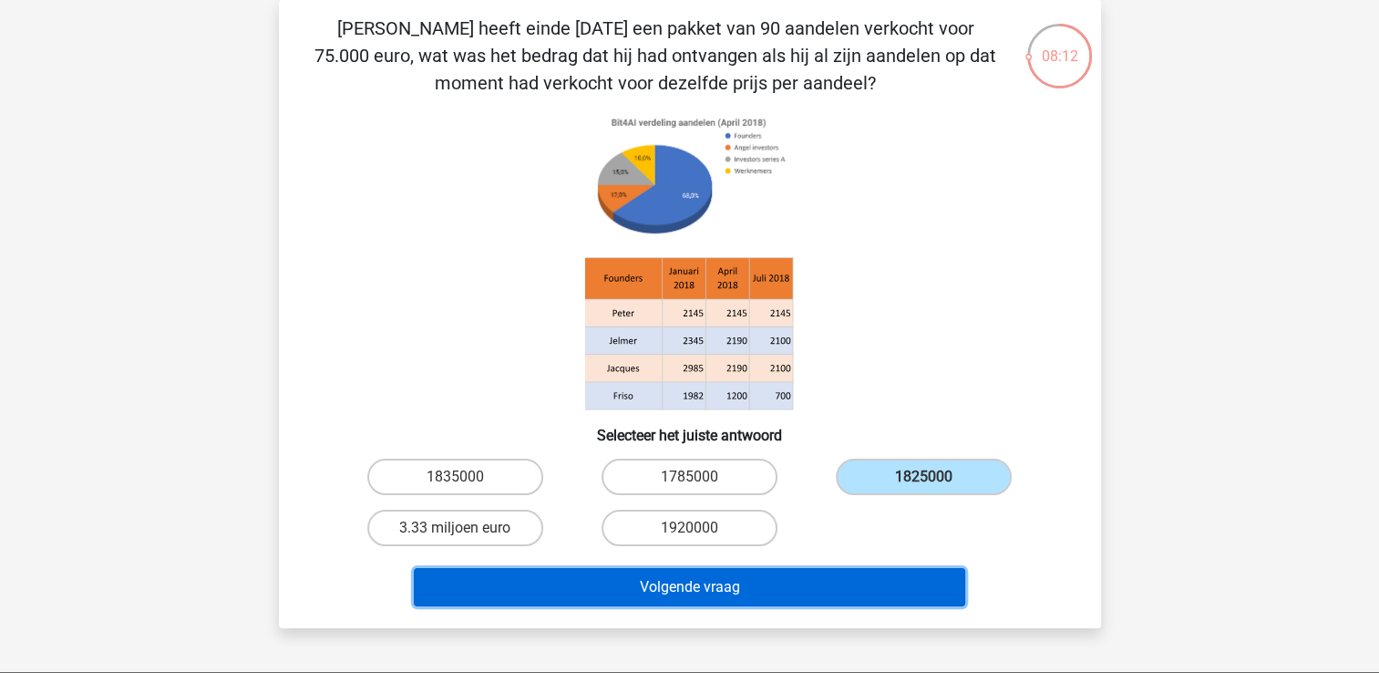
click at [787, 588] on button "Volgende vraag" at bounding box center [689, 587] width 551 height 38
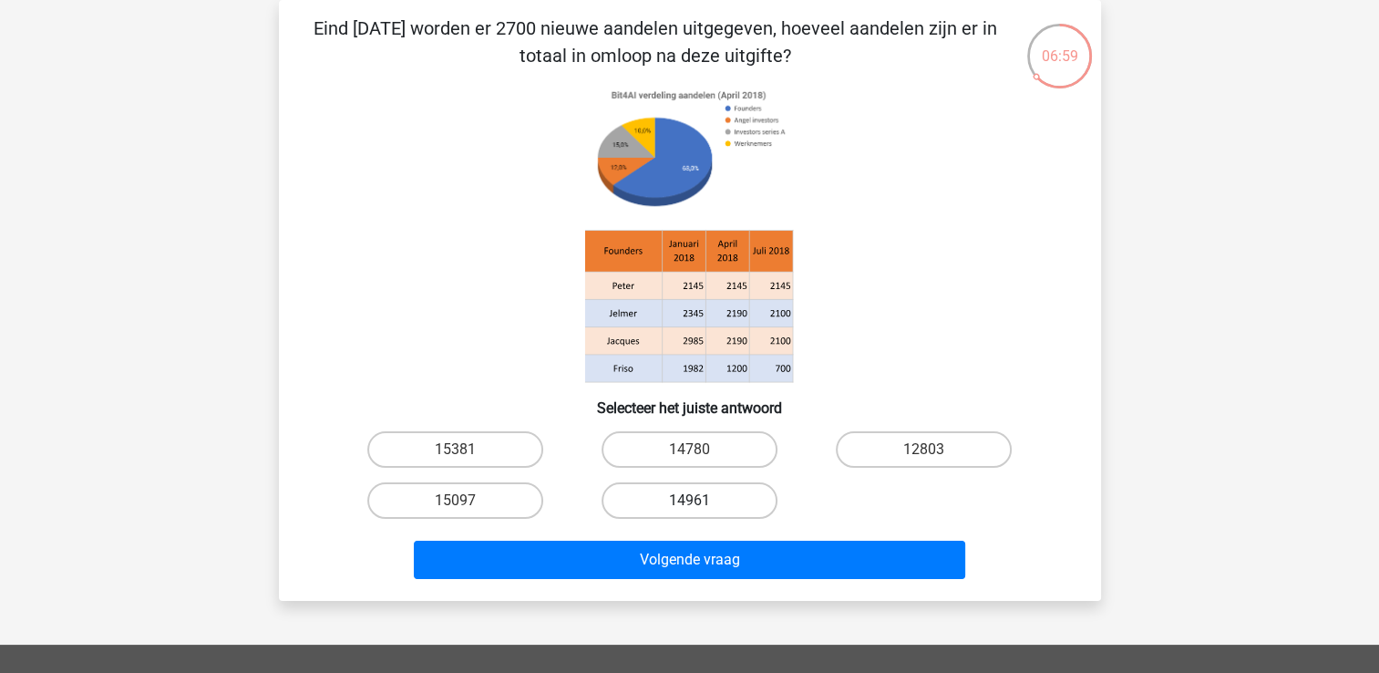
click at [678, 492] on label "14961" at bounding box center [689, 500] width 176 height 36
click at [689, 500] on input "14961" at bounding box center [695, 506] width 12 height 12
radio input "true"
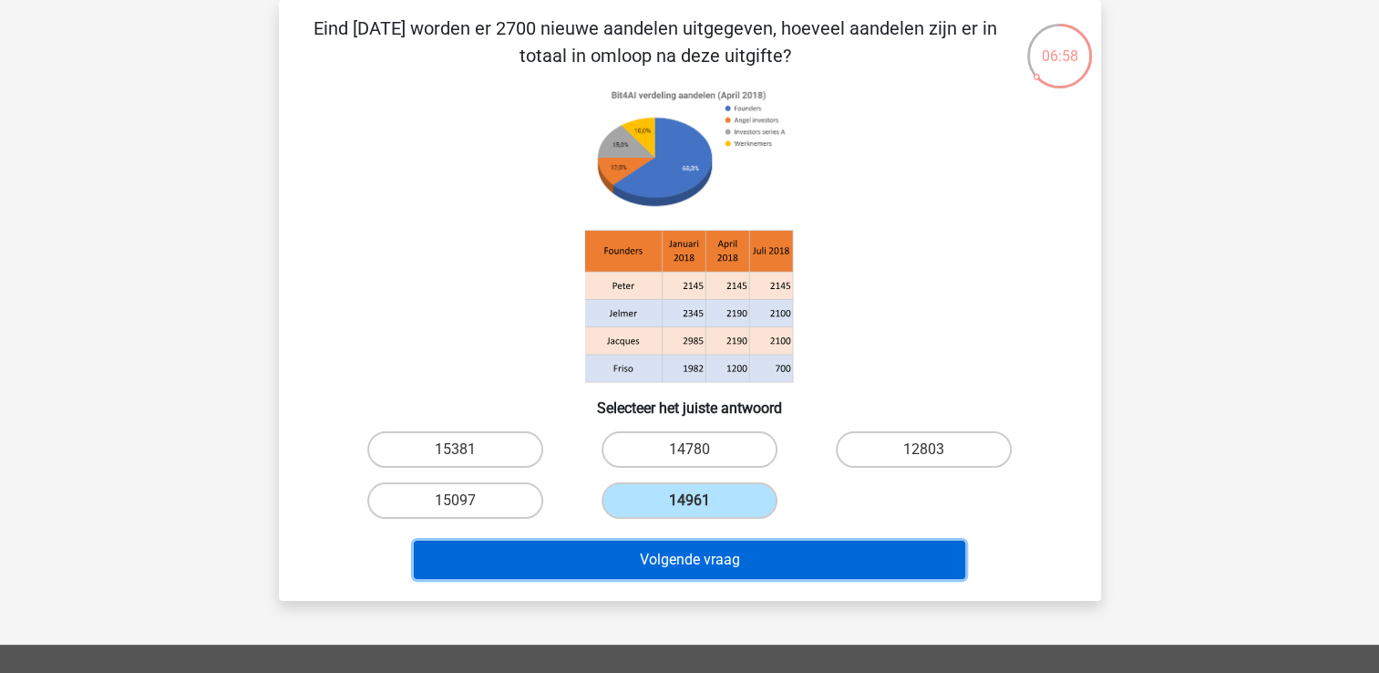
click at [658, 549] on button "Volgende vraag" at bounding box center [689, 559] width 551 height 38
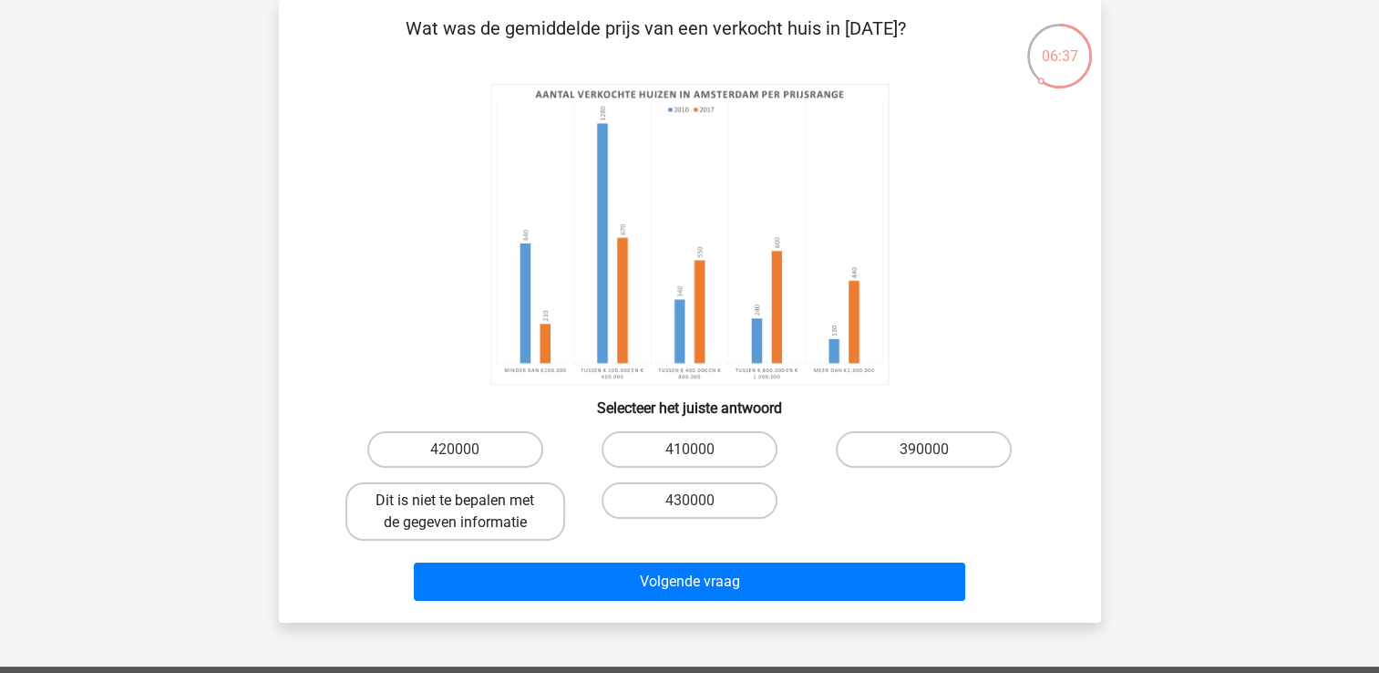
click at [496, 521] on label "Dit is niet te bepalen met de gegeven informatie" at bounding box center [455, 511] width 220 height 58
click at [467, 512] on input "Dit is niet te bepalen met de gegeven informatie" at bounding box center [461, 506] width 12 height 12
radio input "true"
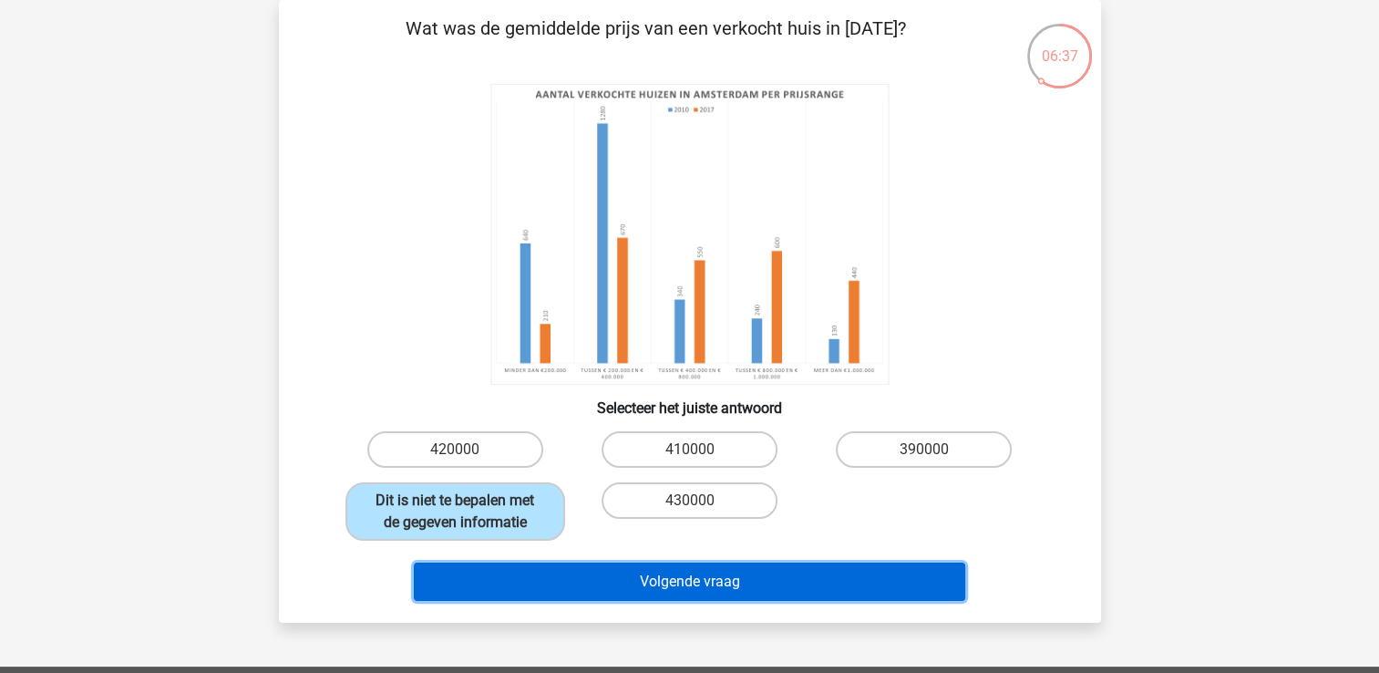
click at [532, 568] on button "Volgende vraag" at bounding box center [689, 581] width 551 height 38
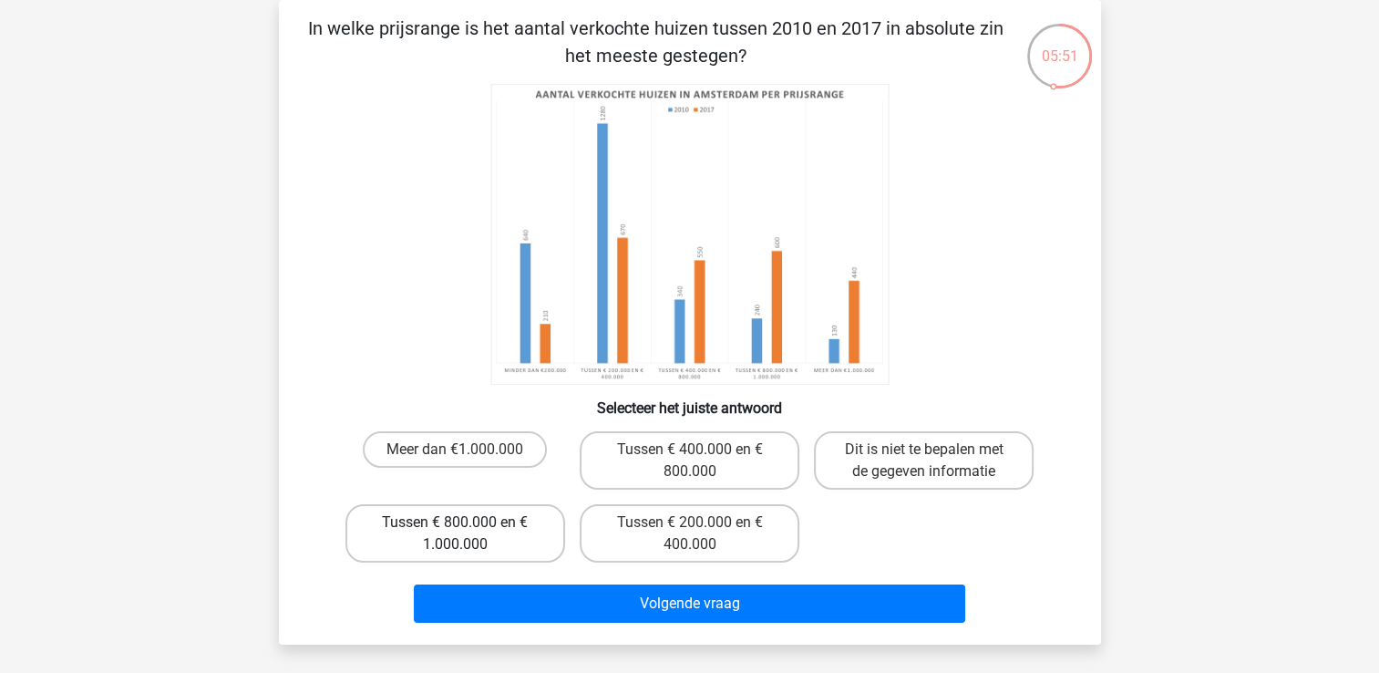
click at [503, 547] on label "Tussen € 800.000 en € 1.000.000" at bounding box center [455, 533] width 220 height 58
click at [467, 534] on input "Tussen € 800.000 en € 1.000.000" at bounding box center [461, 528] width 12 height 12
radio input "true"
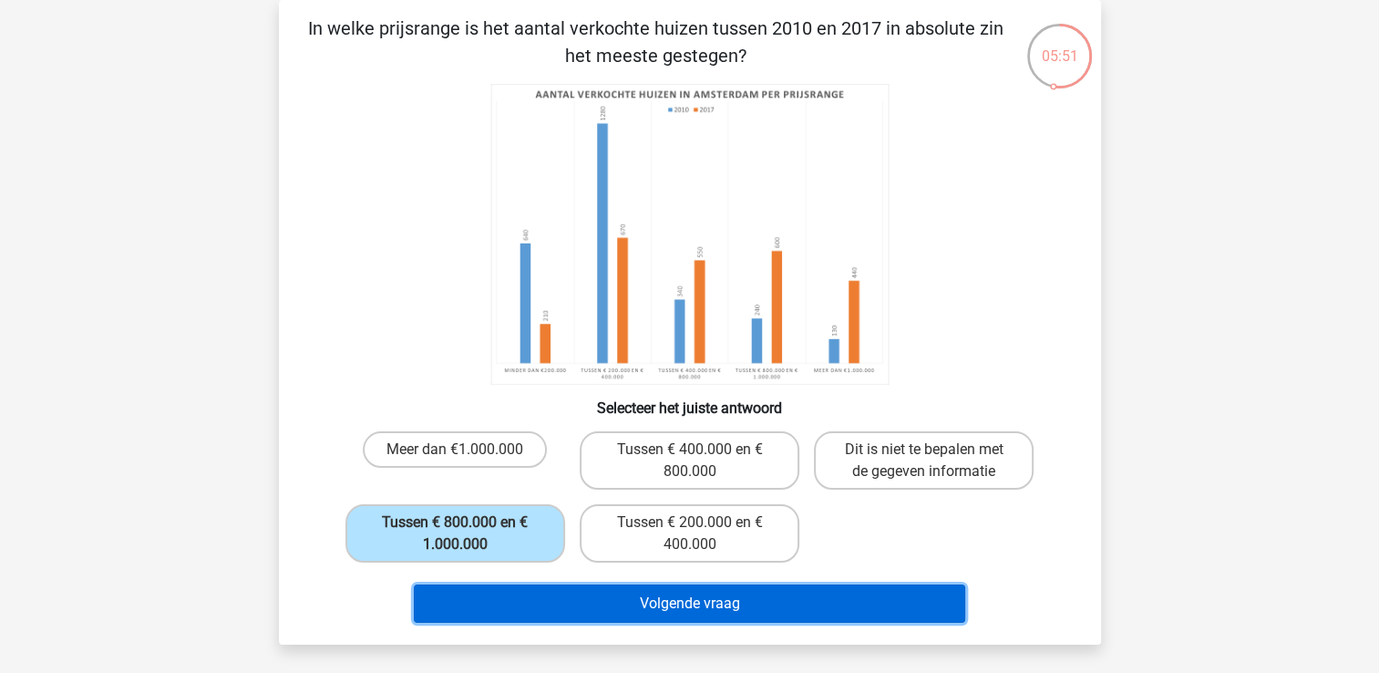
click at [518, 590] on button "Volgende vraag" at bounding box center [689, 603] width 551 height 38
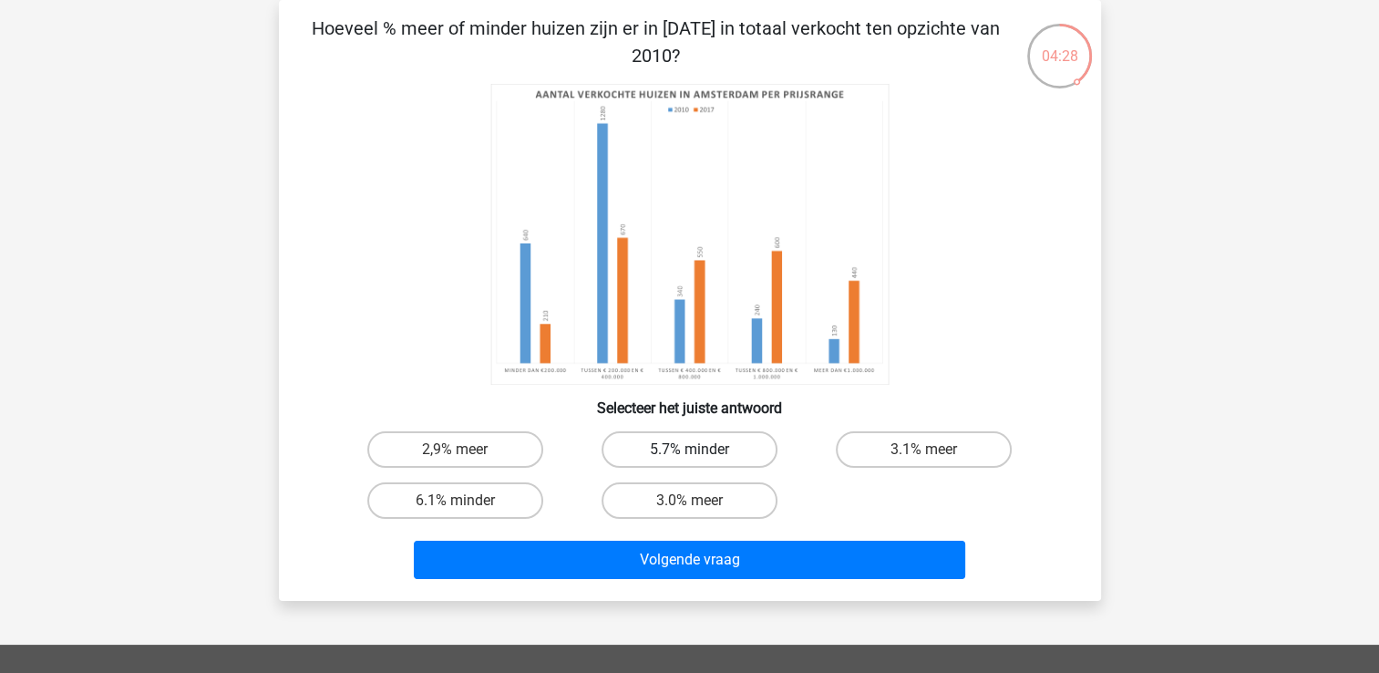
click at [739, 457] on label "5.7% minder" at bounding box center [689, 449] width 176 height 36
click at [701, 457] on input "5.7% minder" at bounding box center [695, 455] width 12 height 12
radio input "true"
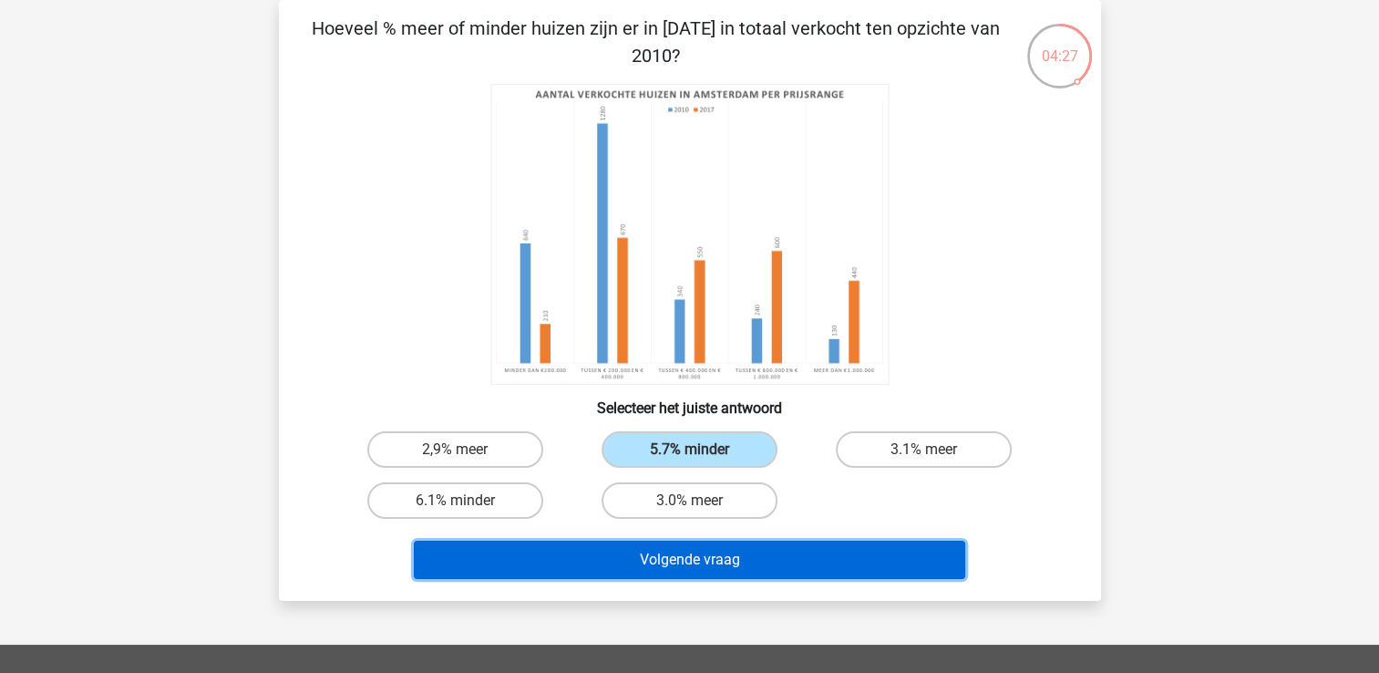
click at [745, 560] on button "Volgende vraag" at bounding box center [689, 559] width 551 height 38
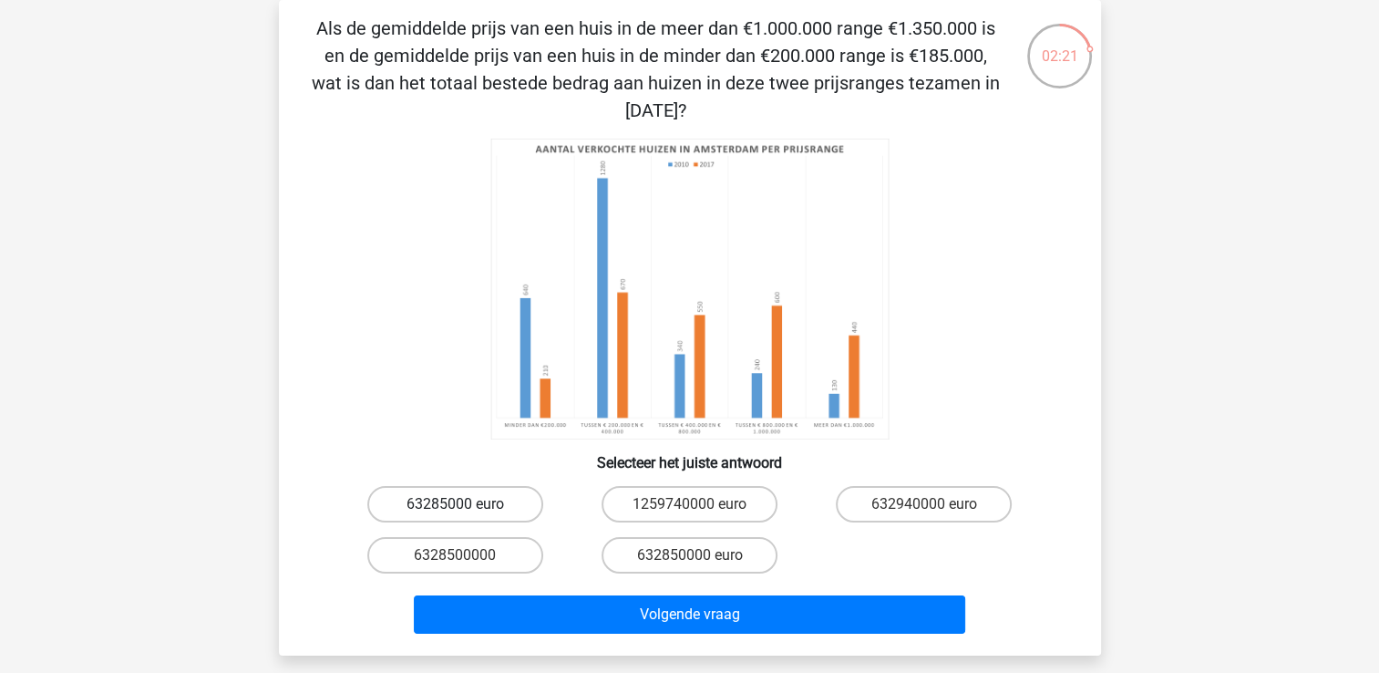
click at [495, 512] on label "63285000 euro" at bounding box center [455, 504] width 176 height 36
click at [467, 512] on input "63285000 euro" at bounding box center [461, 510] width 12 height 12
radio input "true"
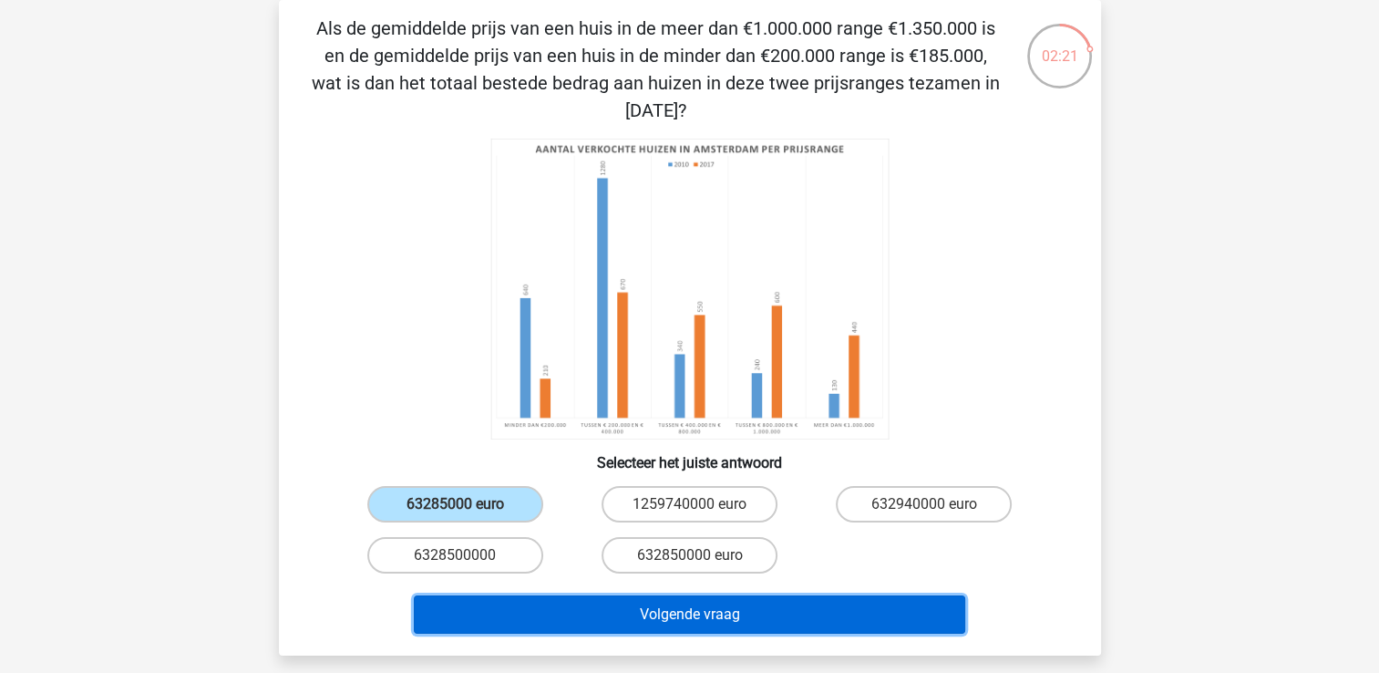
click at [528, 618] on button "Volgende vraag" at bounding box center [689, 614] width 551 height 38
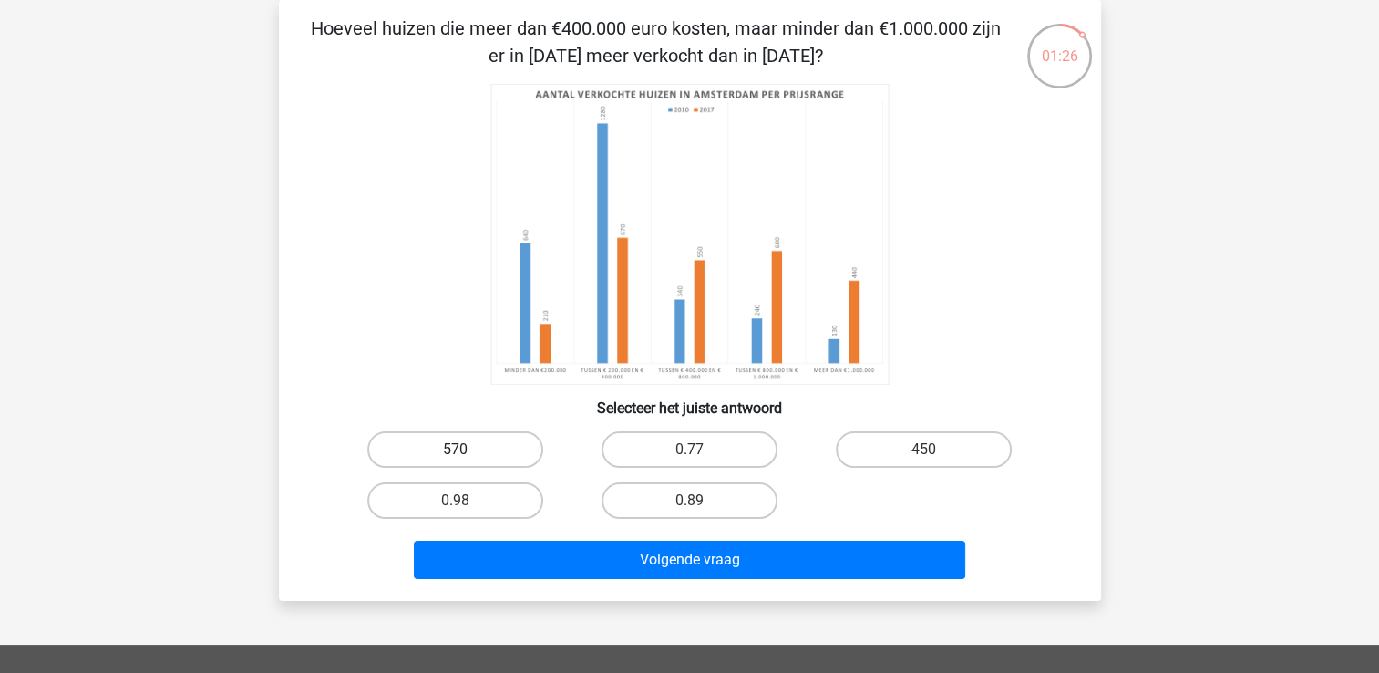
click at [453, 444] on label "570" at bounding box center [455, 449] width 176 height 36
click at [455, 449] on input "570" at bounding box center [461, 455] width 12 height 12
radio input "true"
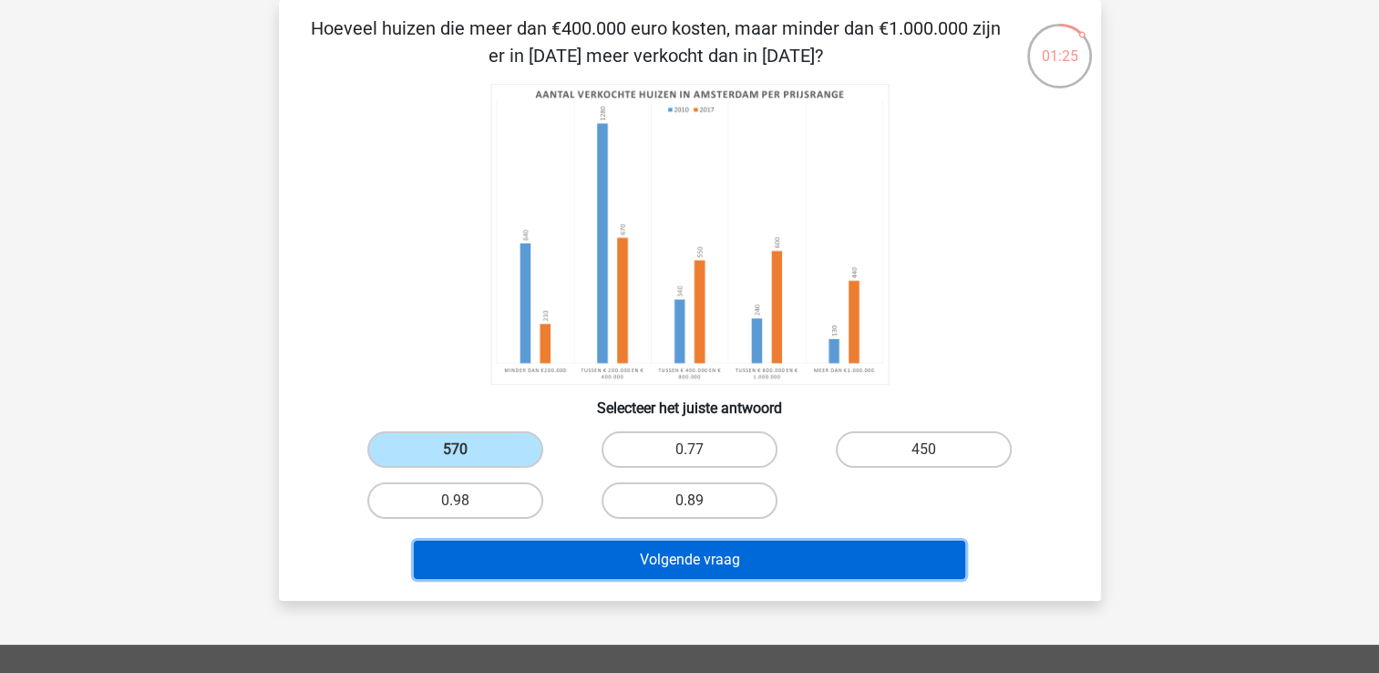
click at [498, 552] on button "Volgende vraag" at bounding box center [689, 559] width 551 height 38
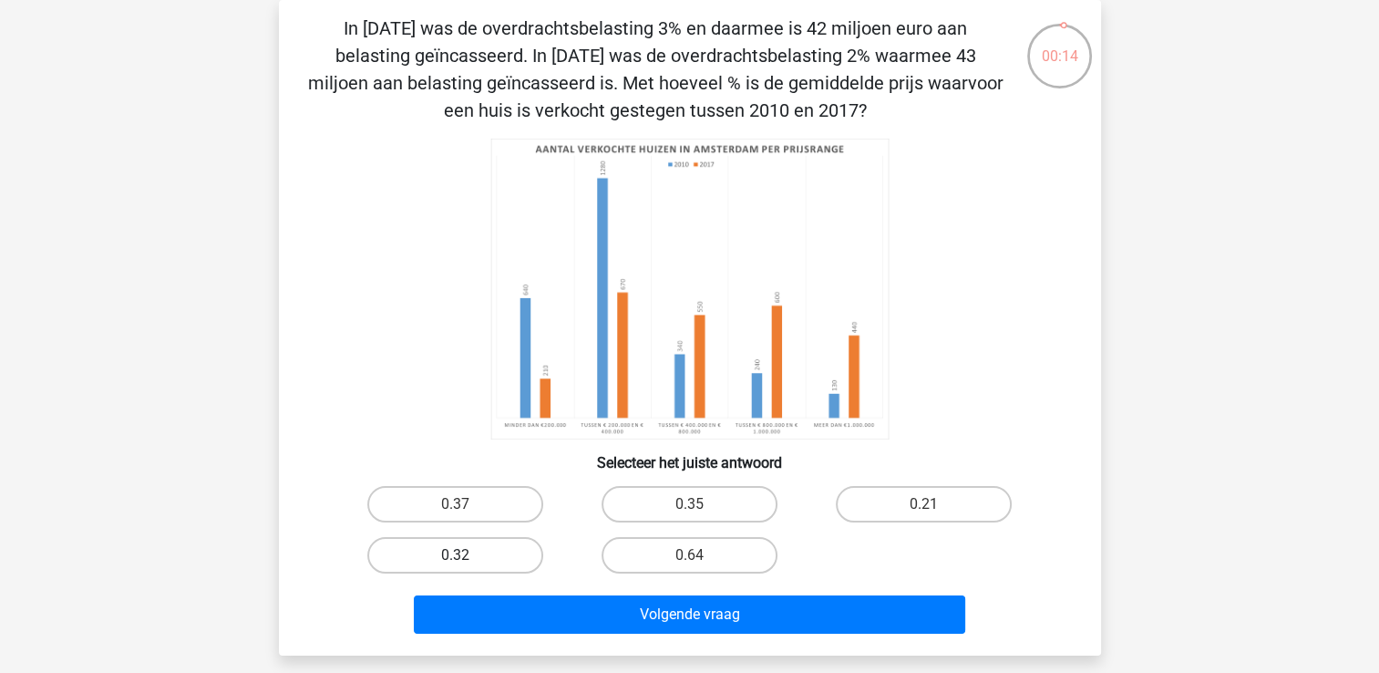
click at [481, 542] on label "0.32" at bounding box center [455, 555] width 176 height 36
click at [467, 555] on input "0.32" at bounding box center [461, 561] width 12 height 12
radio input "true"
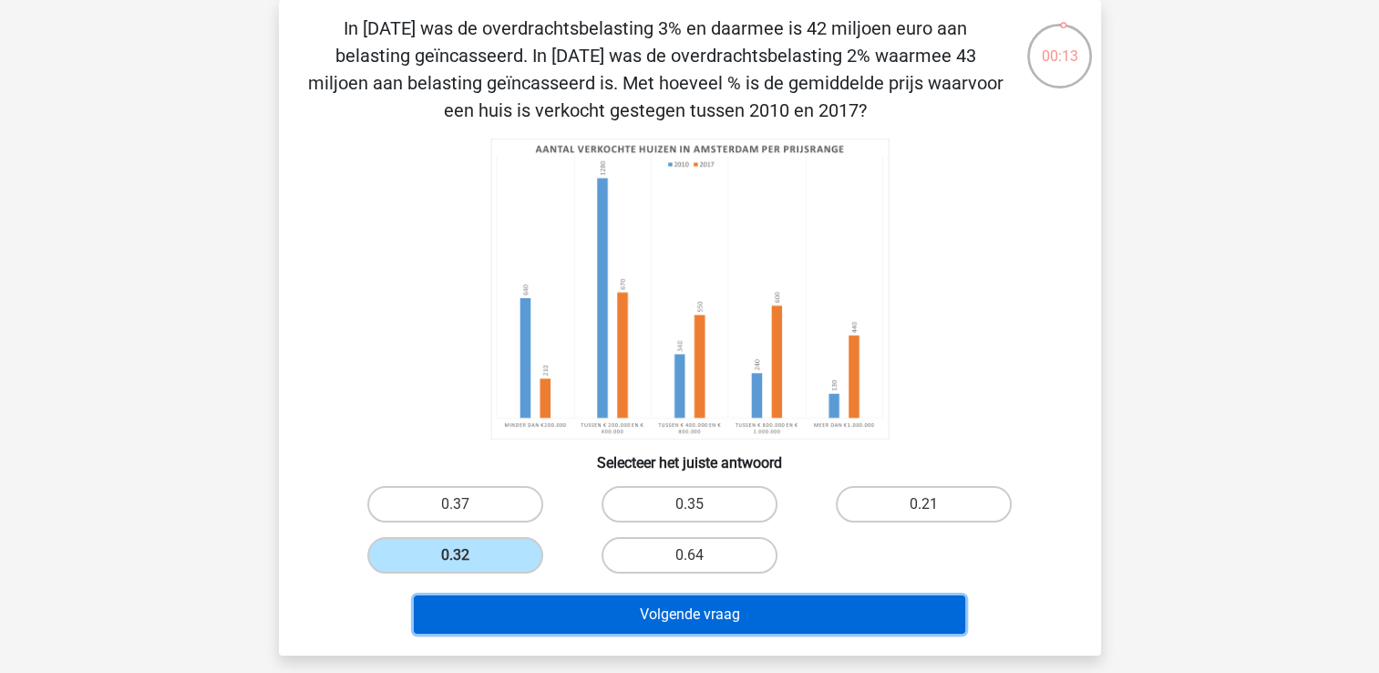
click at [499, 622] on button "Volgende vraag" at bounding box center [689, 614] width 551 height 38
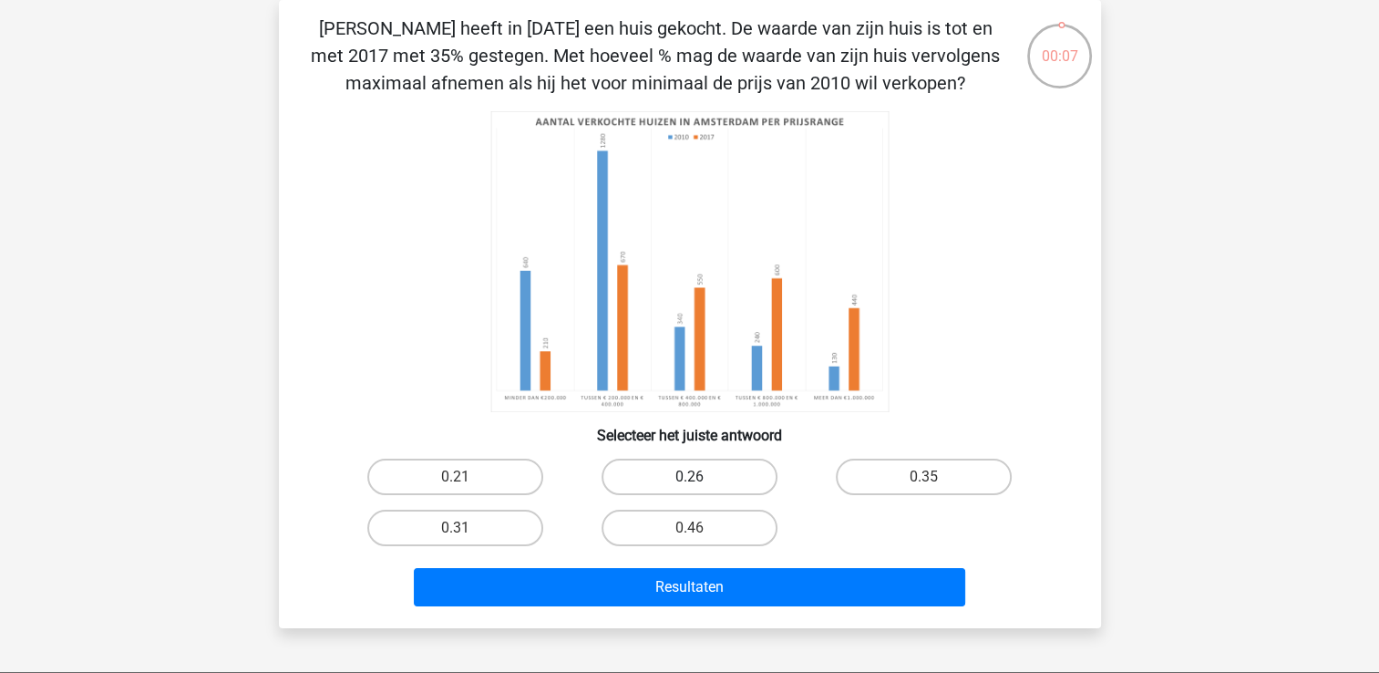
click at [663, 458] on label "0.26" at bounding box center [689, 476] width 176 height 36
click at [689, 477] on input "0.26" at bounding box center [695, 483] width 12 height 12
radio input "true"
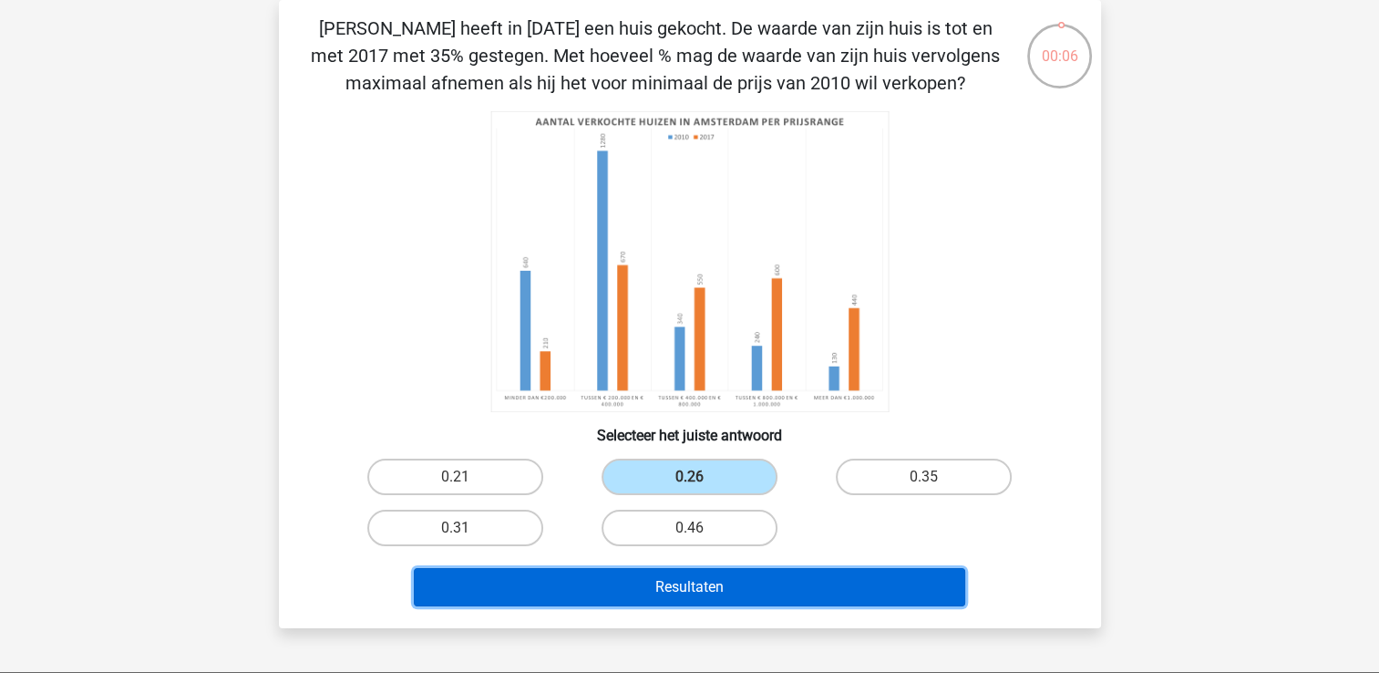
click at [655, 581] on button "Resultaten" at bounding box center [689, 587] width 551 height 38
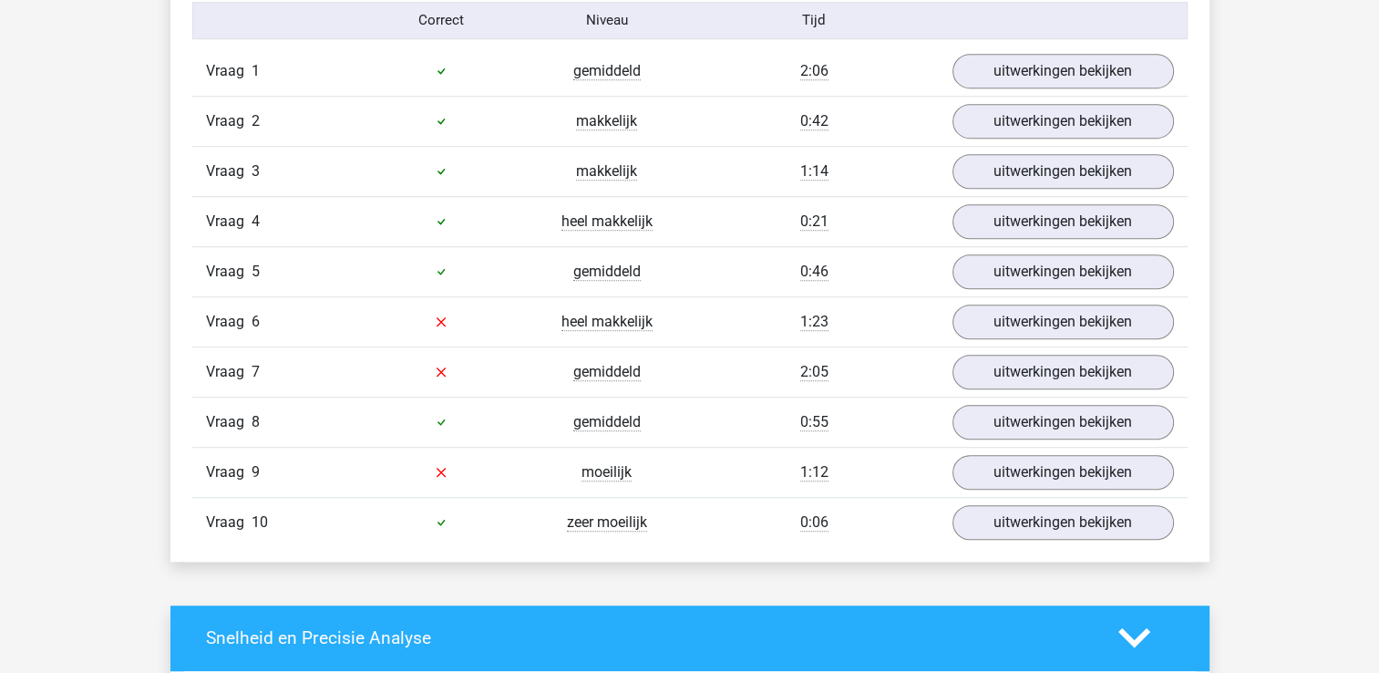
scroll to position [1166, 0]
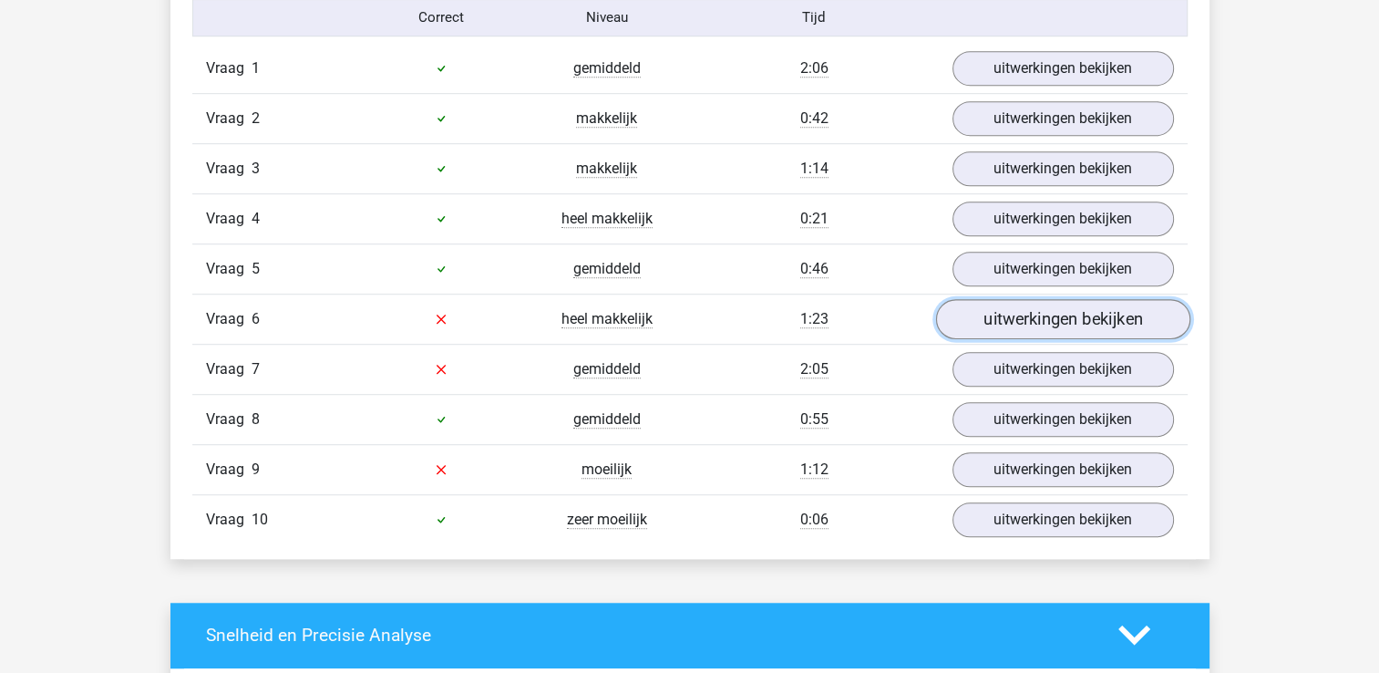
click at [1009, 308] on link "uitwerkingen bekijken" at bounding box center [1062, 319] width 254 height 40
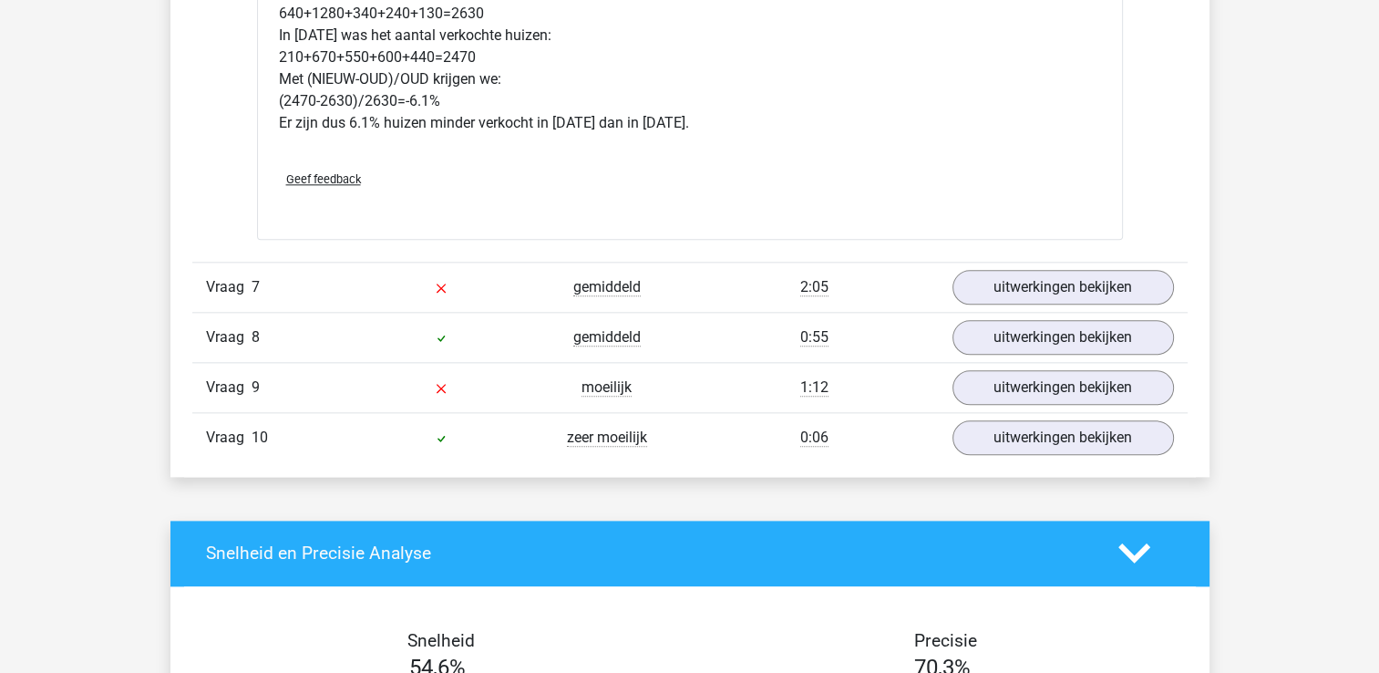
scroll to position [2078, 0]
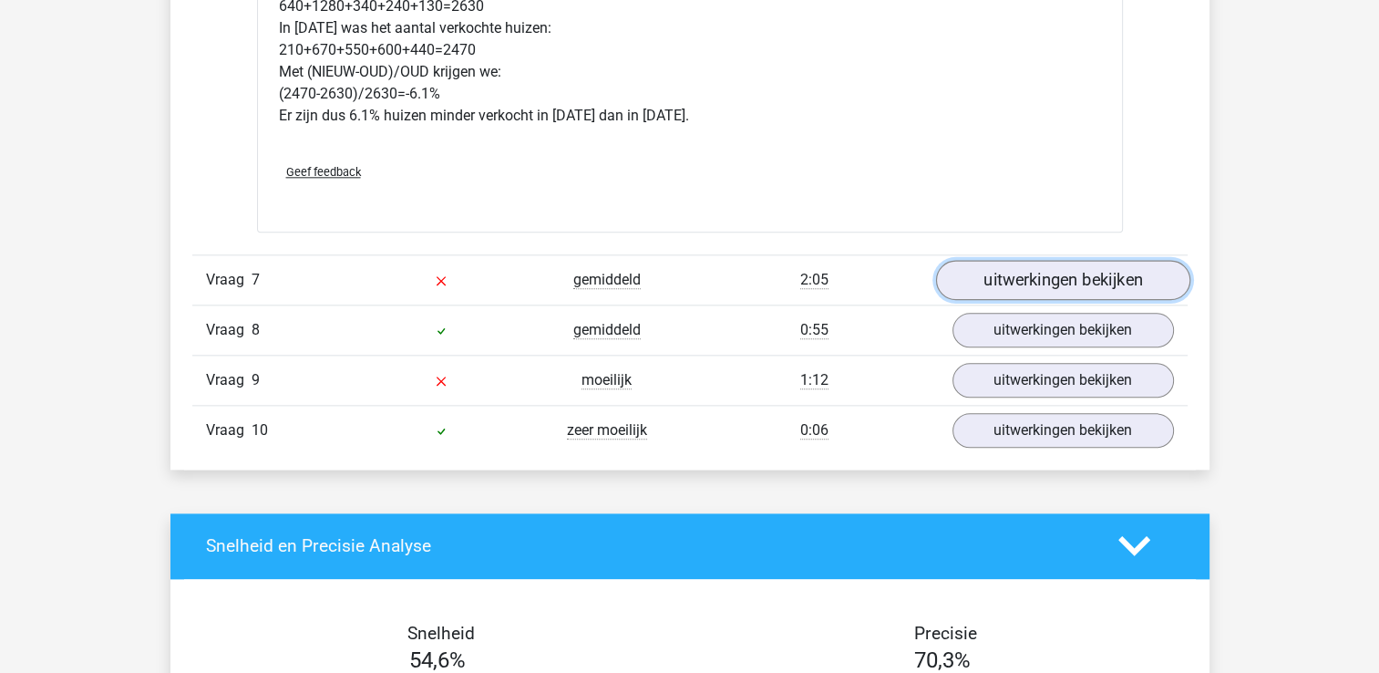
click at [1050, 279] on link "uitwerkingen bekijken" at bounding box center [1062, 280] width 254 height 40
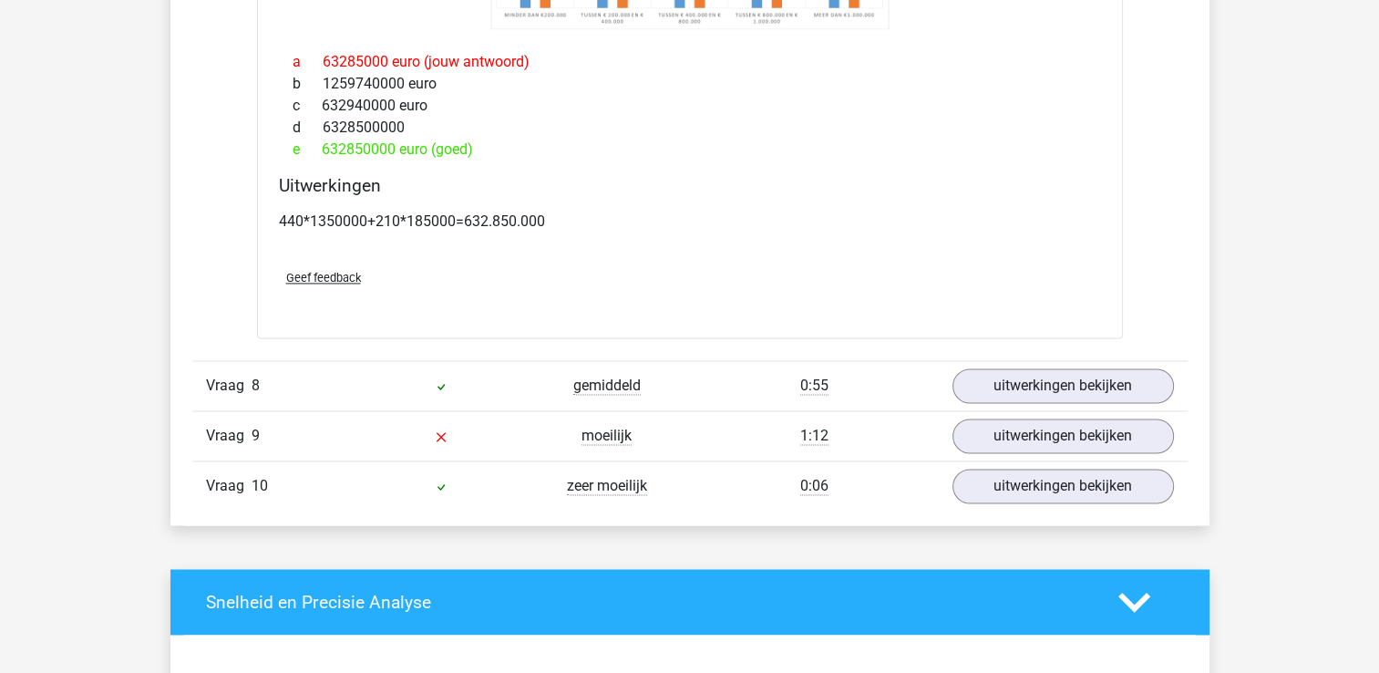
scroll to position [2770, 0]
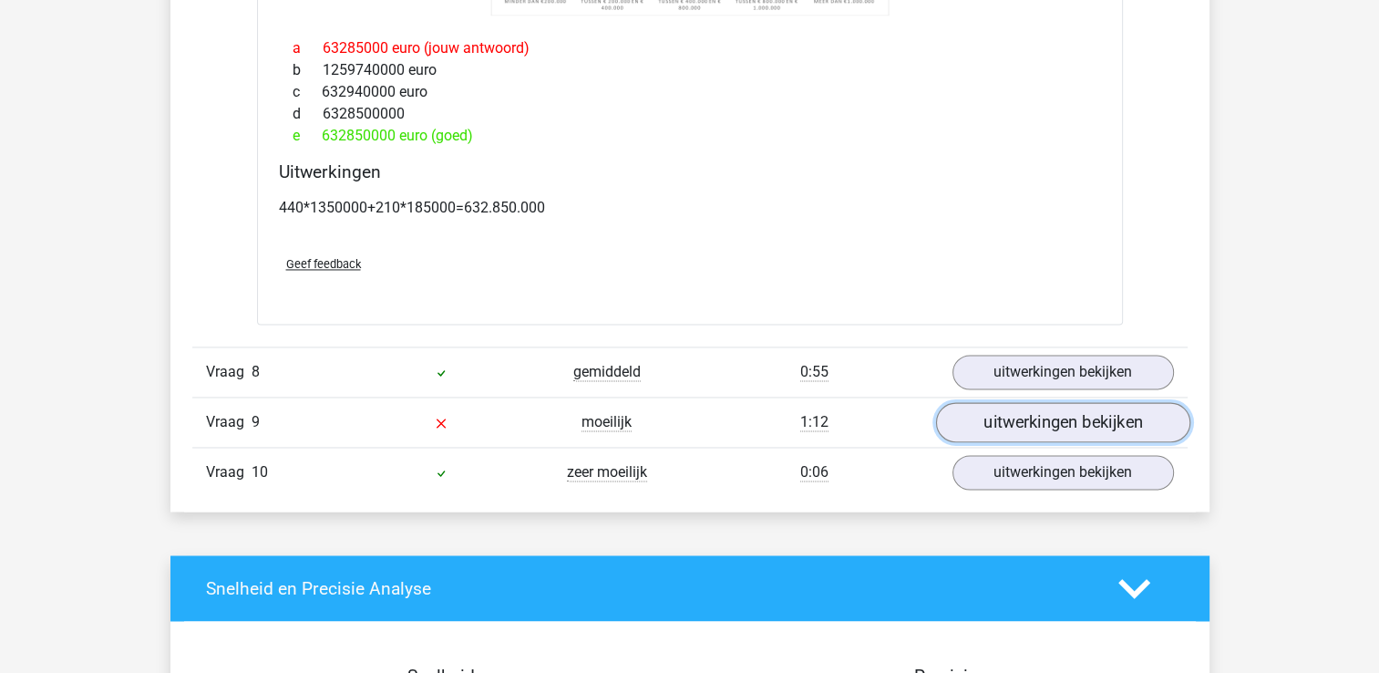
click at [1087, 423] on link "uitwerkingen bekijken" at bounding box center [1062, 422] width 254 height 40
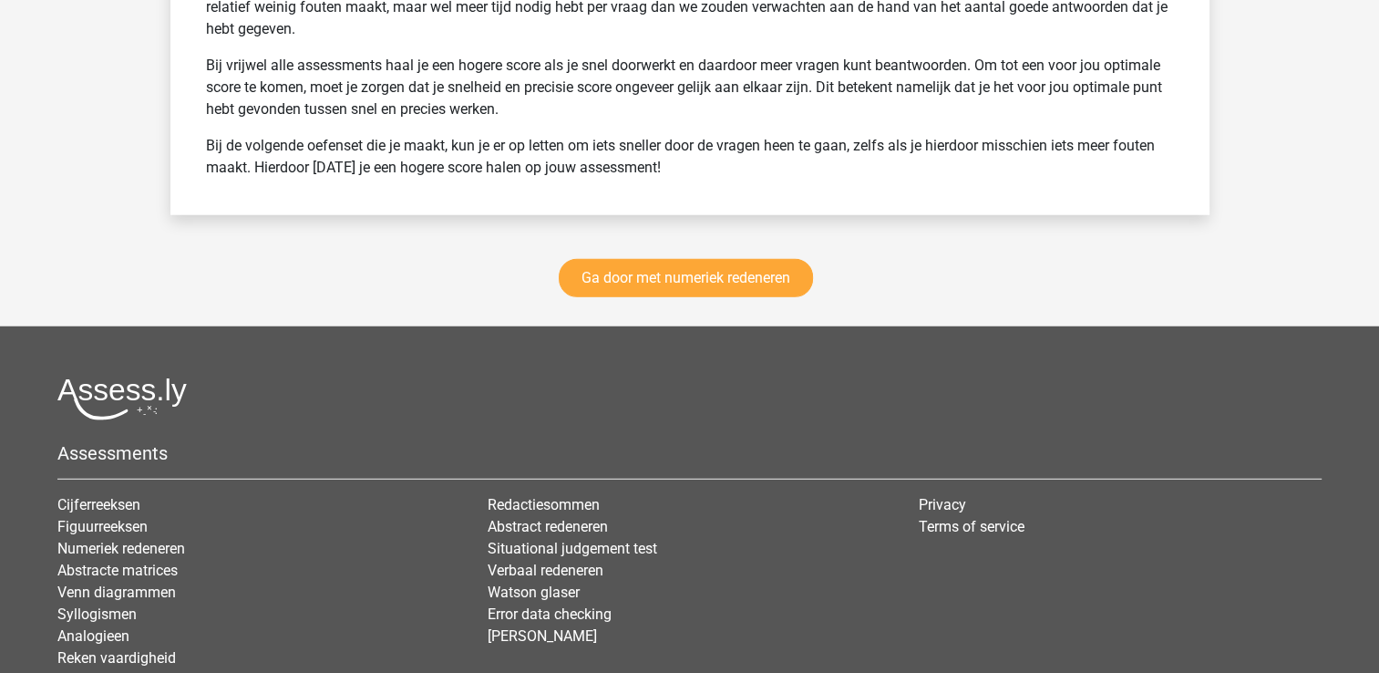
scroll to position [4921, 0]
click at [746, 281] on link "Ga door met numeriek redeneren" at bounding box center [686, 277] width 254 height 38
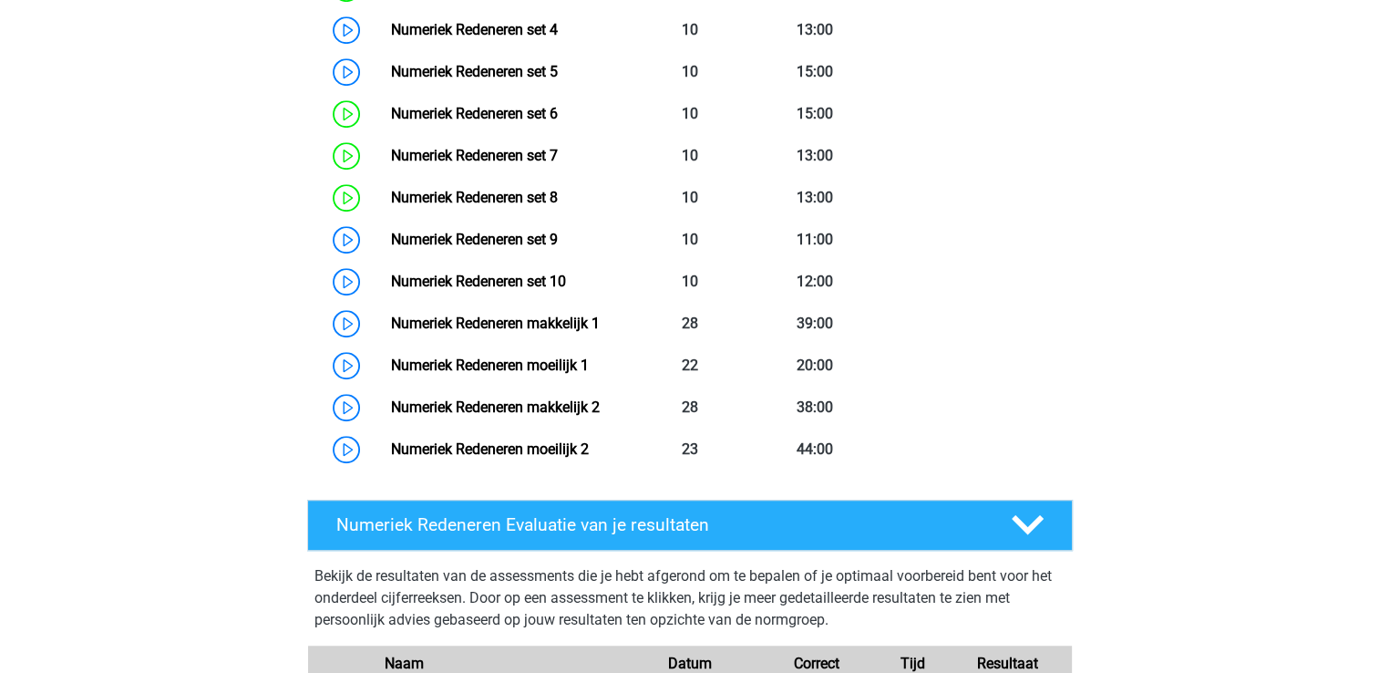
scroll to position [1126, 0]
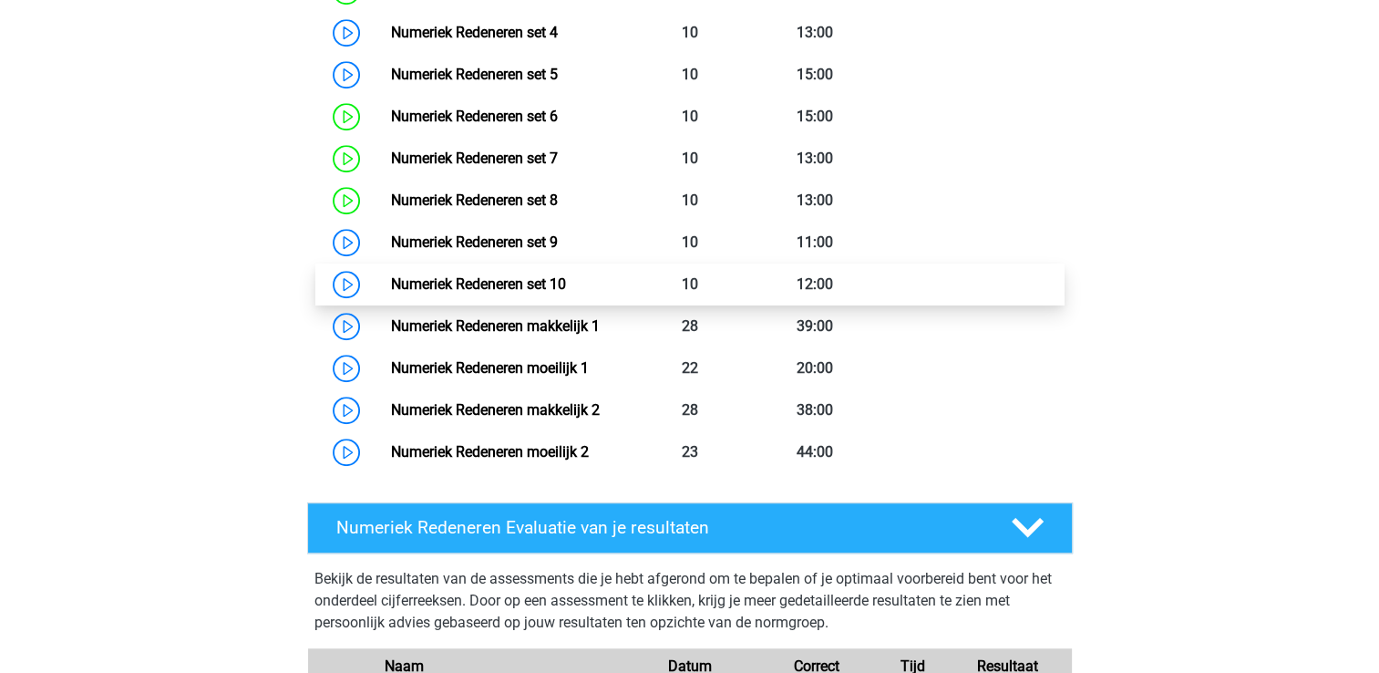
click at [479, 283] on link "Numeriek Redeneren set 10" at bounding box center [478, 283] width 175 height 17
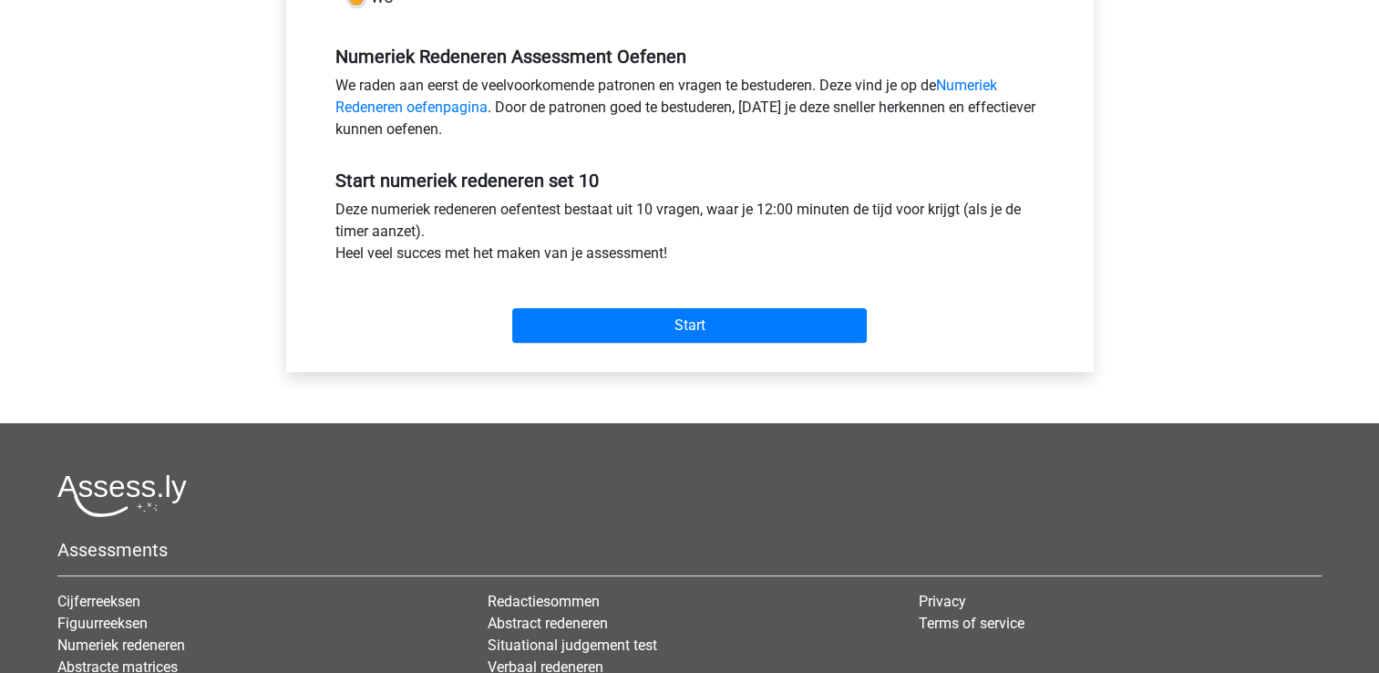
scroll to position [583, 0]
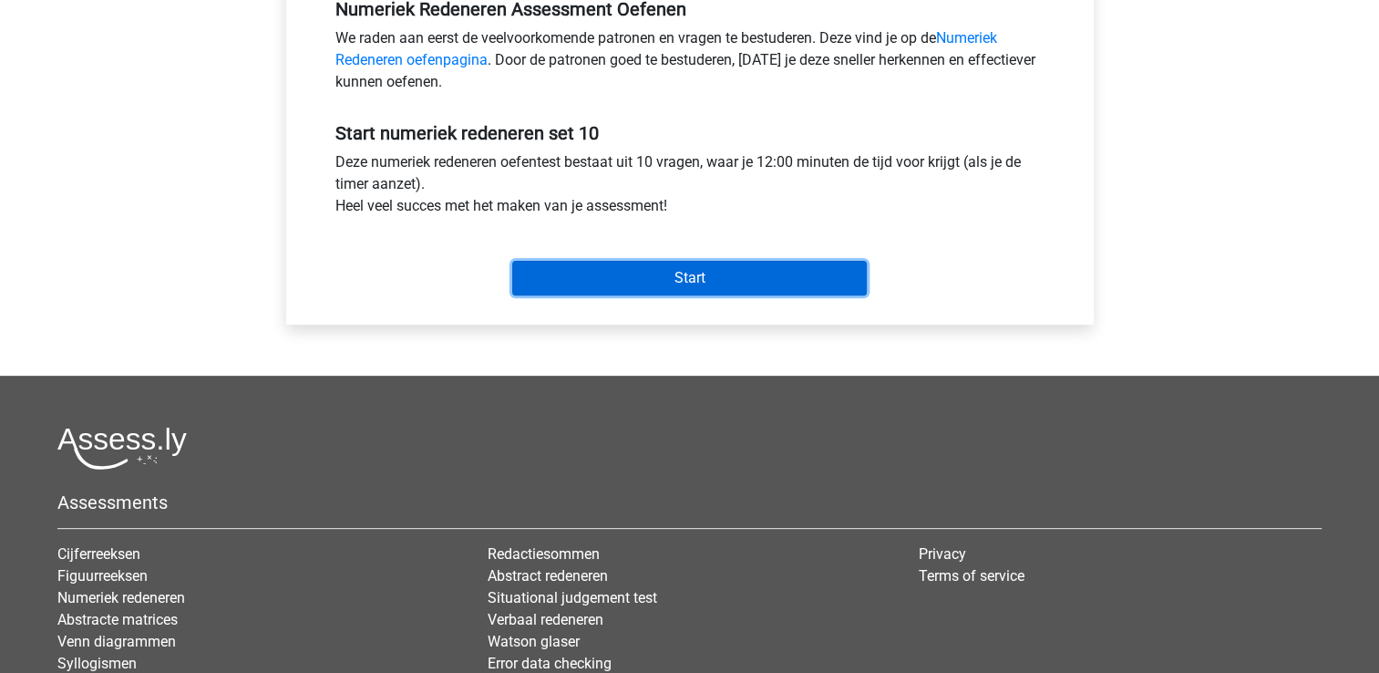
click at [674, 273] on input "Start" at bounding box center [689, 278] width 355 height 35
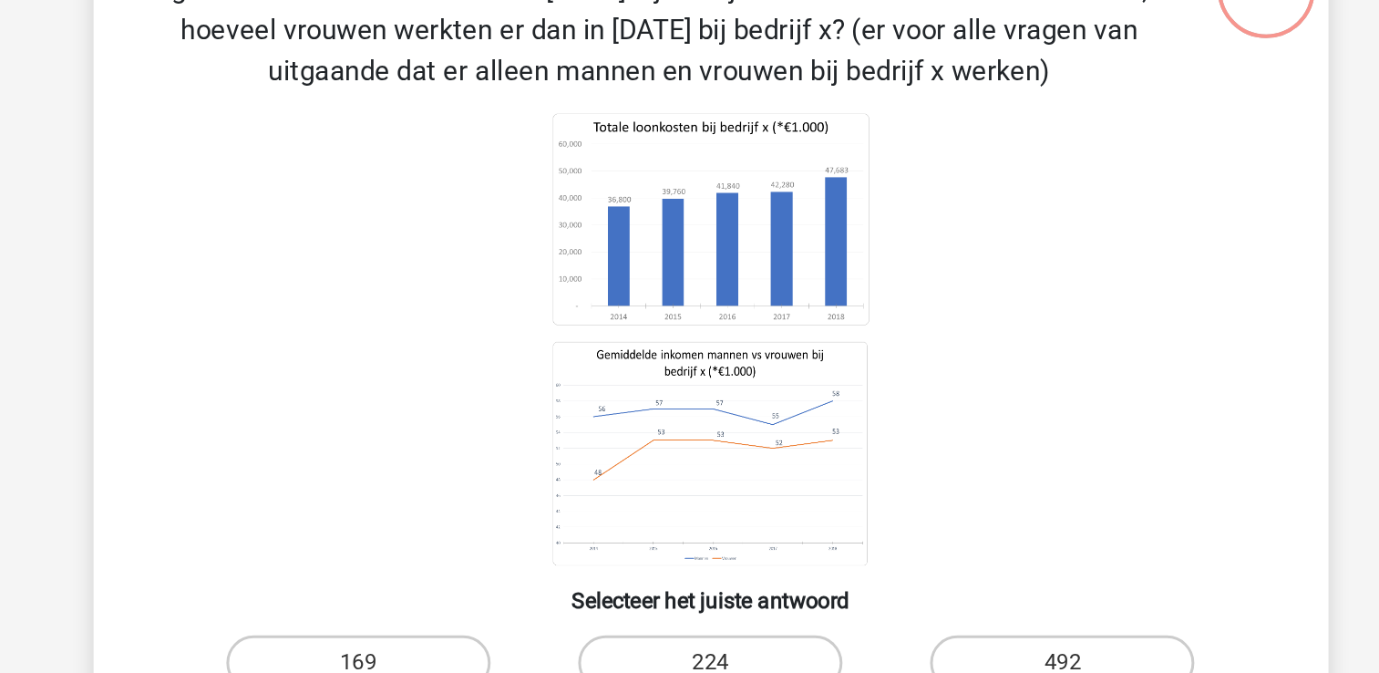
scroll to position [36, 0]
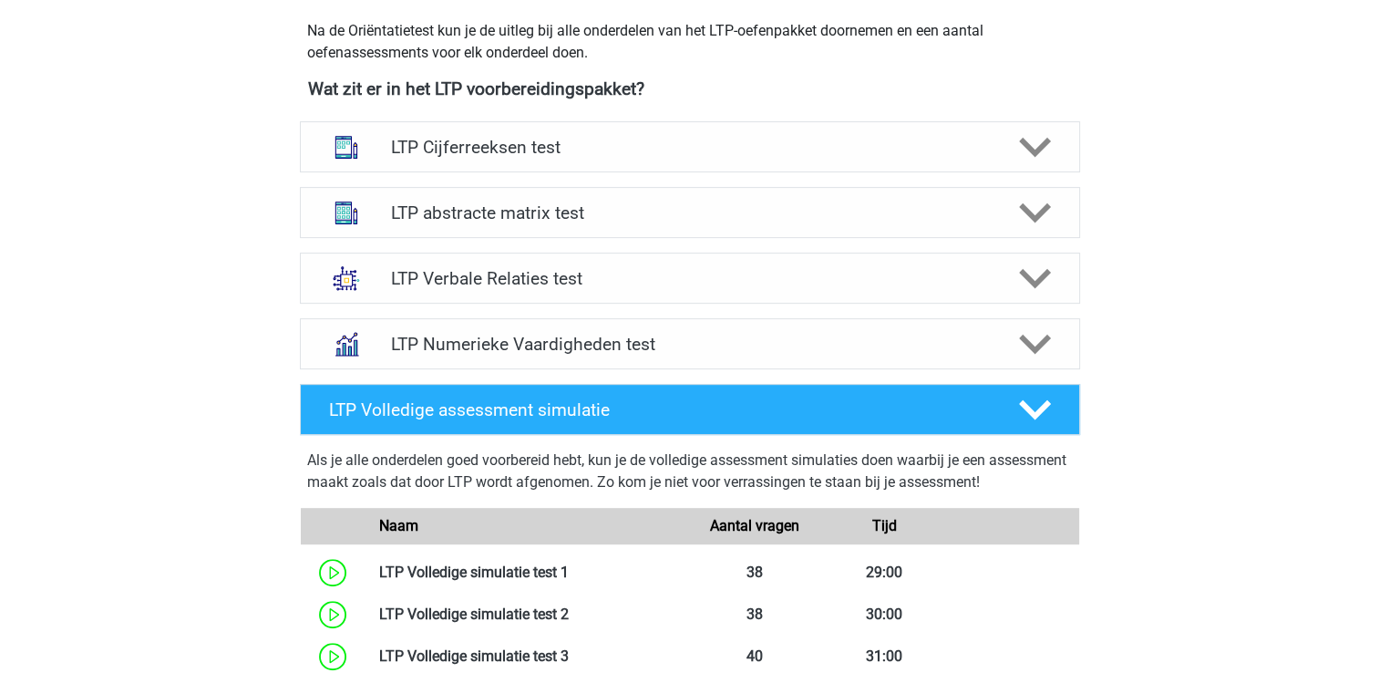
scroll to position [693, 0]
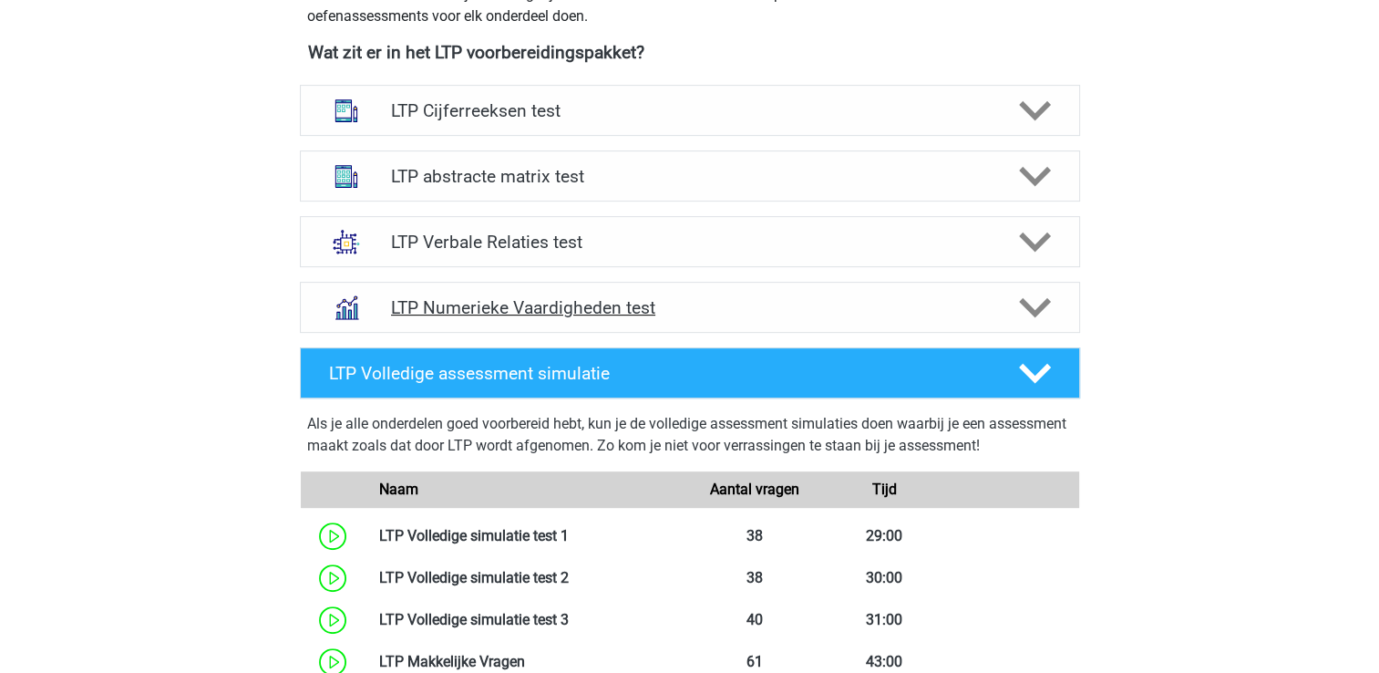
click at [447, 311] on h4 "LTP Numerieke Vaardigheden test" at bounding box center [689, 307] width 597 height 21
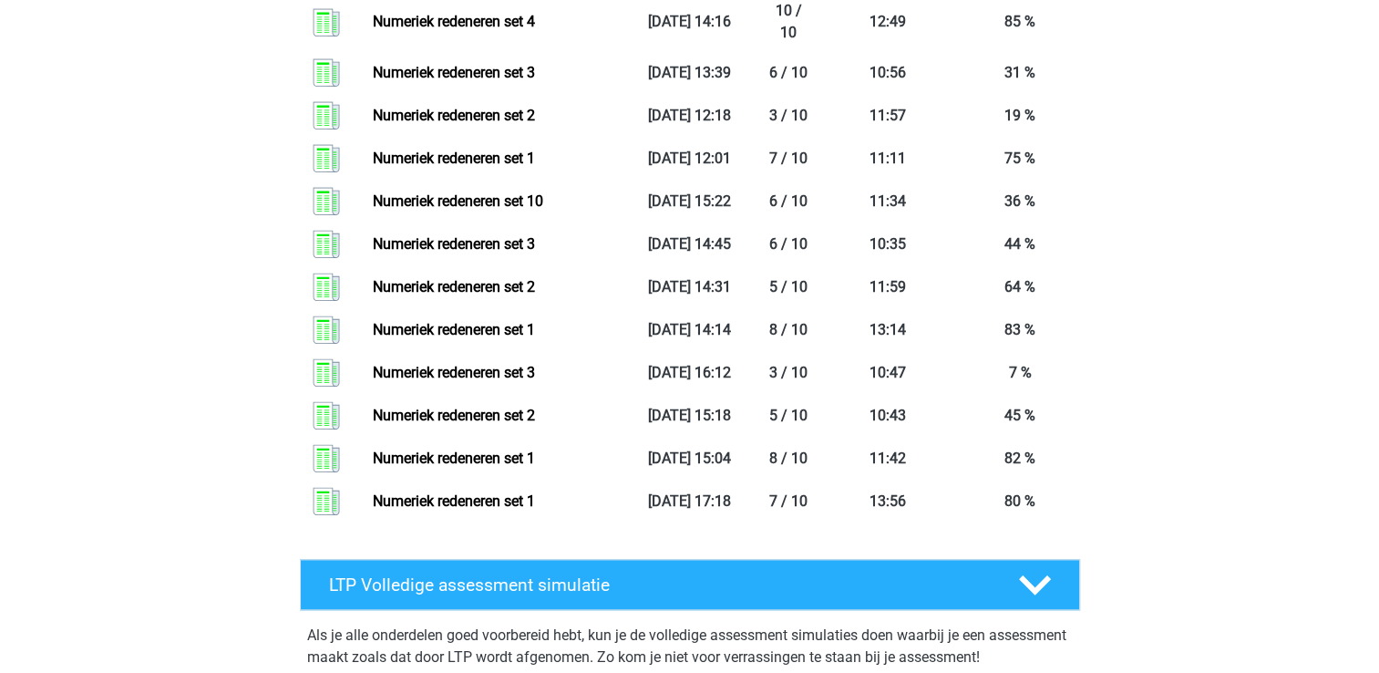
scroll to position [2005, 0]
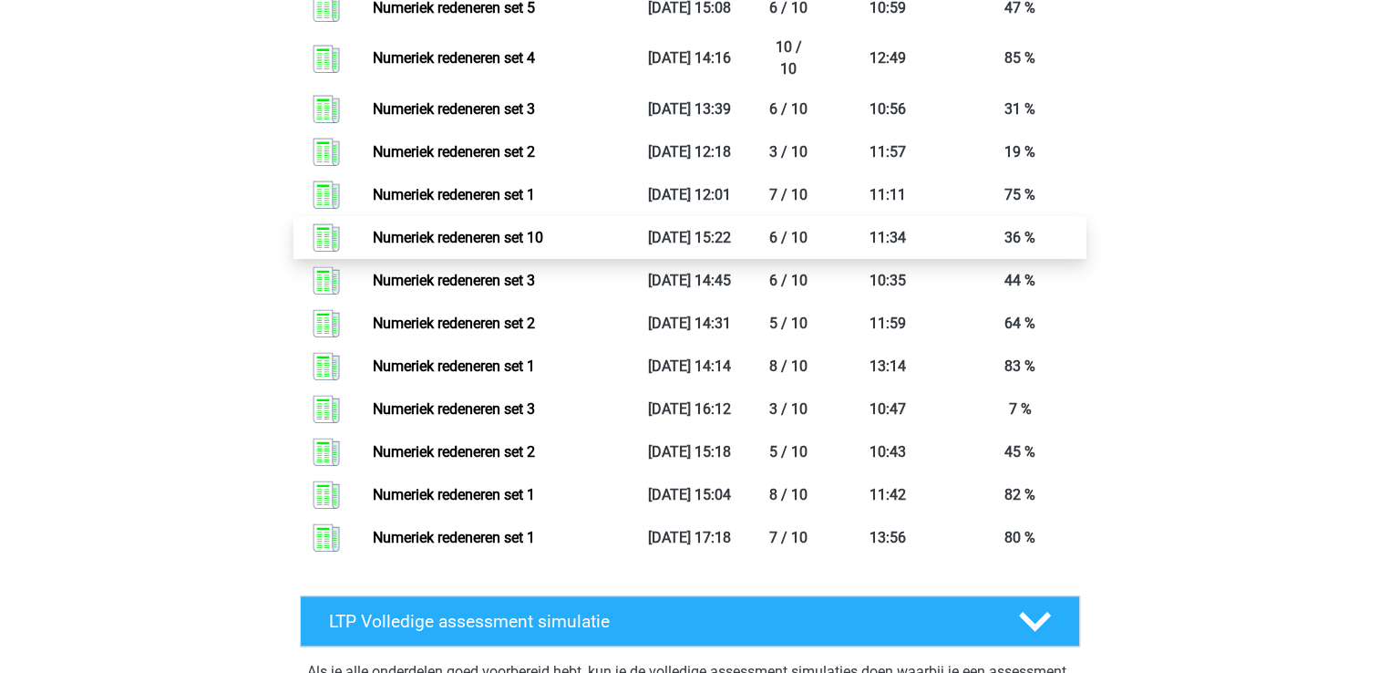
click at [455, 238] on link "Numeriek redeneren set 10" at bounding box center [458, 237] width 170 height 17
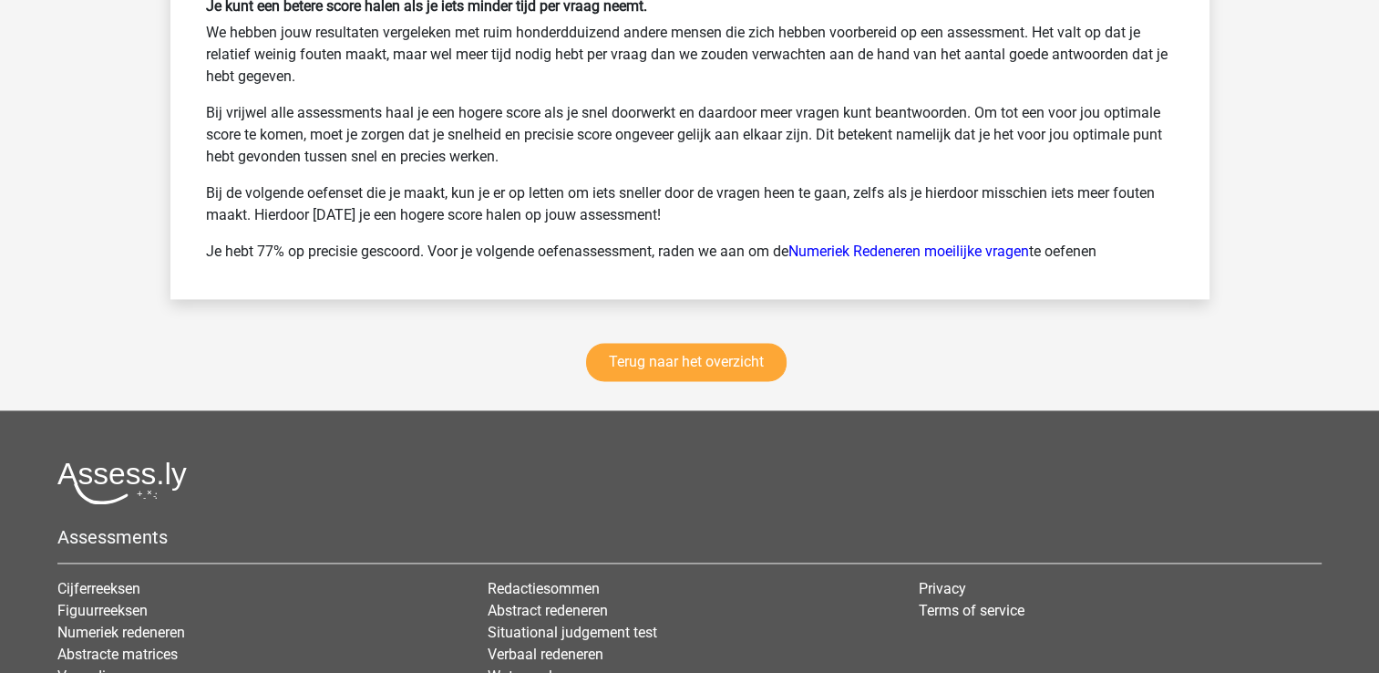
scroll to position [2515, 0]
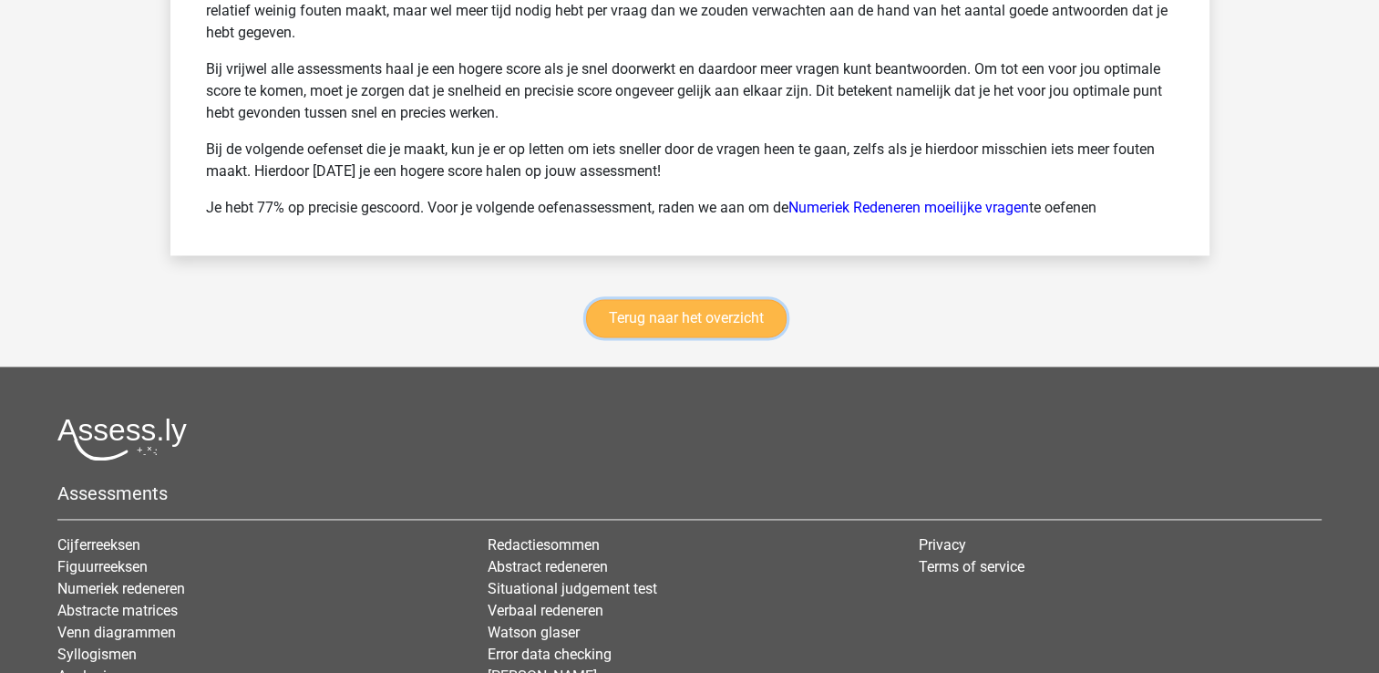
click at [733, 312] on link "Terug naar het overzicht" at bounding box center [686, 318] width 200 height 38
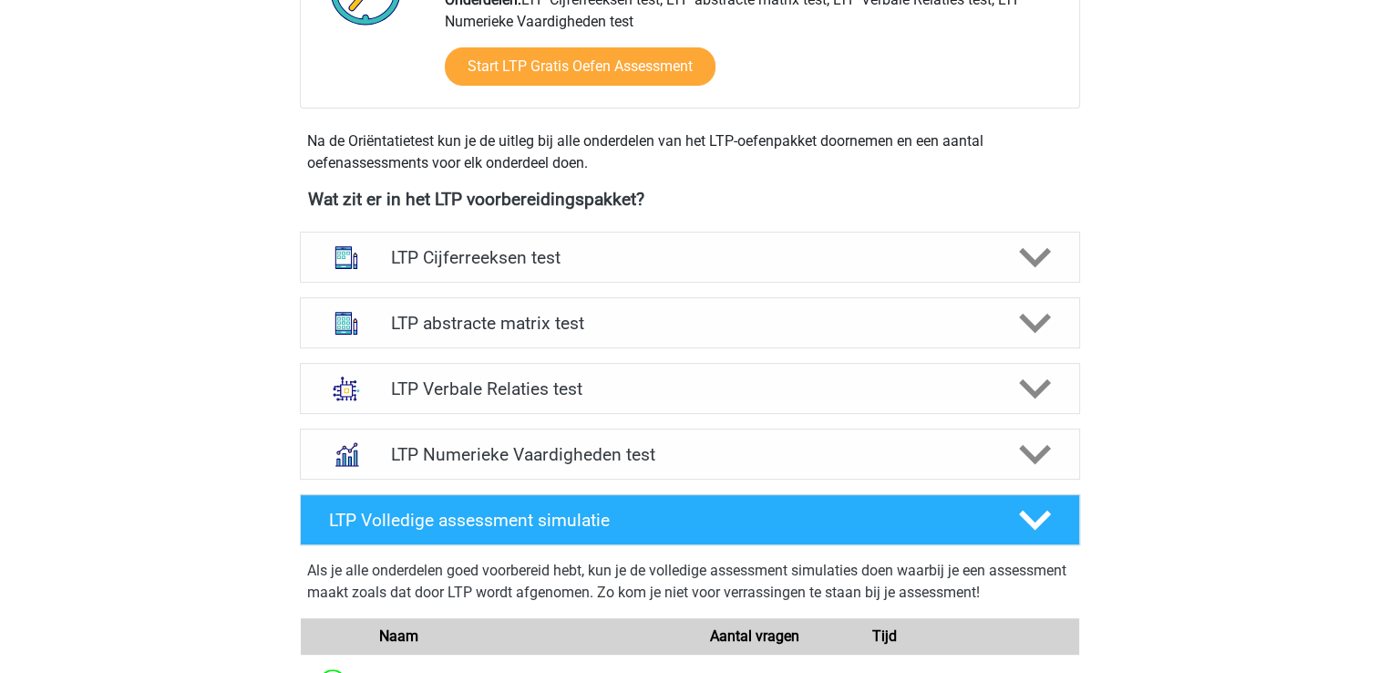
scroll to position [547, 0]
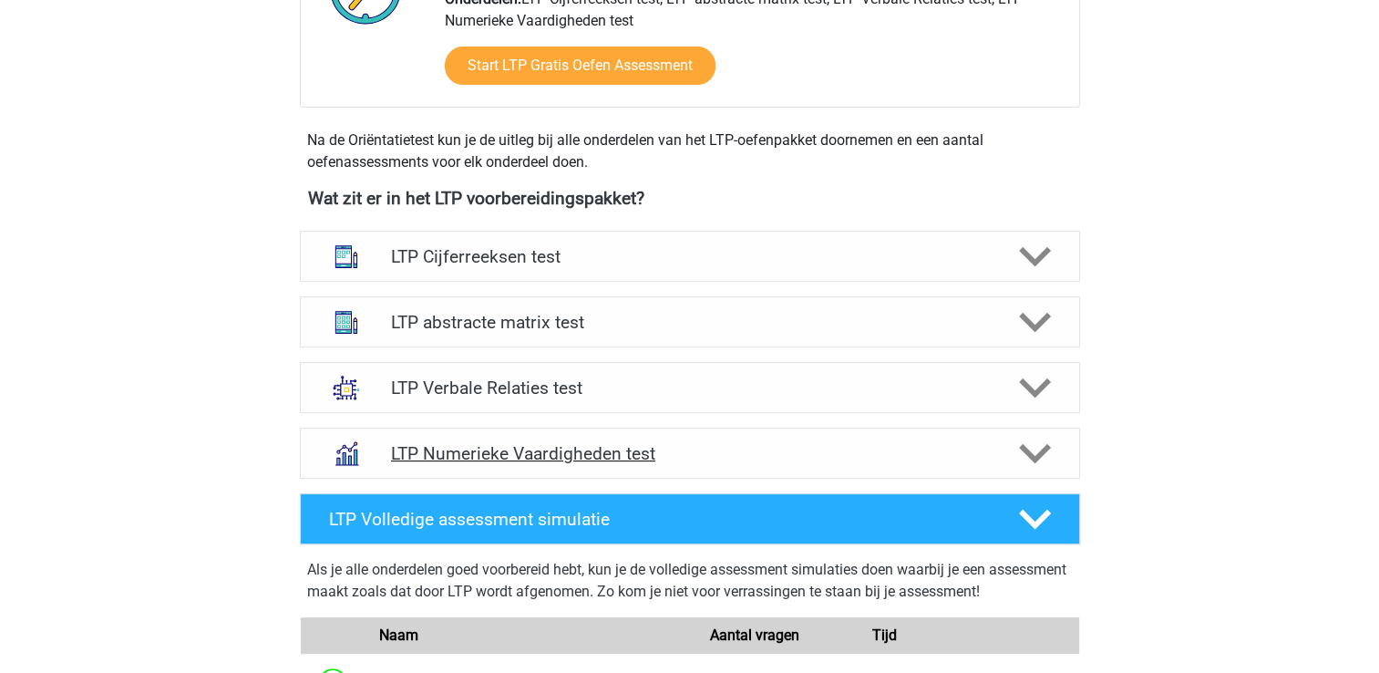
click at [491, 457] on h4 "LTP Numerieke Vaardigheden test" at bounding box center [689, 453] width 597 height 21
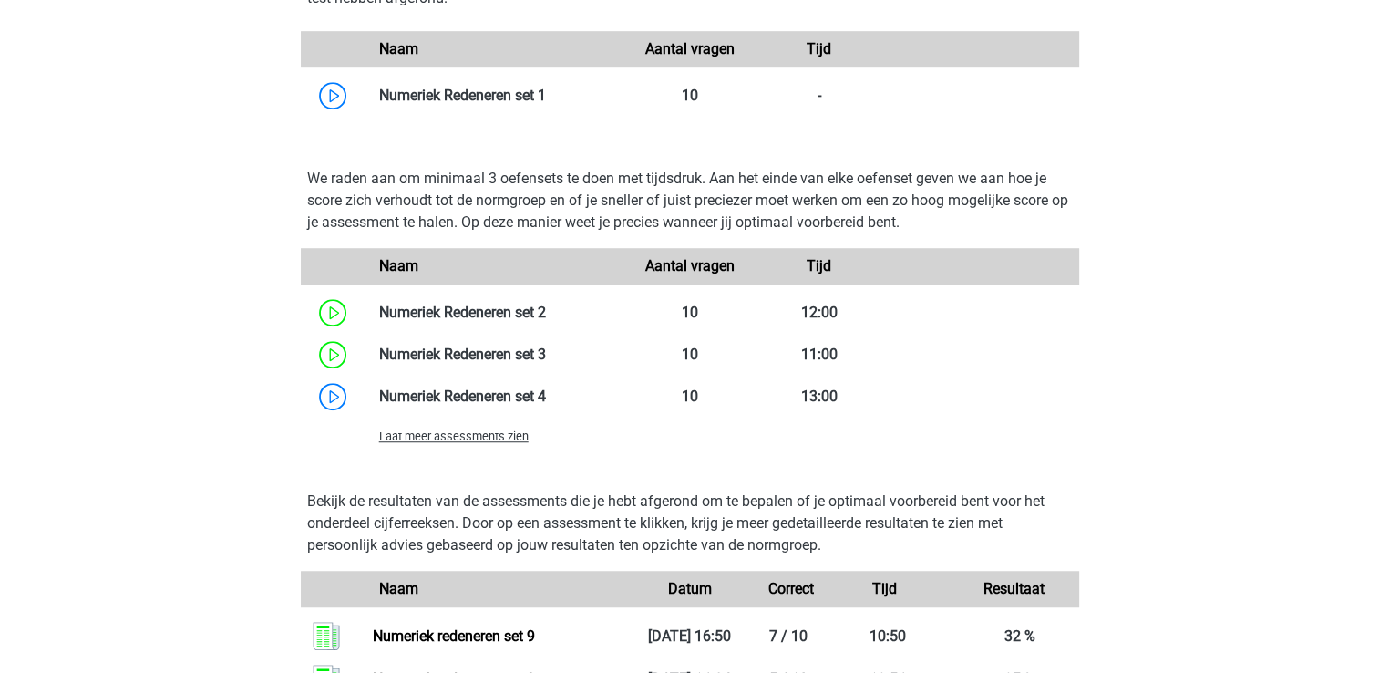
scroll to position [1276, 0]
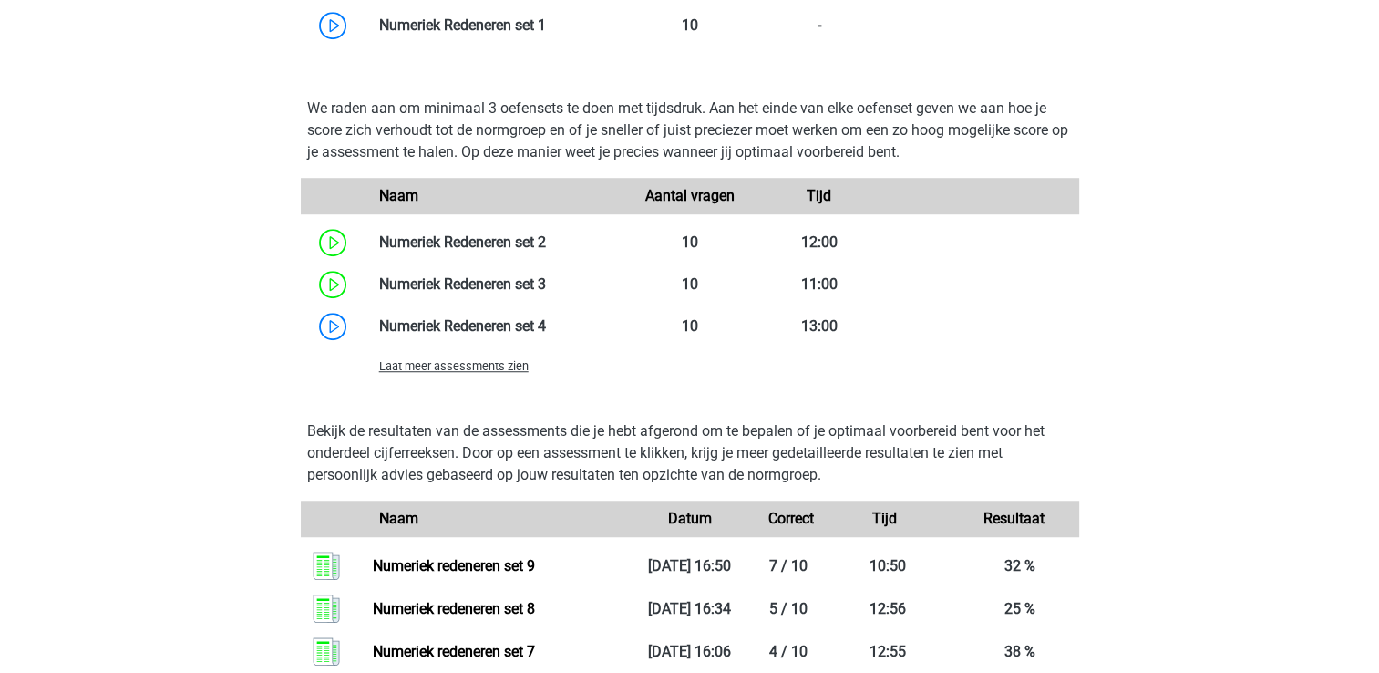
click at [419, 362] on span "Laat meer assessments zien" at bounding box center [453, 366] width 149 height 14
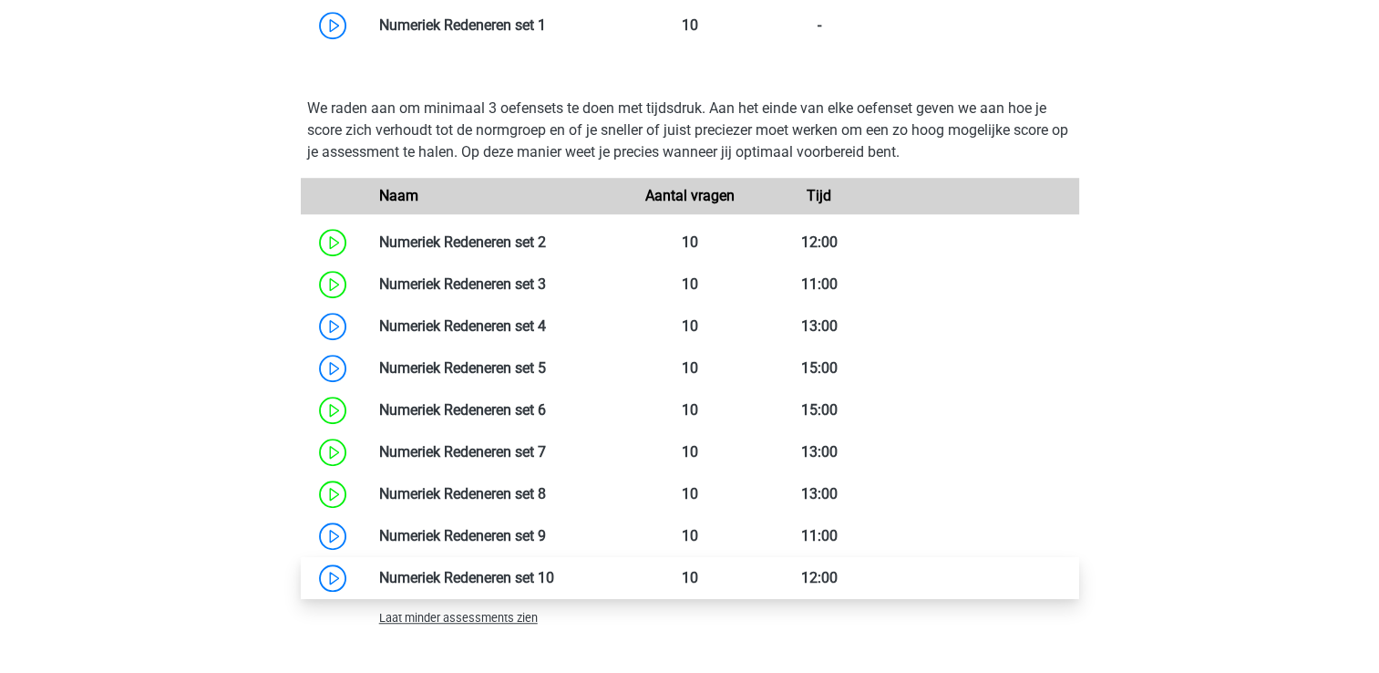
click at [554, 577] on link at bounding box center [554, 577] width 0 height 17
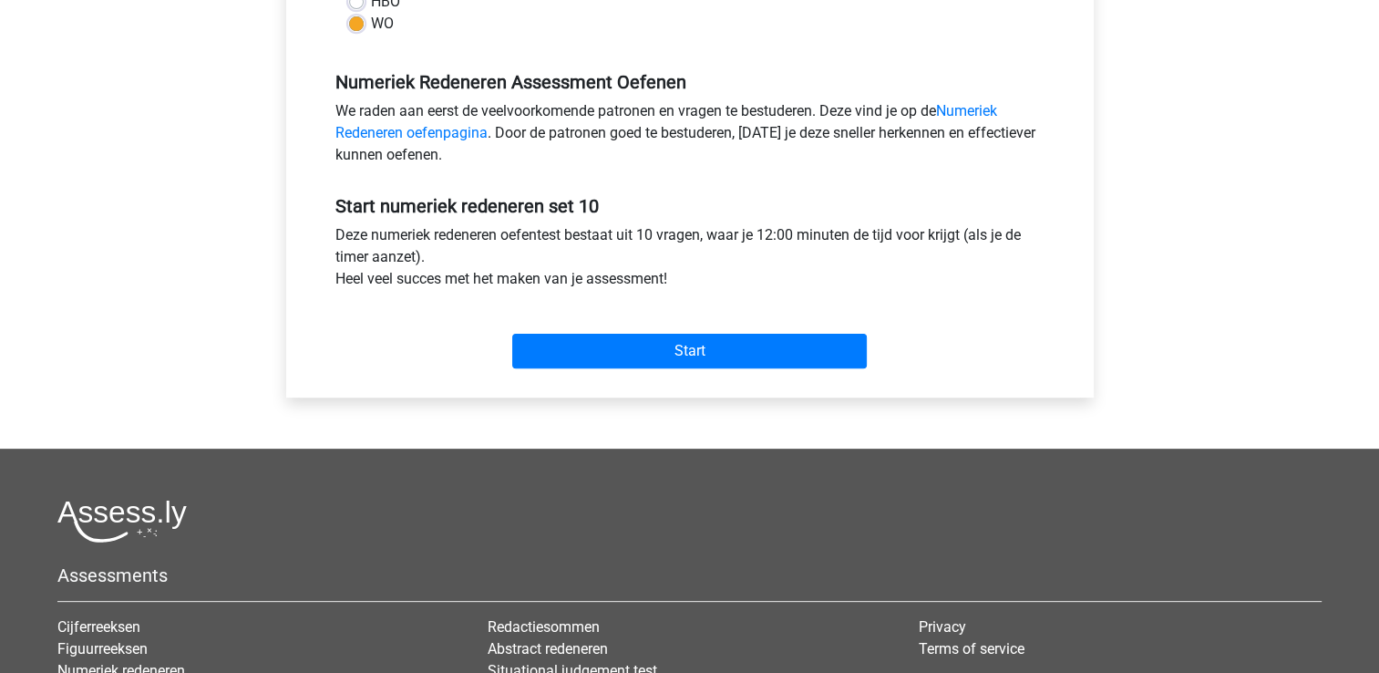
scroll to position [583, 0]
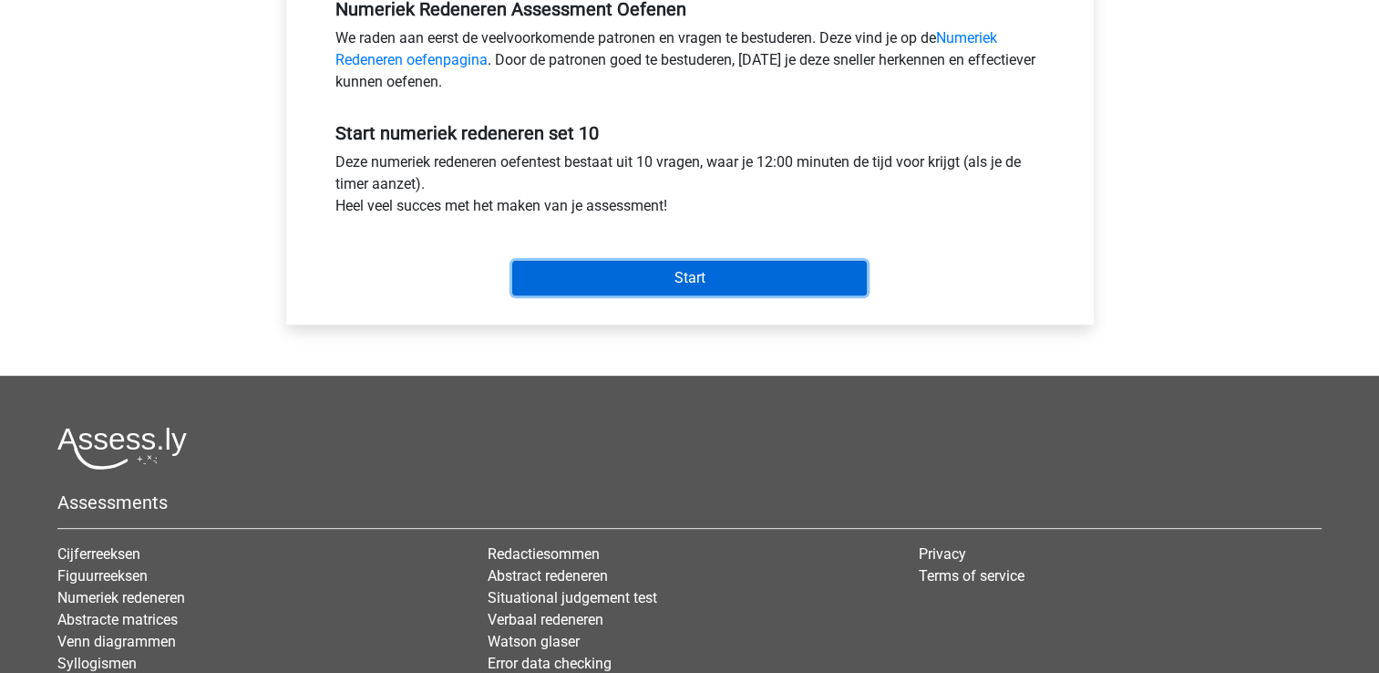
click at [704, 272] on input "Start" at bounding box center [689, 278] width 355 height 35
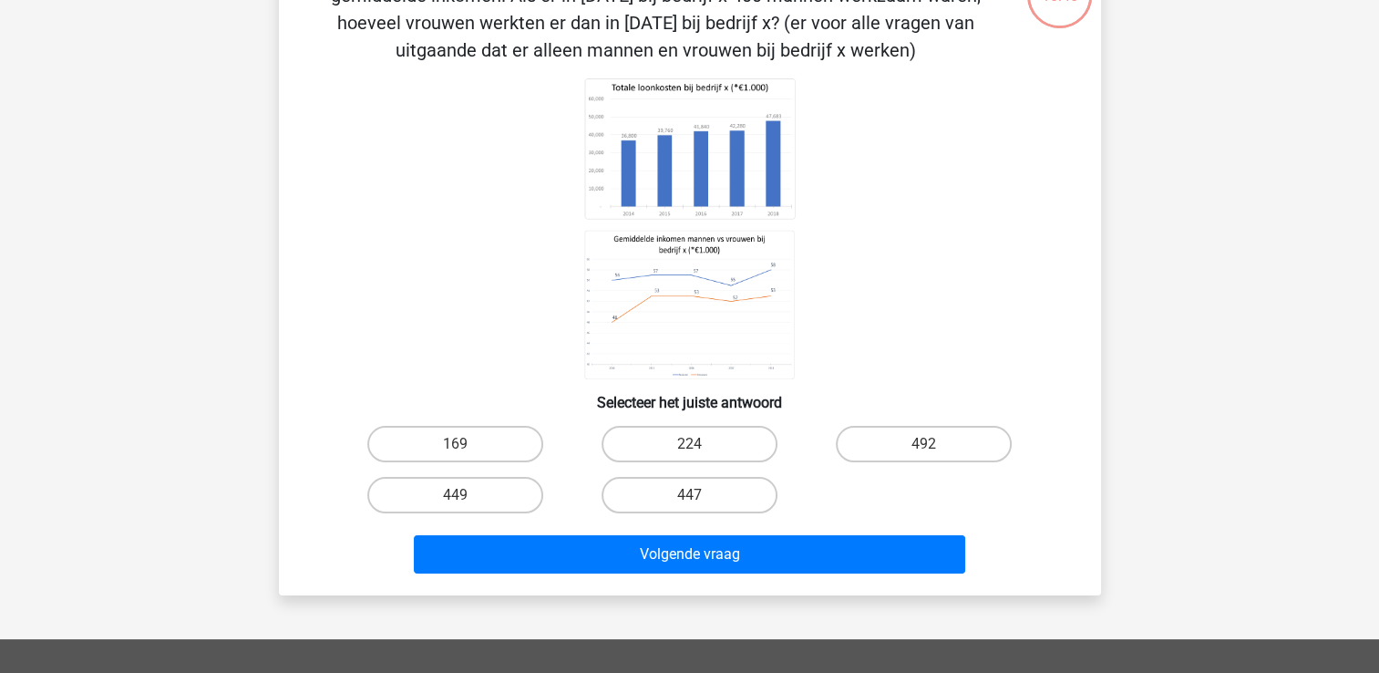
scroll to position [146, 0]
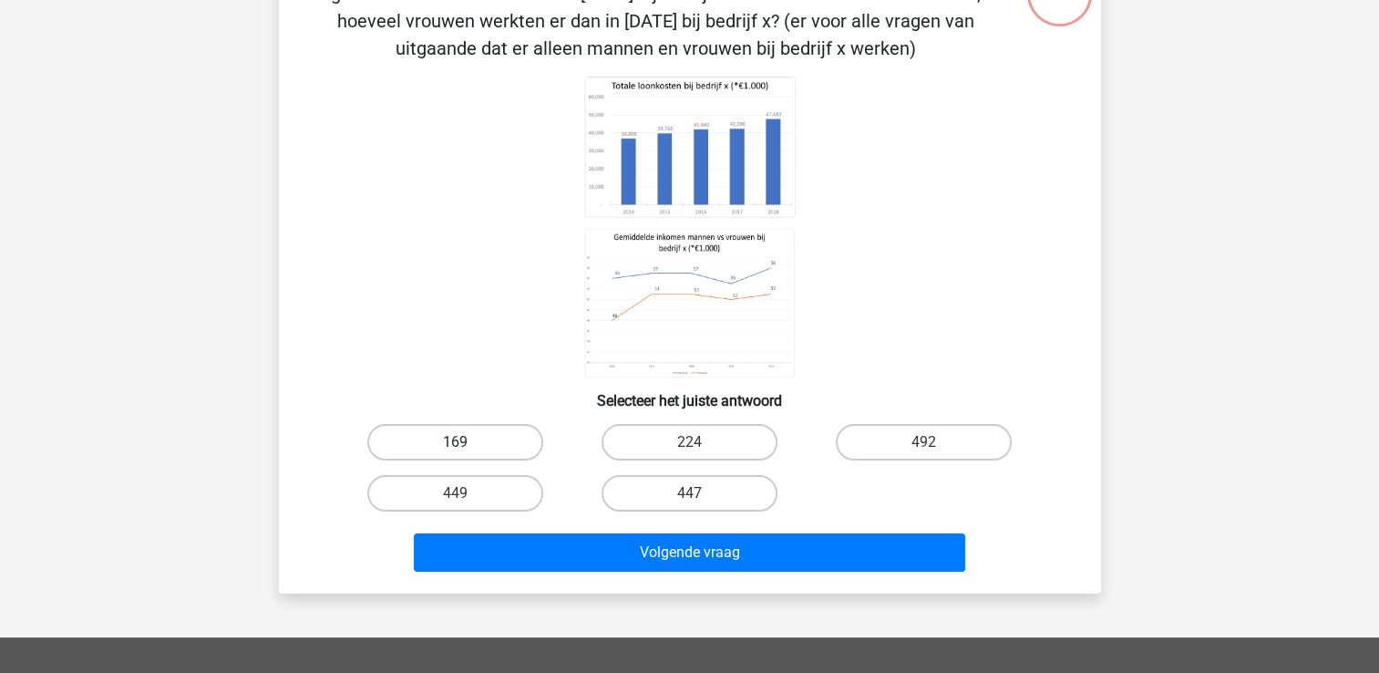
click at [511, 444] on label "169" at bounding box center [455, 442] width 176 height 36
click at [467, 444] on input "169" at bounding box center [461, 448] width 12 height 12
radio input "true"
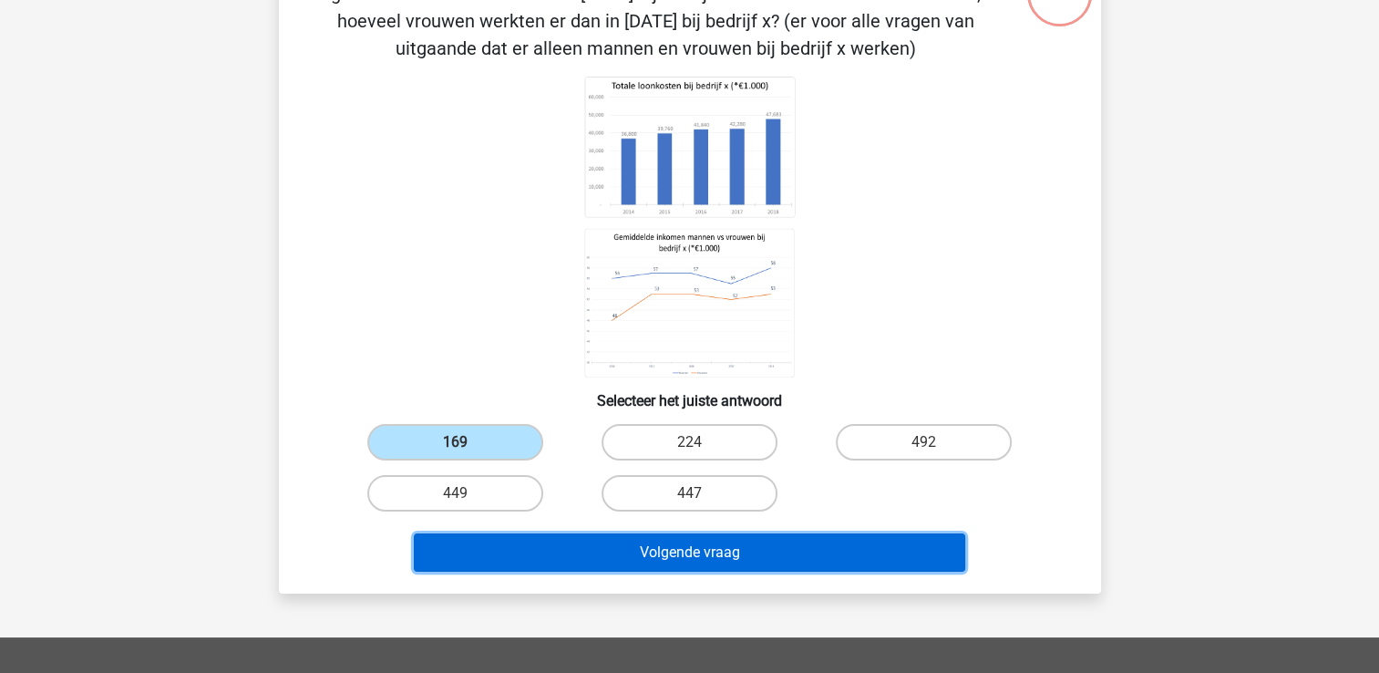
click at [585, 544] on button "Volgende vraag" at bounding box center [689, 552] width 551 height 38
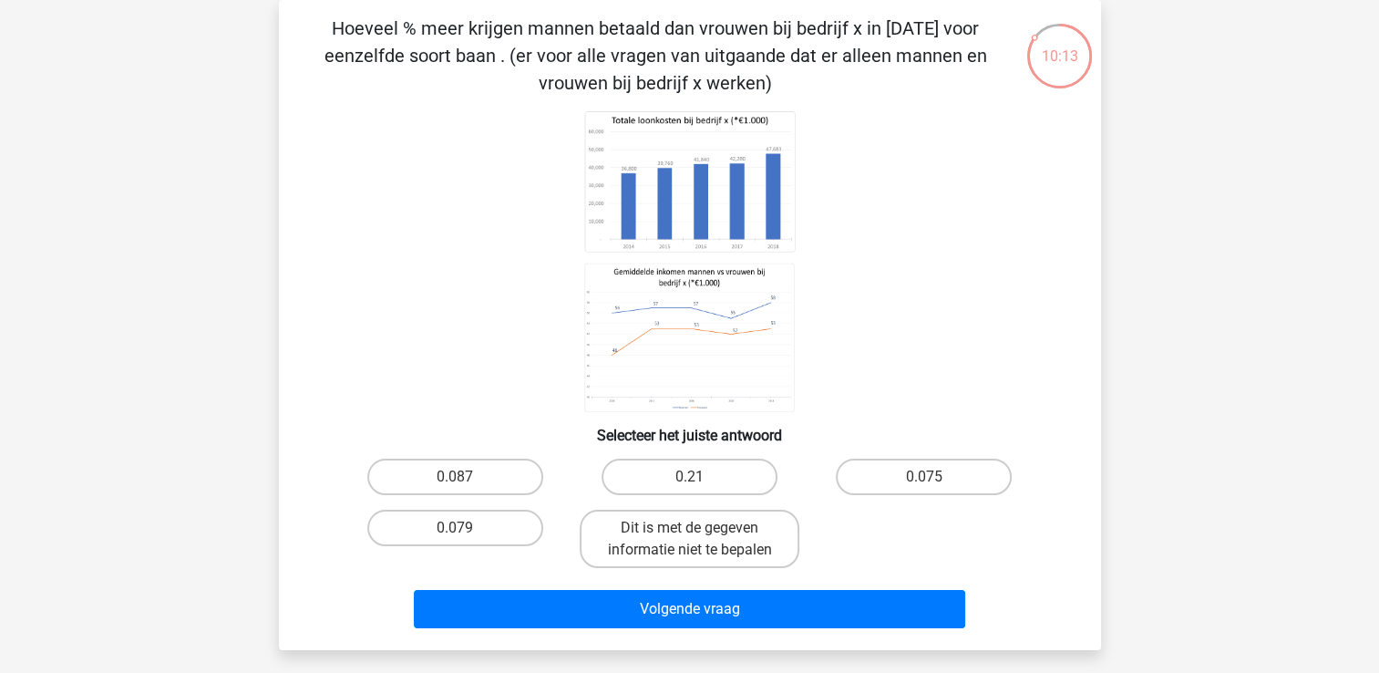
scroll to position [84, 0]
click at [955, 468] on label "0.075" at bounding box center [924, 476] width 176 height 36
click at [936, 477] on input "0.075" at bounding box center [930, 483] width 12 height 12
radio input "true"
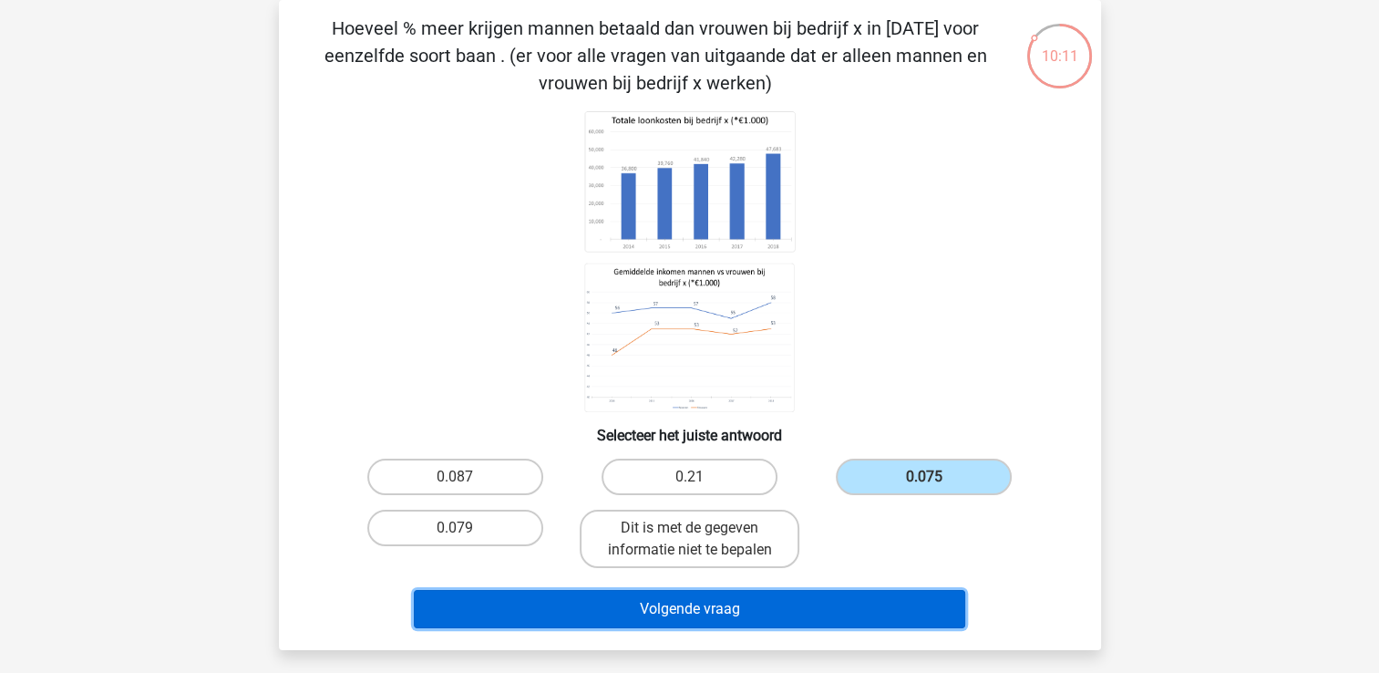
click at [842, 609] on button "Volgende vraag" at bounding box center [689, 609] width 551 height 38
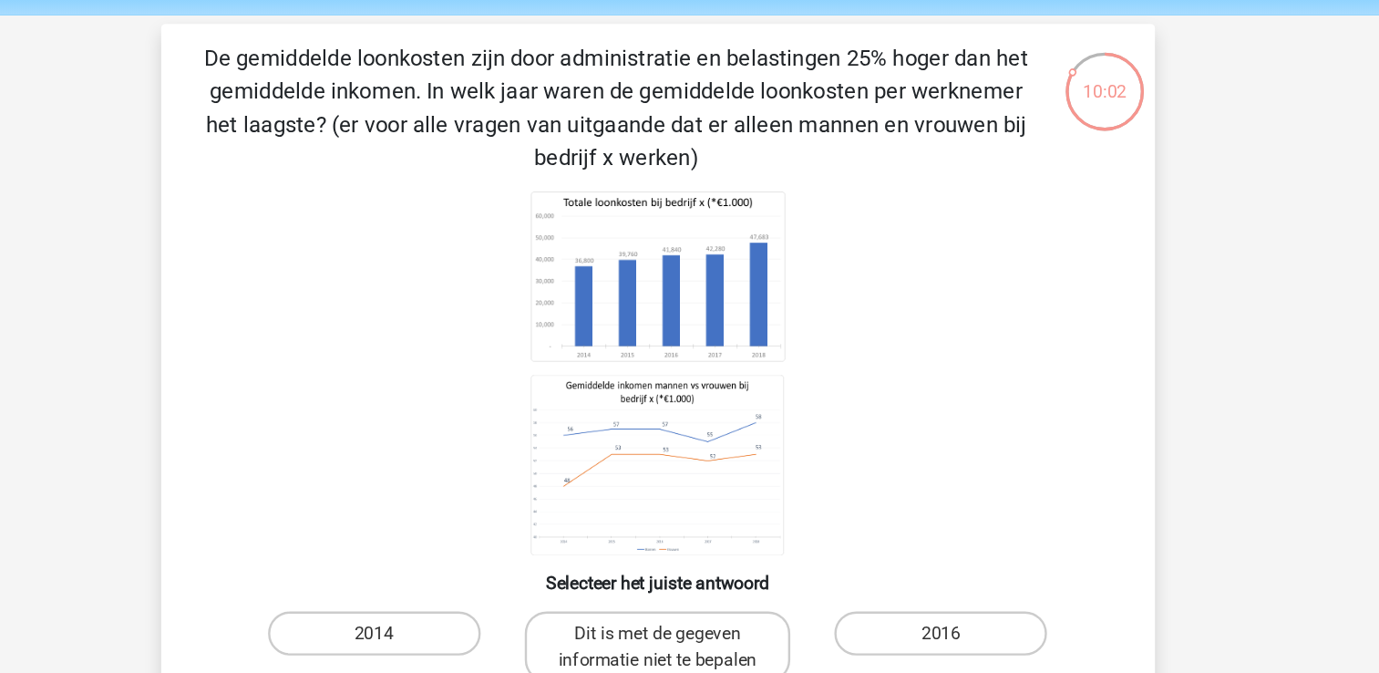
scroll to position [14, 0]
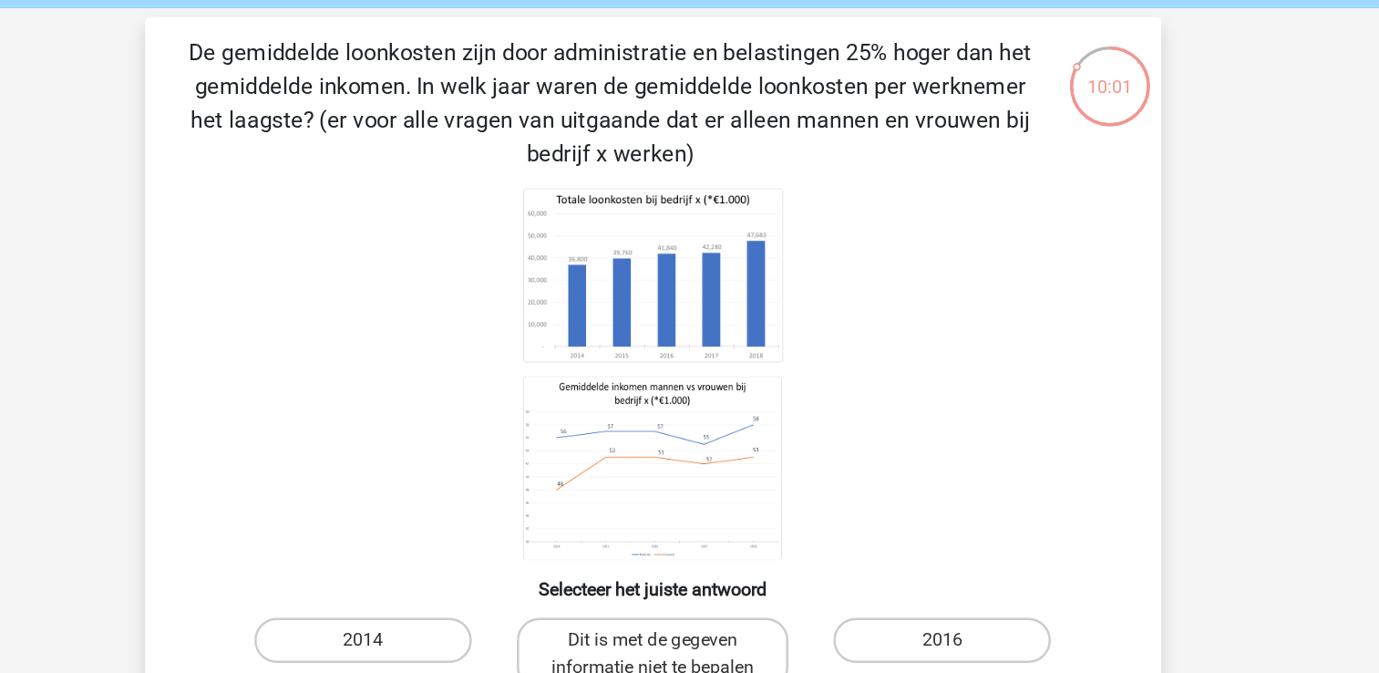
click at [844, 293] on icon at bounding box center [690, 359] width 735 height 301
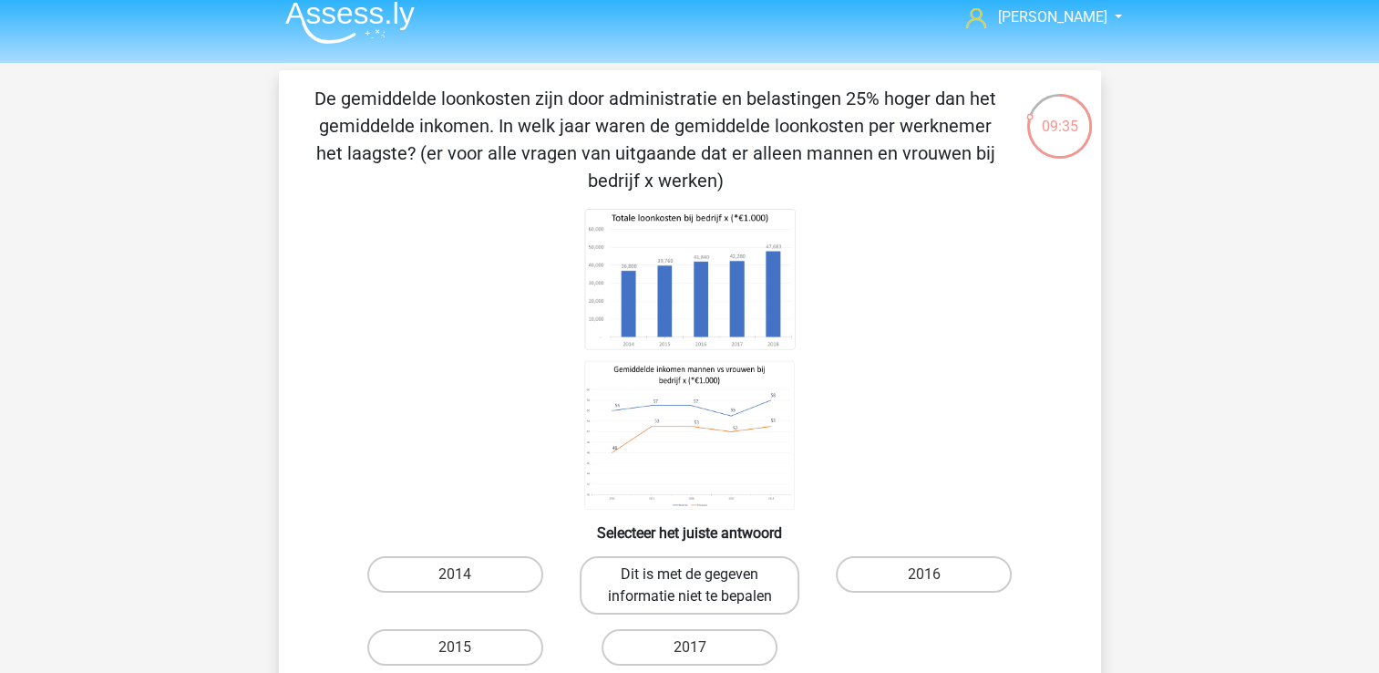
click at [741, 579] on label "Dit is met de gegeven informatie niet te bepalen" at bounding box center [690, 585] width 220 height 58
click at [701, 579] on input "Dit is met de gegeven informatie niet te bepalen" at bounding box center [695, 580] width 12 height 12
radio input "true"
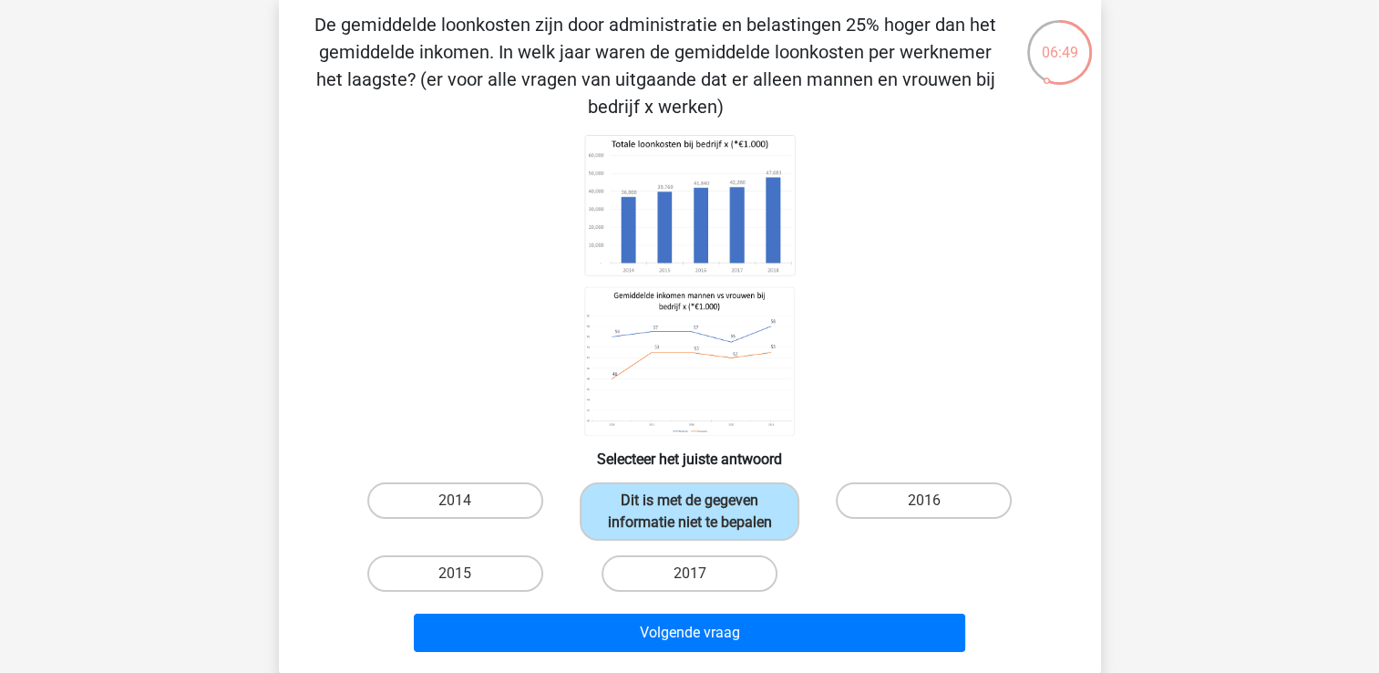
scroll to position [99, 0]
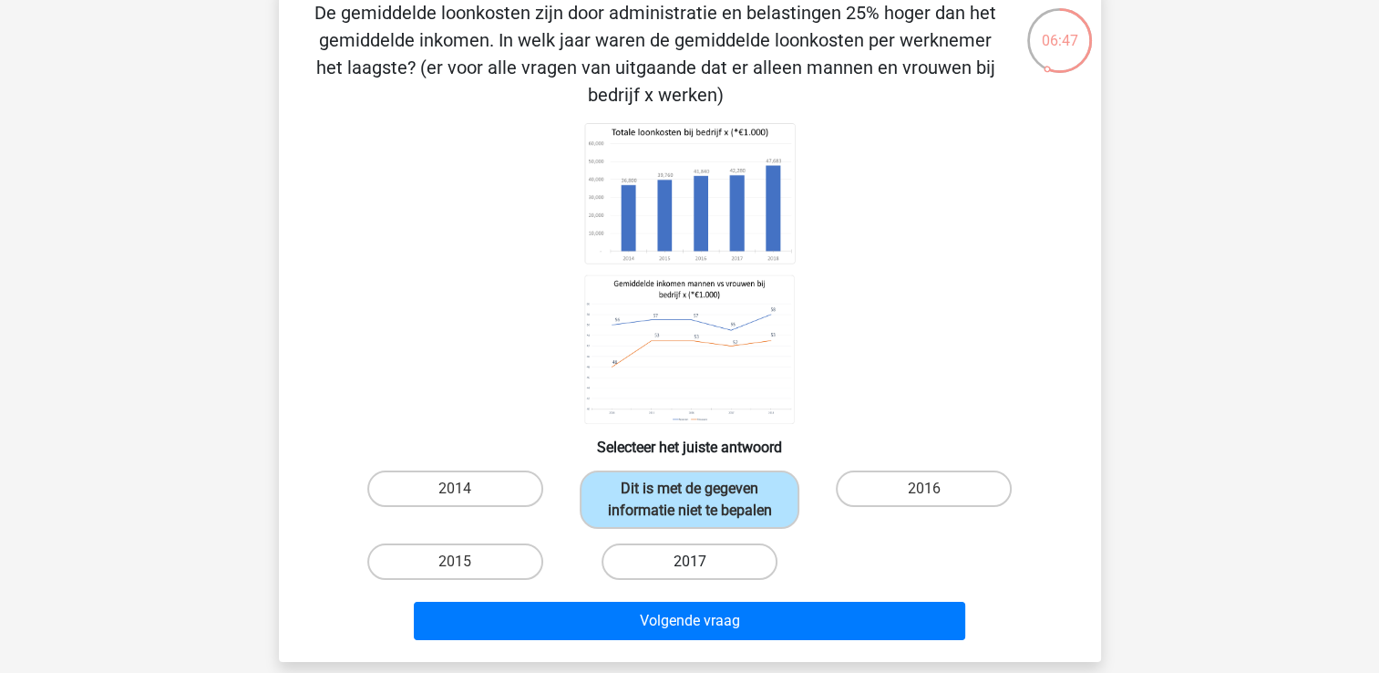
click at [753, 569] on label "2017" at bounding box center [689, 561] width 176 height 36
click at [701, 569] on input "2017" at bounding box center [695, 567] width 12 height 12
radio input "true"
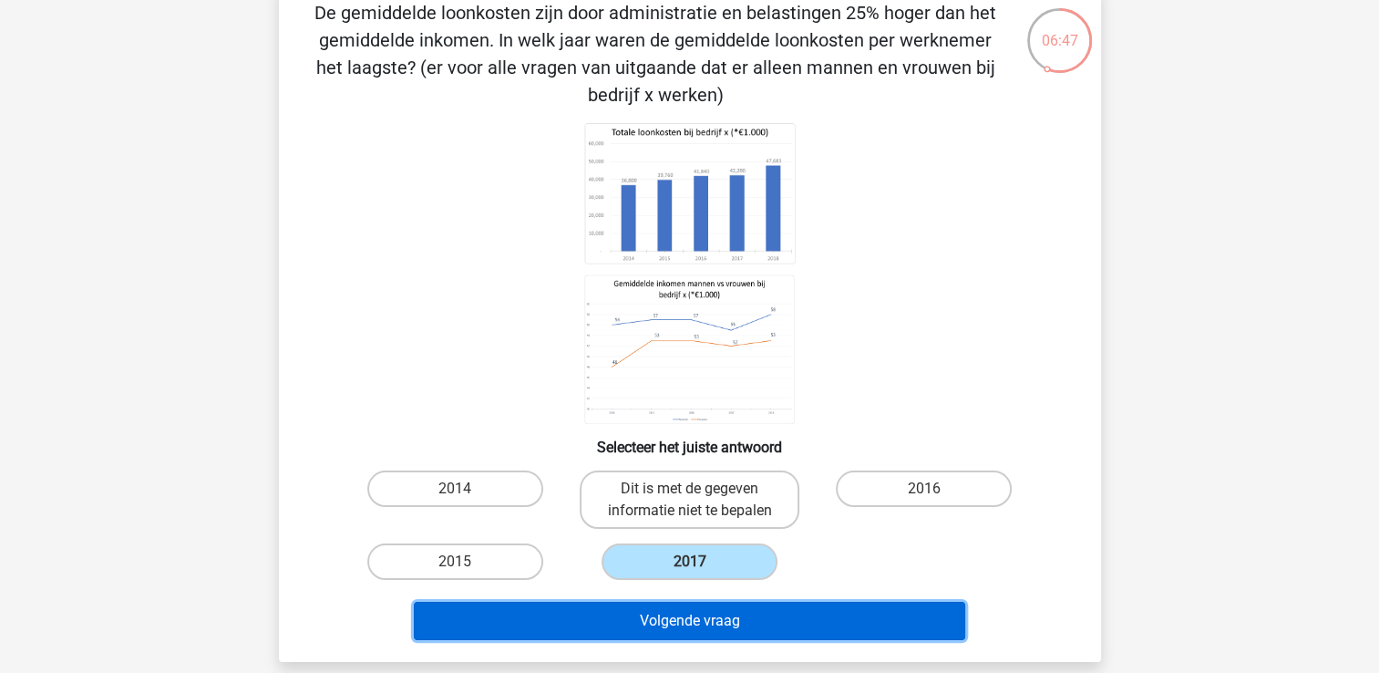
click at [767, 618] on button "Volgende vraag" at bounding box center [689, 620] width 551 height 38
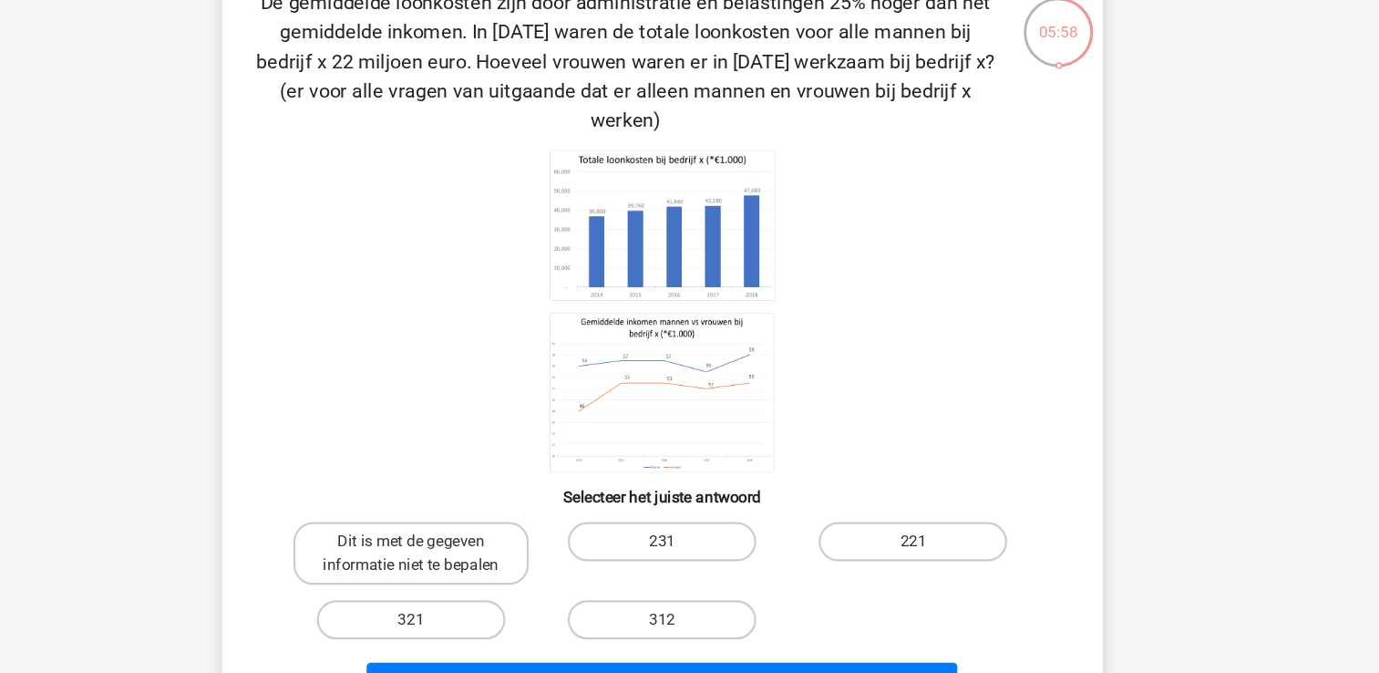
scroll to position [82, 0]
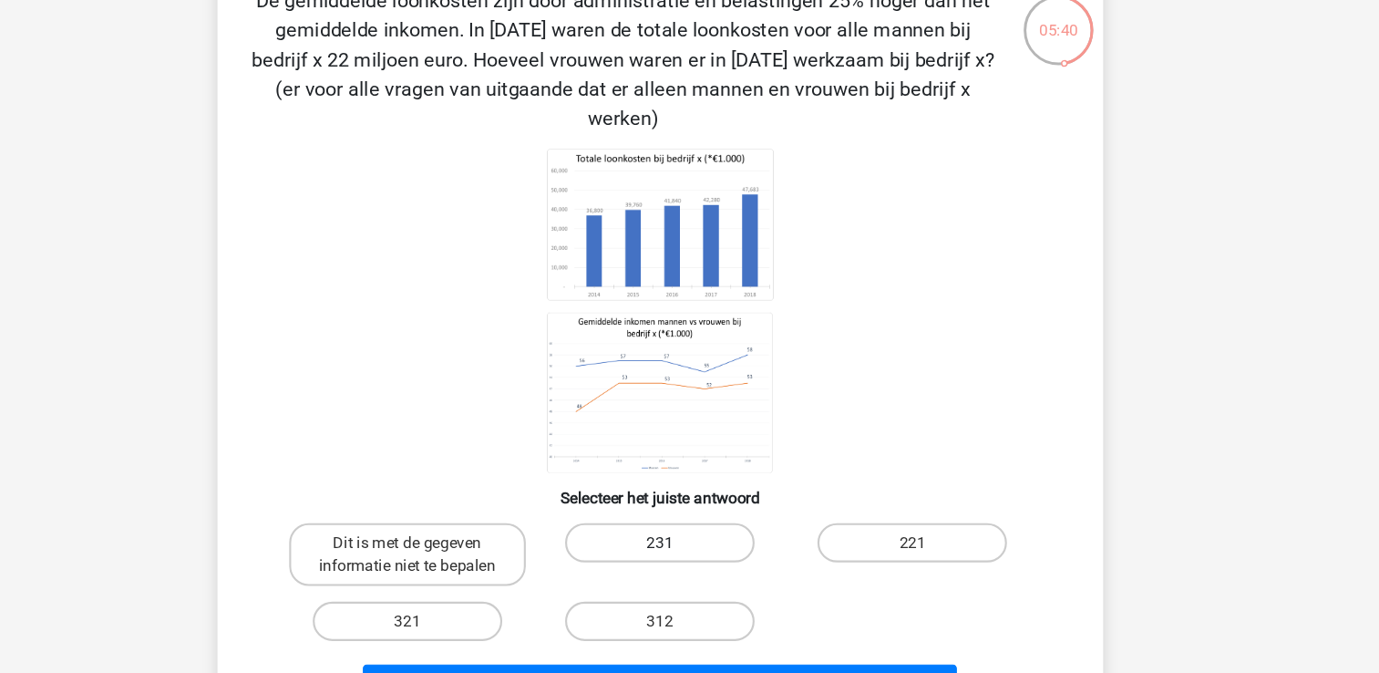
click at [739, 515] on label "231" at bounding box center [689, 533] width 176 height 36
click at [701, 533] on input "231" at bounding box center [695, 539] width 12 height 12
radio input "true"
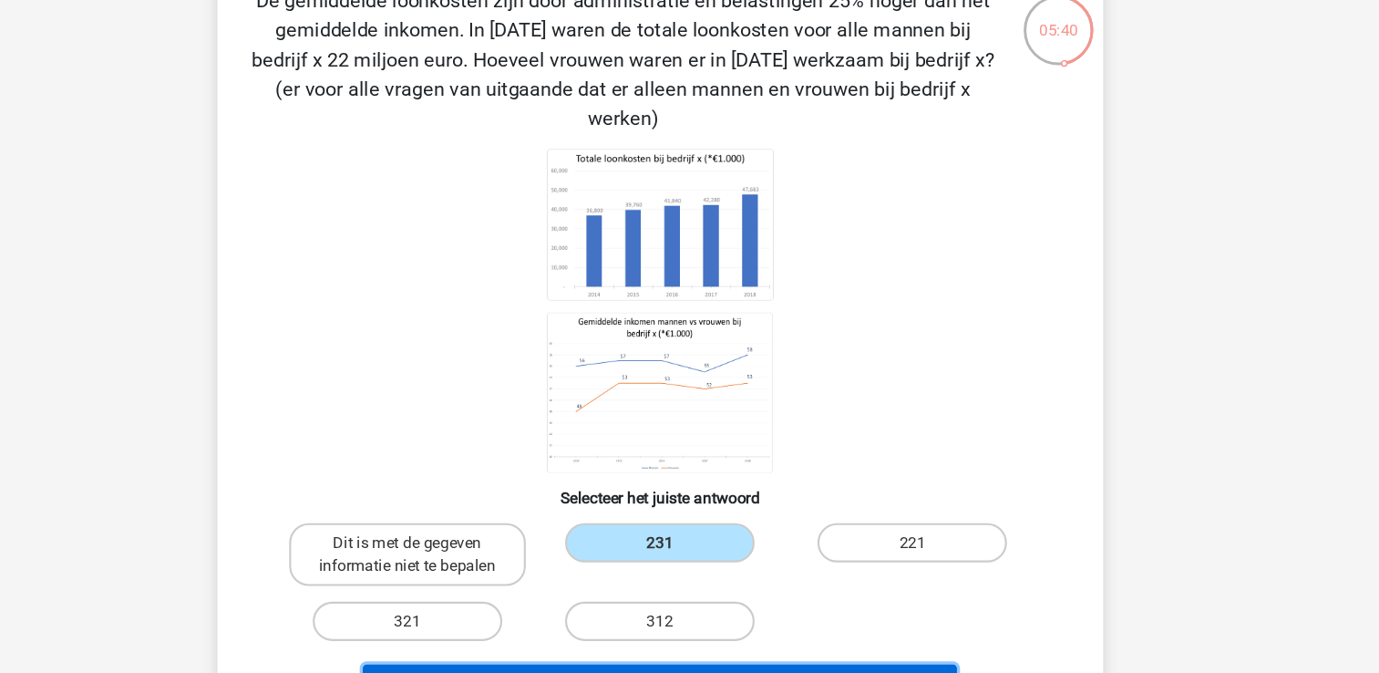
click at [733, 646] on button "Volgende vraag" at bounding box center [689, 665] width 551 height 38
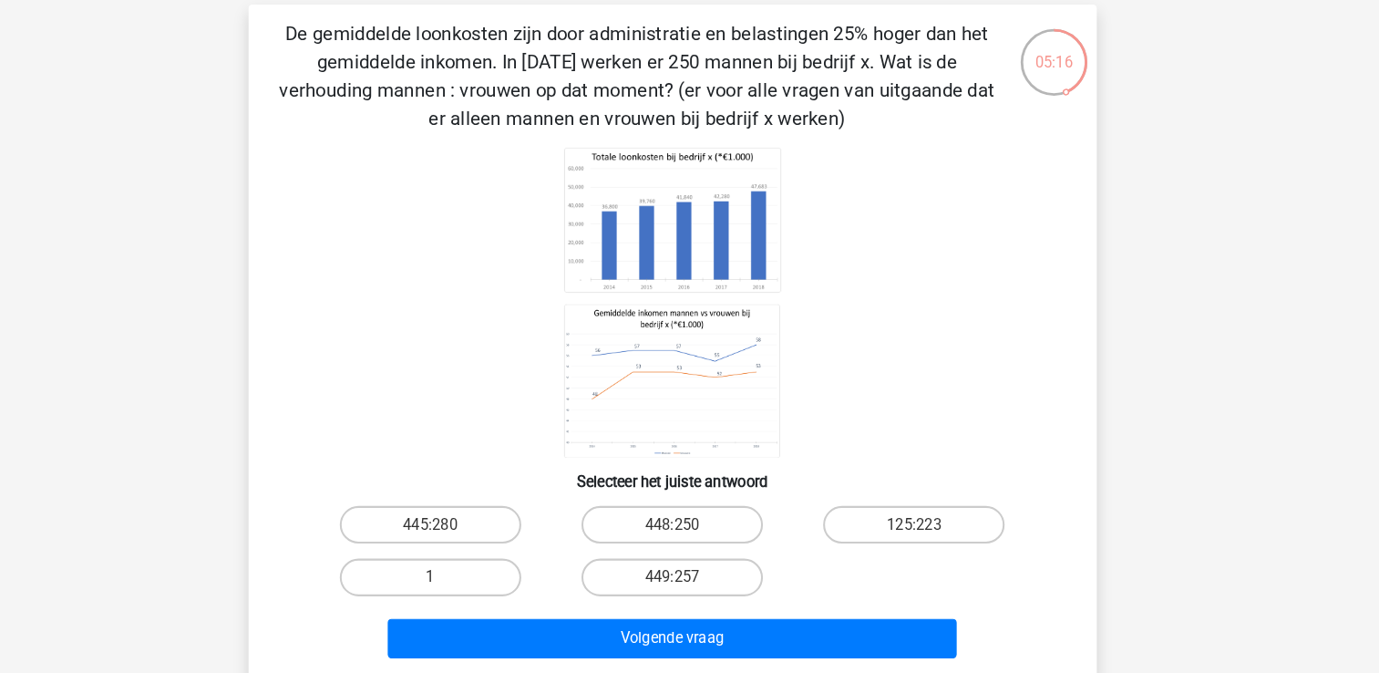
scroll to position [71, 0]
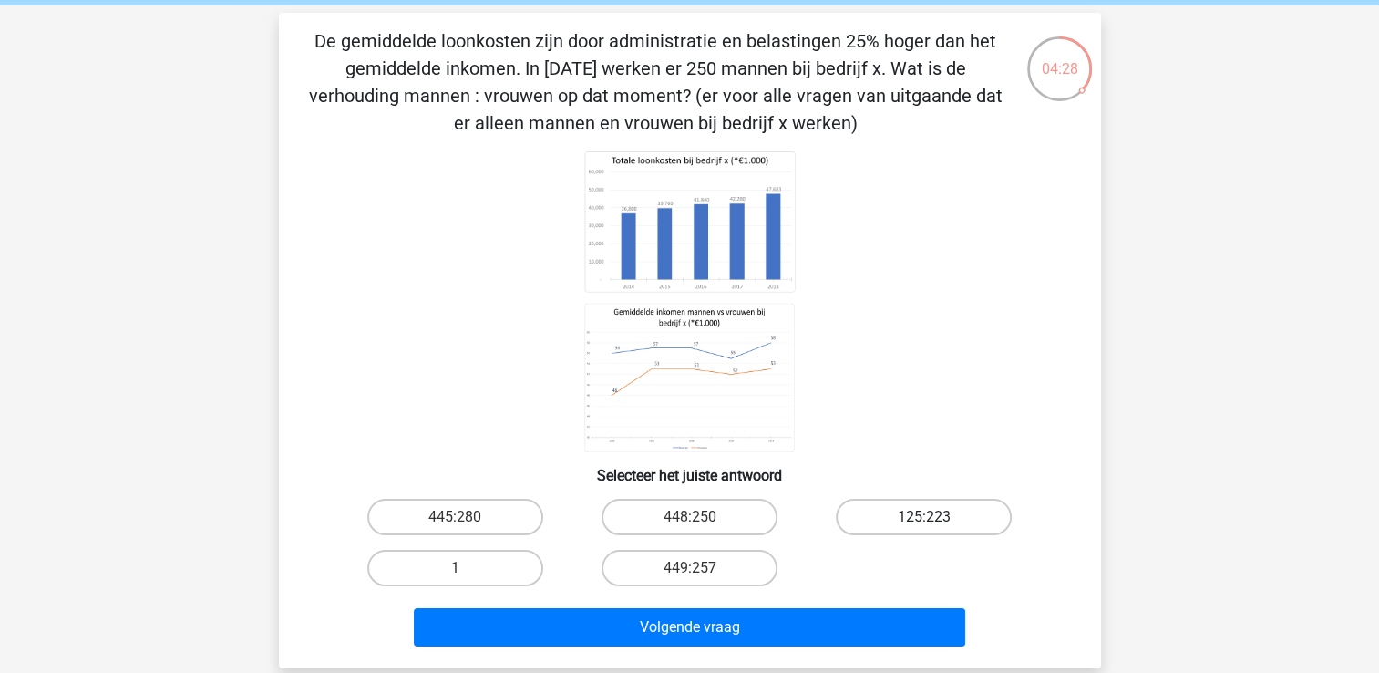
click at [979, 519] on label "125:223" at bounding box center [924, 516] width 176 height 36
click at [936, 519] on input "125:223" at bounding box center [930, 523] width 12 height 12
radio input "true"
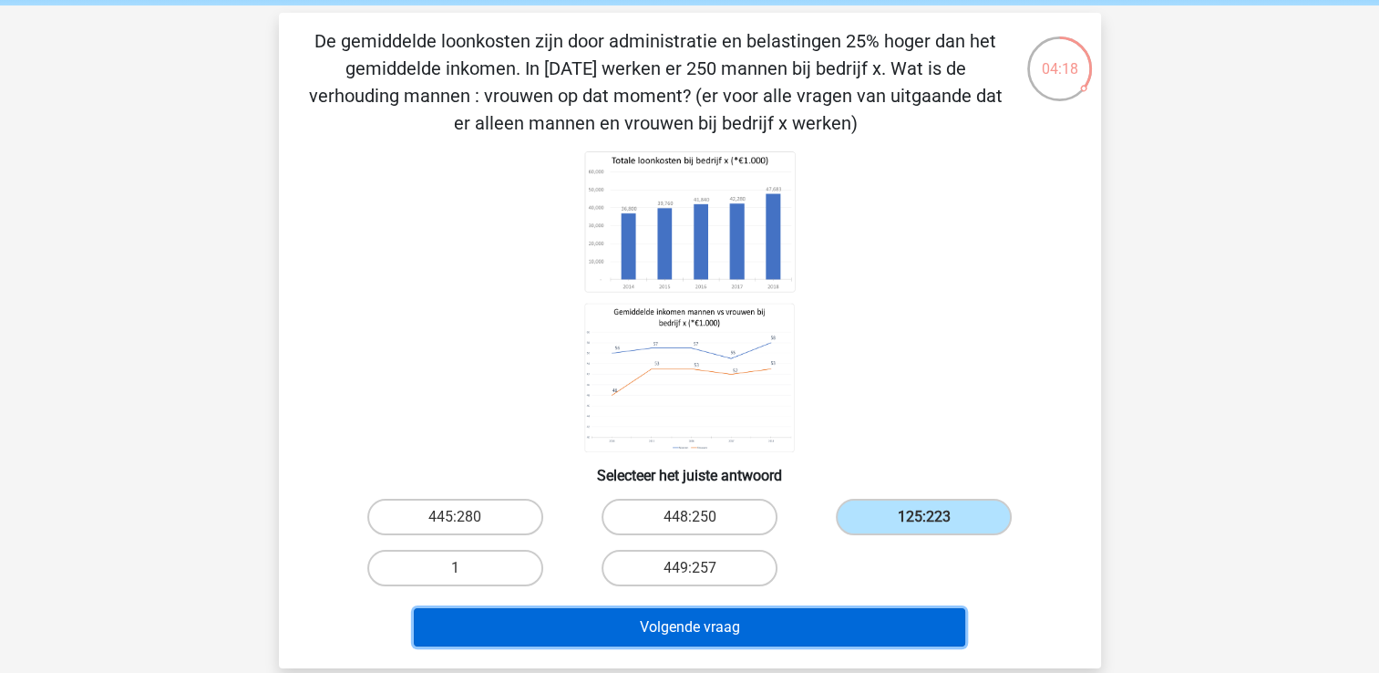
drag, startPoint x: 860, startPoint y: 628, endPoint x: 728, endPoint y: 632, distance: 132.2
click at [728, 632] on button "Volgende vraag" at bounding box center [689, 627] width 551 height 38
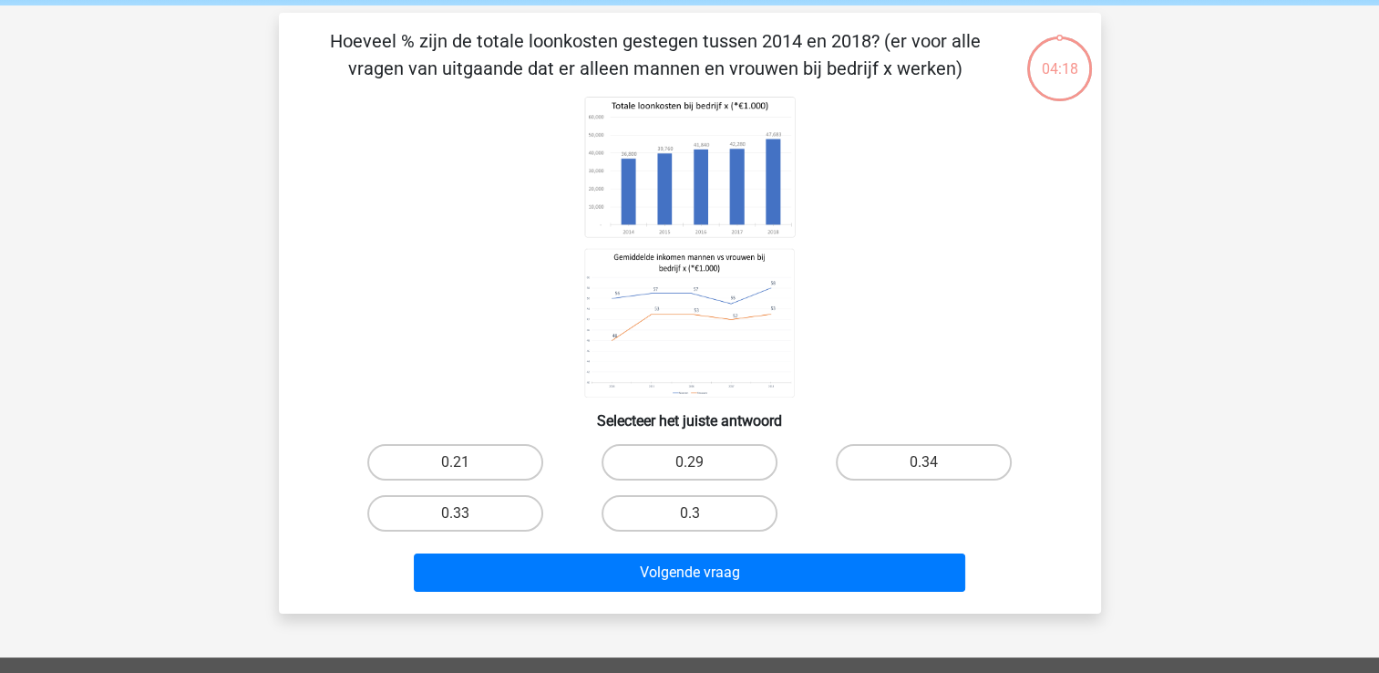
scroll to position [84, 0]
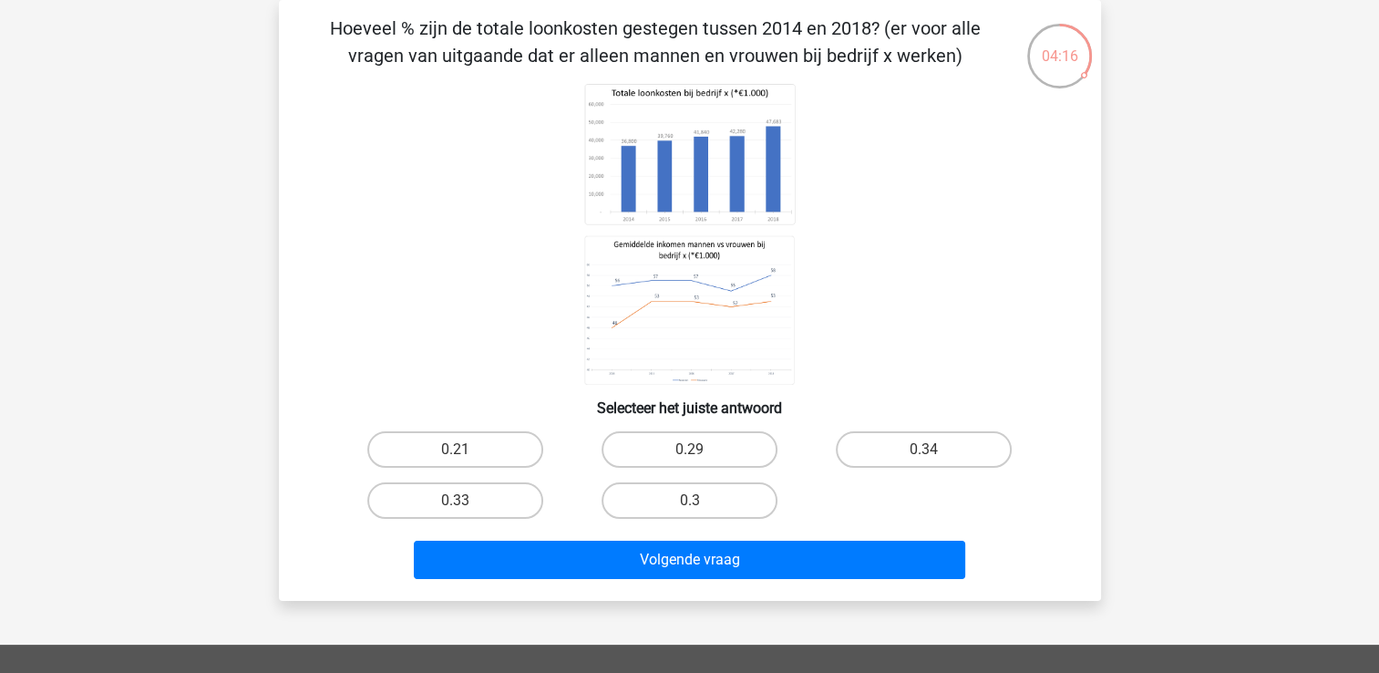
click at [758, 471] on div "0.29" at bounding box center [689, 449] width 234 height 51
click at [713, 454] on label "0.29" at bounding box center [689, 449] width 176 height 36
click at [701, 454] on input "0.29" at bounding box center [695, 455] width 12 height 12
radio input "true"
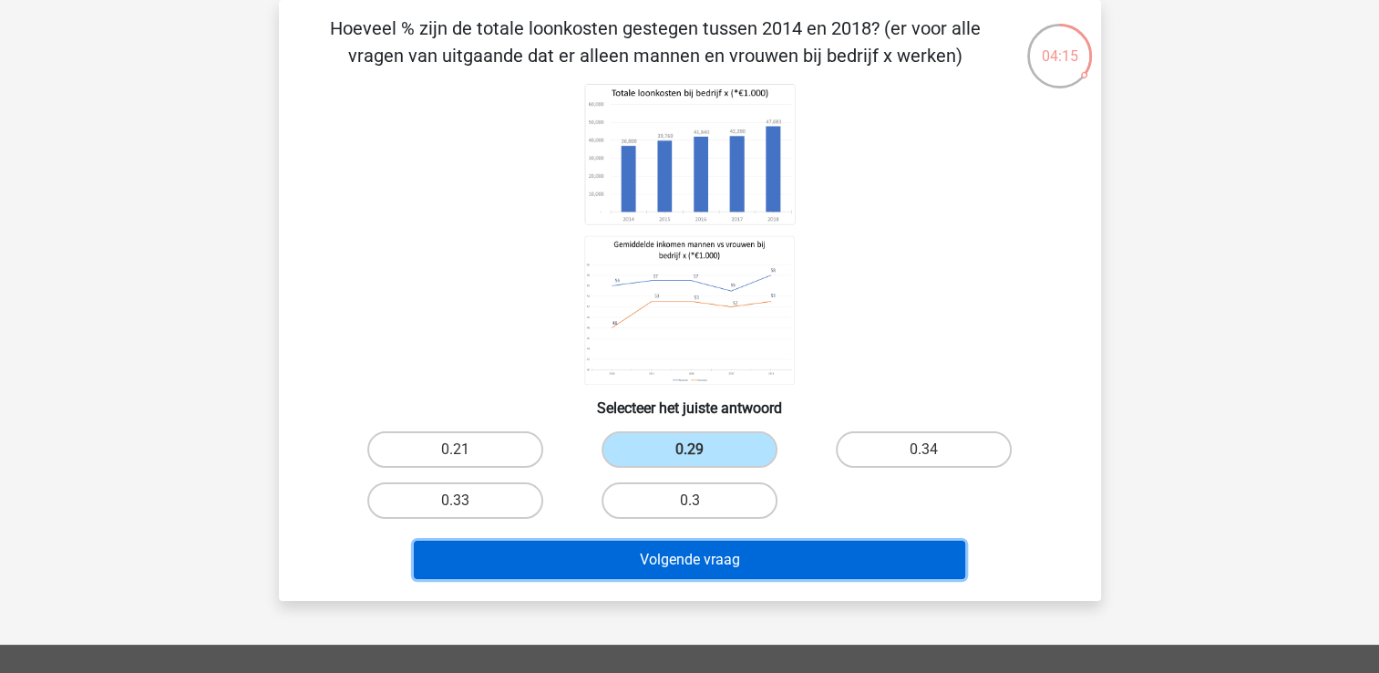
click at [727, 552] on button "Volgende vraag" at bounding box center [689, 559] width 551 height 38
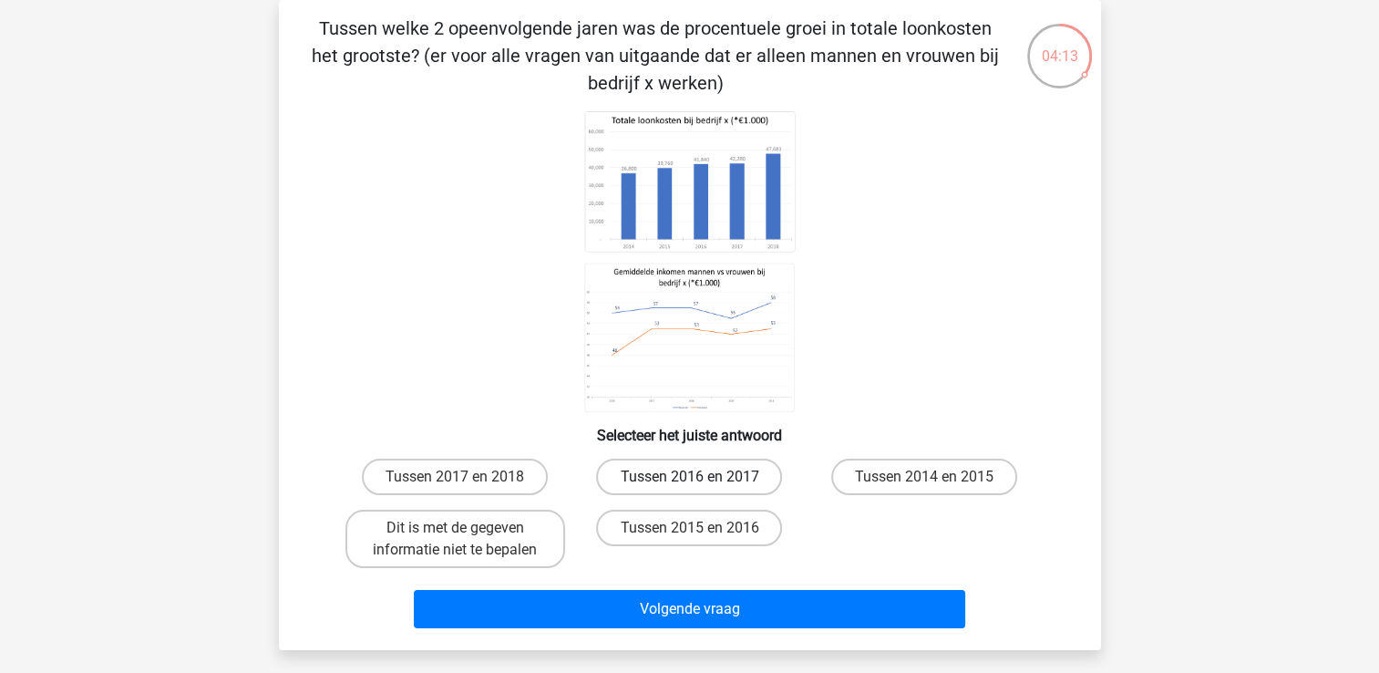
click at [671, 470] on label "Tussen 2016 en 2017" at bounding box center [689, 476] width 186 height 36
click at [689, 477] on input "Tussen 2016 en 2017" at bounding box center [695, 483] width 12 height 12
radio input "true"
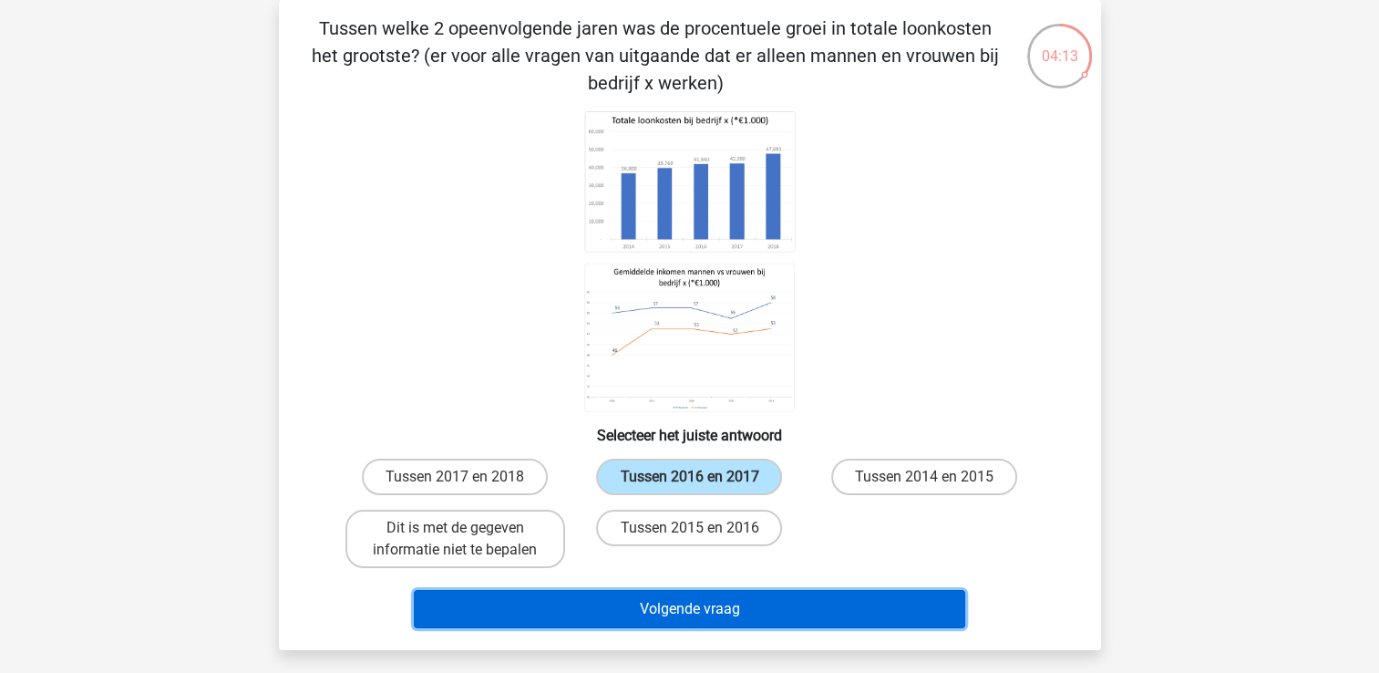
click at [658, 591] on button "Volgende vraag" at bounding box center [689, 609] width 551 height 38
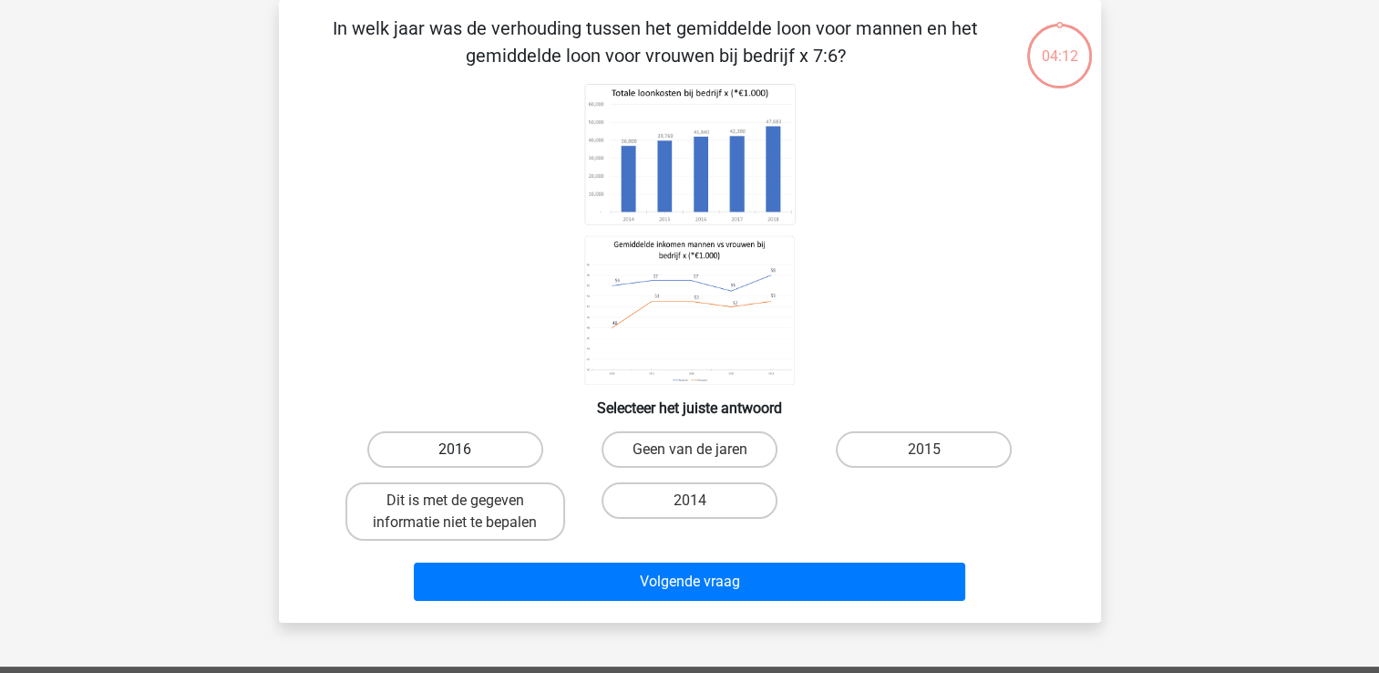
click at [496, 457] on label "2016" at bounding box center [455, 449] width 176 height 36
click at [467, 457] on input "2016" at bounding box center [461, 455] width 12 height 12
radio input "true"
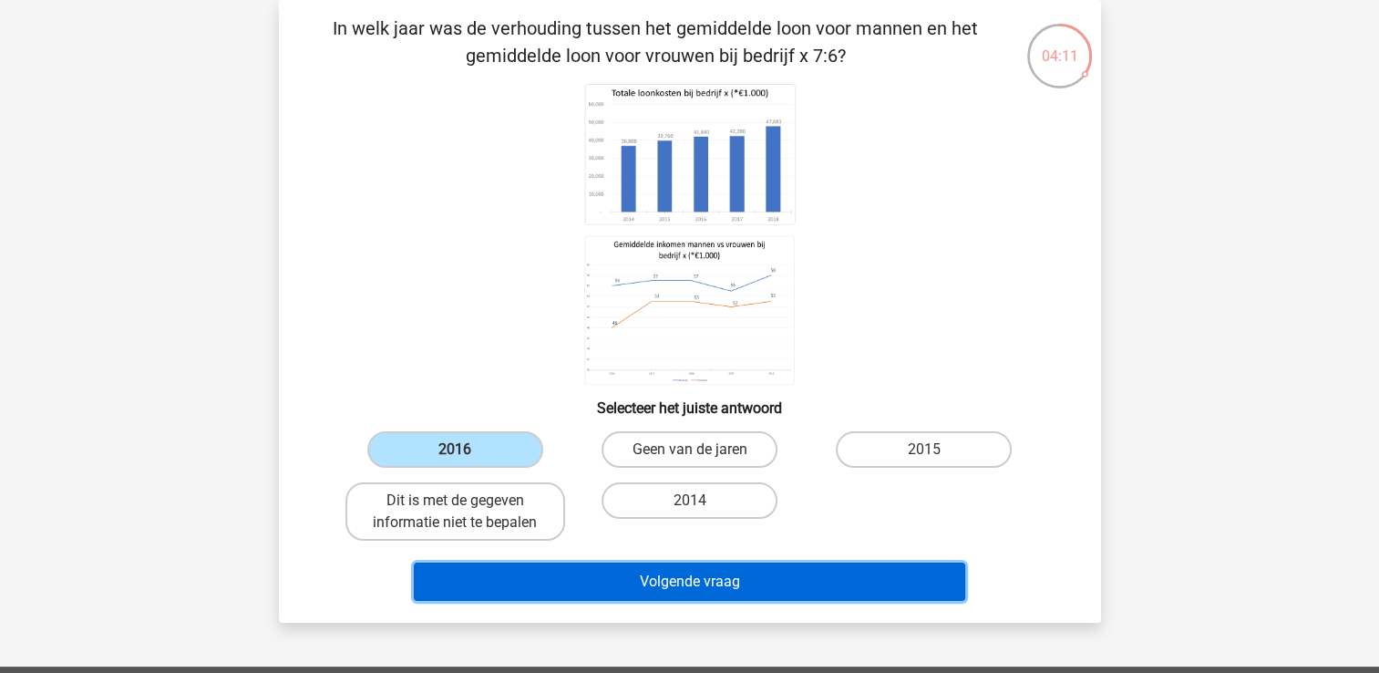
click at [536, 588] on button "Volgende vraag" at bounding box center [689, 581] width 551 height 38
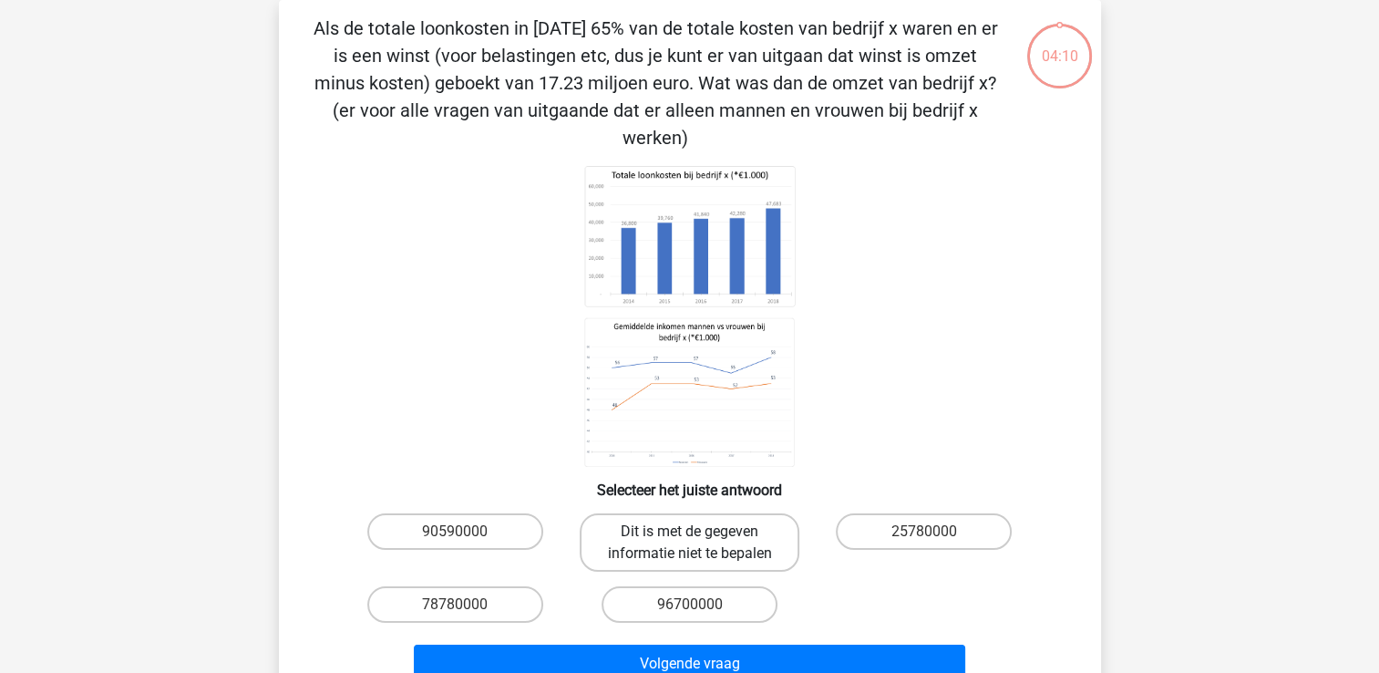
click at [715, 513] on label "Dit is met de gegeven informatie niet te bepalen" at bounding box center [690, 542] width 220 height 58
click at [701, 531] on input "Dit is met de gegeven informatie niet te bepalen" at bounding box center [695, 537] width 12 height 12
radio input "true"
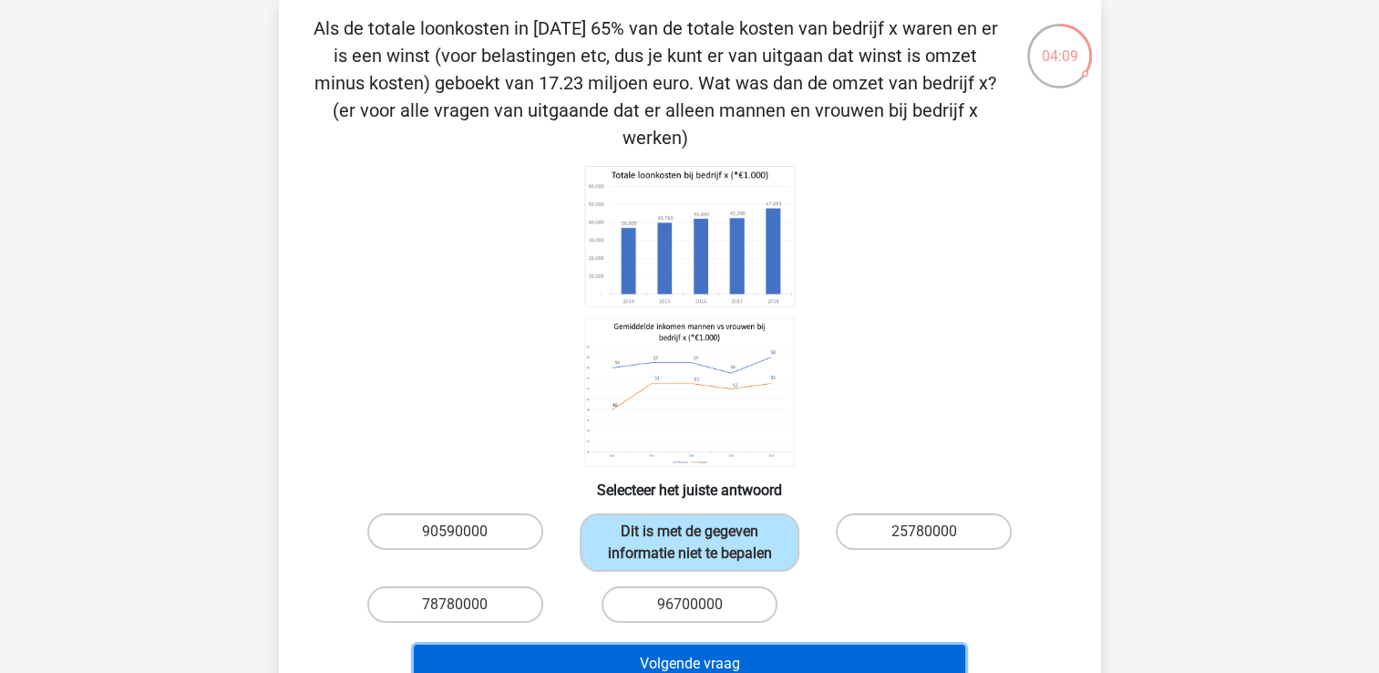
click at [811, 650] on button "Volgende vraag" at bounding box center [689, 663] width 551 height 38
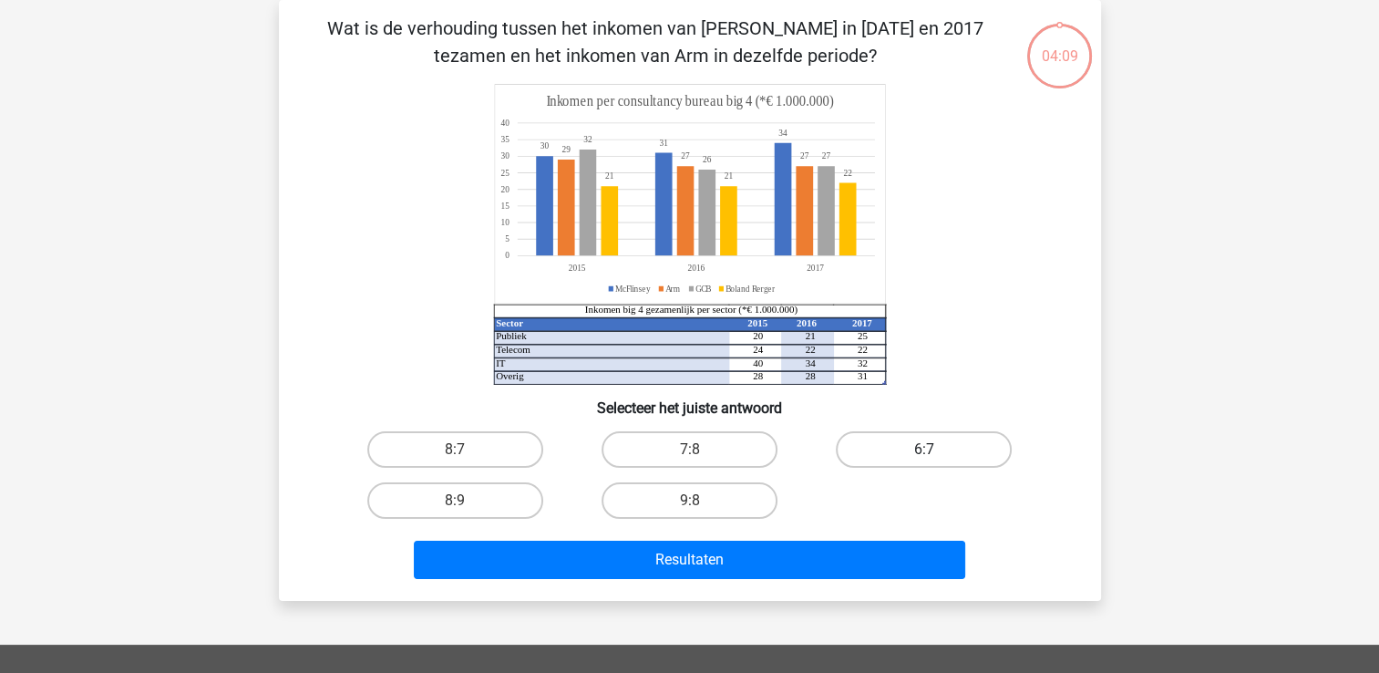
click at [915, 454] on label "6:7" at bounding box center [924, 449] width 176 height 36
click at [924, 454] on input "6:7" at bounding box center [930, 455] width 12 height 12
radio input "true"
click at [815, 596] on div "Wat is de verhouding tussen het inkomen van McFlinsey in 2015 en 2017 tezamen e…" at bounding box center [690, 300] width 822 height 601
click at [807, 583] on div "Resultaten" at bounding box center [690, 563] width 704 height 46
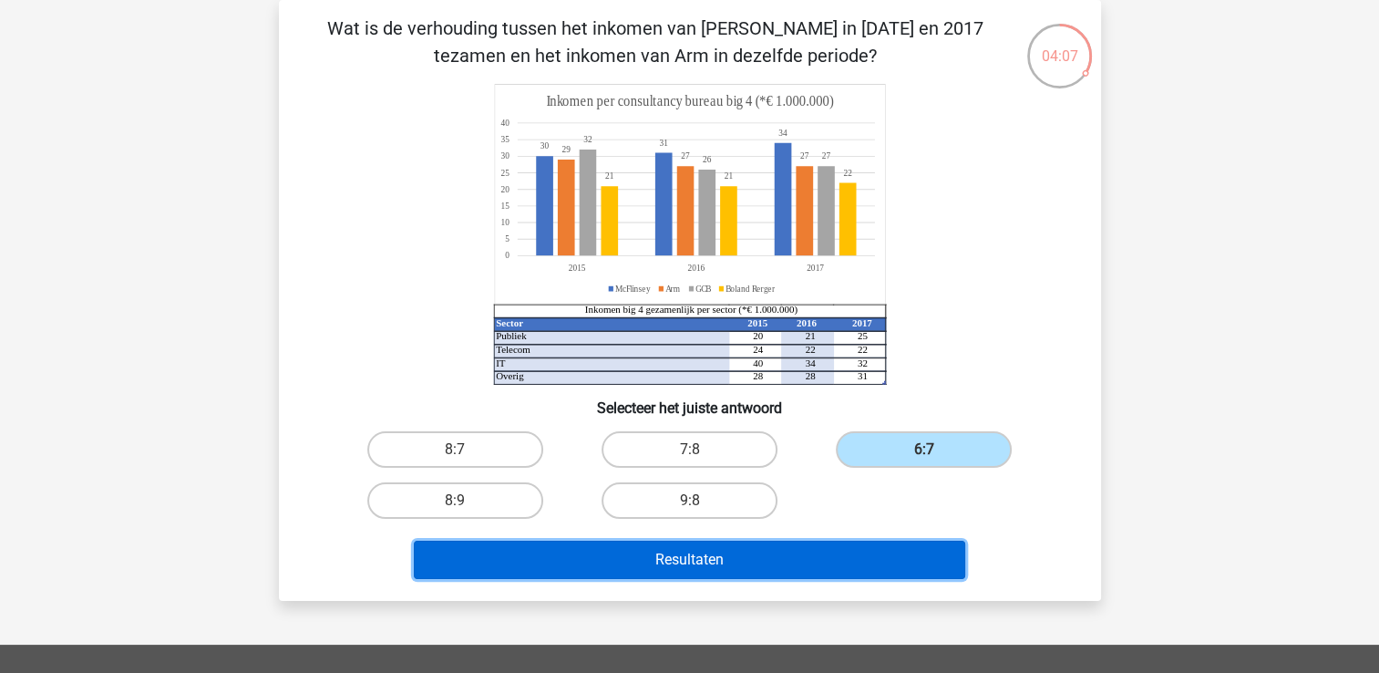
click at [795, 560] on button "Resultaten" at bounding box center [689, 559] width 551 height 38
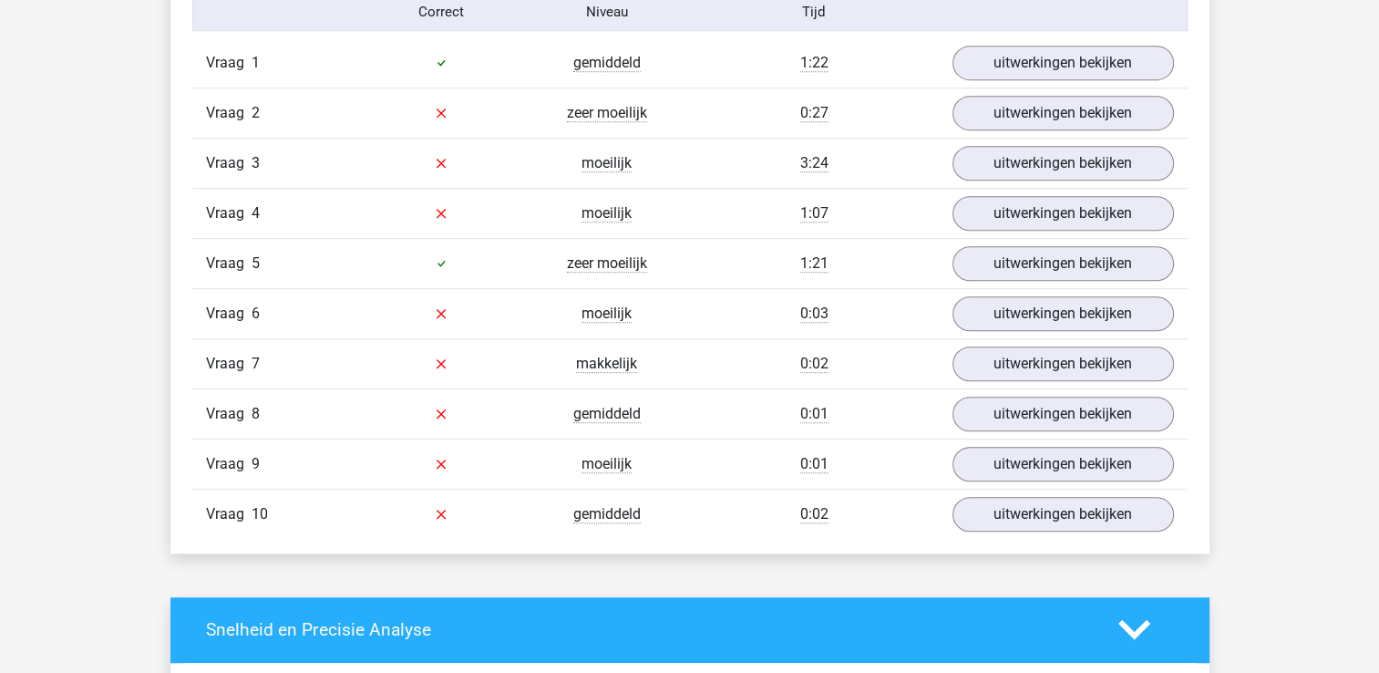
scroll to position [1130, 0]
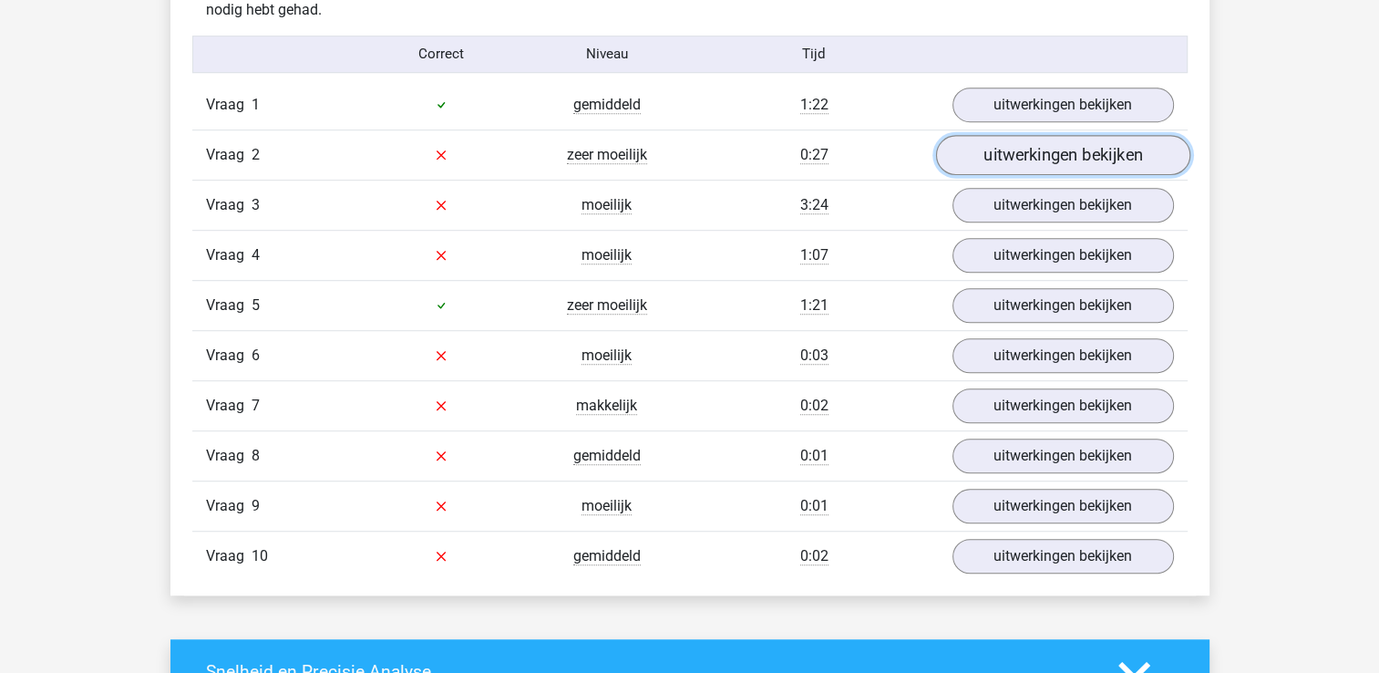
click at [1021, 152] on link "uitwerkingen bekijken" at bounding box center [1062, 155] width 254 height 40
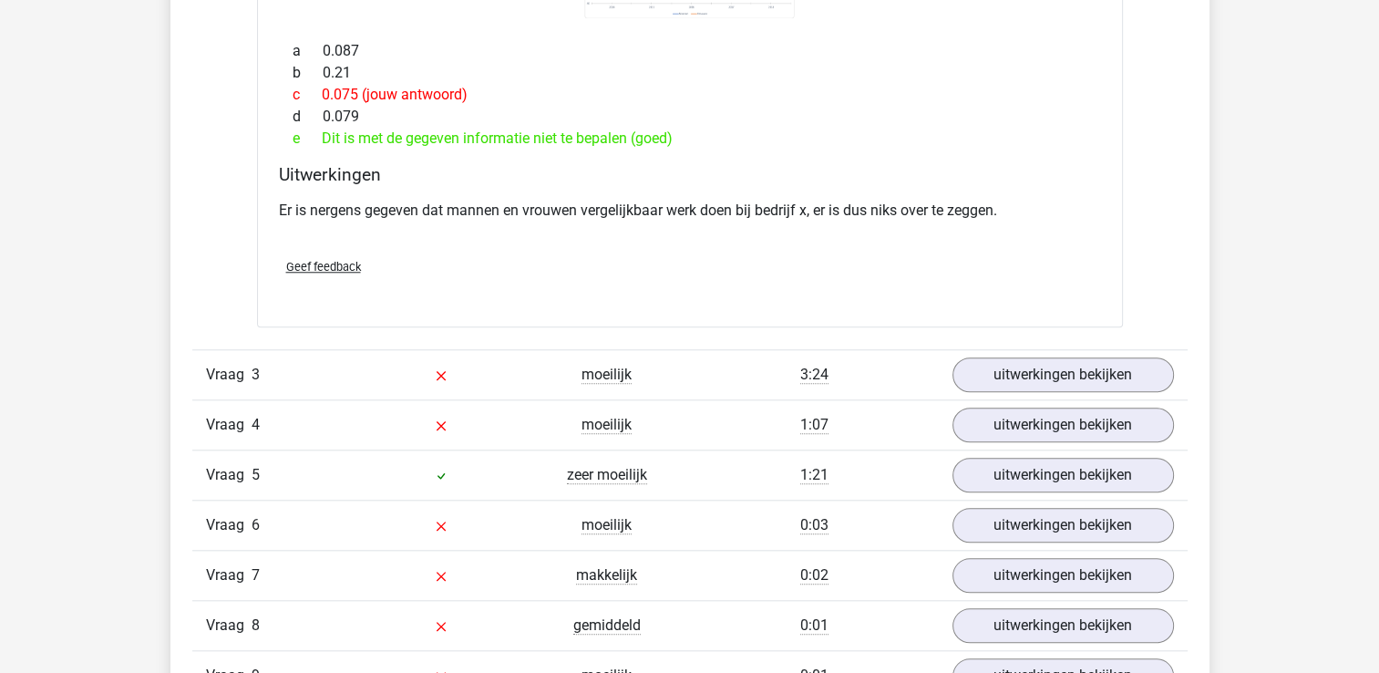
scroll to position [1677, 0]
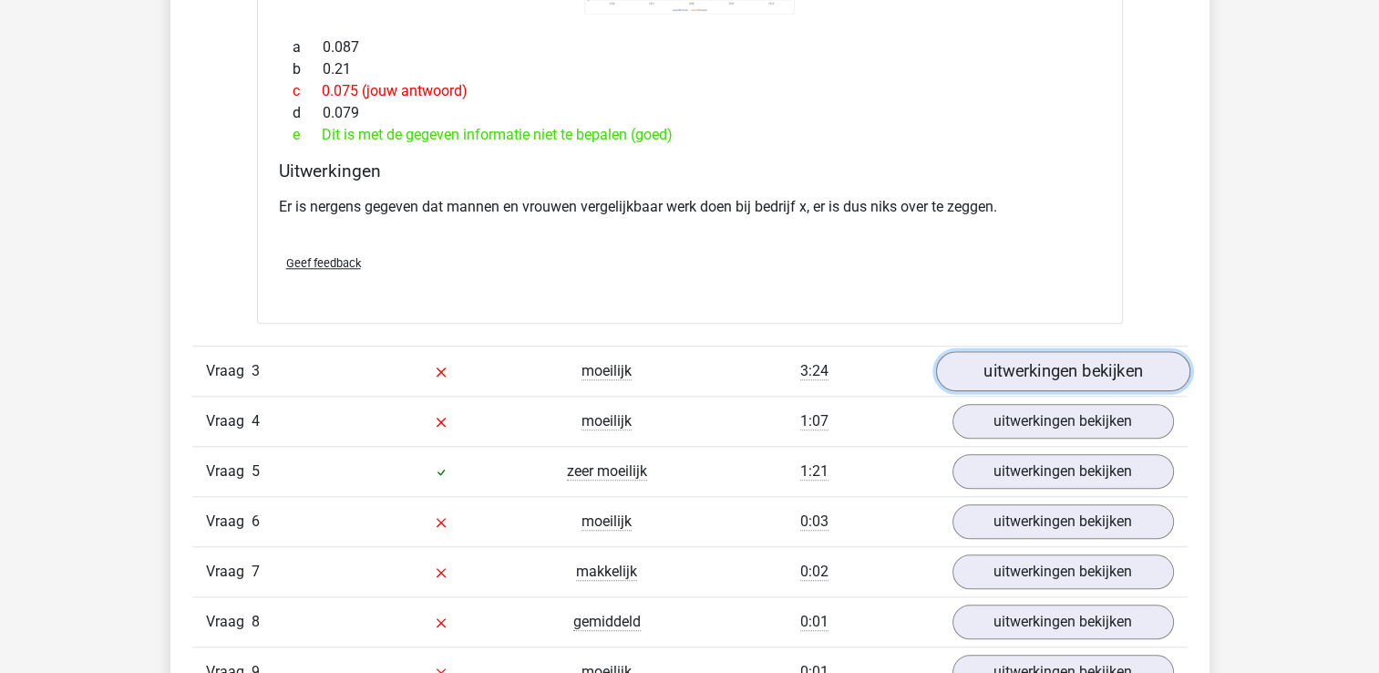
click at [1002, 373] on link "uitwerkingen bekijken" at bounding box center [1062, 371] width 254 height 40
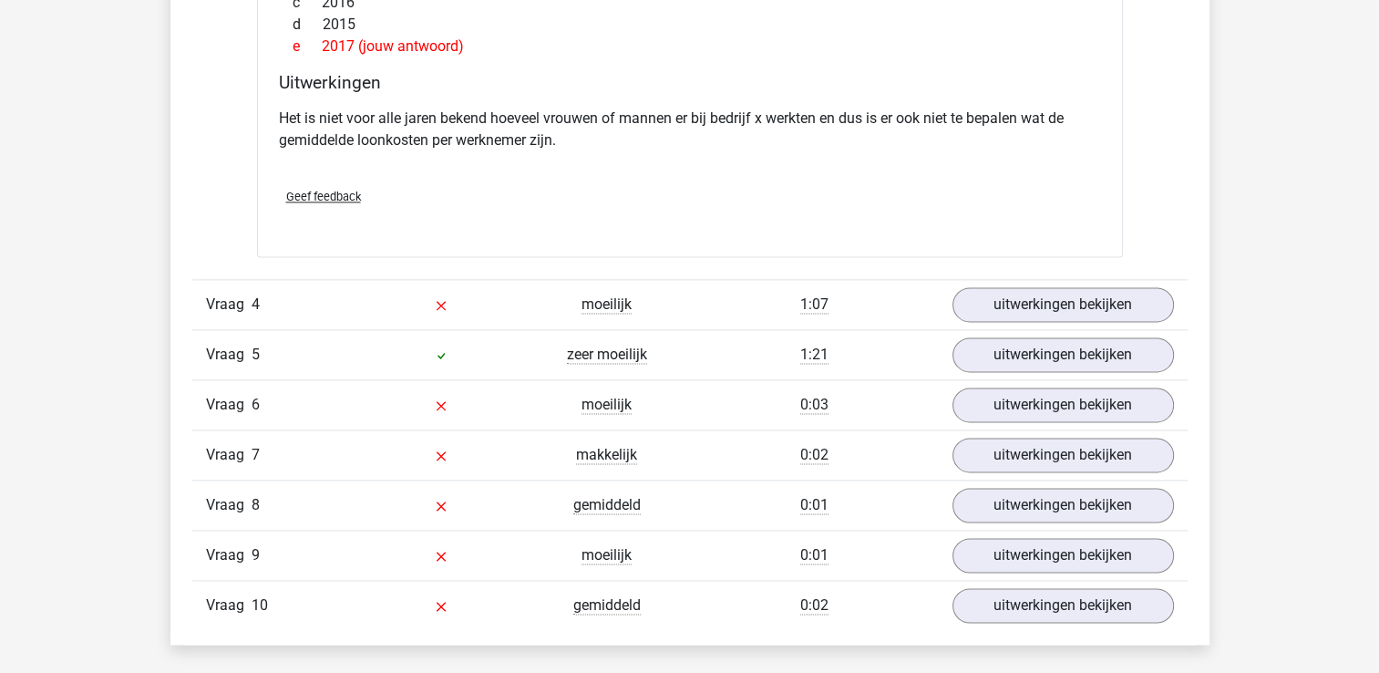
scroll to position [2552, 0]
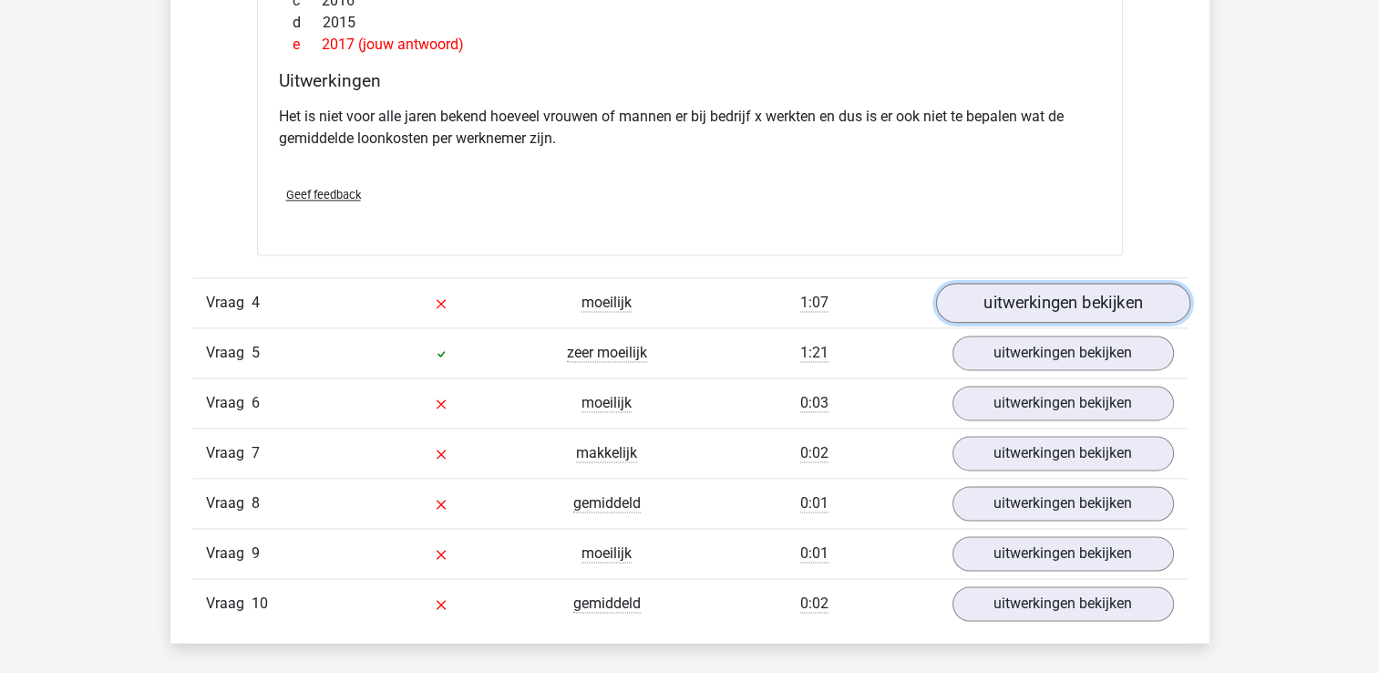
click at [1025, 297] on link "uitwerkingen bekijken" at bounding box center [1062, 303] width 254 height 40
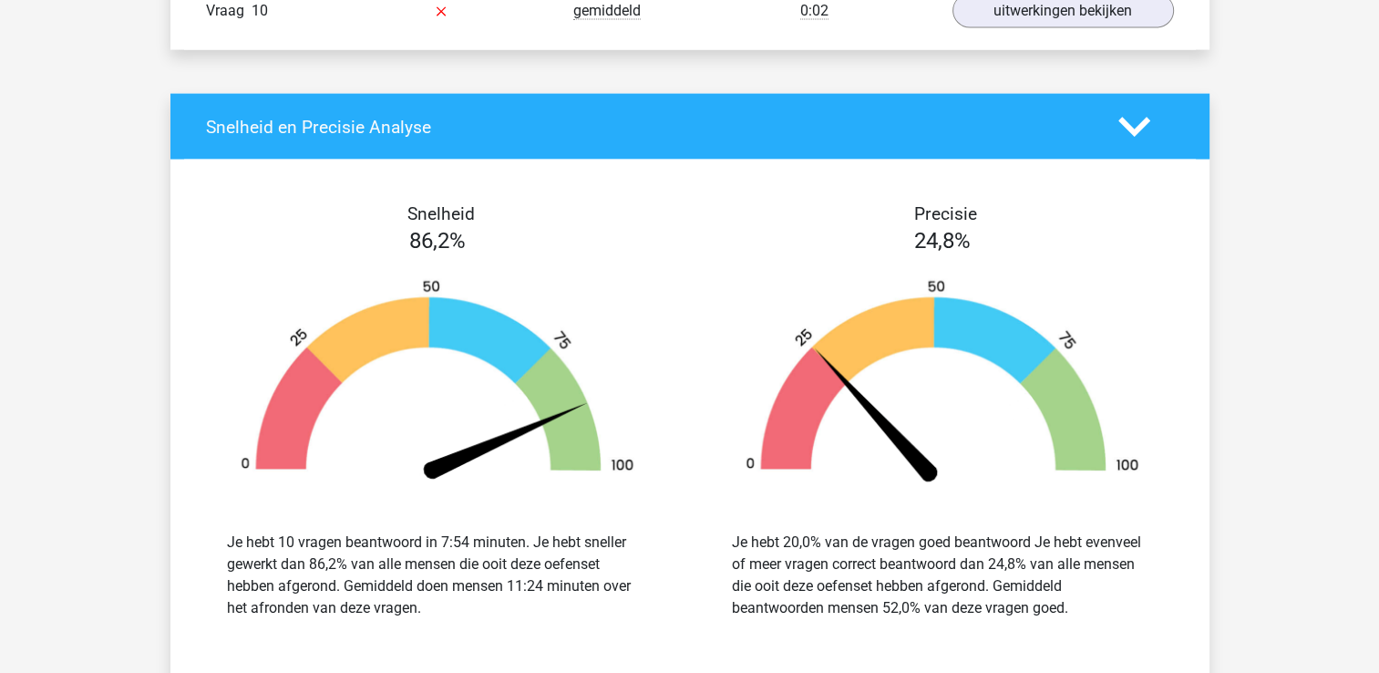
scroll to position [3937, 0]
